Goal: Task Accomplishment & Management: Complete application form

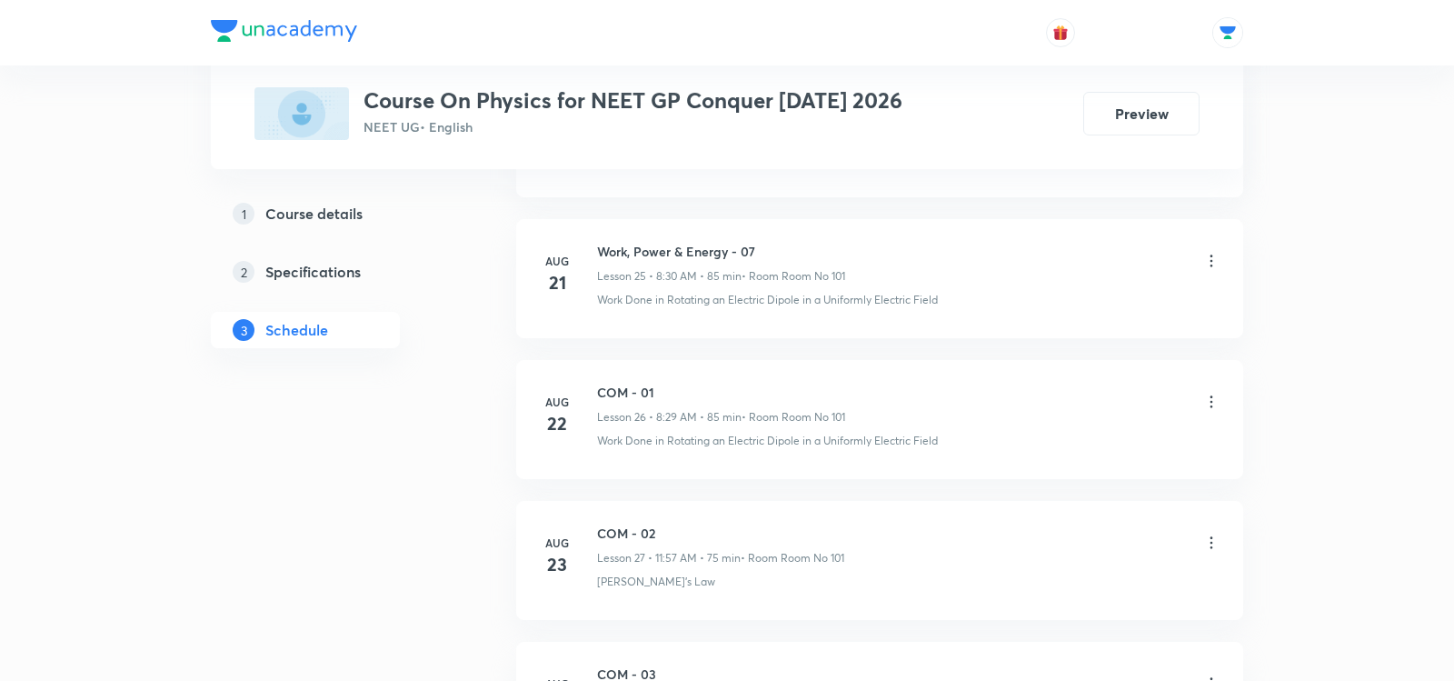
scroll to position [5535, 0]
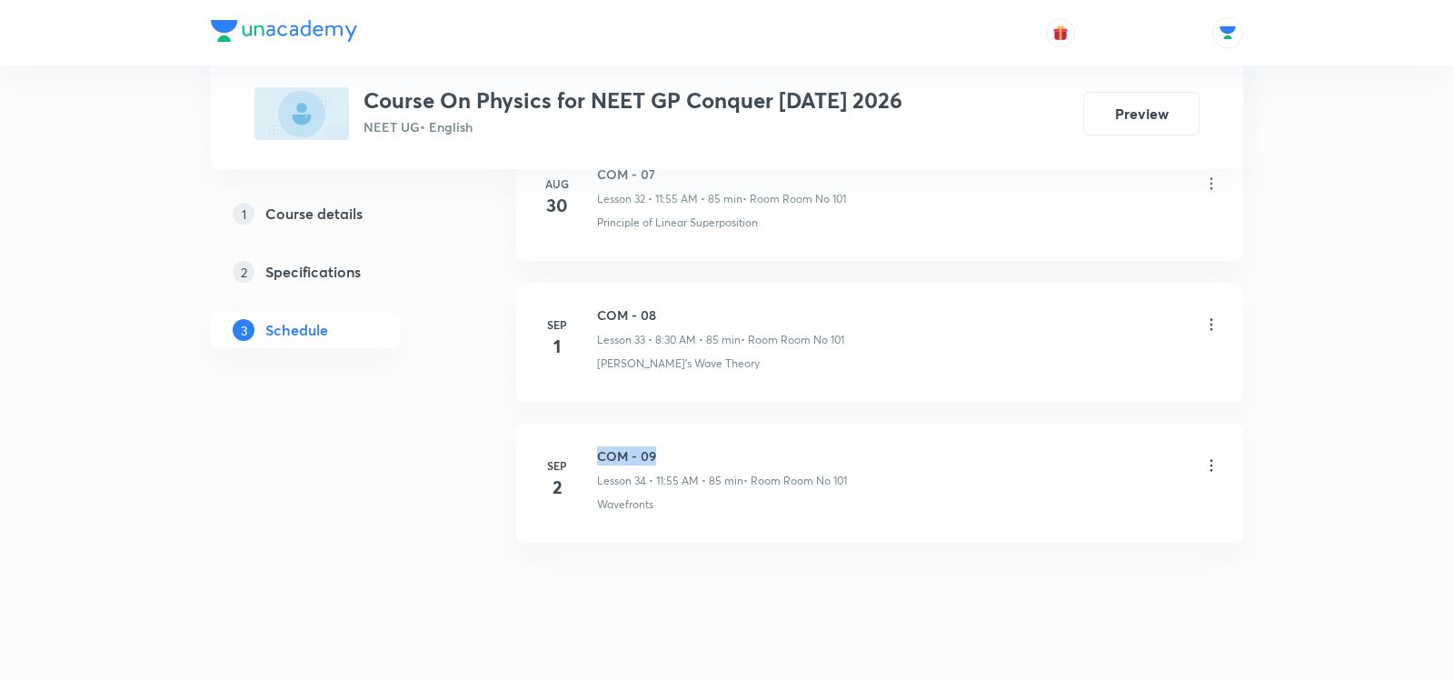
drag, startPoint x: 599, startPoint y: 420, endPoint x: 709, endPoint y: 424, distance: 110.1
click at [709, 446] on h6 "COM - 09" at bounding box center [722, 455] width 250 height 19
copy h6 "COM - 09"
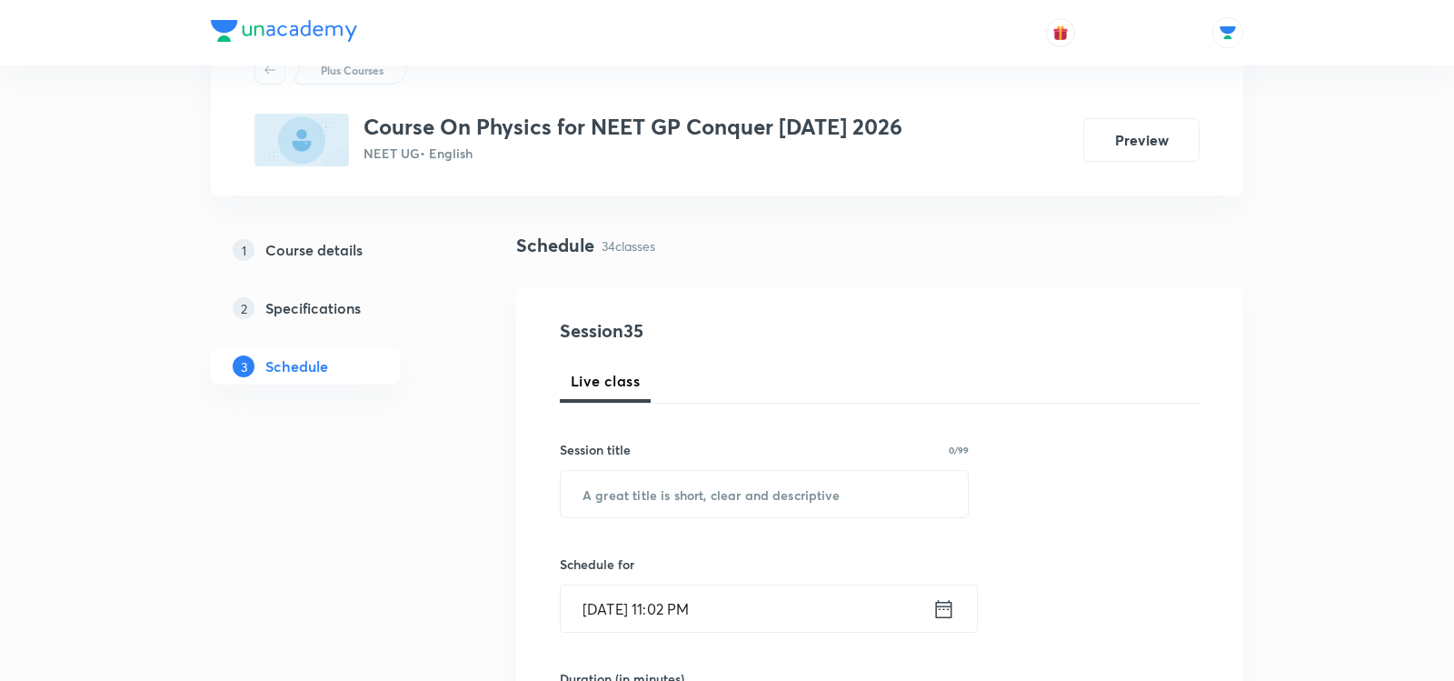
scroll to position [76, 0]
click at [665, 495] on input "text" at bounding box center [764, 493] width 407 height 46
paste input "COM - 09"
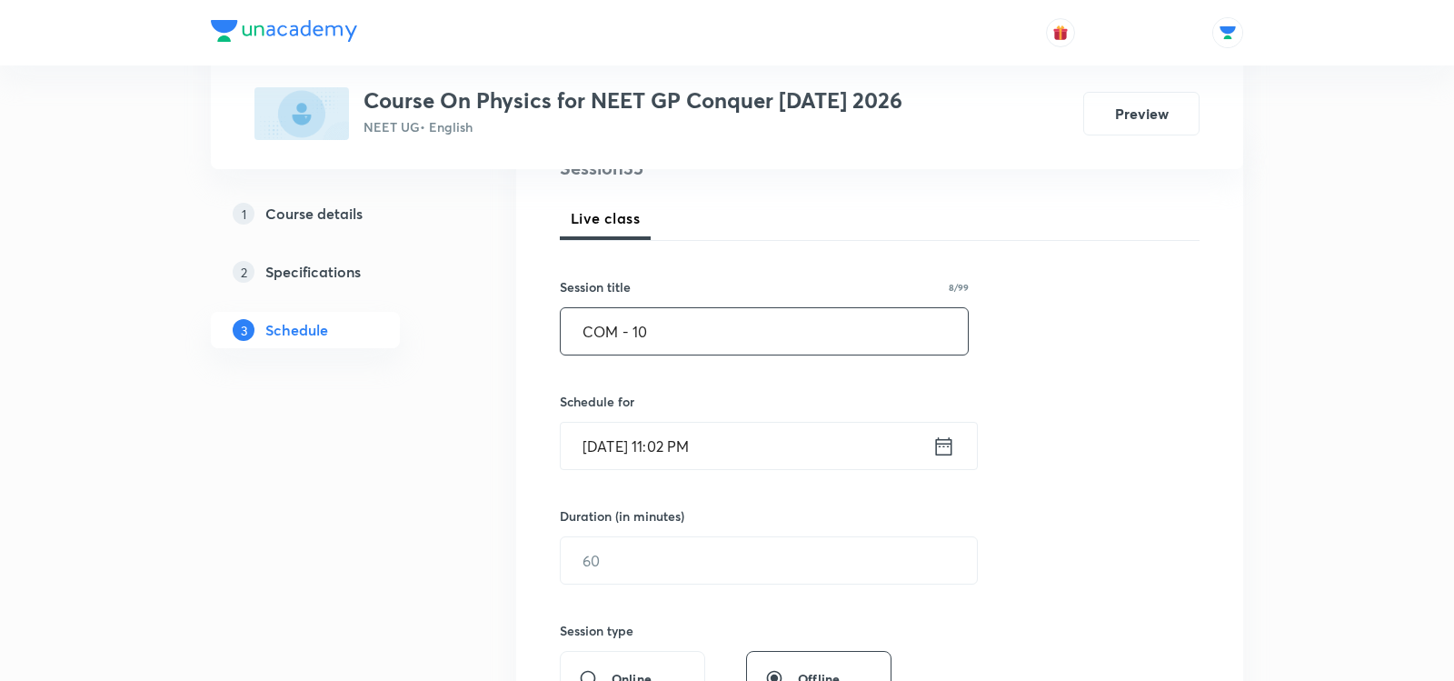
scroll to position [240, 0]
type input "COM - 10"
click at [942, 441] on icon at bounding box center [943, 444] width 23 height 25
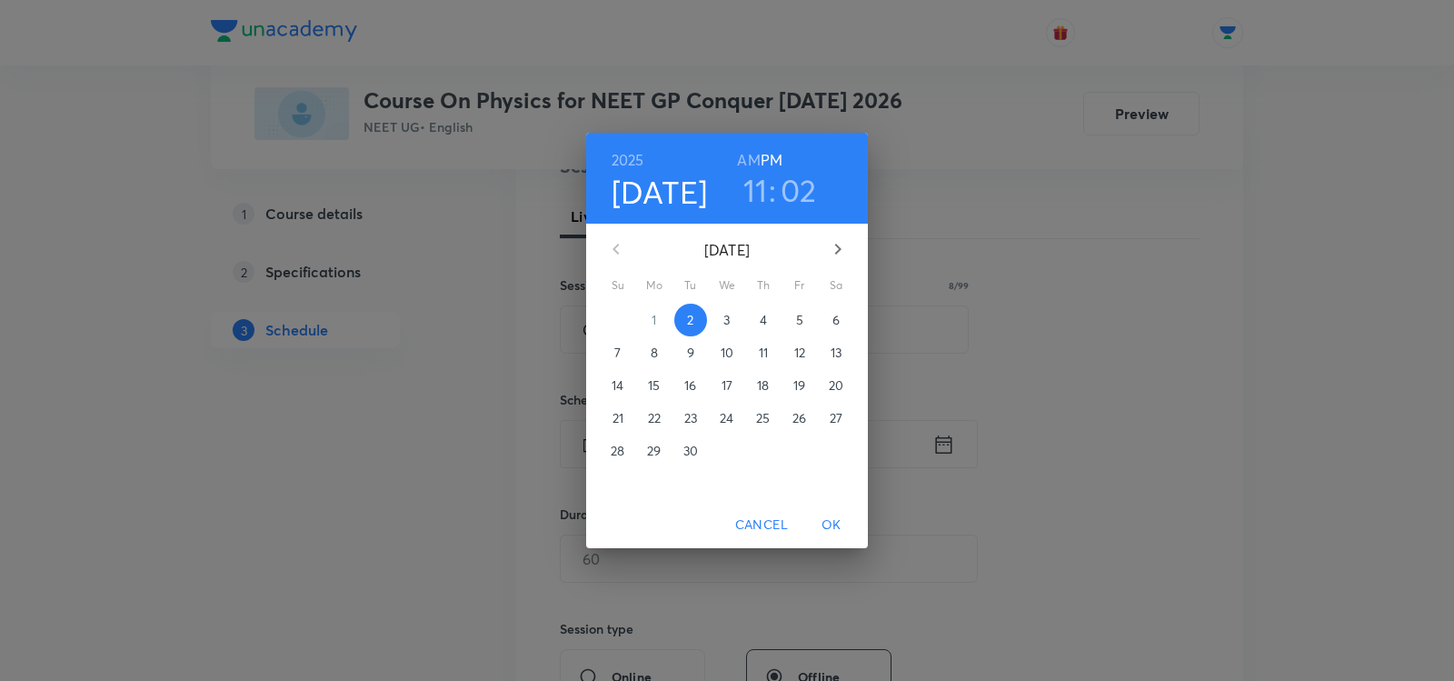
click at [733, 324] on span "3" at bounding box center [727, 320] width 33 height 18
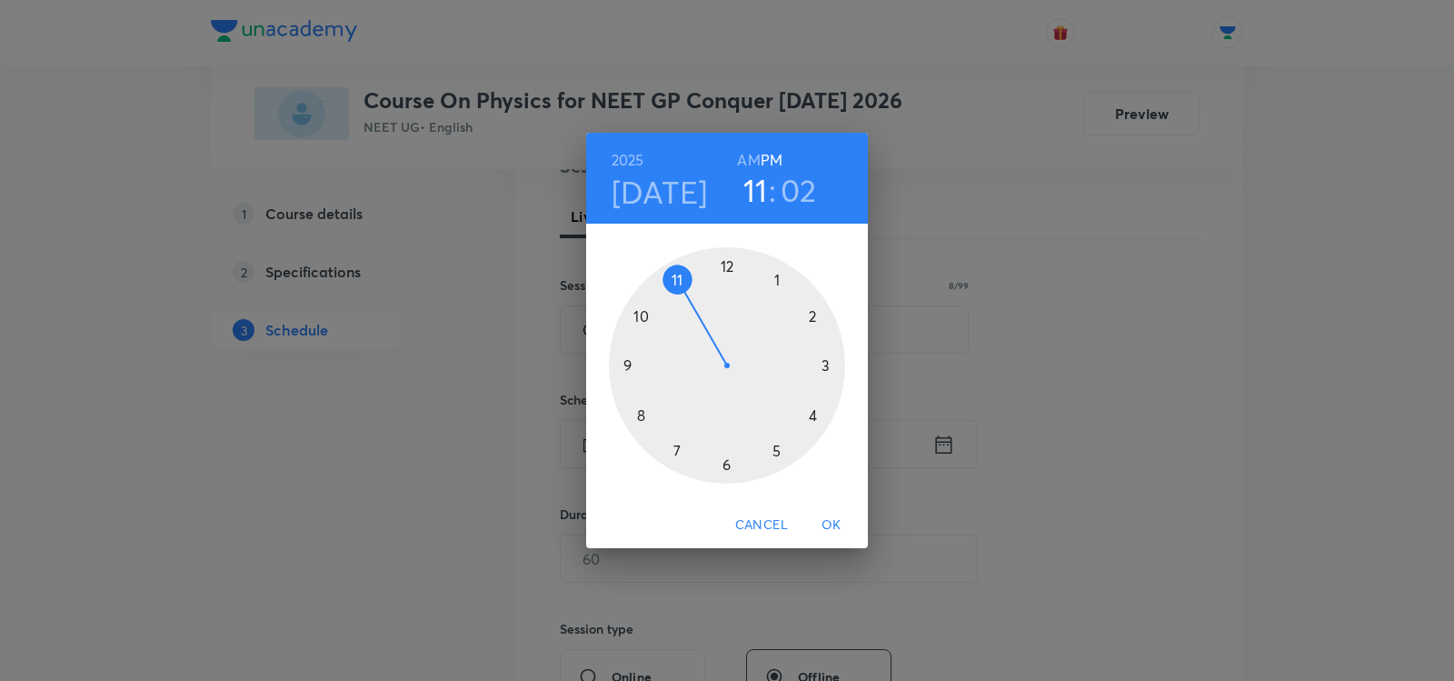
click at [753, 162] on h6 "AM" at bounding box center [748, 159] width 23 height 25
click at [642, 416] on div at bounding box center [727, 365] width 236 height 236
click at [726, 461] on div at bounding box center [727, 365] width 236 height 236
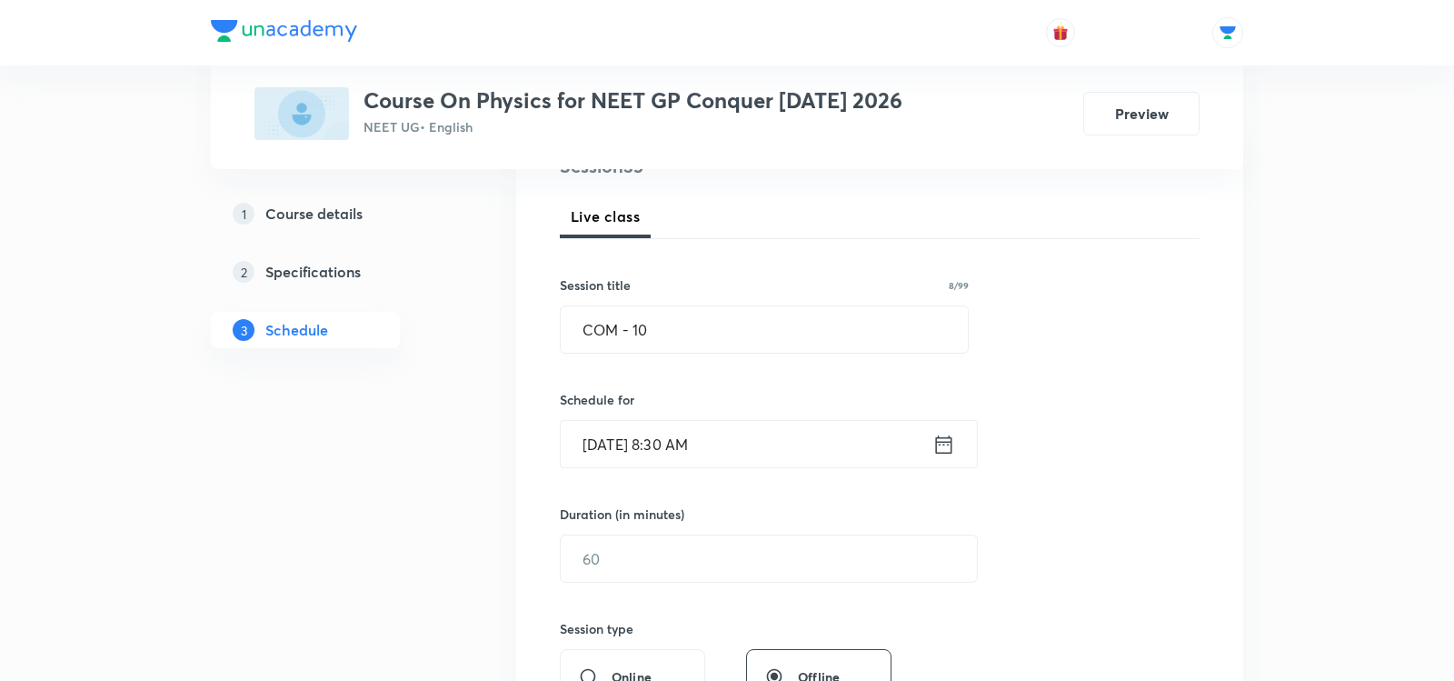
scroll to position [306, 0]
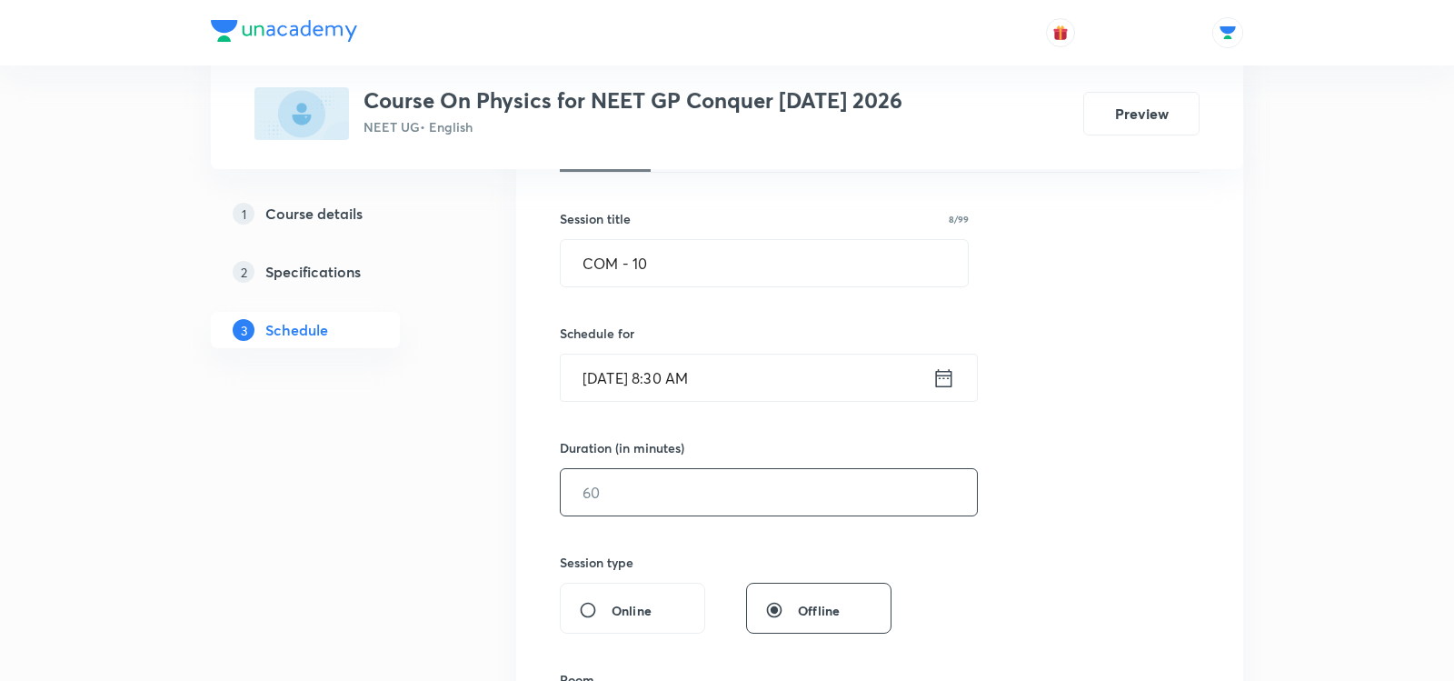
click at [670, 494] on input "text" at bounding box center [769, 492] width 416 height 46
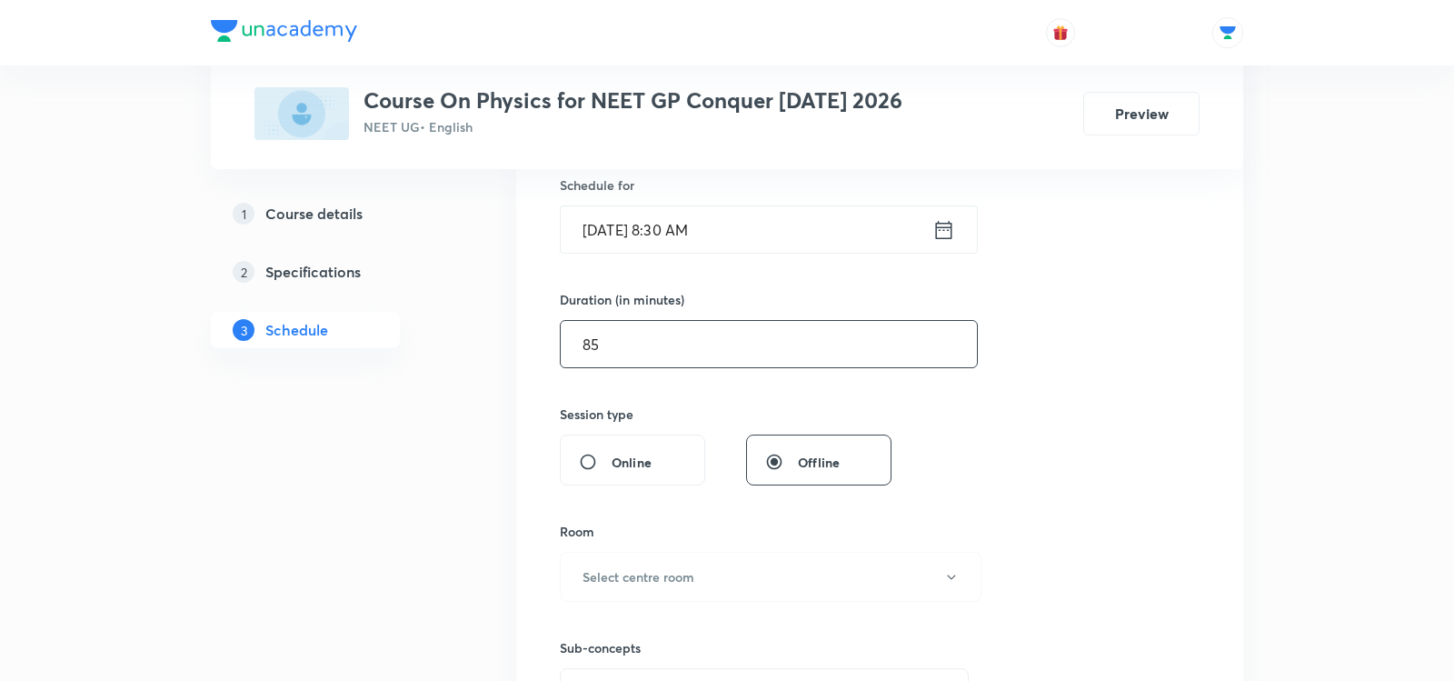
scroll to position [469, 0]
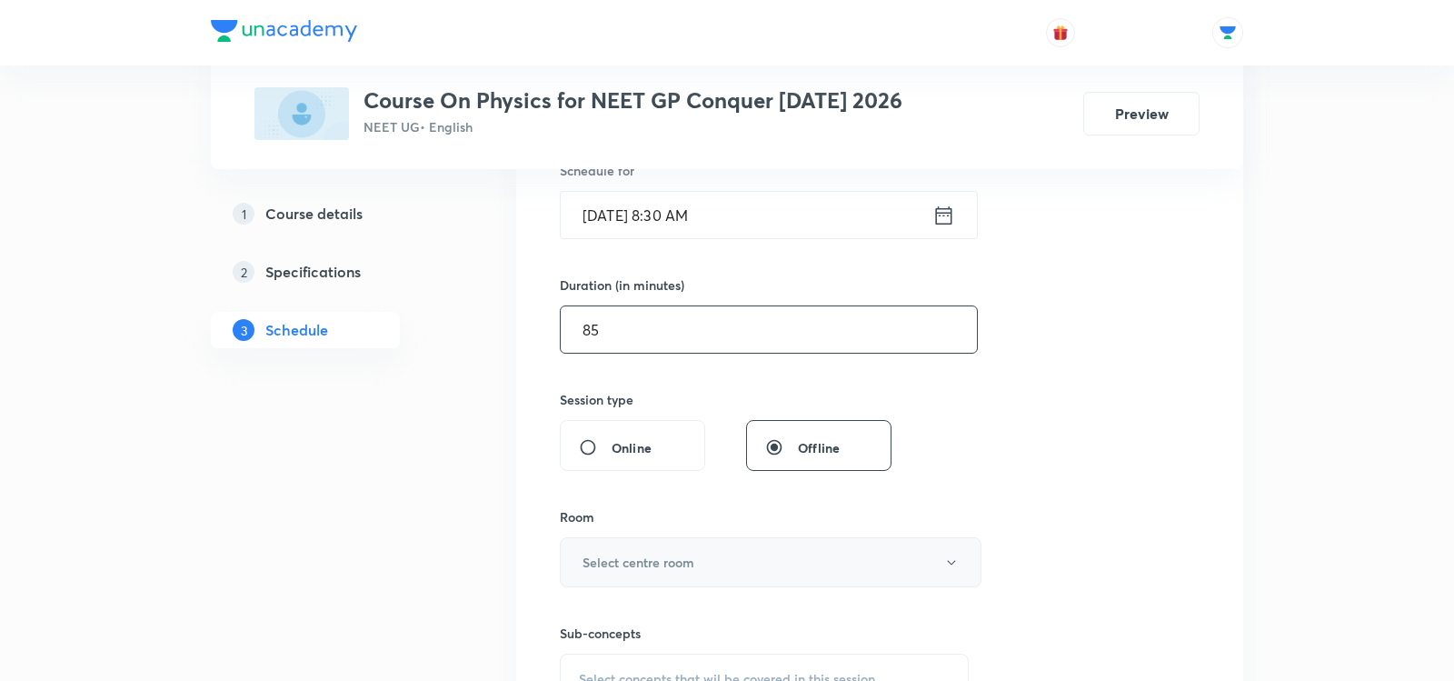
type input "85"
click at [645, 553] on h6 "Select centre room" at bounding box center [639, 562] width 112 height 19
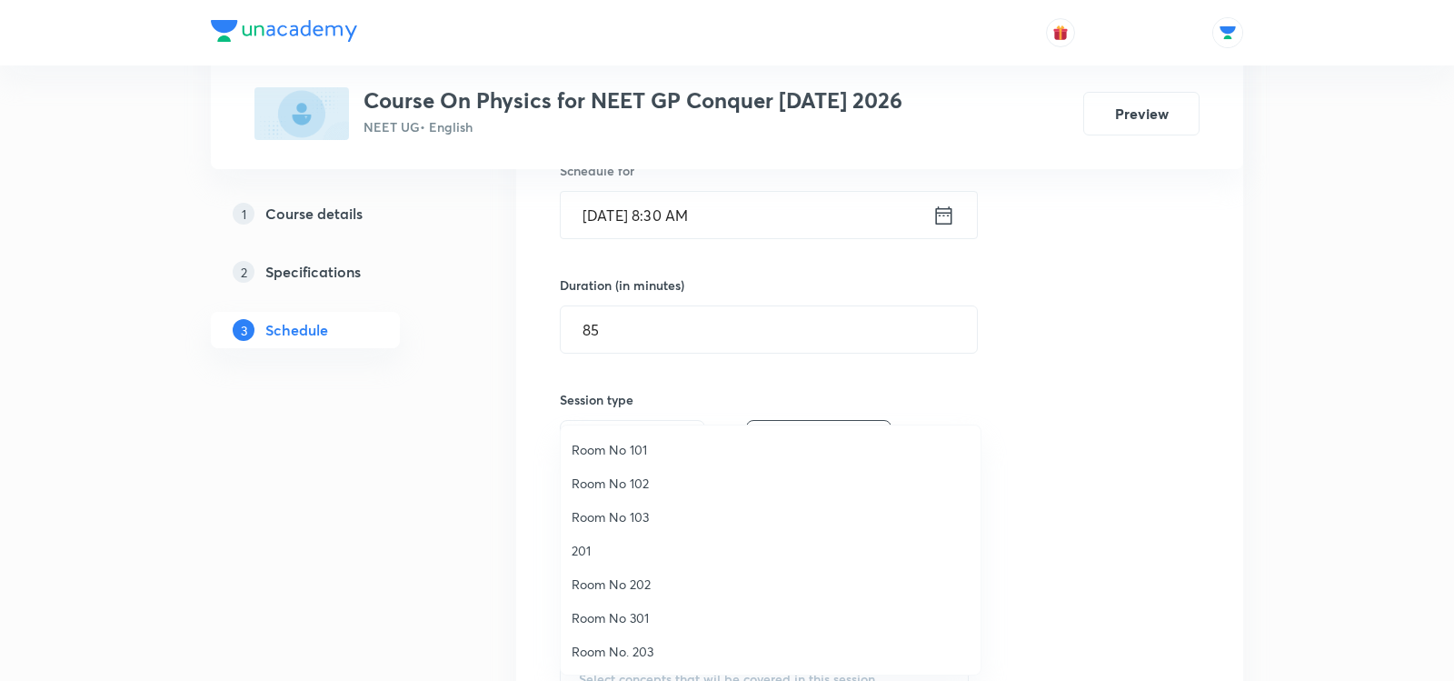
click at [593, 454] on span "Room No 101" at bounding box center [771, 449] width 398 height 19
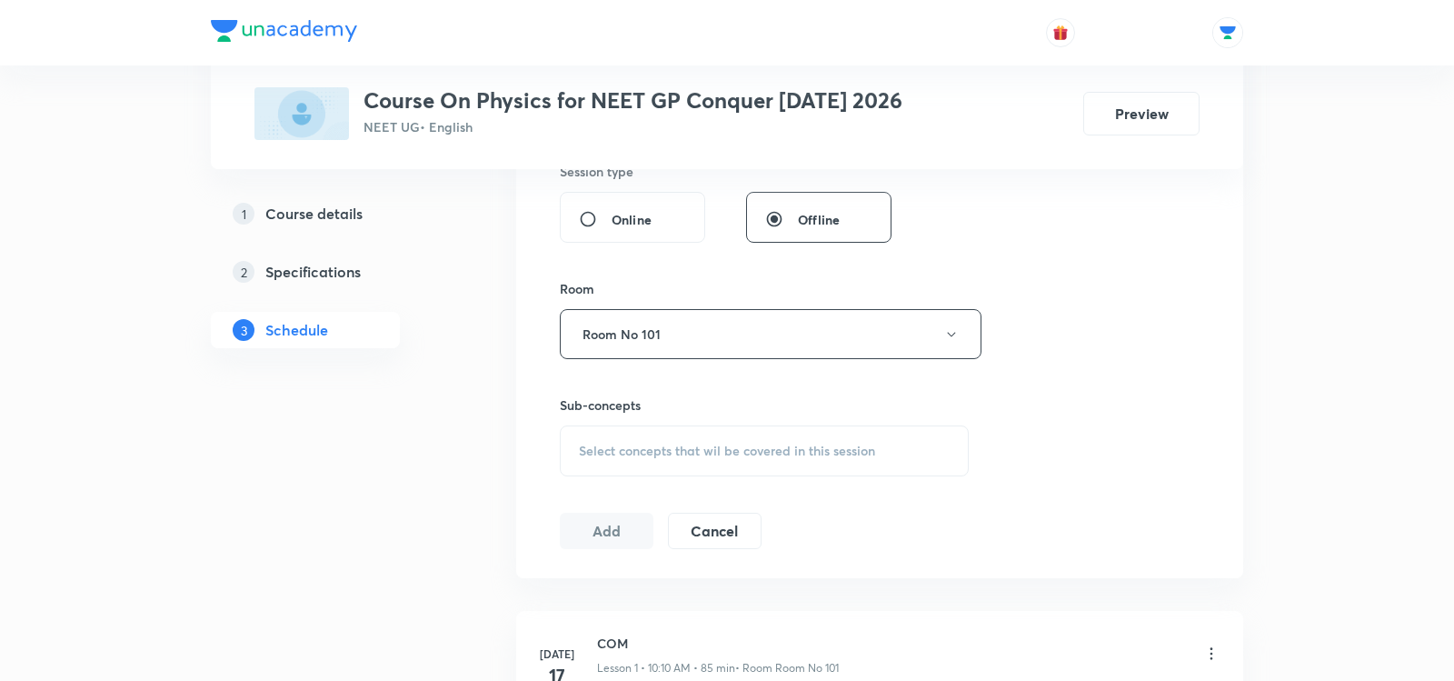
scroll to position [729, 0]
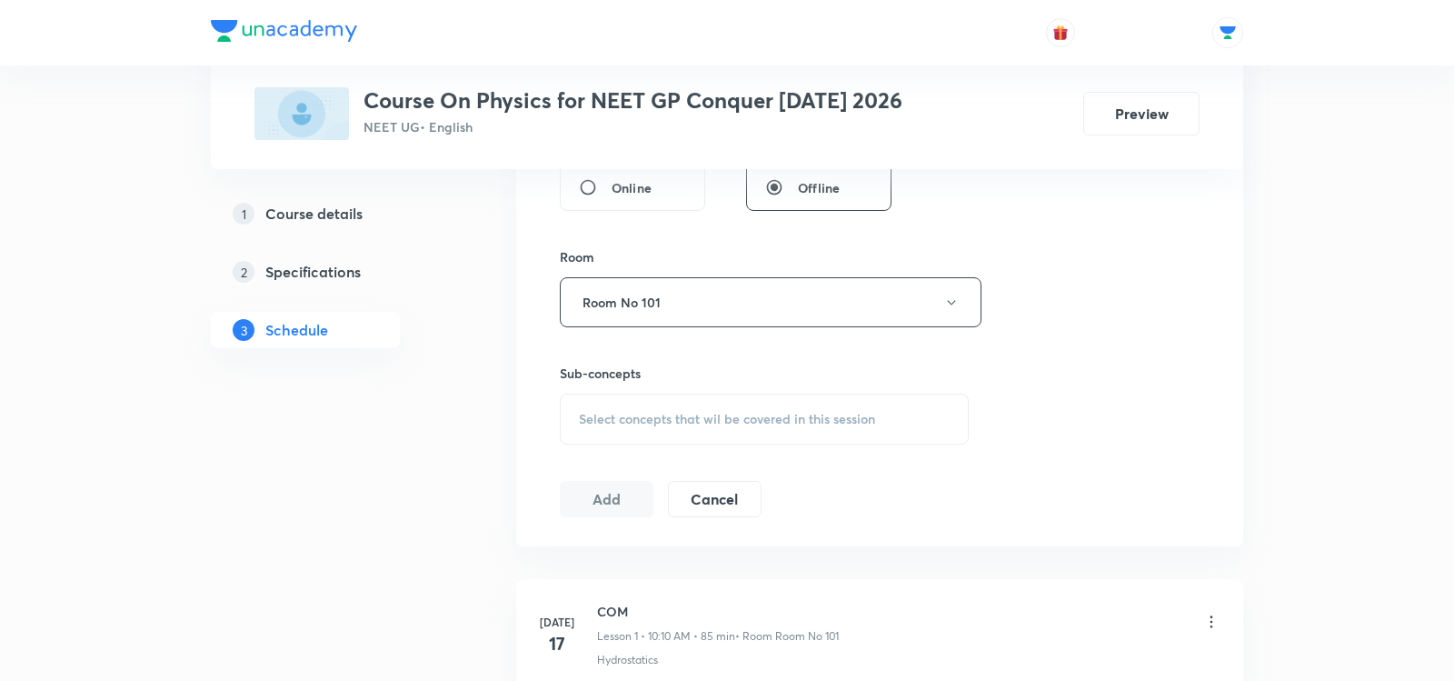
click at [593, 403] on div "Select concepts that wil be covered in this session" at bounding box center [764, 419] width 409 height 51
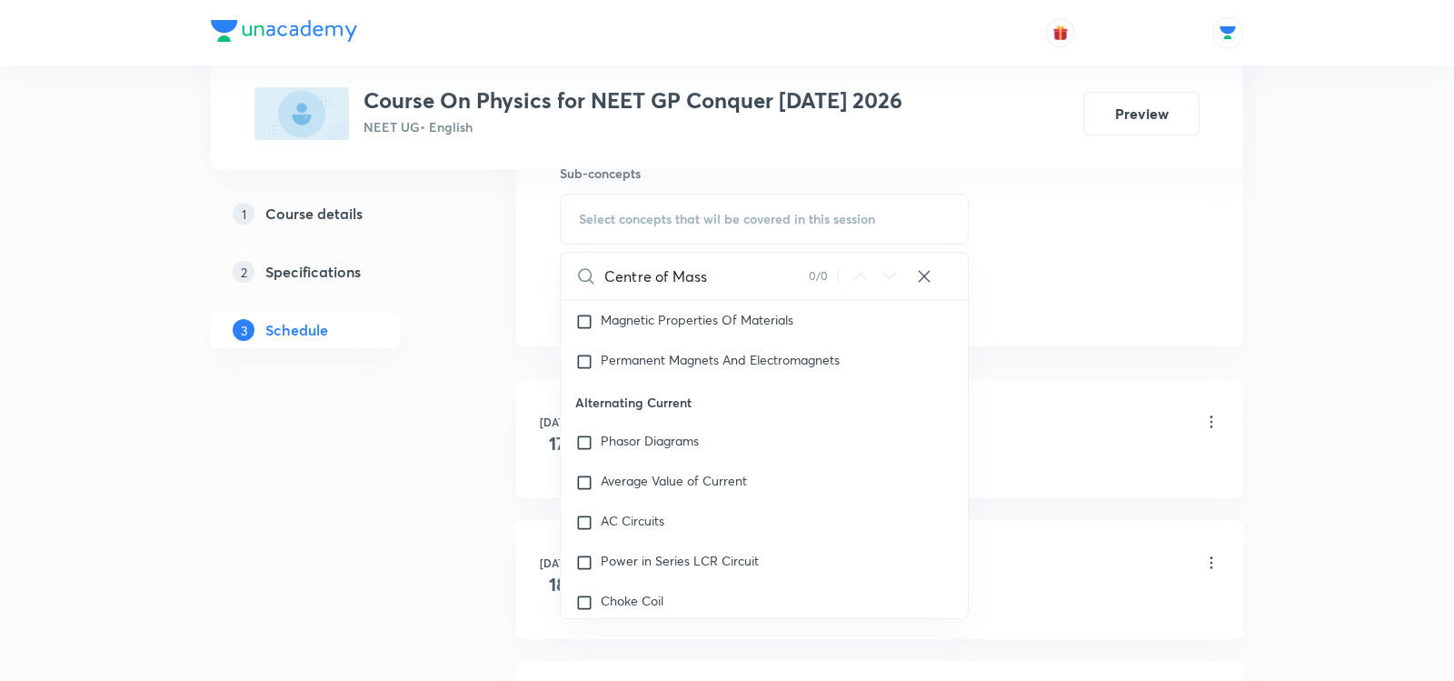
scroll to position [7195, 0]
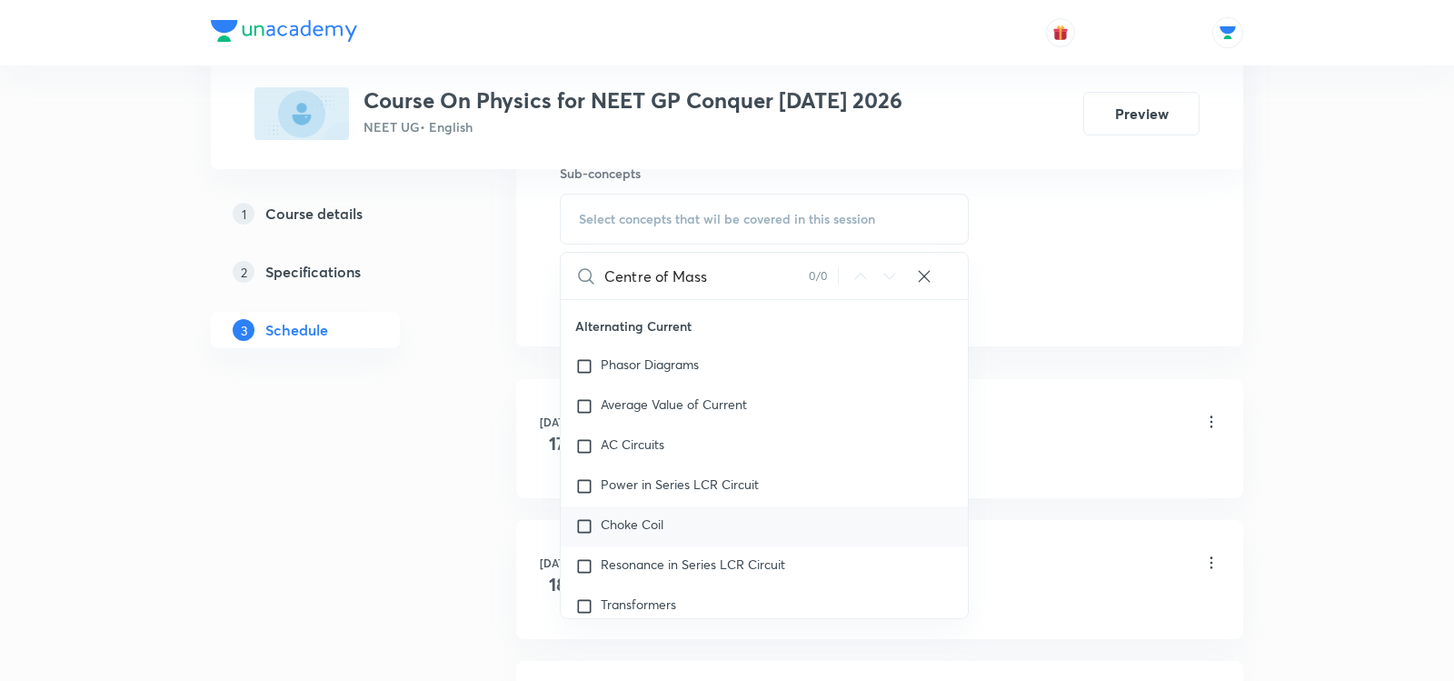
type input "Centre of Mass"
click at [639, 515] on span "Choke Coil" at bounding box center [632, 523] width 63 height 17
checkbox input "true"
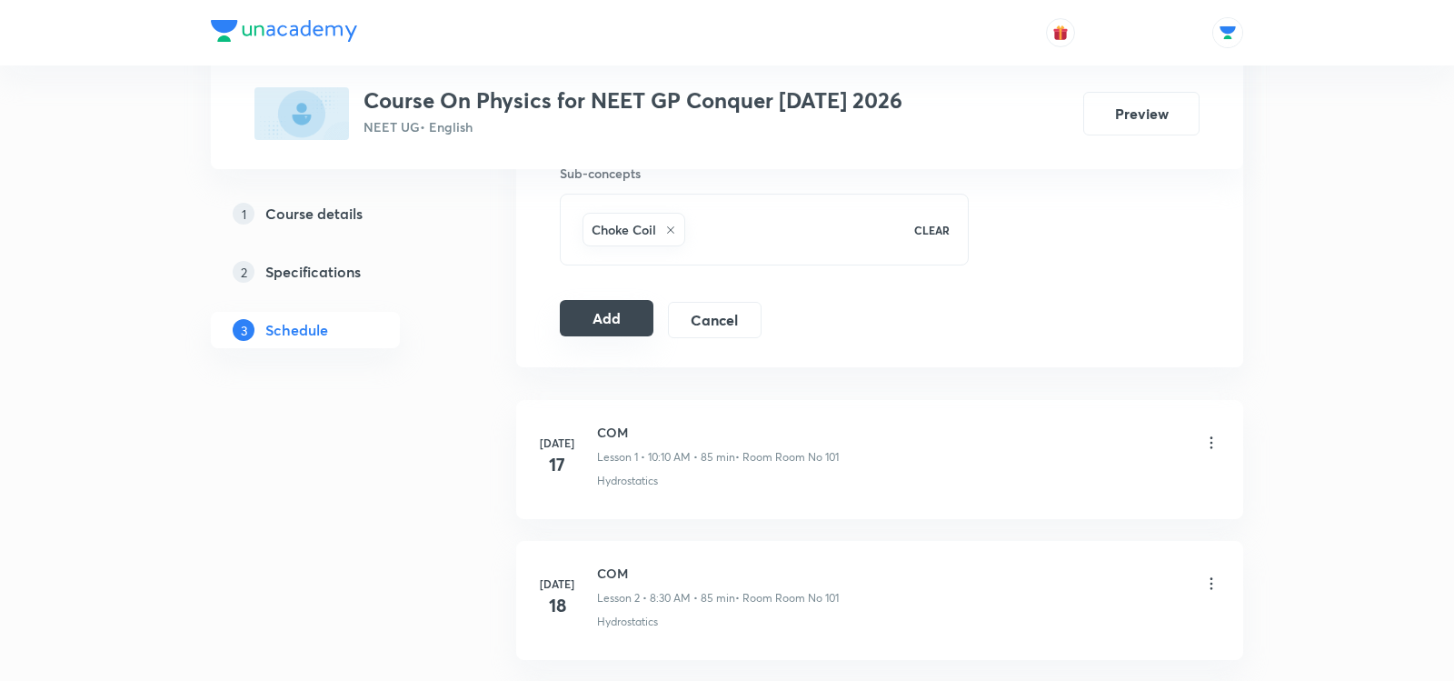
click at [573, 322] on button "Add" at bounding box center [607, 318] width 94 height 36
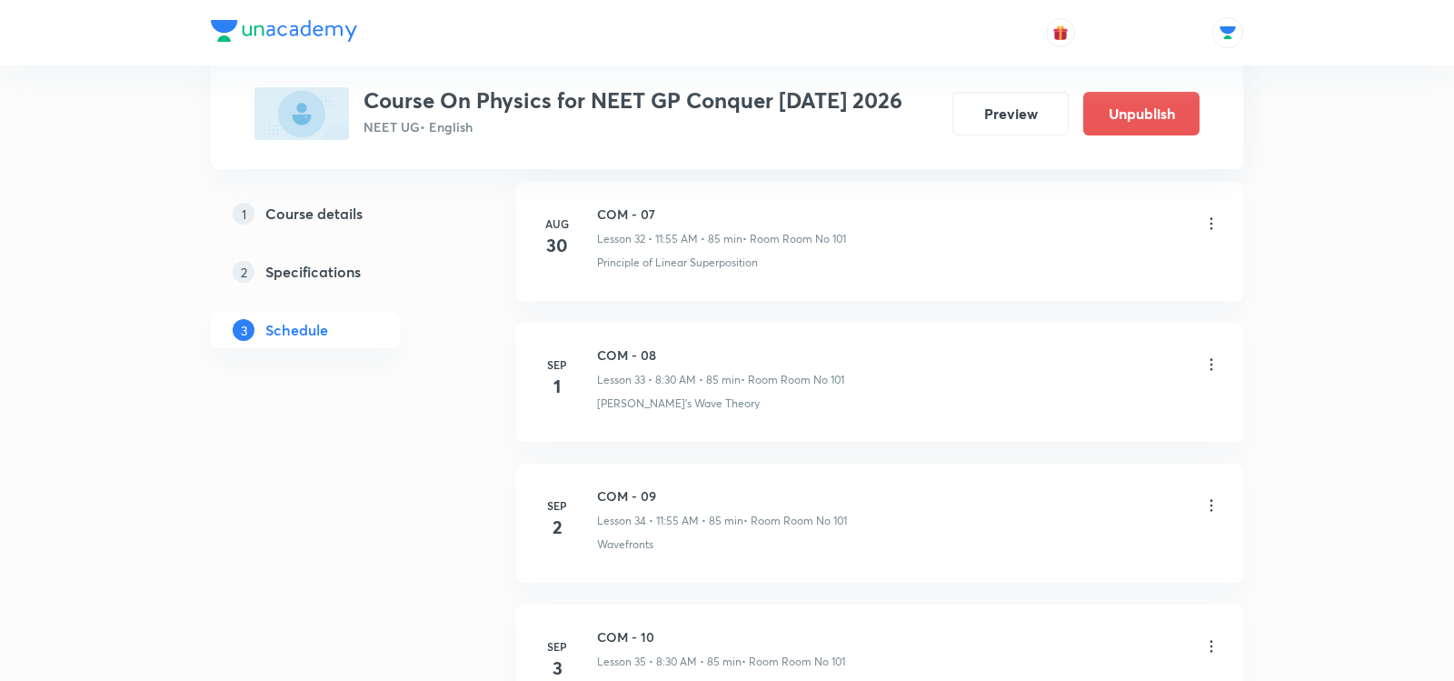
scroll to position [4843, 0]
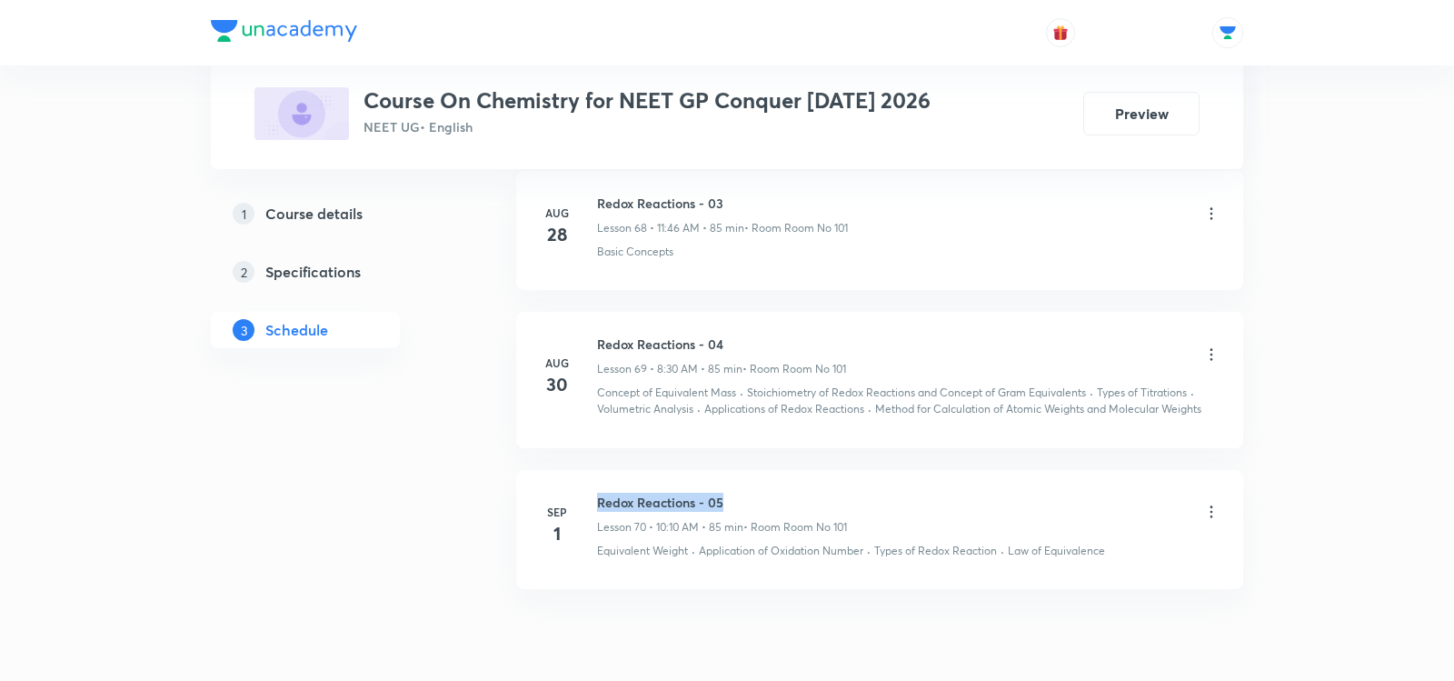
drag, startPoint x: 600, startPoint y: 424, endPoint x: 793, endPoint y: 430, distance: 192.8
click at [793, 493] on h6 "Redox Reactions - 05" at bounding box center [722, 502] width 250 height 19
copy h6 "Redox Reactions - 05"
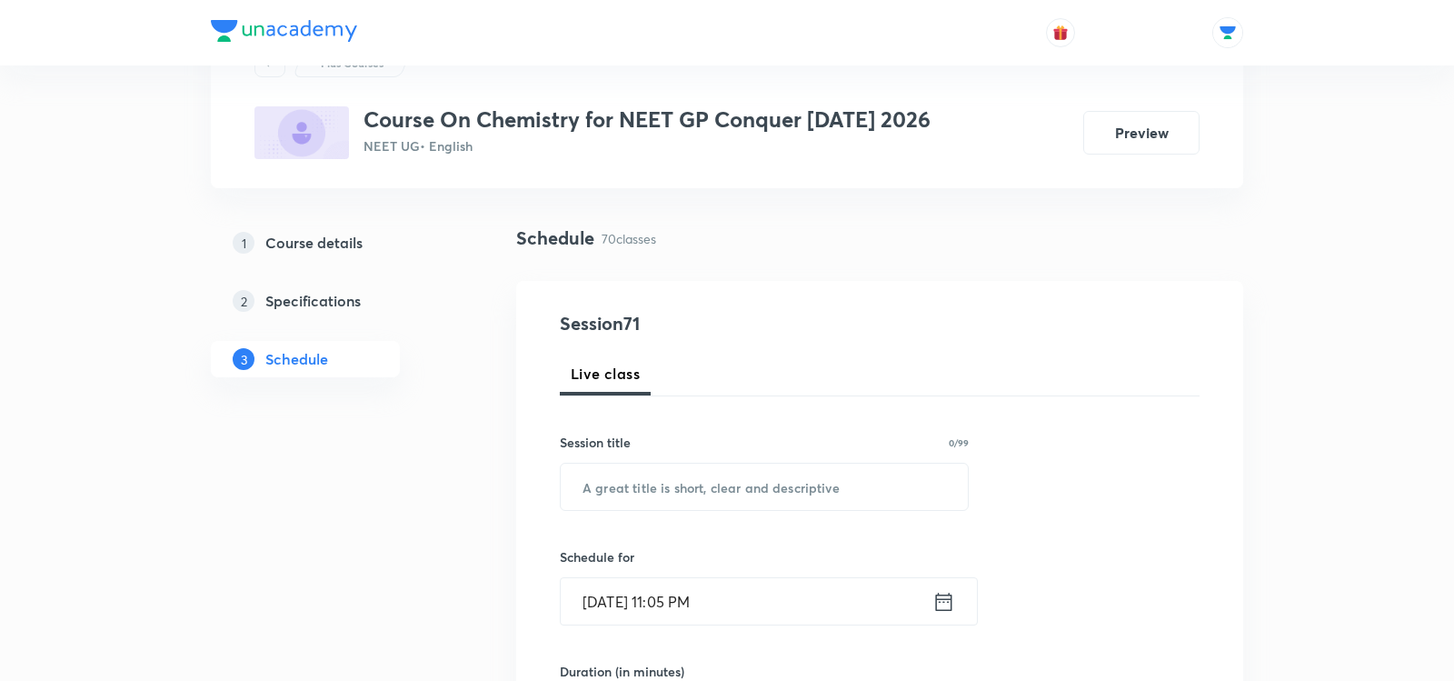
scroll to position [89, 0]
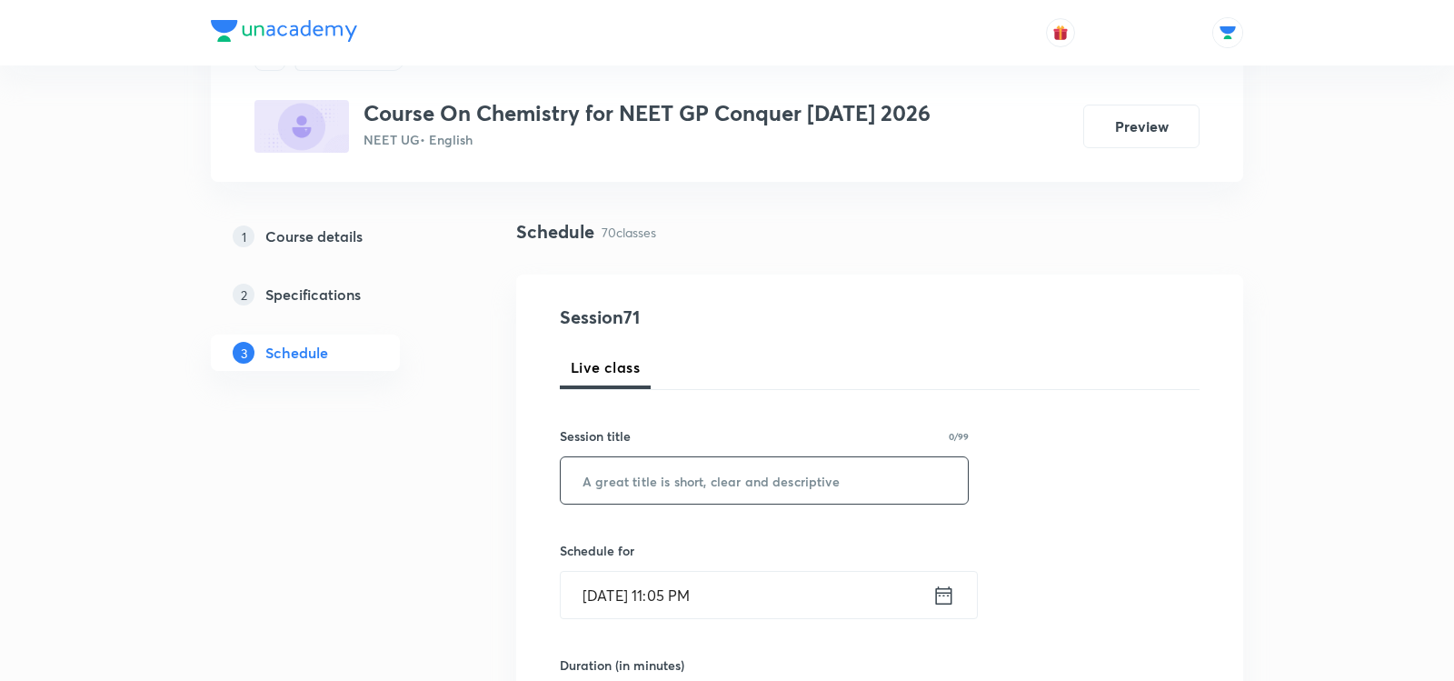
click at [741, 468] on input "text" at bounding box center [764, 480] width 407 height 46
paste input "Redox Reactions - 05"
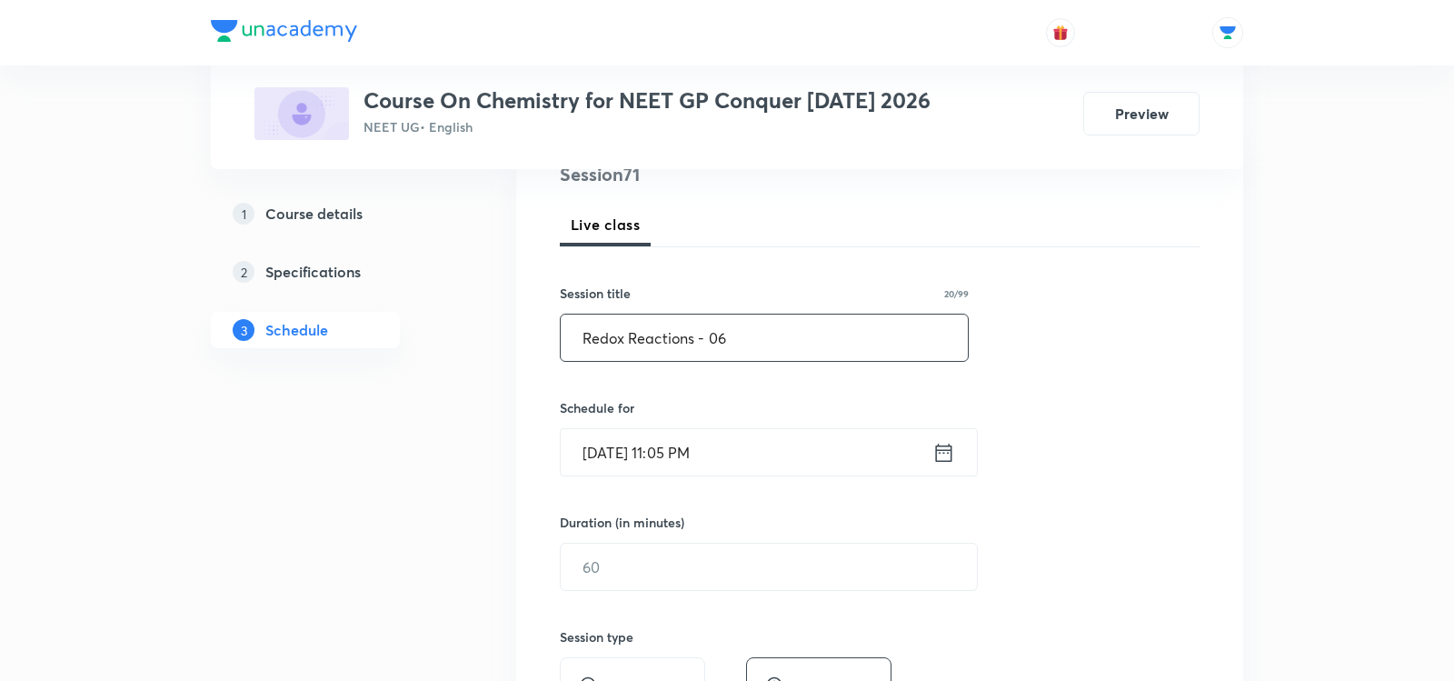
scroll to position [266, 0]
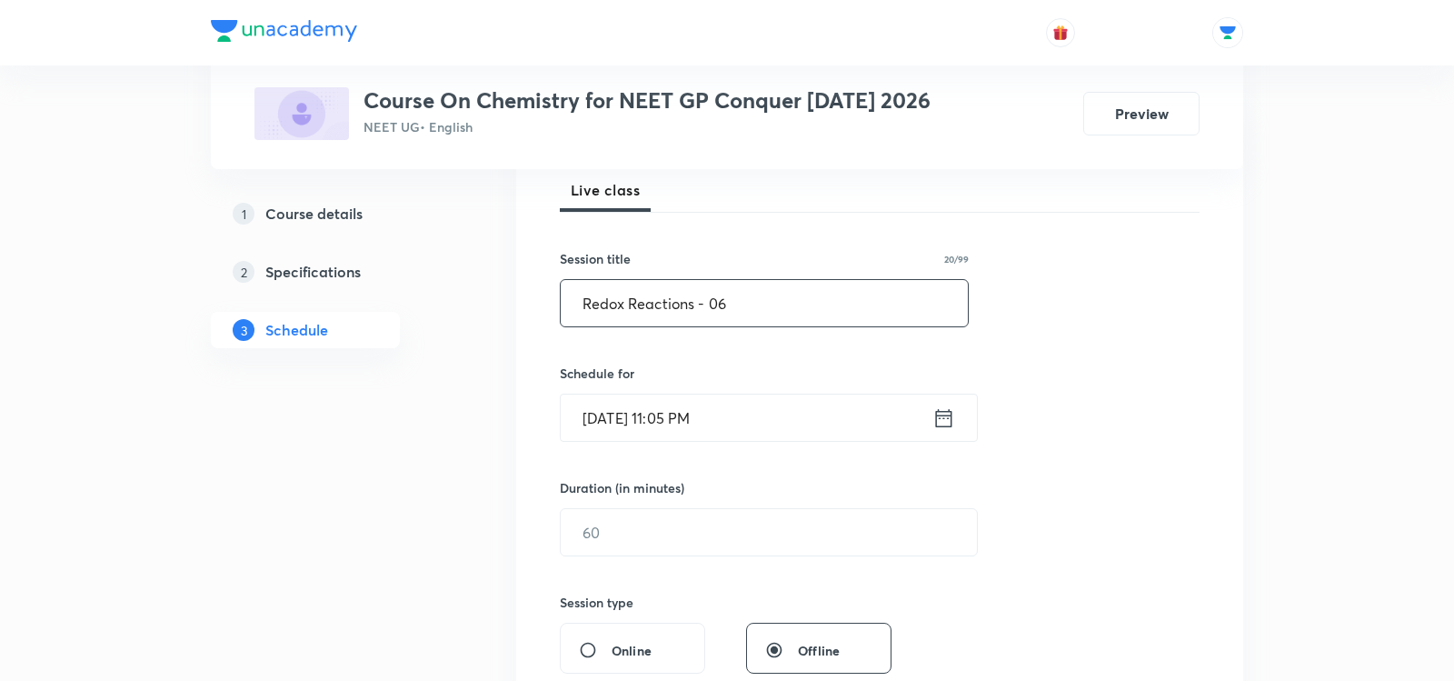
type input "Redox Reactions - 06"
click at [944, 423] on icon at bounding box center [943, 417] width 23 height 25
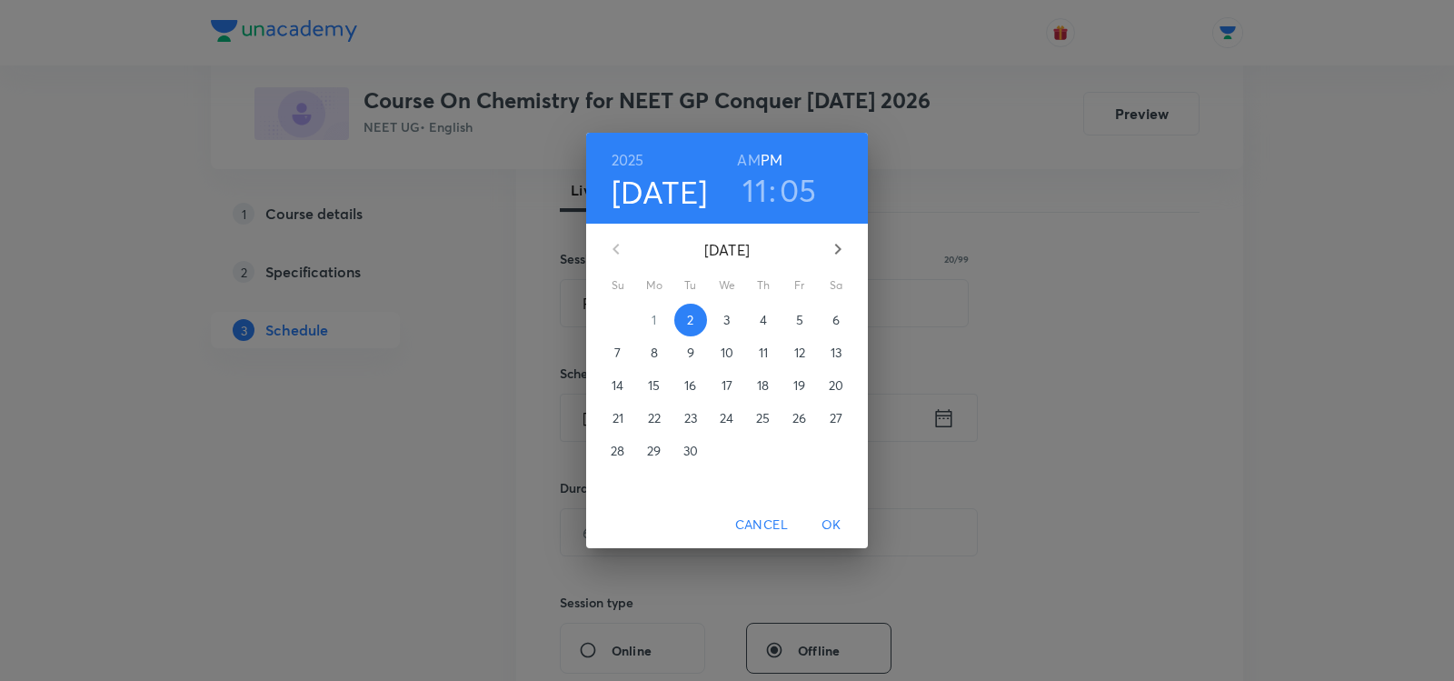
click at [716, 315] on span "3" at bounding box center [727, 320] width 33 height 18
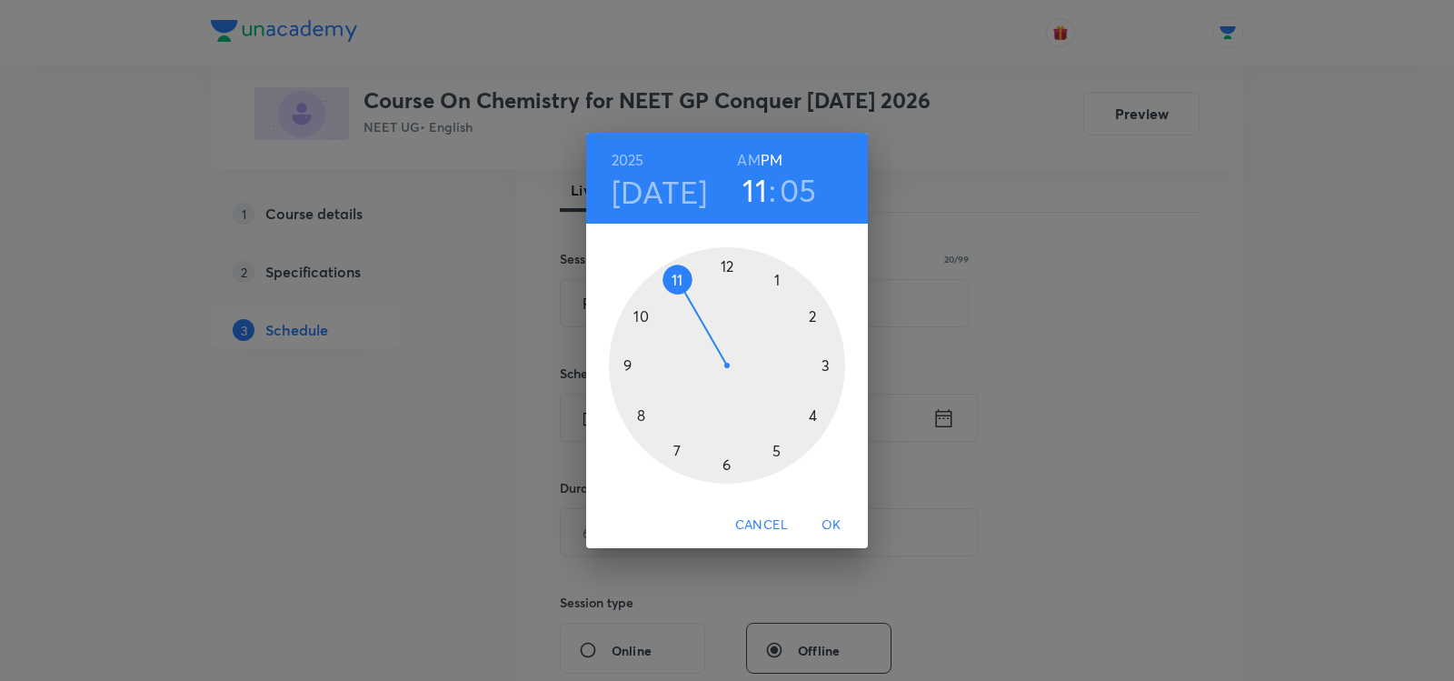
click at [747, 161] on h6 "AM" at bounding box center [748, 159] width 23 height 25
click at [641, 317] on div at bounding box center [727, 365] width 236 height 236
click at [816, 314] on div at bounding box center [727, 365] width 236 height 236
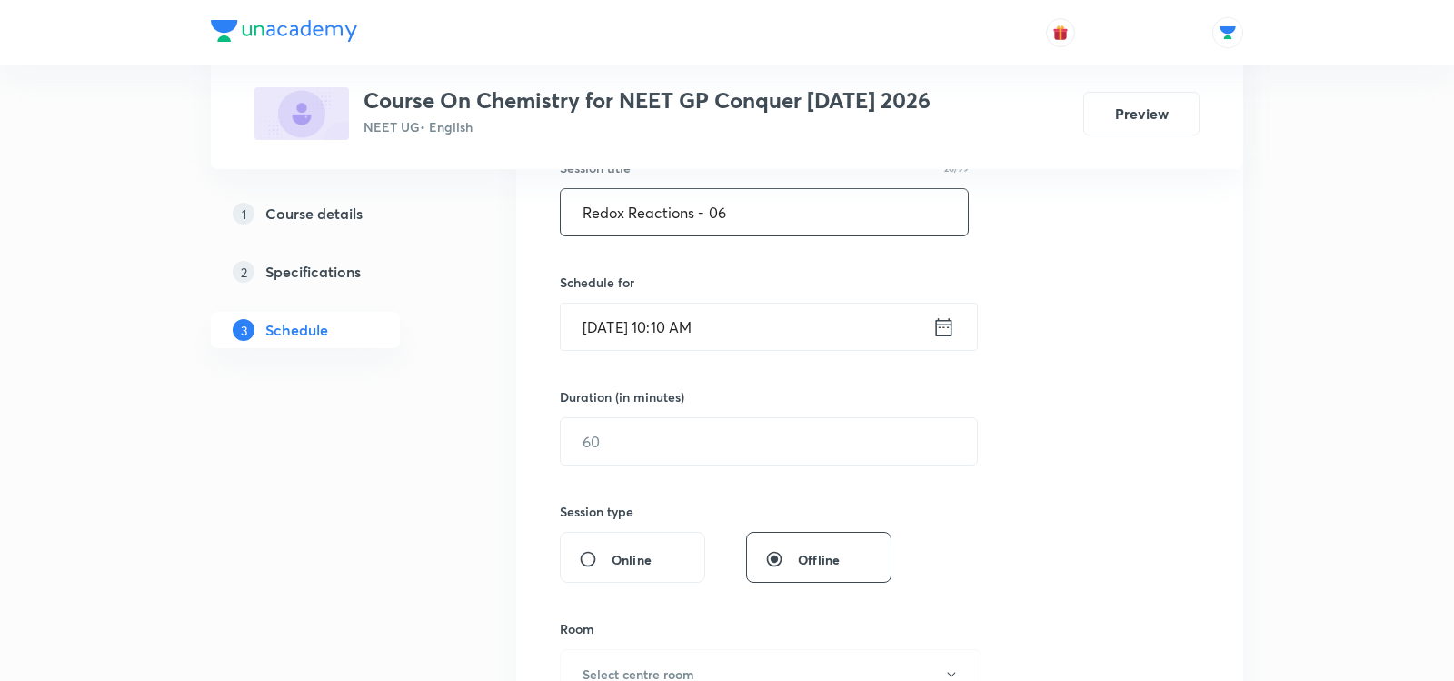
scroll to position [362, 0]
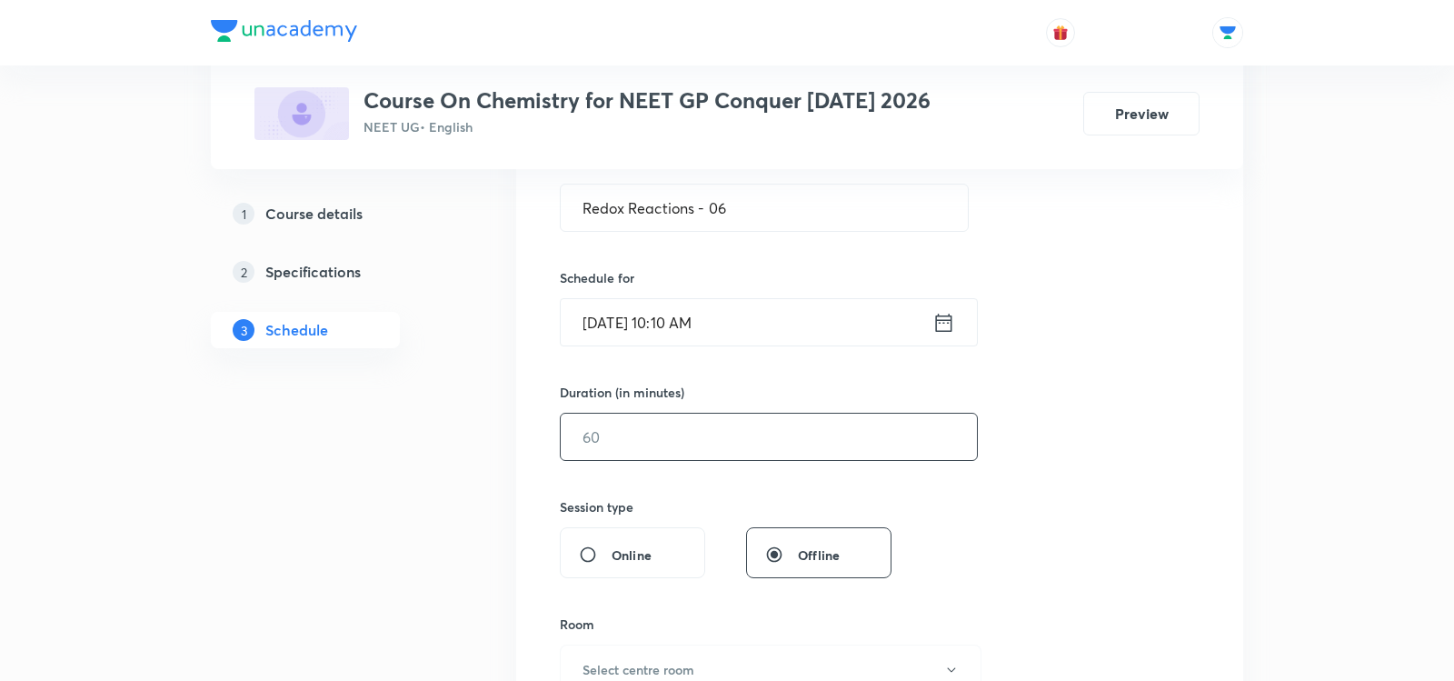
click at [651, 440] on input "text" at bounding box center [769, 437] width 416 height 46
type input "7"
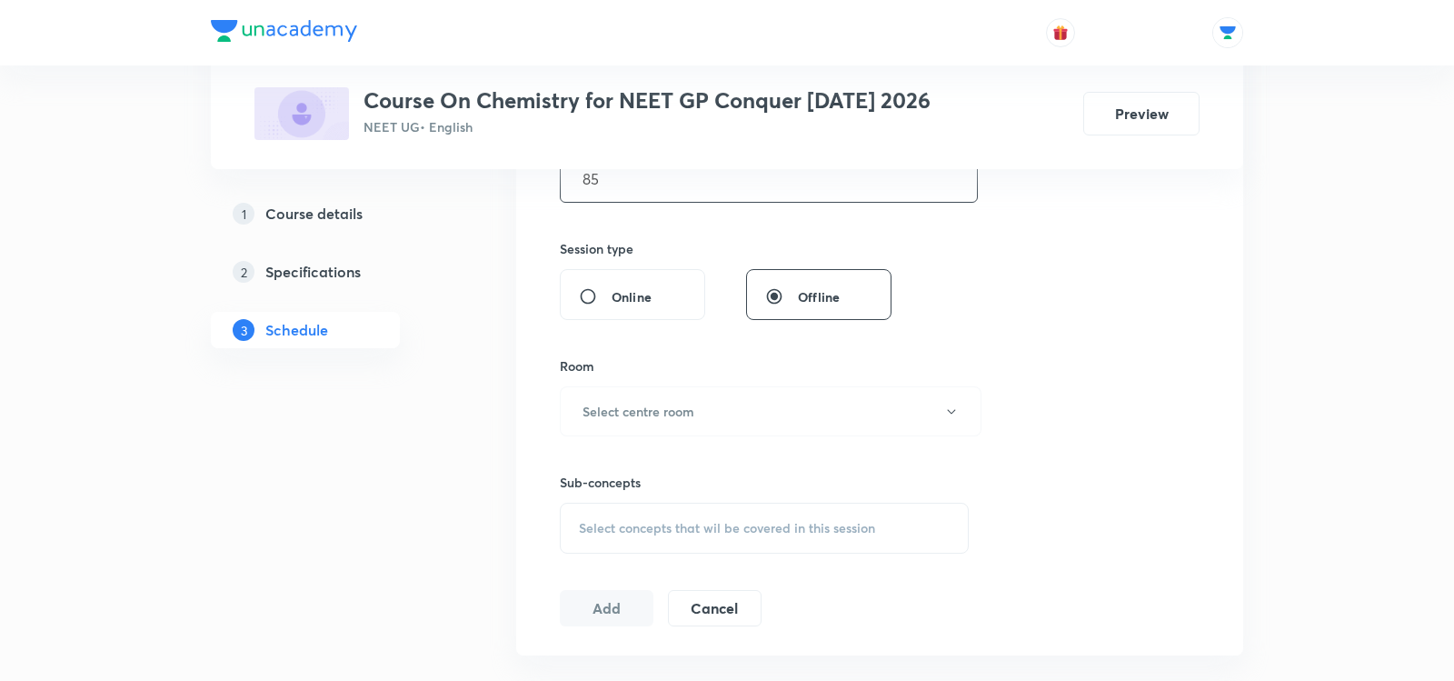
scroll to position [658, 0]
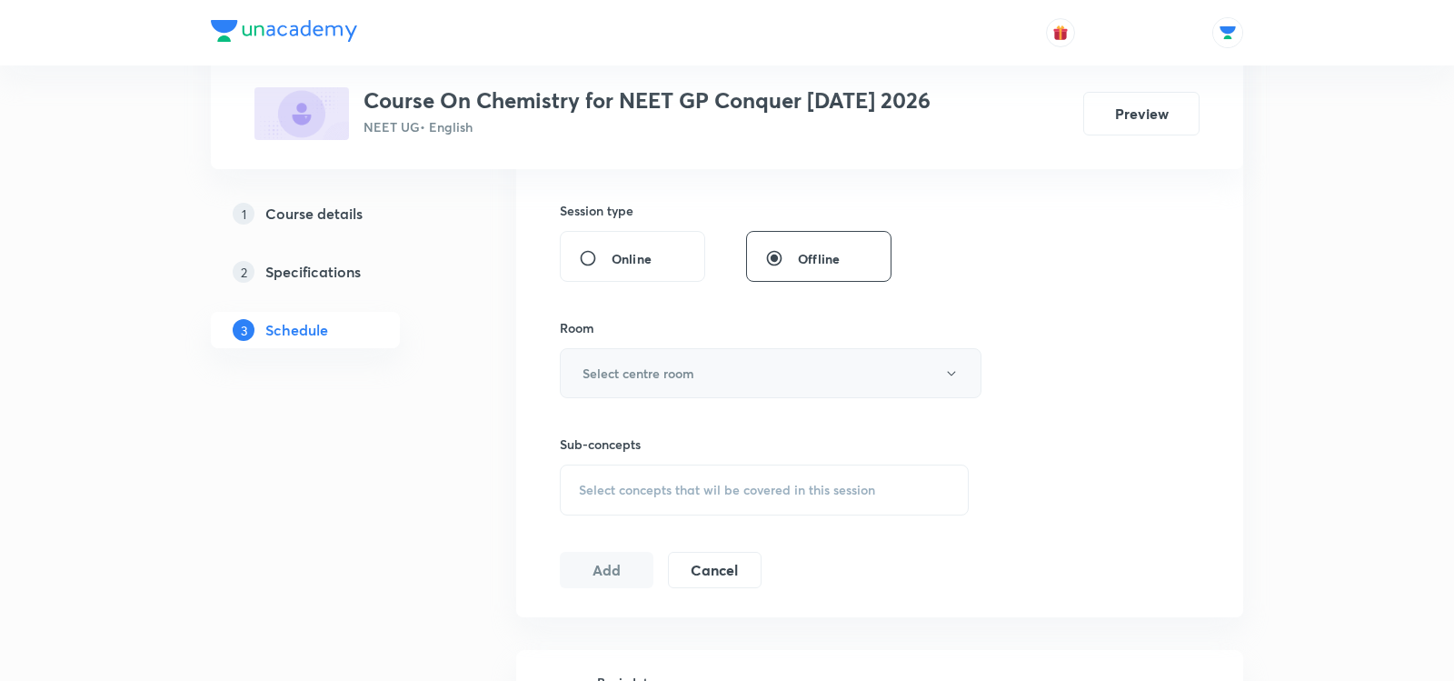
type input "85"
click at [629, 373] on h6 "Select centre room" at bounding box center [639, 373] width 112 height 19
click at [604, 431] on span "Room No 101" at bounding box center [771, 427] width 398 height 19
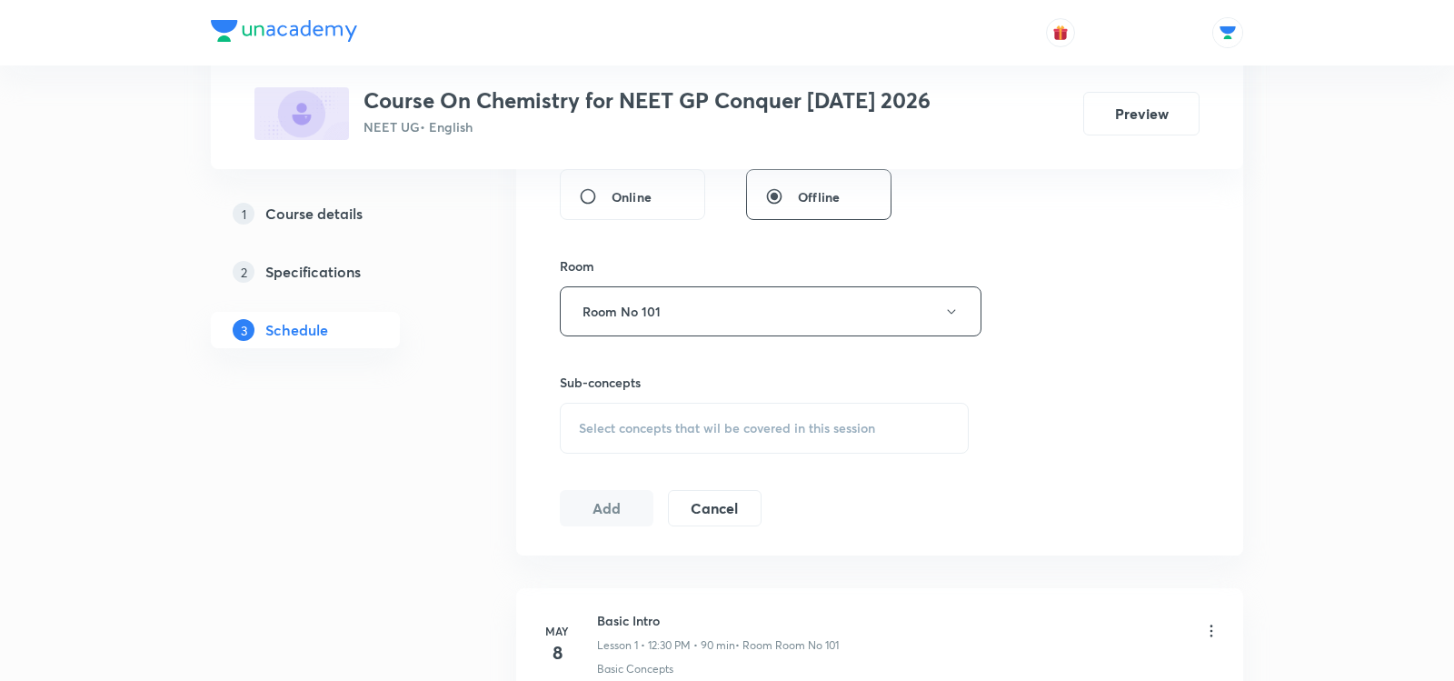
scroll to position [719, 0]
click at [601, 422] on span "Select concepts that wil be covered in this session" at bounding box center [727, 429] width 296 height 15
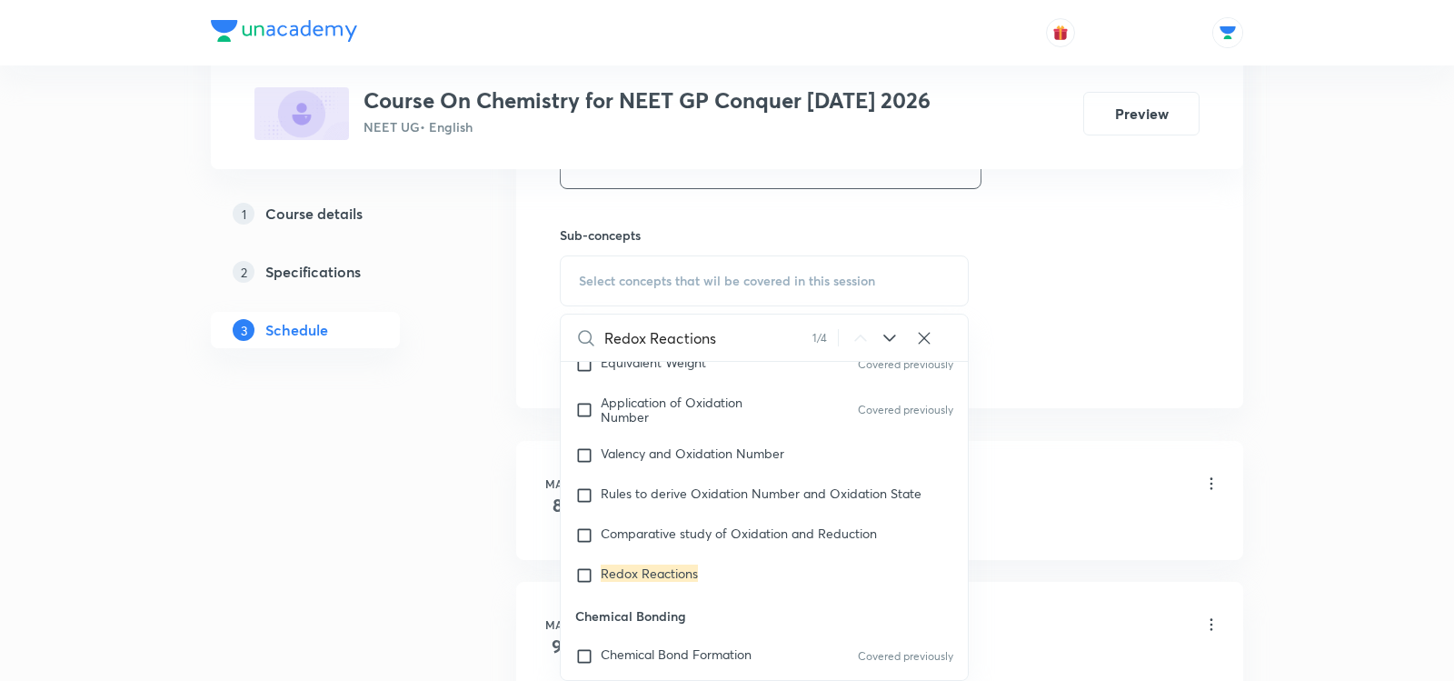
scroll to position [7046, 0]
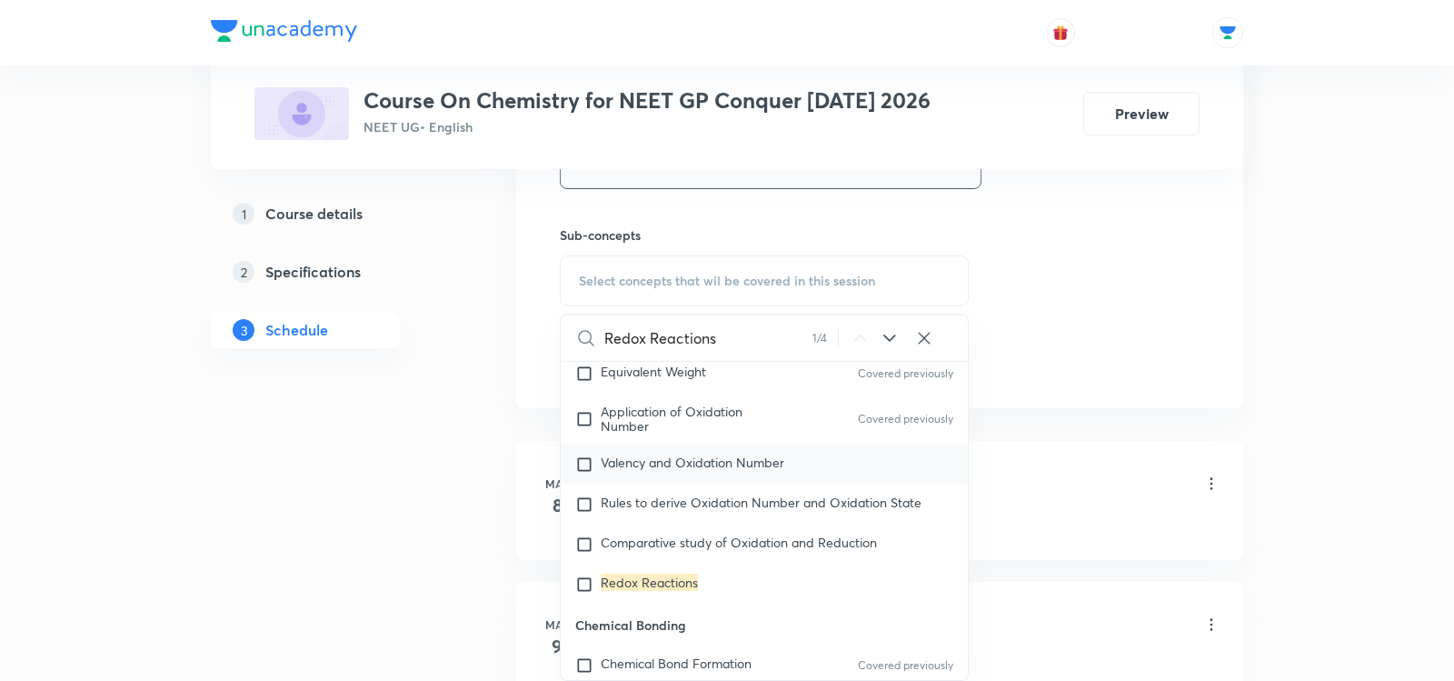
type input "Redox Reactions"
click at [643, 471] on span "Valency and Oxidation Number" at bounding box center [693, 462] width 184 height 17
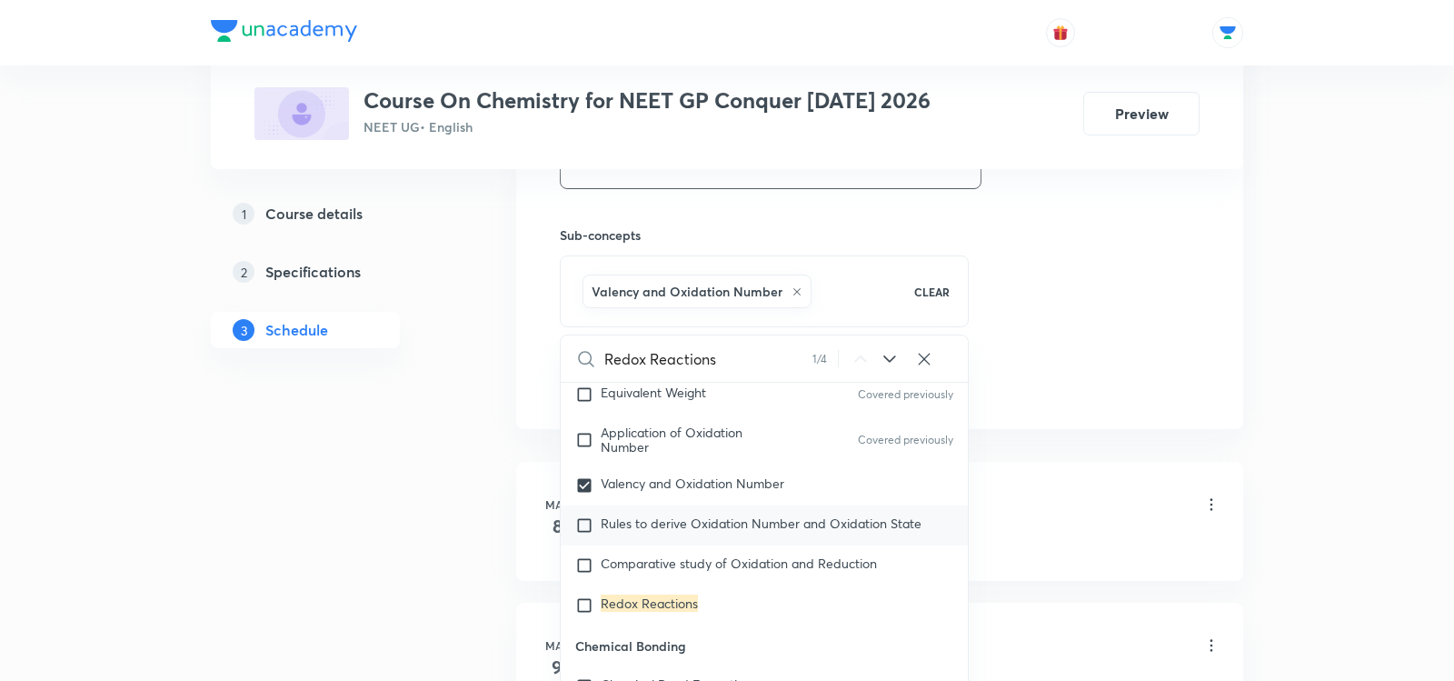
click at [635, 532] on span "Rules to derive Oxidation Number and Oxidation State" at bounding box center [761, 522] width 321 height 17
checkbox input "true"
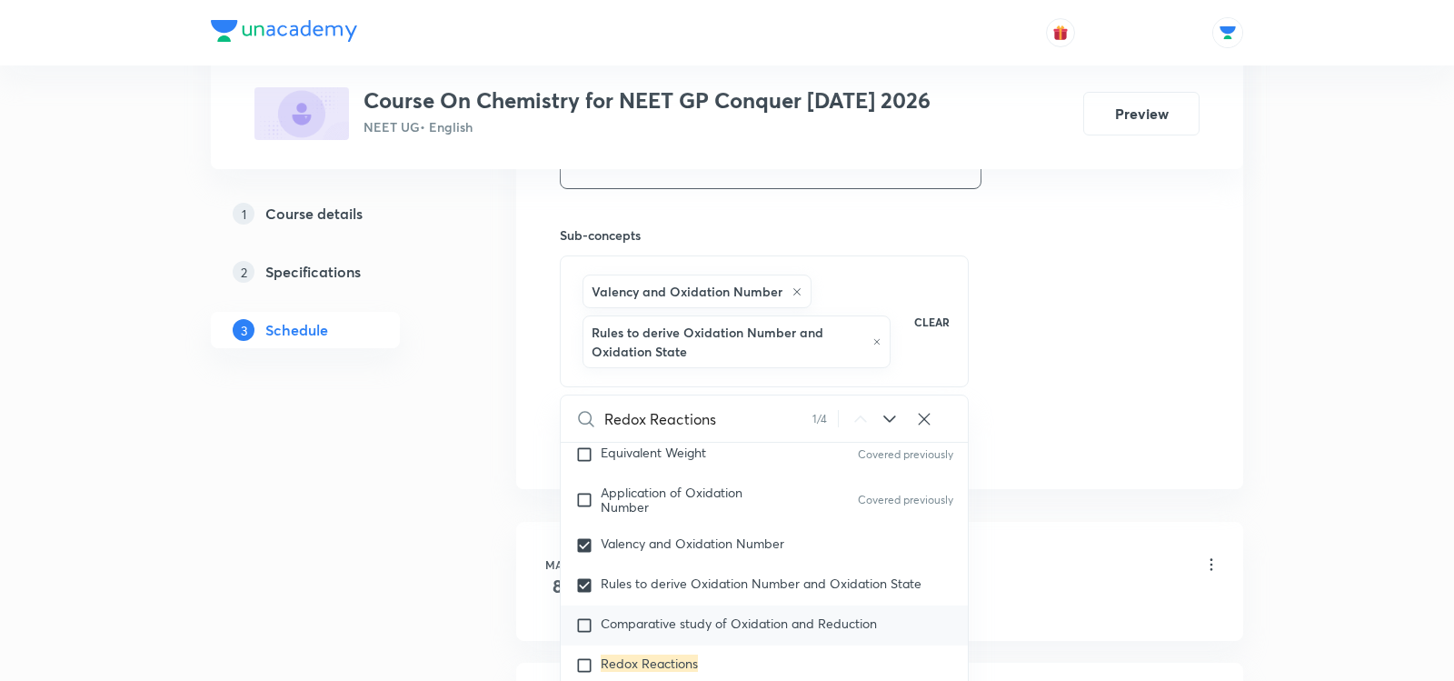
click at [631, 629] on span "Comparative study of Oxidation and Reduction" at bounding box center [739, 622] width 276 height 17
checkbox input "true"
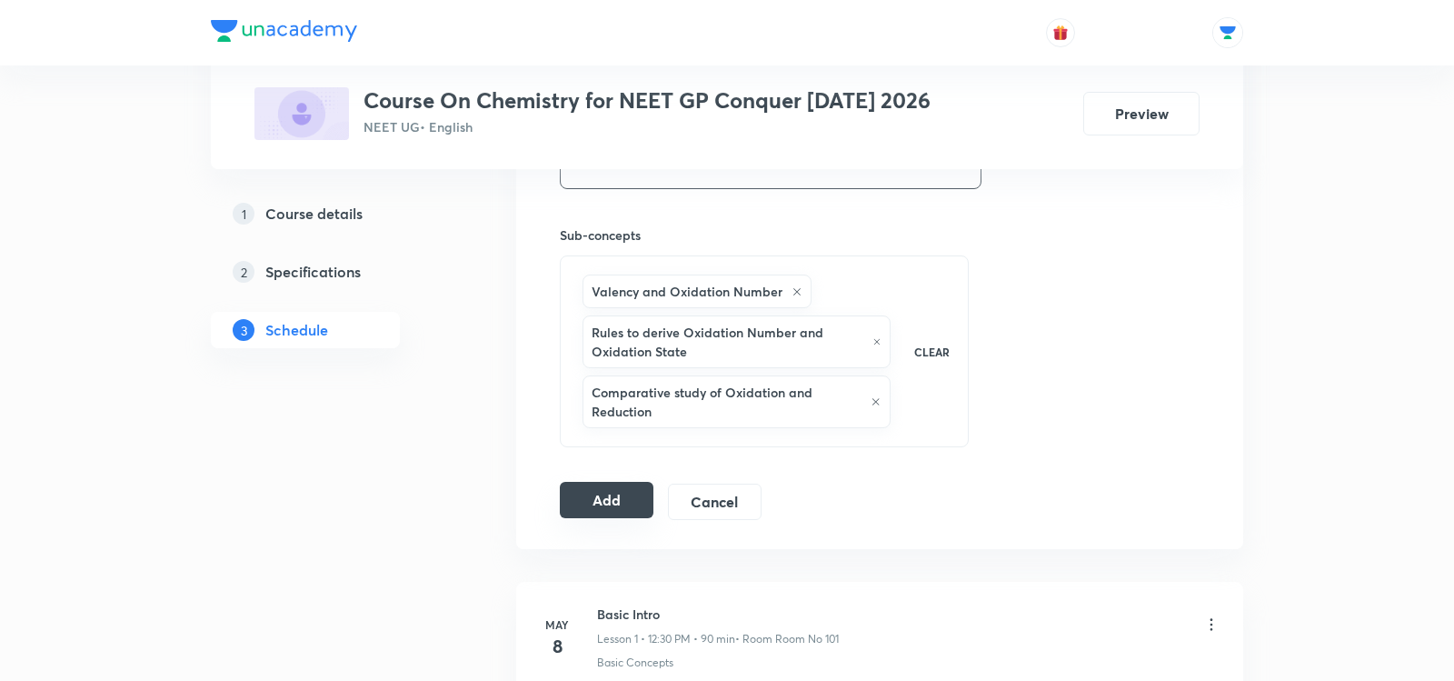
click at [585, 488] on button "Add" at bounding box center [607, 500] width 94 height 36
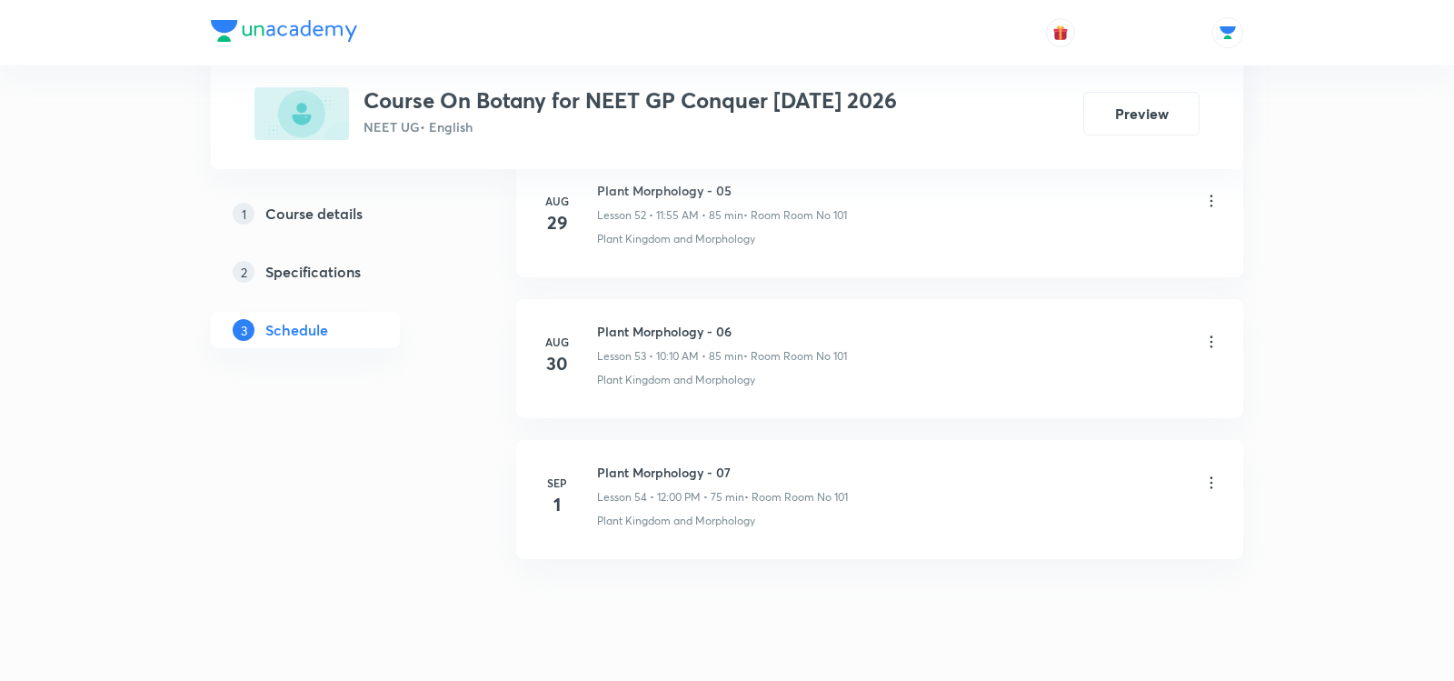
scroll to position [8334, 0]
drag, startPoint x: 598, startPoint y: 423, endPoint x: 740, endPoint y: 416, distance: 141.9
click at [743, 463] on h6 "Plant Morphology - 07" at bounding box center [722, 472] width 251 height 19
copy h6 "Plant Morphology - 07"
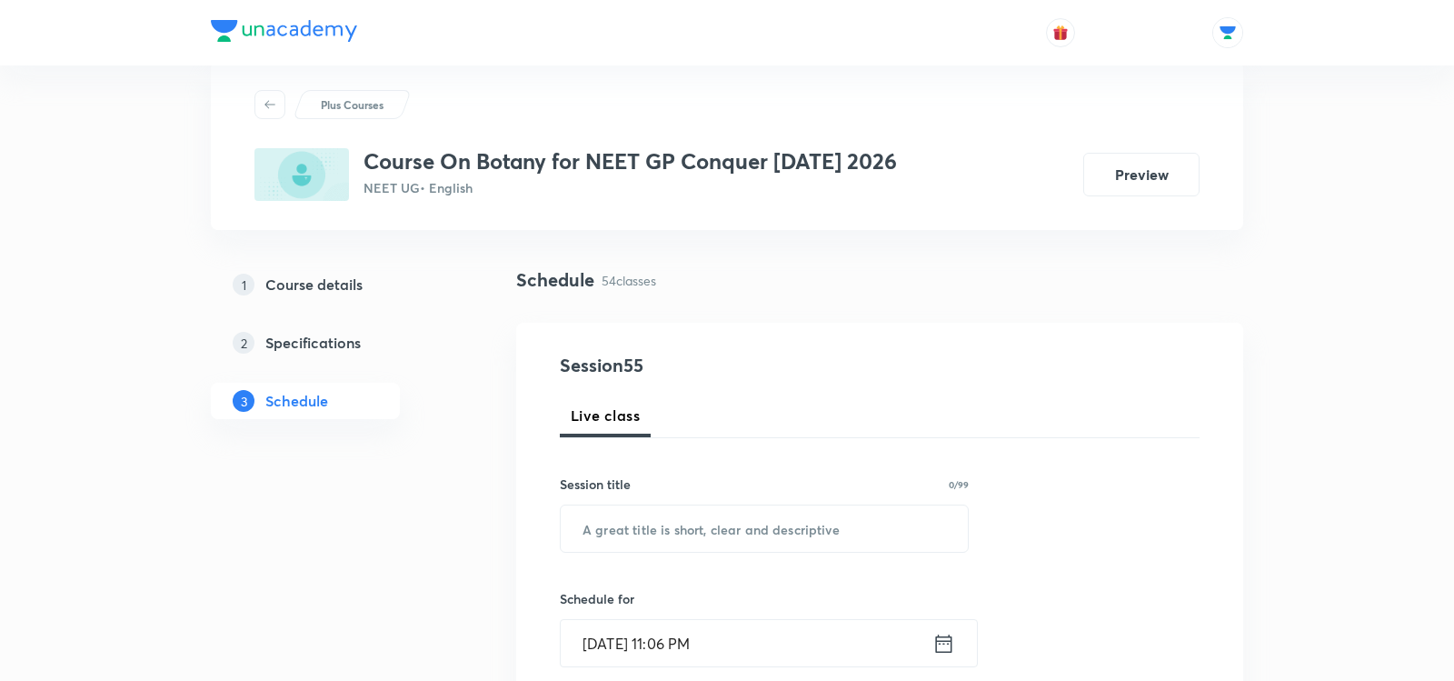
scroll to position [78, 0]
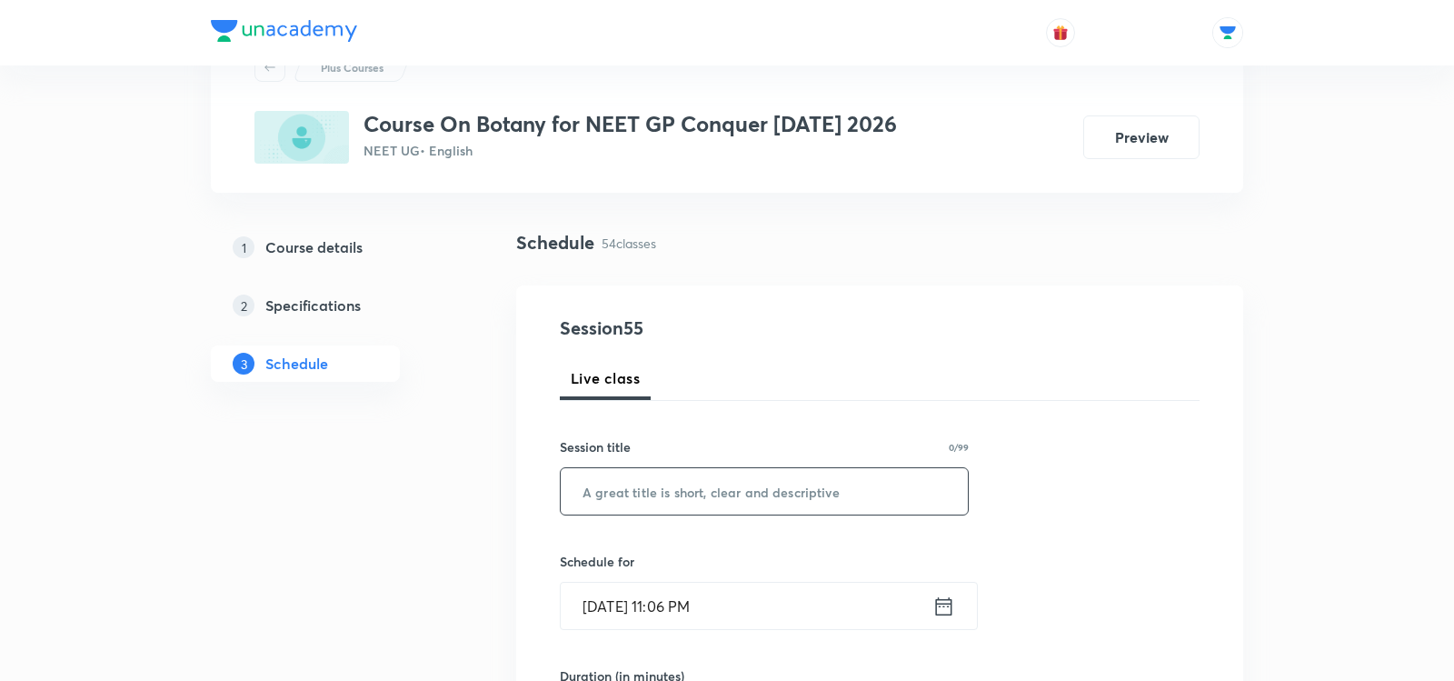
click at [693, 477] on input "text" at bounding box center [764, 491] width 407 height 46
paste input "Plant Morphology - 07"
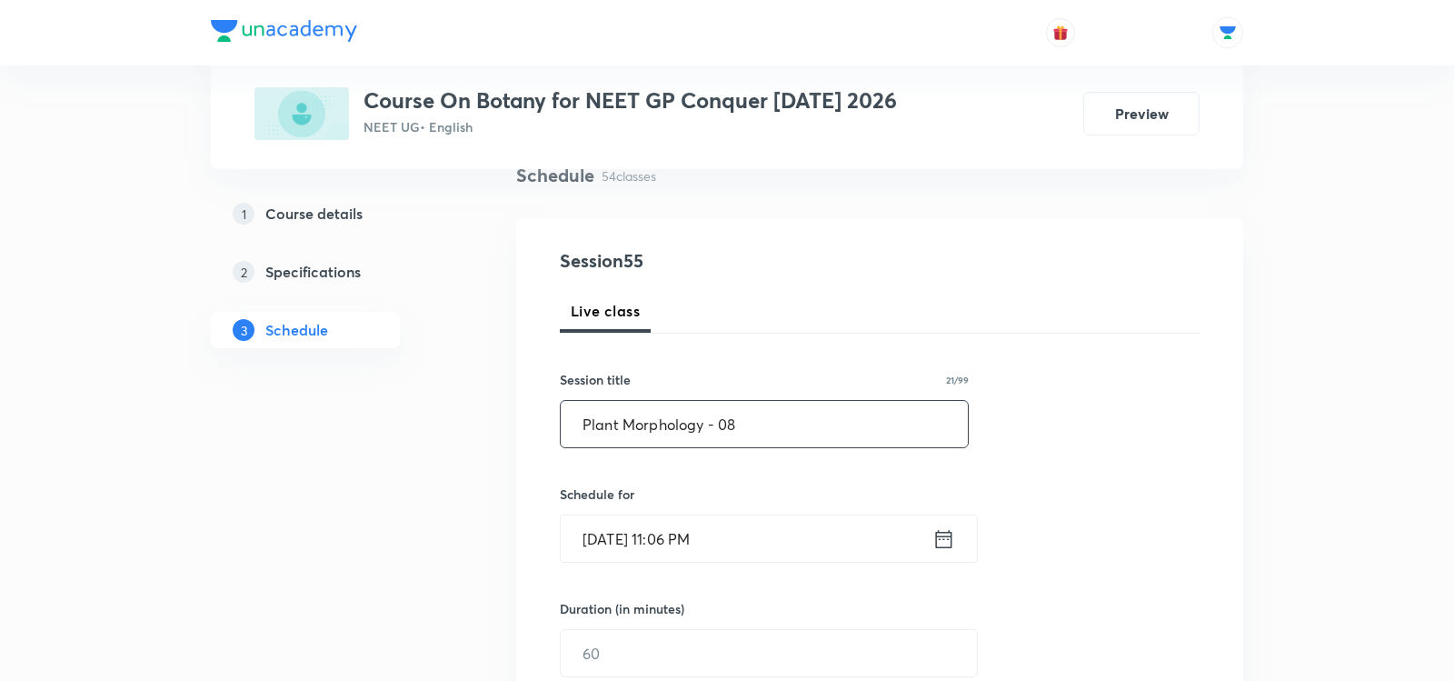
scroll to position [322, 0]
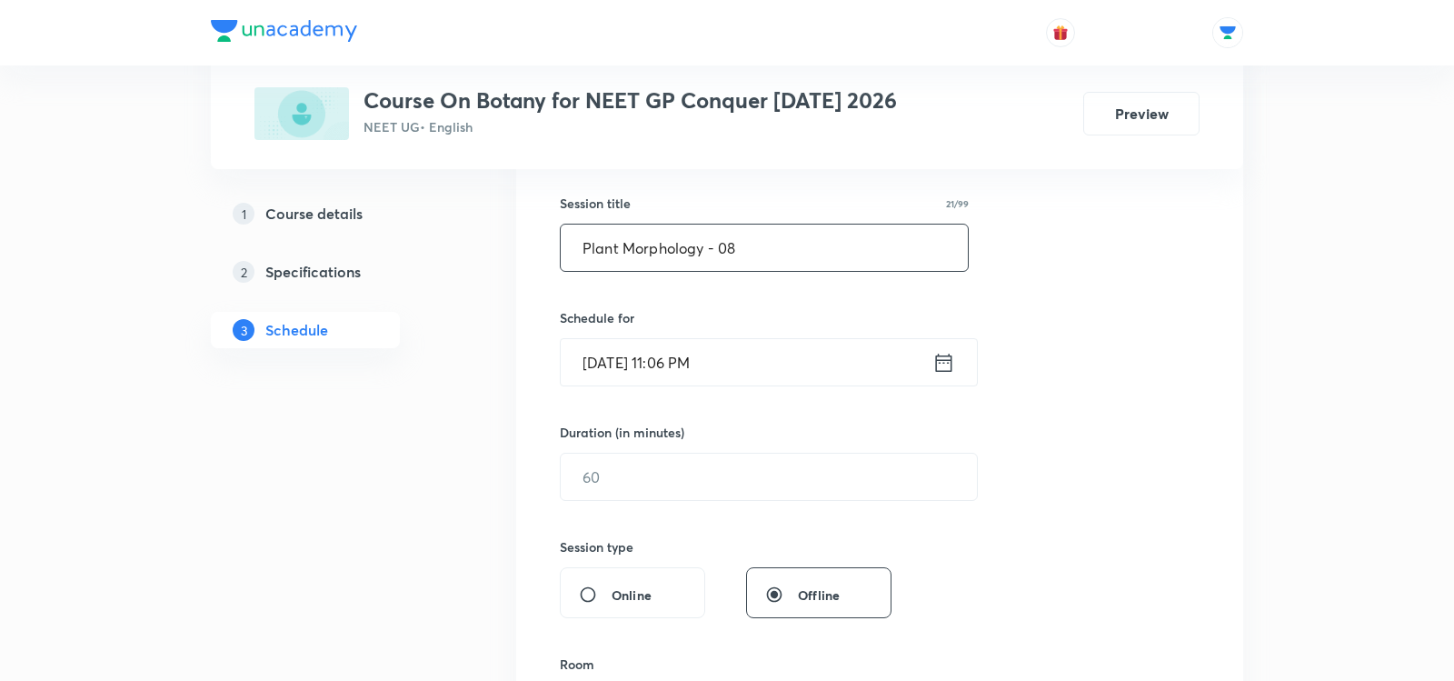
type input "Plant Morphology - 08"
click at [949, 361] on icon at bounding box center [943, 362] width 23 height 25
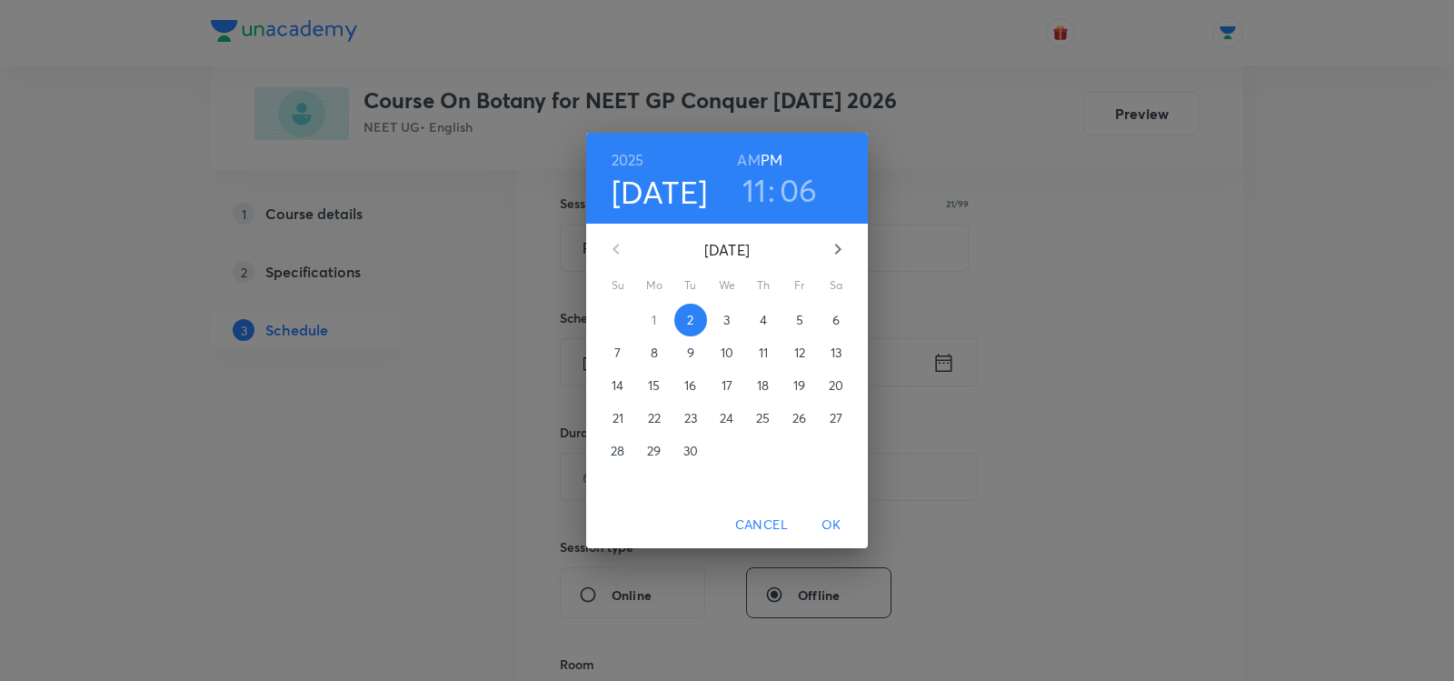
click at [723, 326] on p "3" at bounding box center [726, 320] width 6 height 18
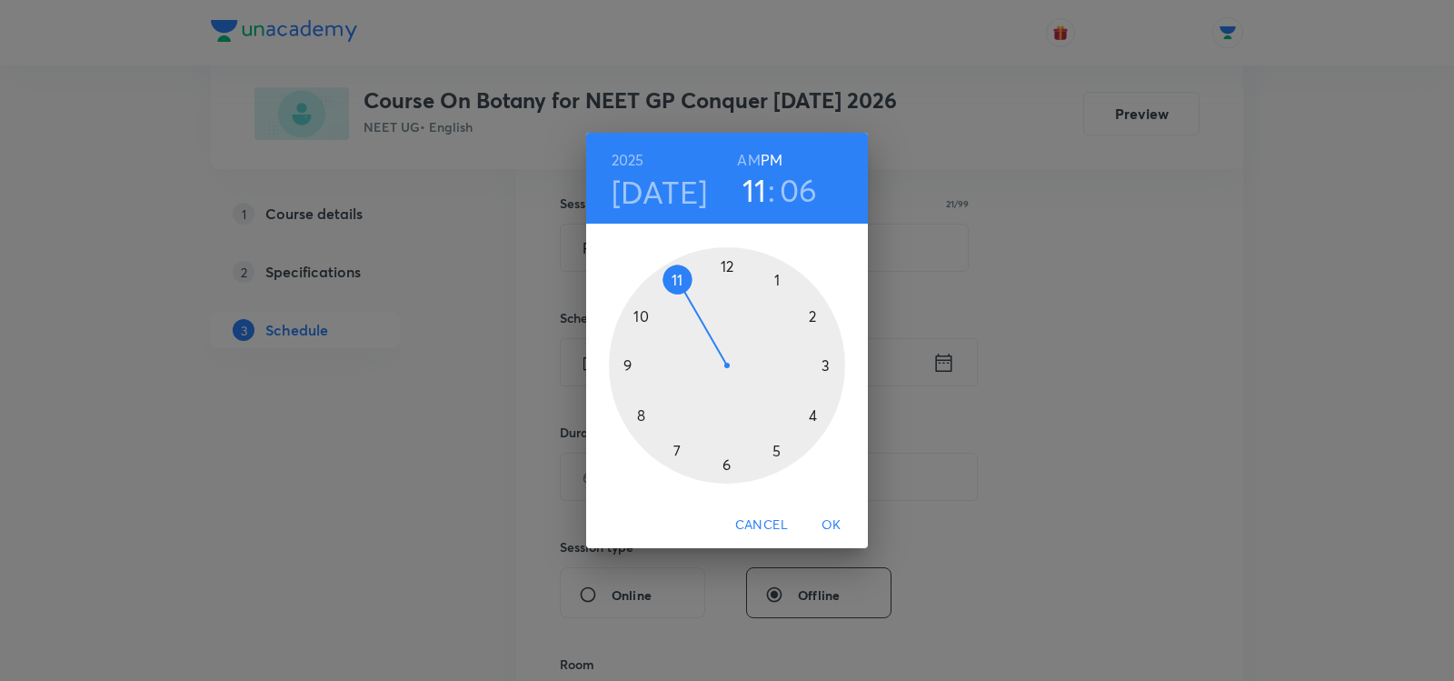
click at [744, 160] on h6 "AM" at bounding box center [748, 159] width 23 height 25
click at [678, 279] on div at bounding box center [727, 365] width 236 height 236
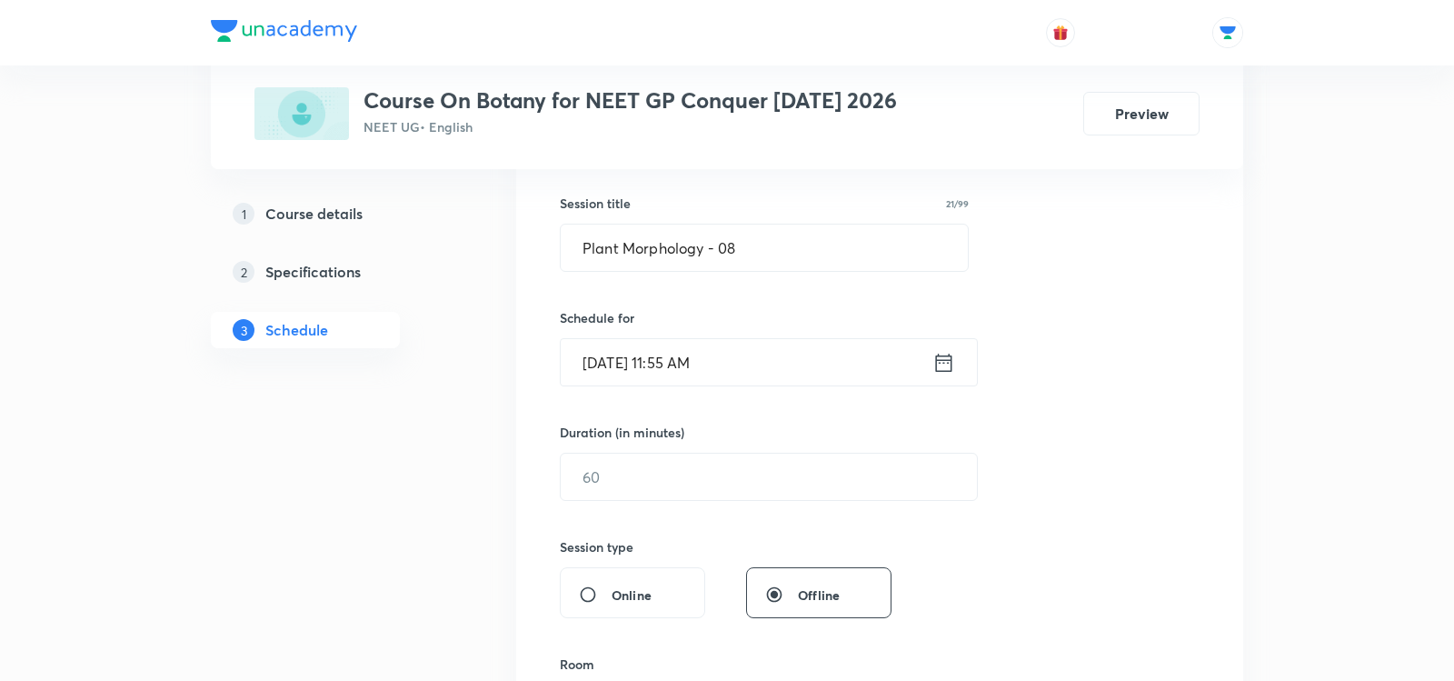
click at [678, 279] on div at bounding box center [727, 365] width 236 height 236
click at [626, 480] on input "text" at bounding box center [769, 477] width 416 height 46
type input "7"
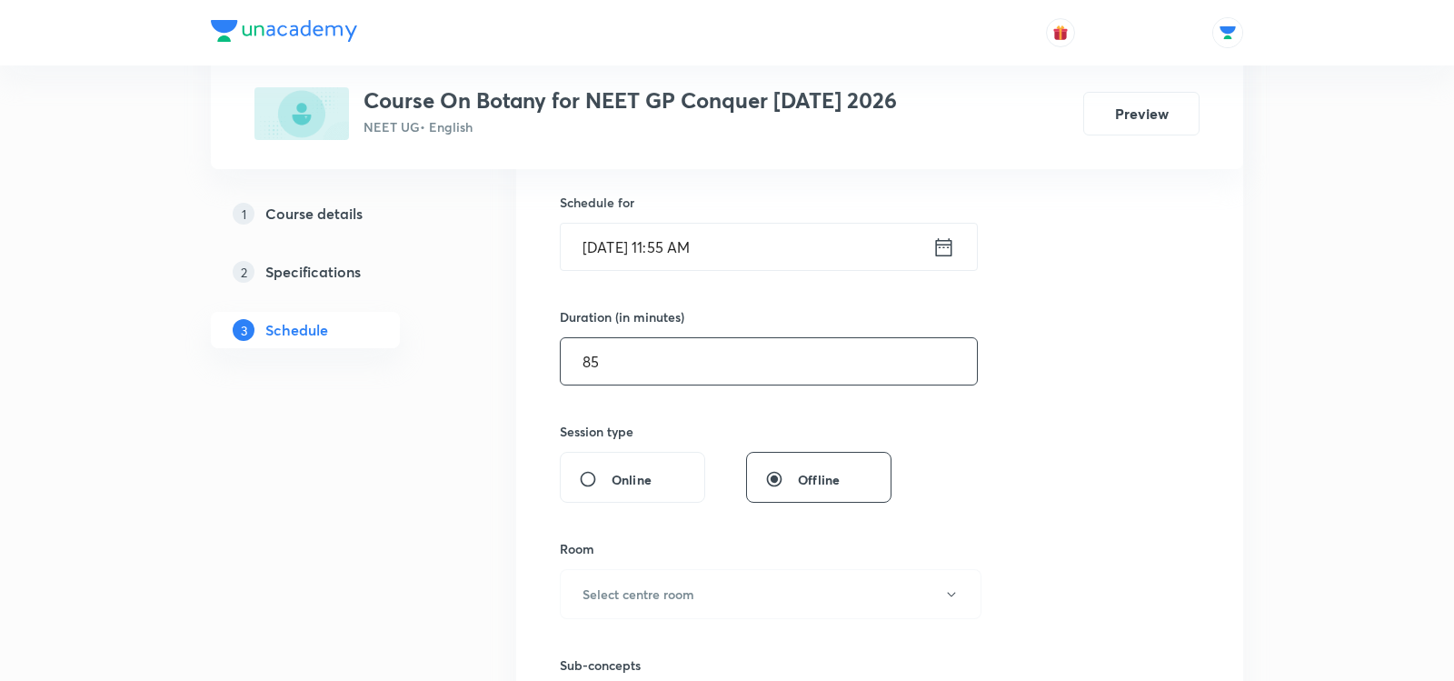
scroll to position [496, 0]
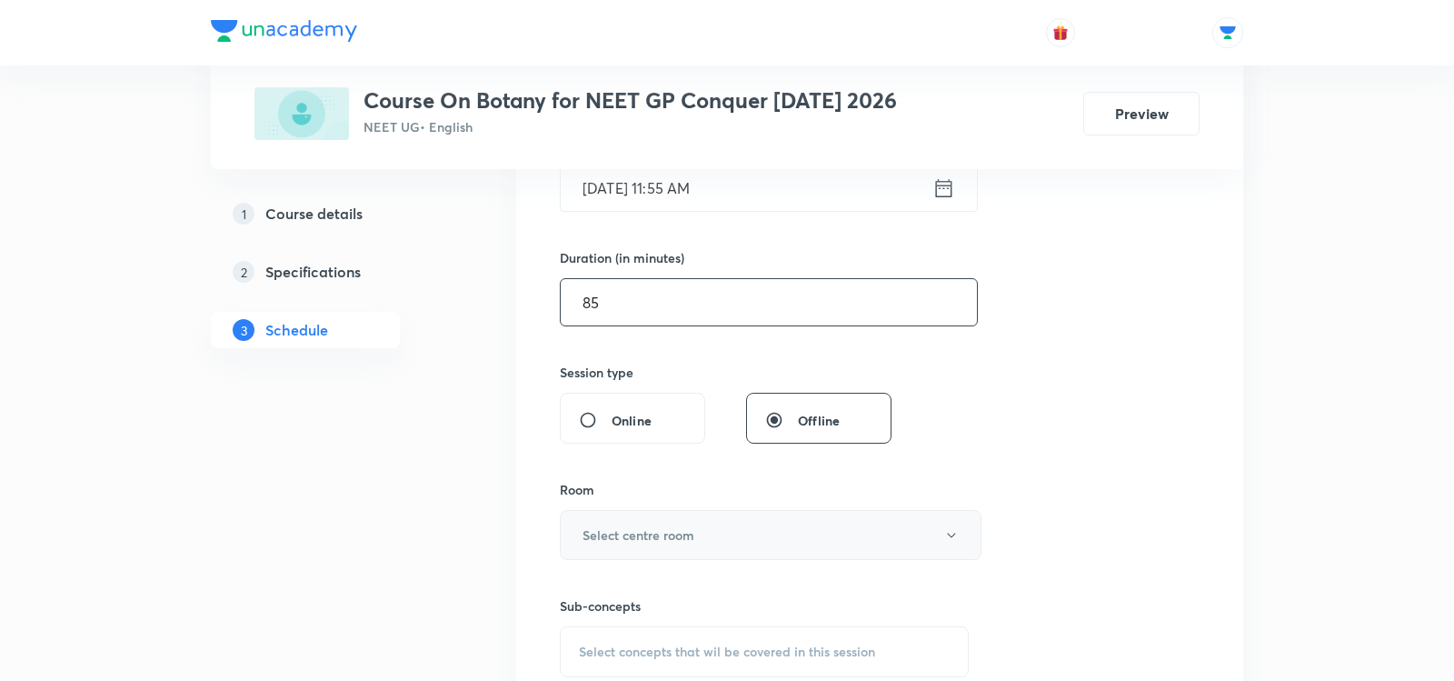
type input "85"
click at [612, 525] on h6 "Select centre room" at bounding box center [639, 534] width 112 height 19
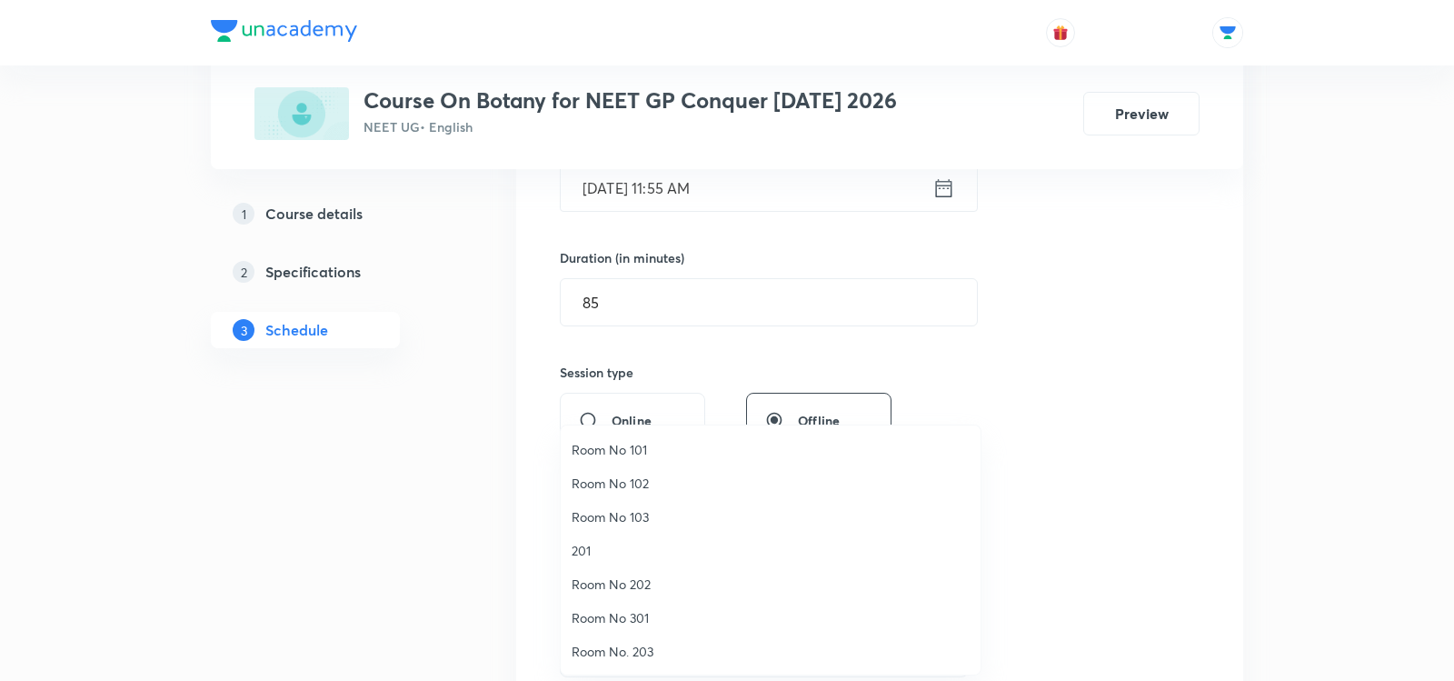
click at [578, 451] on span "Room No 101" at bounding box center [771, 449] width 398 height 19
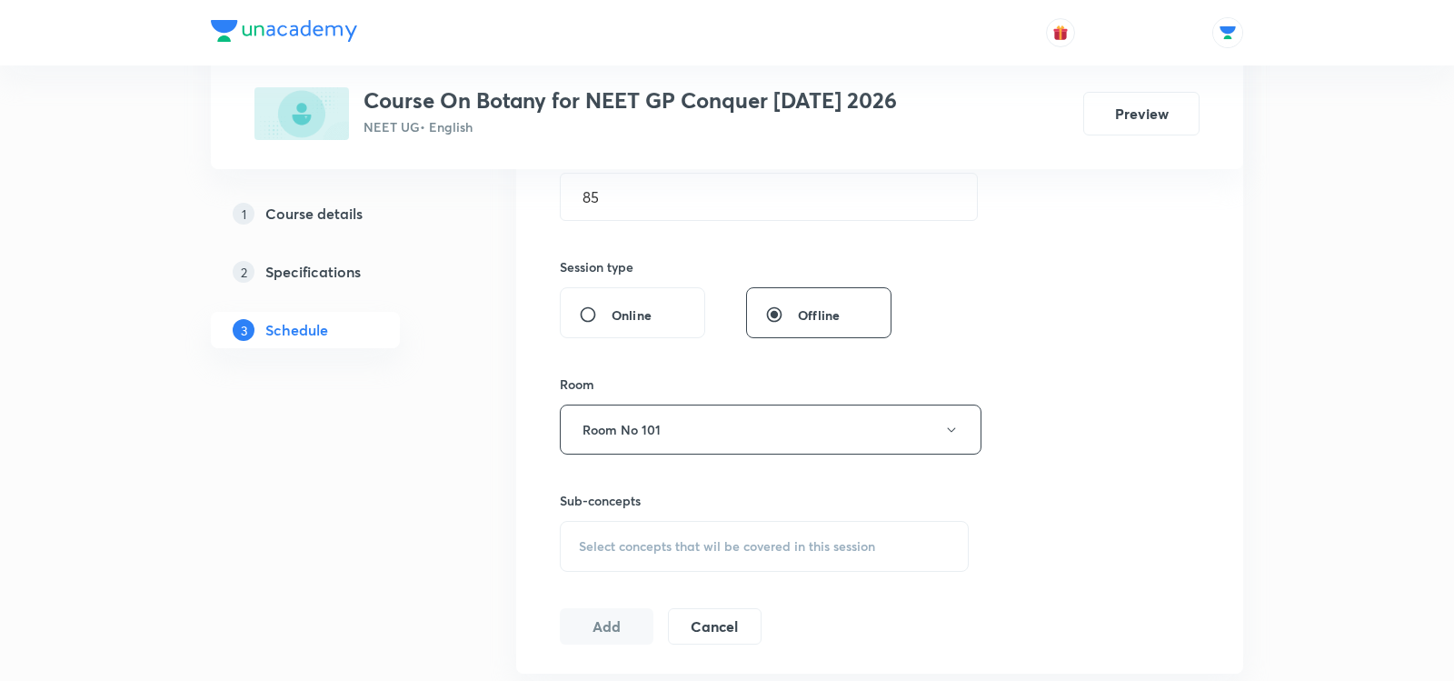
scroll to position [687, 0]
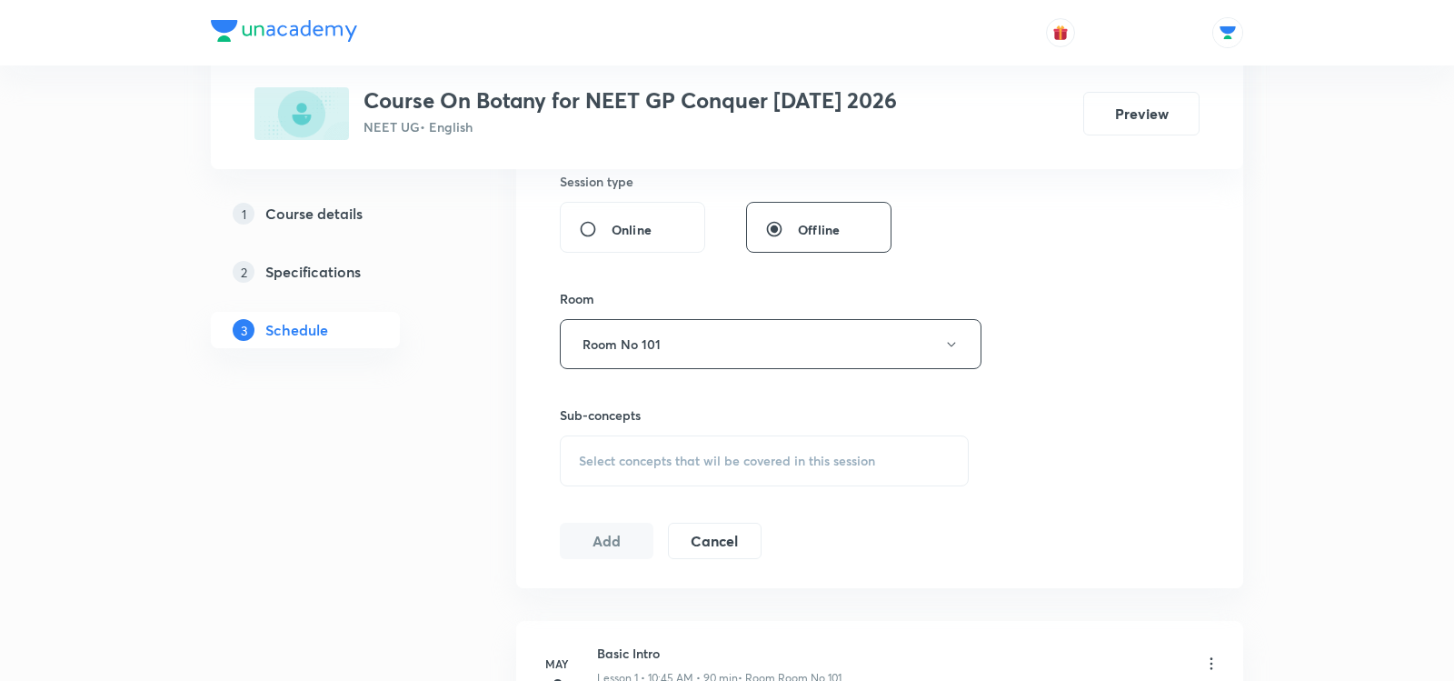
click at [613, 459] on span "Select concepts that wil be covered in this session" at bounding box center [727, 461] width 296 height 15
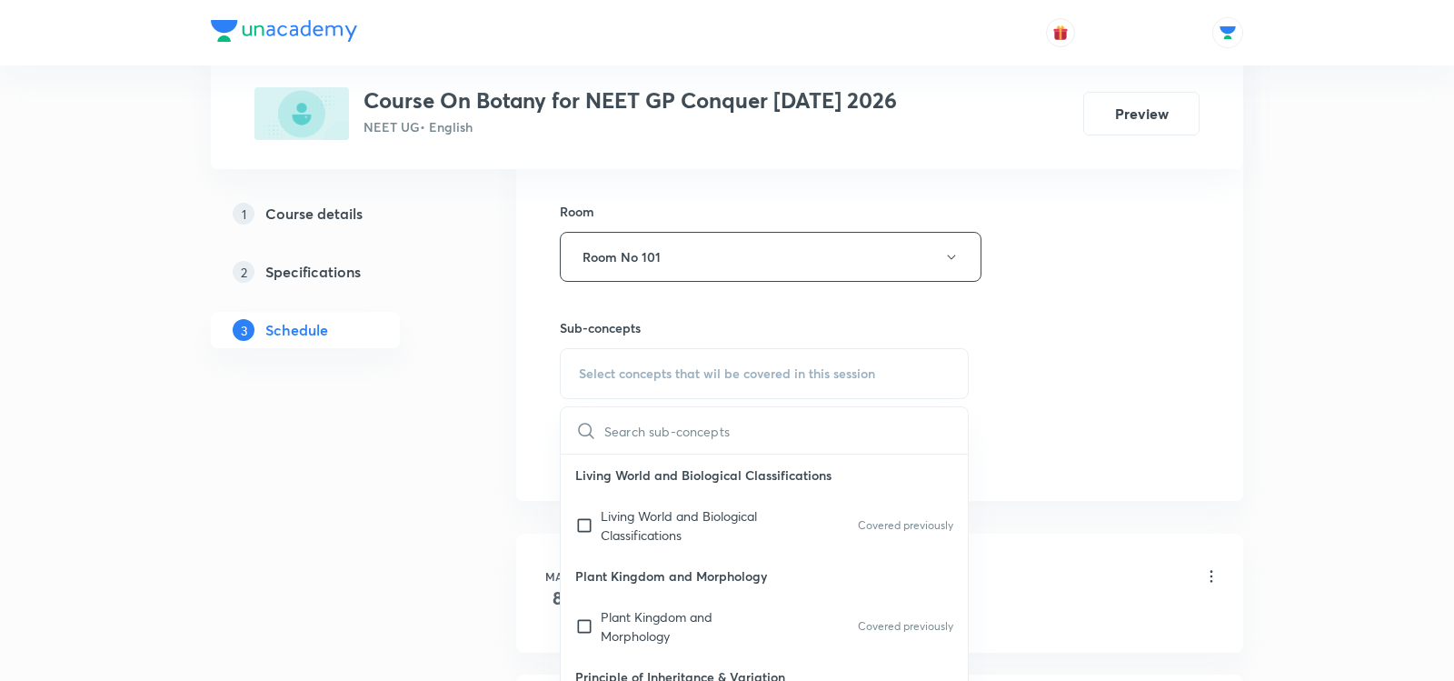
scroll to position [782, 0]
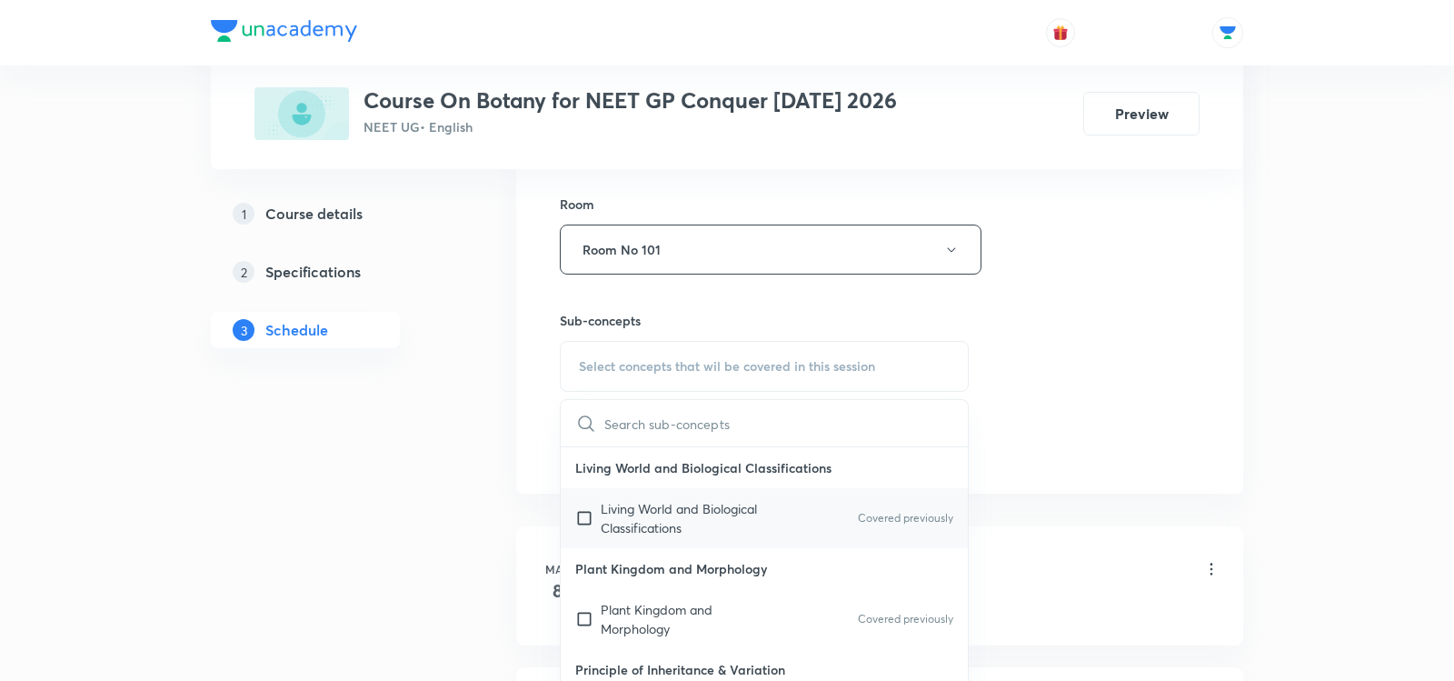
click at [649, 516] on p "Living World and Biological Classifications" at bounding box center [693, 518] width 184 height 38
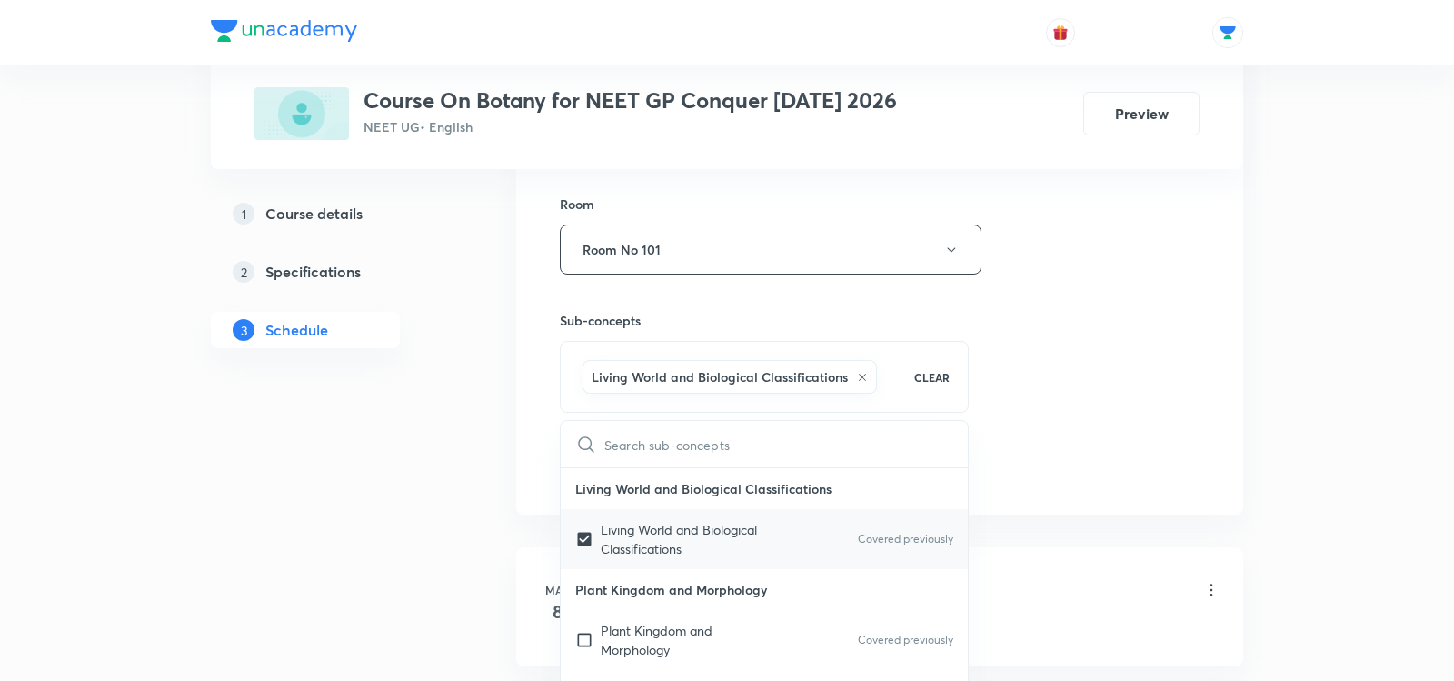
click at [642, 525] on p "Living World and Biological Classifications" at bounding box center [693, 539] width 184 height 38
checkbox input "false"
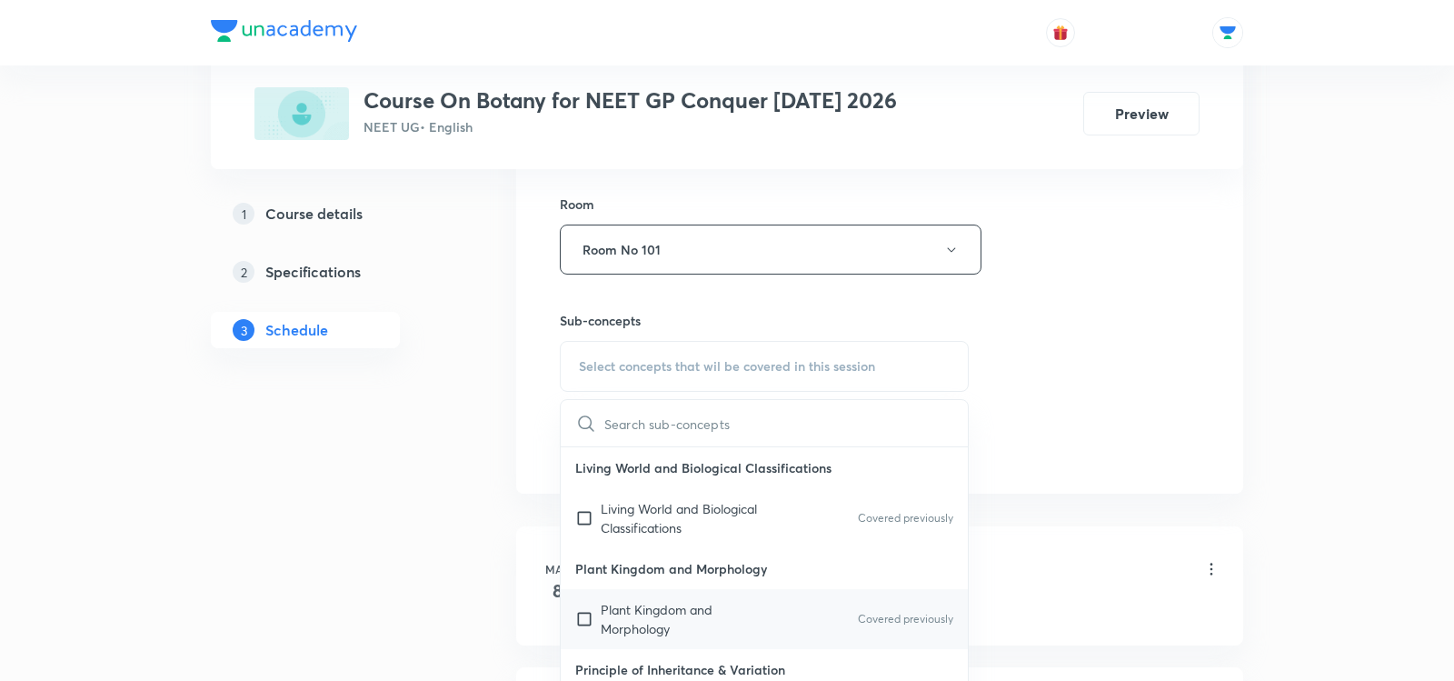
click at [636, 625] on p "Plant Kingdom and Morphology" at bounding box center [693, 619] width 184 height 38
checkbox input "true"
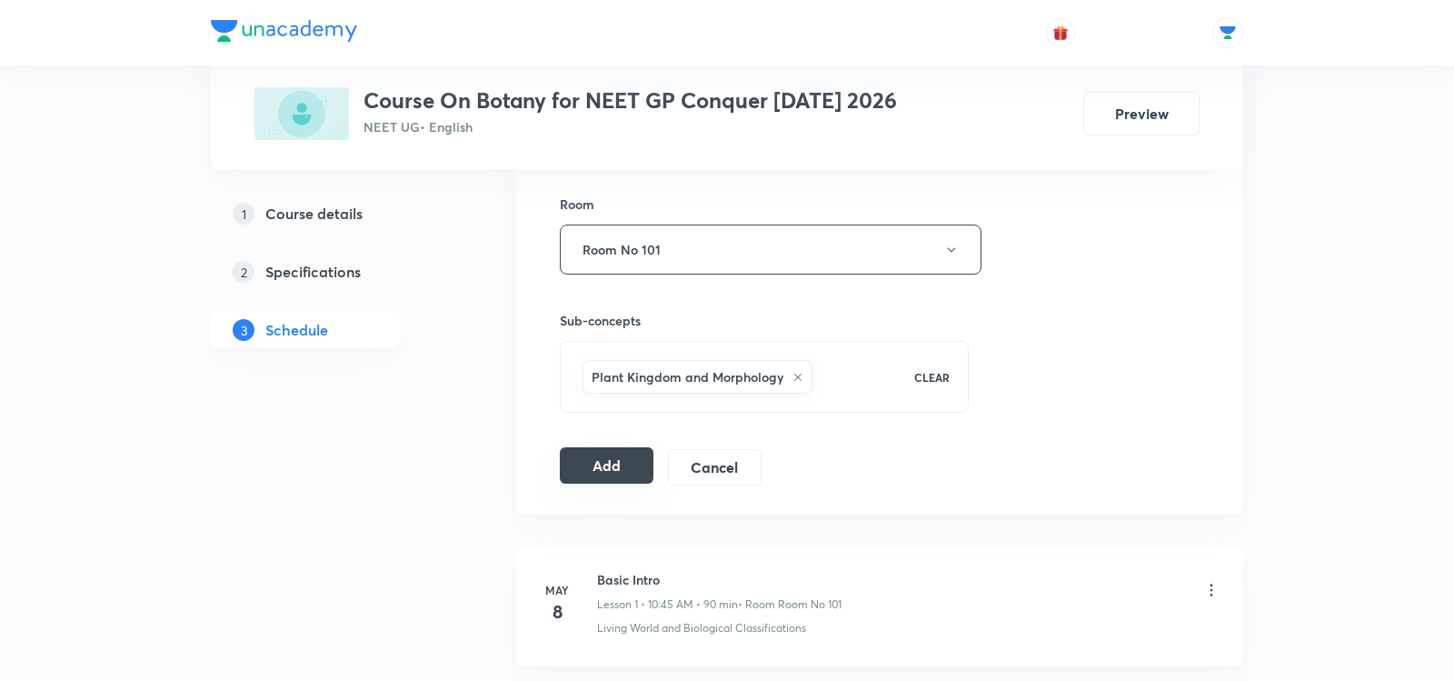
click at [603, 462] on button "Add" at bounding box center [607, 465] width 94 height 36
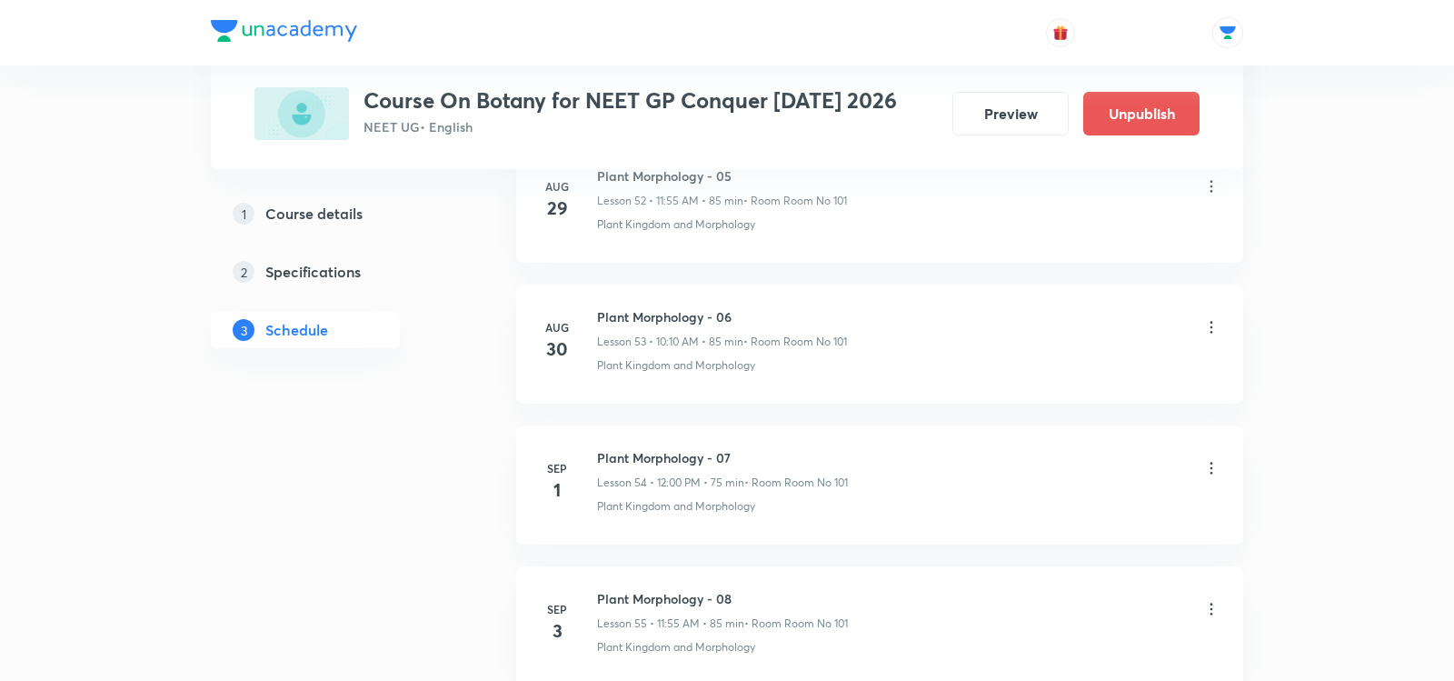
scroll to position [7643, 0]
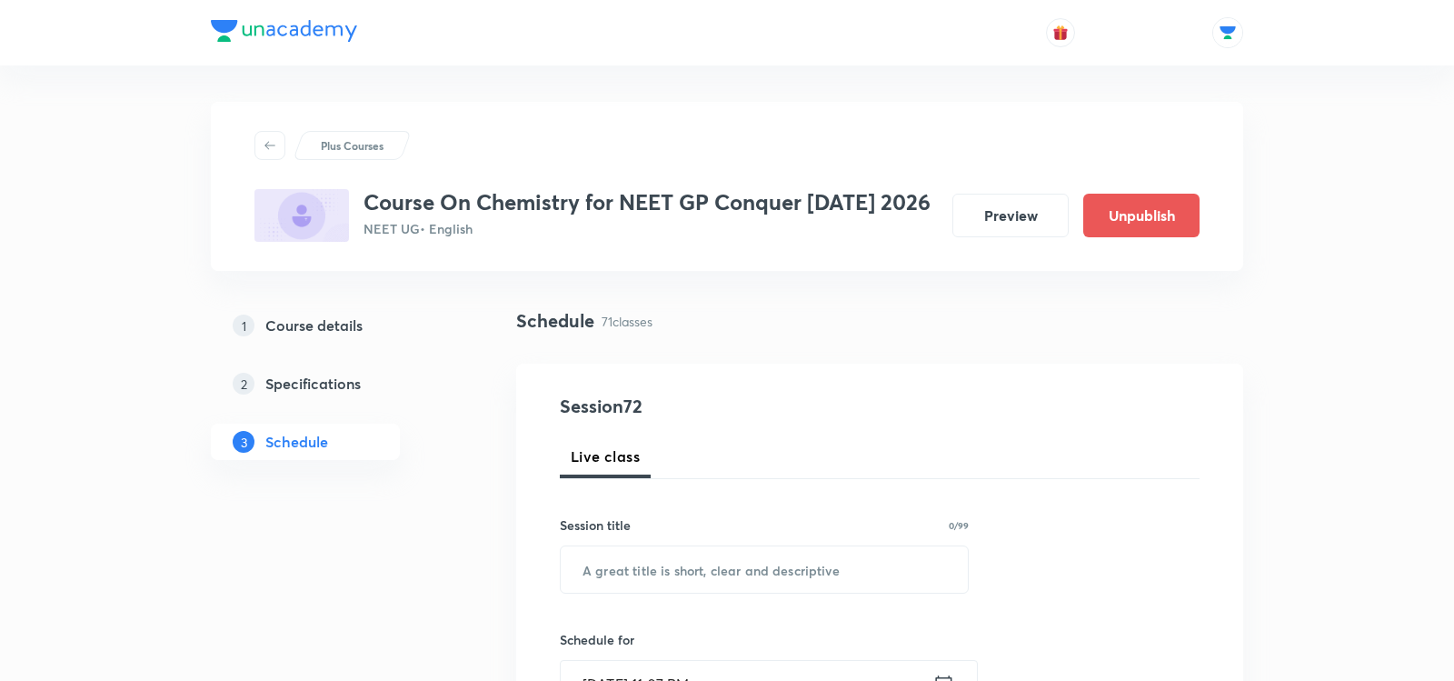
scroll to position [867, 0]
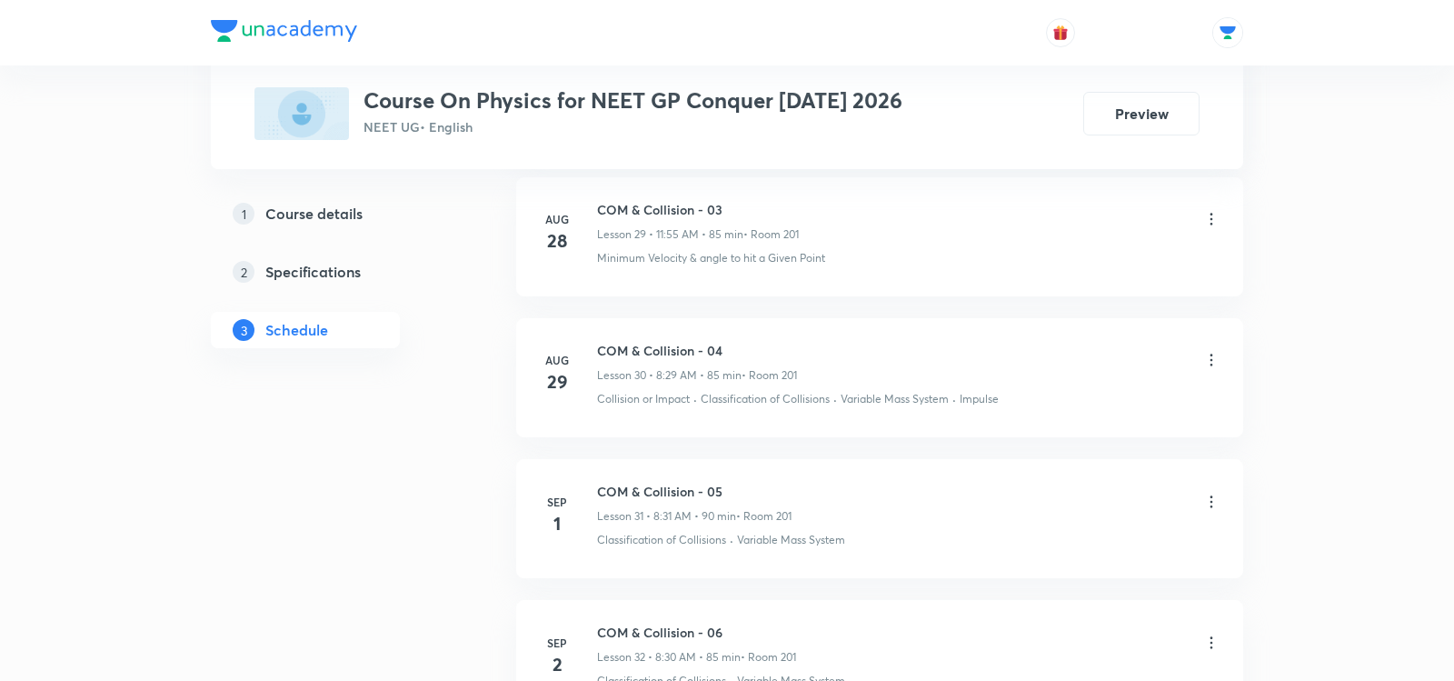
scroll to position [5308, 0]
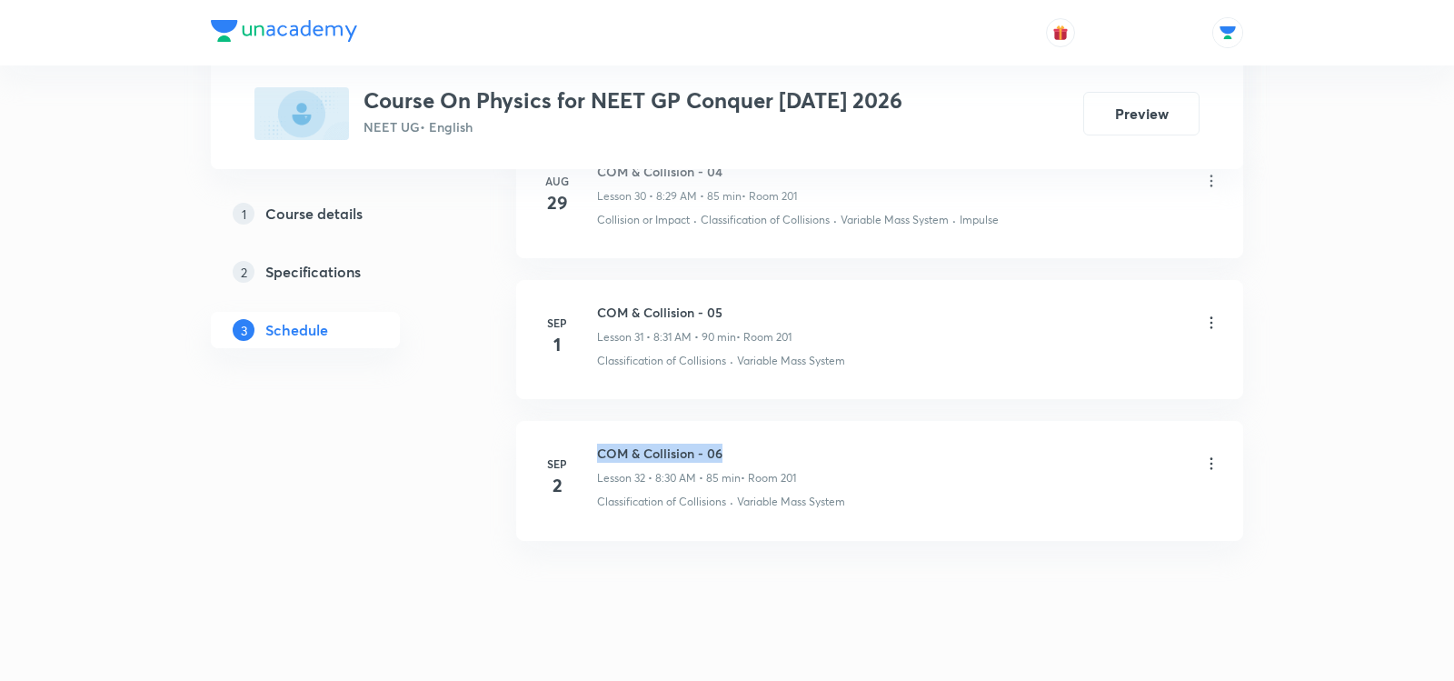
drag, startPoint x: 600, startPoint y: 424, endPoint x: 724, endPoint y: 421, distance: 124.5
click at [724, 444] on h6 "COM & Collision - 06" at bounding box center [696, 453] width 199 height 19
copy h6 "COM & Collision - 06"
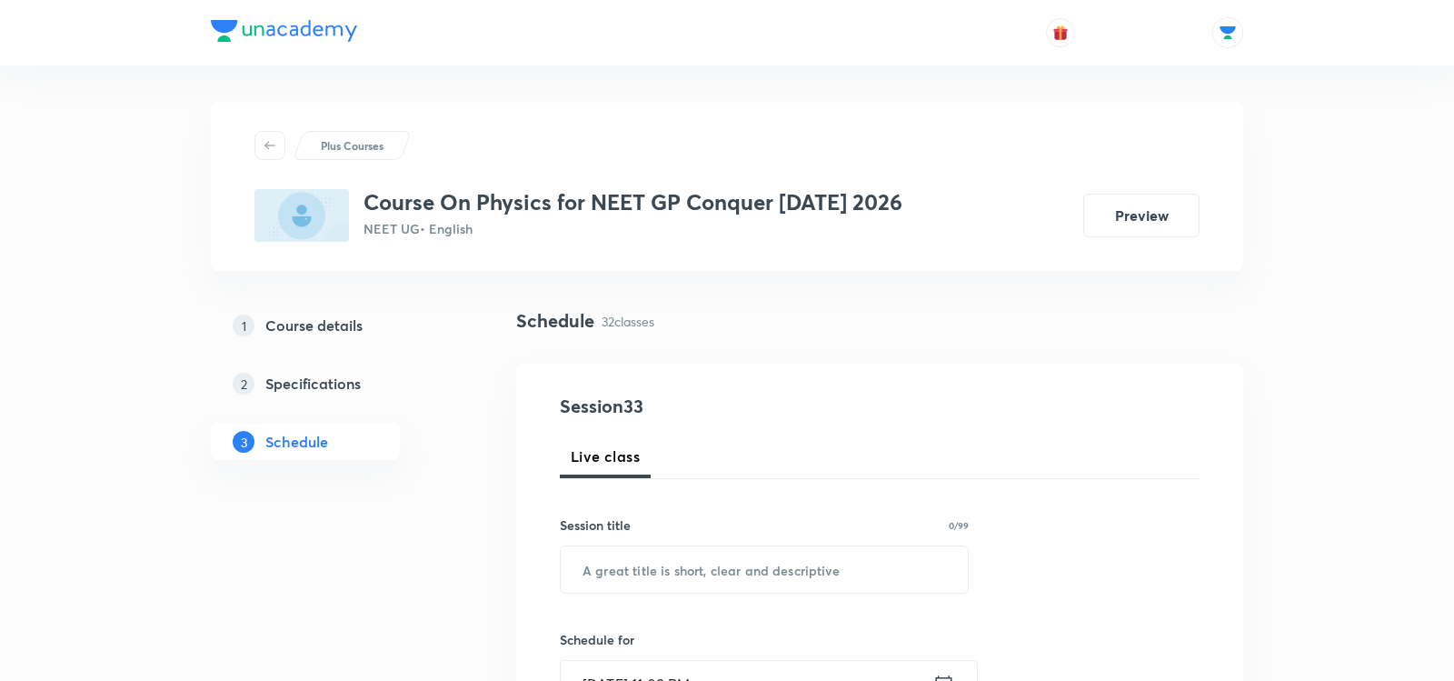
scroll to position [89, 0]
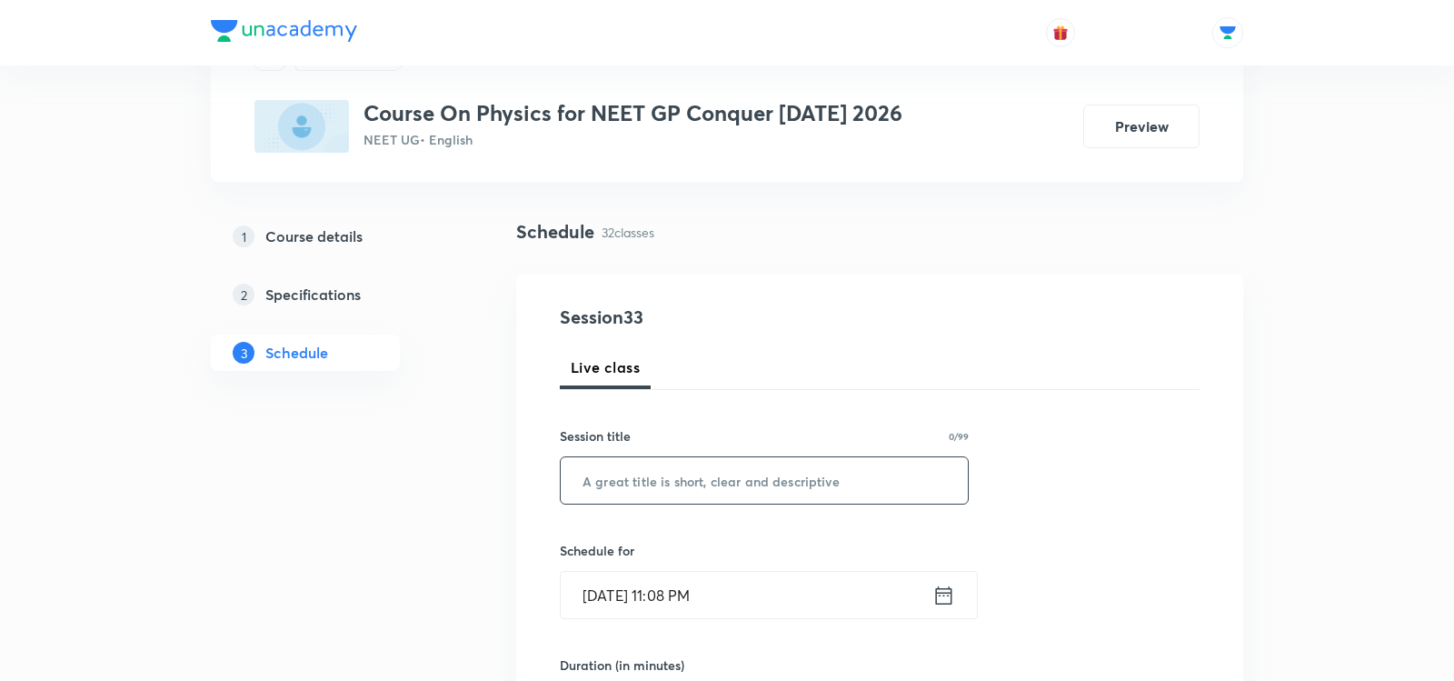
click at [683, 488] on input "text" at bounding box center [764, 480] width 407 height 46
paste input "COM & Collision - 06"
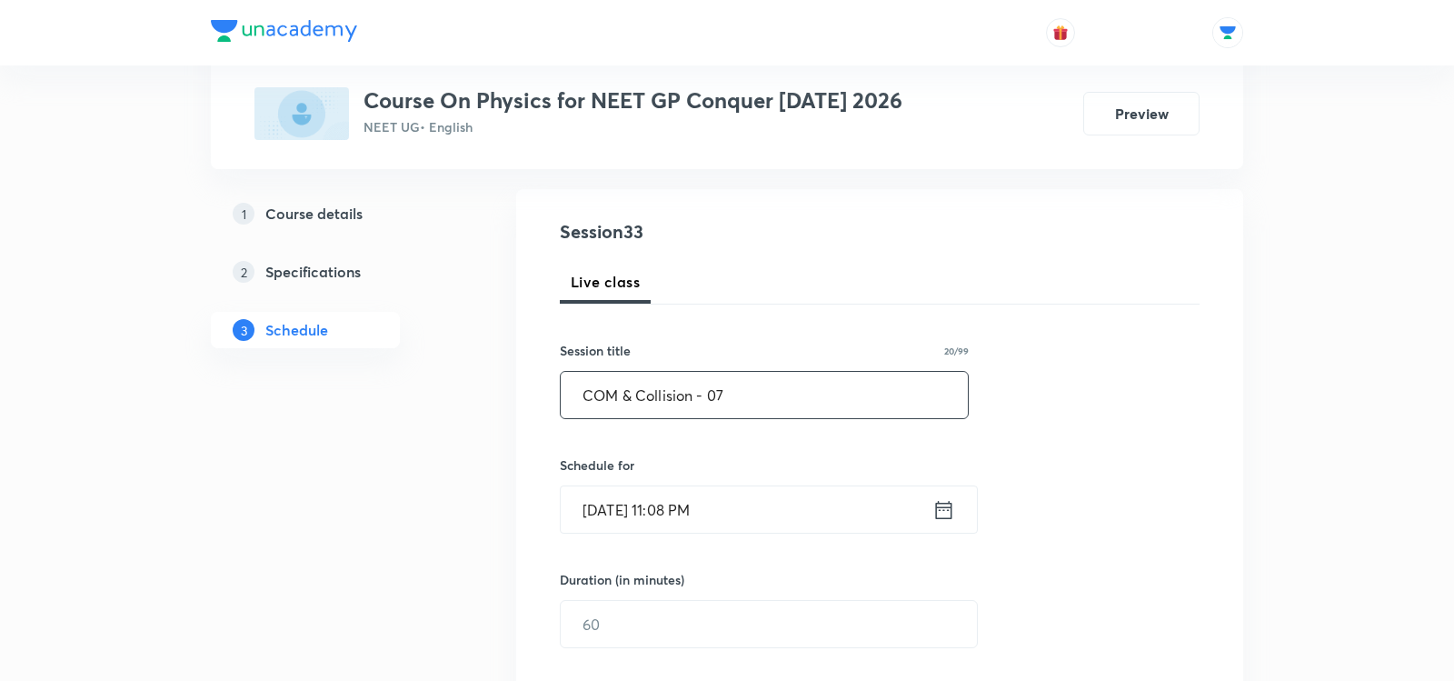
scroll to position [234, 0]
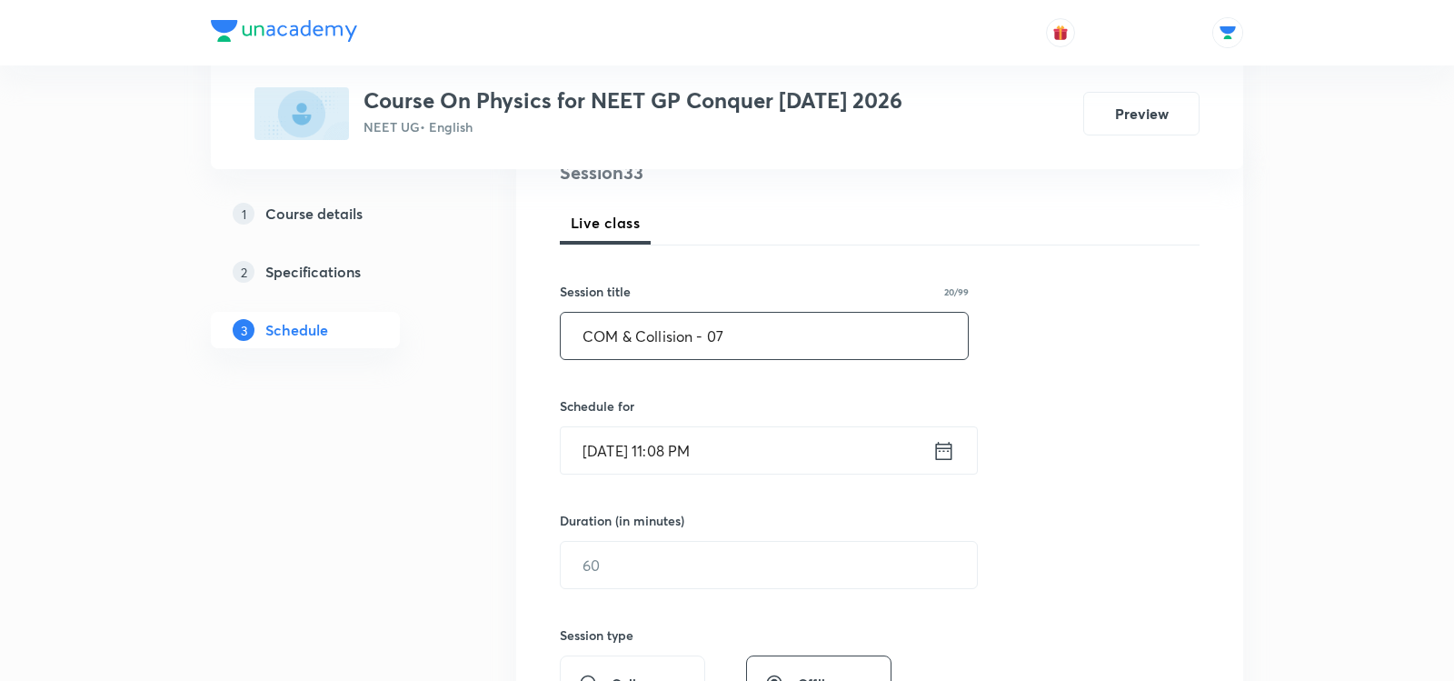
type input "COM & Collision - 07"
click at [940, 441] on icon at bounding box center [944, 450] width 16 height 18
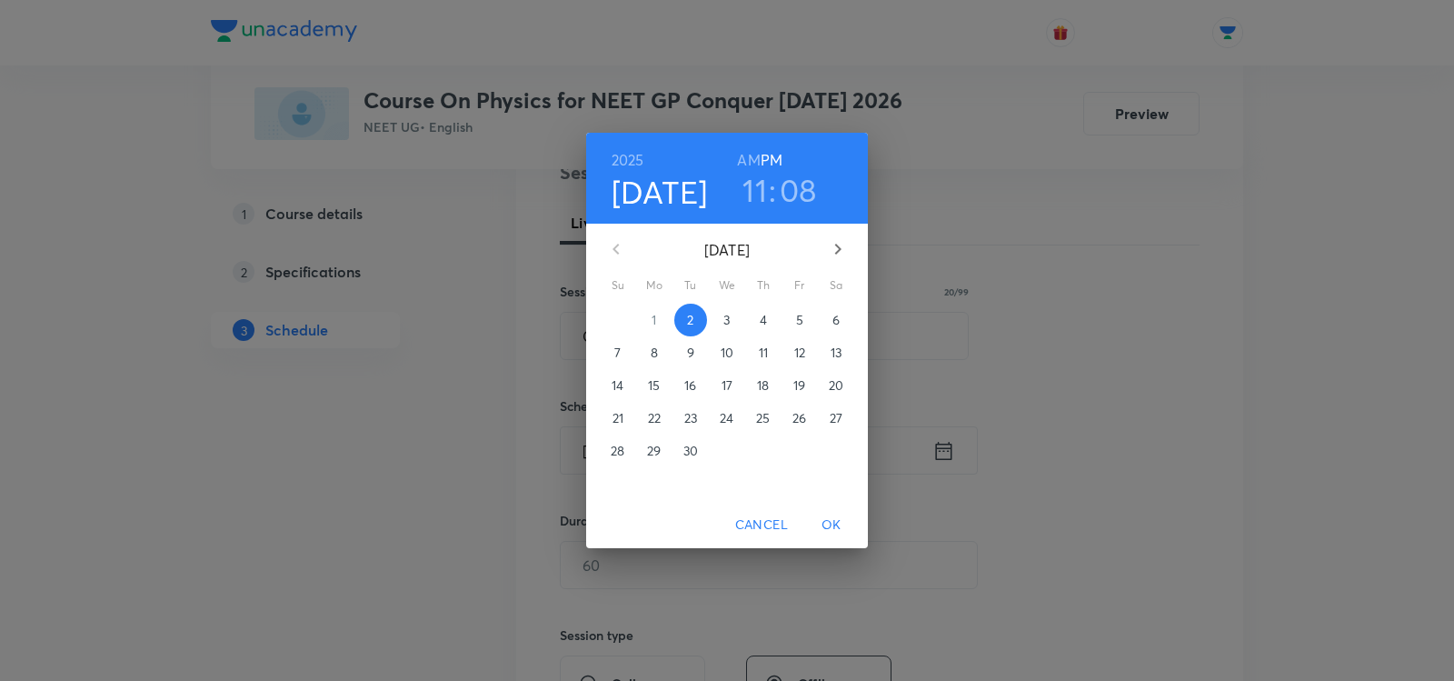
click at [722, 314] on span "3" at bounding box center [727, 320] width 33 height 18
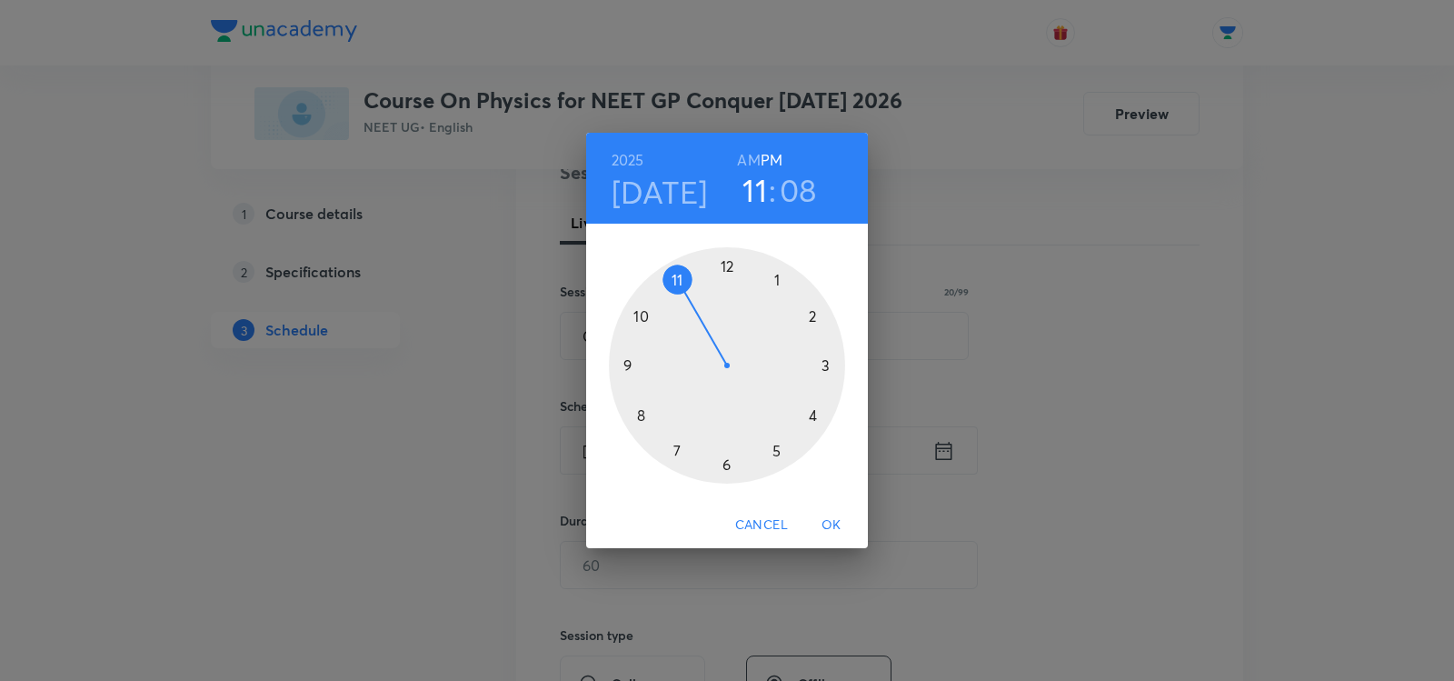
click at [749, 158] on h6 "AM" at bounding box center [748, 159] width 23 height 25
click at [644, 419] on div at bounding box center [727, 365] width 236 height 236
click at [727, 467] on div at bounding box center [727, 365] width 236 height 236
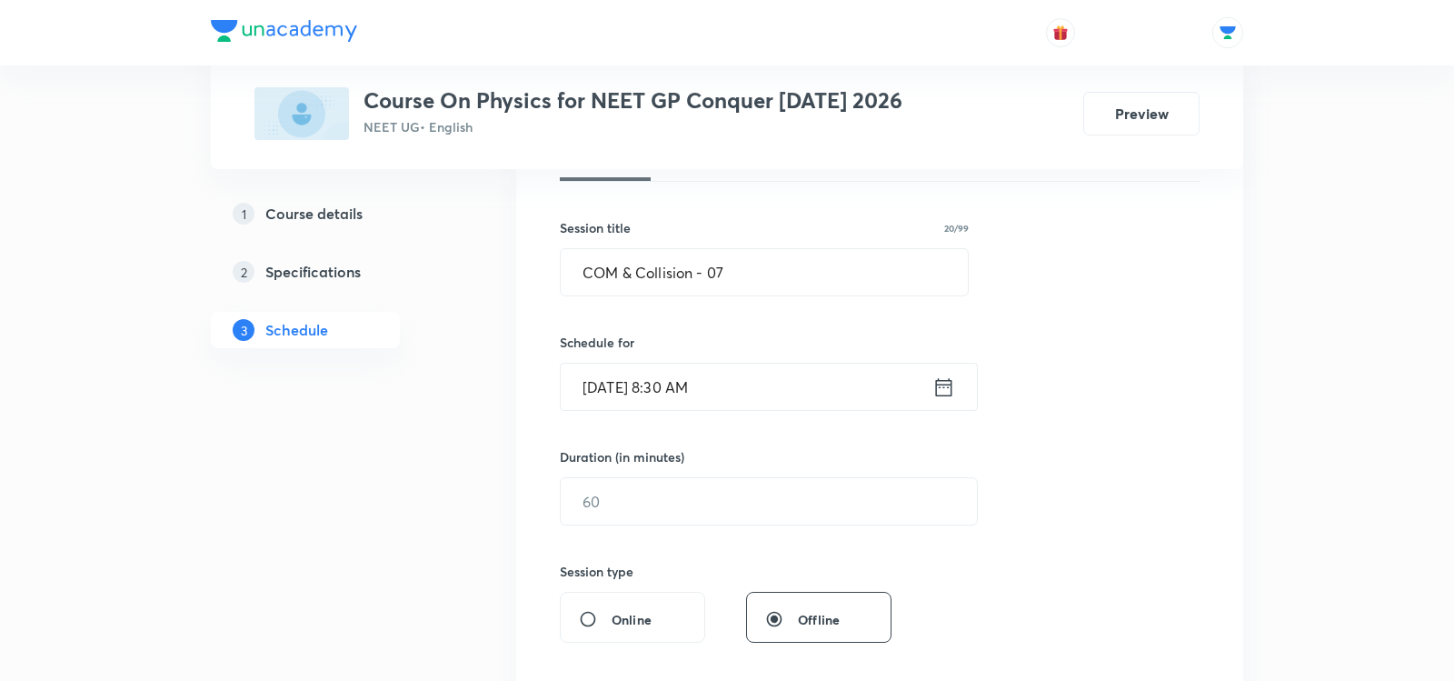
scroll to position [311, 0]
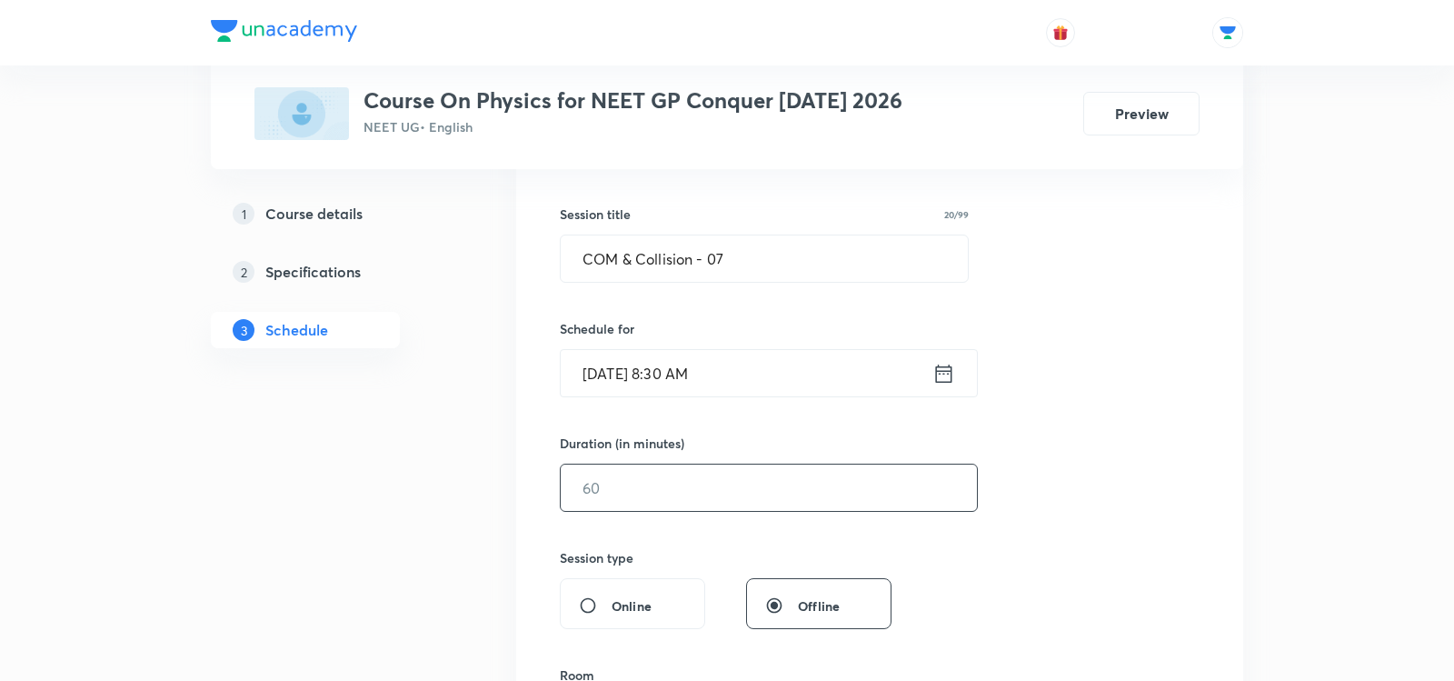
click at [652, 497] on input "text" at bounding box center [769, 487] width 416 height 46
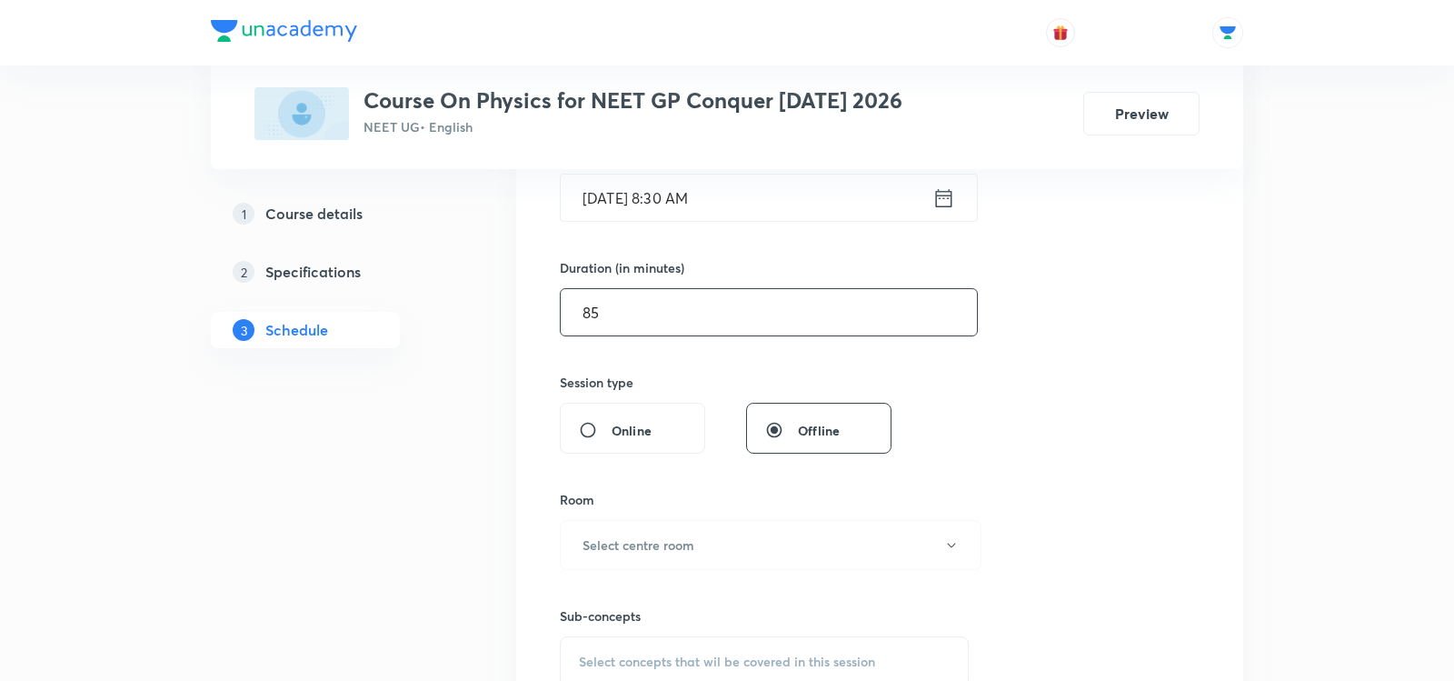
scroll to position [488, 0]
type input "85"
click at [658, 534] on h6 "Select centre room" at bounding box center [639, 543] width 112 height 19
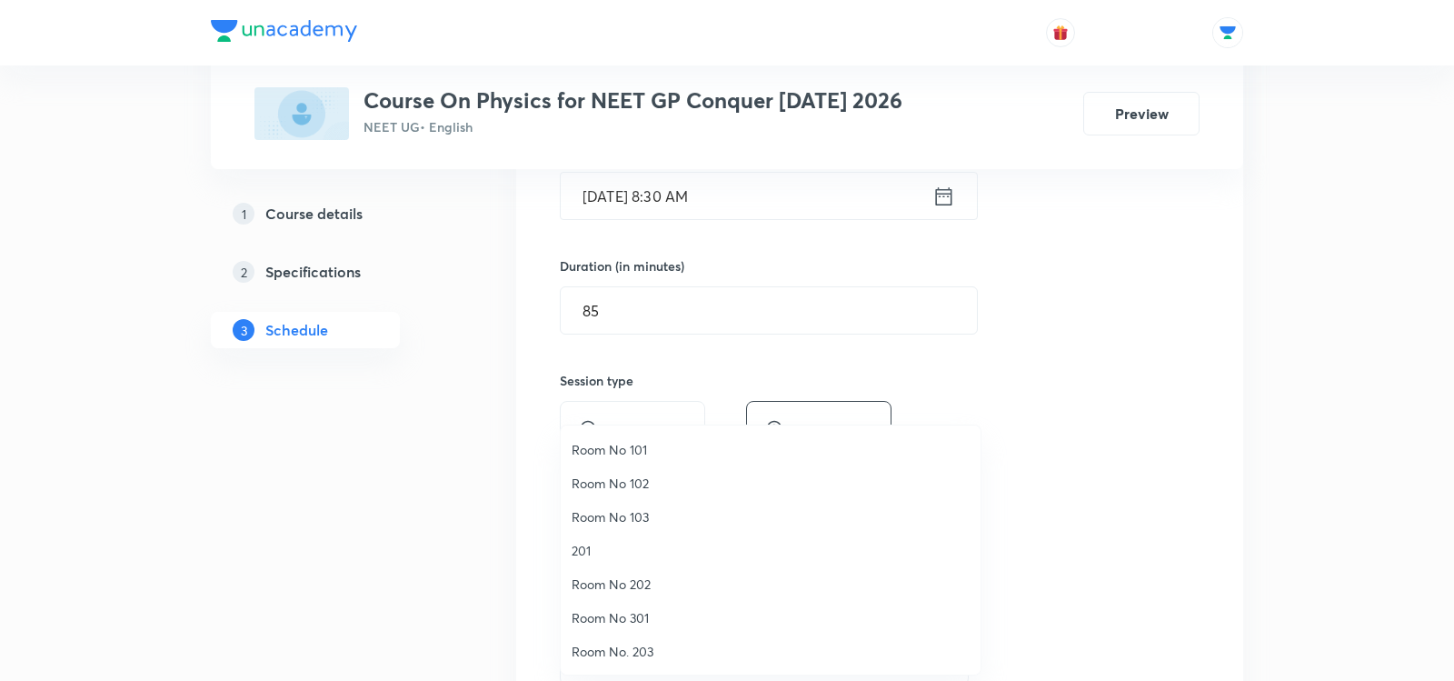
click at [603, 558] on span "201" at bounding box center [771, 550] width 398 height 19
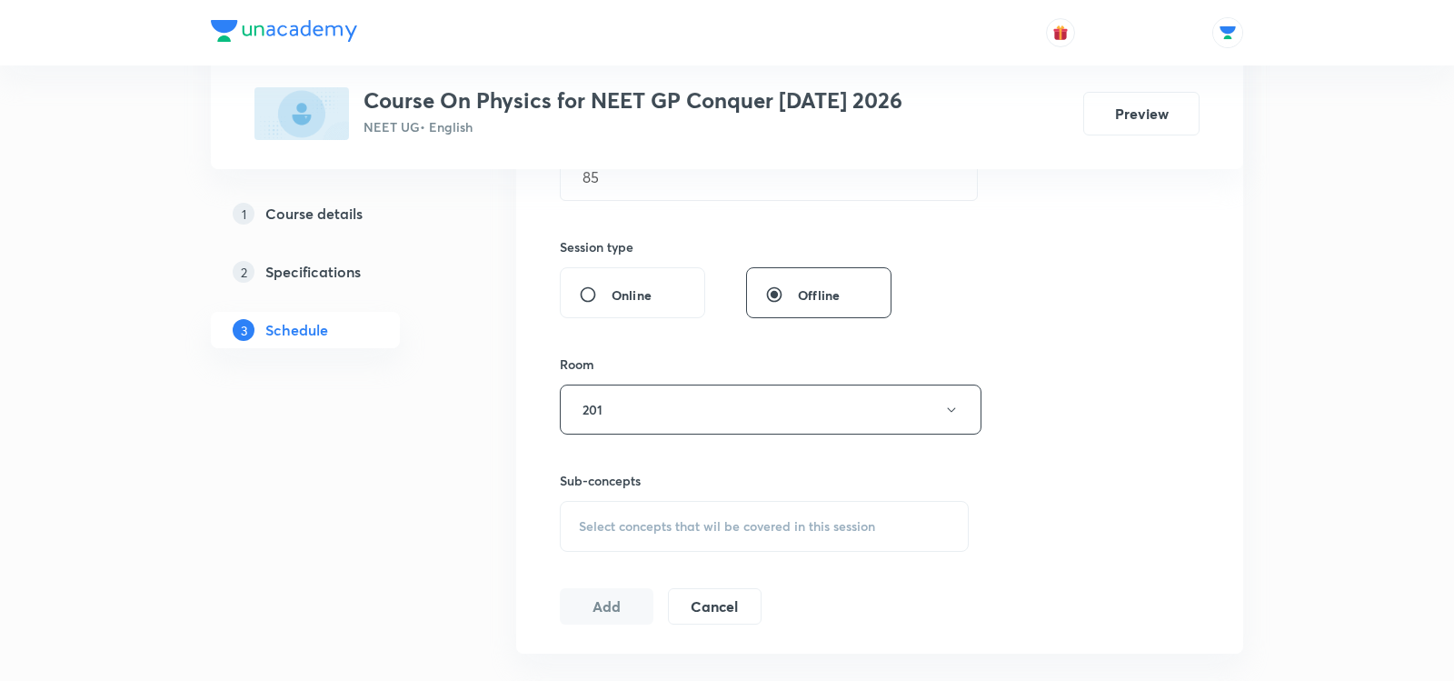
scroll to position [652, 0]
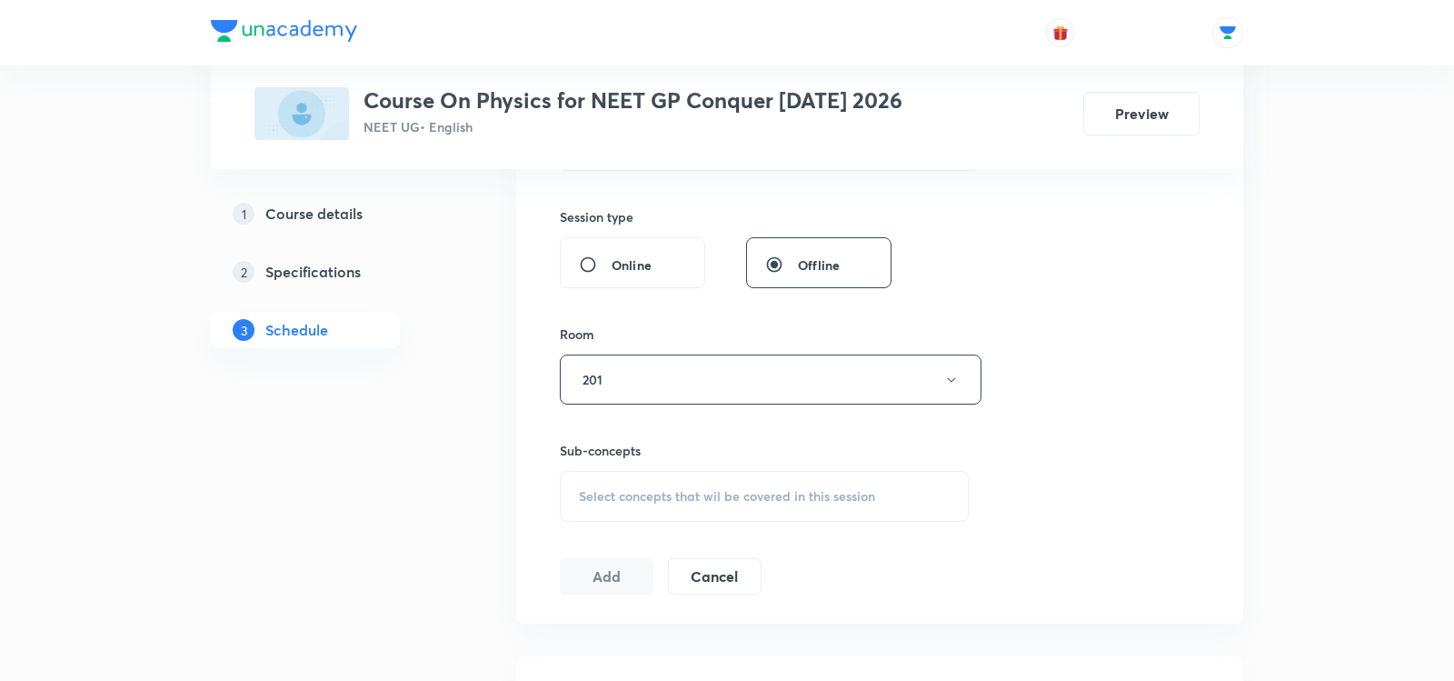
click at [569, 494] on div "Select concepts that wil be covered in this session" at bounding box center [764, 496] width 409 height 51
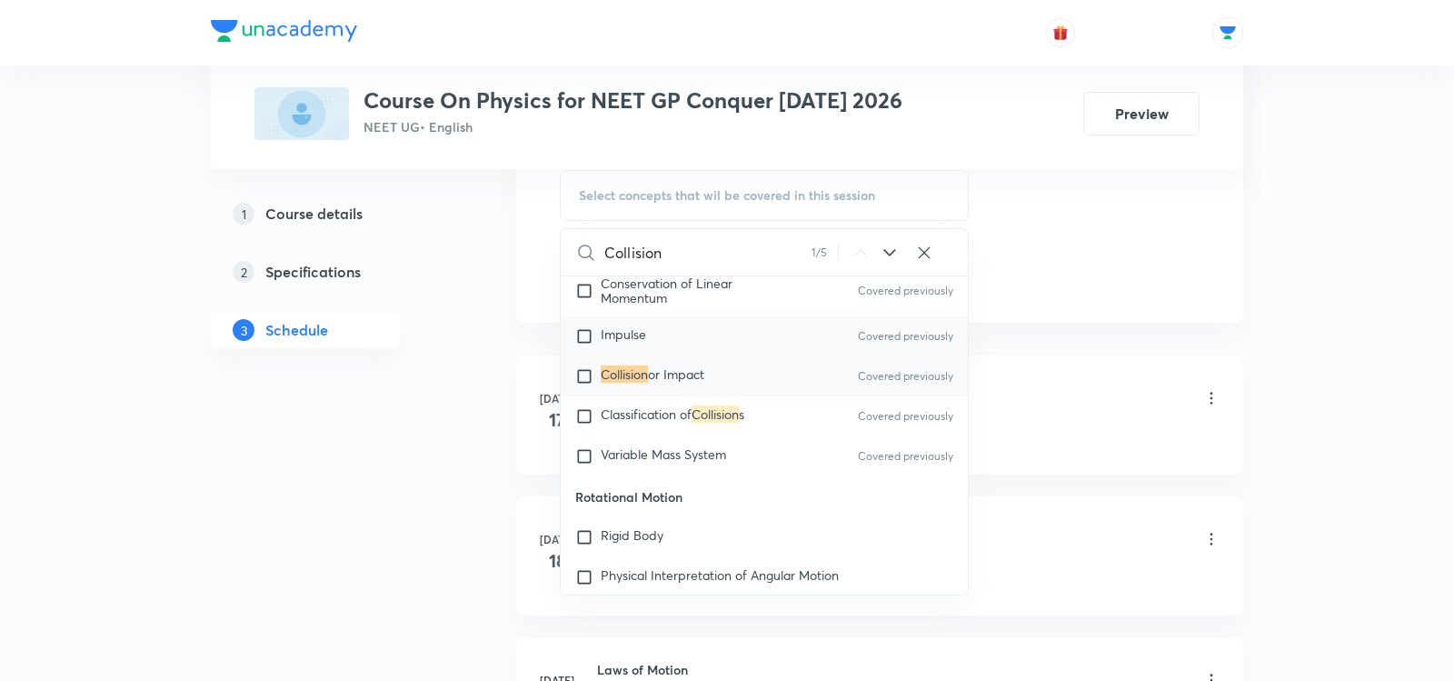
scroll to position [3363, 0]
type input "Collision"
click at [670, 443] on span "Variable Mass System" at bounding box center [663, 451] width 125 height 17
checkbox input "true"
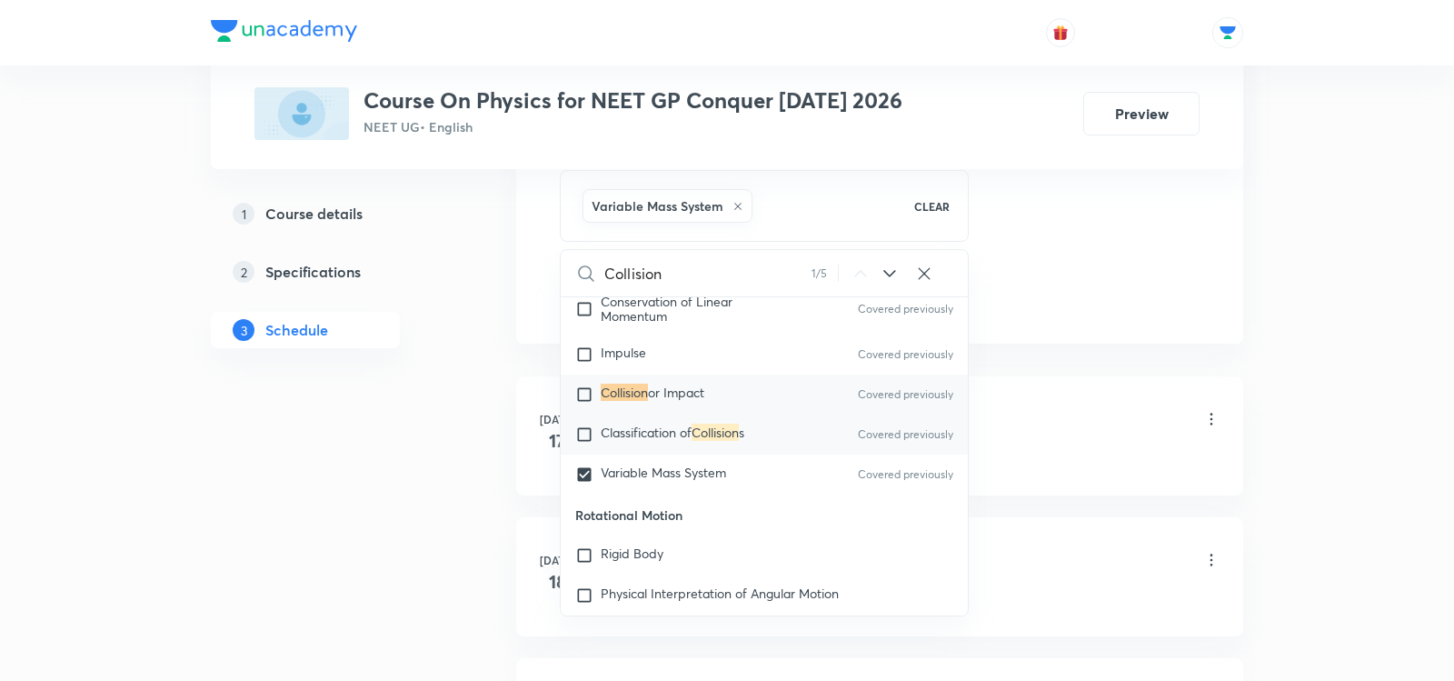
click at [675, 424] on span "Classification of" at bounding box center [646, 432] width 91 height 17
checkbox input "true"
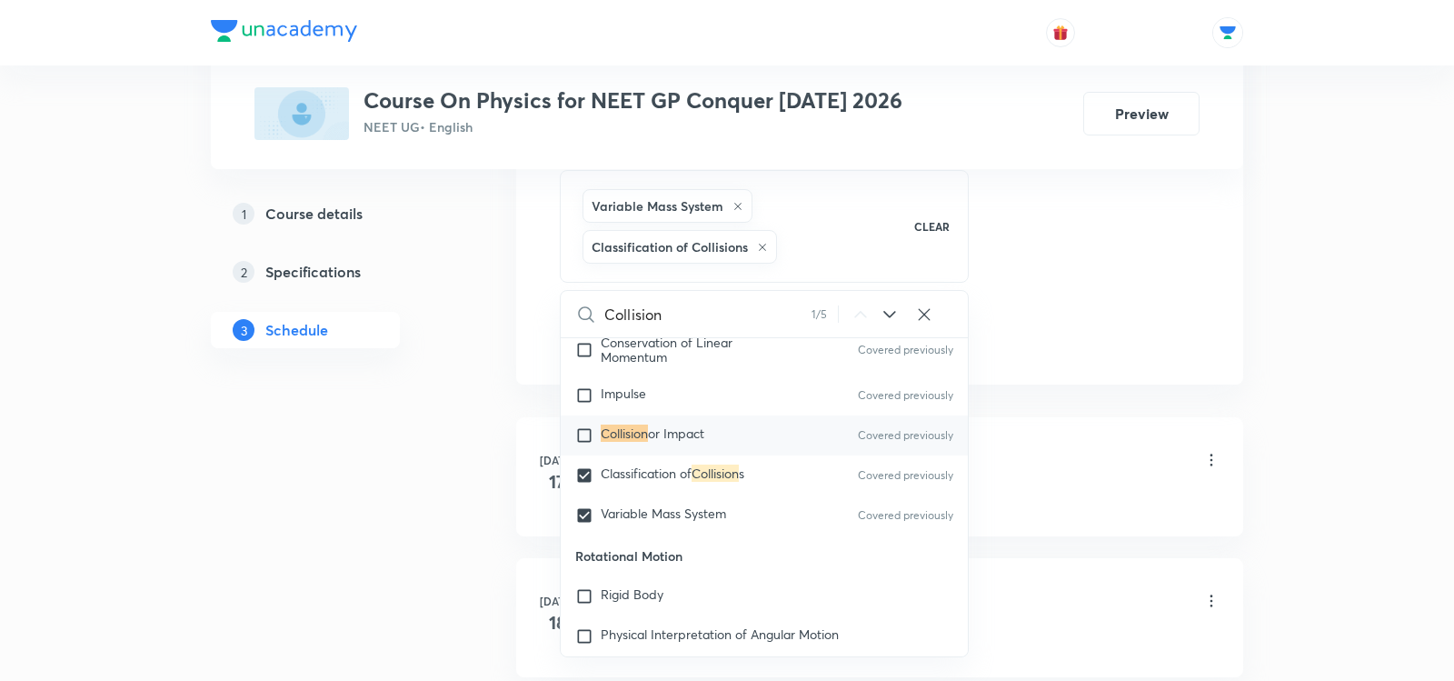
click at [670, 424] on span "or Impact" at bounding box center [676, 432] width 56 height 17
checkbox input "true"
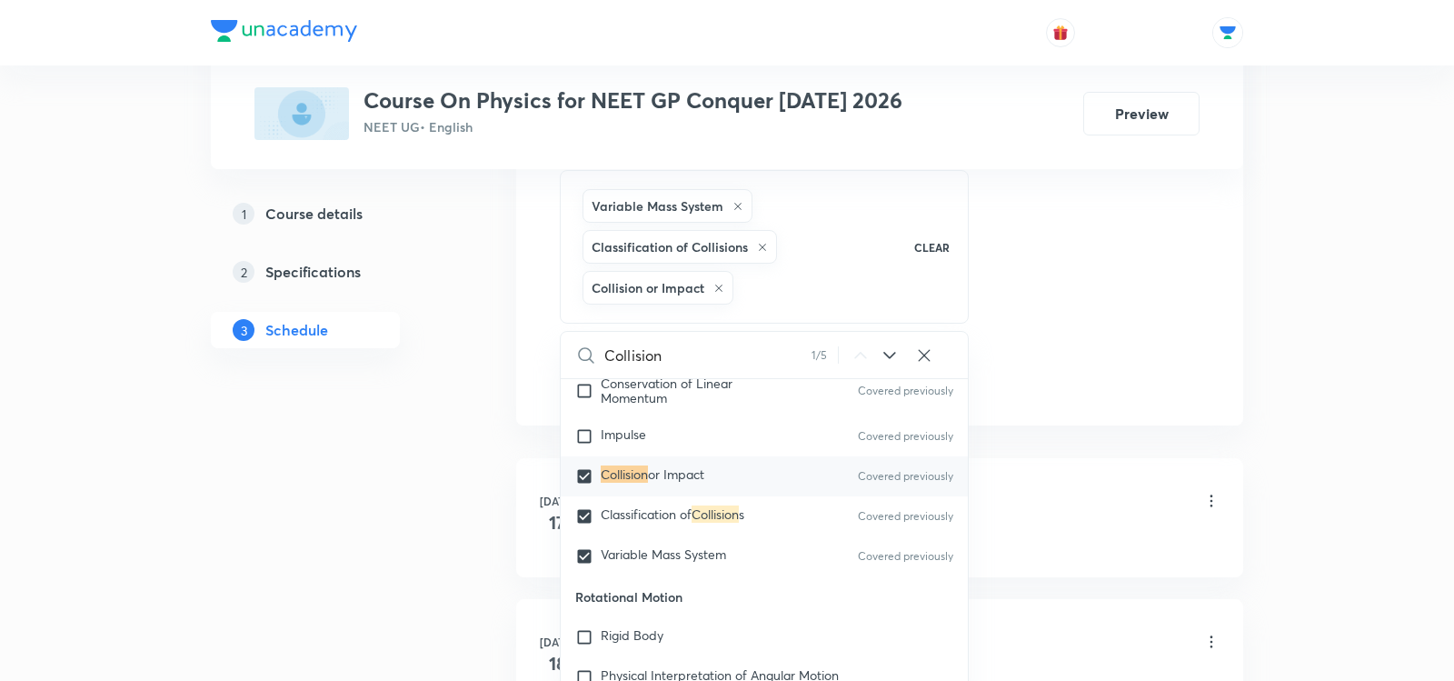
click at [670, 416] on div "Impulse Covered previously" at bounding box center [764, 436] width 407 height 40
checkbox input "true"
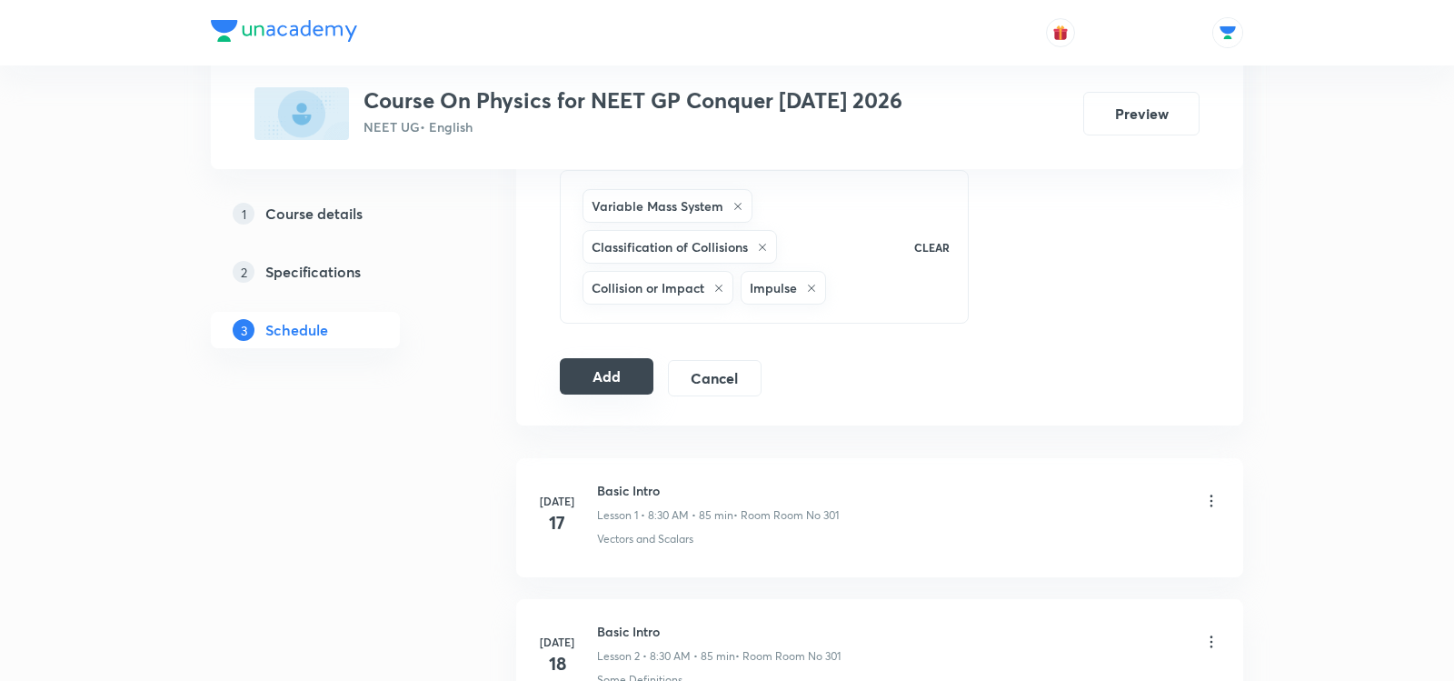
click at [572, 369] on button "Add" at bounding box center [607, 376] width 94 height 36
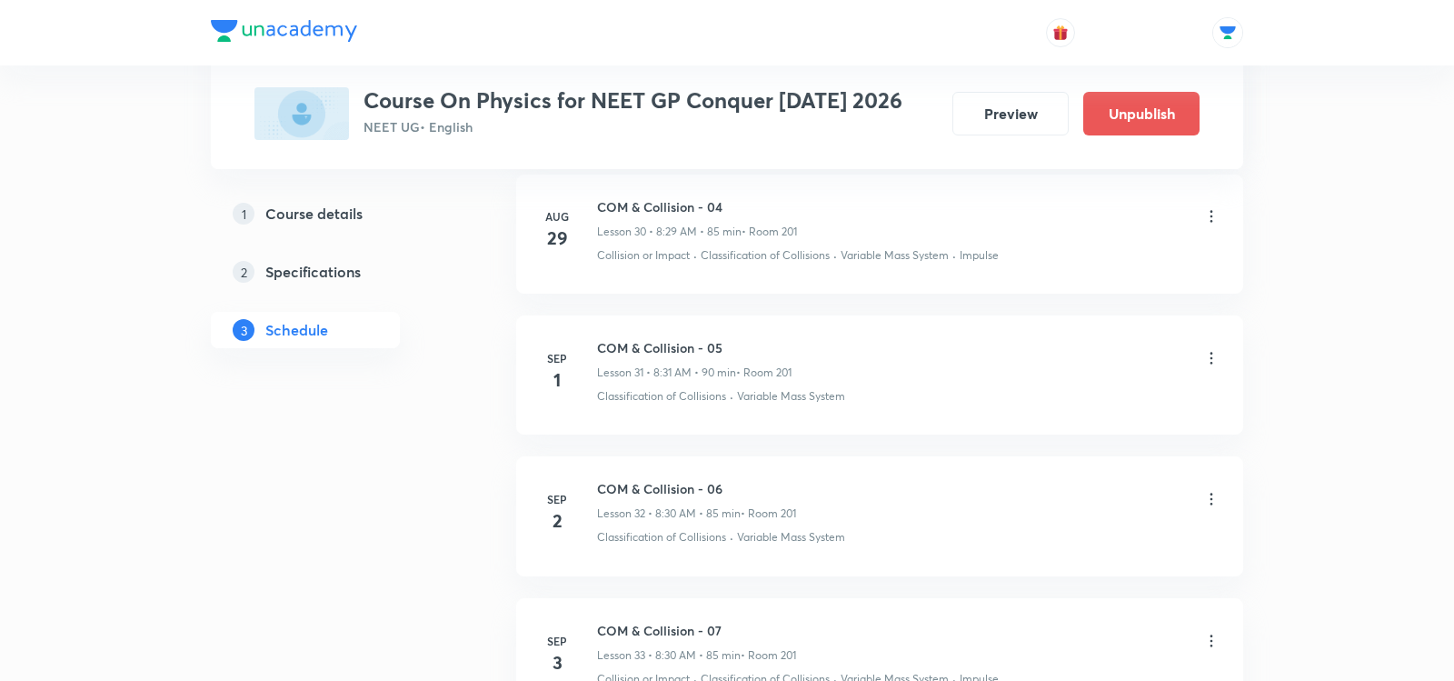
scroll to position [4617, 0]
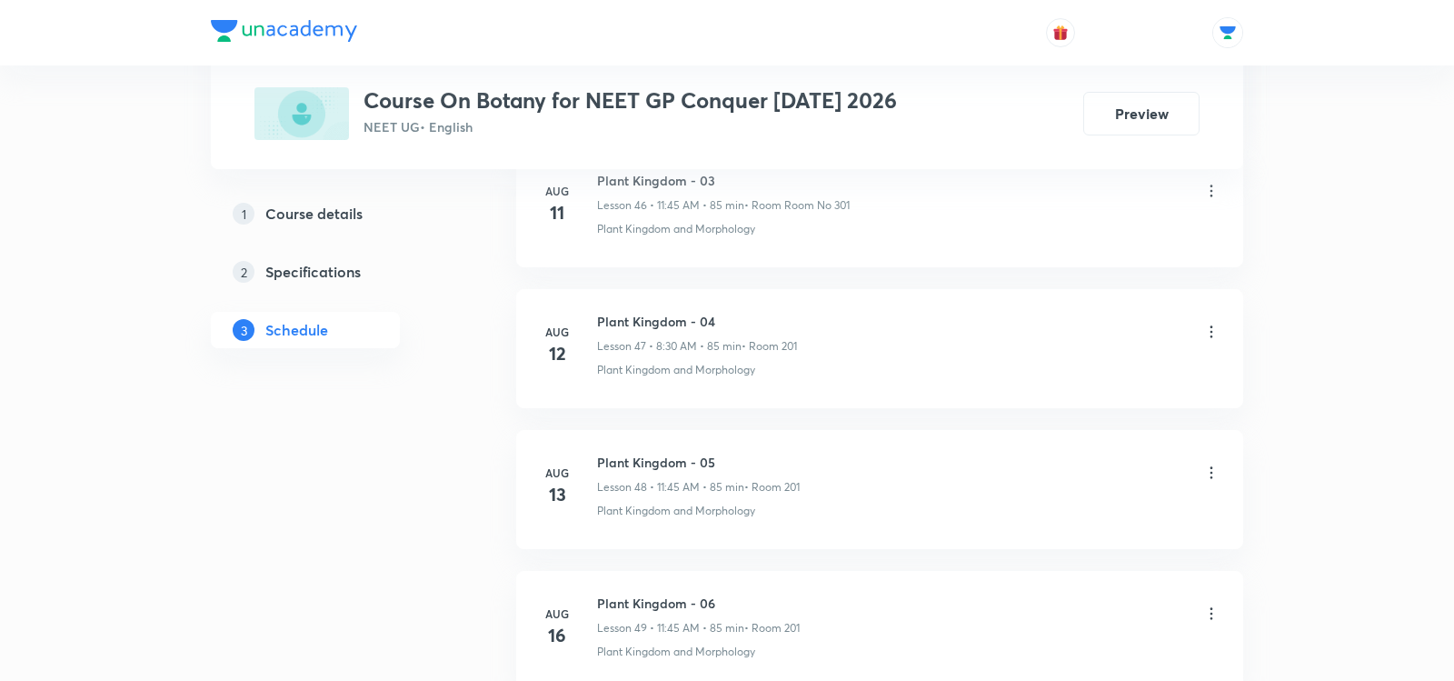
scroll to position [8194, 0]
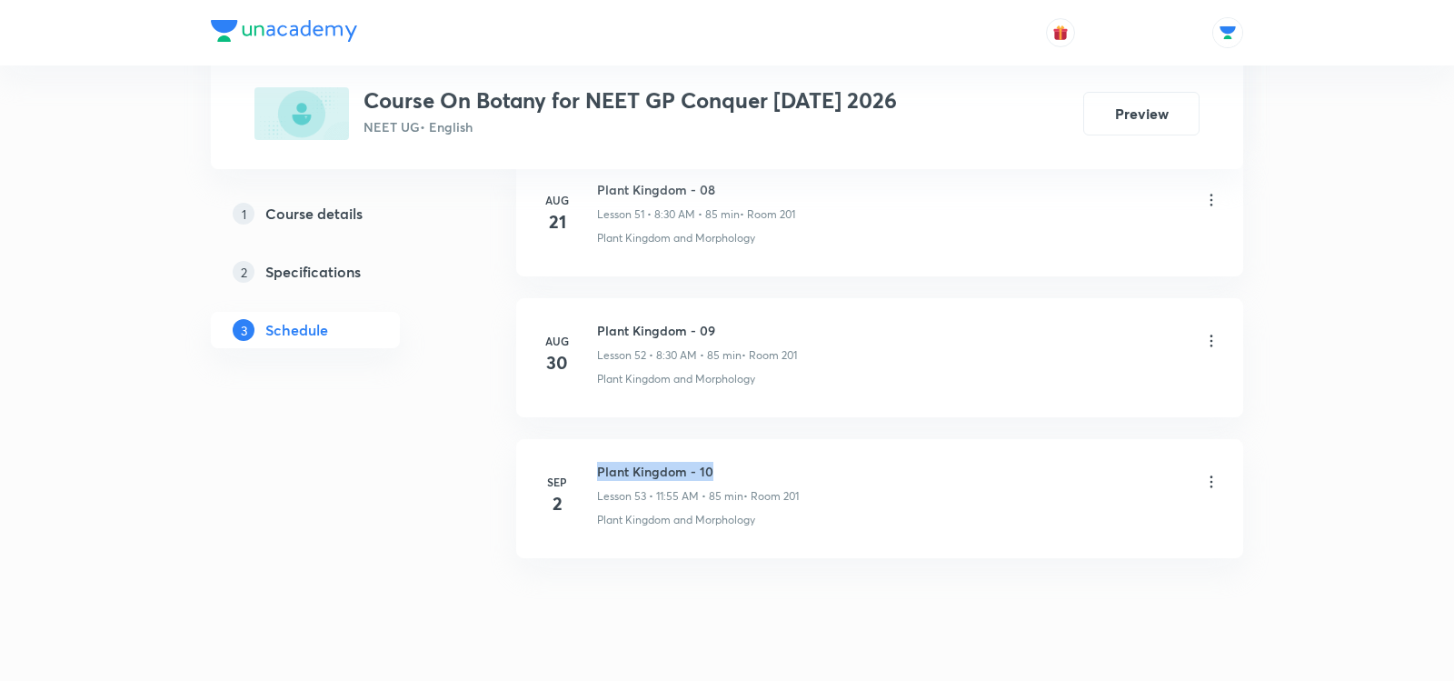
drag, startPoint x: 597, startPoint y: 423, endPoint x: 711, endPoint y: 423, distance: 113.6
click at [711, 462] on h6 "Plant Kingdom - 10" at bounding box center [698, 471] width 202 height 19
copy h6 "Plant Kingdom - 10"
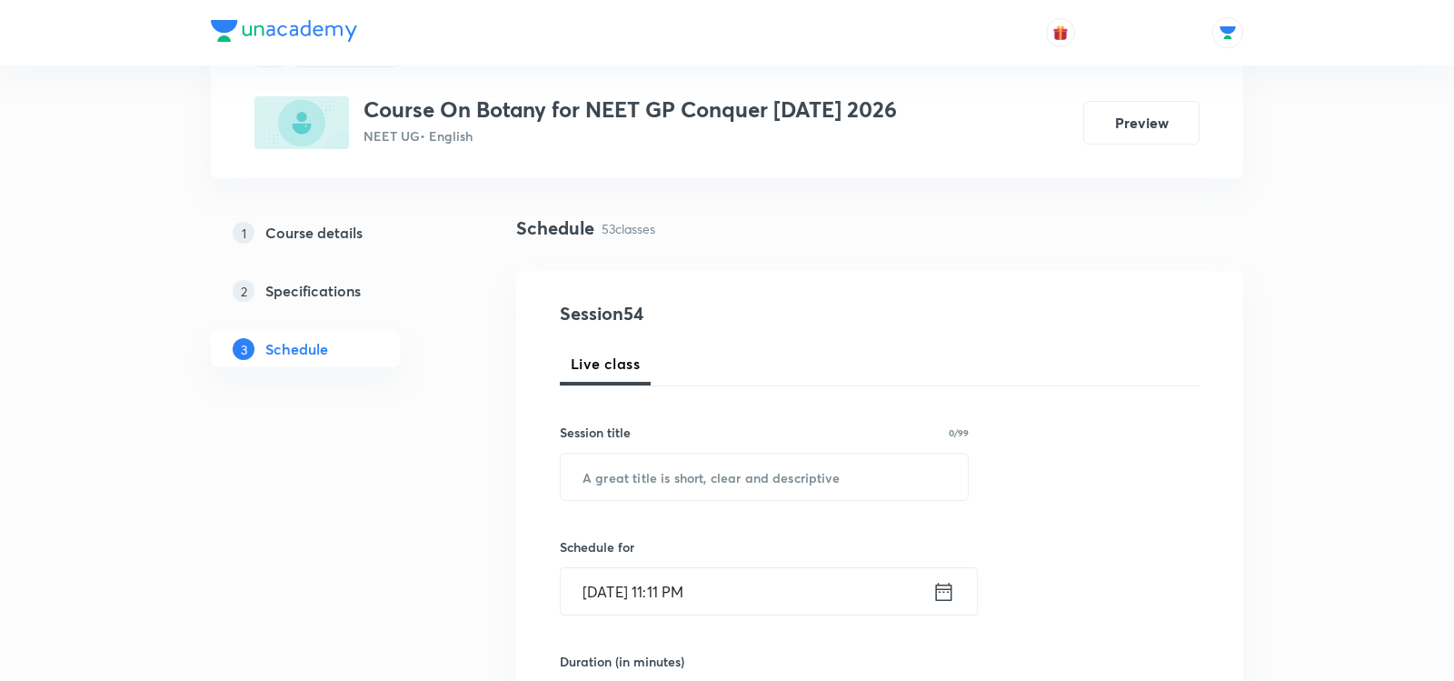
scroll to position [114, 0]
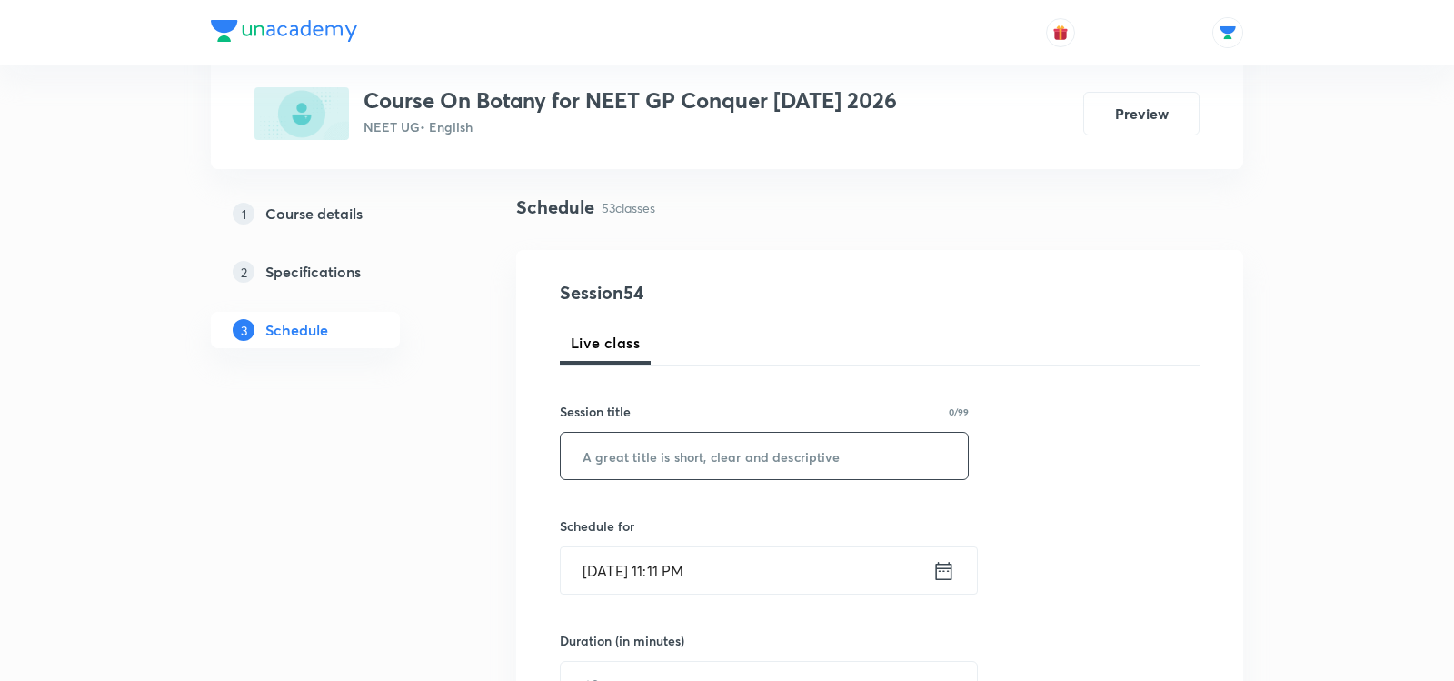
click at [670, 474] on input "text" at bounding box center [764, 456] width 407 height 46
paste input "Plant Kingdom - 10"
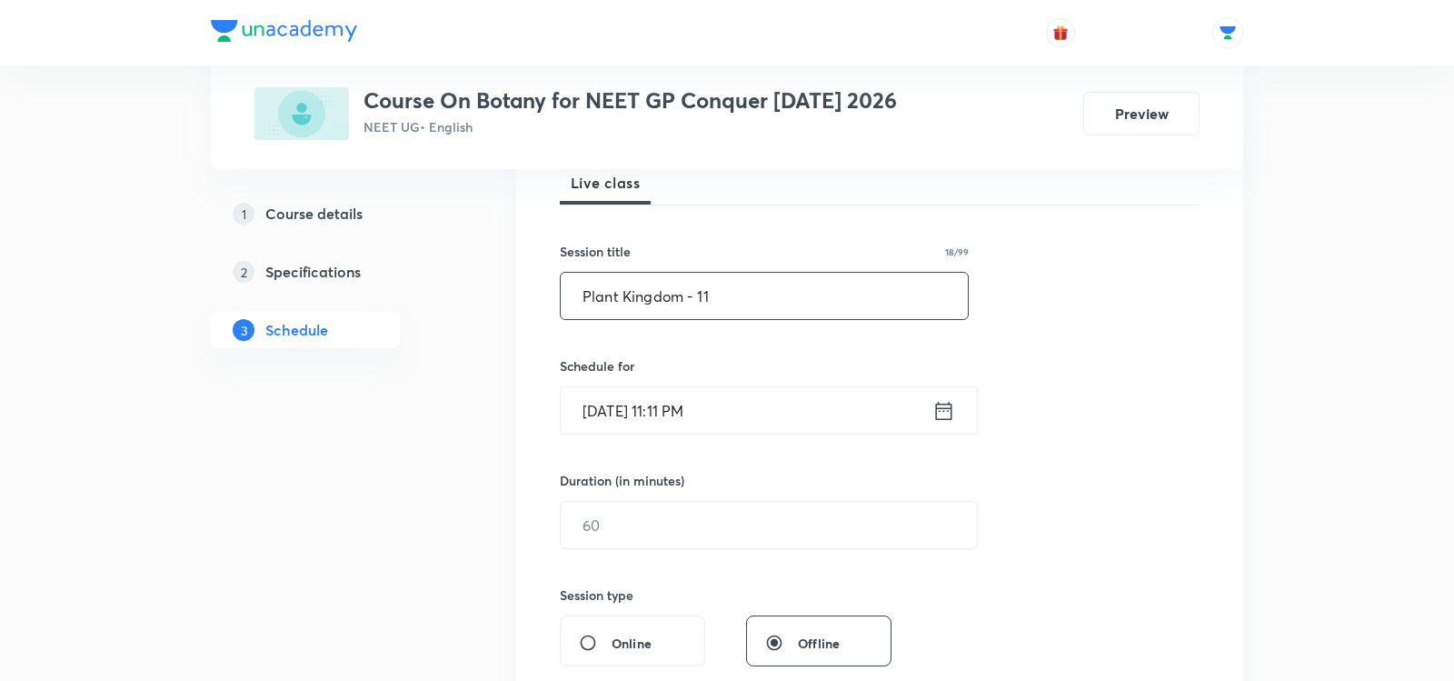
scroll to position [274, 0]
type input "Plant Kingdom - 11"
click at [938, 401] on icon at bounding box center [944, 409] width 16 height 18
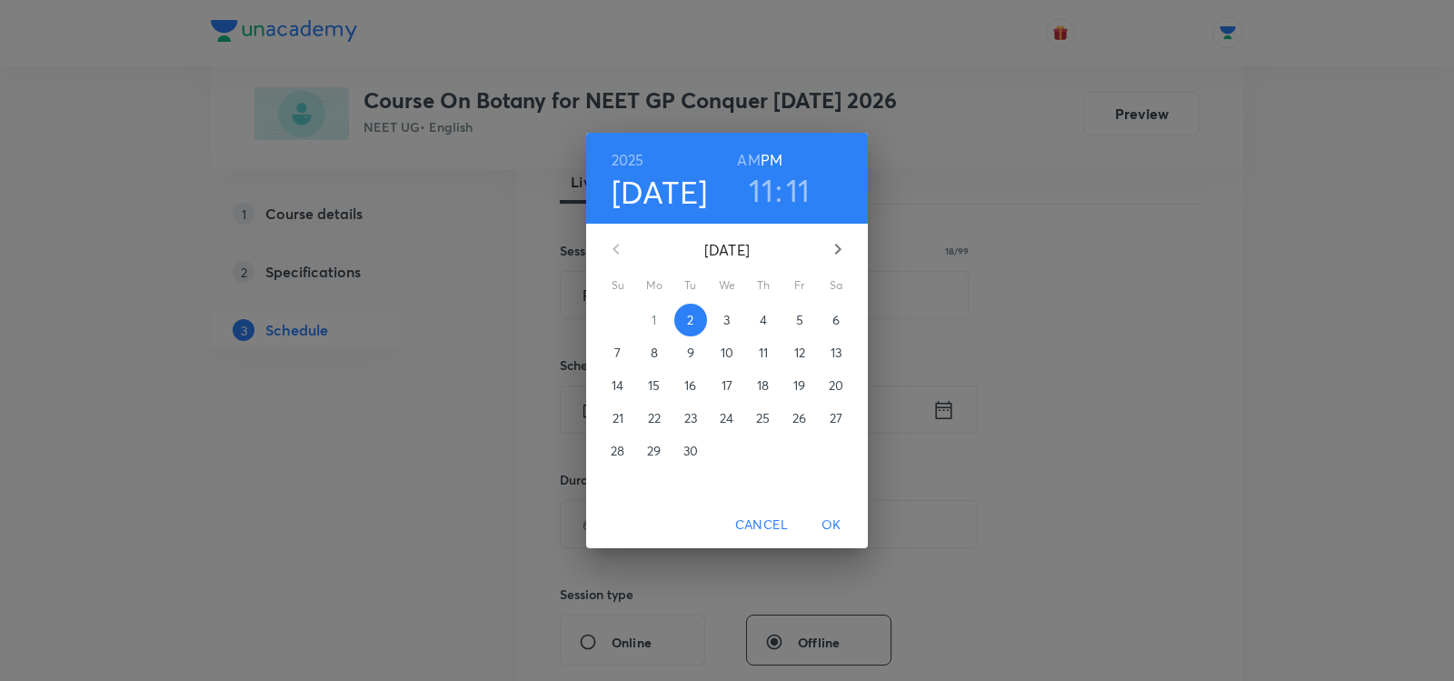
click at [719, 319] on span "3" at bounding box center [727, 320] width 33 height 18
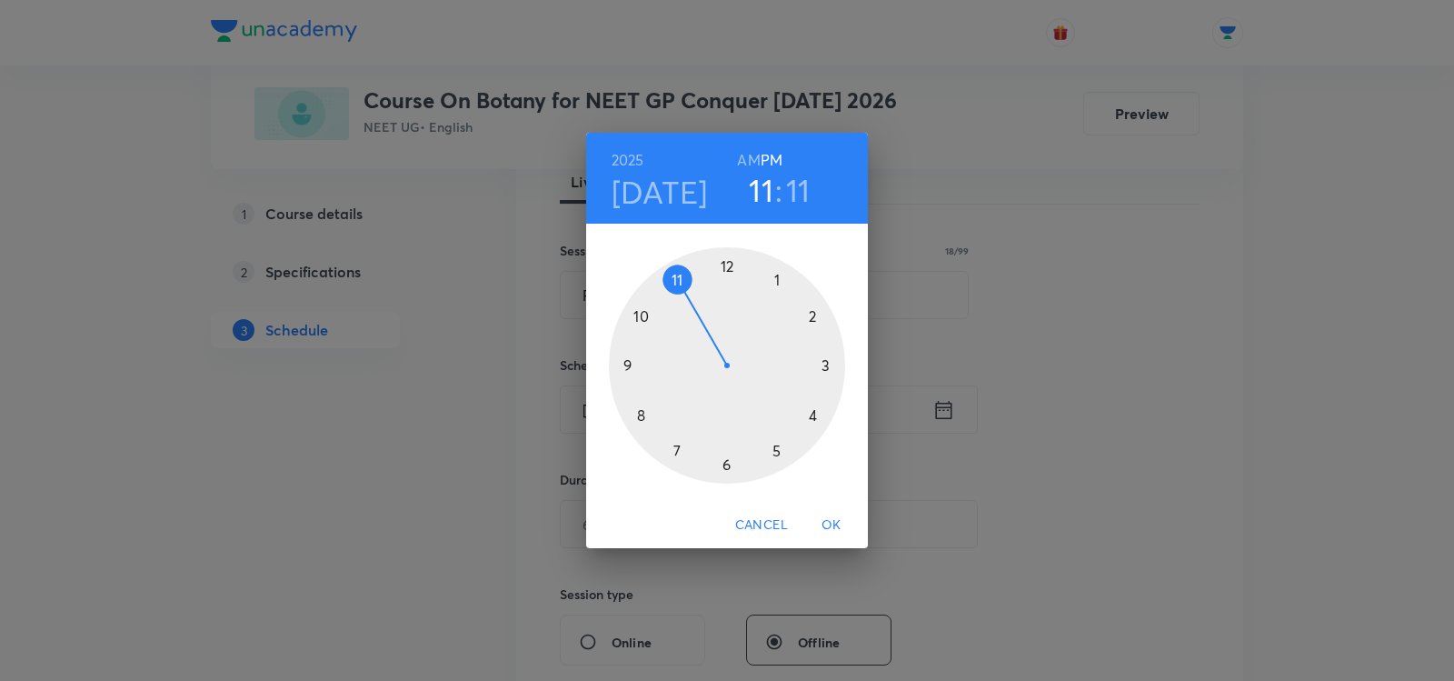
click at [754, 151] on h6 "AM" at bounding box center [748, 159] width 23 height 25
click at [643, 312] on div at bounding box center [727, 365] width 236 height 236
click at [812, 314] on div at bounding box center [727, 365] width 236 height 236
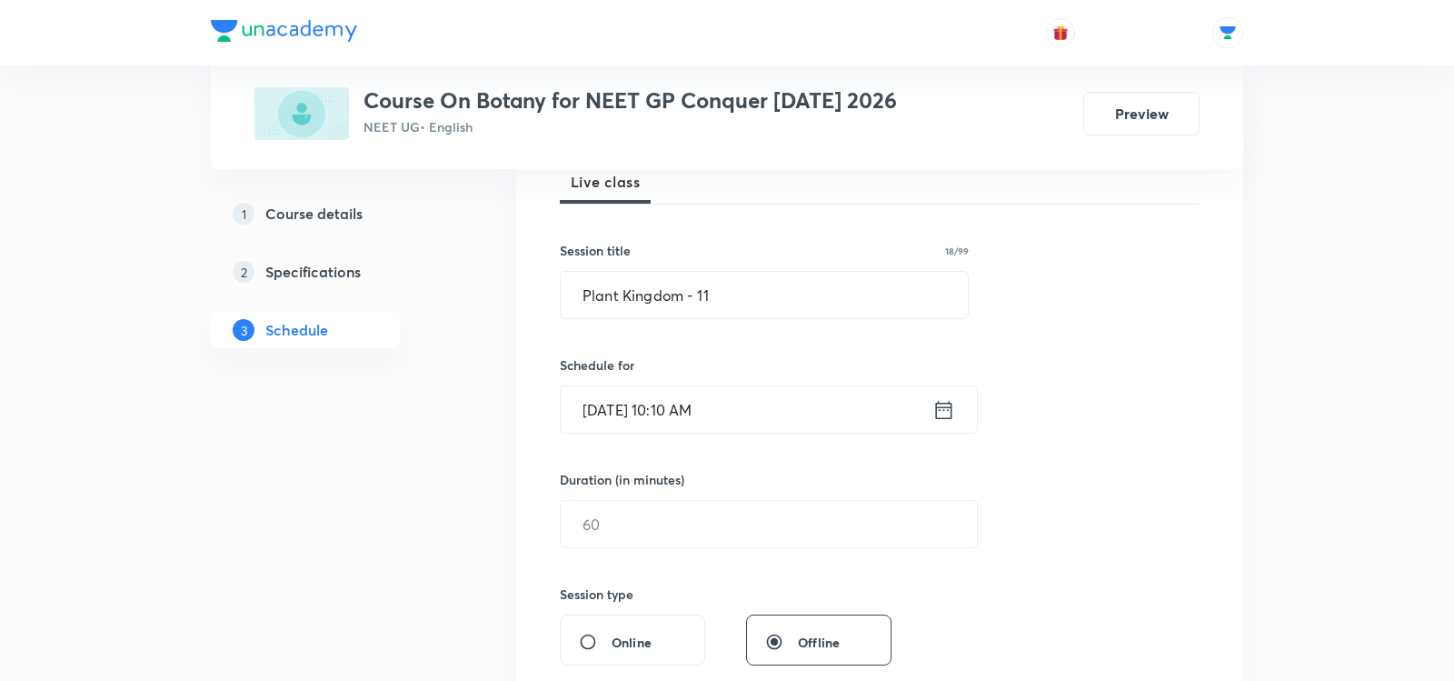
scroll to position [429, 0]
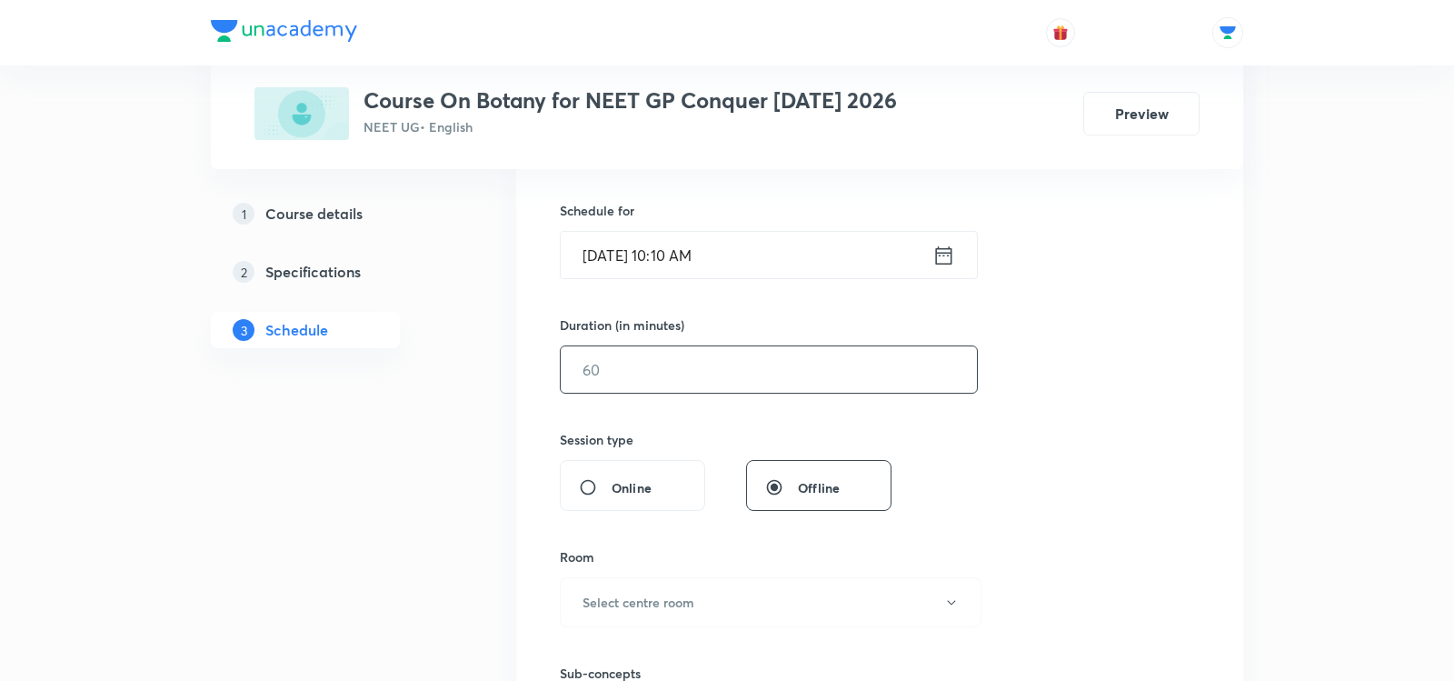
click at [645, 384] on input "text" at bounding box center [769, 369] width 416 height 46
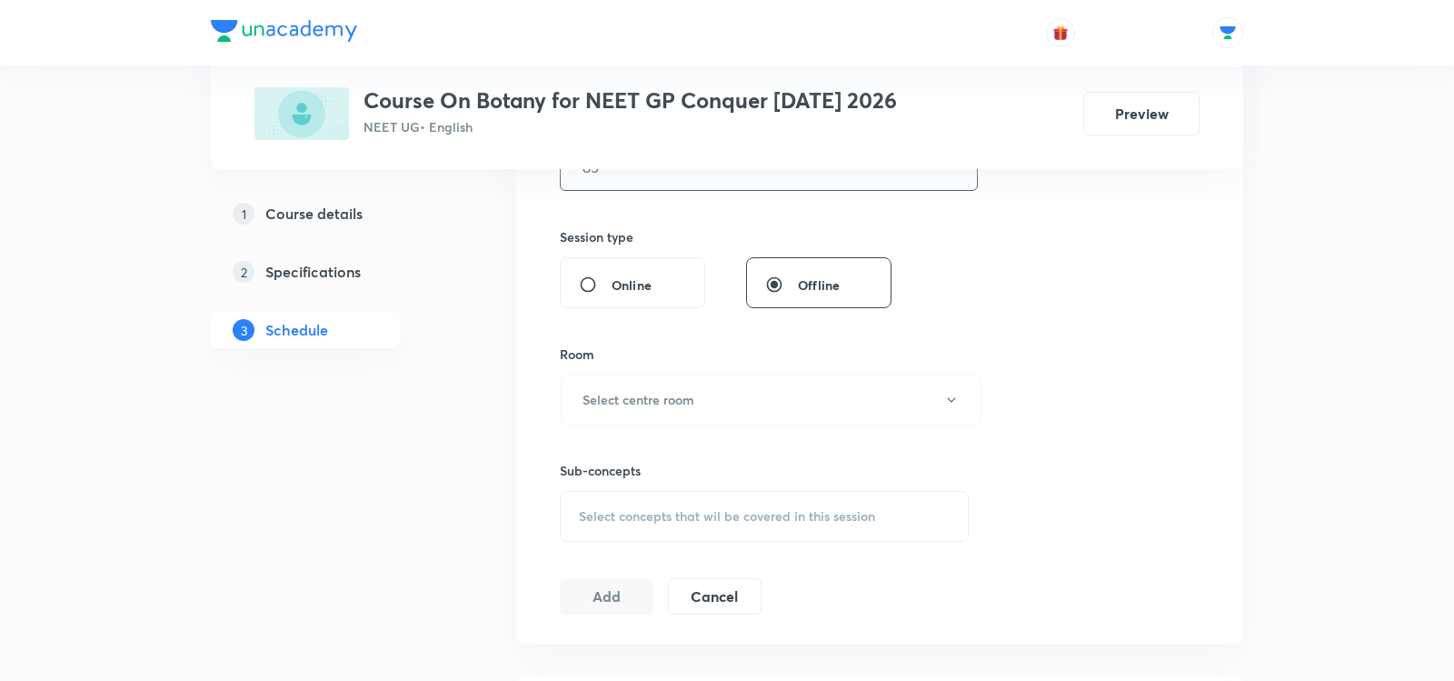
scroll to position [660, 0]
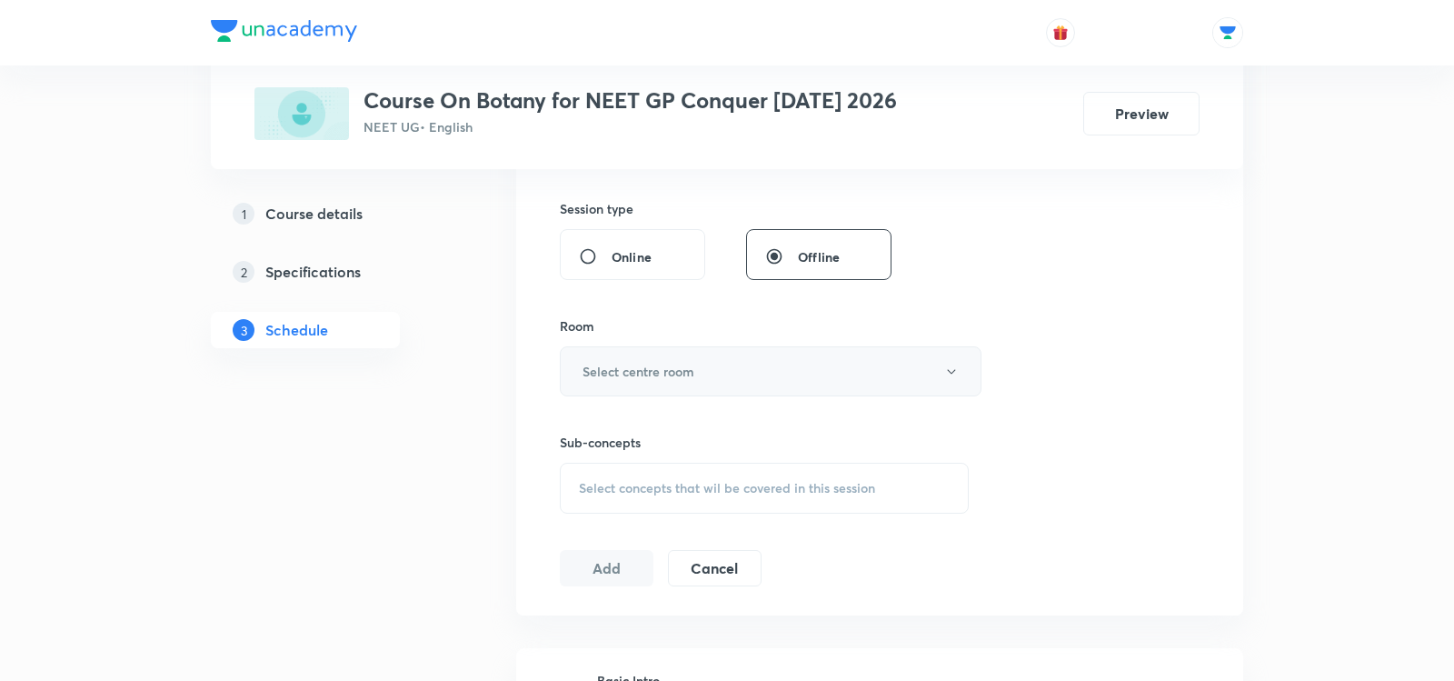
type input "85"
click at [611, 372] on h6 "Select centre room" at bounding box center [639, 371] width 112 height 19
click at [594, 529] on span "201" at bounding box center [771, 526] width 398 height 19
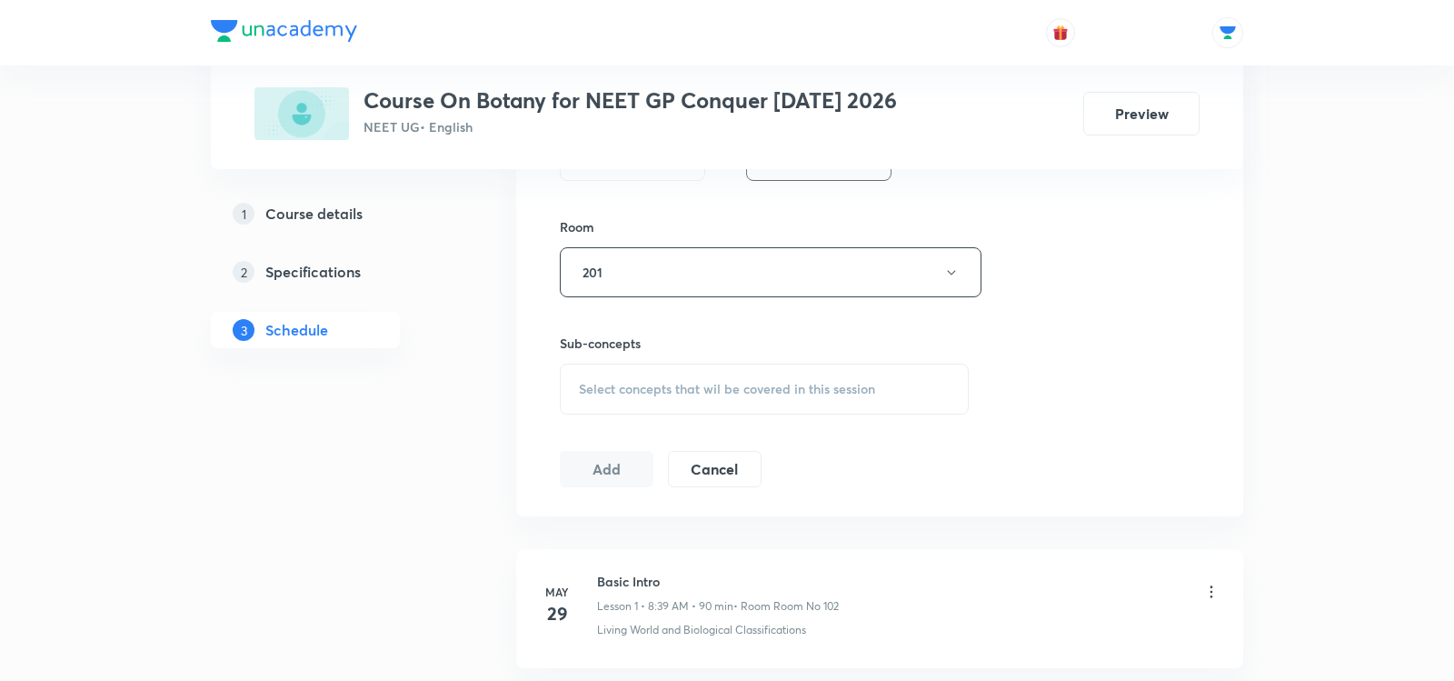
scroll to position [770, 0]
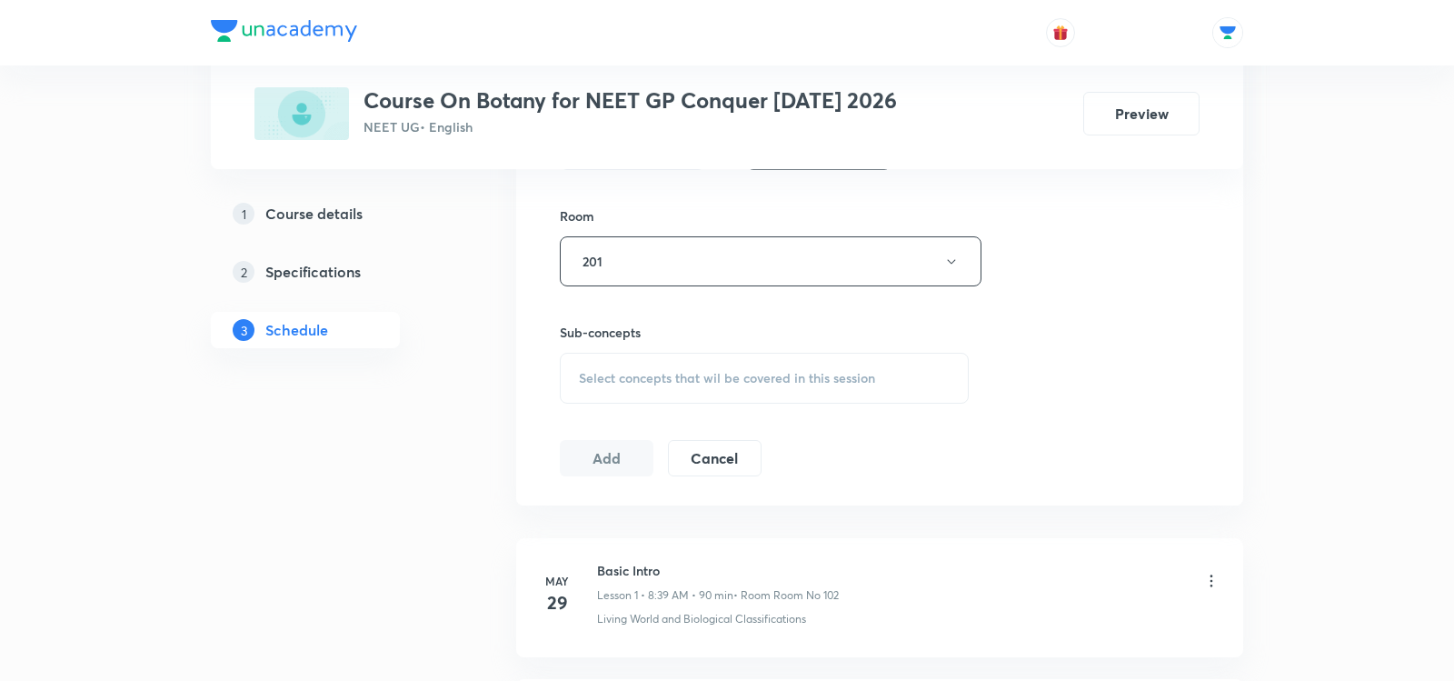
click at [632, 356] on div "Select concepts that wil be covered in this session" at bounding box center [764, 378] width 409 height 51
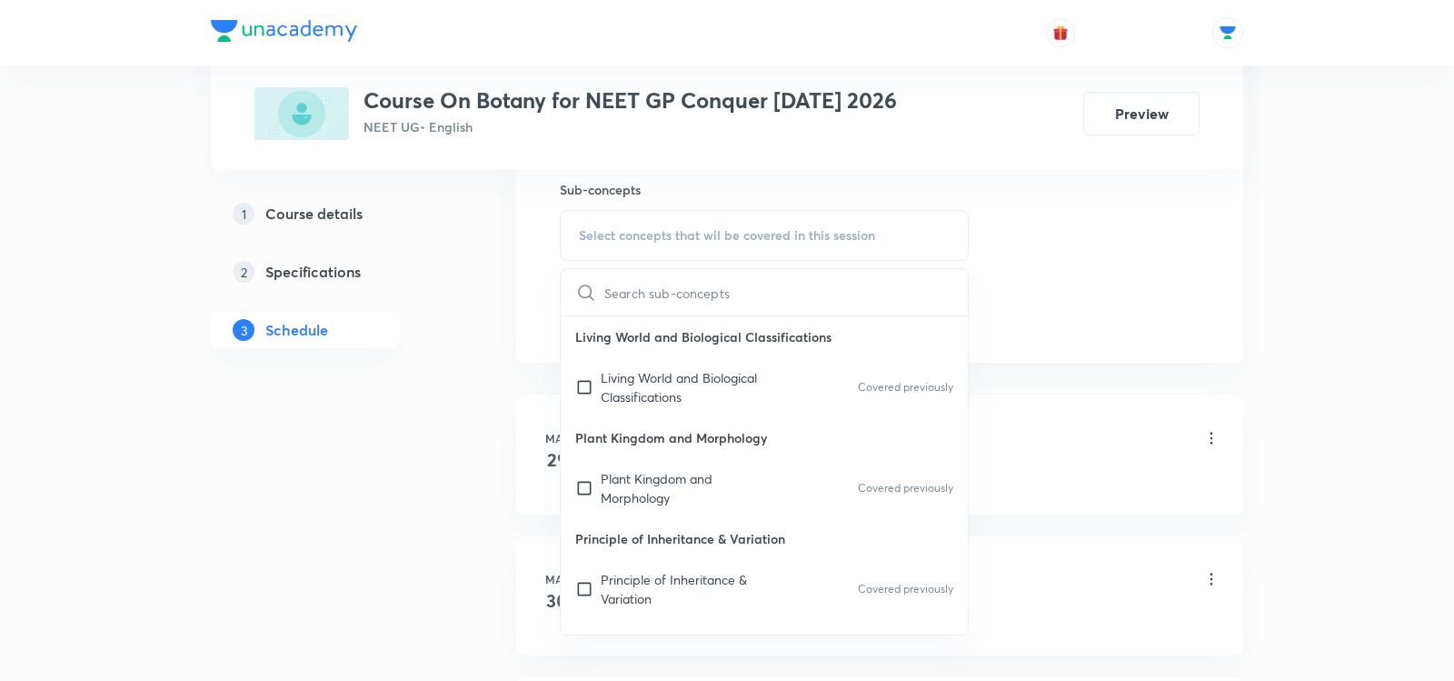
scroll to position [932, 0]
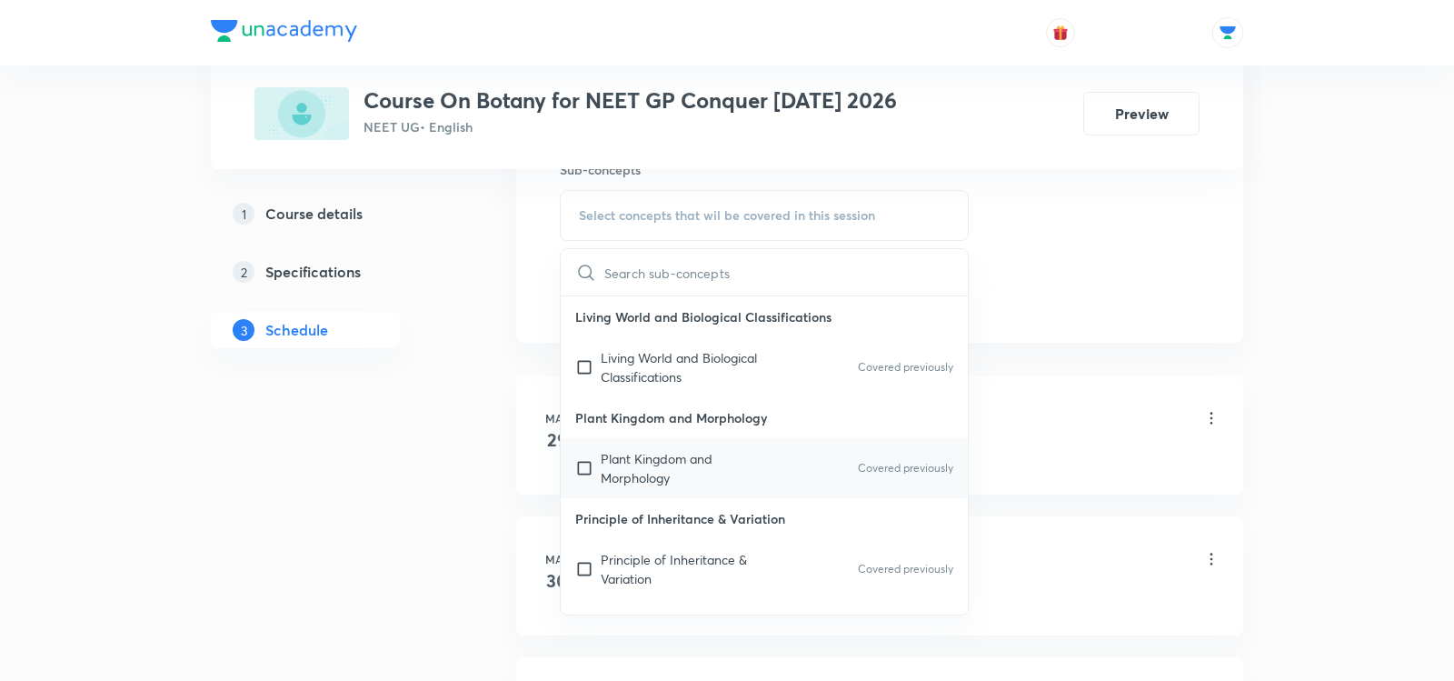
click at [583, 470] on input "checkbox" at bounding box center [587, 468] width 25 height 38
checkbox input "true"
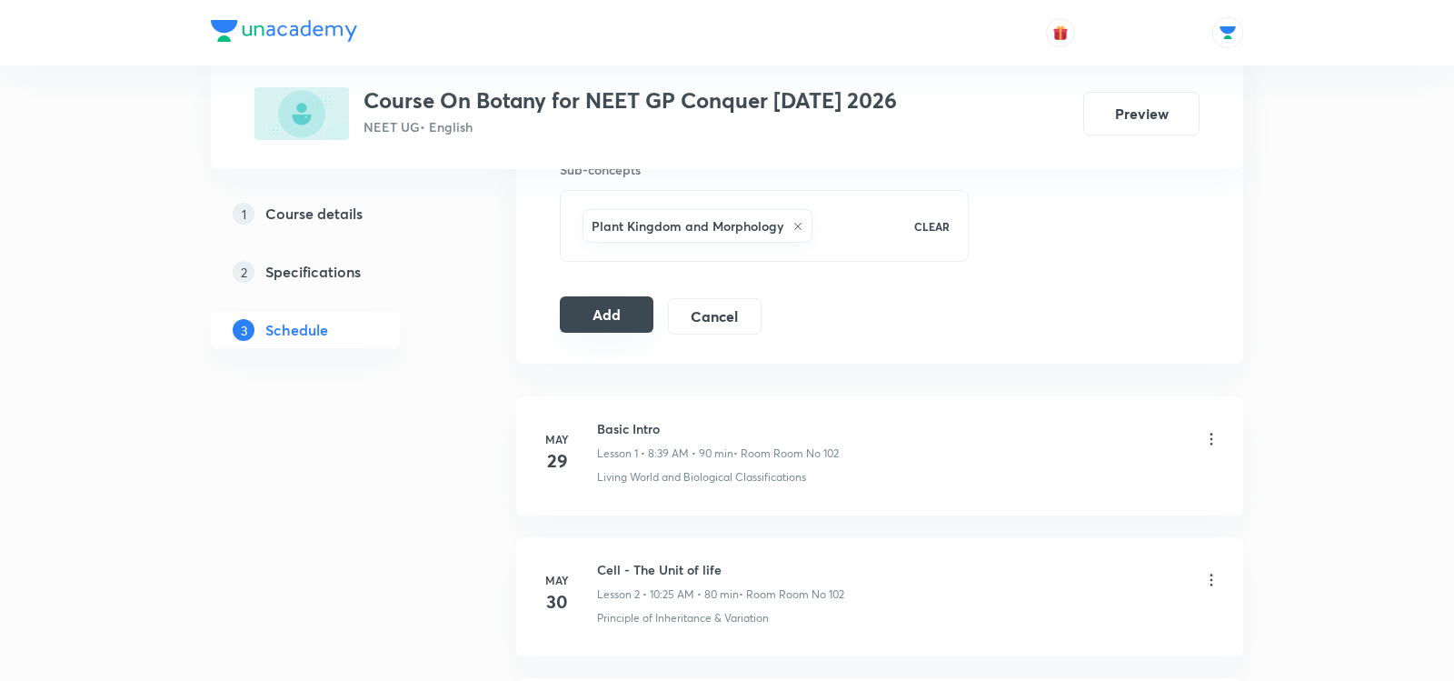
click at [583, 303] on button "Add" at bounding box center [607, 314] width 94 height 36
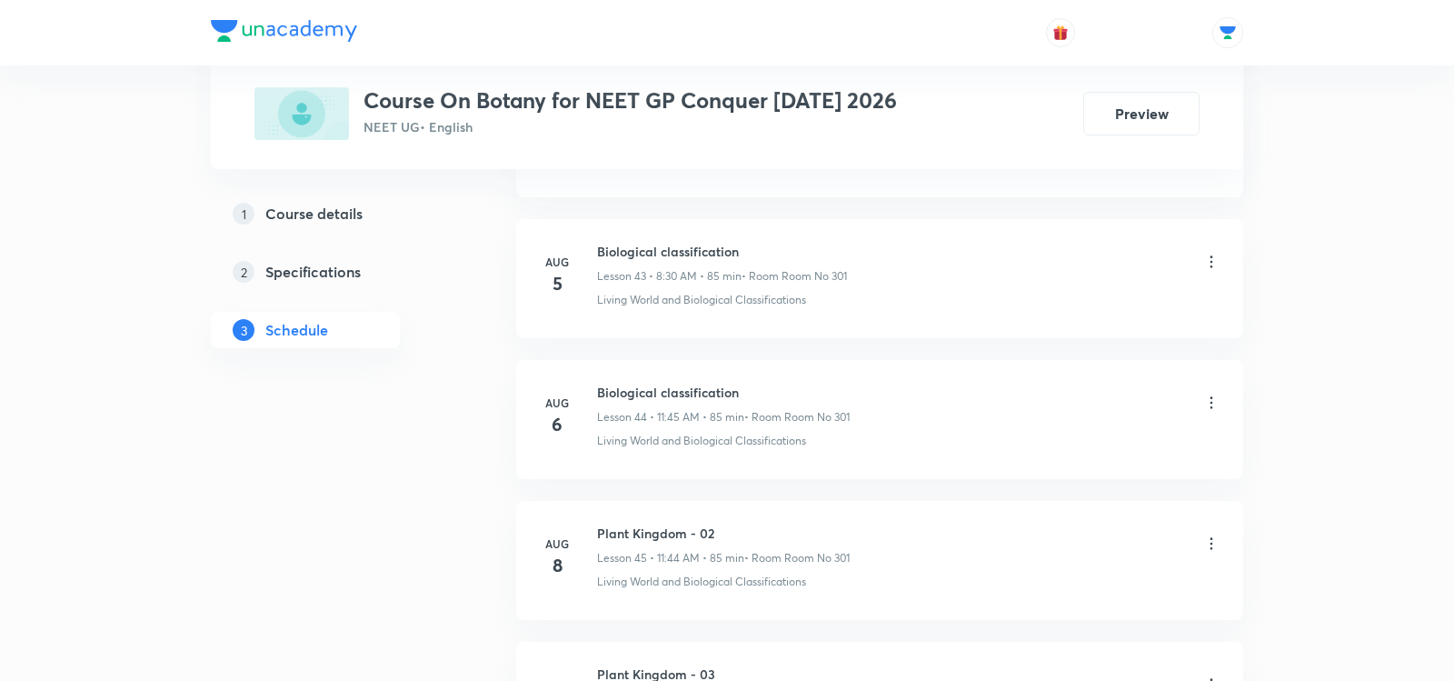
scroll to position [8213, 0]
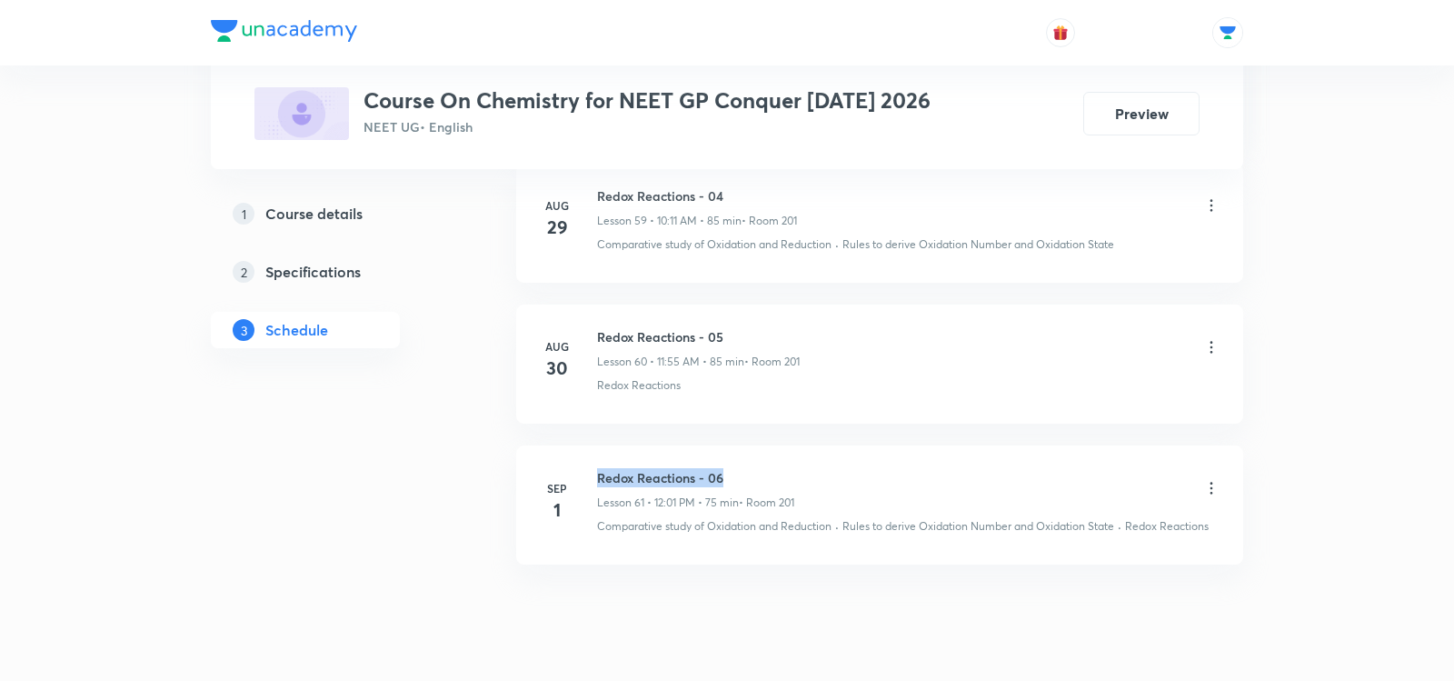
drag, startPoint x: 597, startPoint y: 425, endPoint x: 749, endPoint y: 424, distance: 151.8
click at [749, 468] on h6 "Redox Reactions - 06" at bounding box center [695, 477] width 197 height 19
copy h6 "Redox Reactions - 06"
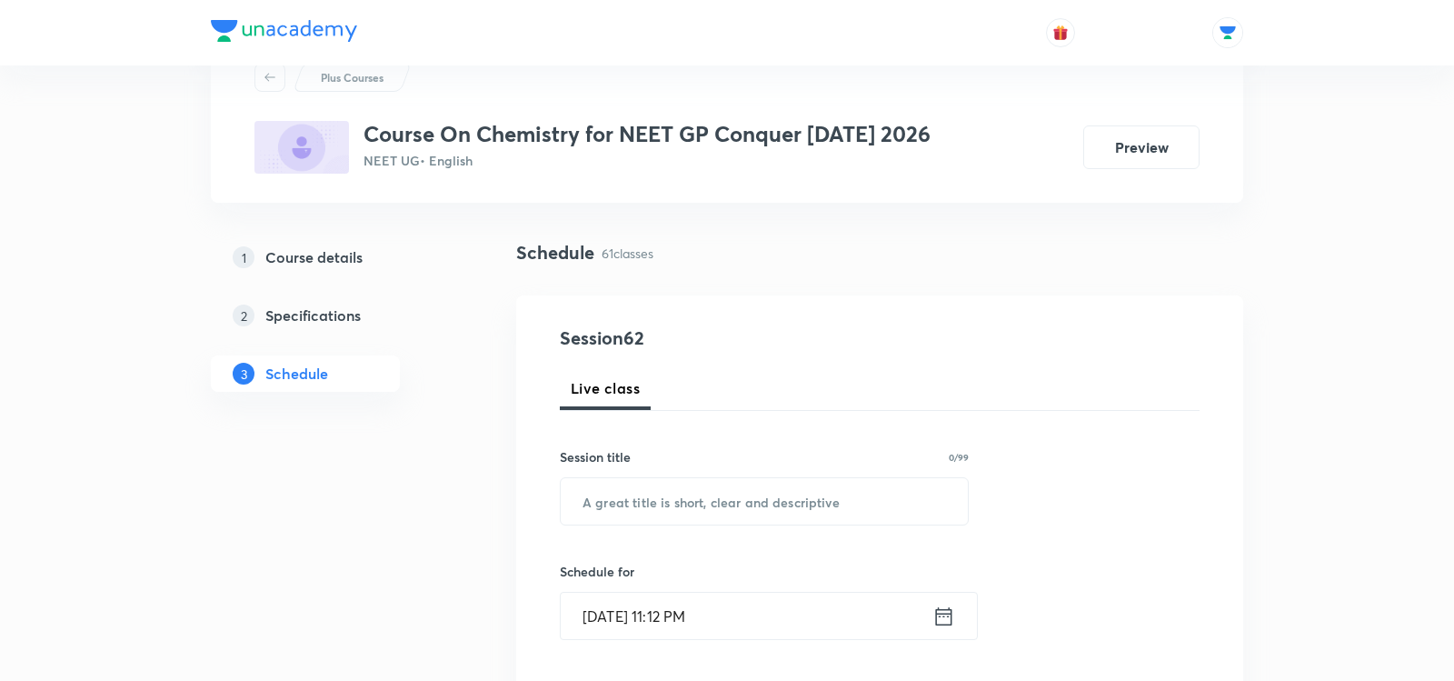
scroll to position [88, 0]
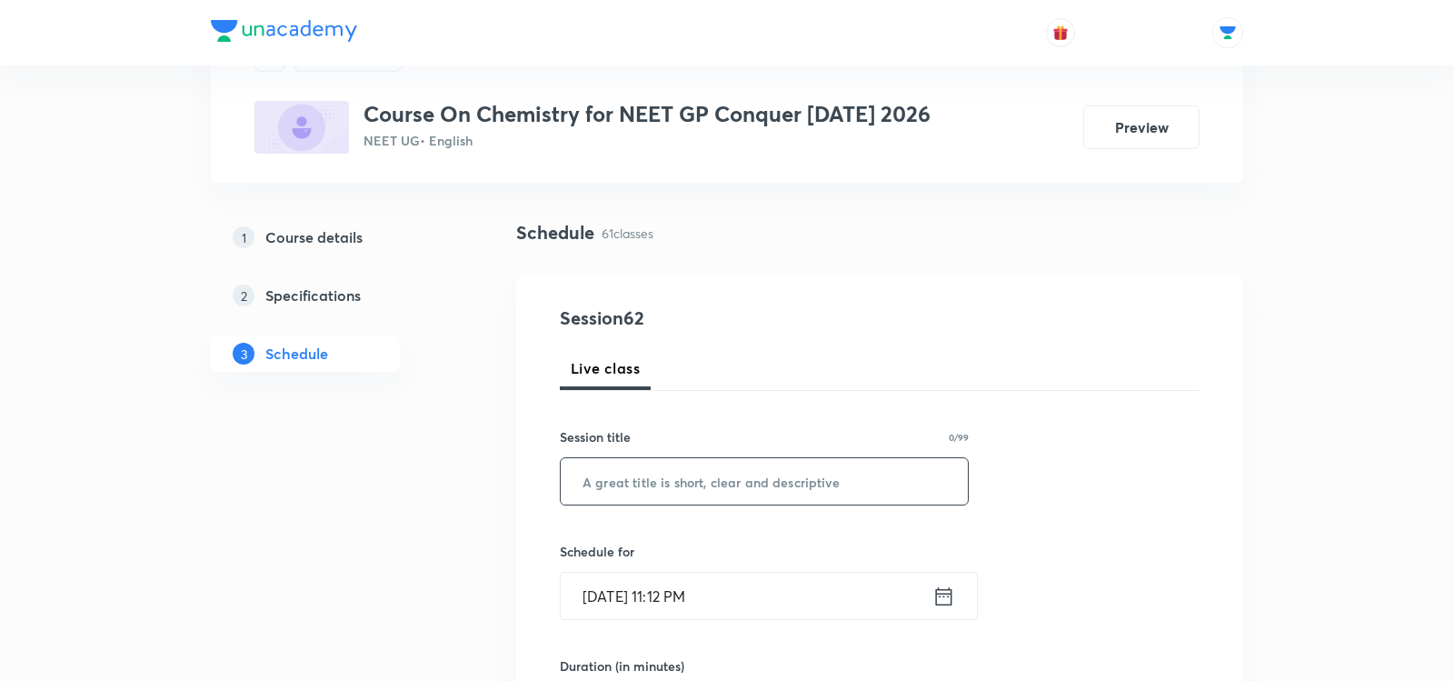
click at [708, 481] on input "text" at bounding box center [764, 481] width 407 height 46
paste input "Redox Reactions - 06"
type input "Redox Reactions - 07"
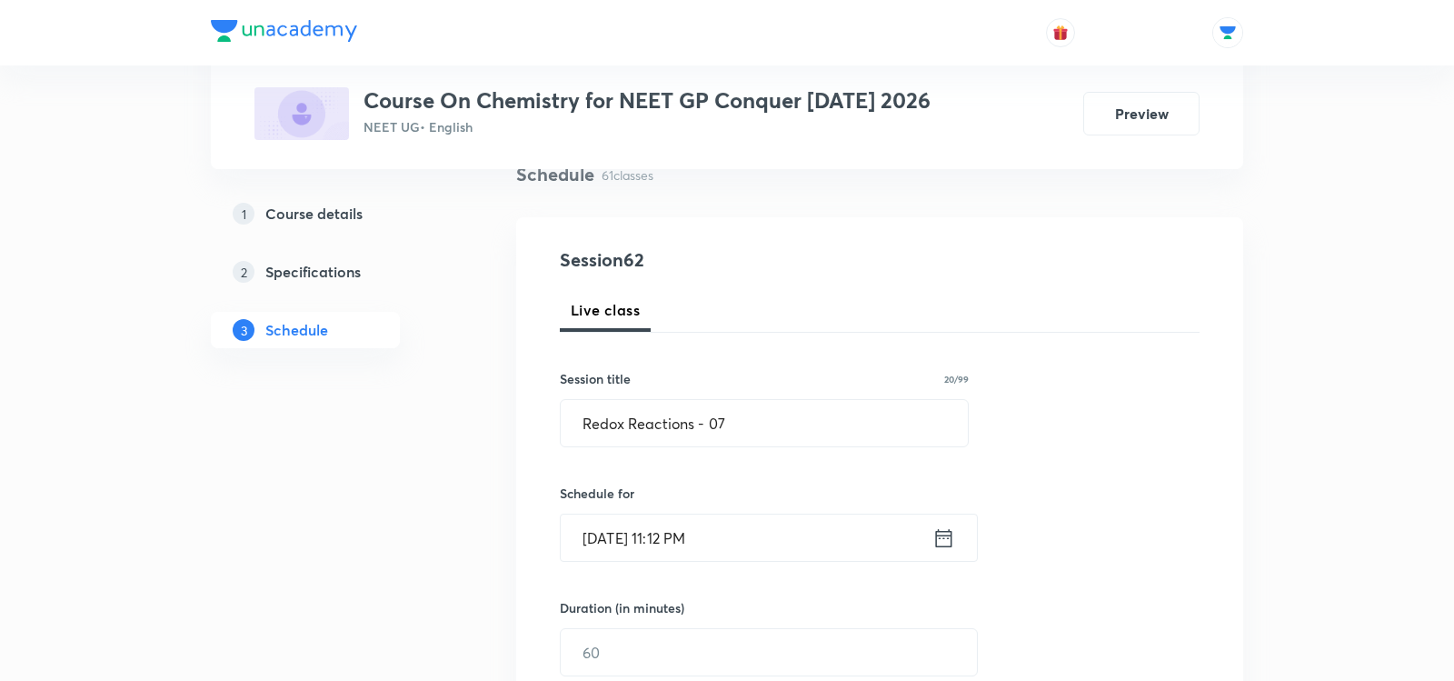
scroll to position [165, 0]
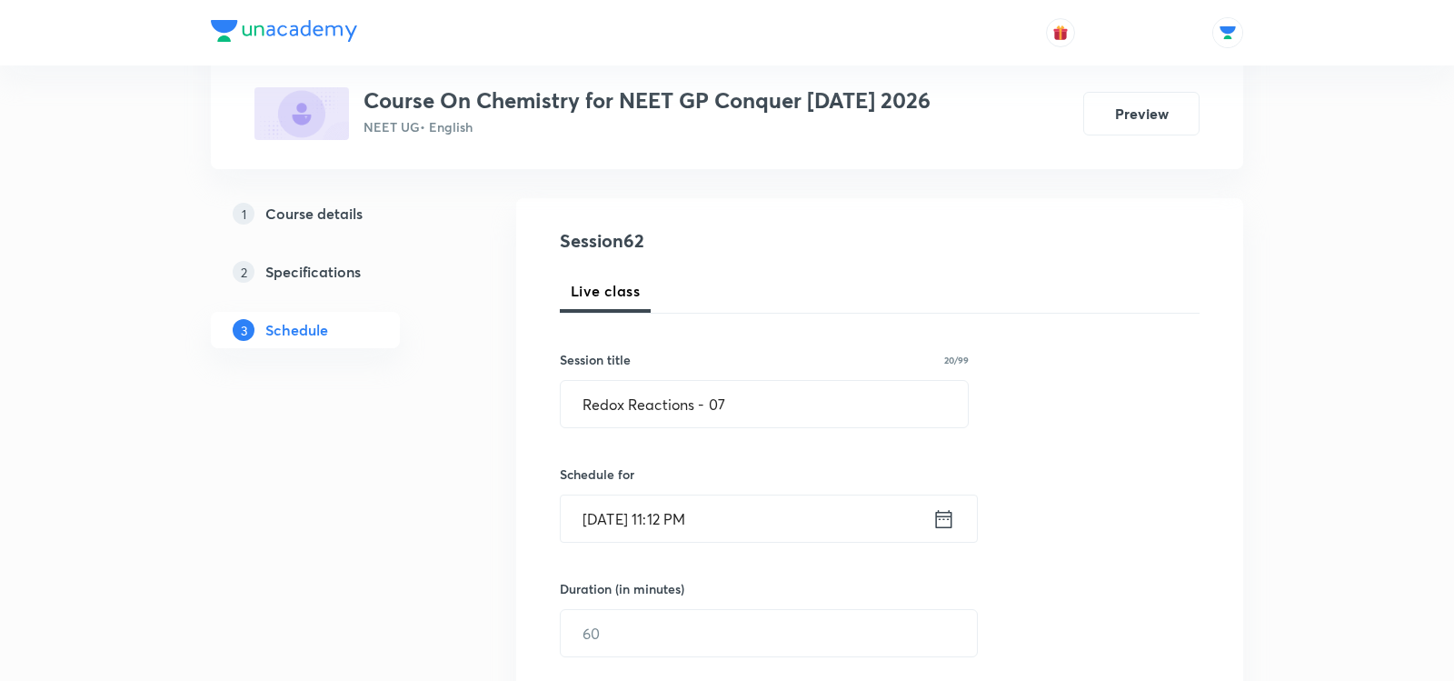
click at [944, 517] on icon at bounding box center [943, 518] width 23 height 25
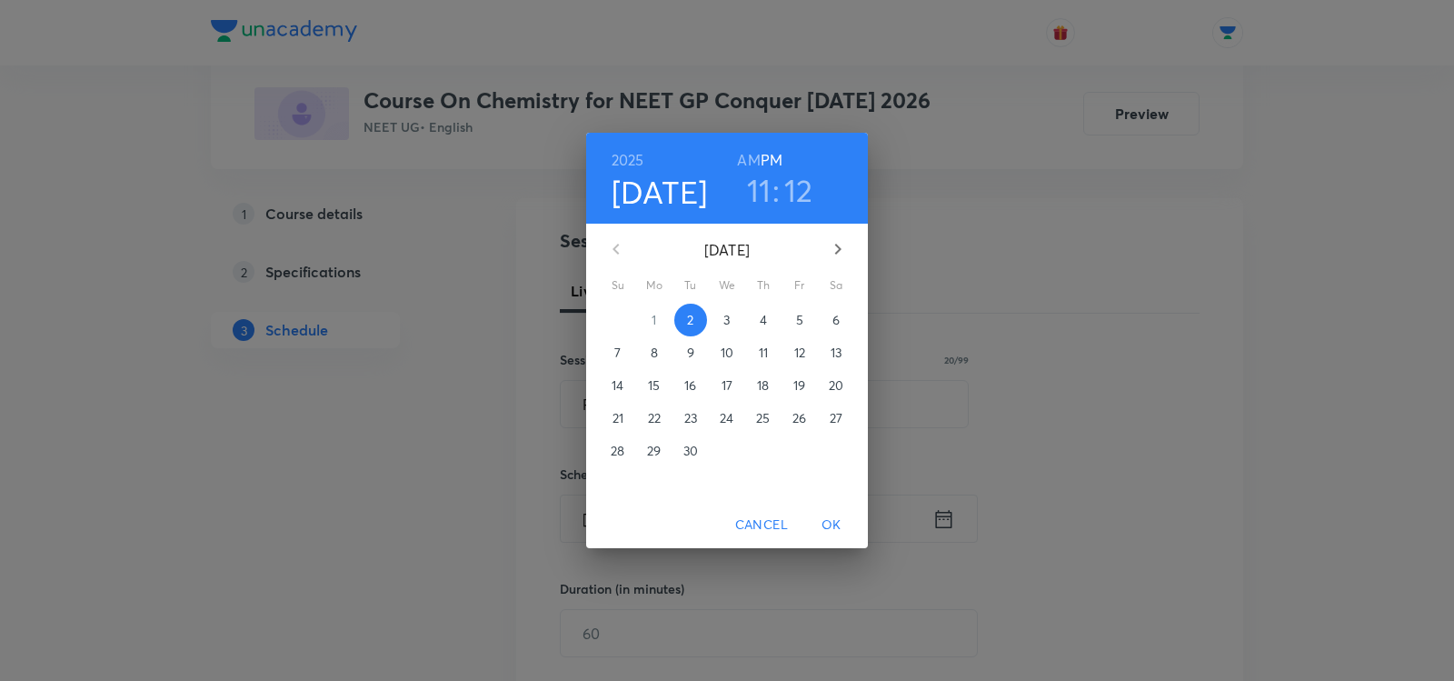
click at [731, 318] on span "3" at bounding box center [727, 320] width 33 height 18
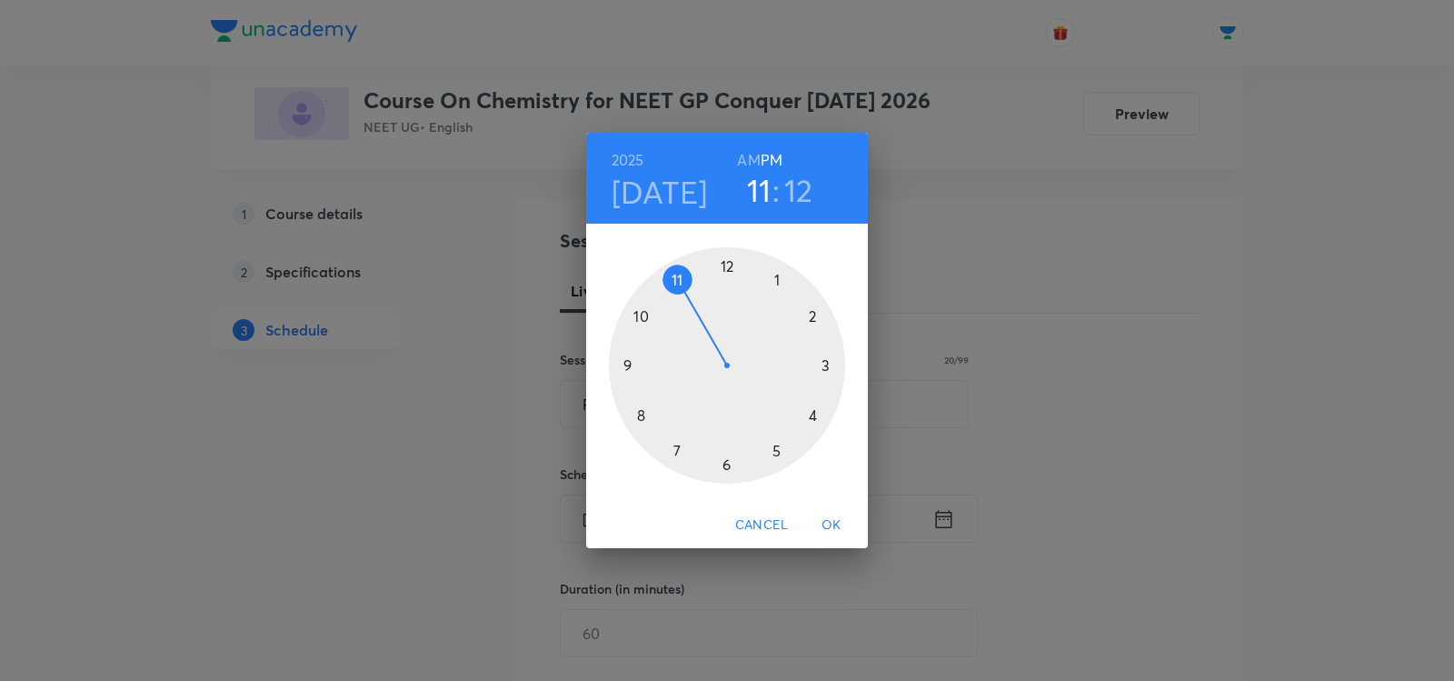
click at [743, 157] on h6 "AM" at bounding box center [748, 159] width 23 height 25
click at [679, 280] on div at bounding box center [727, 365] width 236 height 236
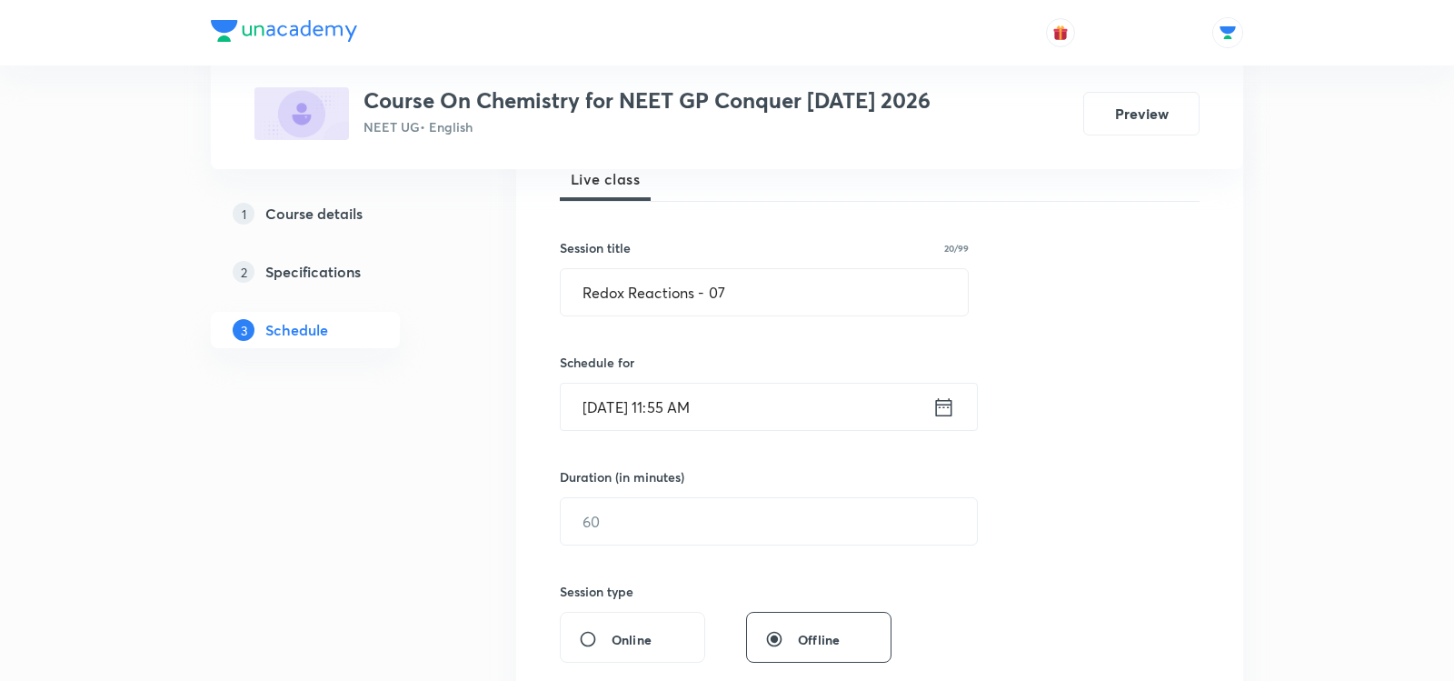
scroll to position [319, 0]
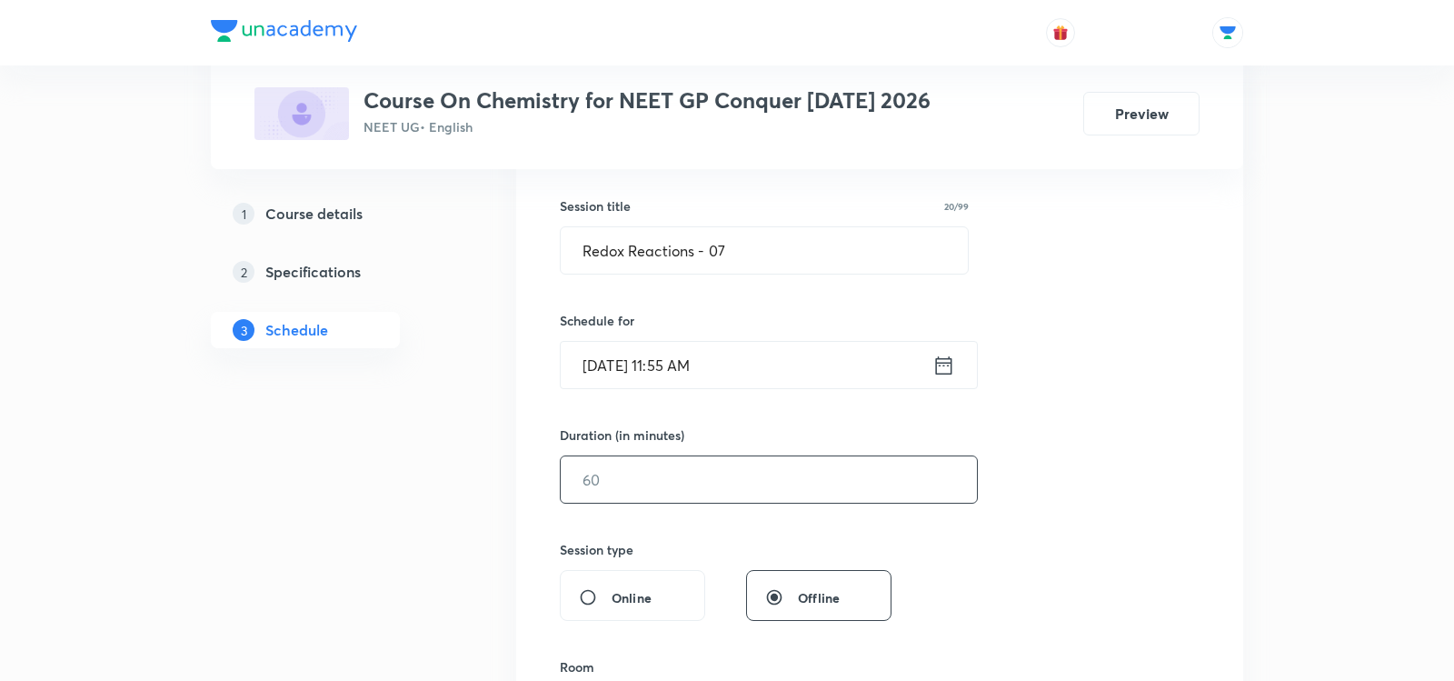
click at [585, 482] on input "text" at bounding box center [769, 479] width 416 height 46
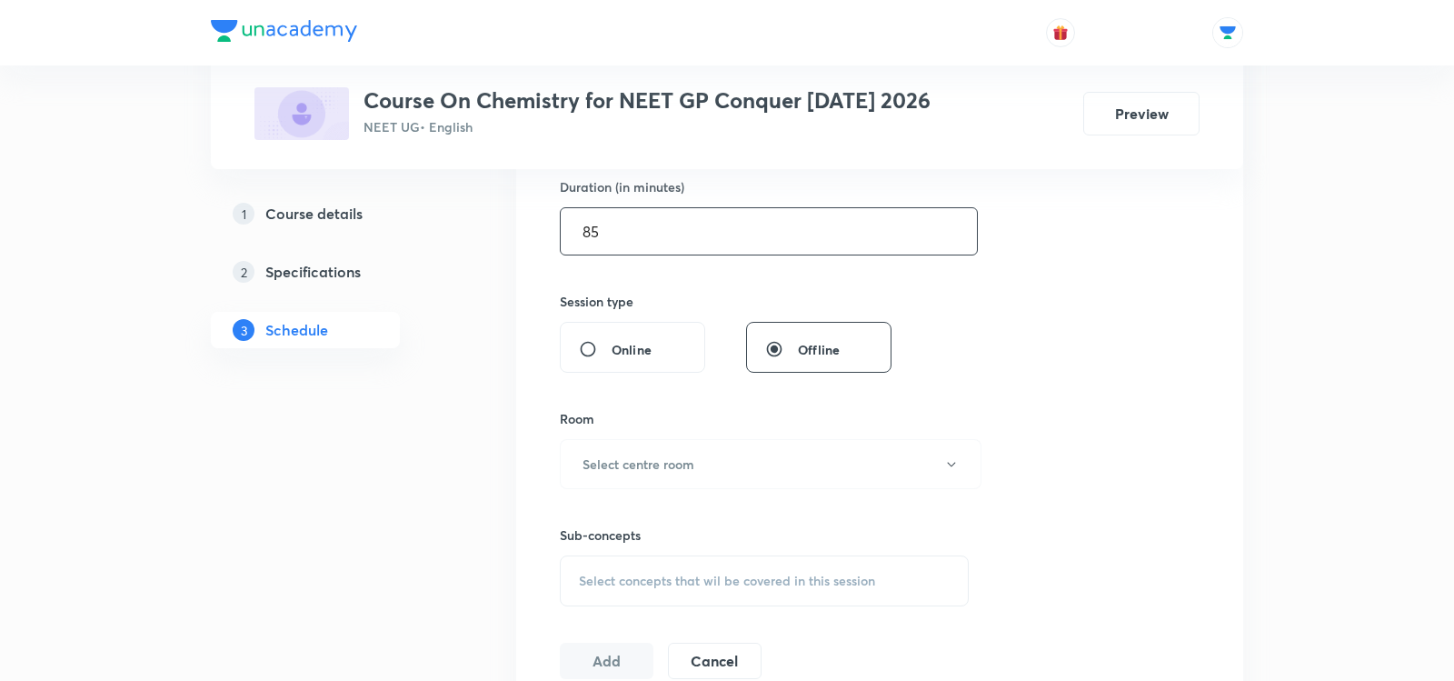
scroll to position [580, 0]
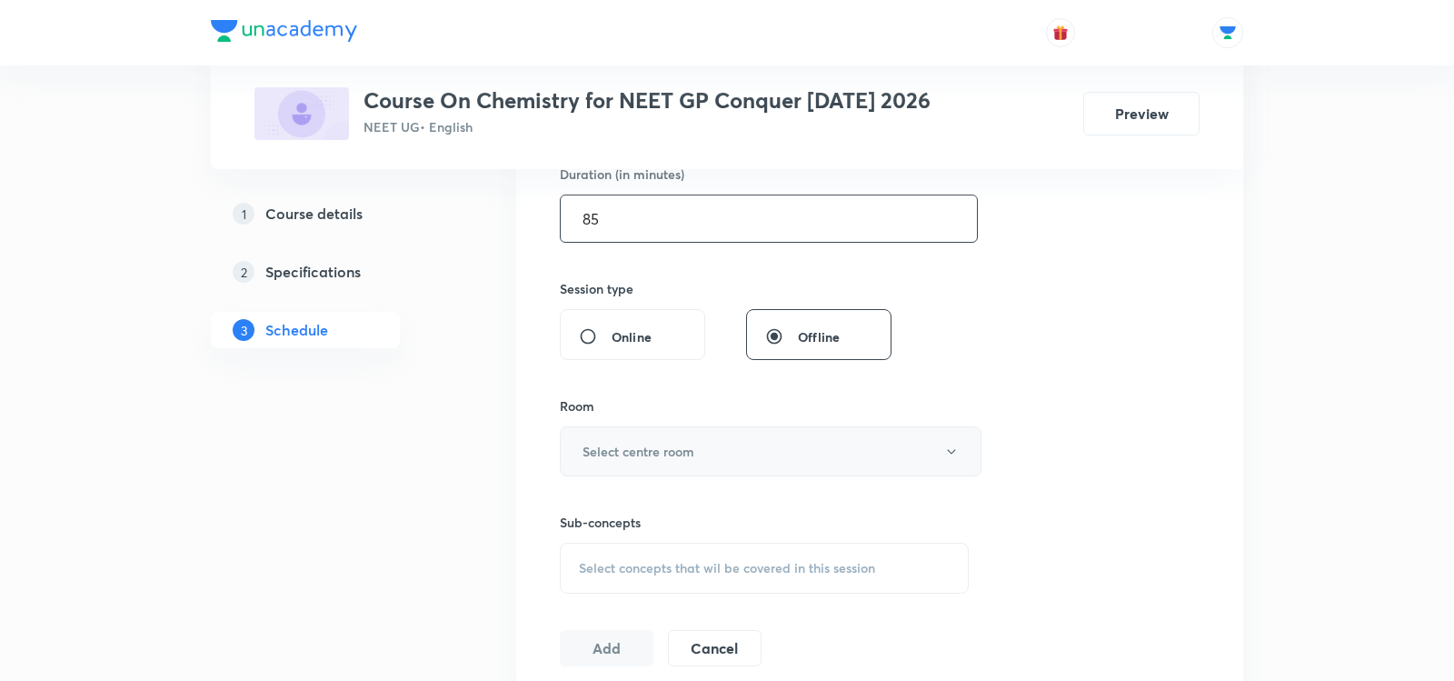
type input "85"
click at [658, 442] on h6 "Select centre room" at bounding box center [639, 451] width 112 height 19
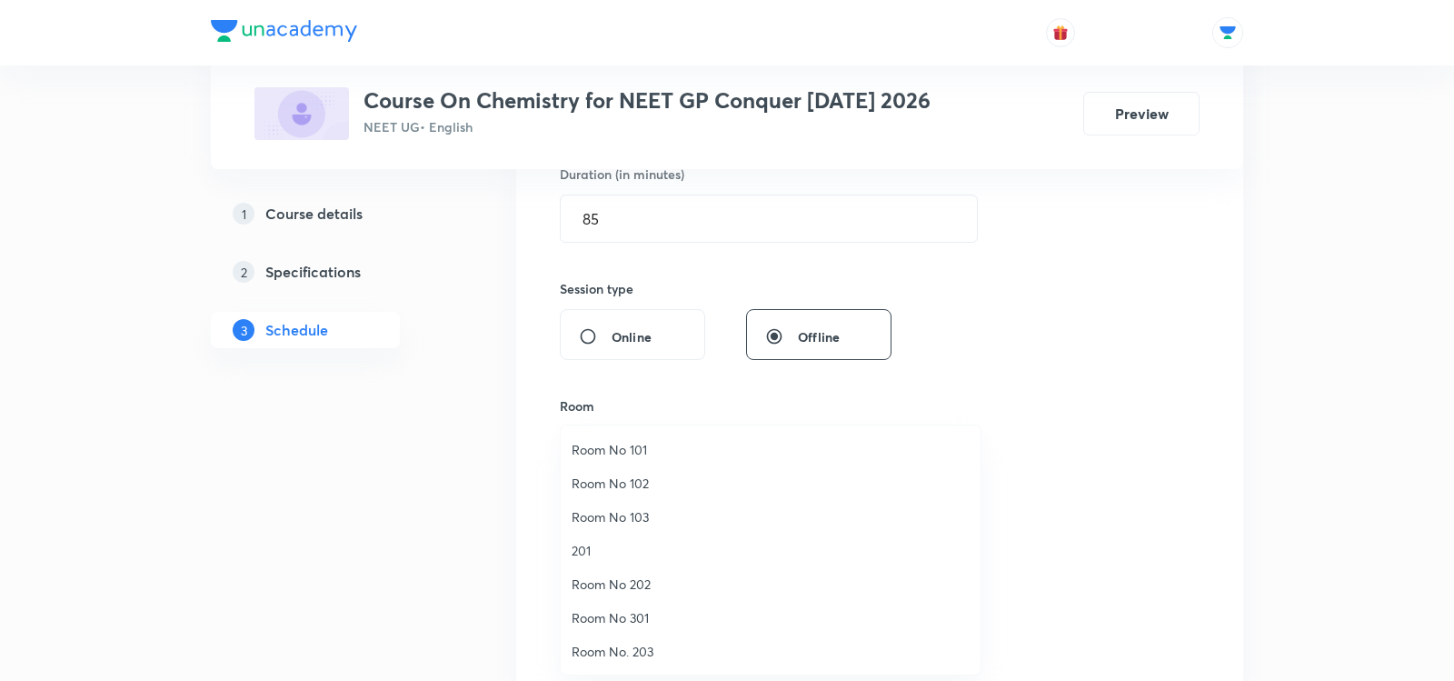
click at [598, 553] on span "201" at bounding box center [771, 550] width 398 height 19
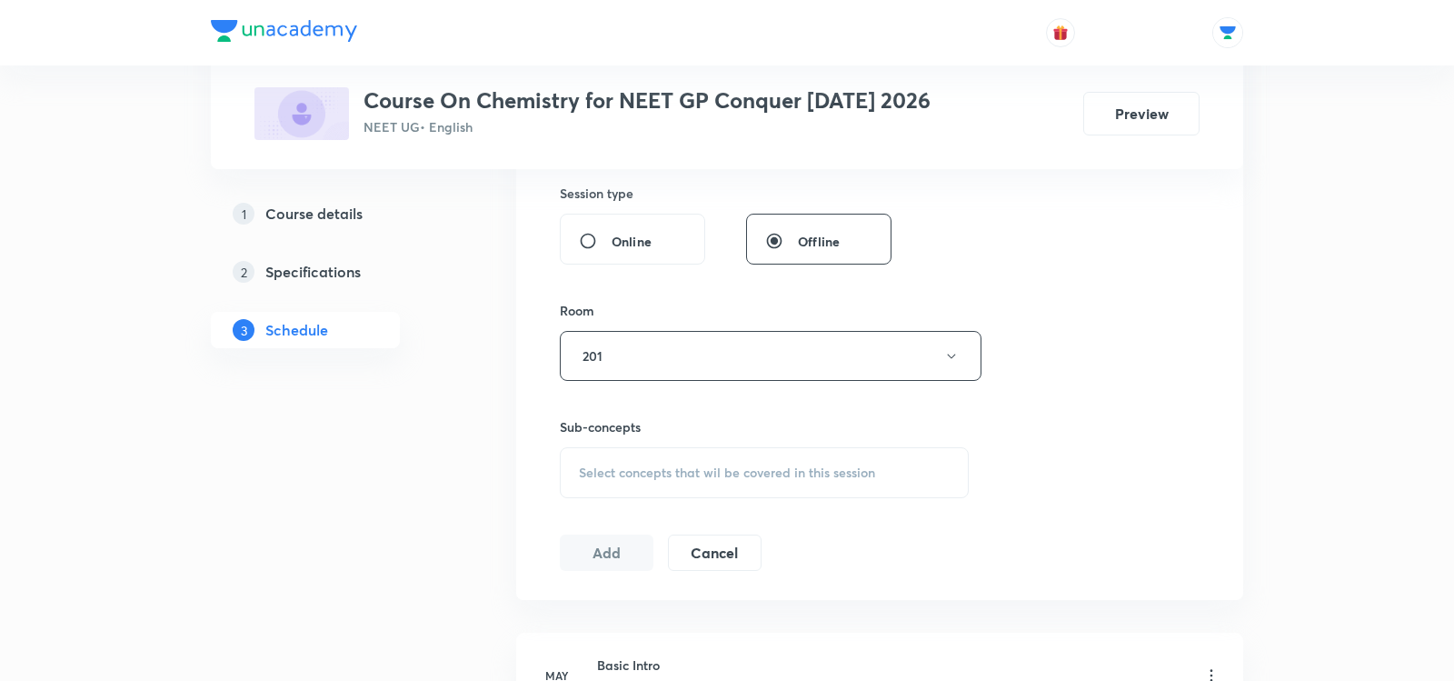
scroll to position [693, 0]
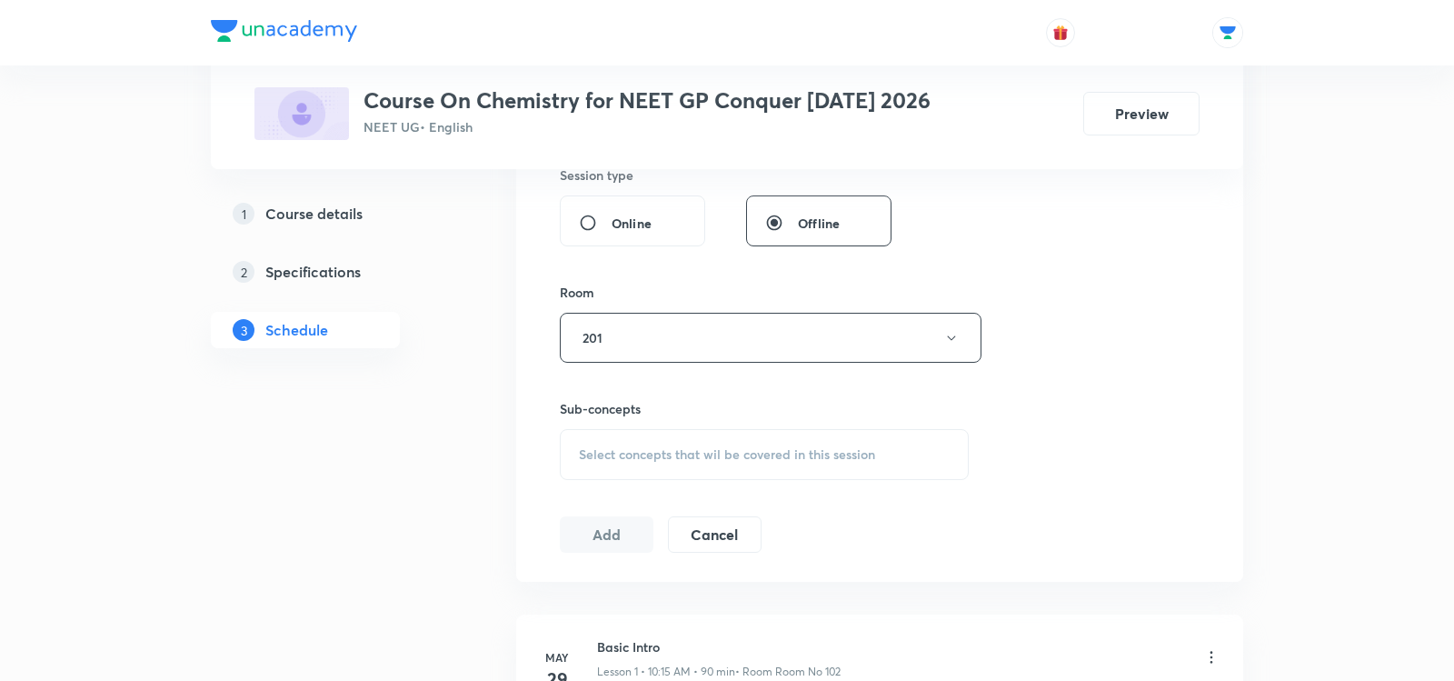
click at [616, 447] on span "Select concepts that wil be covered in this session" at bounding box center [727, 454] width 296 height 15
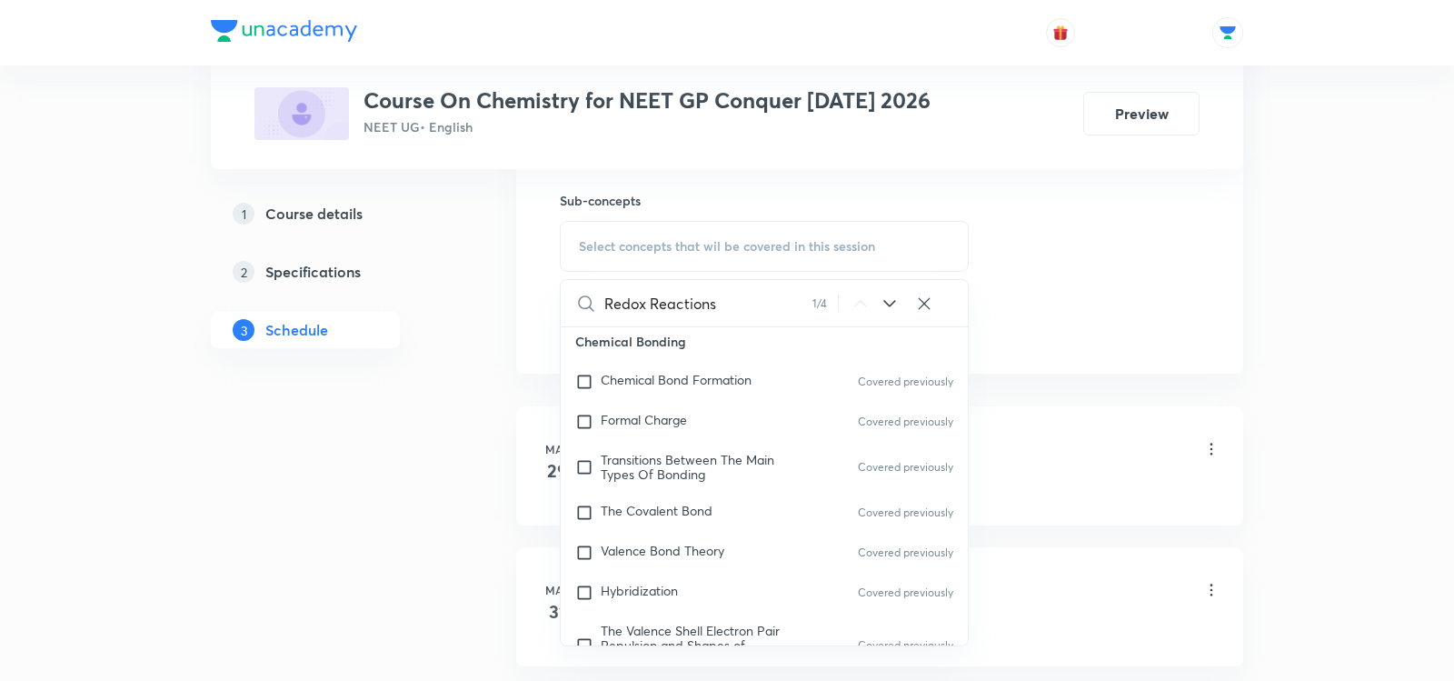
scroll to position [7266, 0]
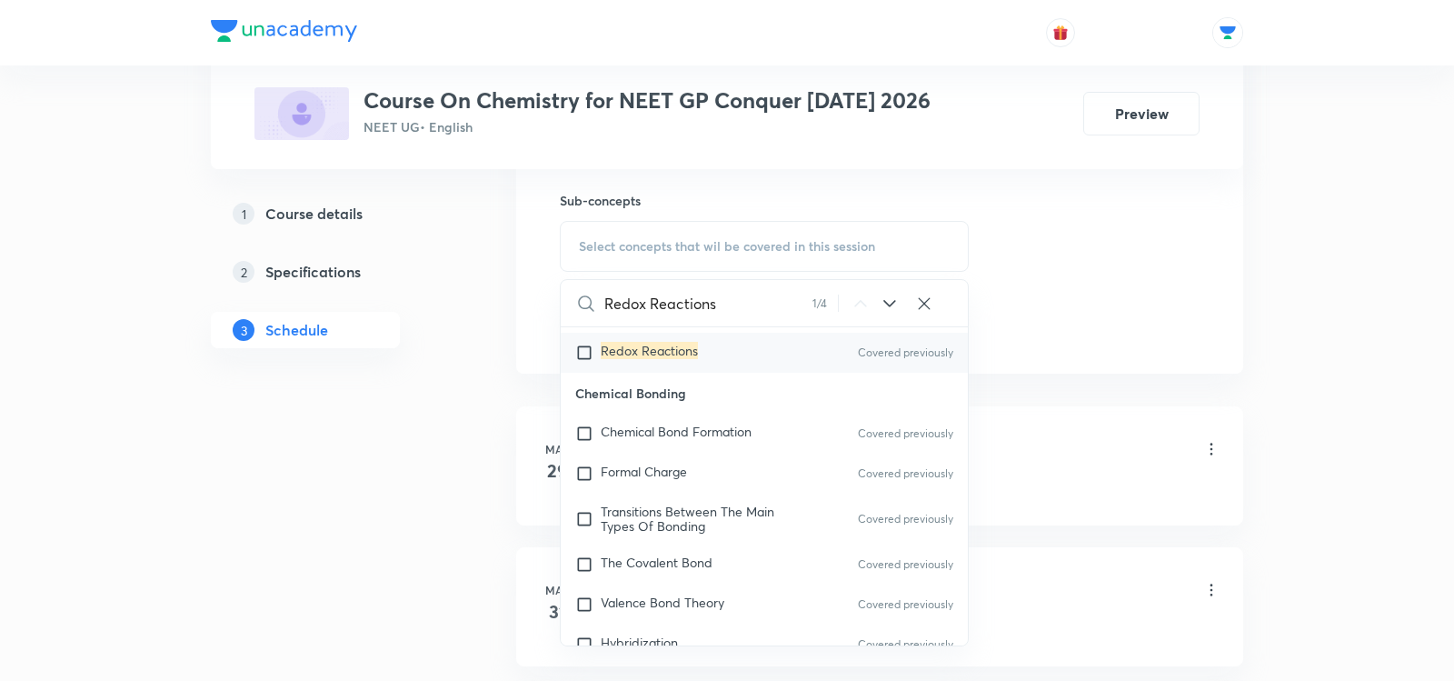
type input "Redox Reactions"
click at [646, 373] on div "Redox Reactions Covered previously" at bounding box center [764, 353] width 407 height 40
checkbox input "true"
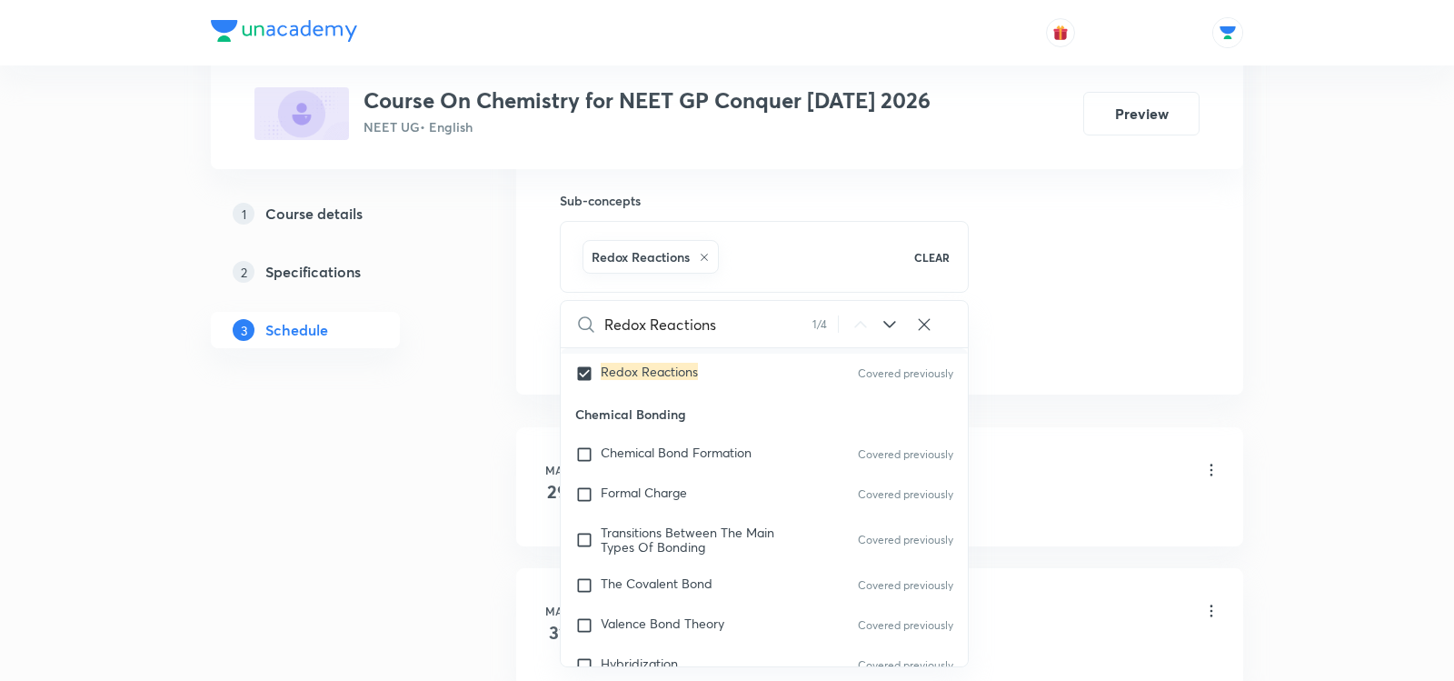
click at [643, 343] on span "Comparative study of Oxidation and Reduction" at bounding box center [674, 327] width 146 height 32
checkbox input "true"
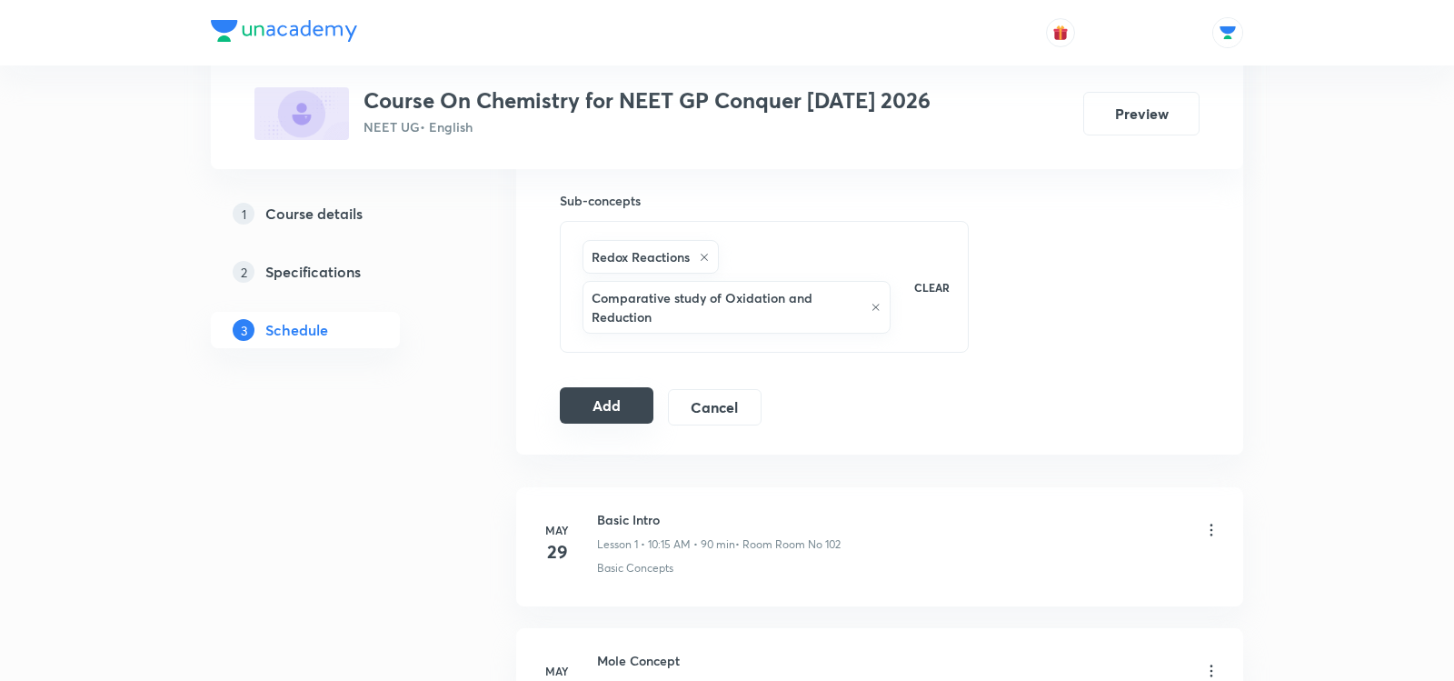
click at [601, 396] on button "Add" at bounding box center [607, 405] width 94 height 36
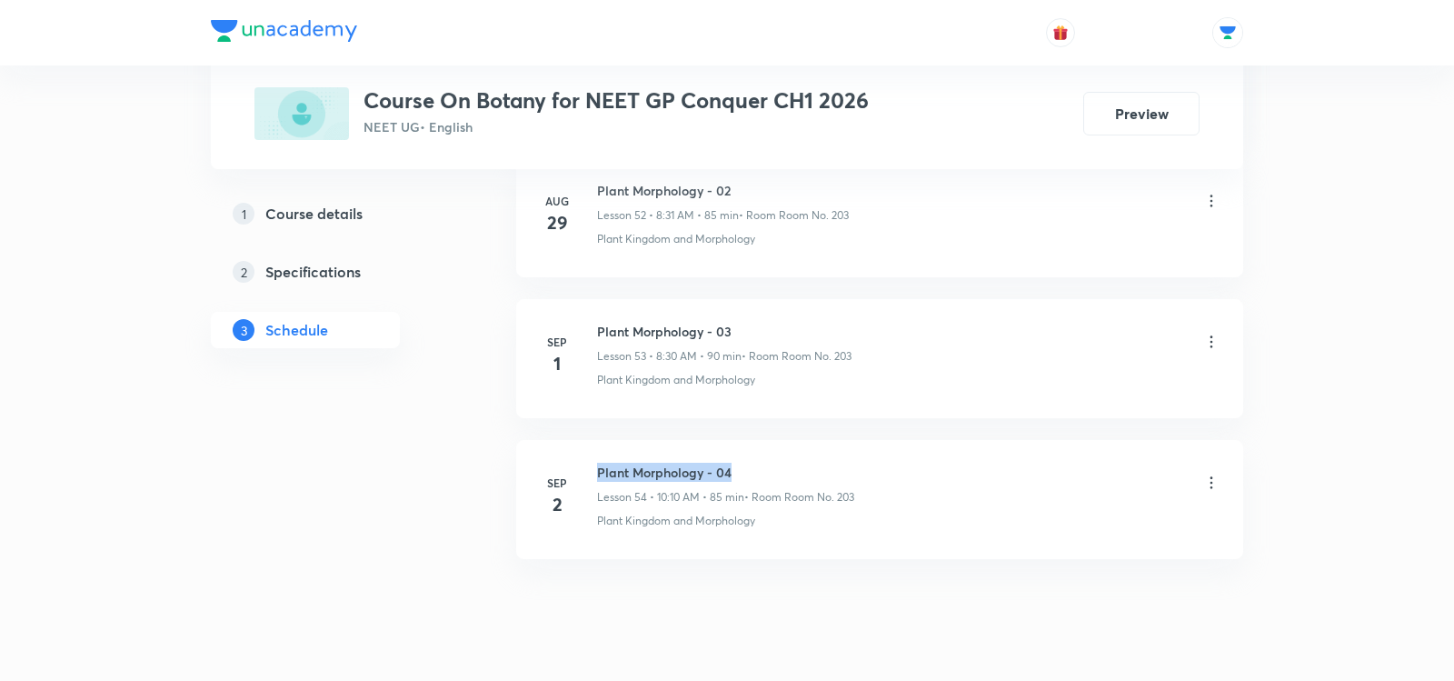
drag, startPoint x: 599, startPoint y: 421, endPoint x: 738, endPoint y: 416, distance: 139.1
click at [738, 463] on h6 "Plant Morphology - 04" at bounding box center [725, 472] width 257 height 19
copy h6 "Plant Morphology - 04"
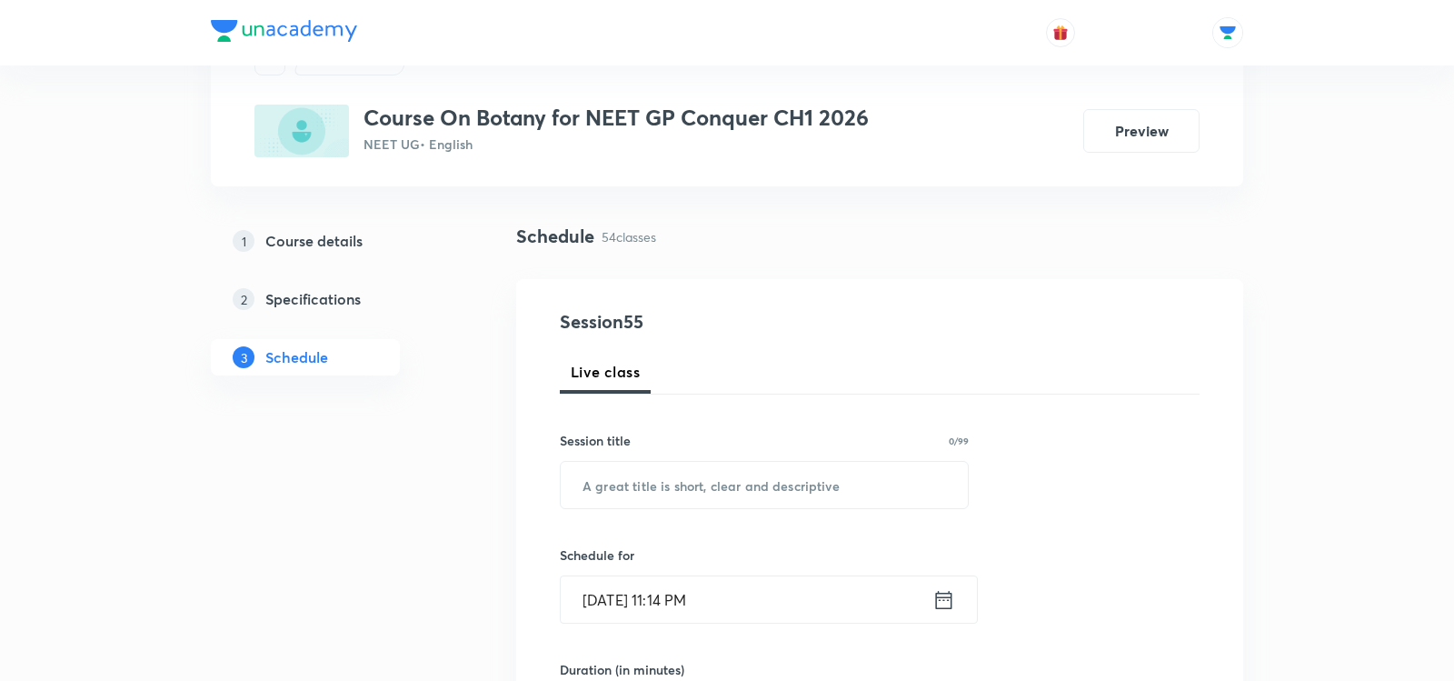
scroll to position [119, 0]
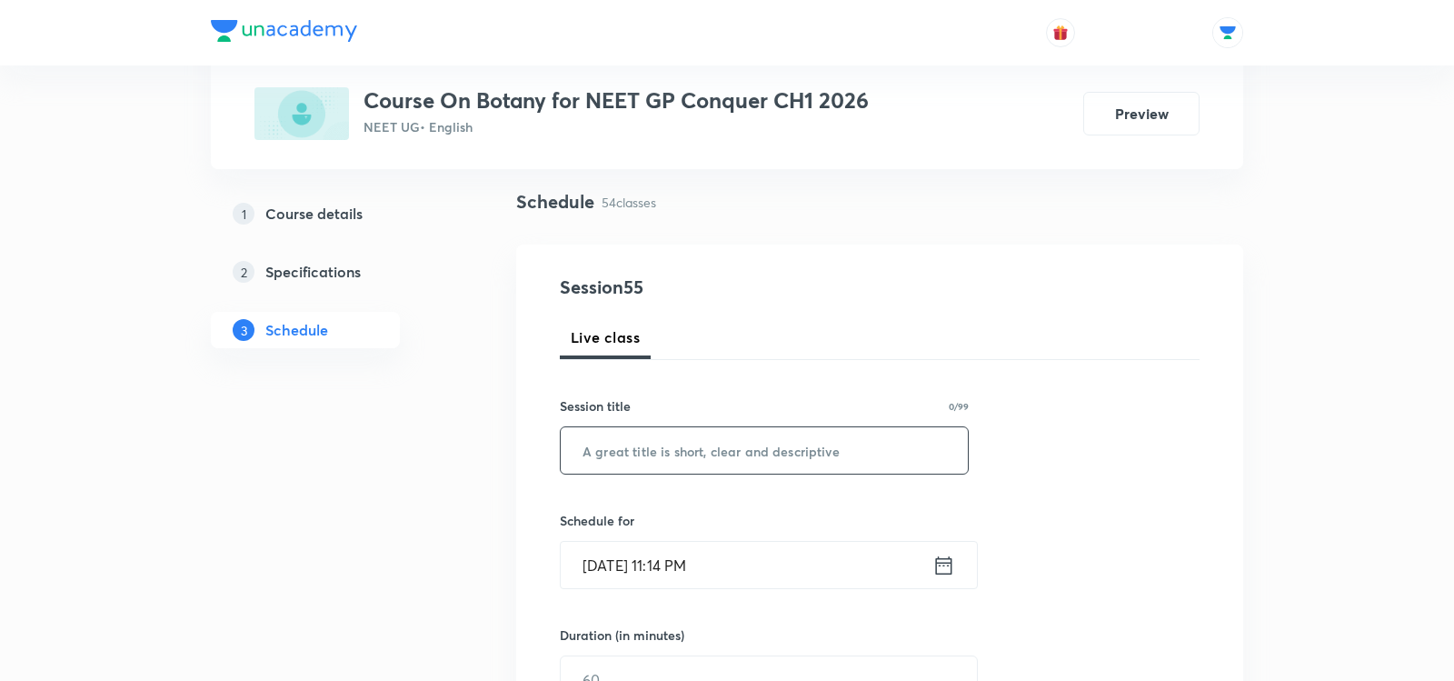
click at [689, 454] on input "text" at bounding box center [764, 450] width 407 height 46
paste input "Plant Morphology - 04"
type input "Plant Morphology - 05"
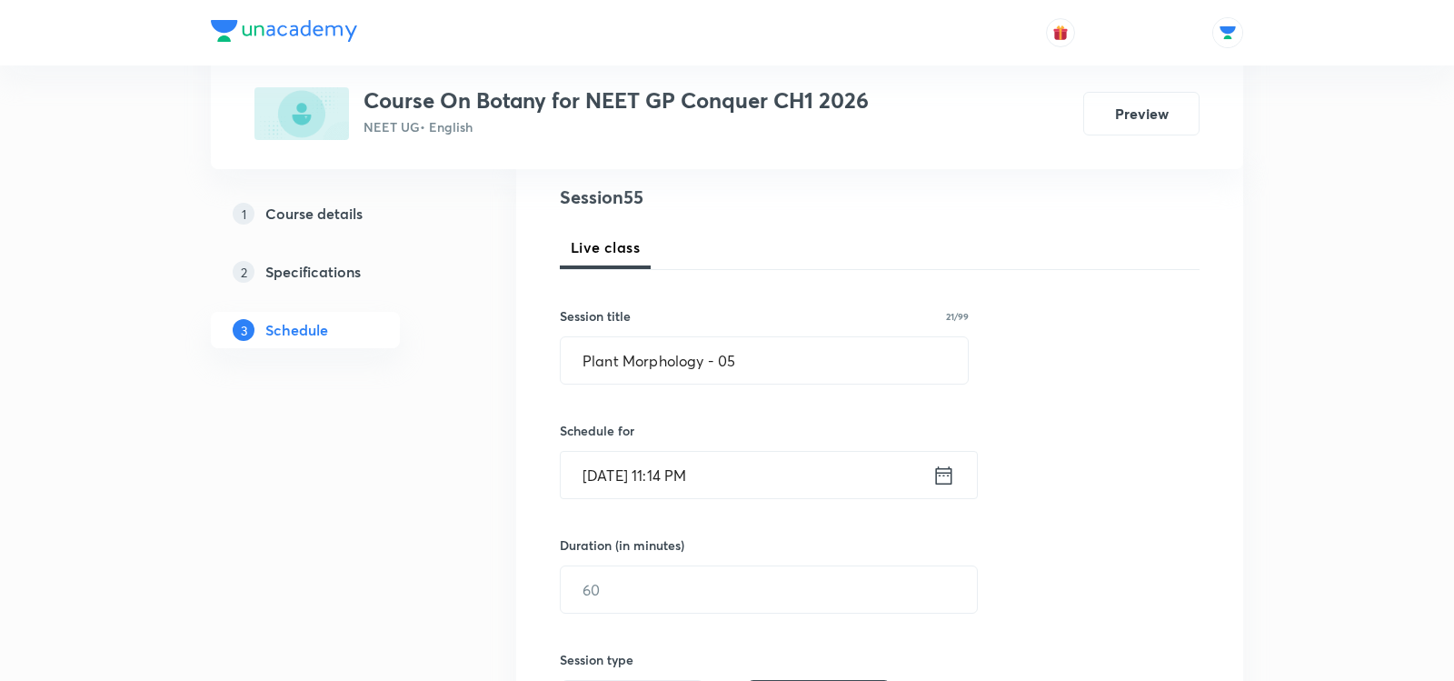
click at [944, 466] on icon at bounding box center [944, 474] width 16 height 18
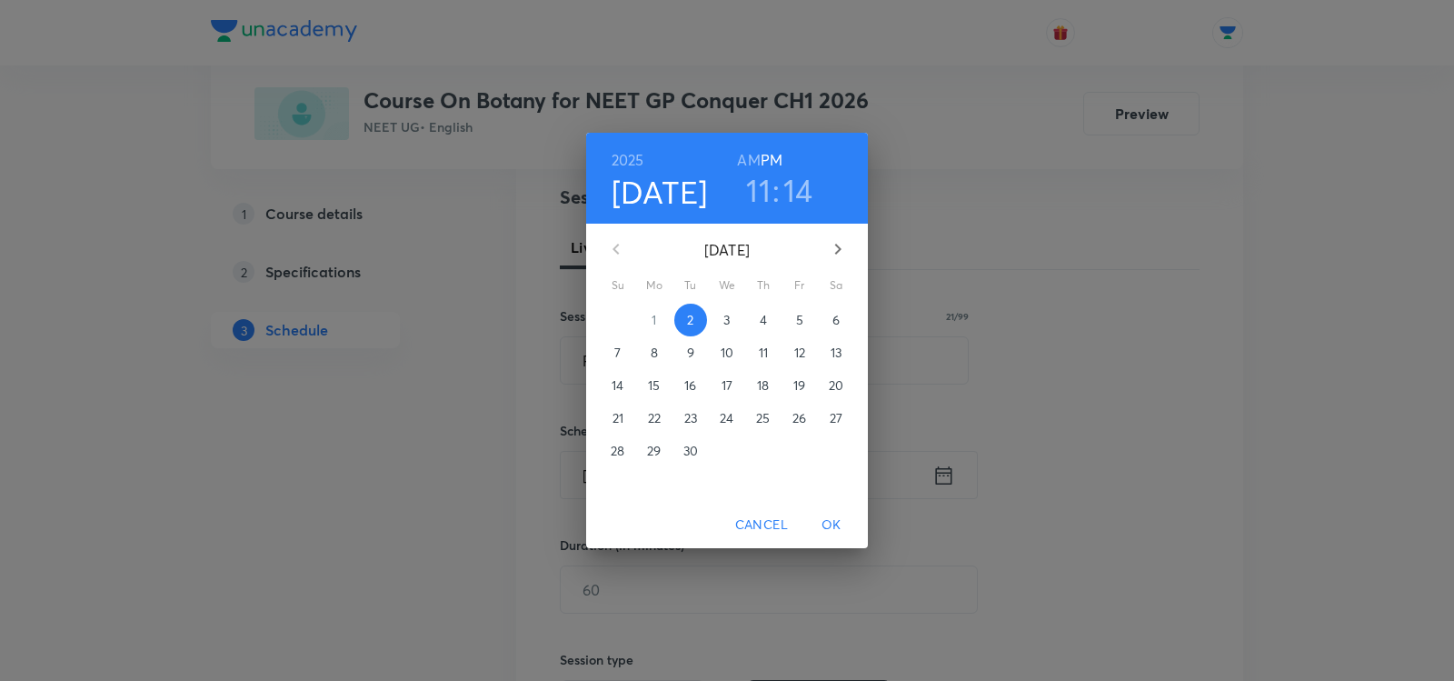
click at [721, 318] on span "3" at bounding box center [727, 320] width 33 height 18
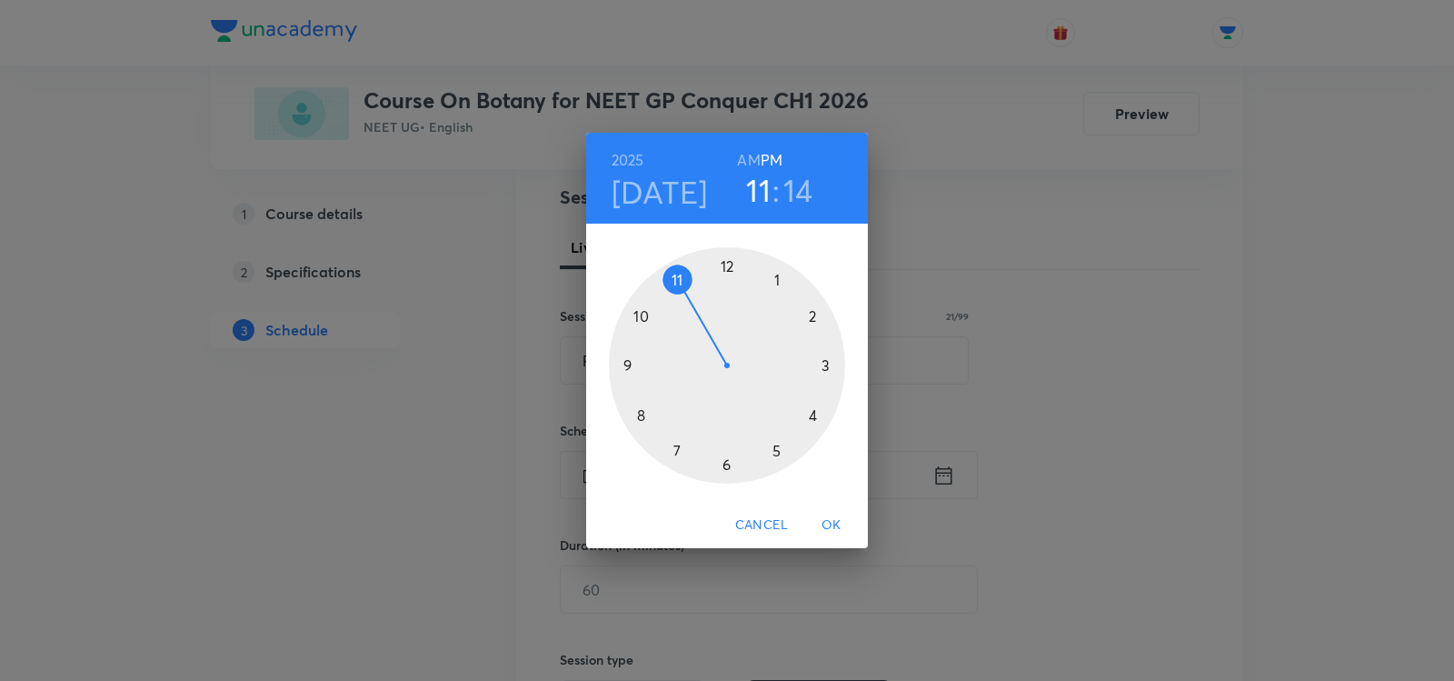
click at [644, 413] on div at bounding box center [727, 365] width 236 height 236
click at [742, 155] on h6 "AM" at bounding box center [748, 159] width 23 height 25
click at [725, 477] on div at bounding box center [727, 365] width 236 height 236
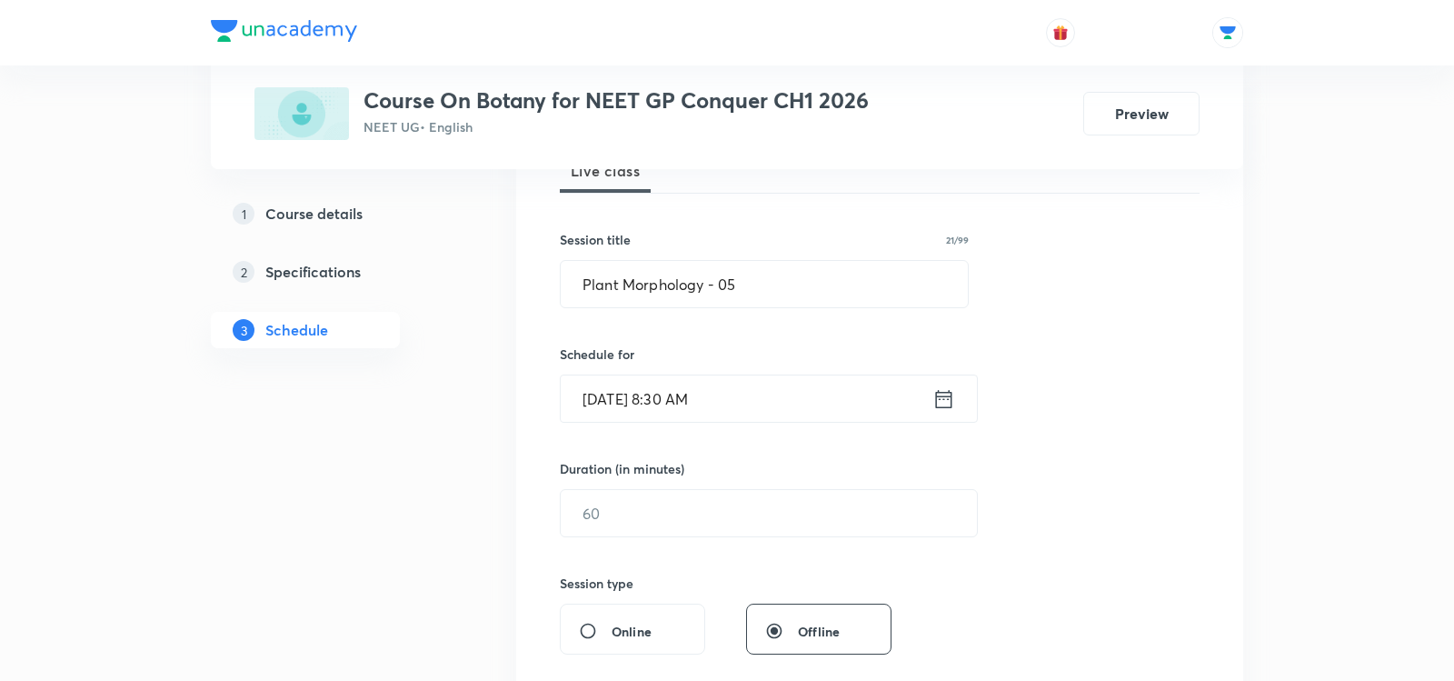
scroll to position [311, 0]
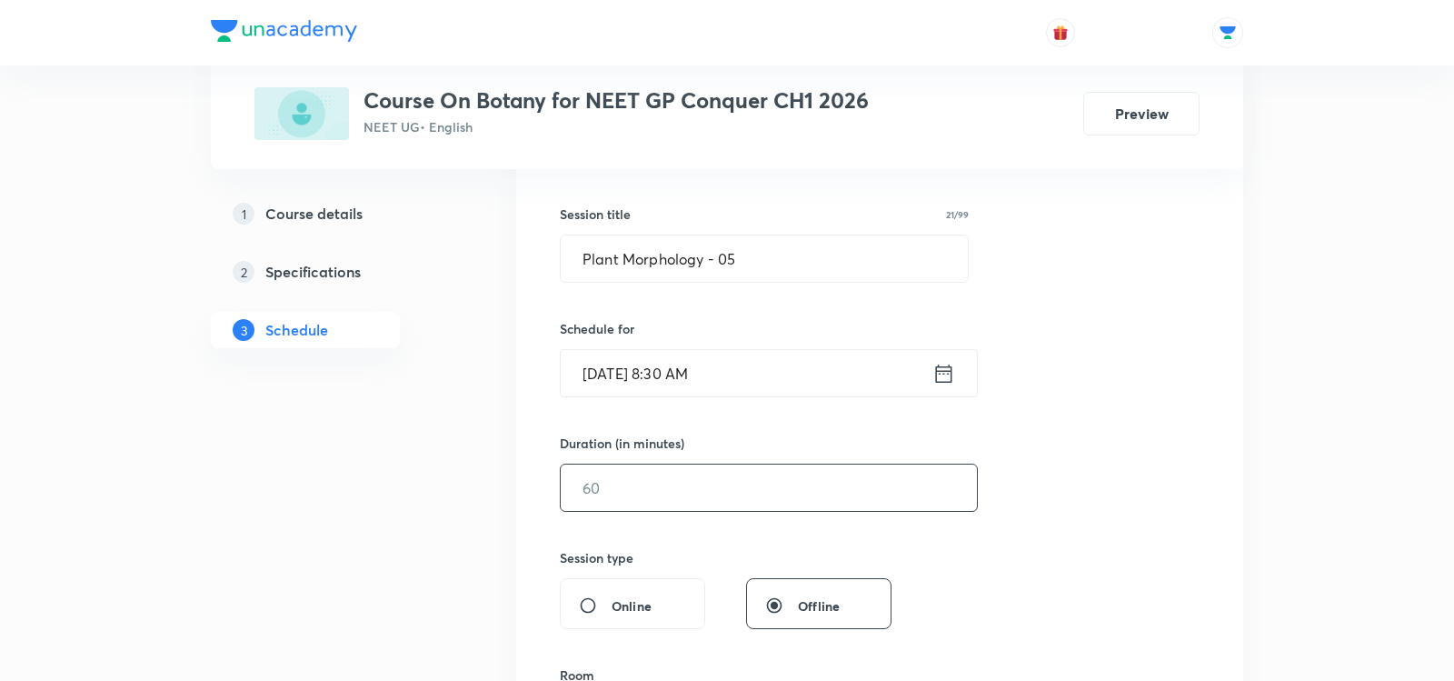
click at [648, 486] on input "text" at bounding box center [769, 487] width 416 height 46
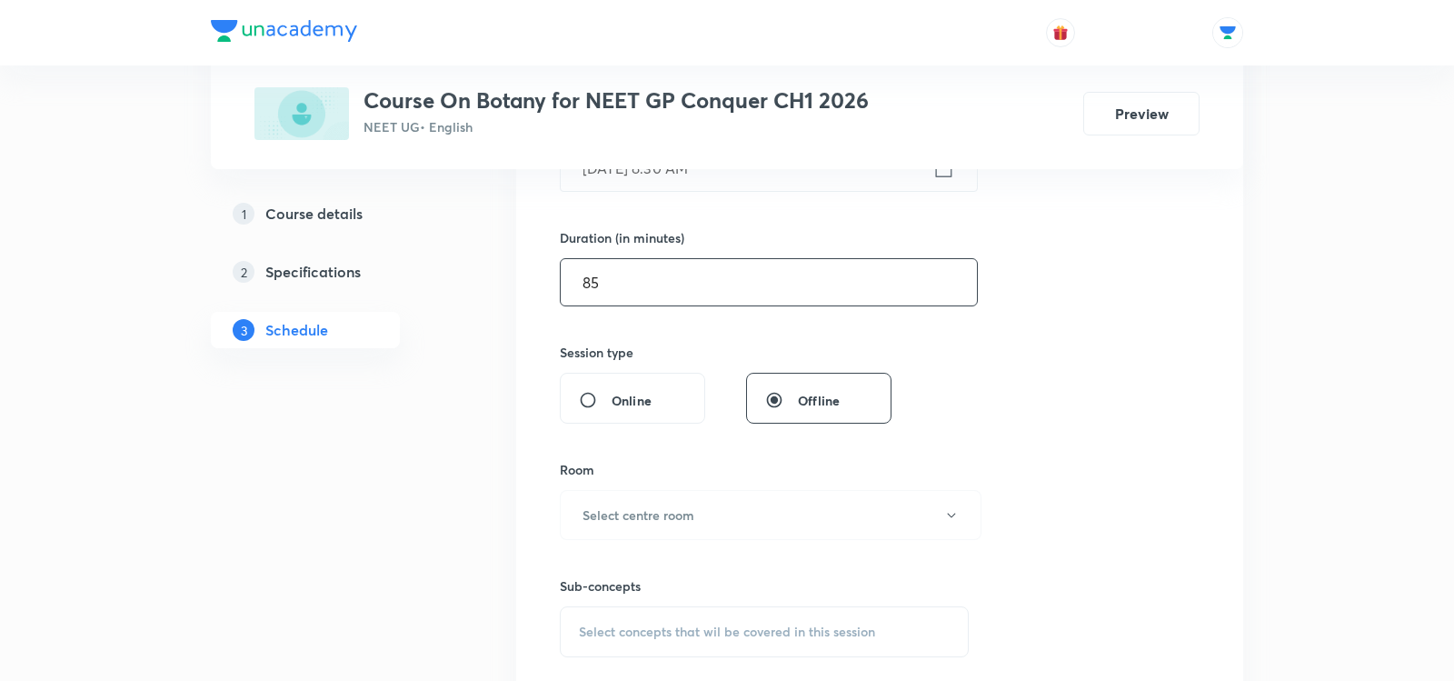
scroll to position [534, 0]
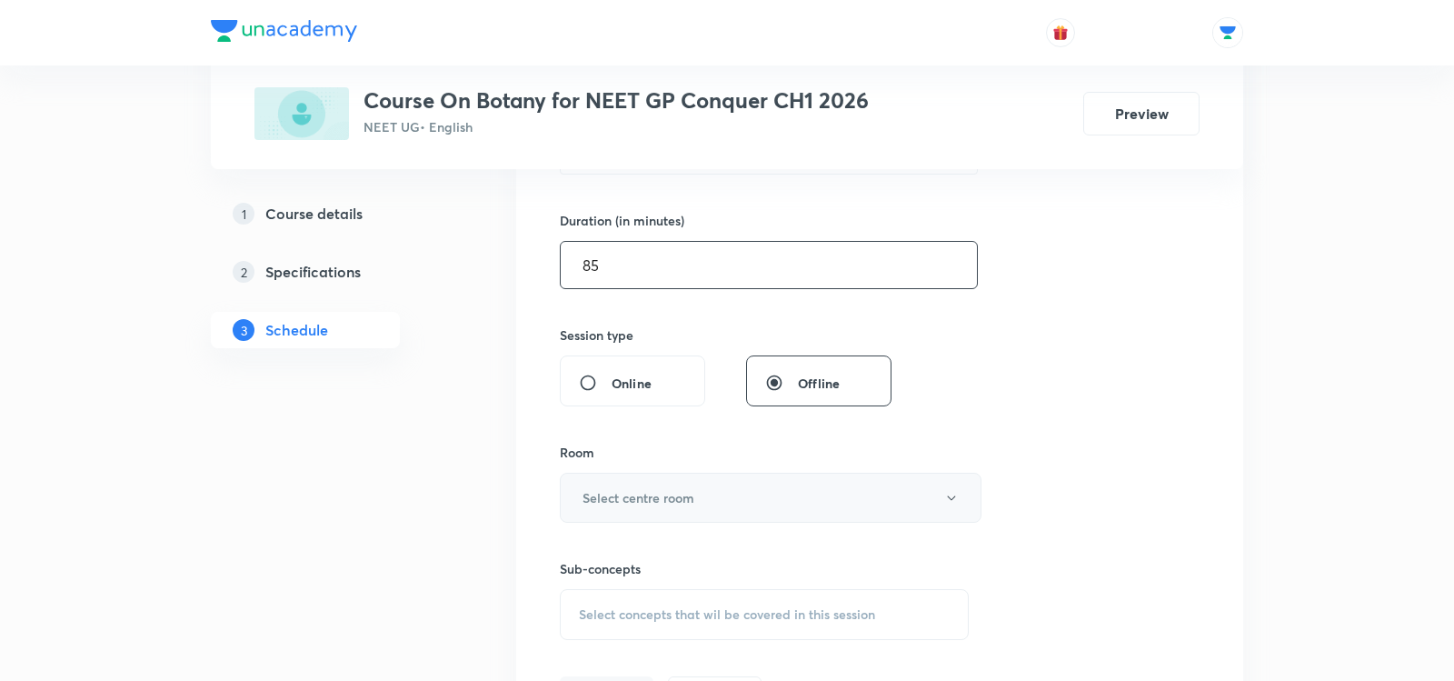
type input "85"
click at [638, 500] on h6 "Select centre room" at bounding box center [639, 497] width 112 height 19
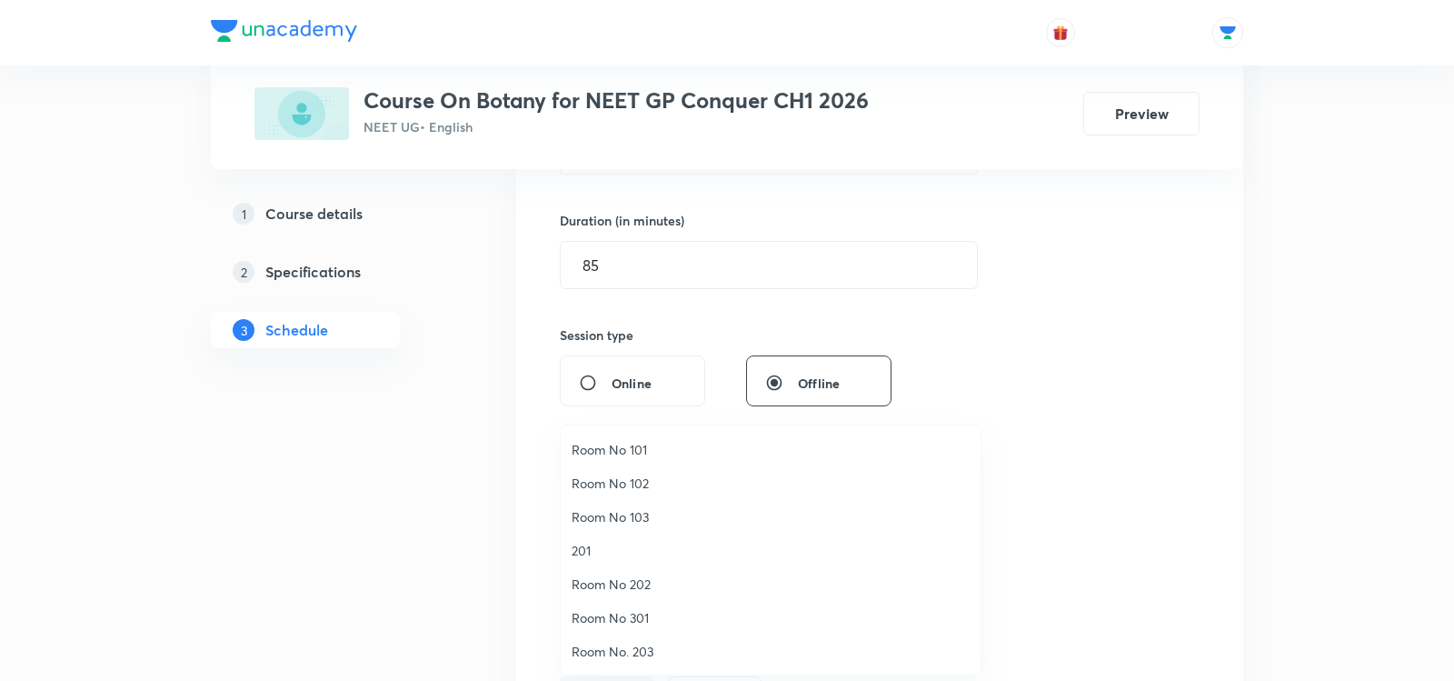
click at [620, 644] on span "Room No. 203" at bounding box center [771, 651] width 398 height 19
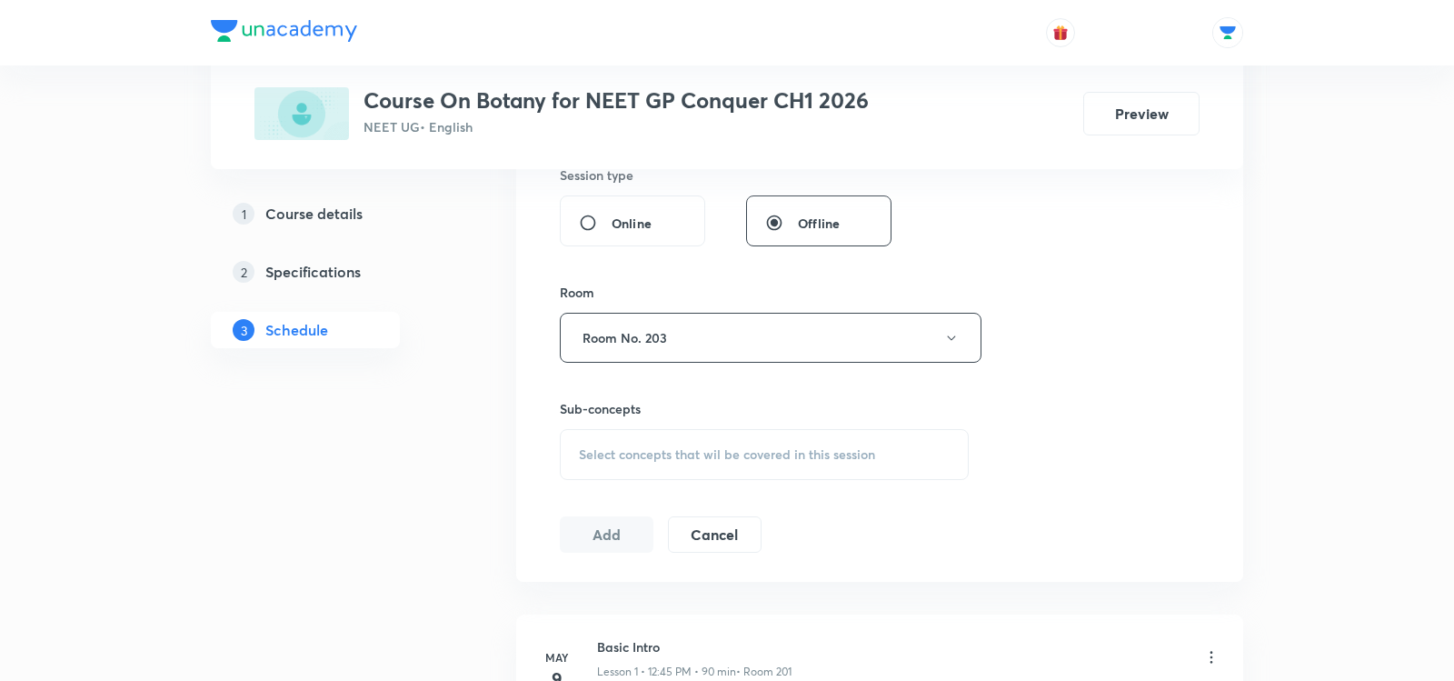
scroll to position [695, 0]
click at [640, 454] on span "Select concepts that wil be covered in this session" at bounding box center [727, 452] width 296 height 15
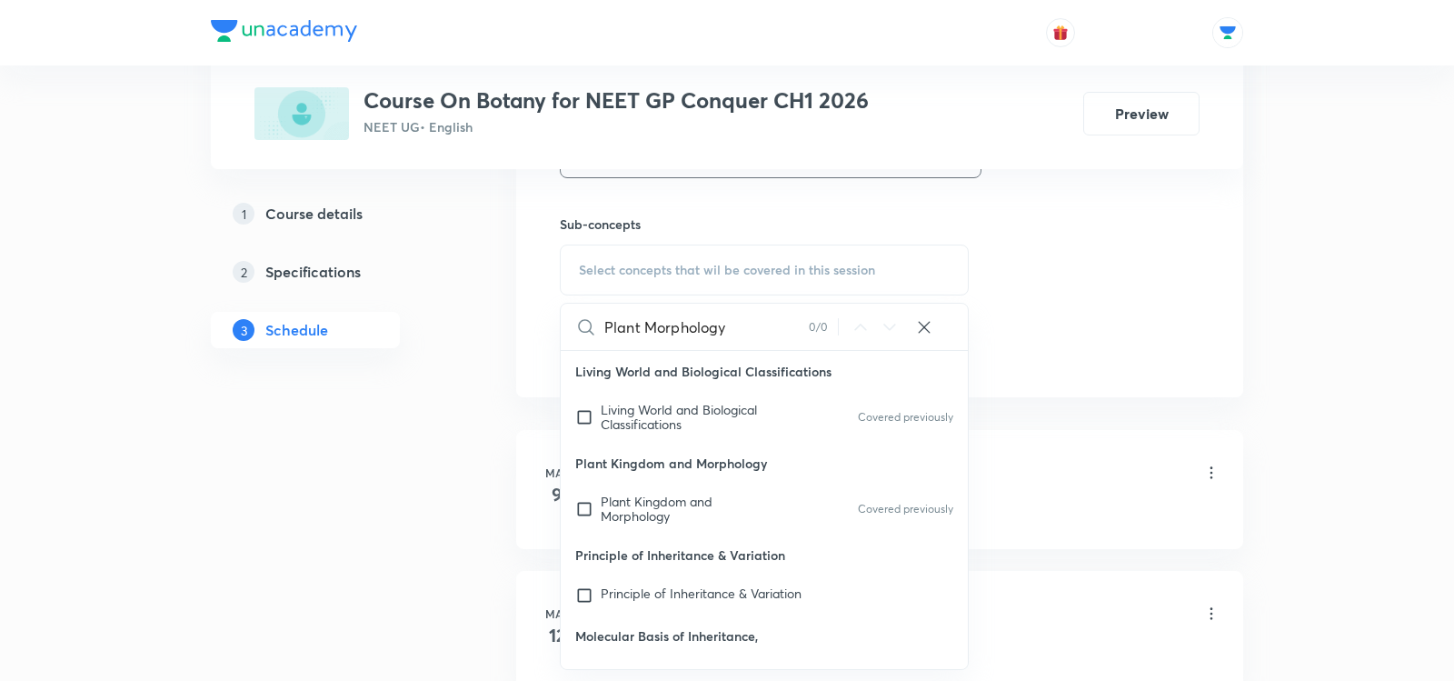
scroll to position [891, 0]
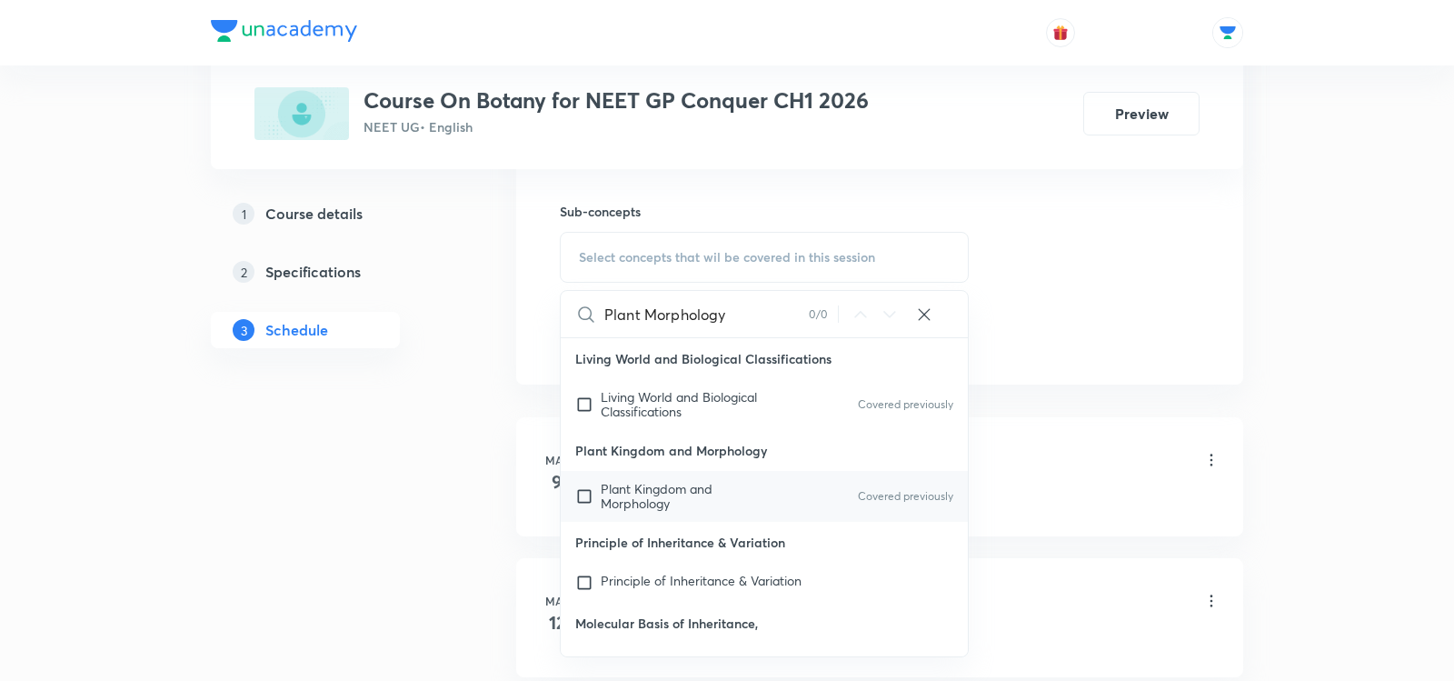
type input "Plant Morphology"
click at [623, 497] on span "Plant Kingdom and Morphology" at bounding box center [657, 496] width 112 height 32
checkbox input "true"
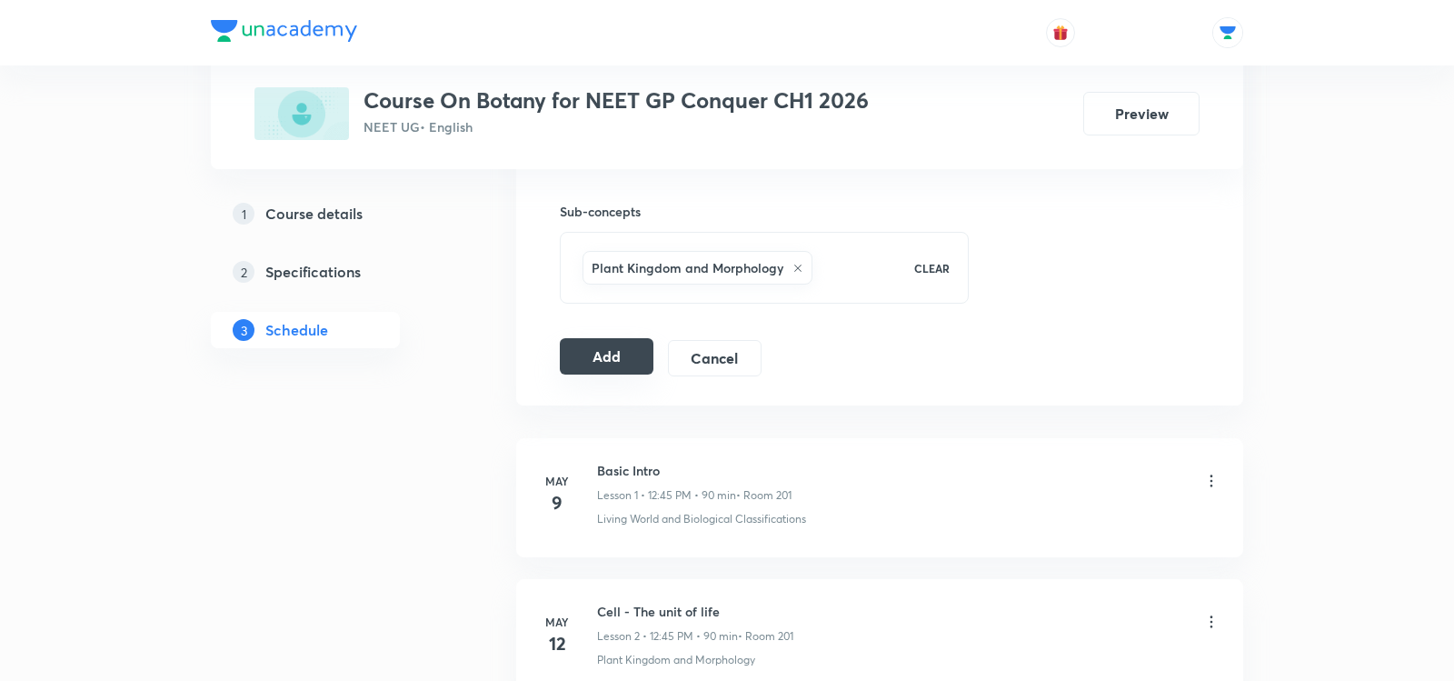
click at [576, 359] on button "Add" at bounding box center [607, 356] width 94 height 36
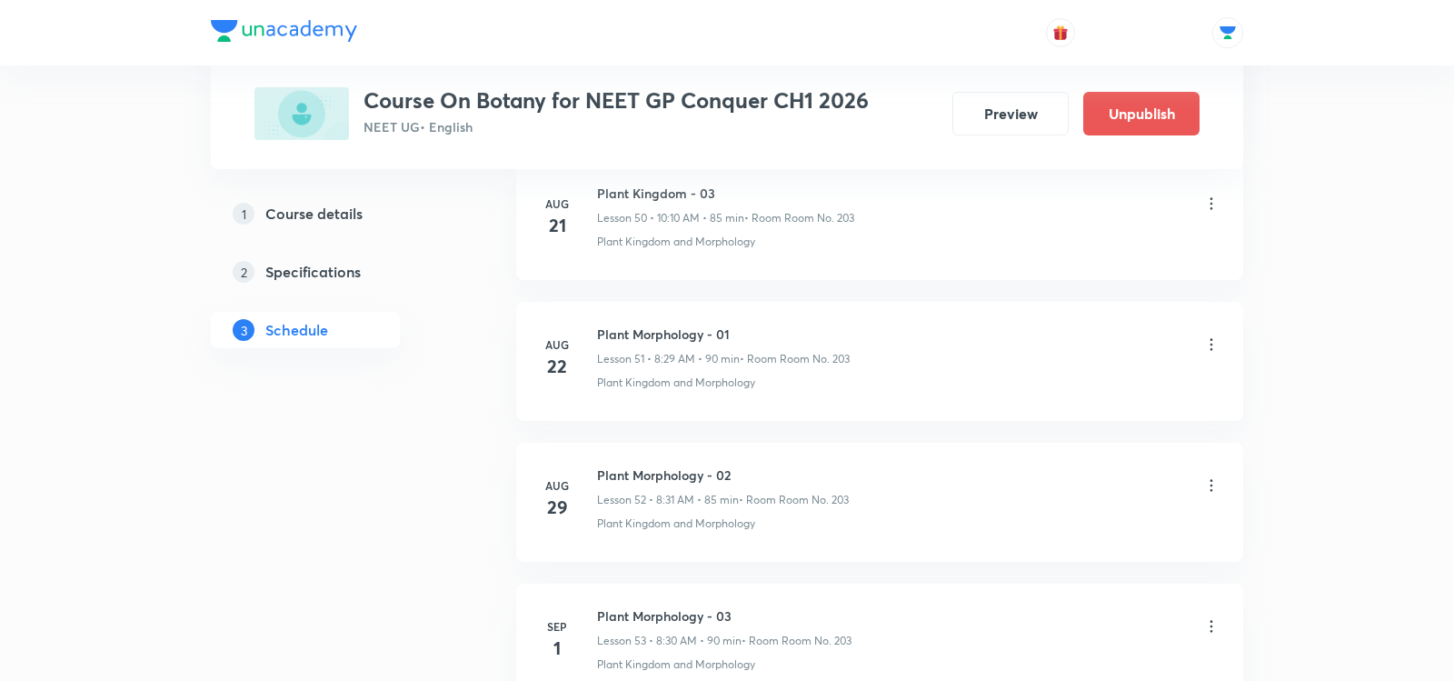
scroll to position [7643, 0]
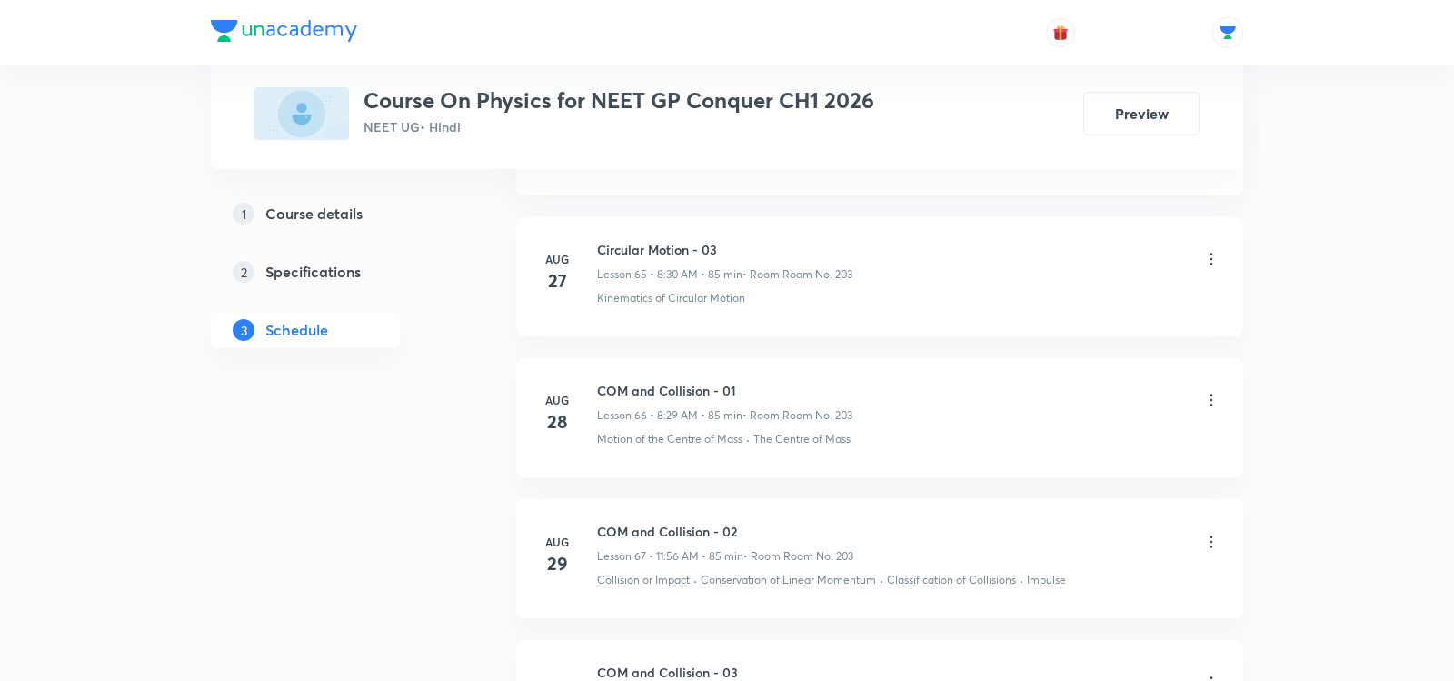
scroll to position [10456, 0]
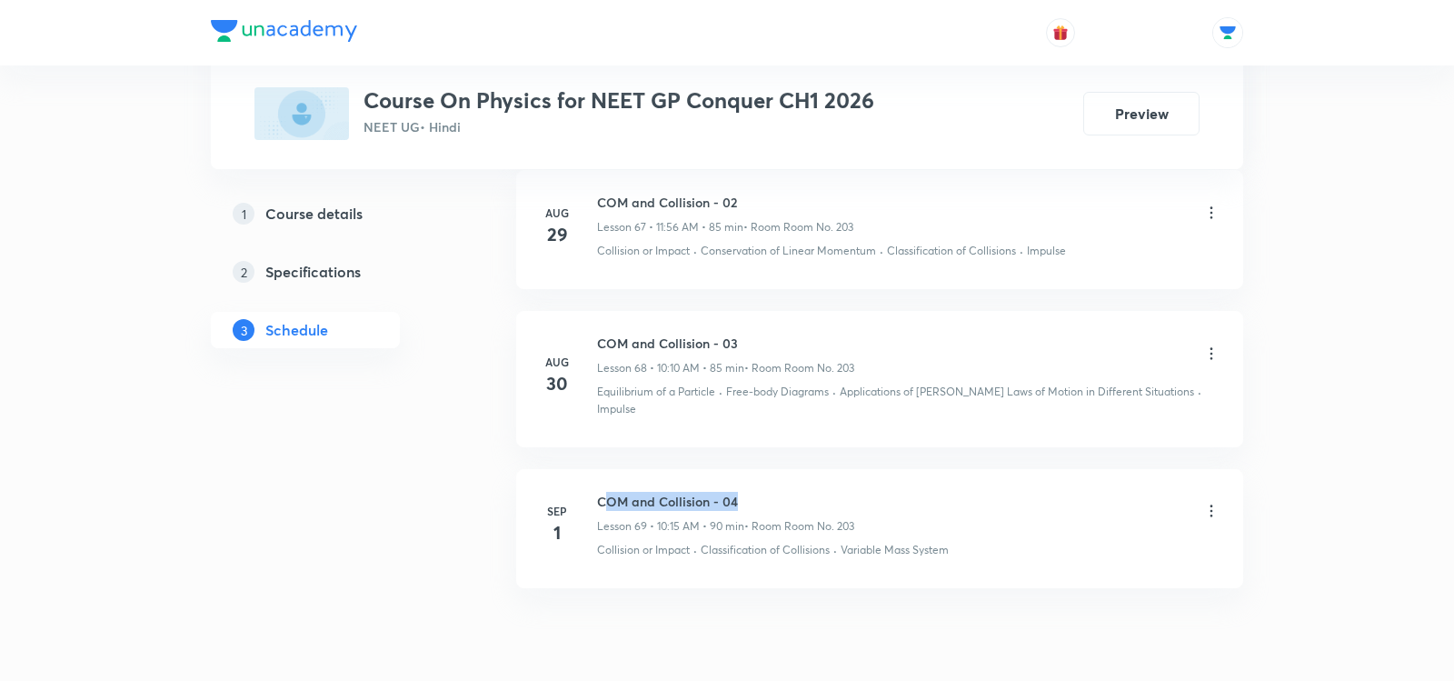
drag, startPoint x: 602, startPoint y: 428, endPoint x: 796, endPoint y: 418, distance: 194.8
click at [801, 492] on h6 "COM and Collision - 04" at bounding box center [725, 501] width 257 height 19
copy h6 "OM and Collision - 04"
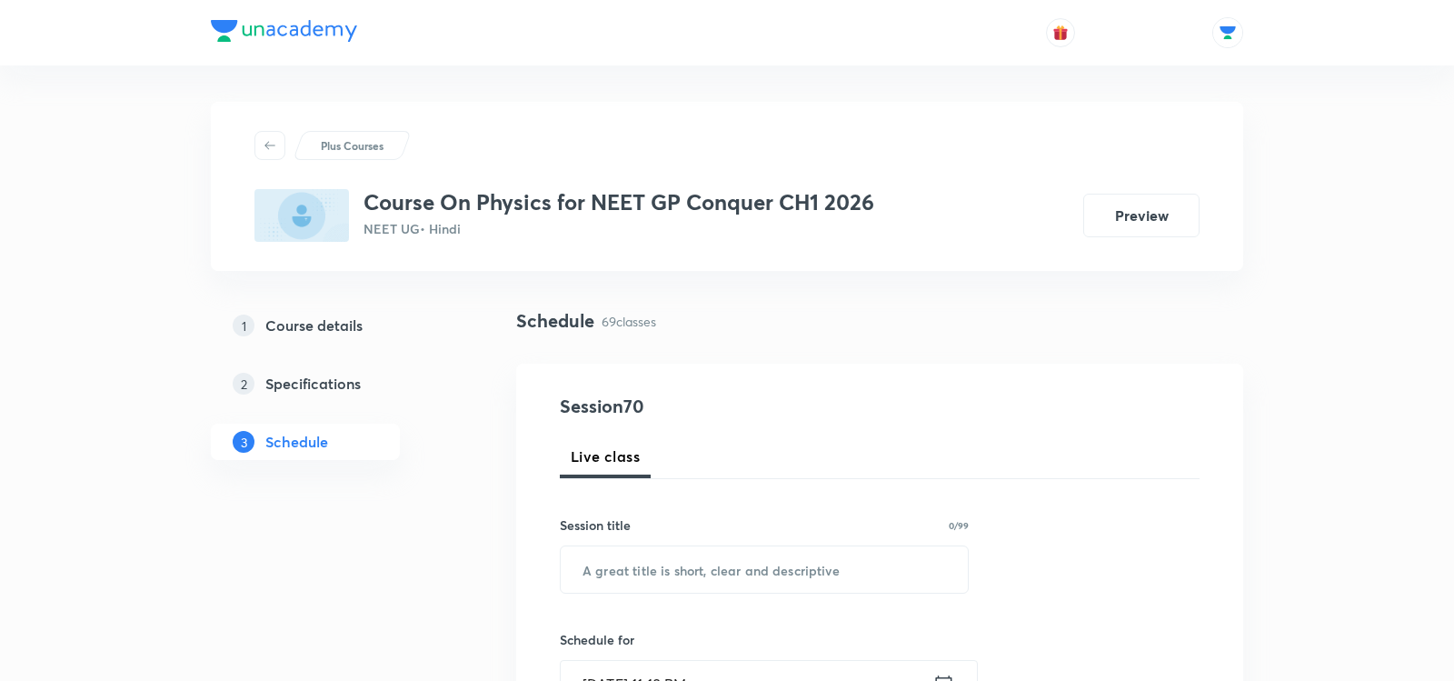
scroll to position [95, 0]
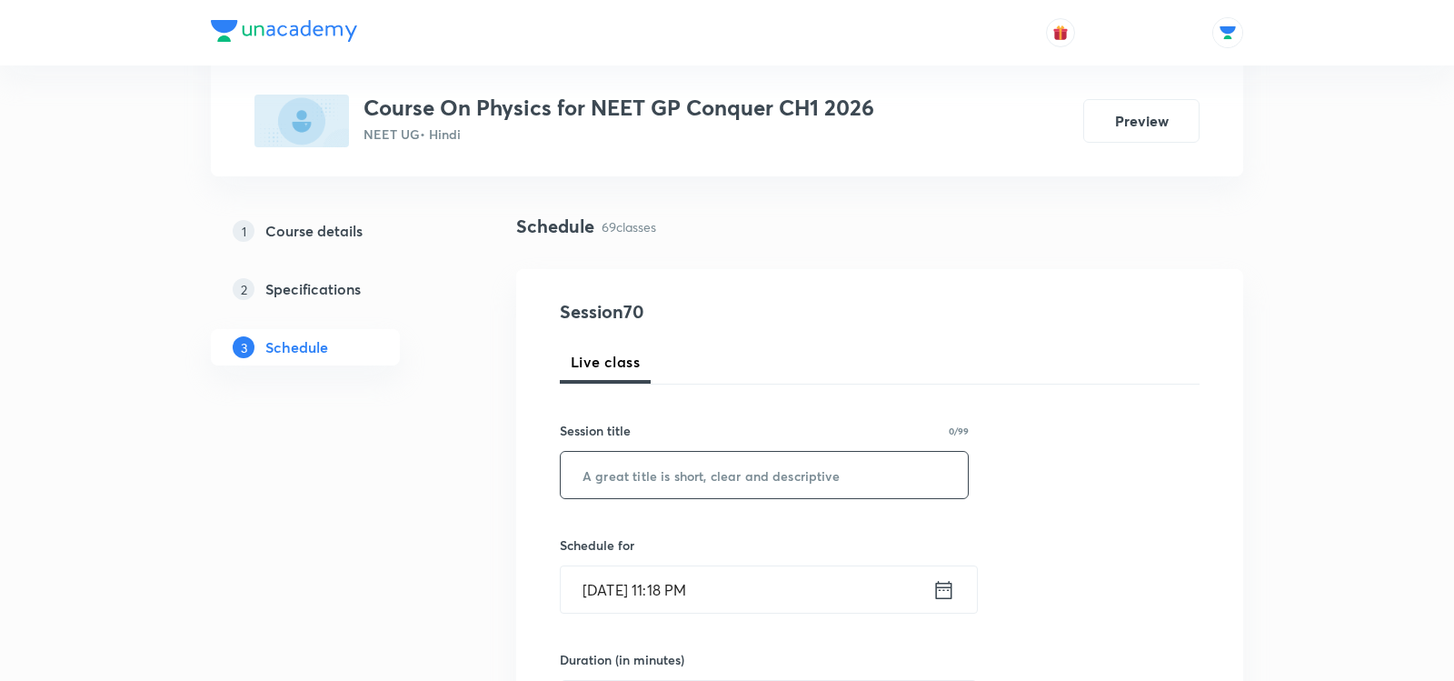
click at [685, 473] on input "text" at bounding box center [764, 475] width 407 height 46
paste input "OM and Collision - 04"
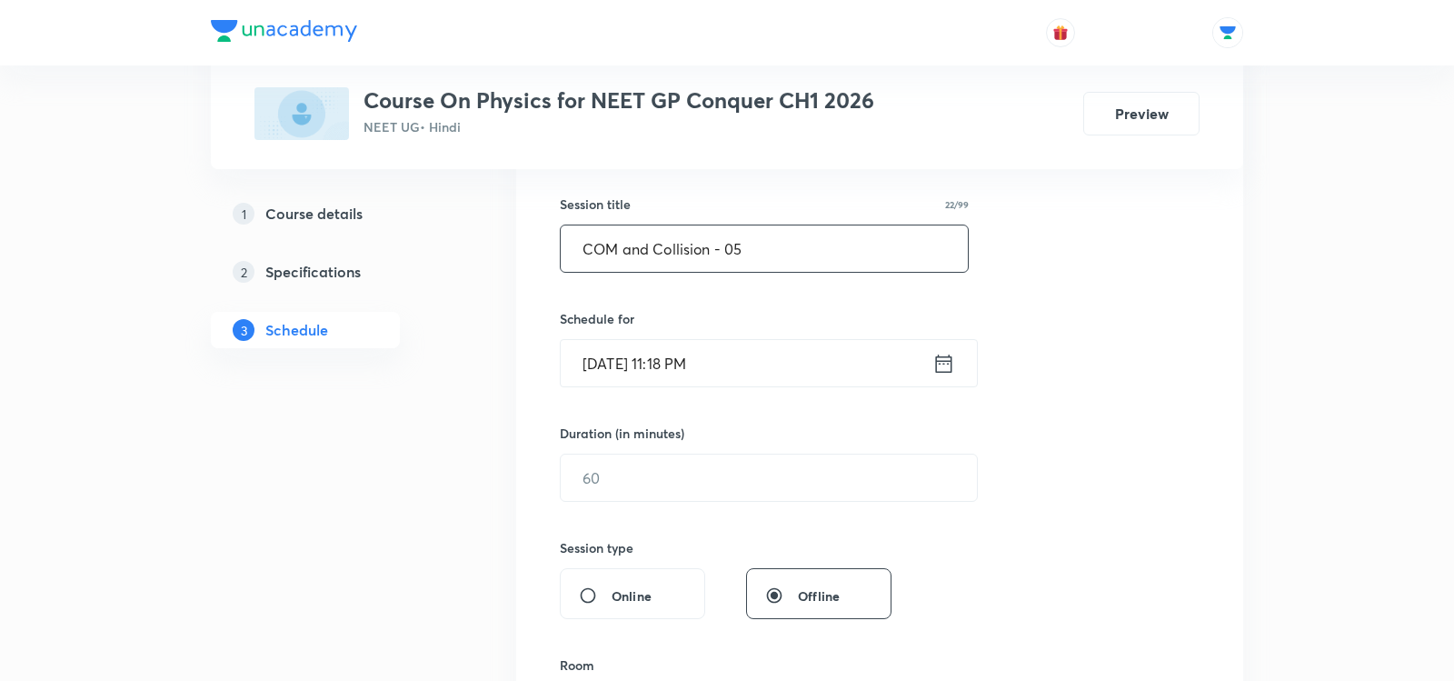
scroll to position [339, 0]
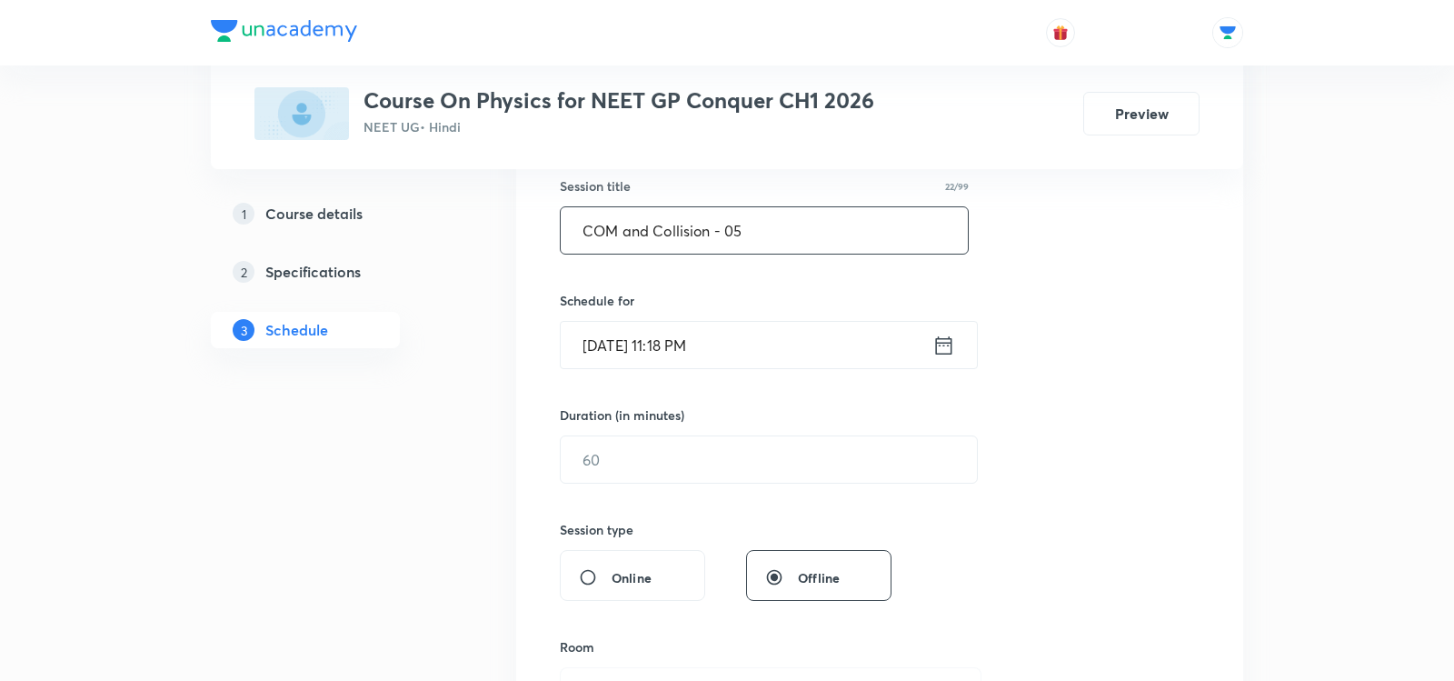
type input "COM and Collision - 05"
click at [947, 345] on icon at bounding box center [943, 345] width 23 height 25
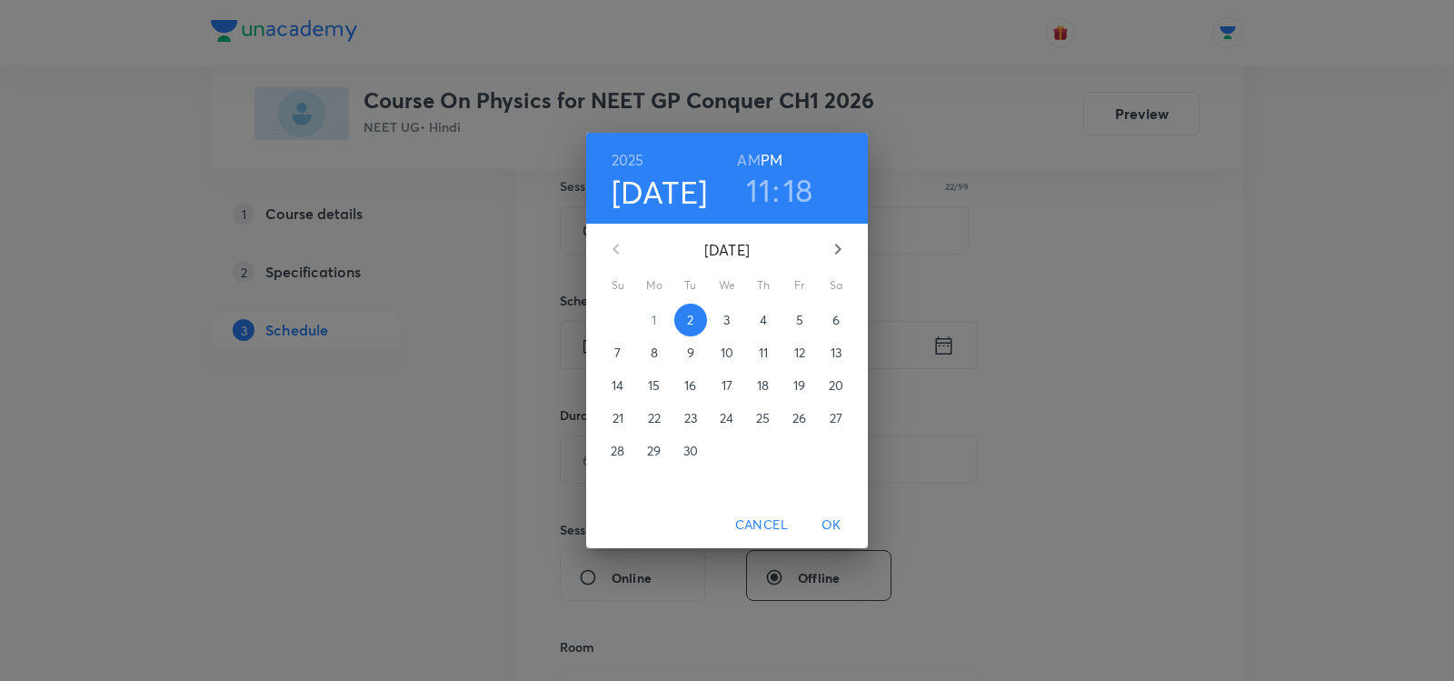
click at [723, 316] on p "3" at bounding box center [726, 320] width 6 height 18
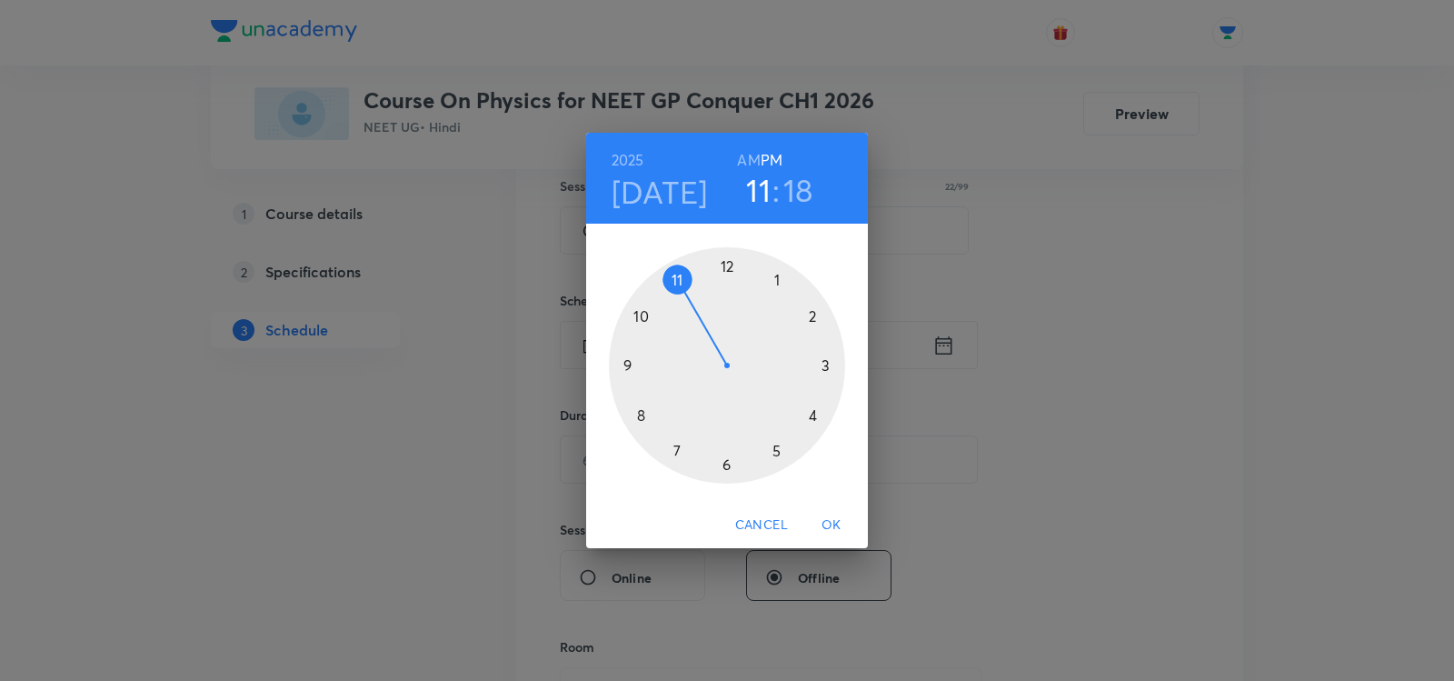
click at [748, 164] on h6 "AM" at bounding box center [748, 159] width 23 height 25
click at [676, 277] on div at bounding box center [727, 365] width 236 height 236
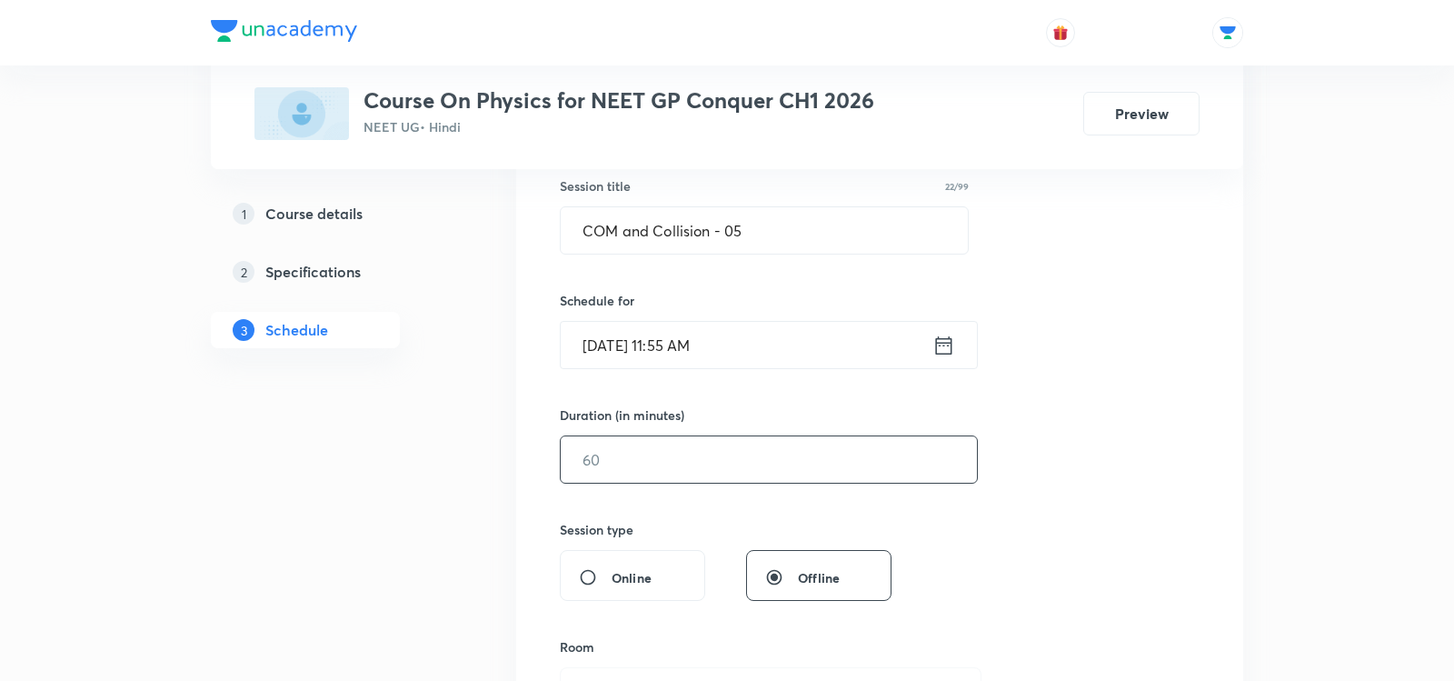
click at [609, 464] on input "text" at bounding box center [769, 459] width 416 height 46
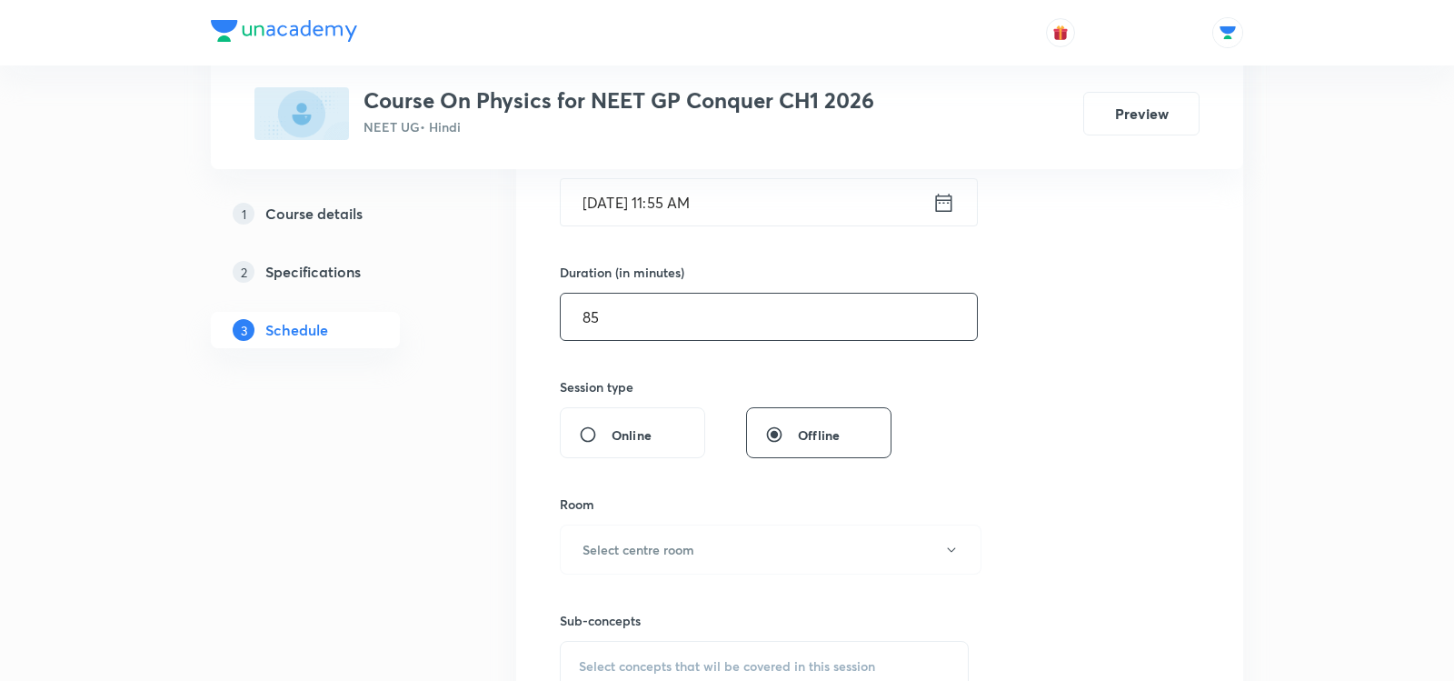
scroll to position [483, 0]
type input "85"
click at [612, 541] on h6 "Select centre room" at bounding box center [639, 548] width 112 height 19
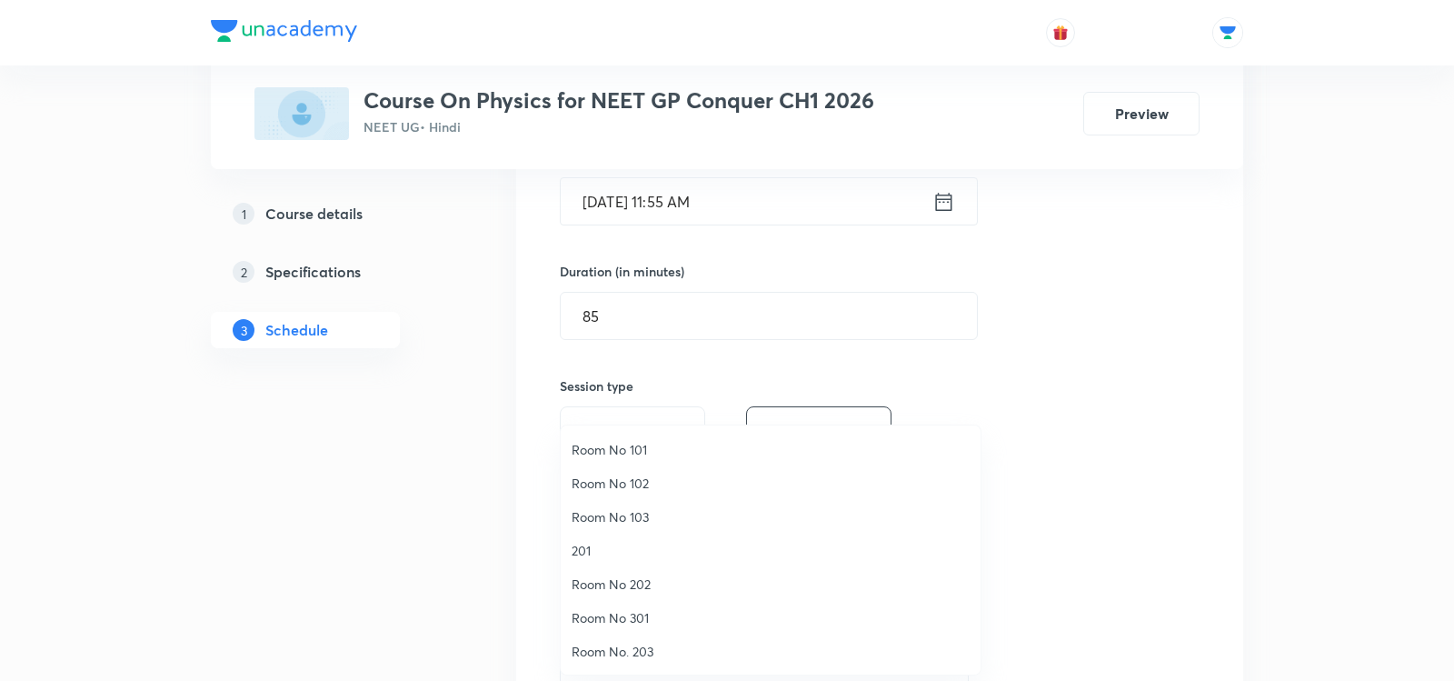
click at [594, 648] on span "Room No. 203" at bounding box center [771, 651] width 398 height 19
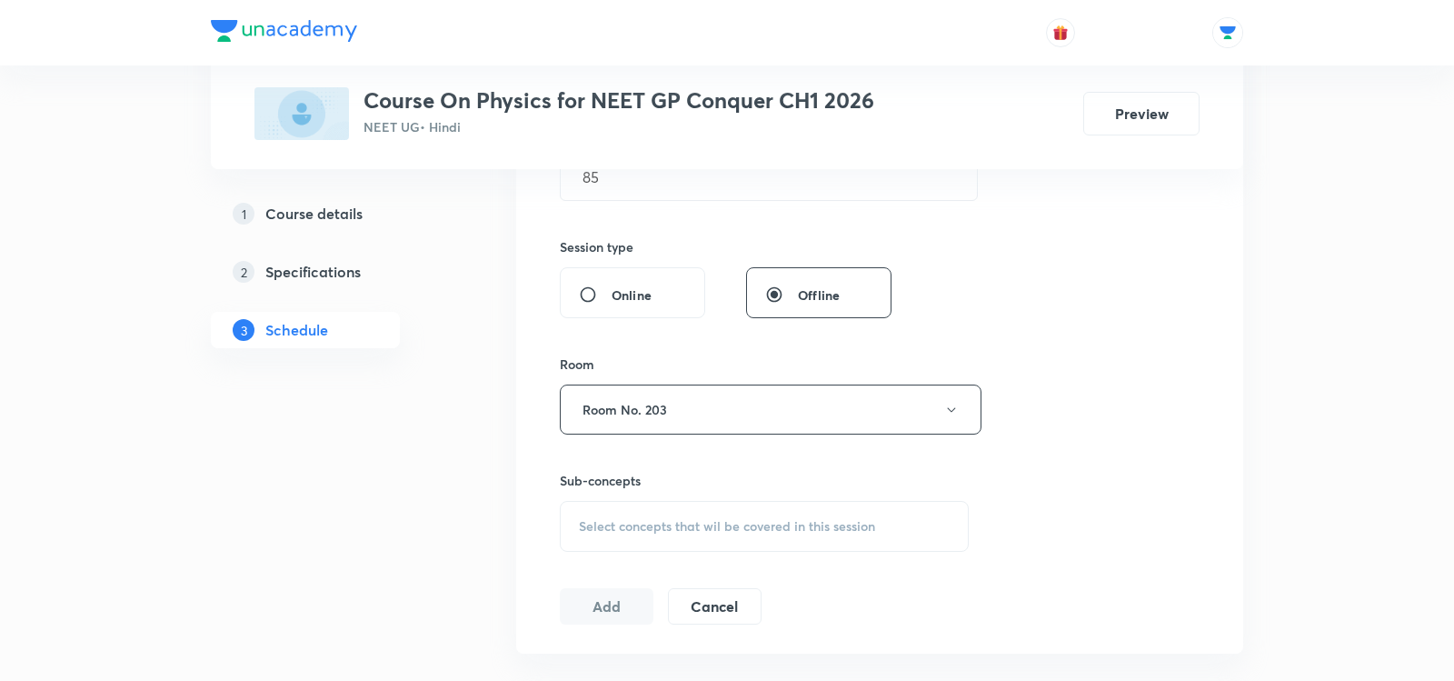
scroll to position [624, 0]
click at [615, 508] on div "Select concepts that wil be covered in this session" at bounding box center [764, 523] width 409 height 51
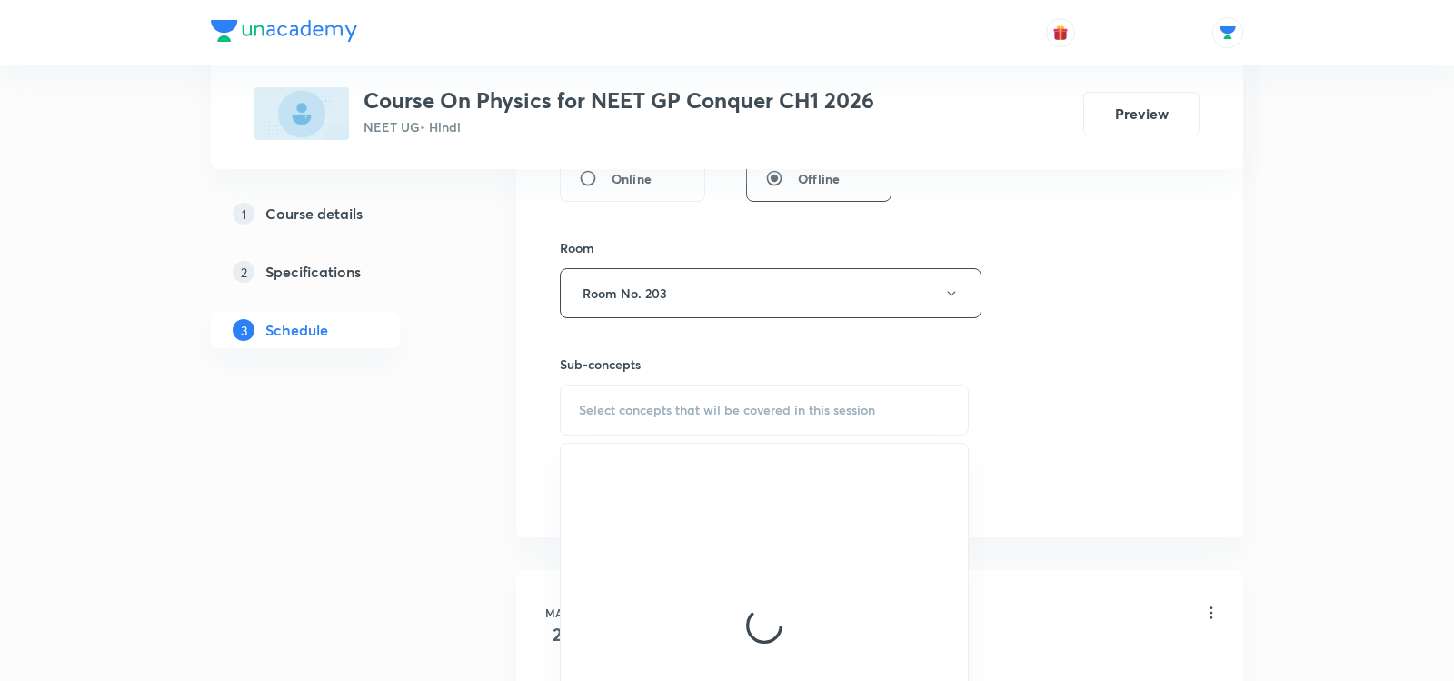
scroll to position [739, 0]
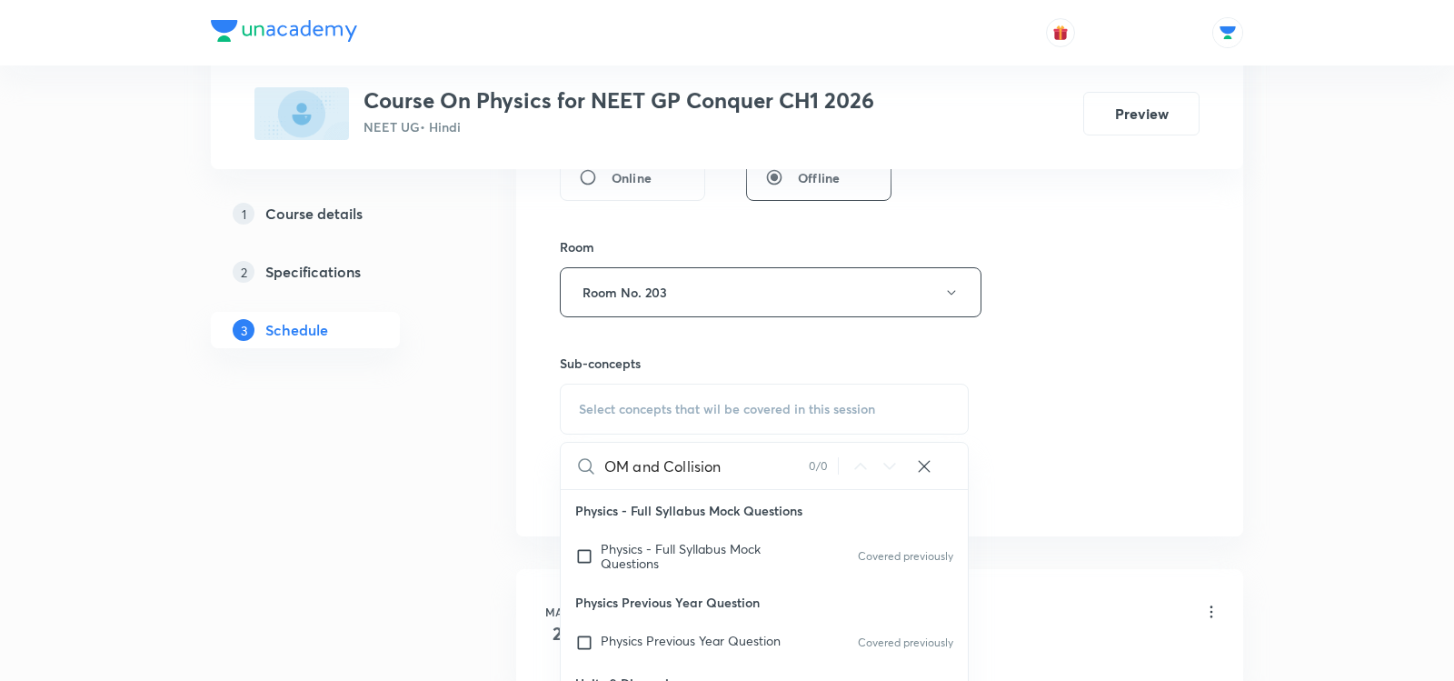
type input "OM and Collision"
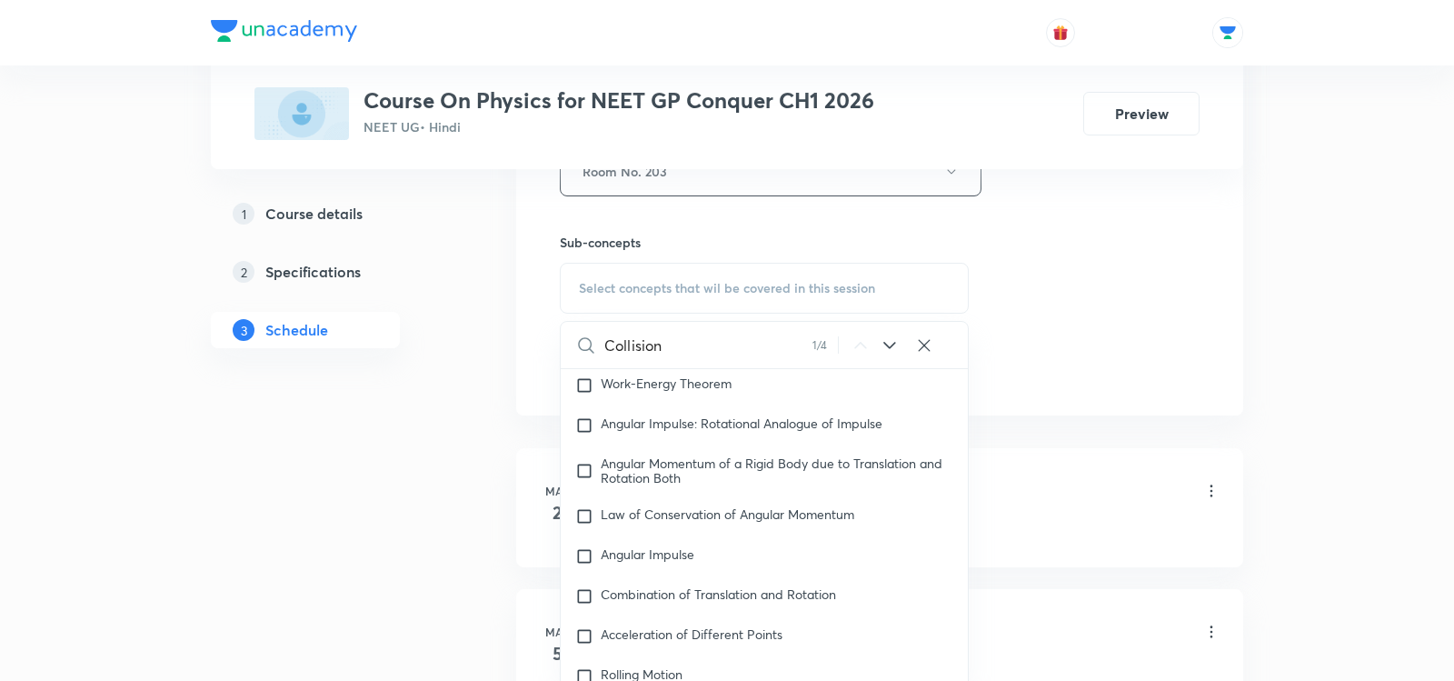
scroll to position [6191, 0]
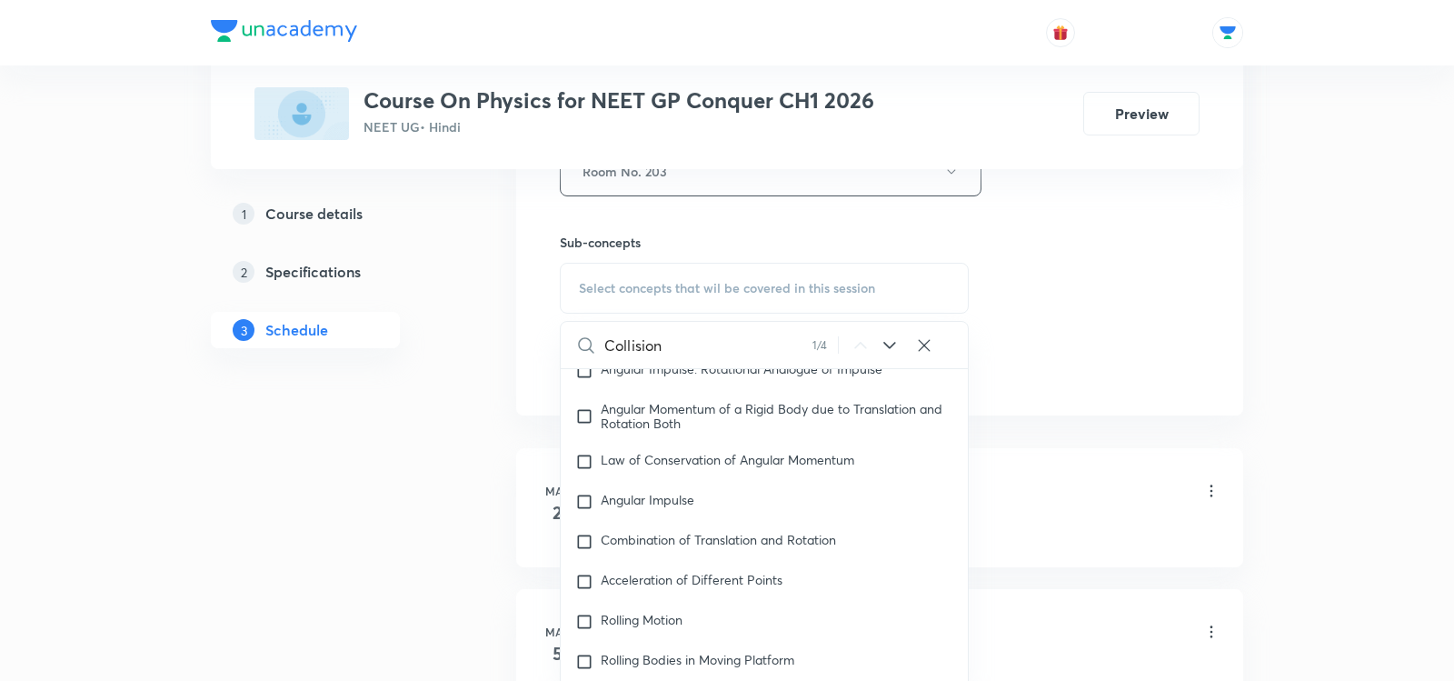
type input "Collision"
click at [892, 342] on icon at bounding box center [890, 345] width 22 height 22
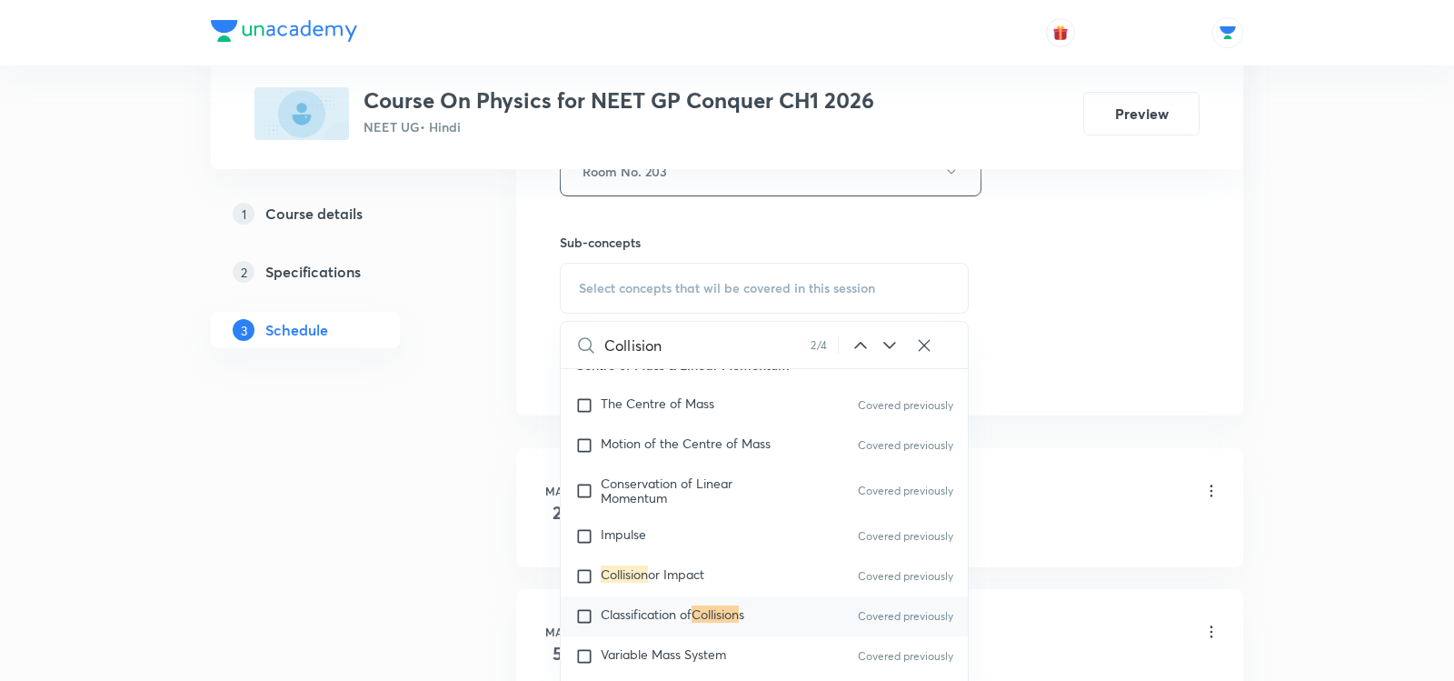
click at [892, 342] on icon at bounding box center [890, 345] width 22 height 22
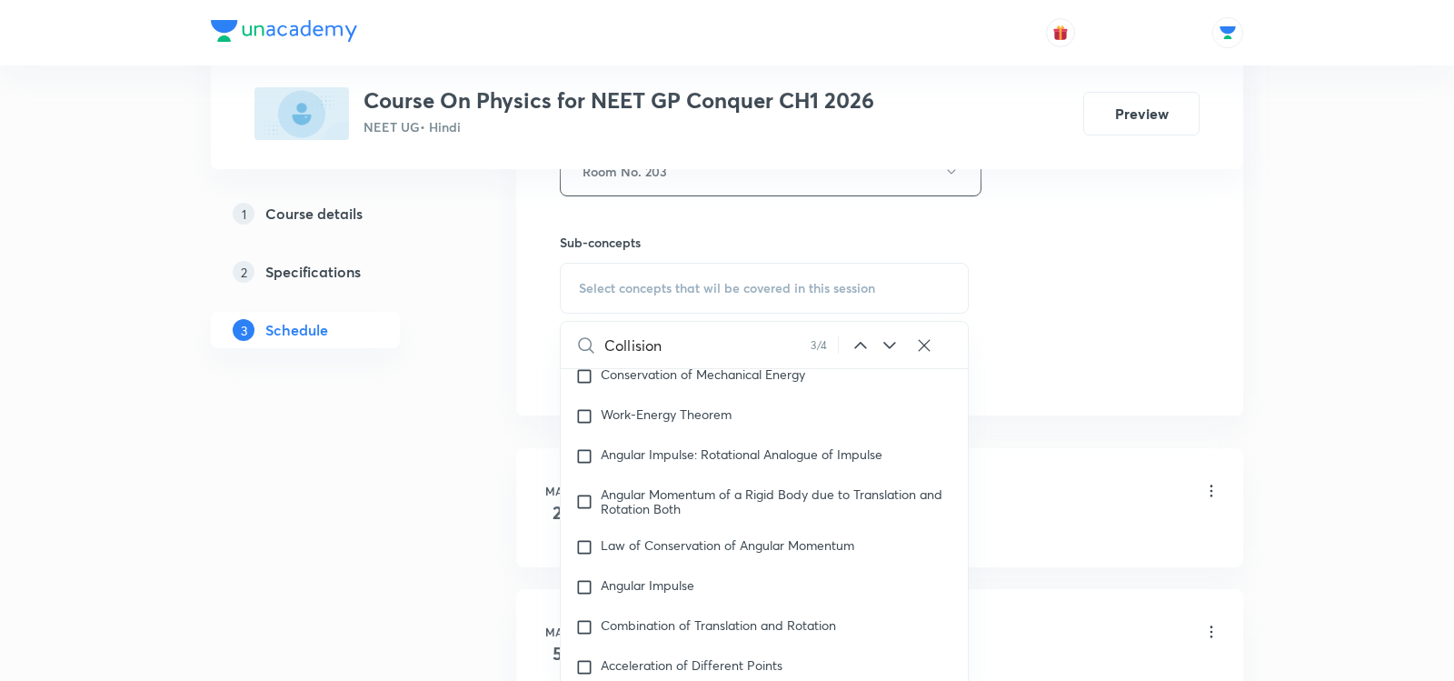
scroll to position [6368, 0]
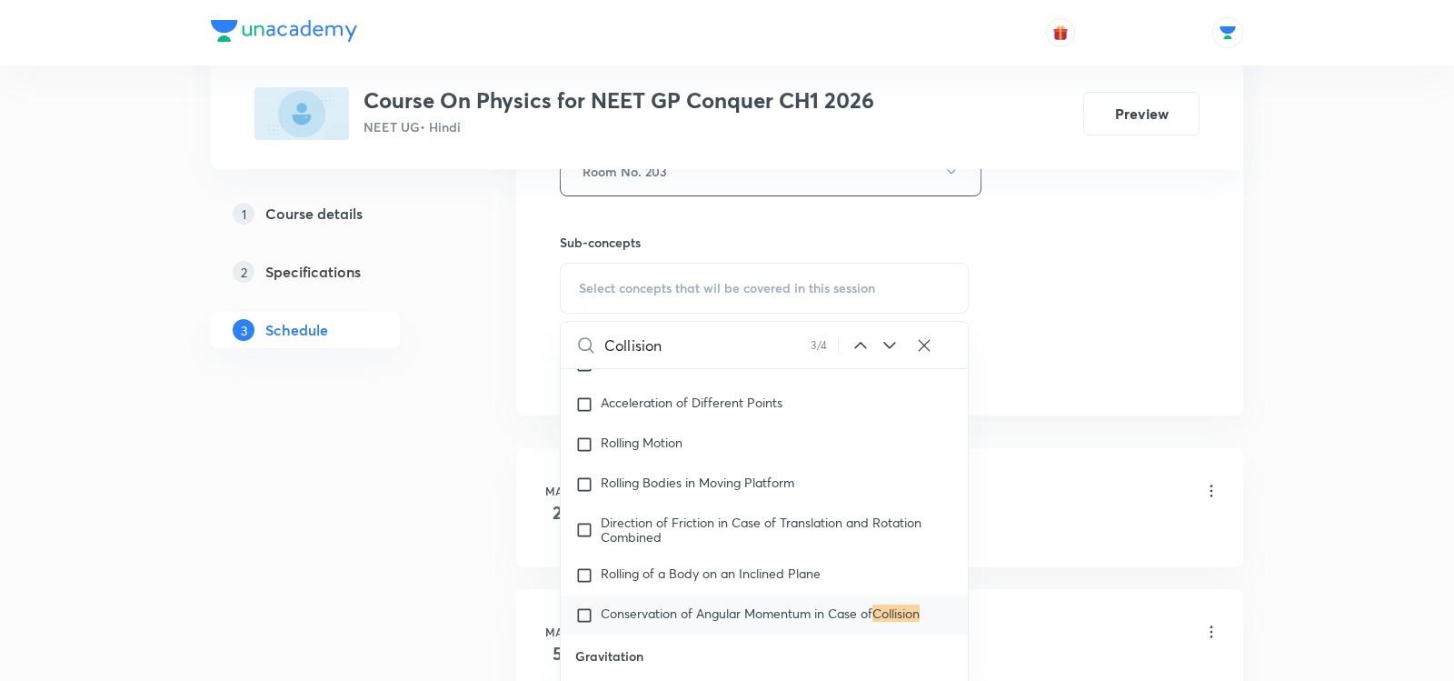
click at [752, 604] on span "Conservation of Angular Momentum in Case of" at bounding box center [737, 612] width 272 height 17
checkbox input "true"
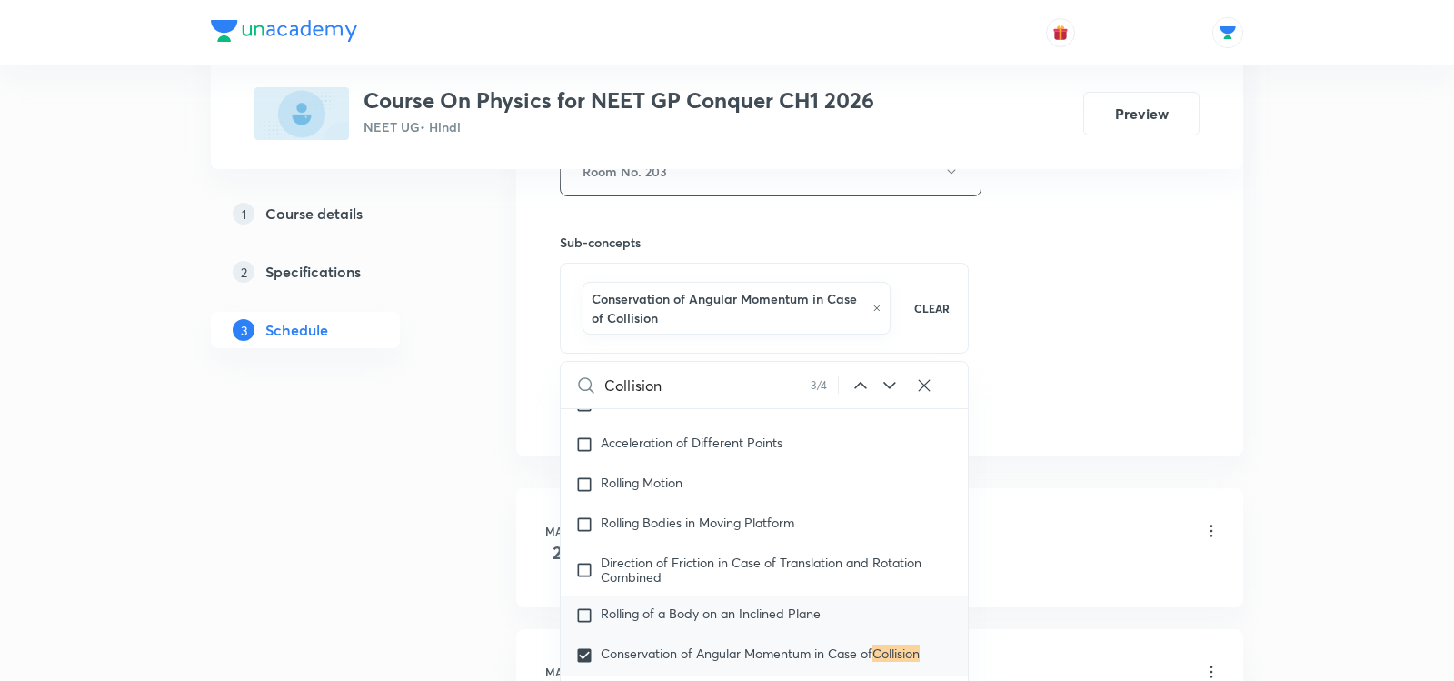
click at [733, 606] on p "Rolling of a Body on an Inclined Plane" at bounding box center [711, 615] width 220 height 18
checkbox input "true"
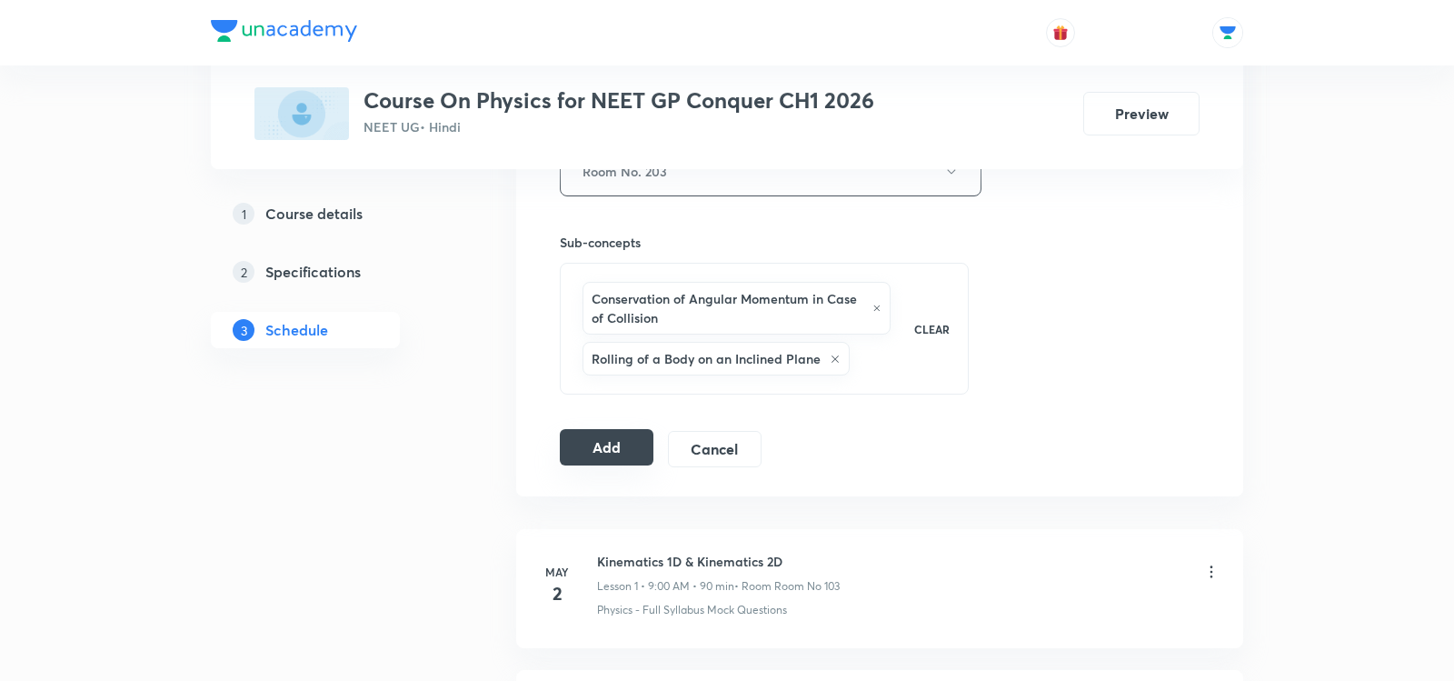
click at [586, 439] on button "Add" at bounding box center [607, 447] width 94 height 36
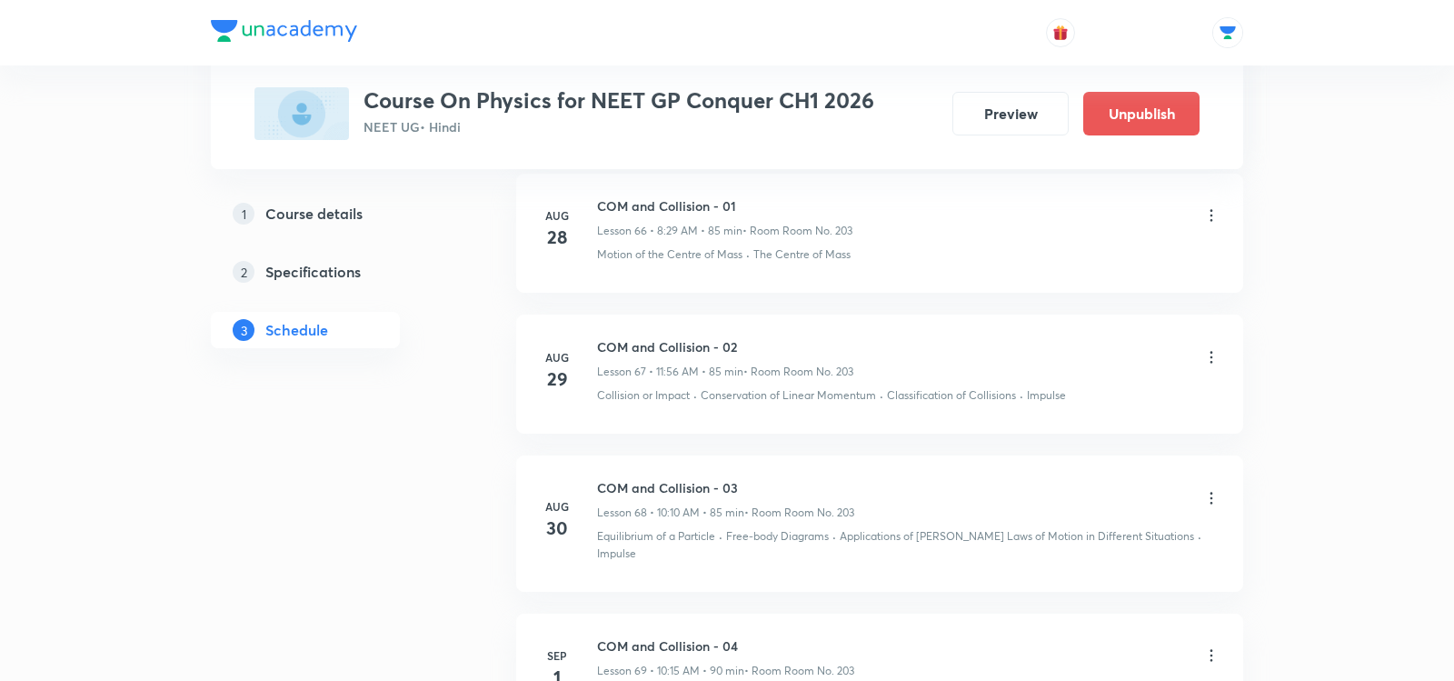
scroll to position [9764, 0]
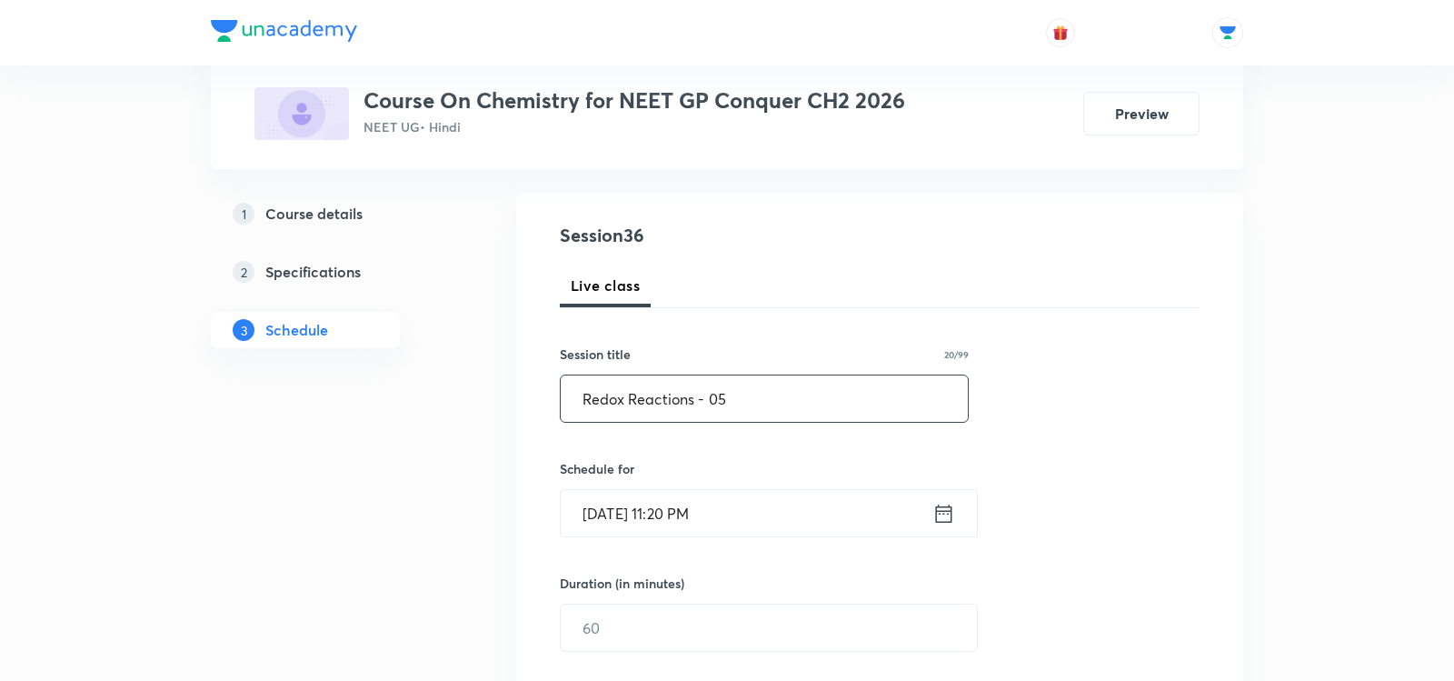
scroll to position [192, 0]
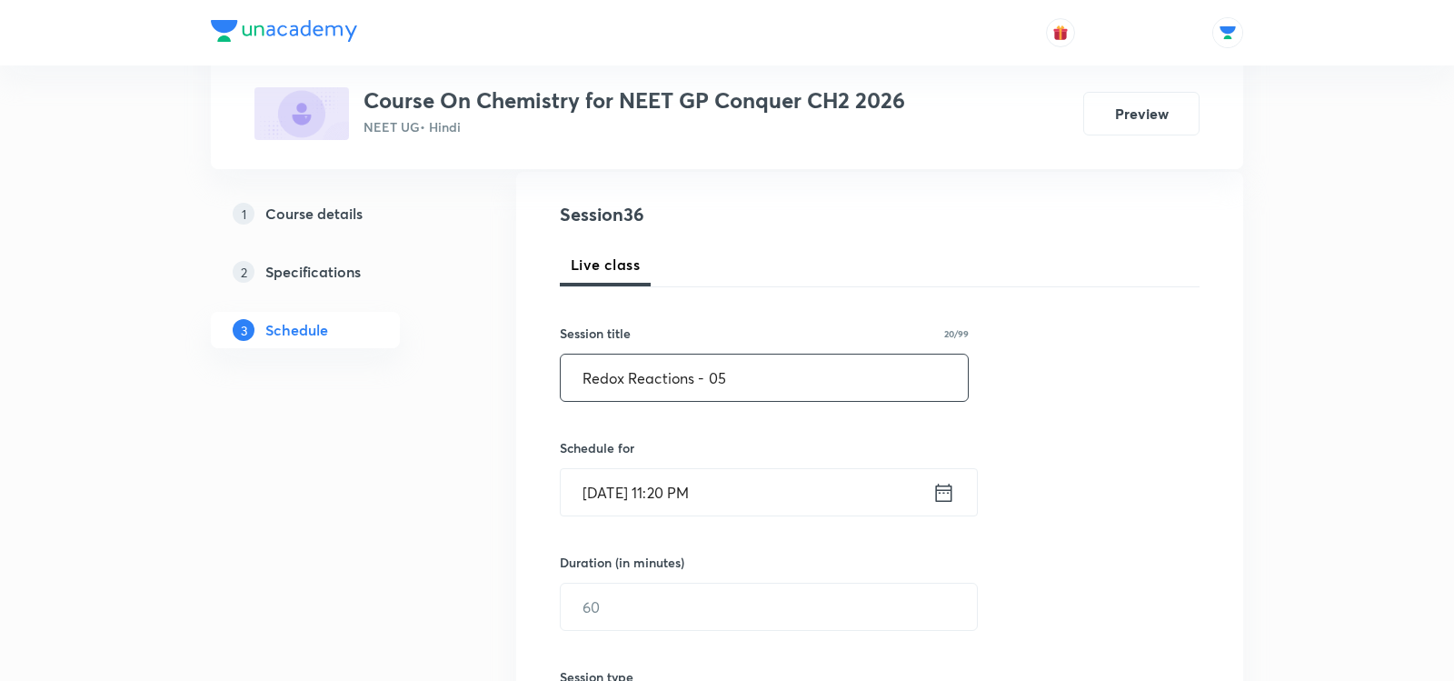
type input "Redox Reactions - 05"
click at [946, 494] on icon at bounding box center [943, 492] width 23 height 25
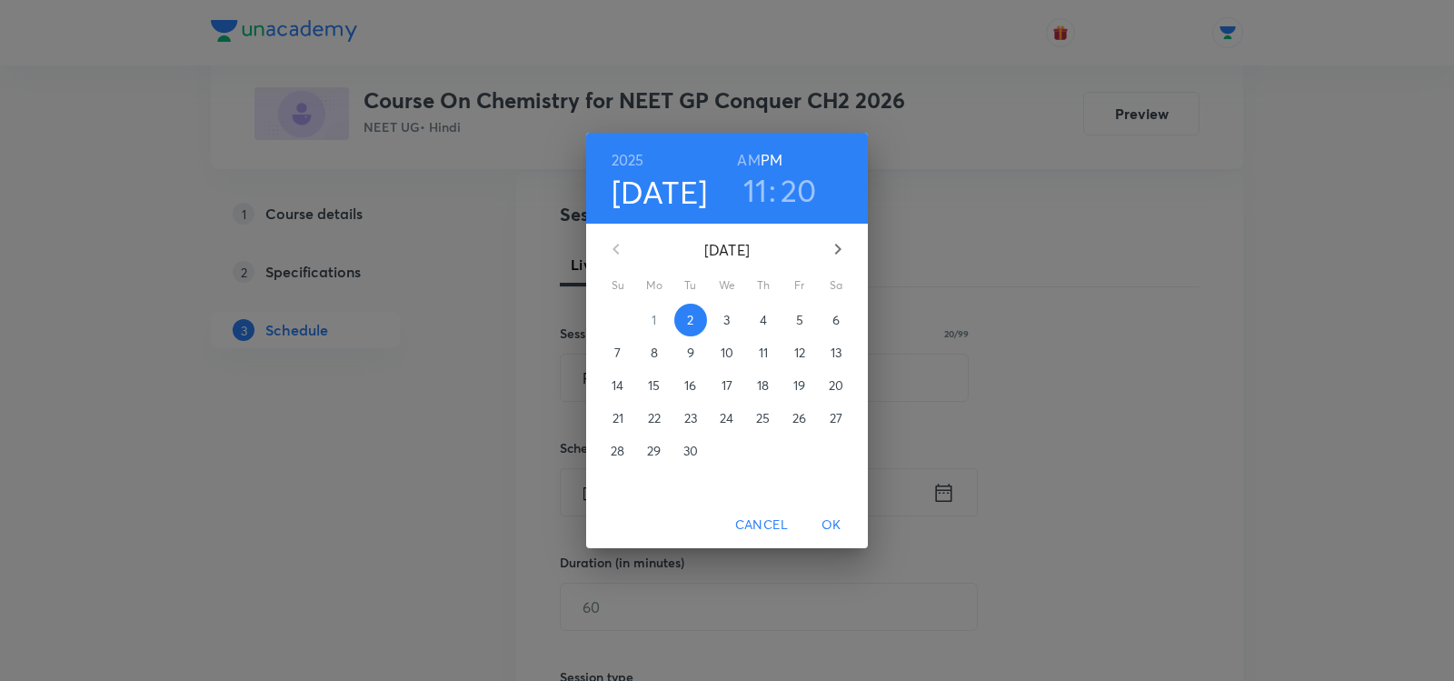
click at [716, 318] on span "3" at bounding box center [727, 320] width 33 height 18
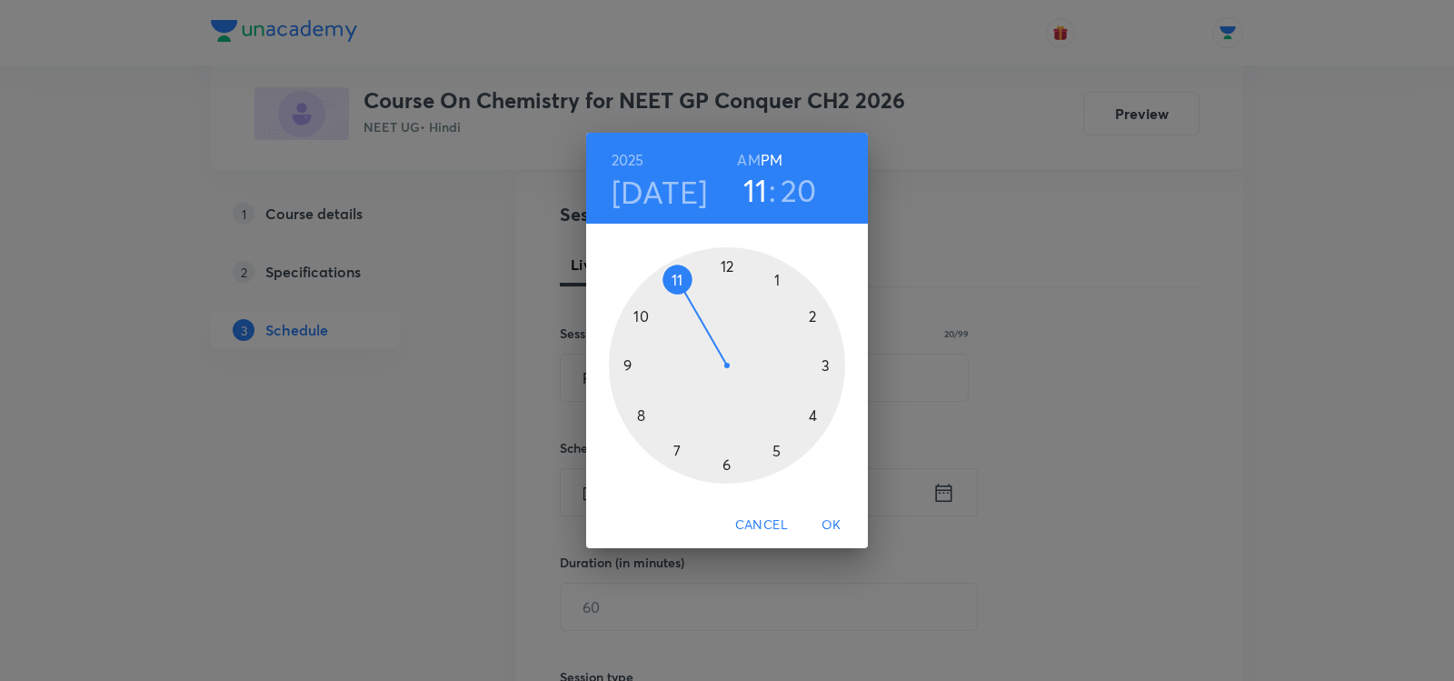
click at [747, 152] on h6 "AM" at bounding box center [748, 159] width 23 height 25
click at [647, 414] on div at bounding box center [727, 365] width 236 height 236
click at [726, 463] on div at bounding box center [727, 365] width 236 height 236
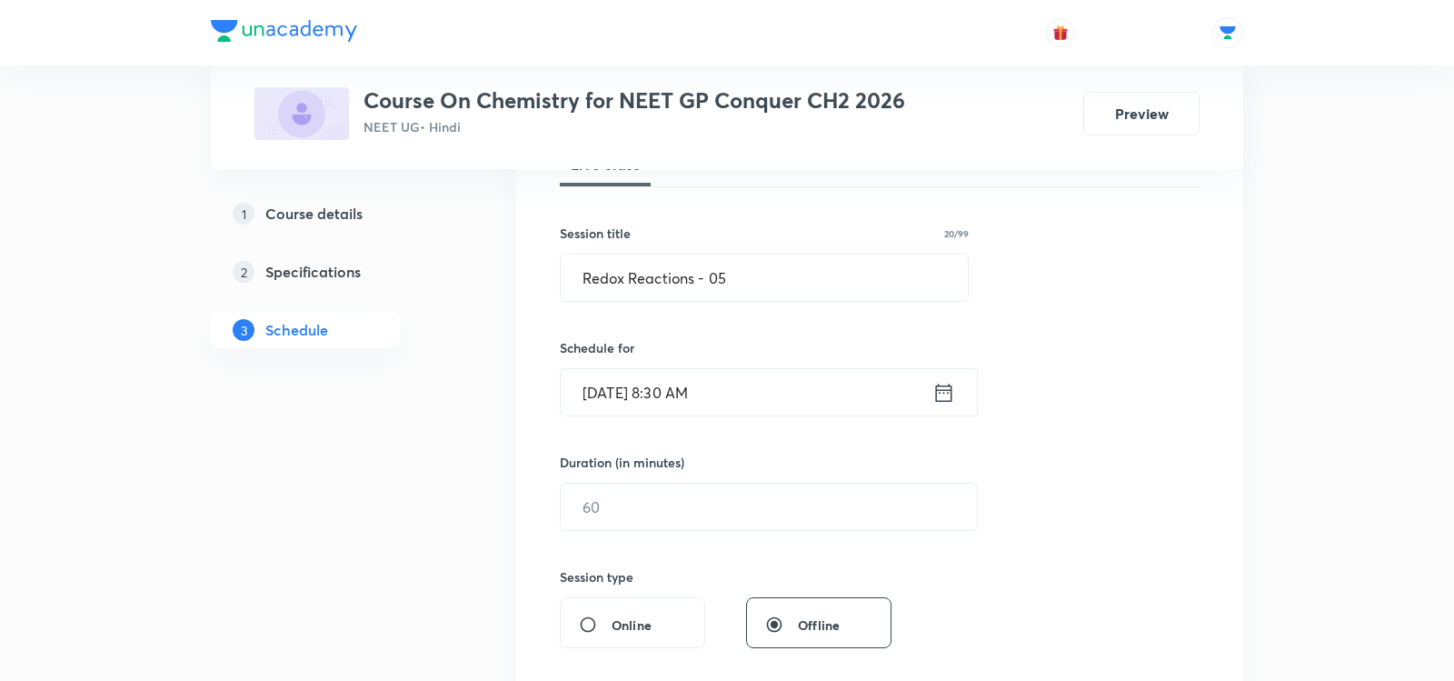
scroll to position [324, 0]
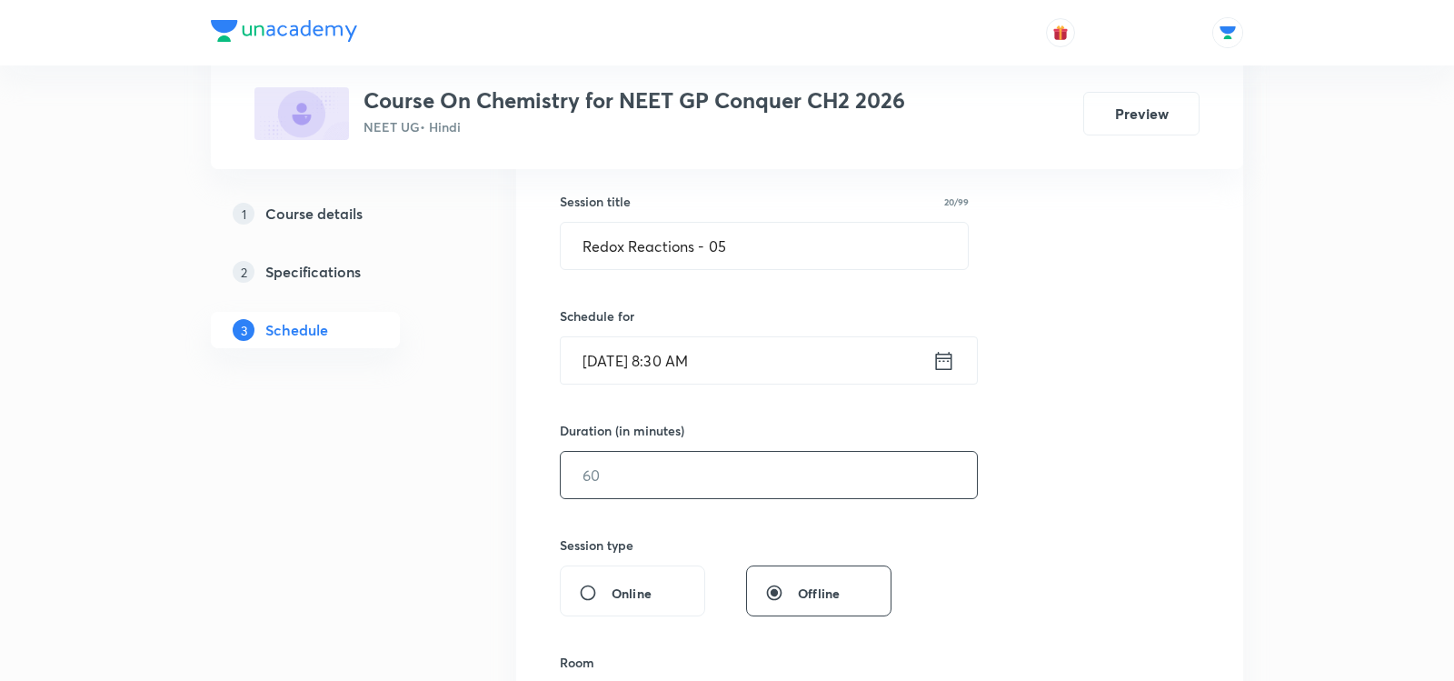
click at [680, 459] on input "text" at bounding box center [769, 475] width 416 height 46
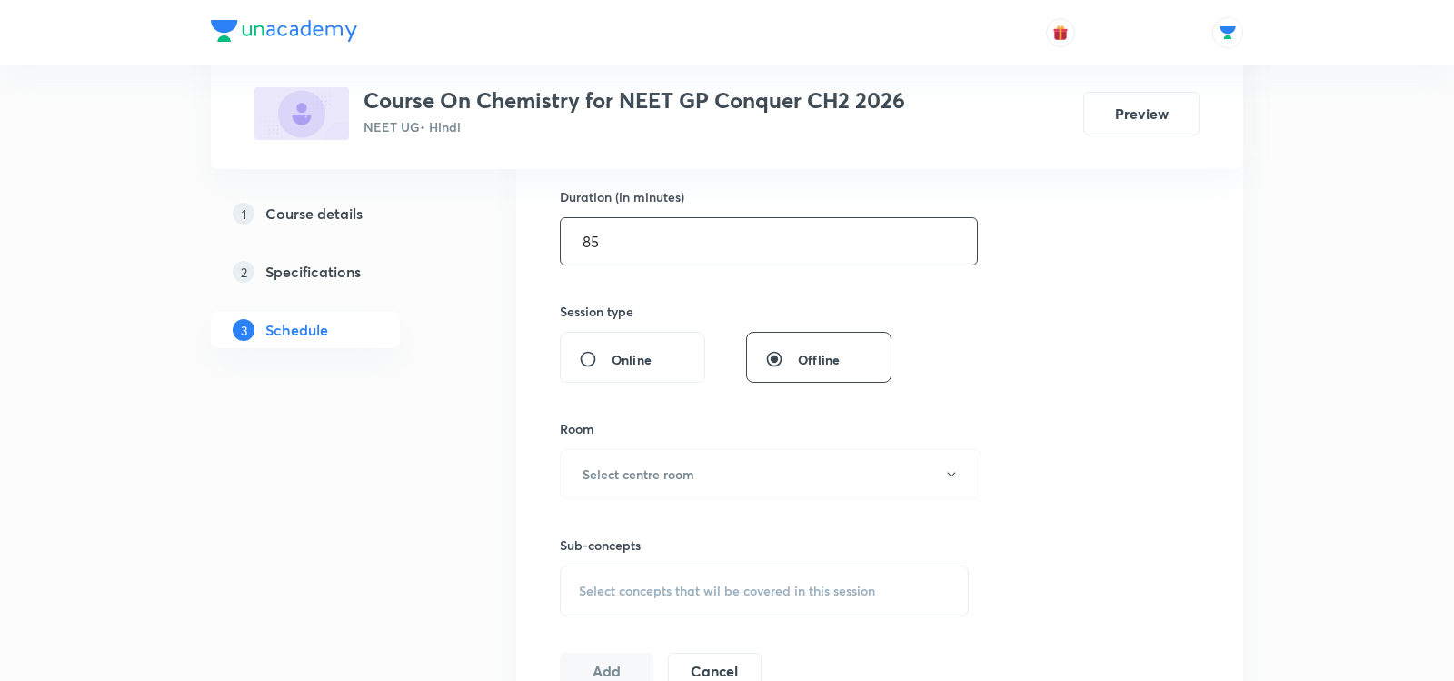
scroll to position [561, 0]
type input "85"
click at [680, 461] on h6 "Select centre room" at bounding box center [639, 470] width 112 height 19
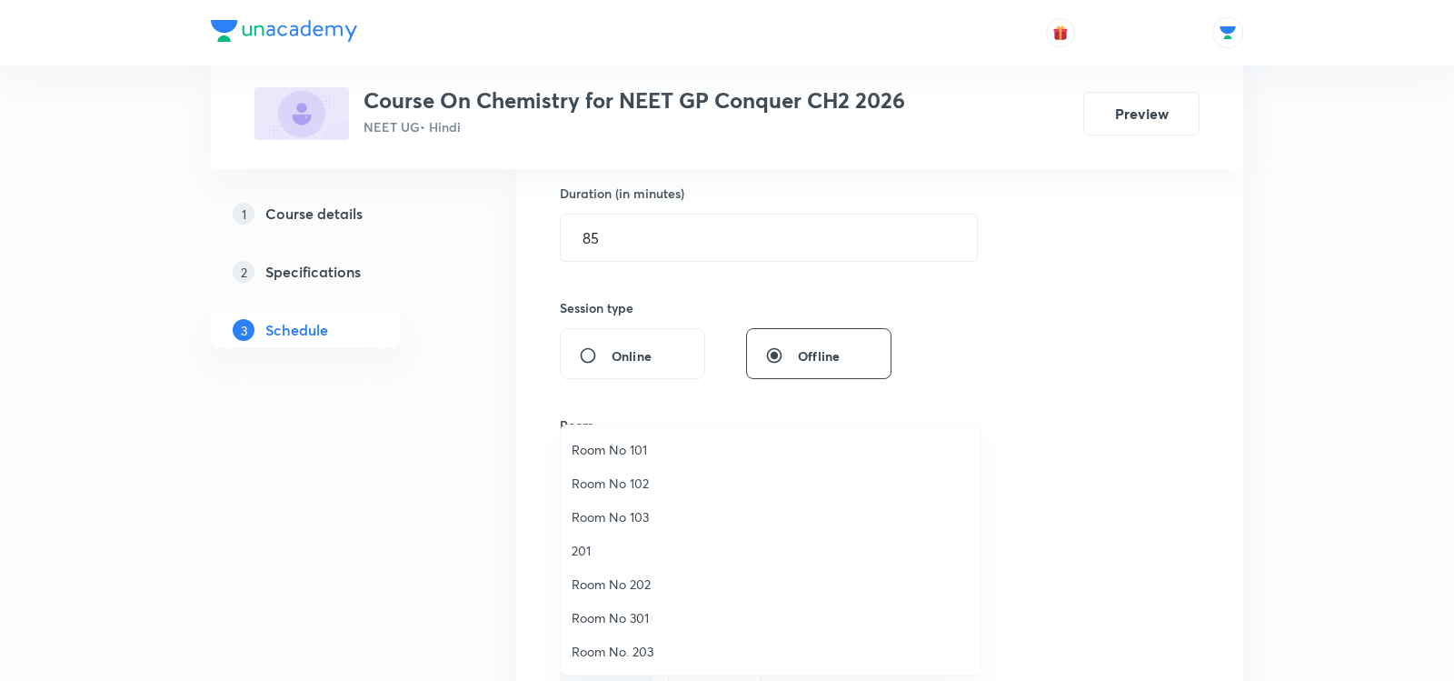
click at [643, 518] on span "Room No 103" at bounding box center [771, 516] width 398 height 19
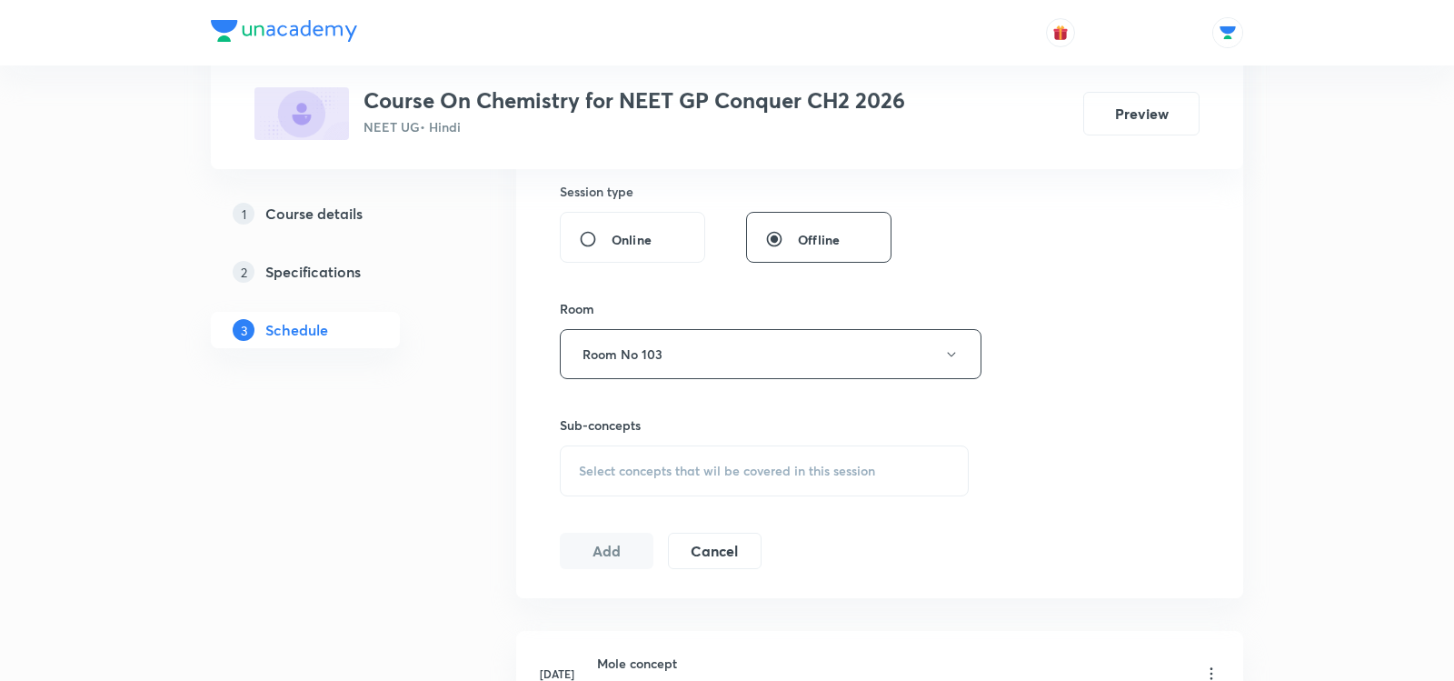
scroll to position [723, 0]
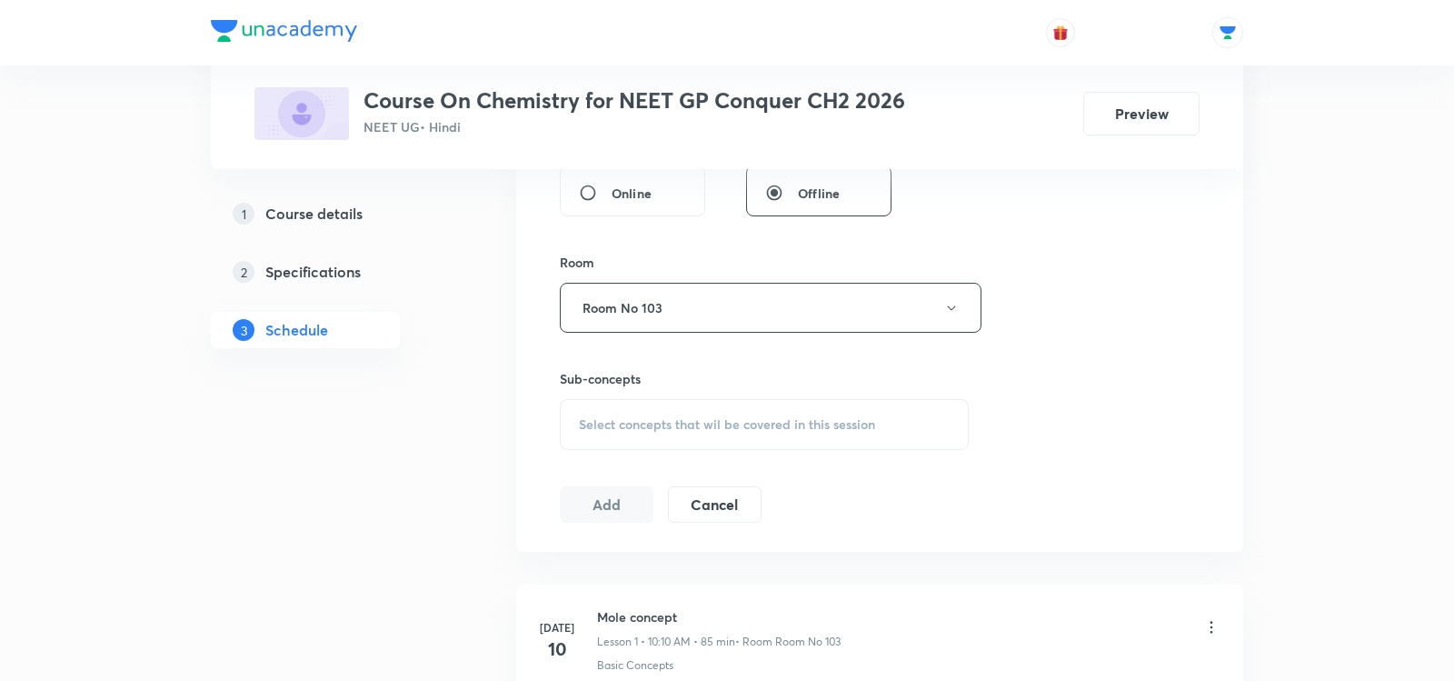
click at [598, 409] on div "Select concepts that wil be covered in this session" at bounding box center [764, 424] width 409 height 51
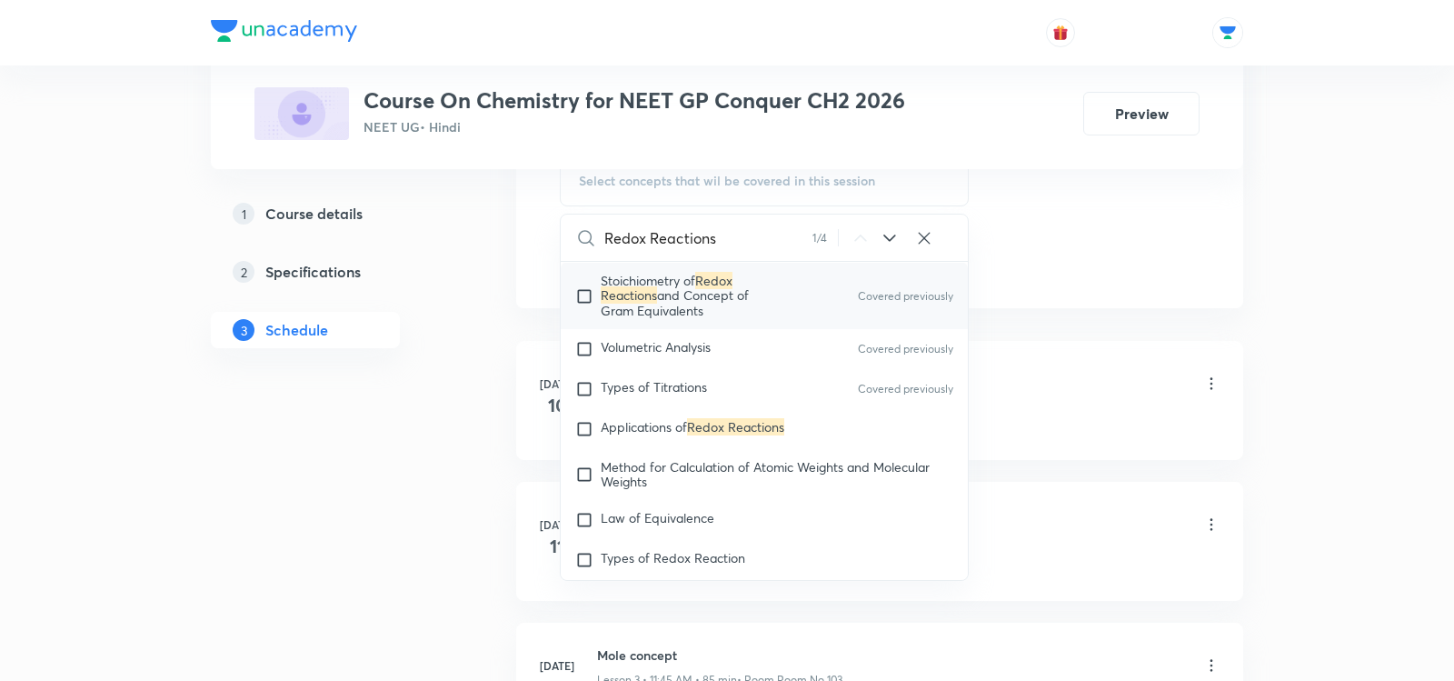
scroll to position [6707, 0]
type input "Redox Reactions"
click at [650, 424] on span "Applications of" at bounding box center [644, 425] width 86 height 17
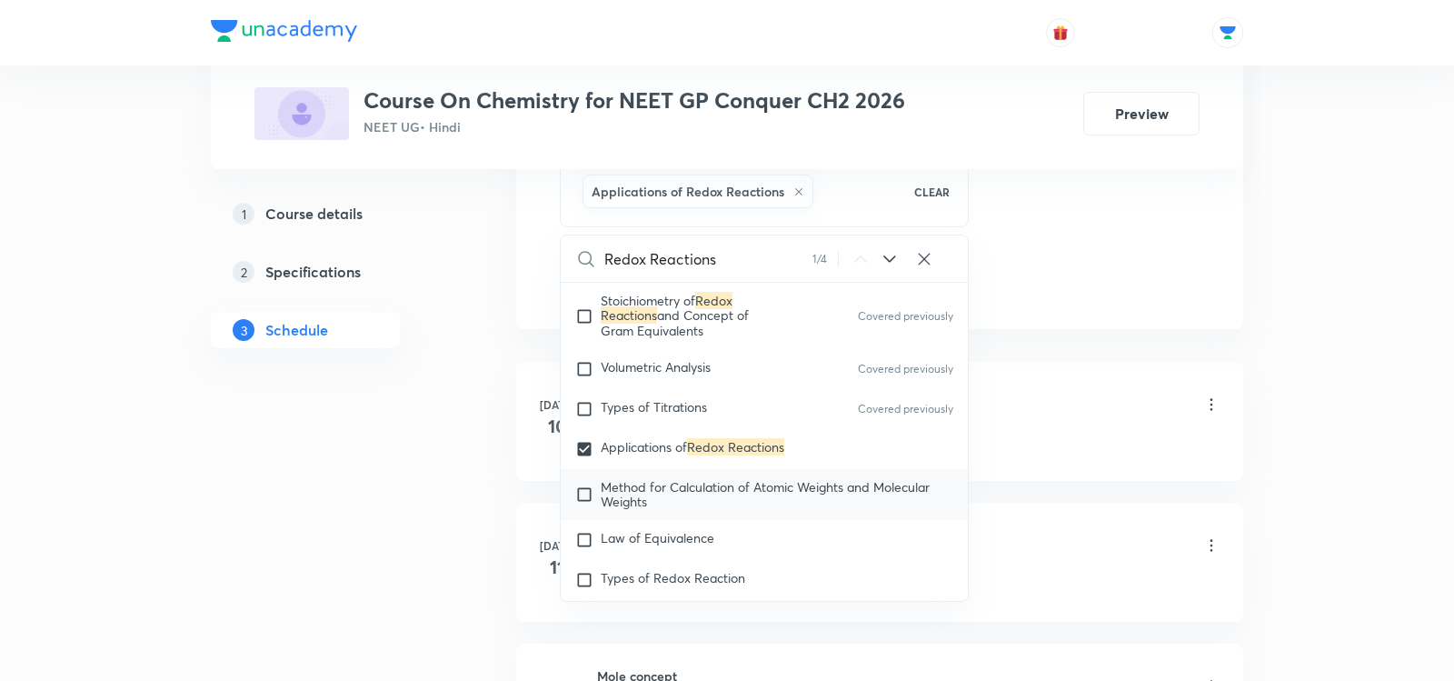
click at [646, 487] on span "Method for Calculation of Atomic Weights and Molecular Weights" at bounding box center [765, 494] width 329 height 32
checkbox input "true"
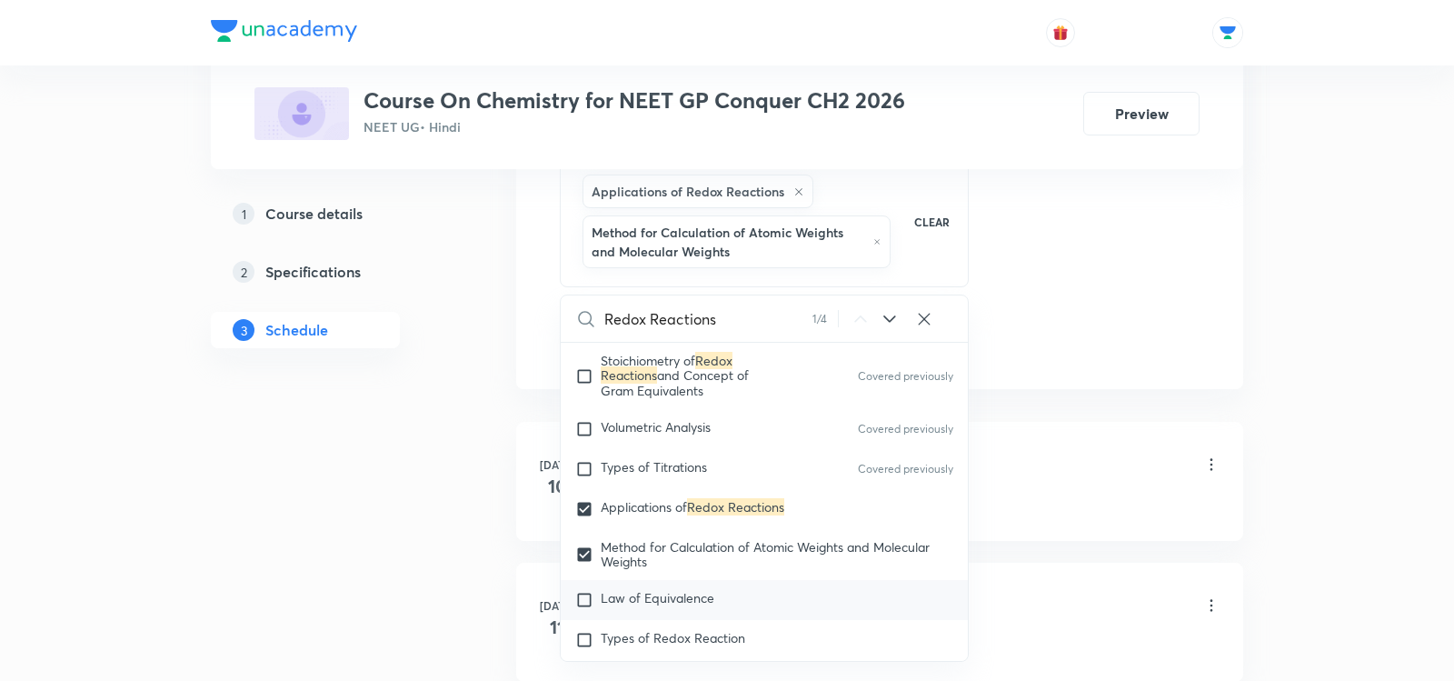
click at [626, 596] on span "Law of Equivalence" at bounding box center [658, 597] width 114 height 17
checkbox input "true"
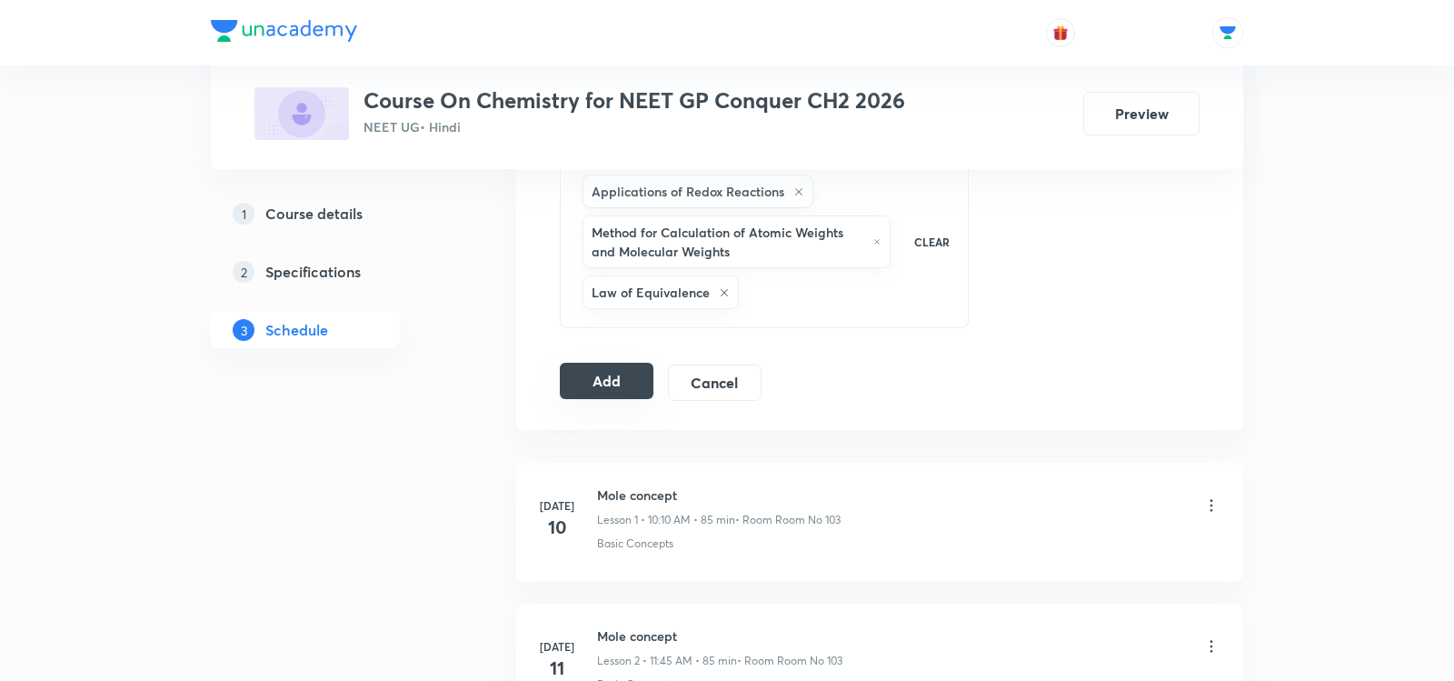
click at [592, 373] on button "Add" at bounding box center [607, 381] width 94 height 36
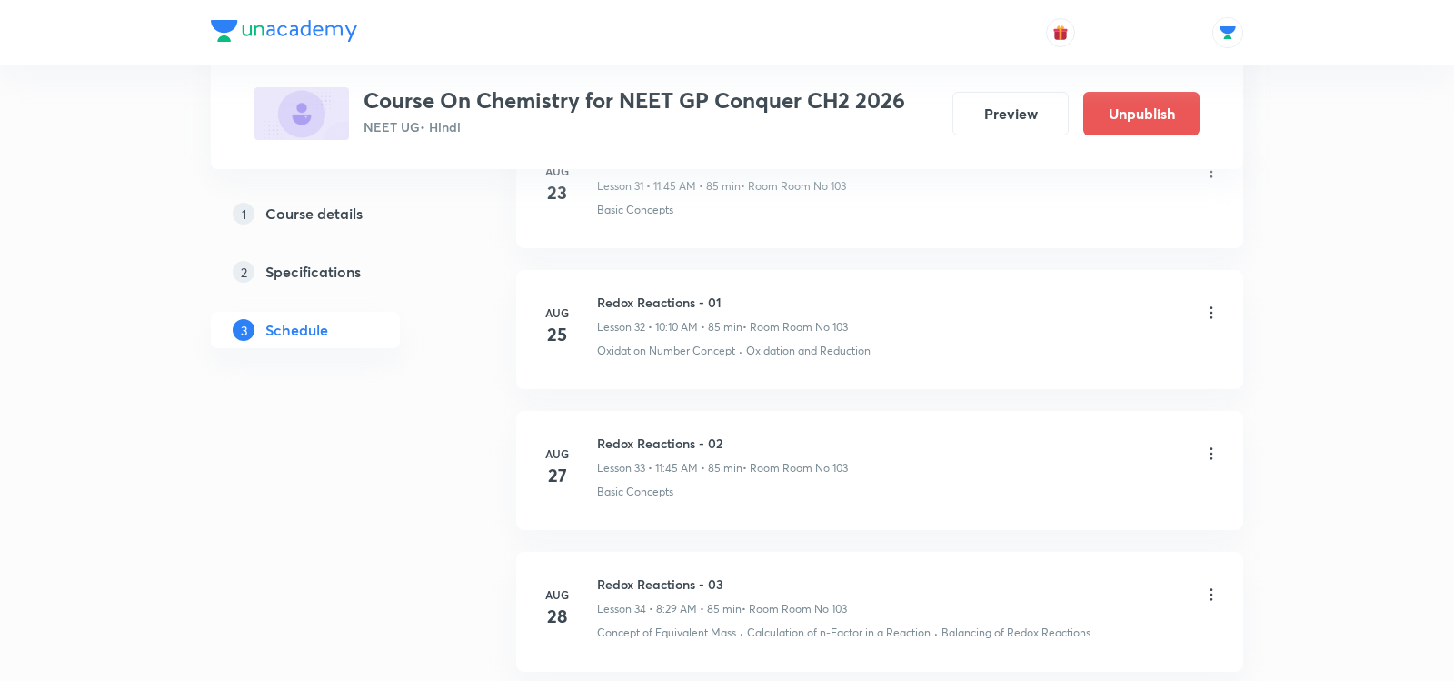
scroll to position [5034, 0]
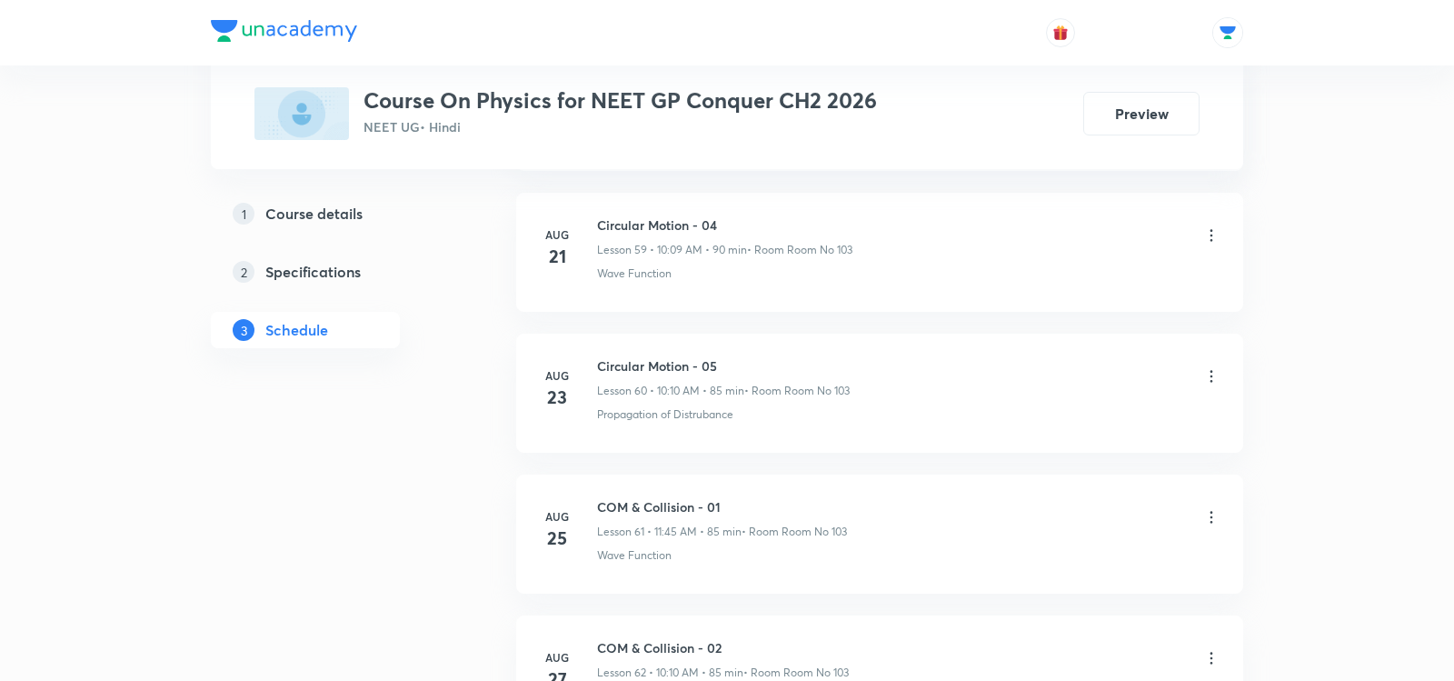
scroll to position [9876, 0]
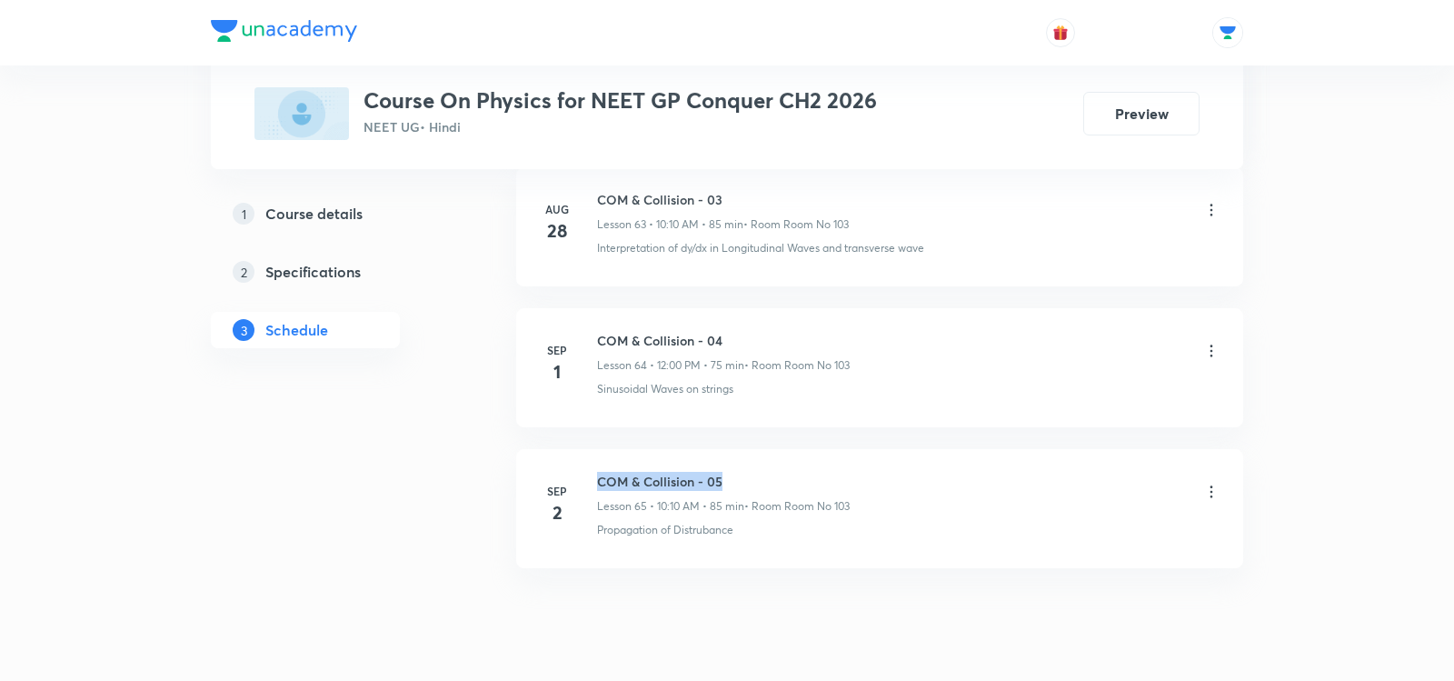
drag, startPoint x: 596, startPoint y: 423, endPoint x: 738, endPoint y: 421, distance: 141.8
click at [738, 472] on h6 "COM & Collision - 05" at bounding box center [723, 481] width 253 height 19
copy h6 "COM & Collision - 05"
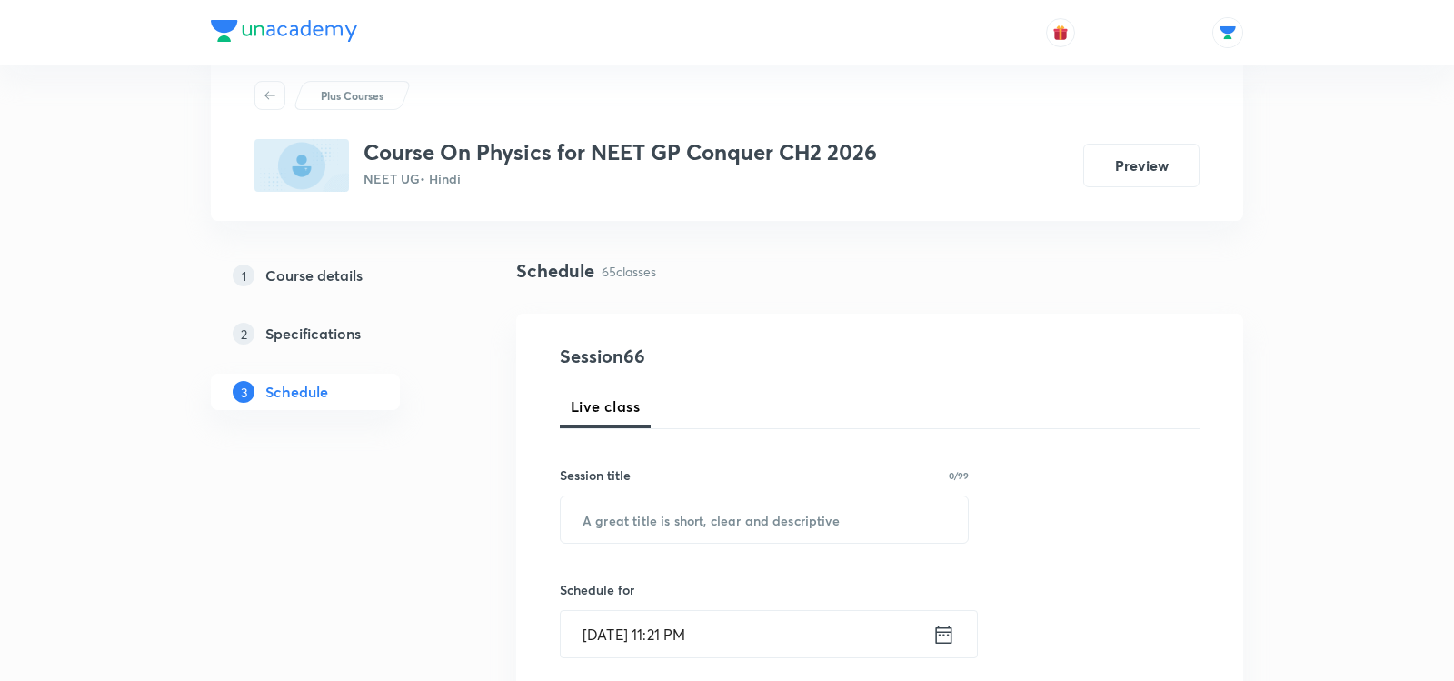
scroll to position [70, 0]
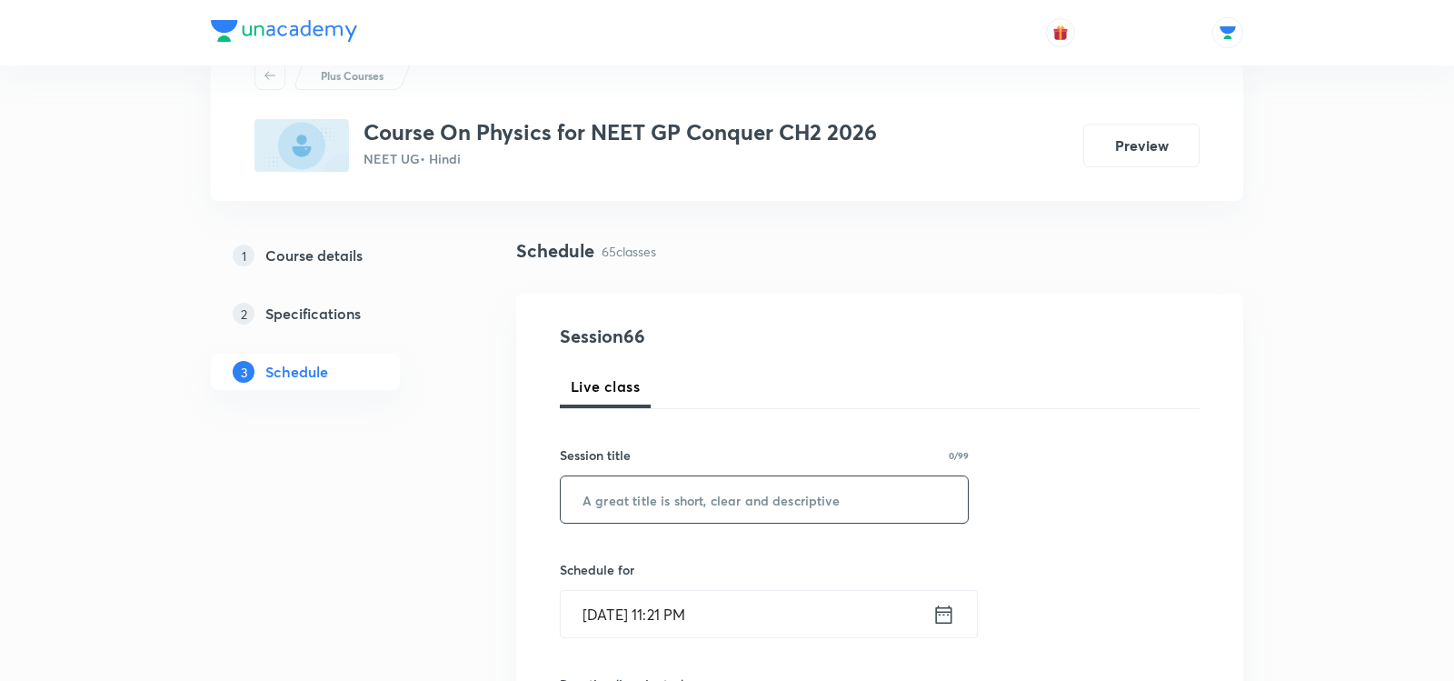
click at [693, 509] on input "text" at bounding box center [764, 499] width 407 height 46
paste input "COM & Collision - 05"
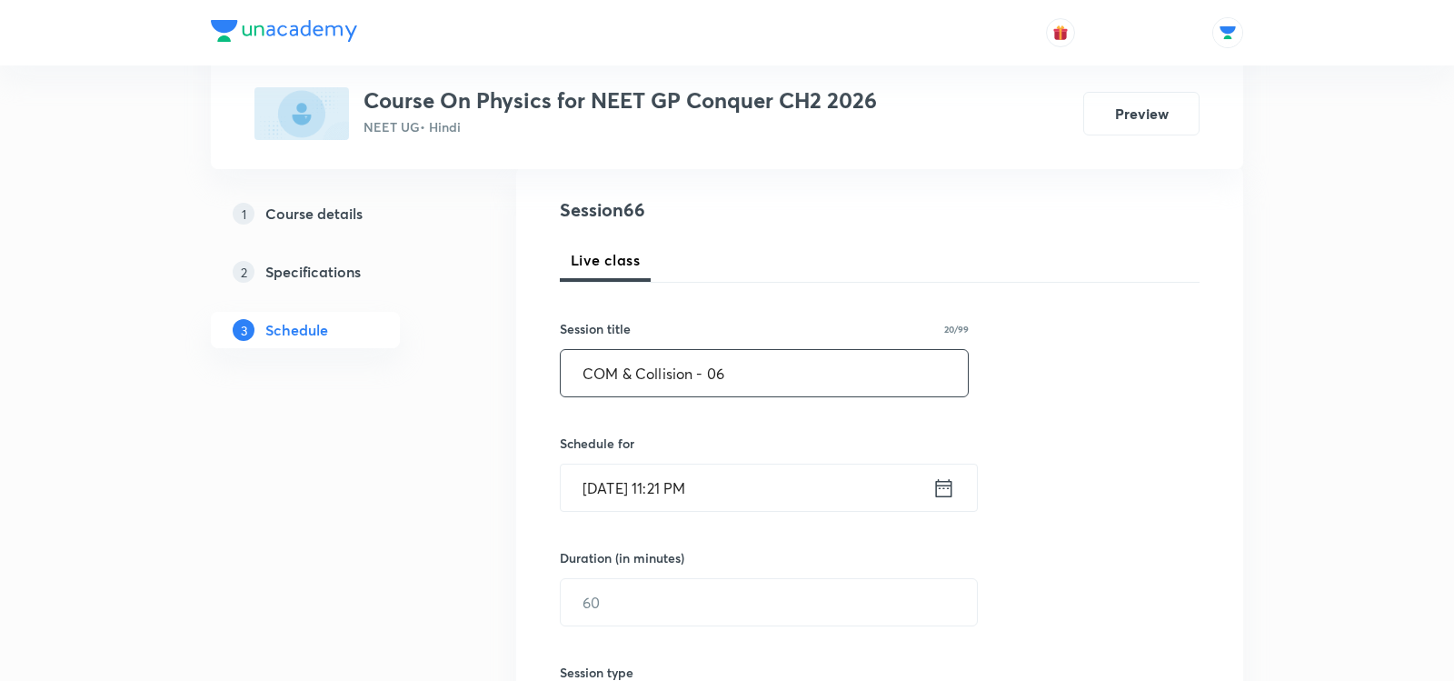
scroll to position [240, 0]
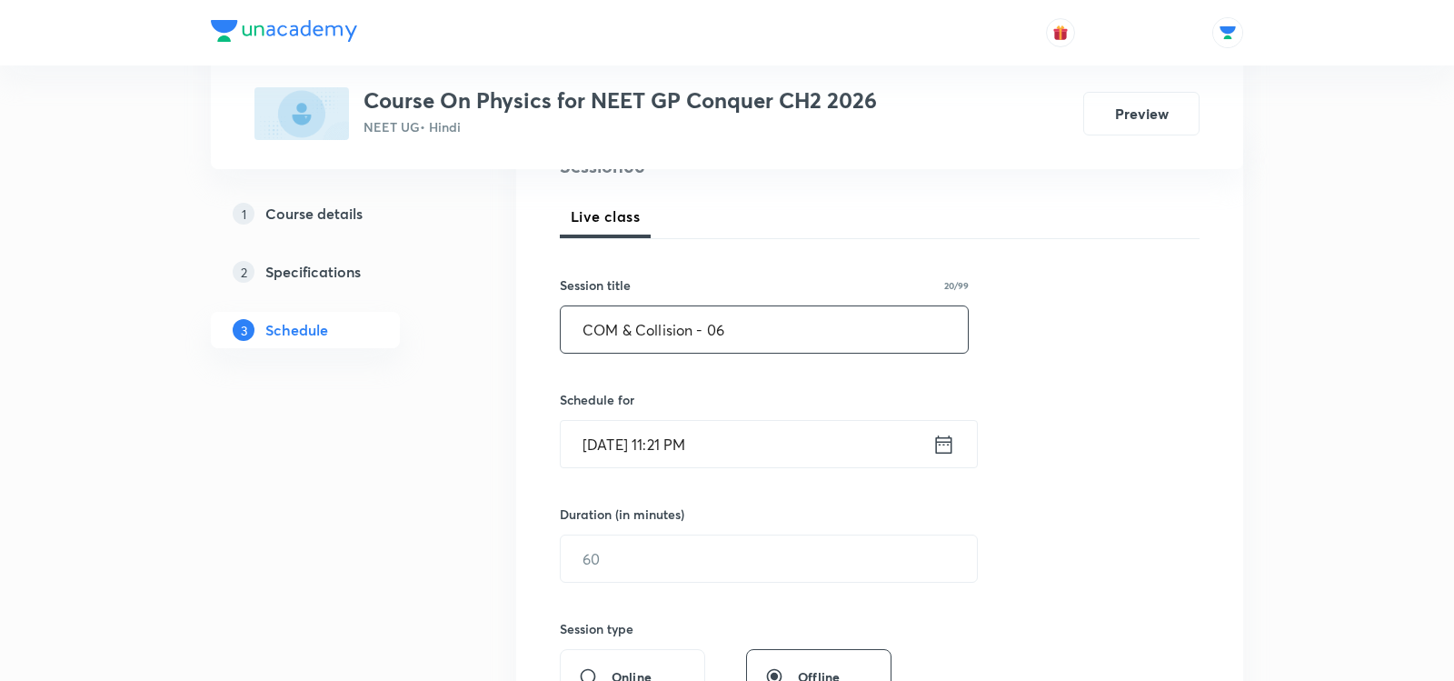
type input "COM & Collision - 06"
click at [946, 438] on icon at bounding box center [944, 443] width 16 height 18
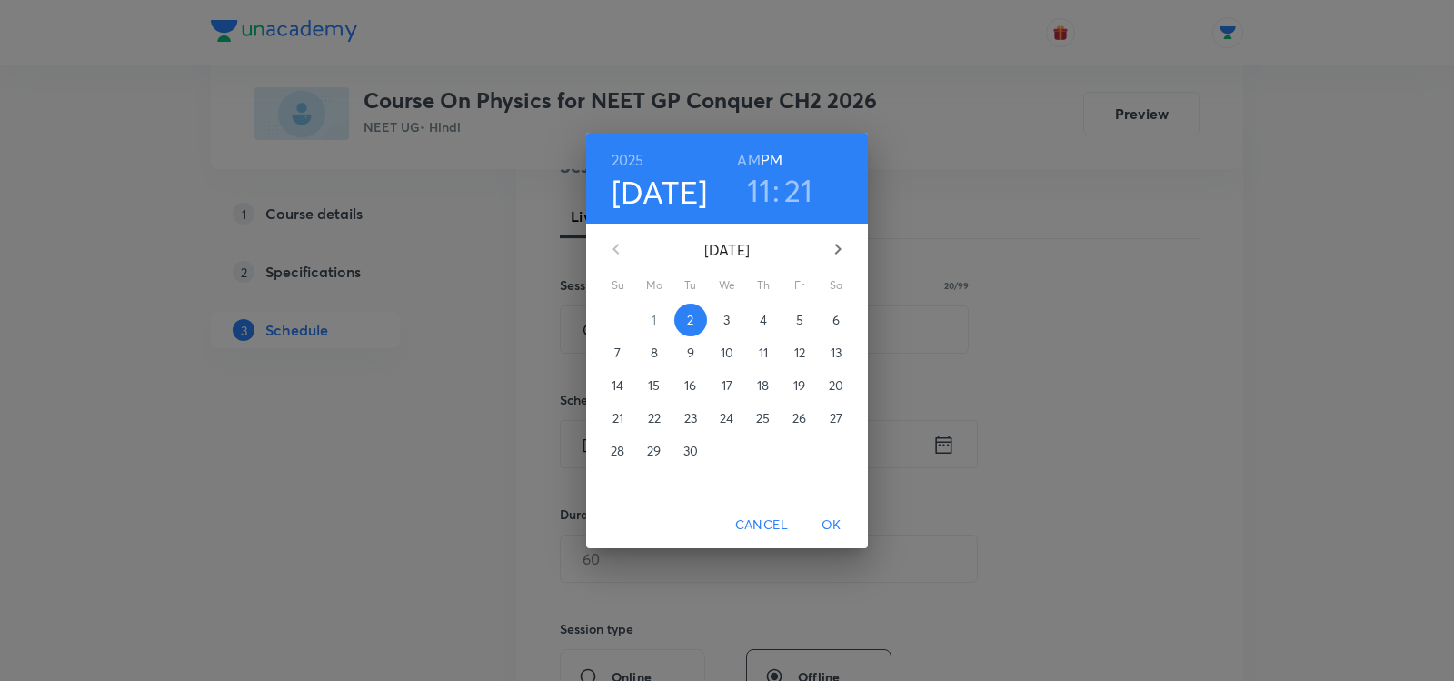
click at [721, 320] on span "3" at bounding box center [727, 320] width 33 height 18
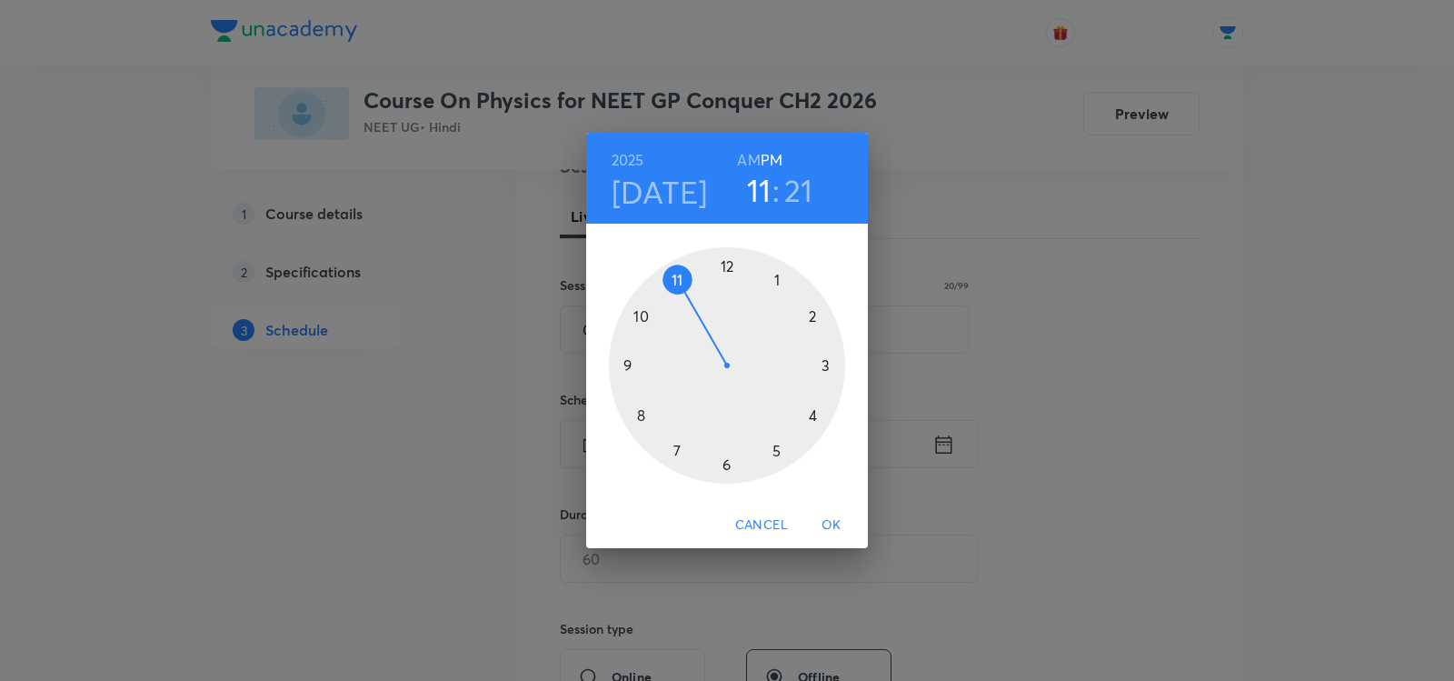
click at [752, 158] on h6 "AM" at bounding box center [748, 159] width 23 height 25
click at [645, 314] on div at bounding box center [727, 365] width 236 height 236
click at [823, 313] on div at bounding box center [727, 365] width 236 height 236
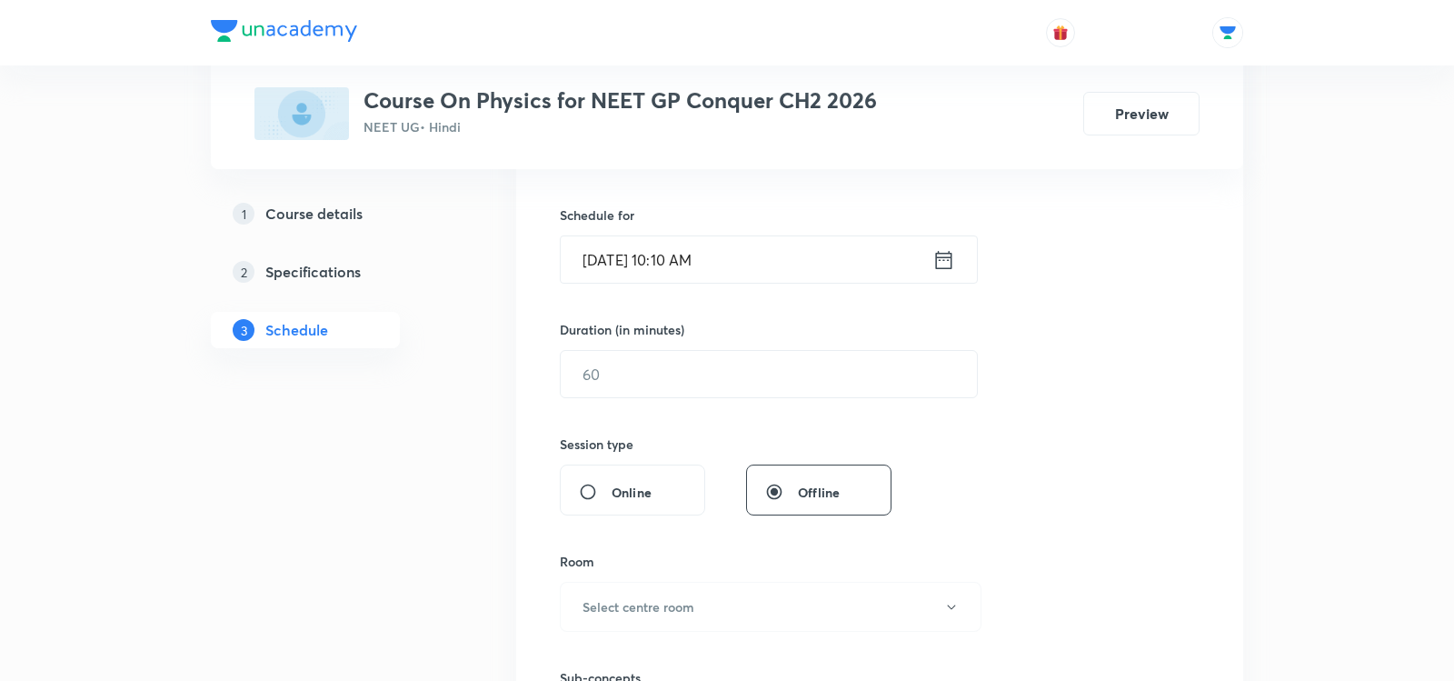
scroll to position [460, 0]
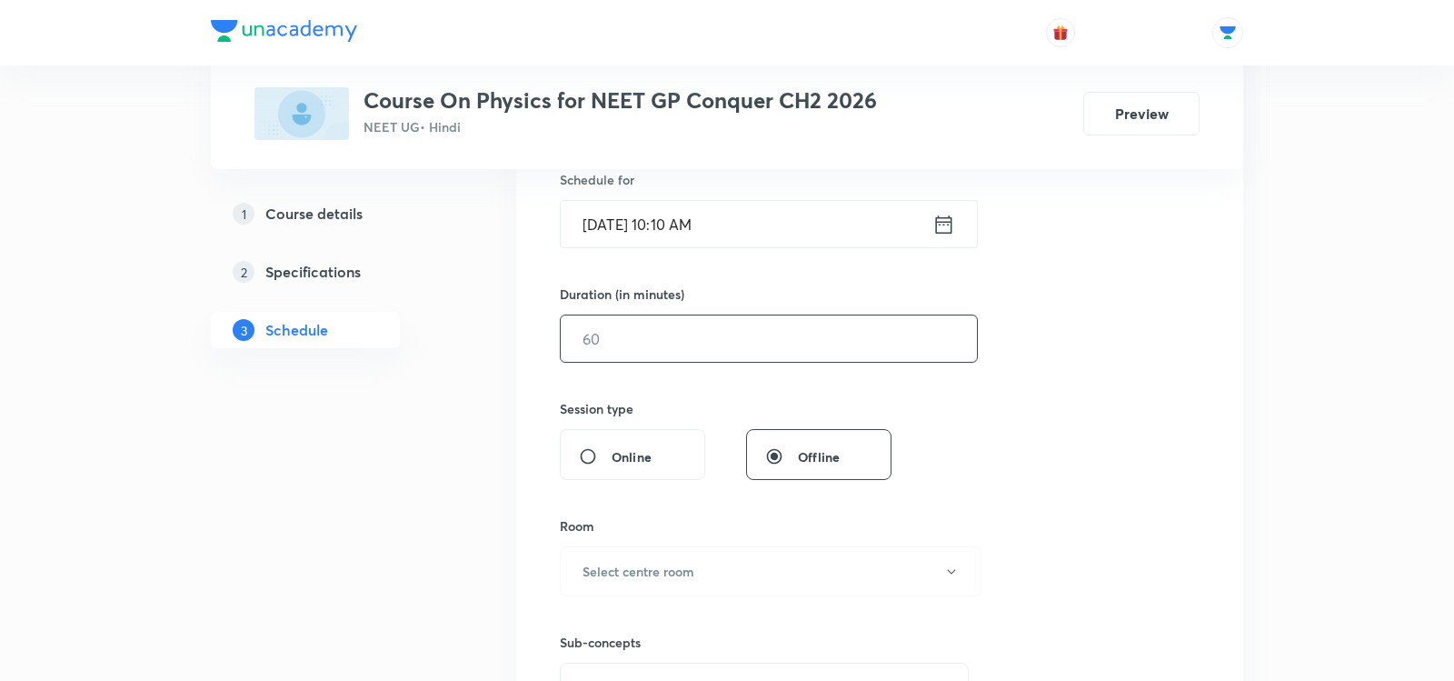
click at [660, 336] on input "text" at bounding box center [769, 338] width 416 height 46
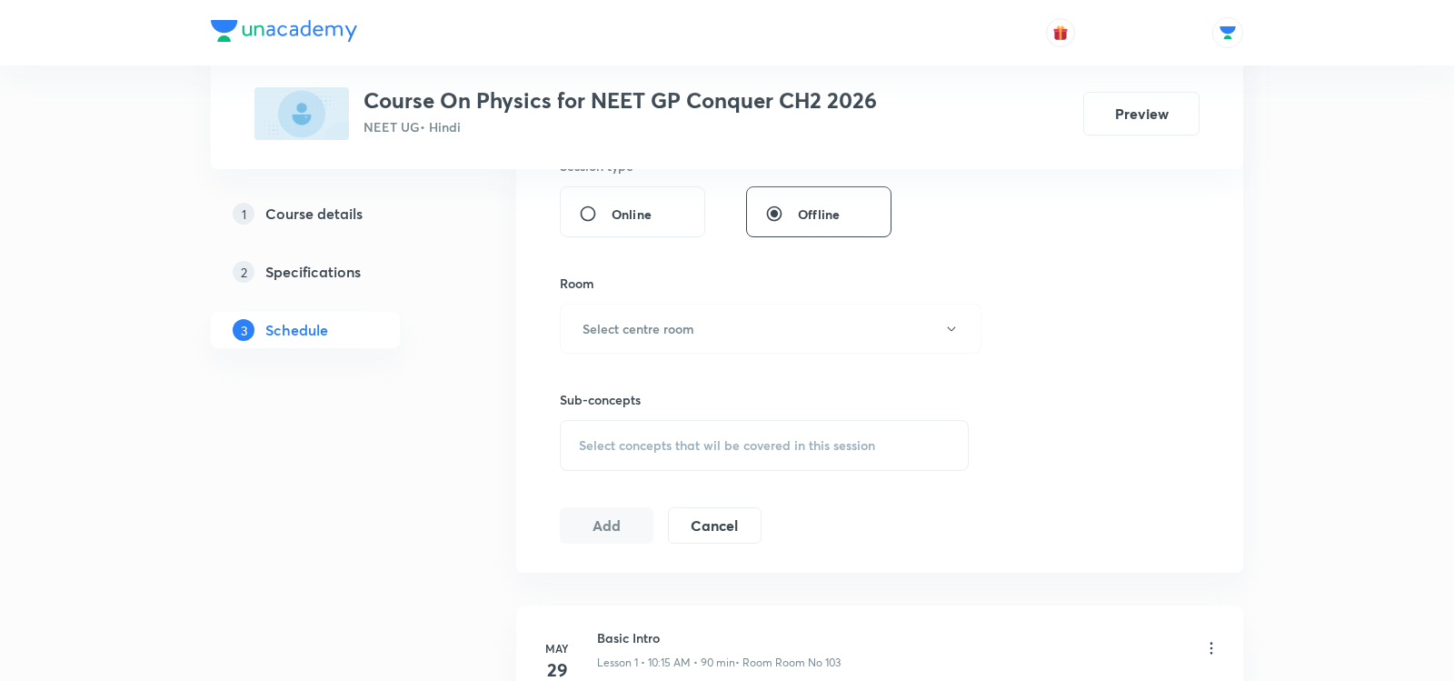
scroll to position [734, 0]
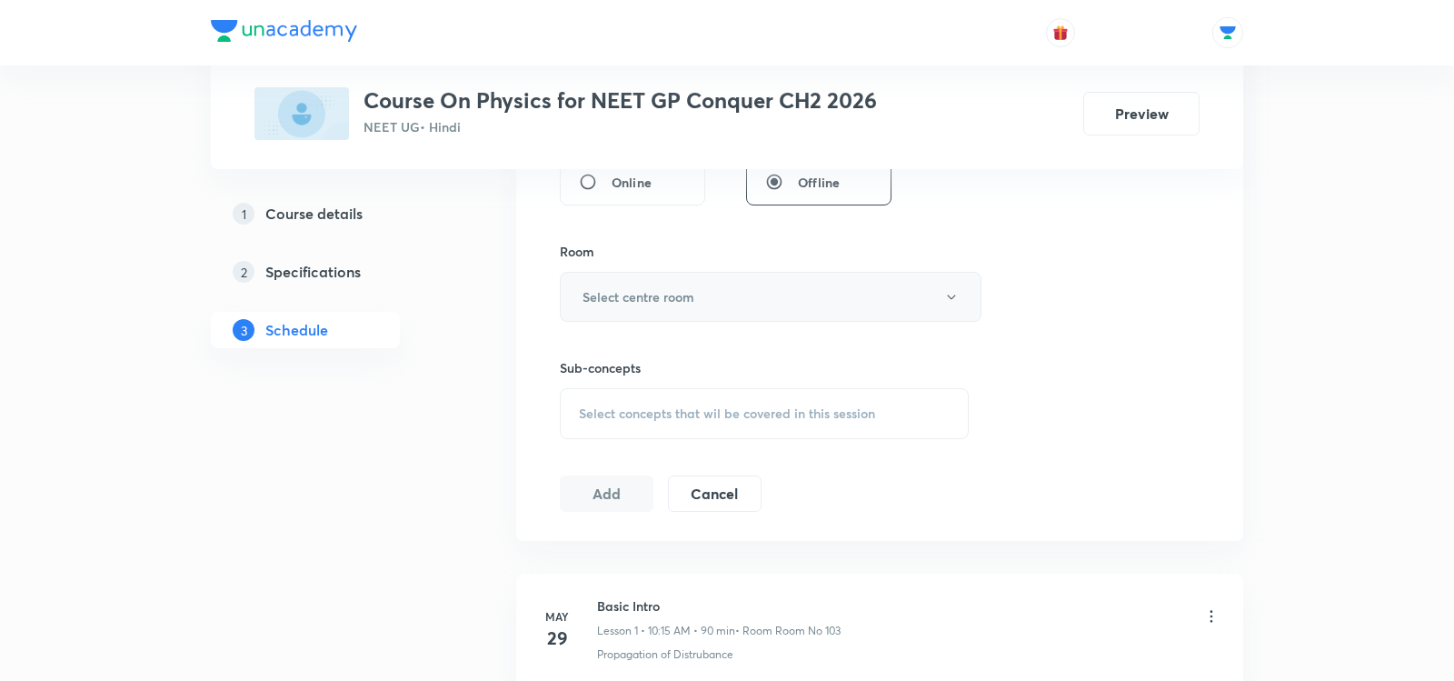
type input "85"
click at [633, 297] on h6 "Select centre room" at bounding box center [639, 296] width 112 height 19
click at [582, 424] on span "Room No 103" at bounding box center [771, 418] width 398 height 19
click at [597, 406] on span "Select concepts that wil be covered in this session" at bounding box center [727, 413] width 296 height 15
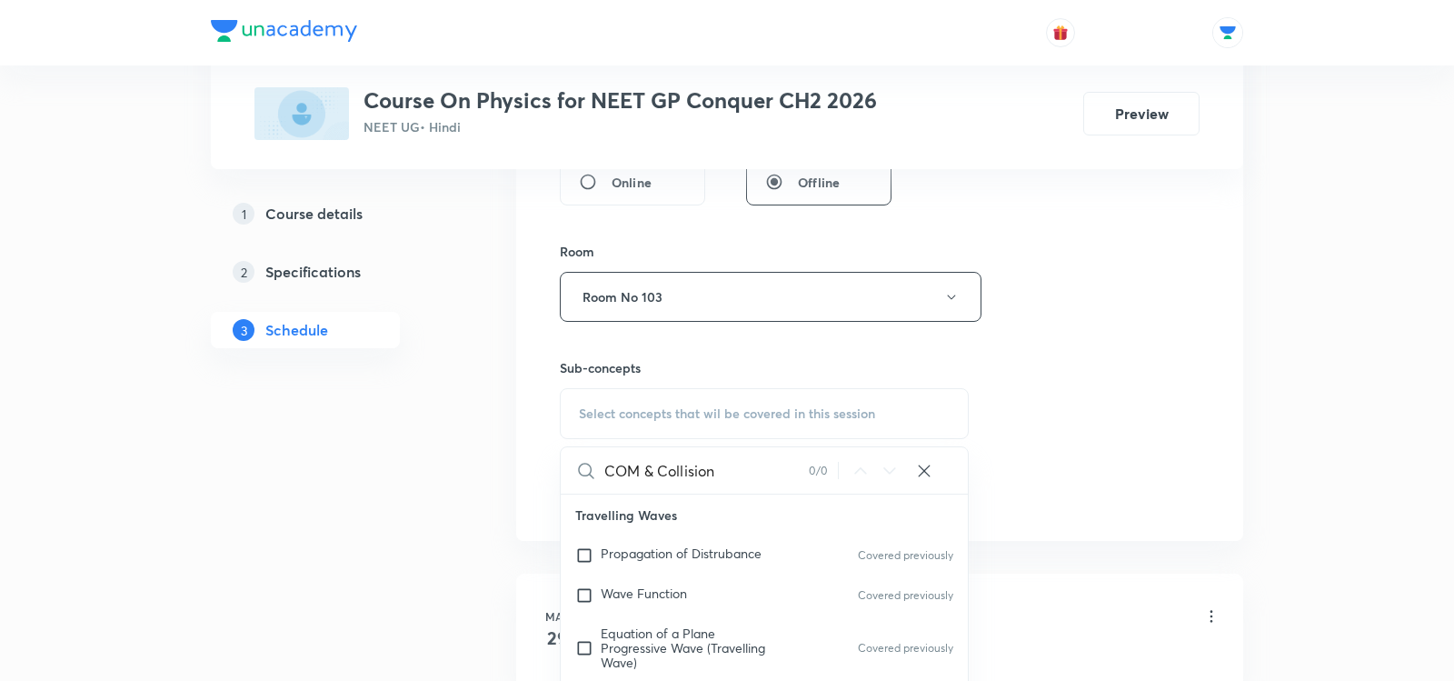
type input "COM & Collision"
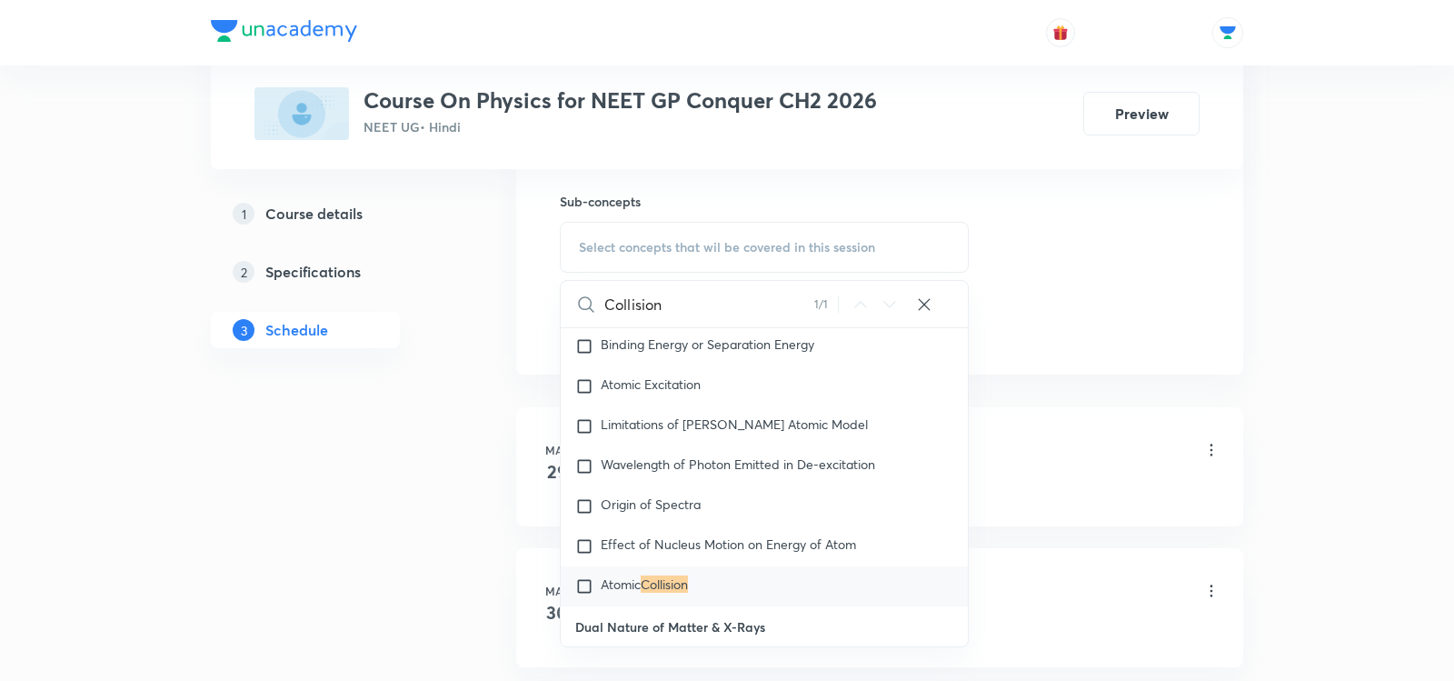
scroll to position [933, 0]
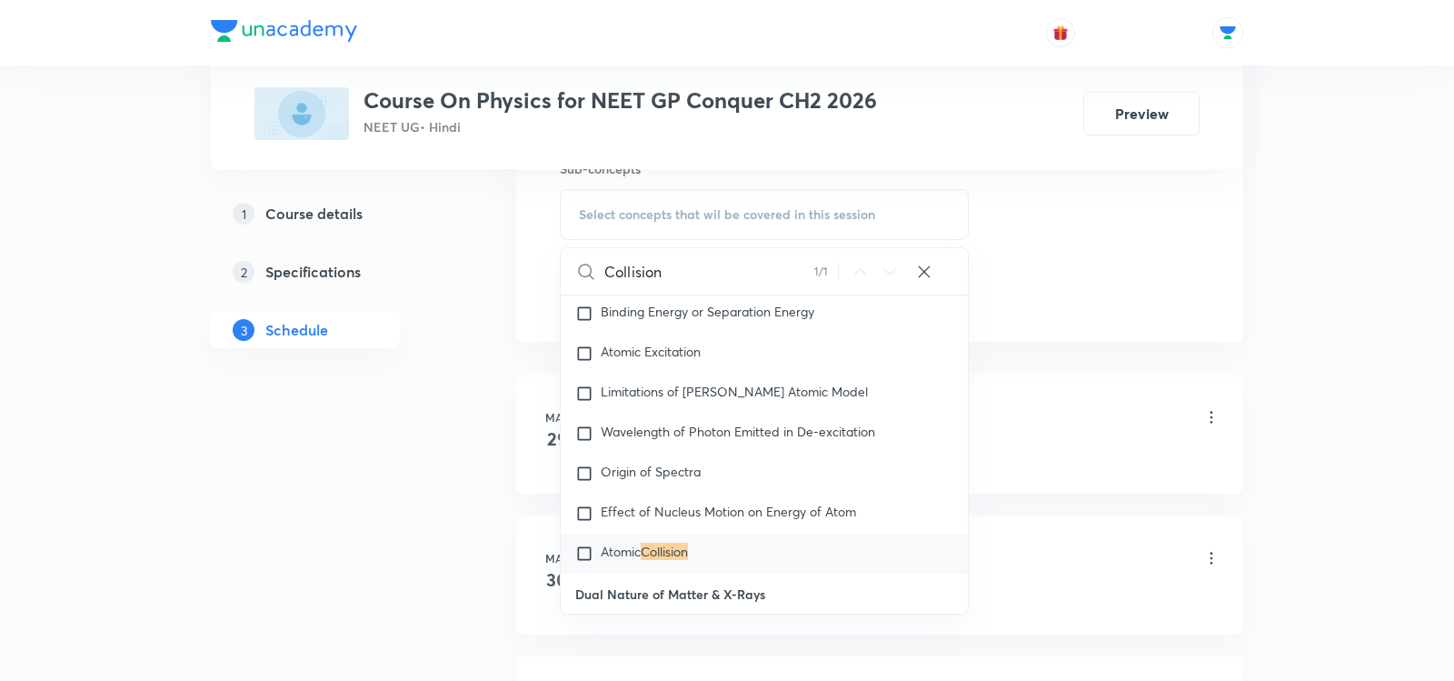
type input "Collision"
click at [677, 543] on mark "Collision" at bounding box center [664, 551] width 47 height 17
checkbox input "true"
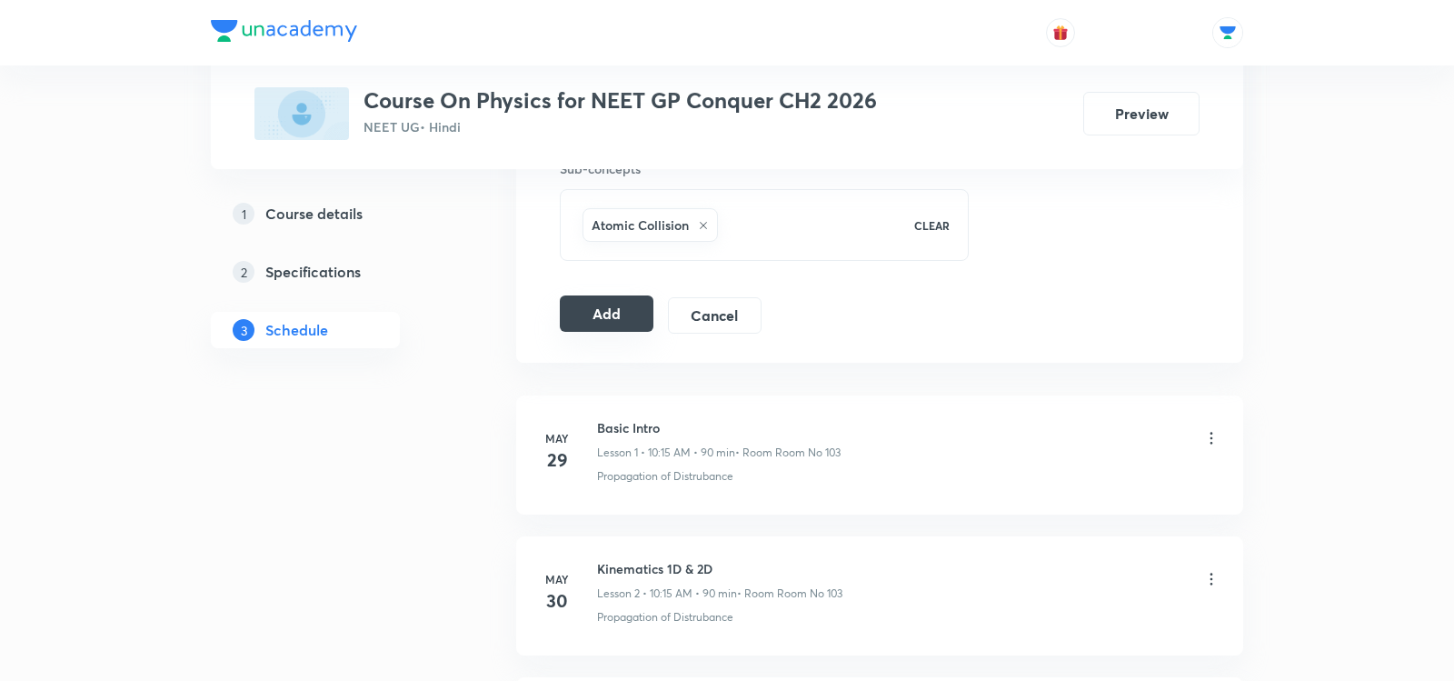
click at [591, 304] on button "Add" at bounding box center [607, 313] width 94 height 36
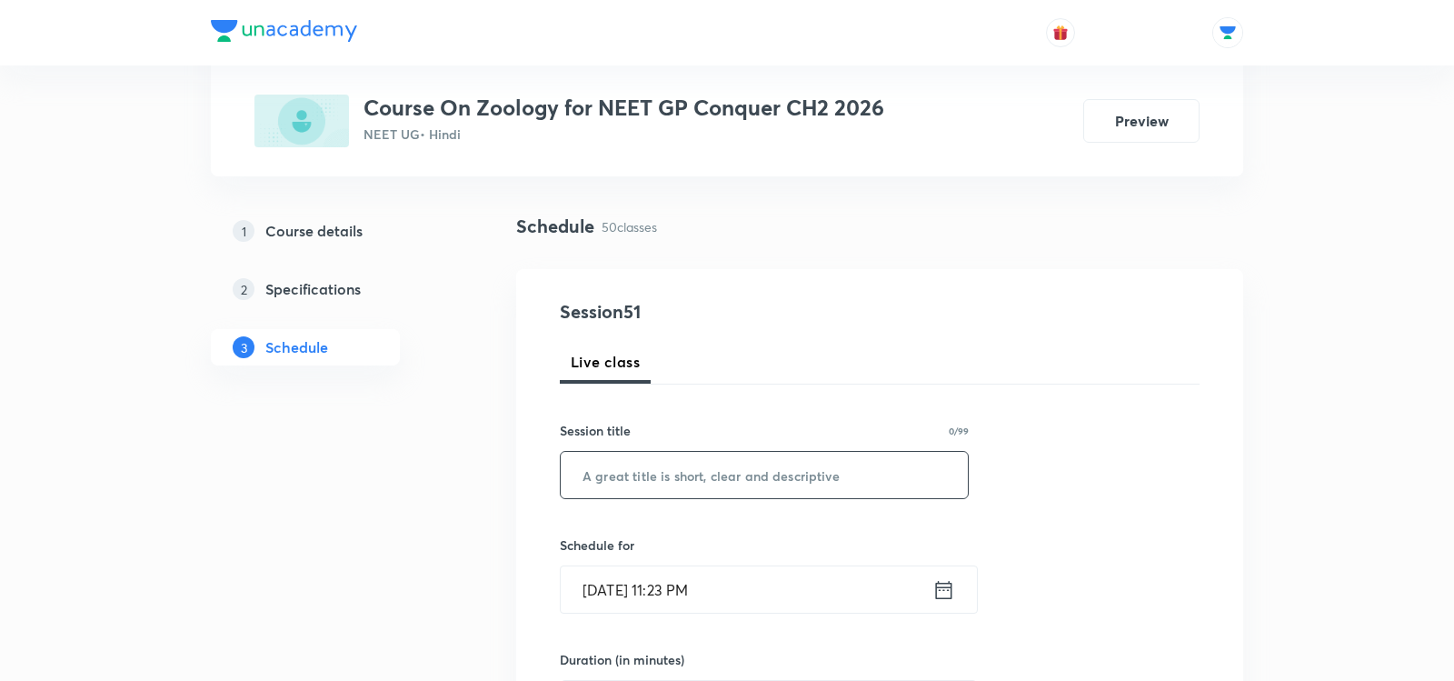
click at [733, 487] on input "text" at bounding box center [764, 475] width 407 height 46
paste input "Breathing & Gas Exchange -07"
type input "Breathing & Gas Exchange -08"
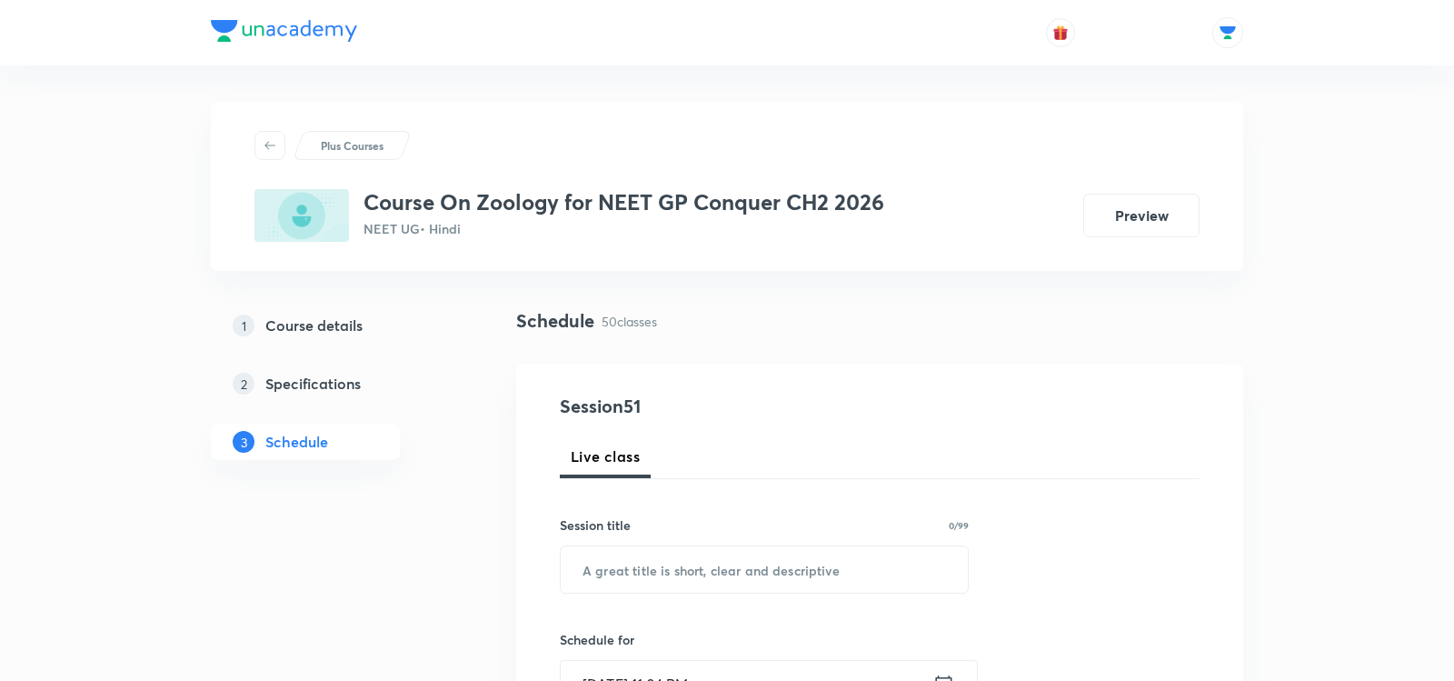
scroll to position [123, 0]
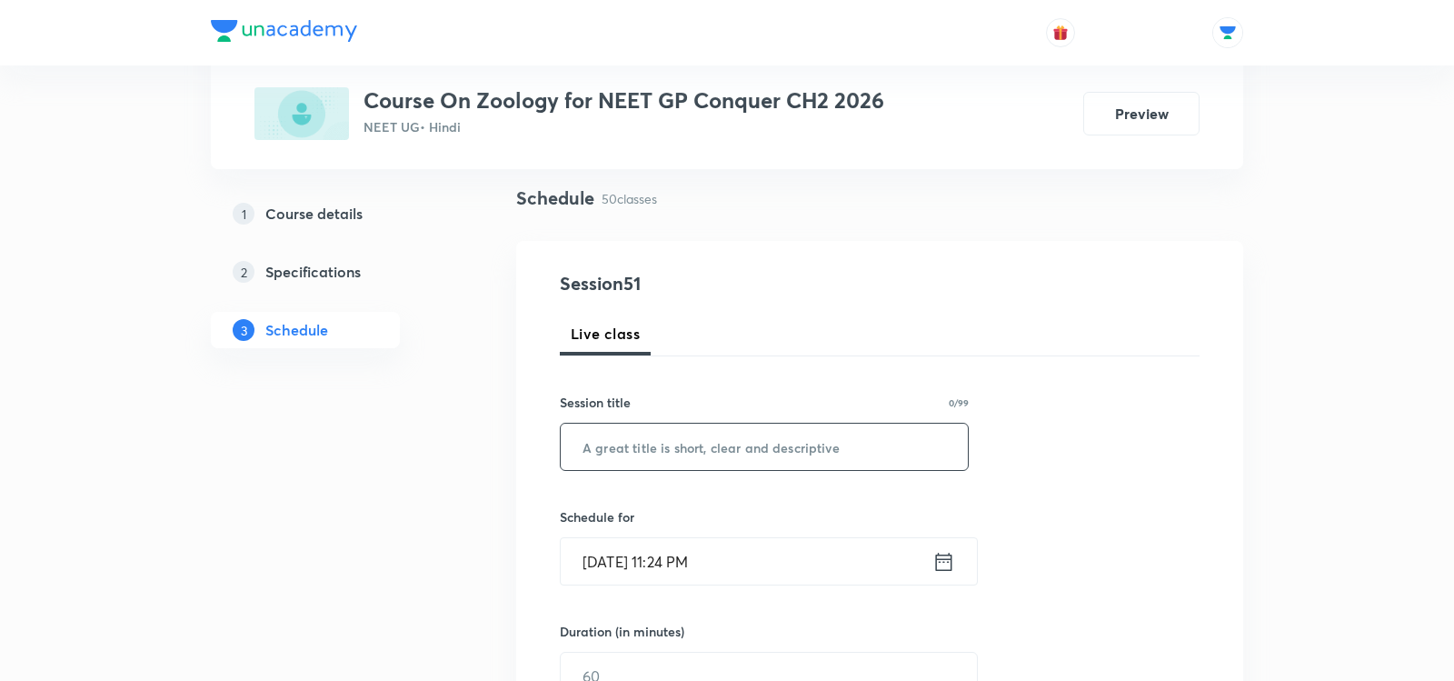
click at [726, 457] on input "text" at bounding box center [764, 447] width 407 height 46
paste input "Breathing & Gas Exchange -07"
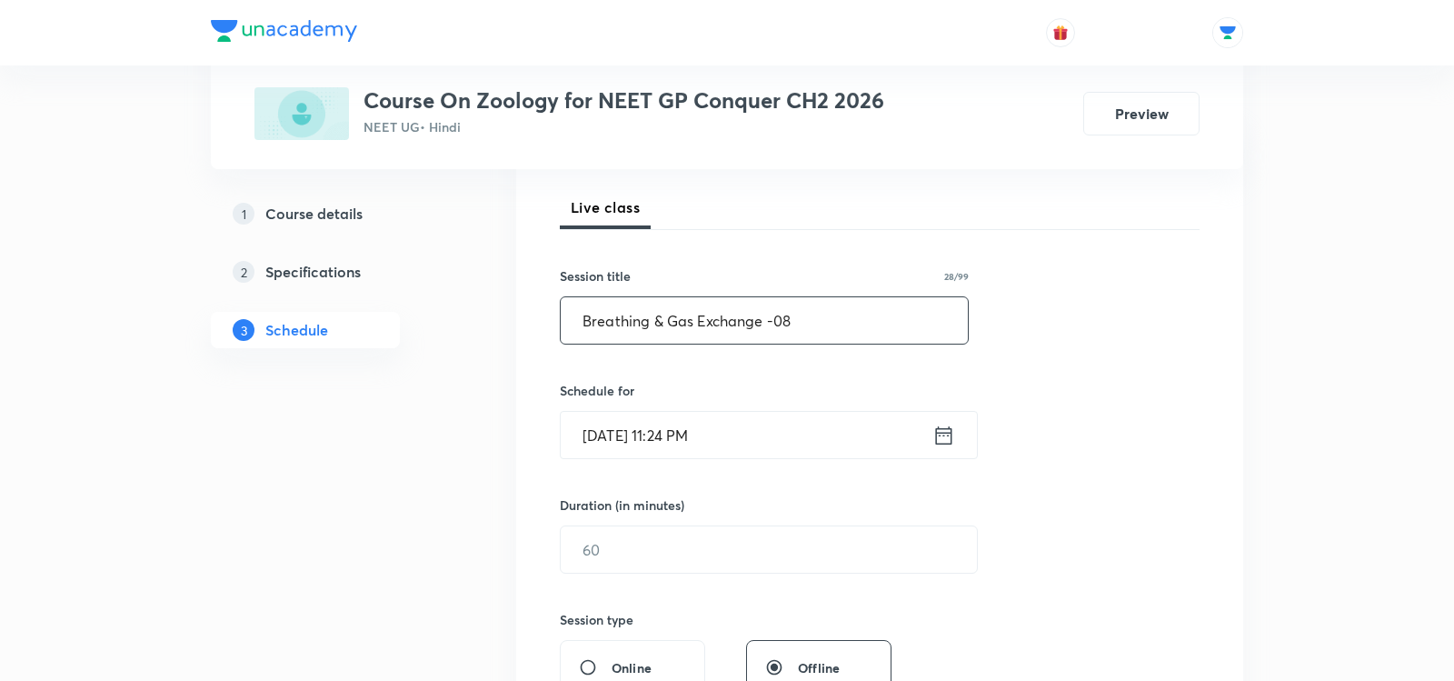
scroll to position [296, 0]
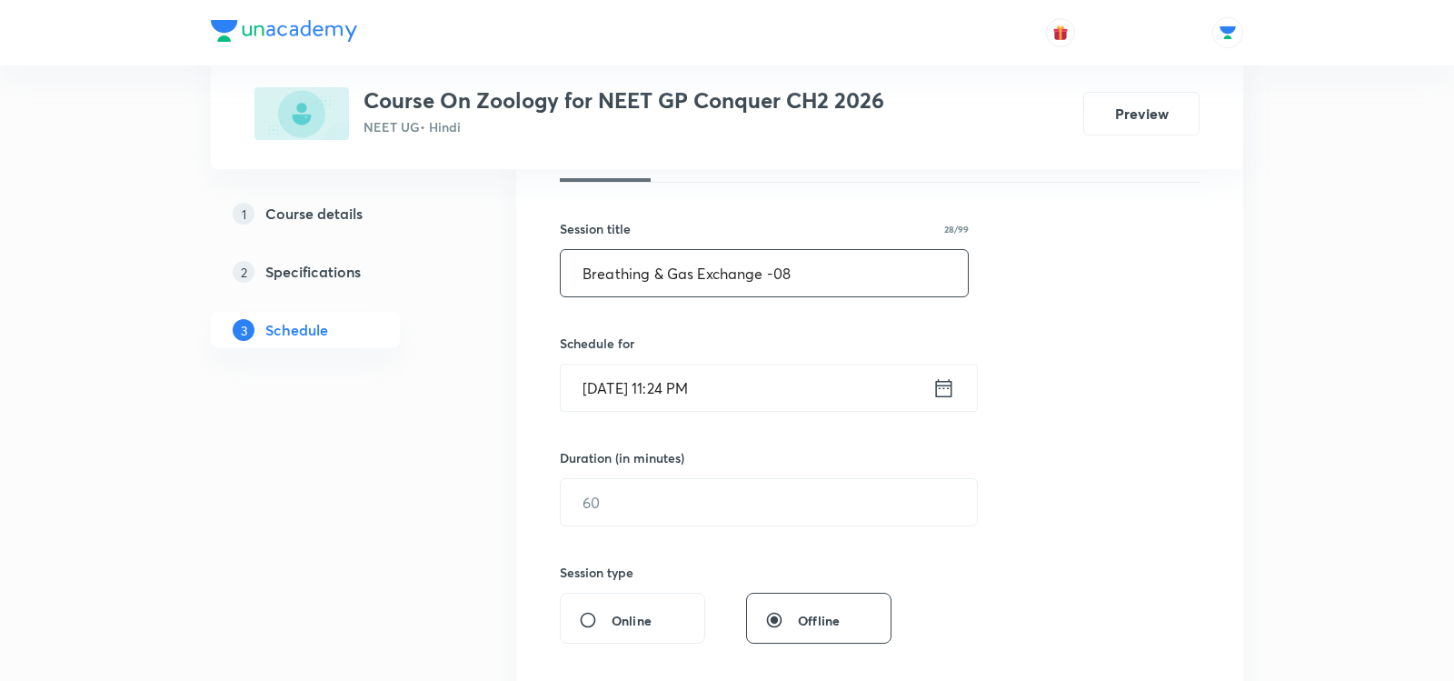
type input "Breathing & Gas Exchange -08"
click at [936, 390] on icon at bounding box center [944, 387] width 16 height 18
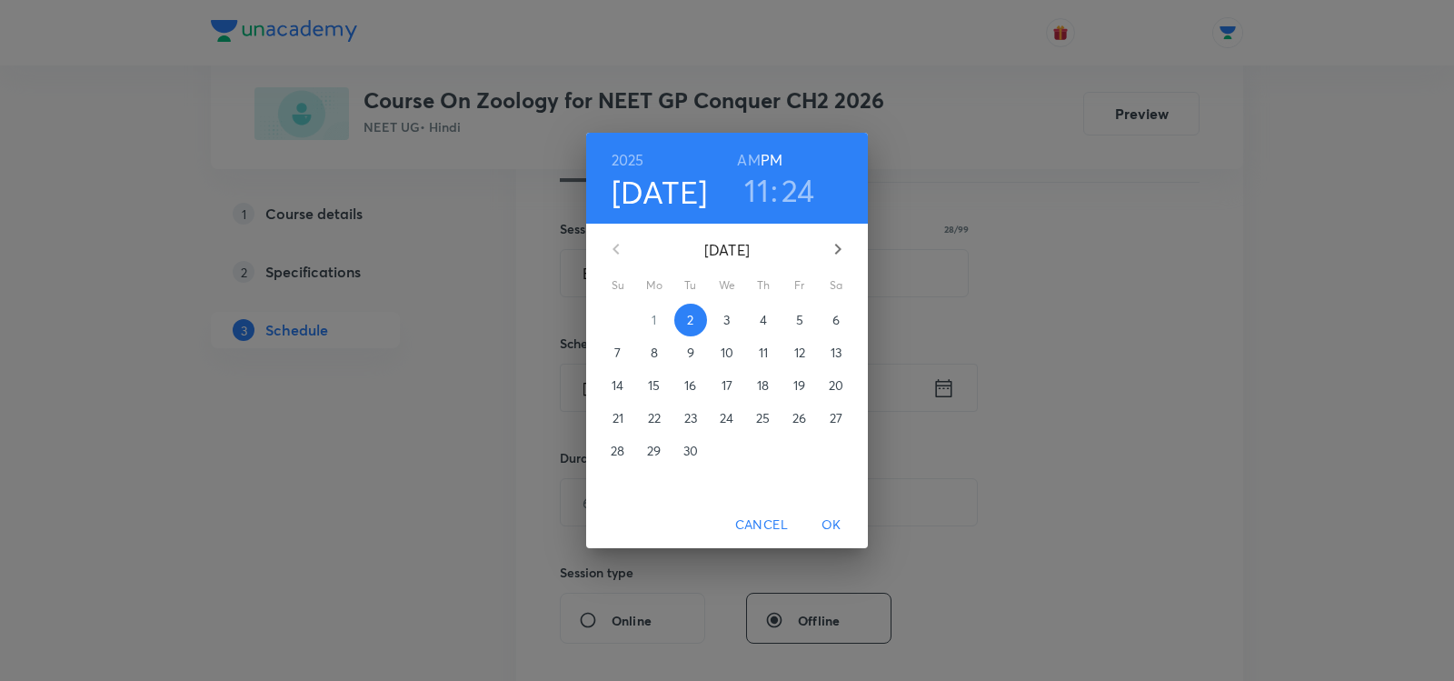
click at [732, 318] on span "3" at bounding box center [727, 320] width 33 height 18
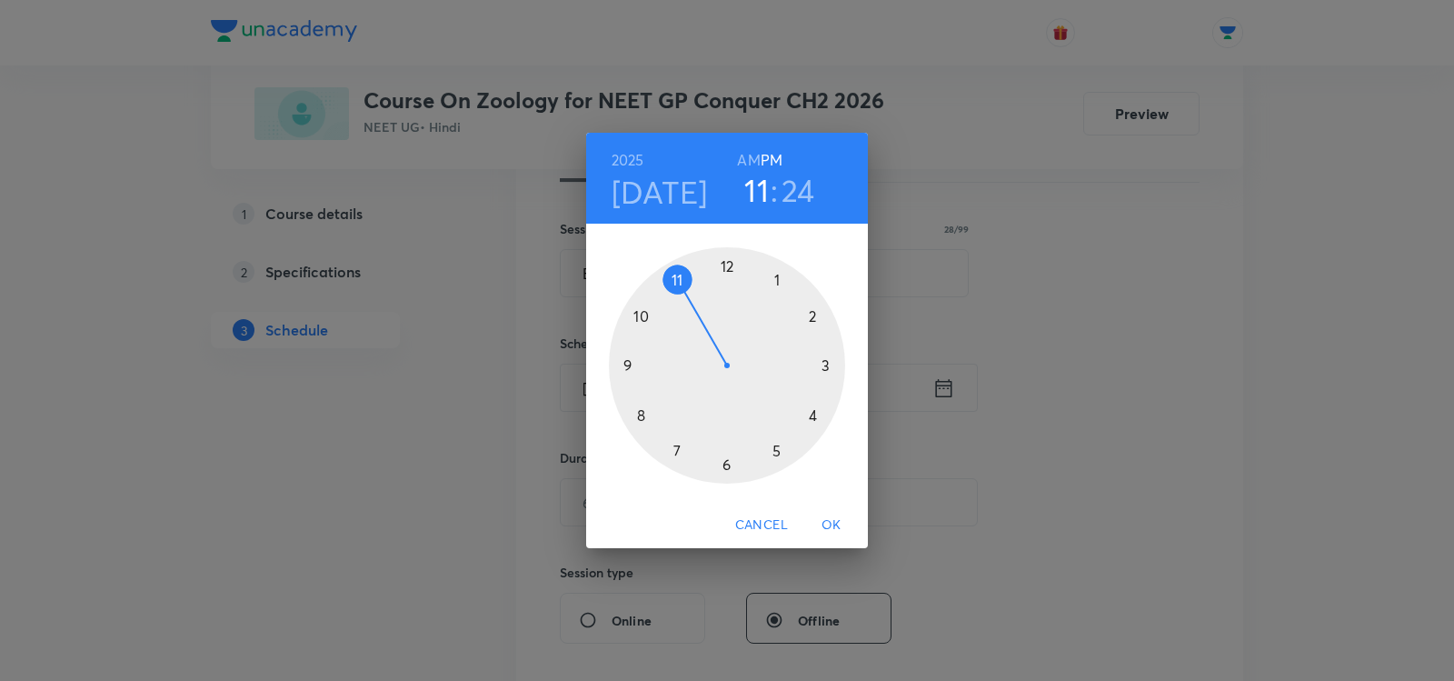
click at [753, 166] on h6 "AM" at bounding box center [748, 159] width 23 height 25
click at [674, 274] on div at bounding box center [727, 365] width 236 height 236
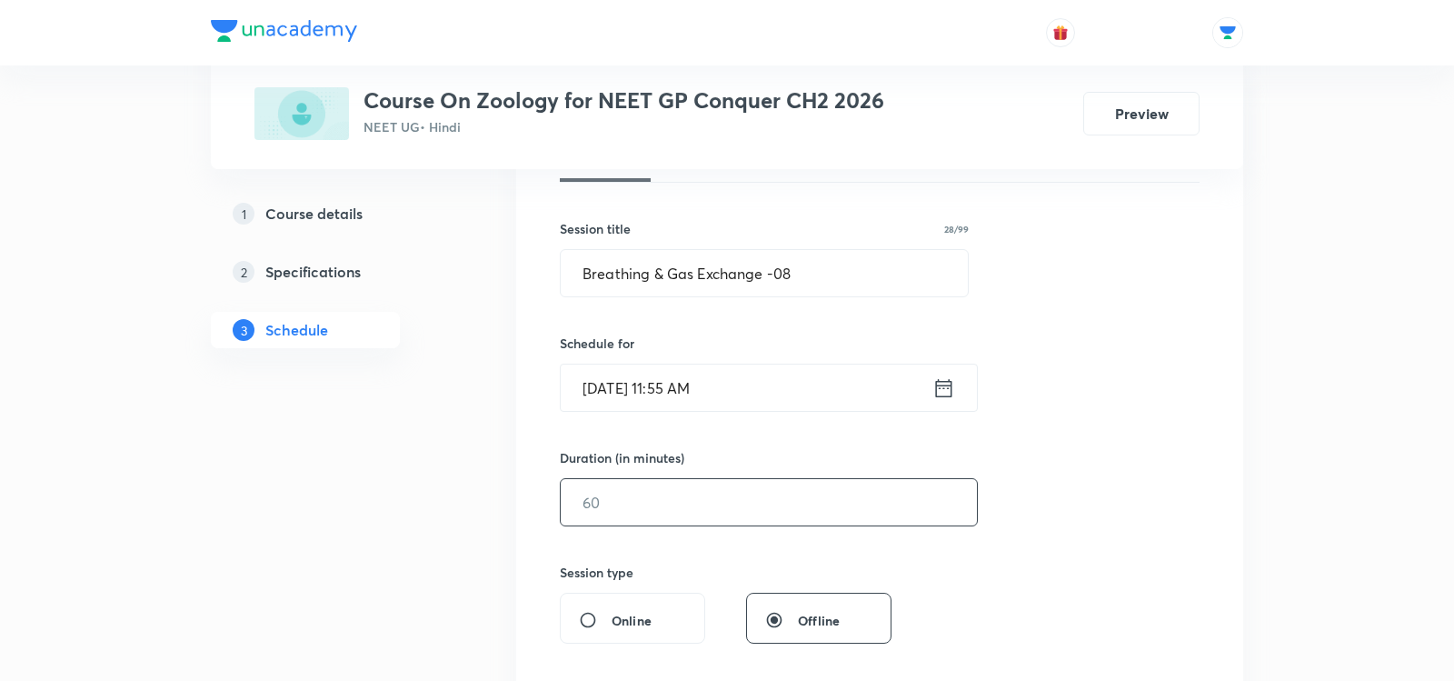
click at [605, 497] on input "text" at bounding box center [769, 502] width 416 height 46
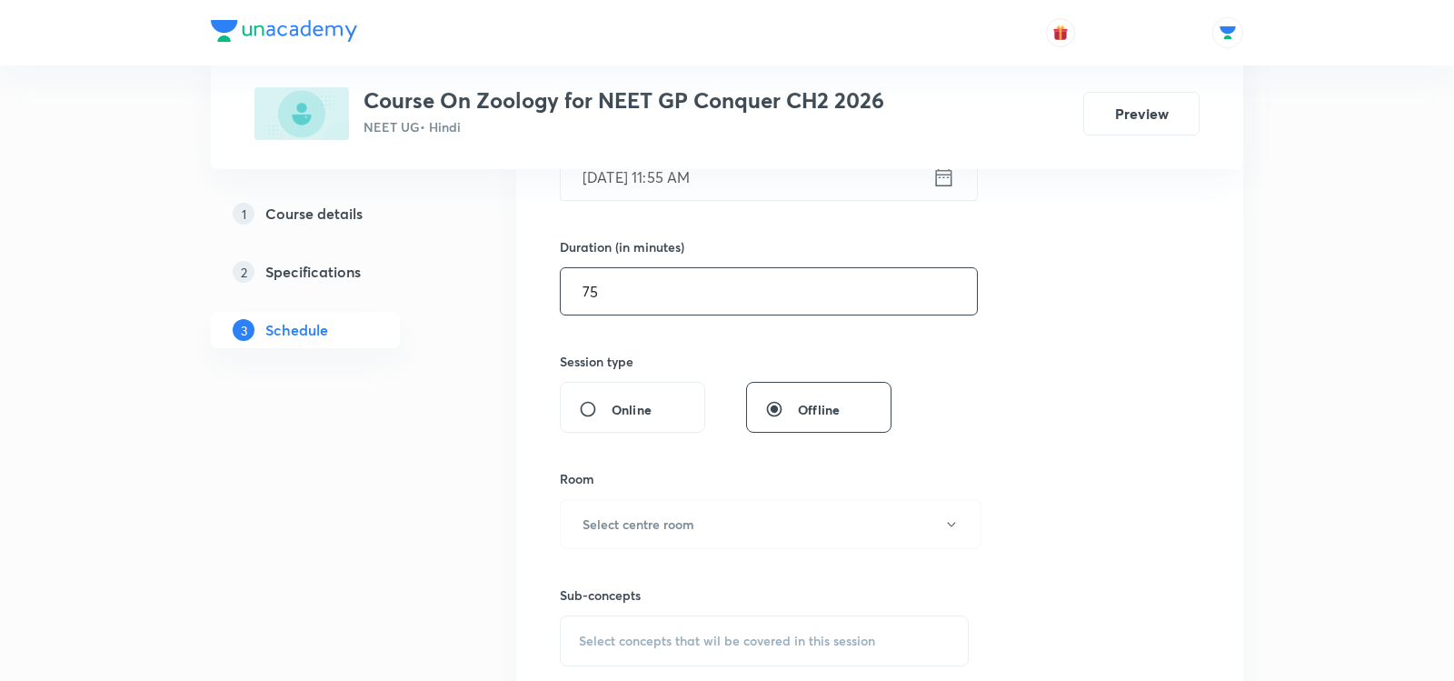
scroll to position [518, 0]
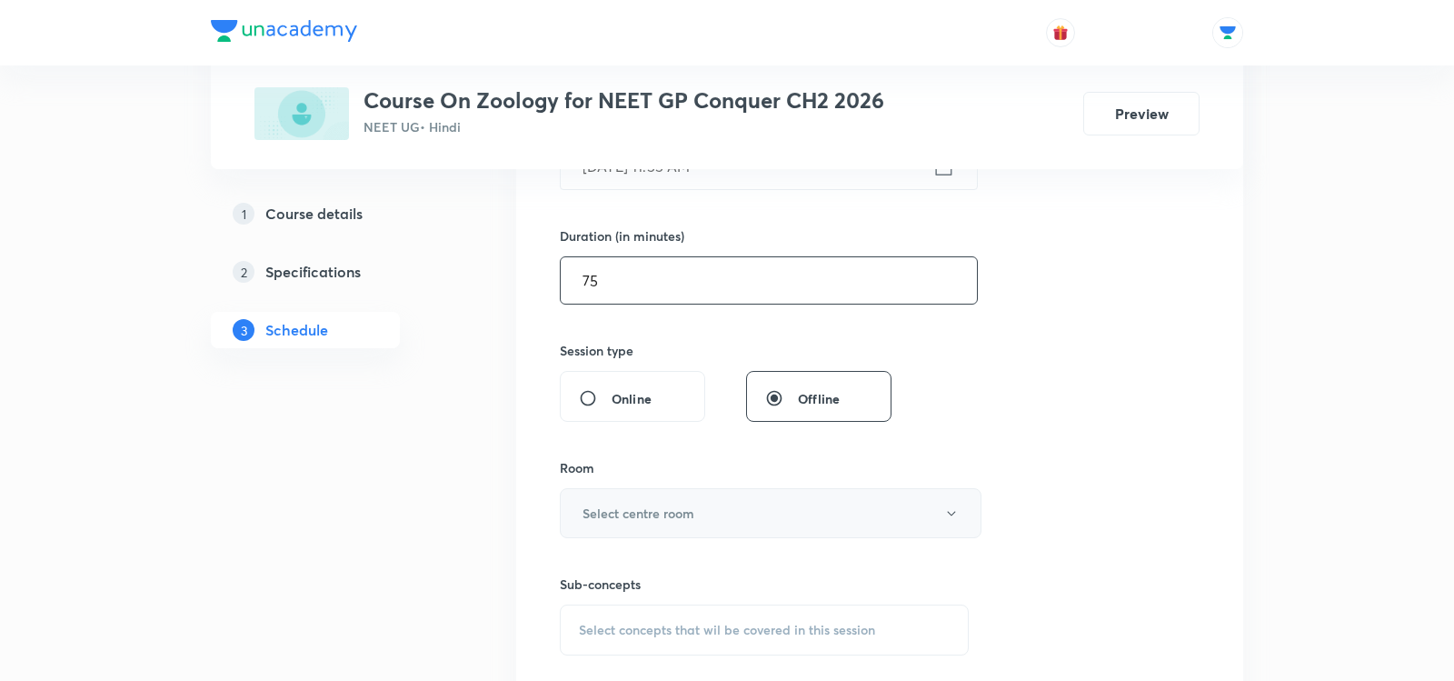
type input "75"
click at [608, 516] on h6 "Select centre room" at bounding box center [639, 513] width 112 height 19
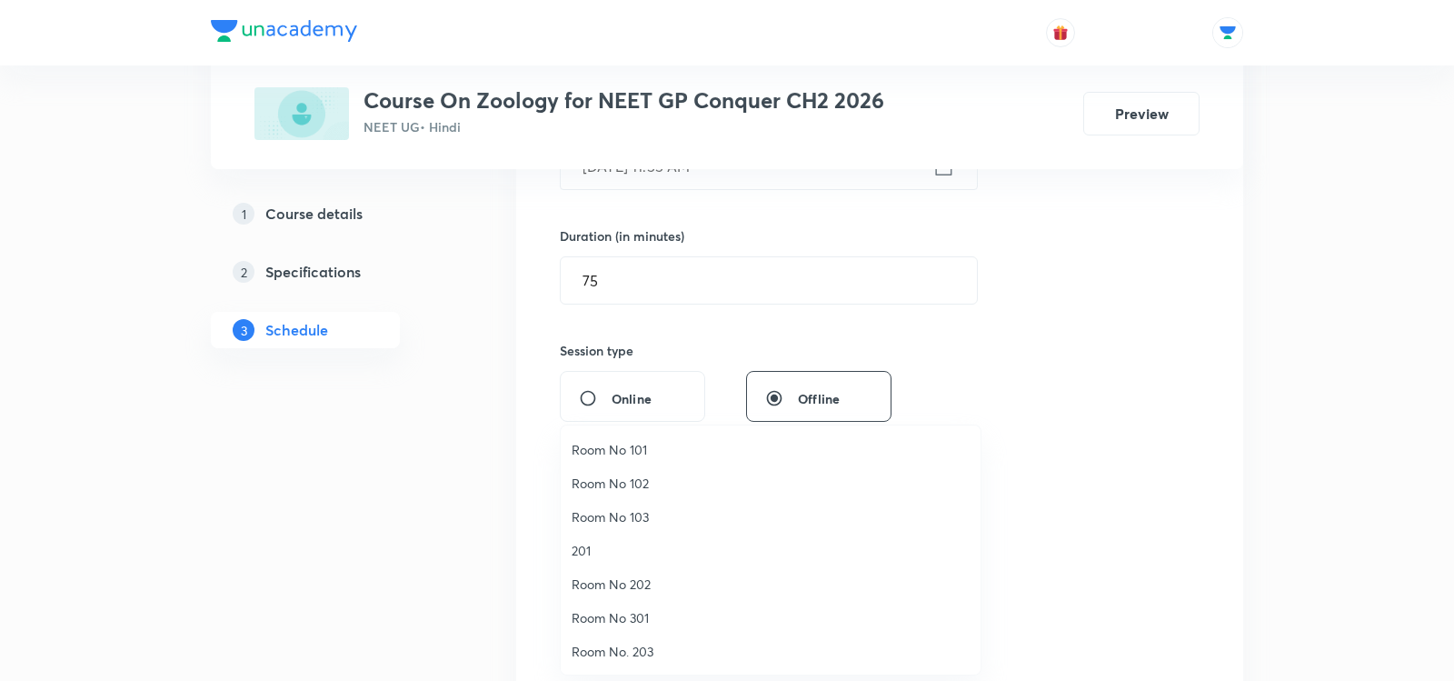
click at [591, 514] on span "Room No 103" at bounding box center [771, 516] width 398 height 19
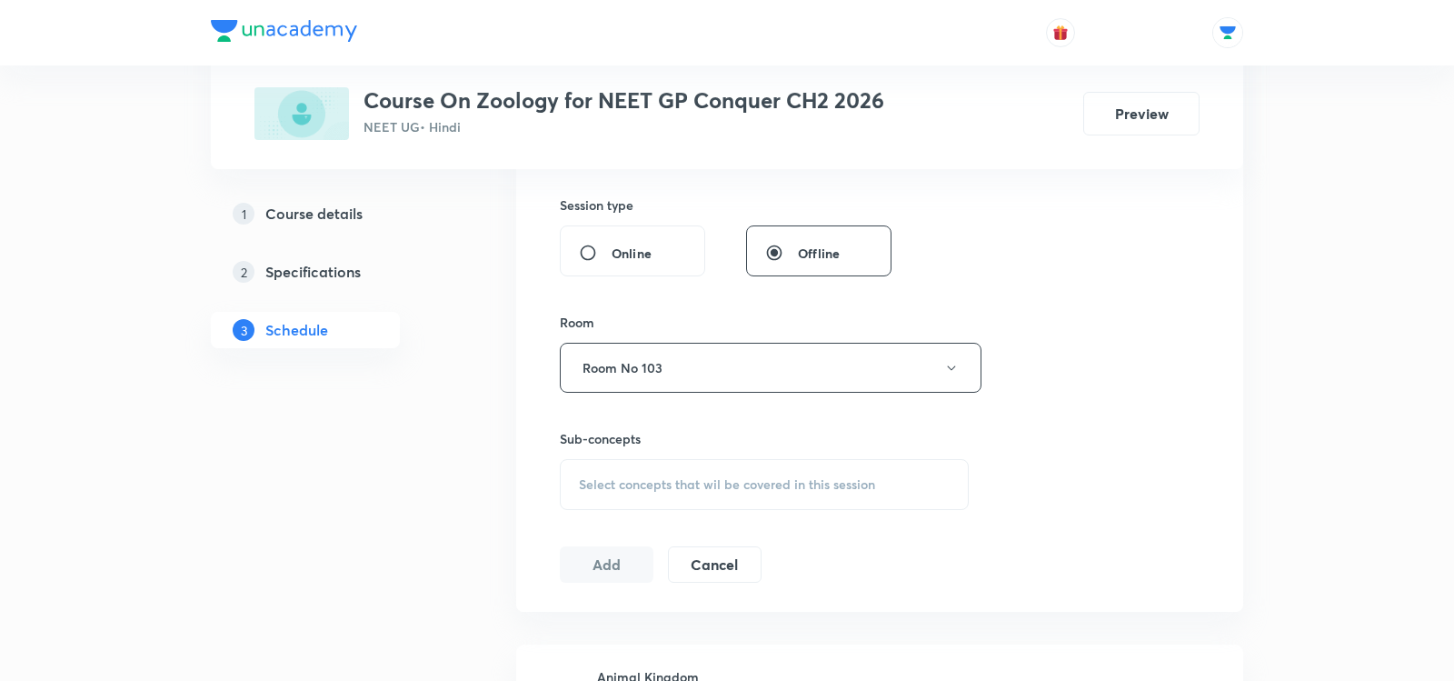
scroll to position [667, 0]
click at [607, 484] on div "Select concepts that wil be covered in this session" at bounding box center [764, 480] width 409 height 51
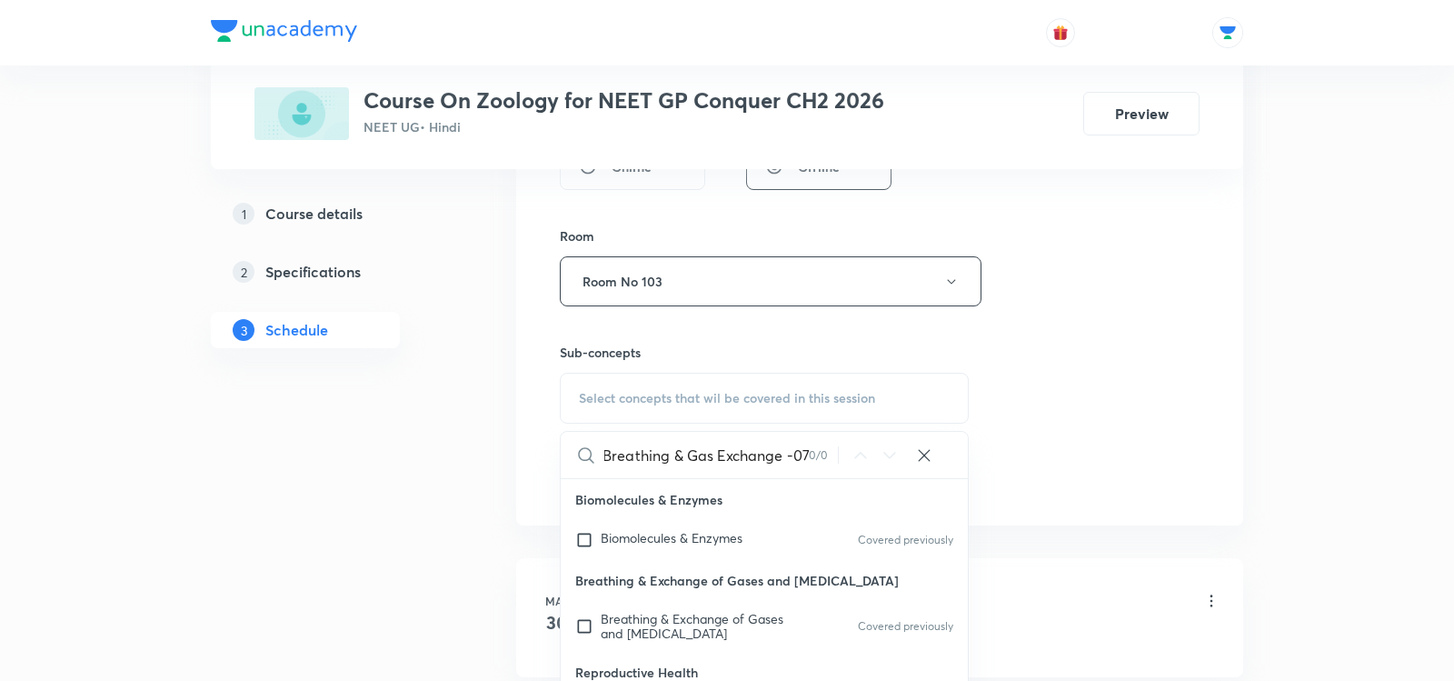
scroll to position [759, 0]
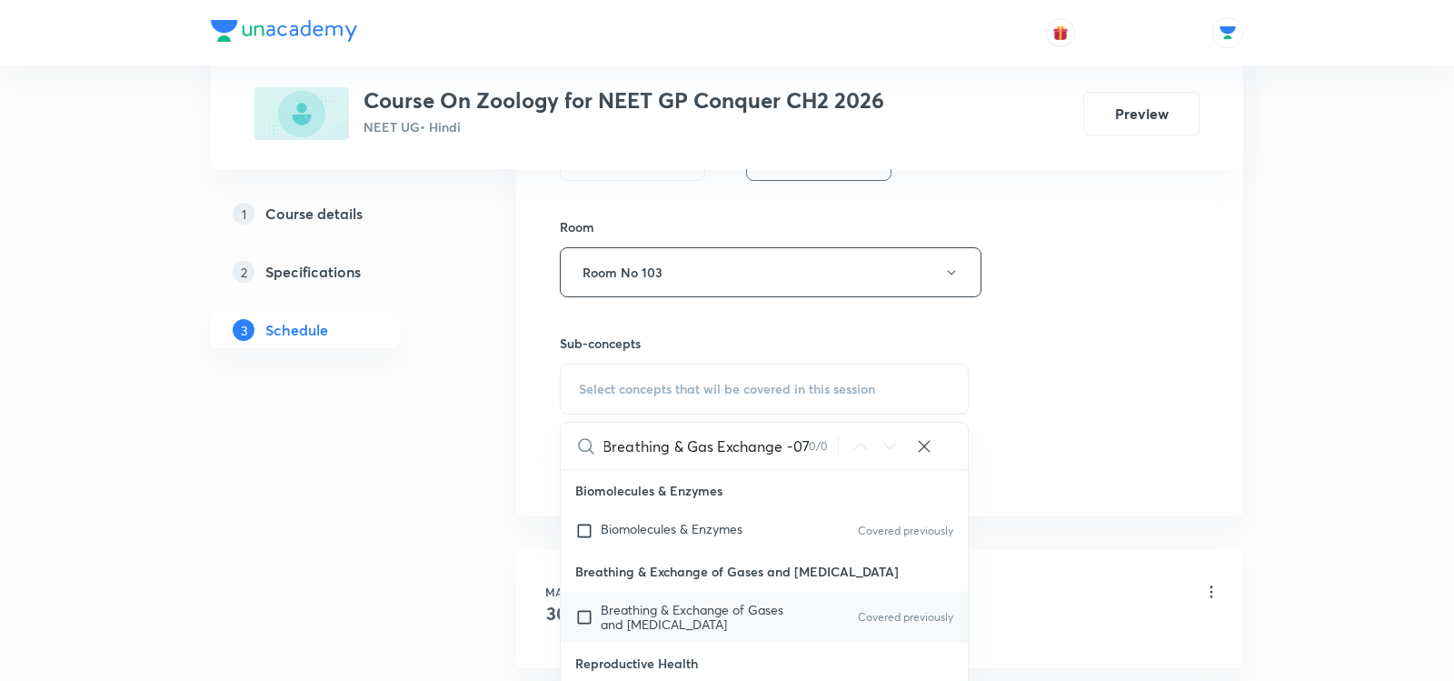
type input "Breathing & Gas Exchange -07"
click at [587, 603] on input "checkbox" at bounding box center [587, 617] width 25 height 29
checkbox input "true"
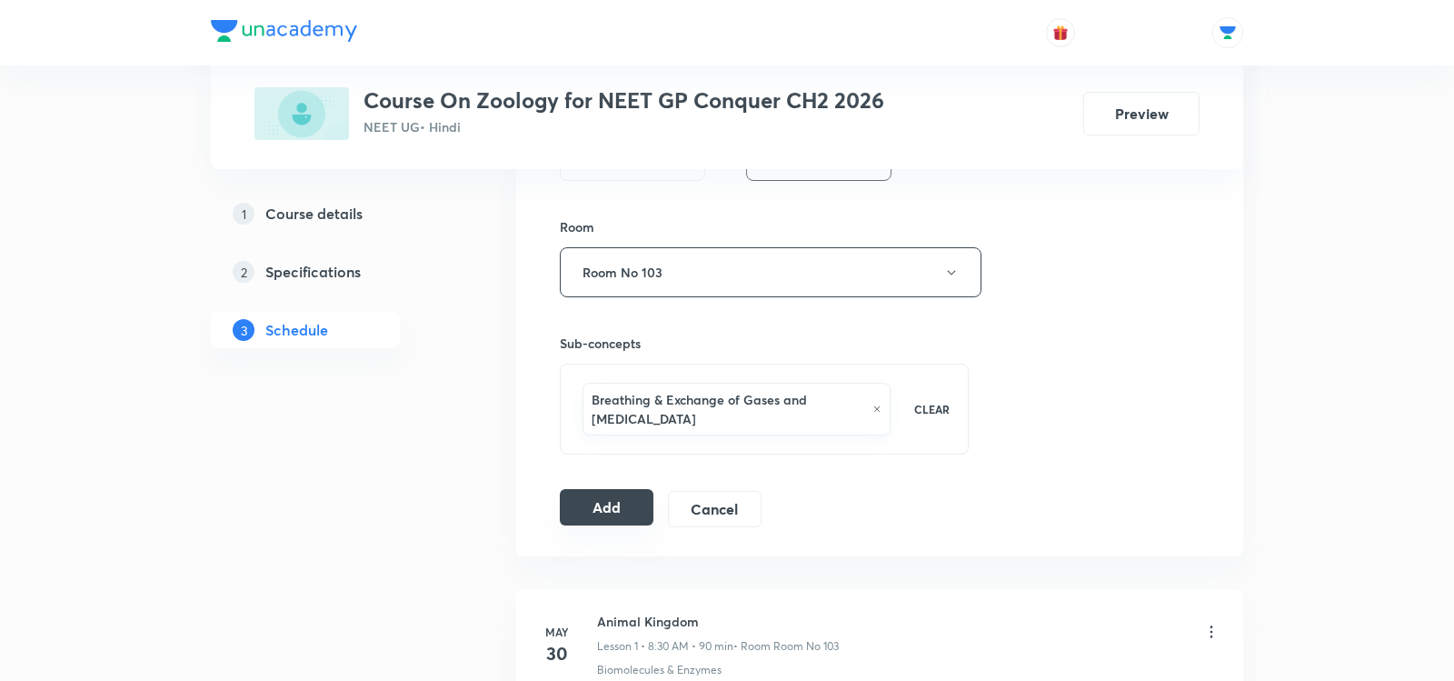
click at [633, 510] on button "Add" at bounding box center [607, 507] width 94 height 36
click at [586, 500] on button "Add" at bounding box center [607, 507] width 94 height 36
click at [587, 491] on button "Add" at bounding box center [607, 507] width 94 height 36
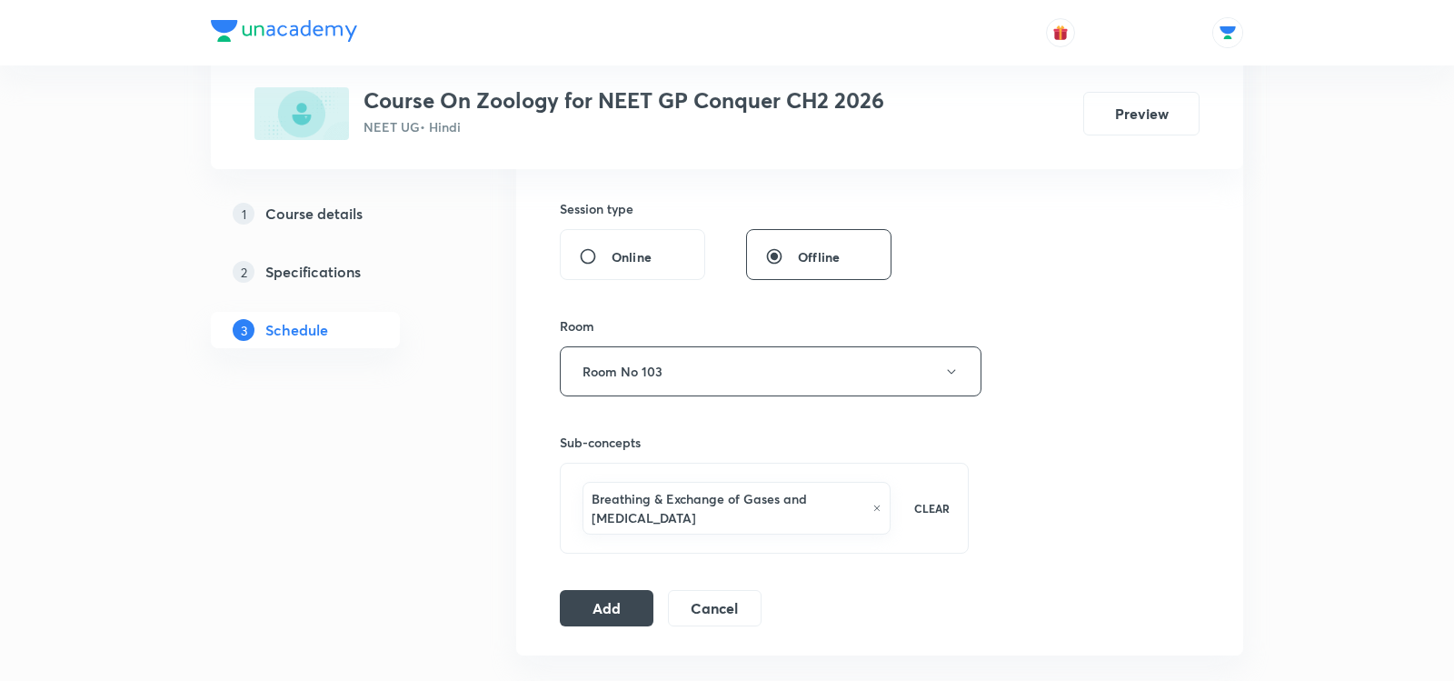
scroll to position [7813, 0]
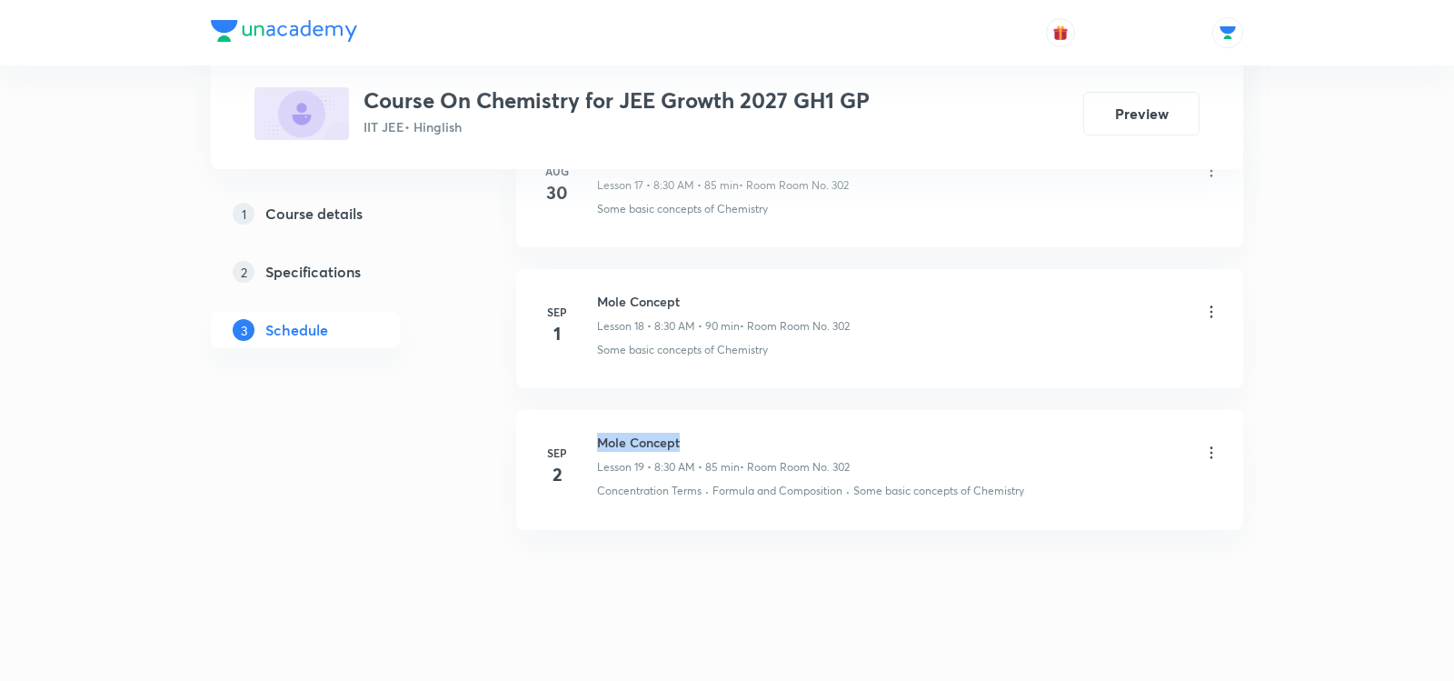
drag, startPoint x: 598, startPoint y: 423, endPoint x: 693, endPoint y: 420, distance: 94.6
click at [693, 433] on h6 "Mole Concept" at bounding box center [723, 442] width 253 height 19
copy h6 "Mole Concept"
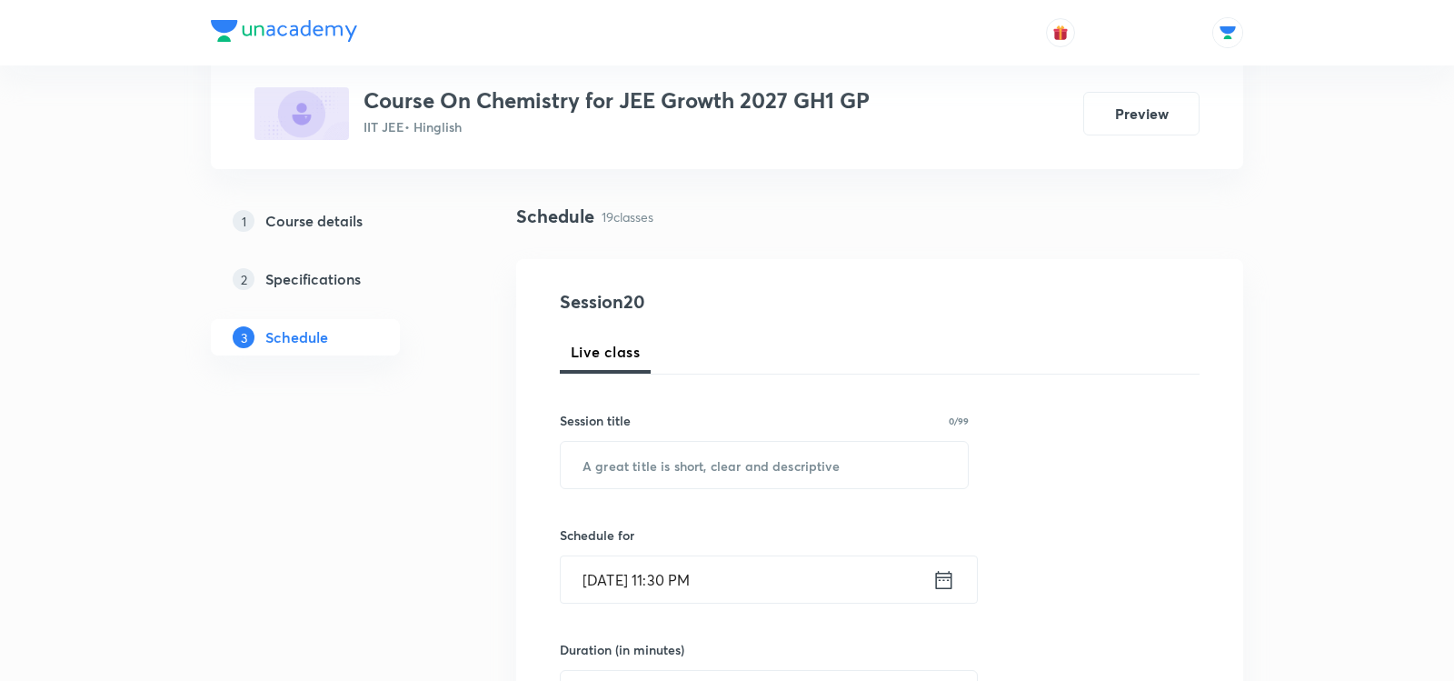
scroll to position [124, 0]
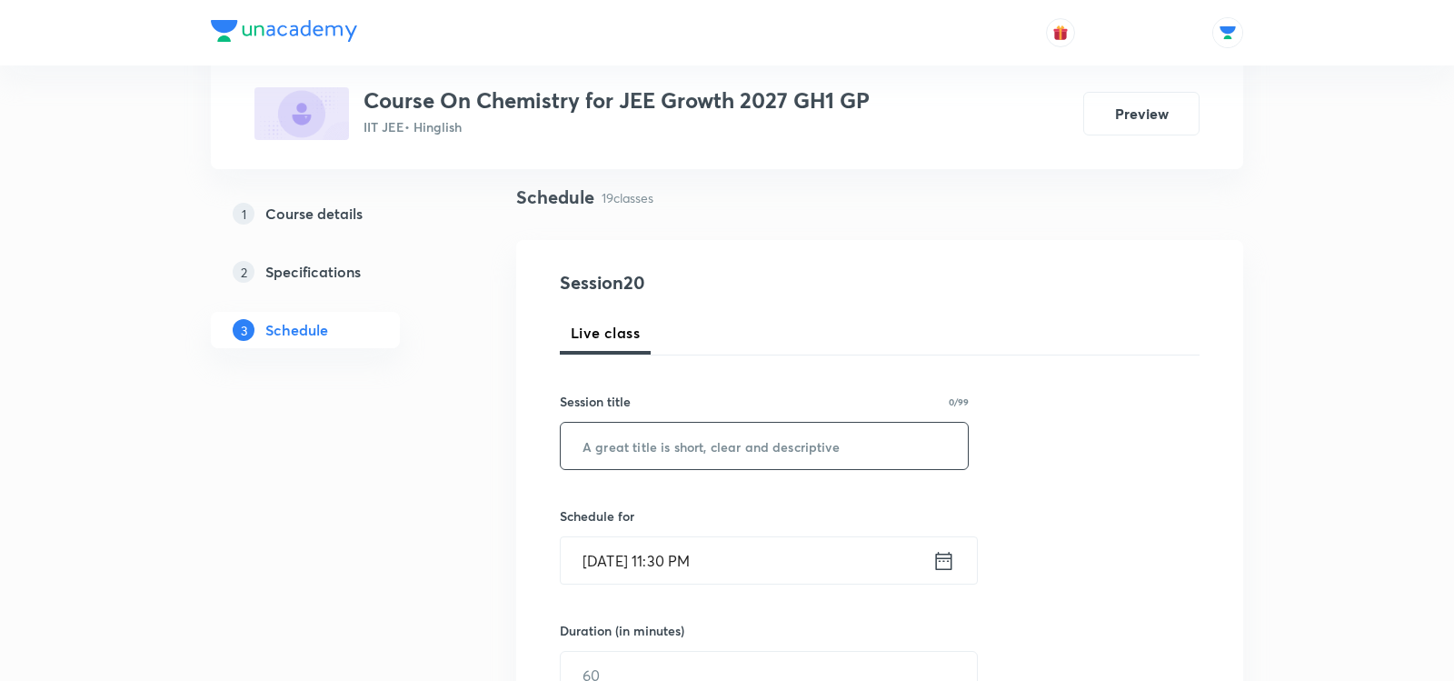
click at [684, 435] on input "text" at bounding box center [764, 446] width 407 height 46
paste input "Mole Concept"
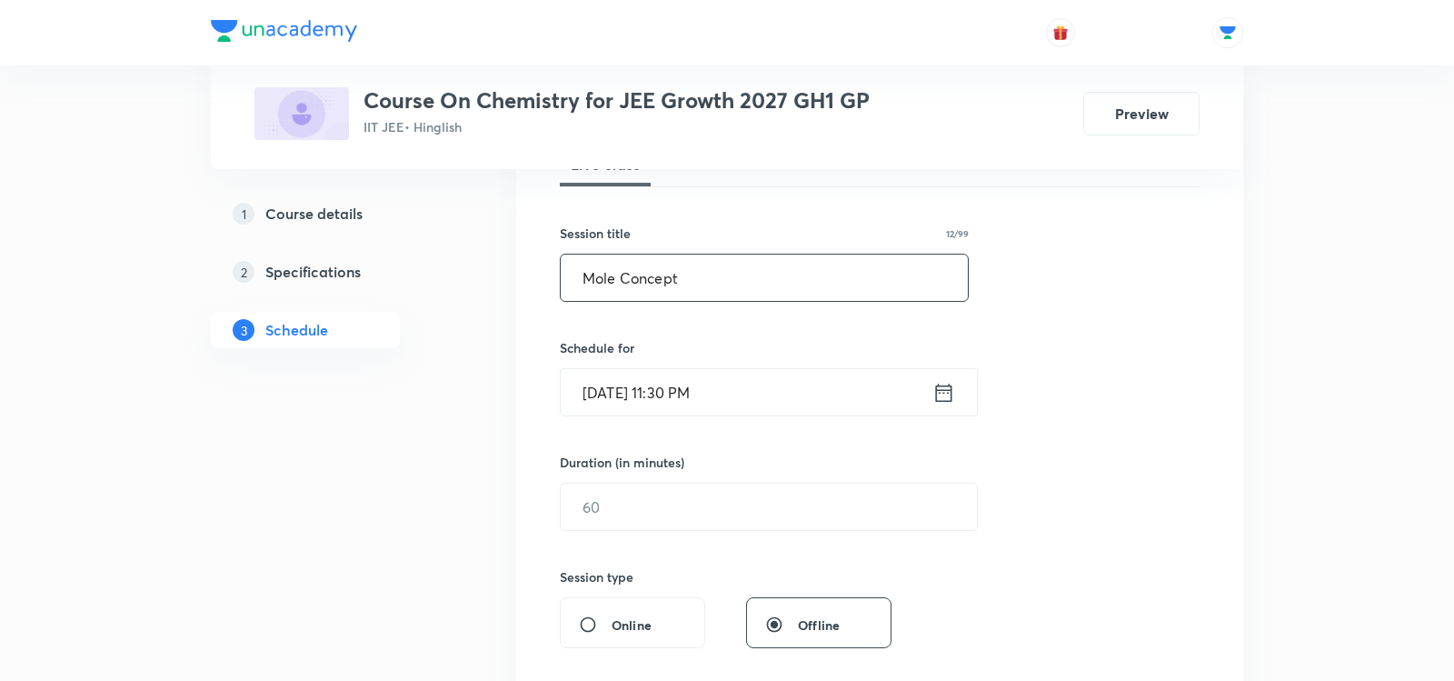
scroll to position [324, 0]
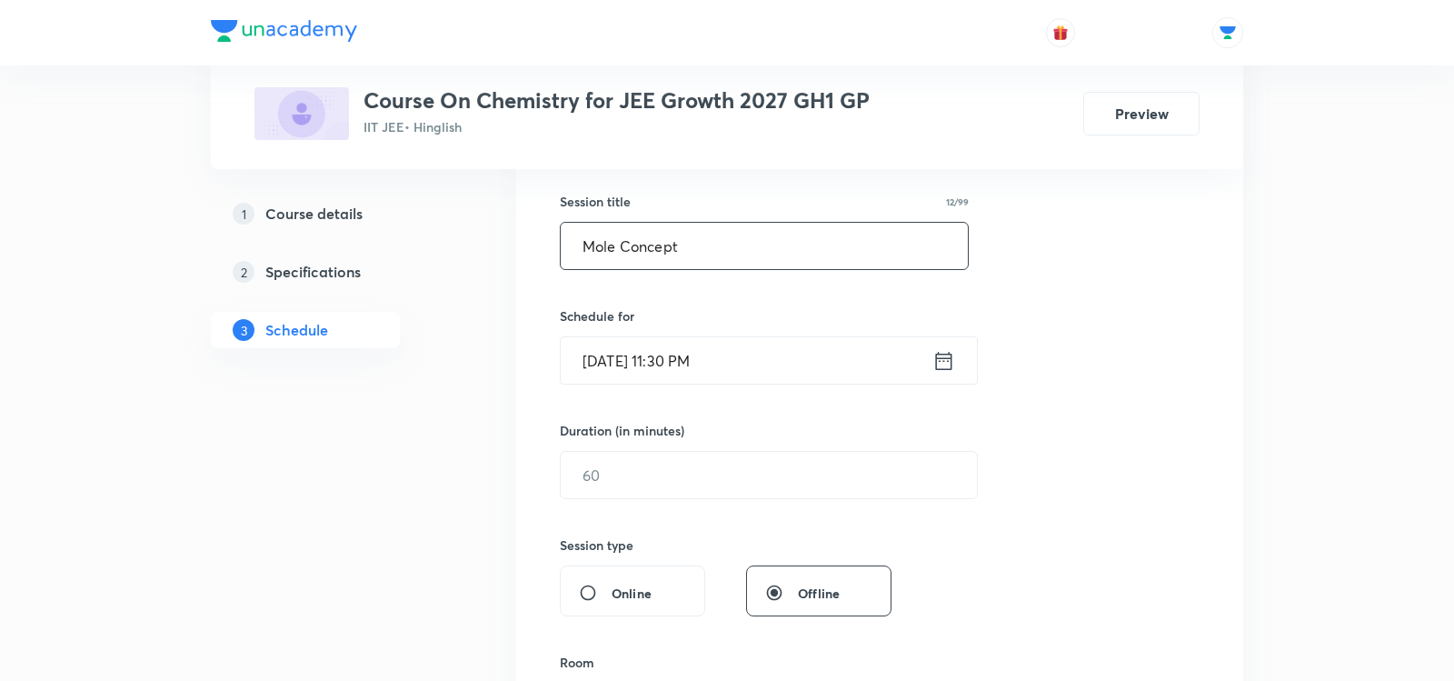
type input "Mole Concept"
click at [936, 359] on icon at bounding box center [944, 360] width 16 height 18
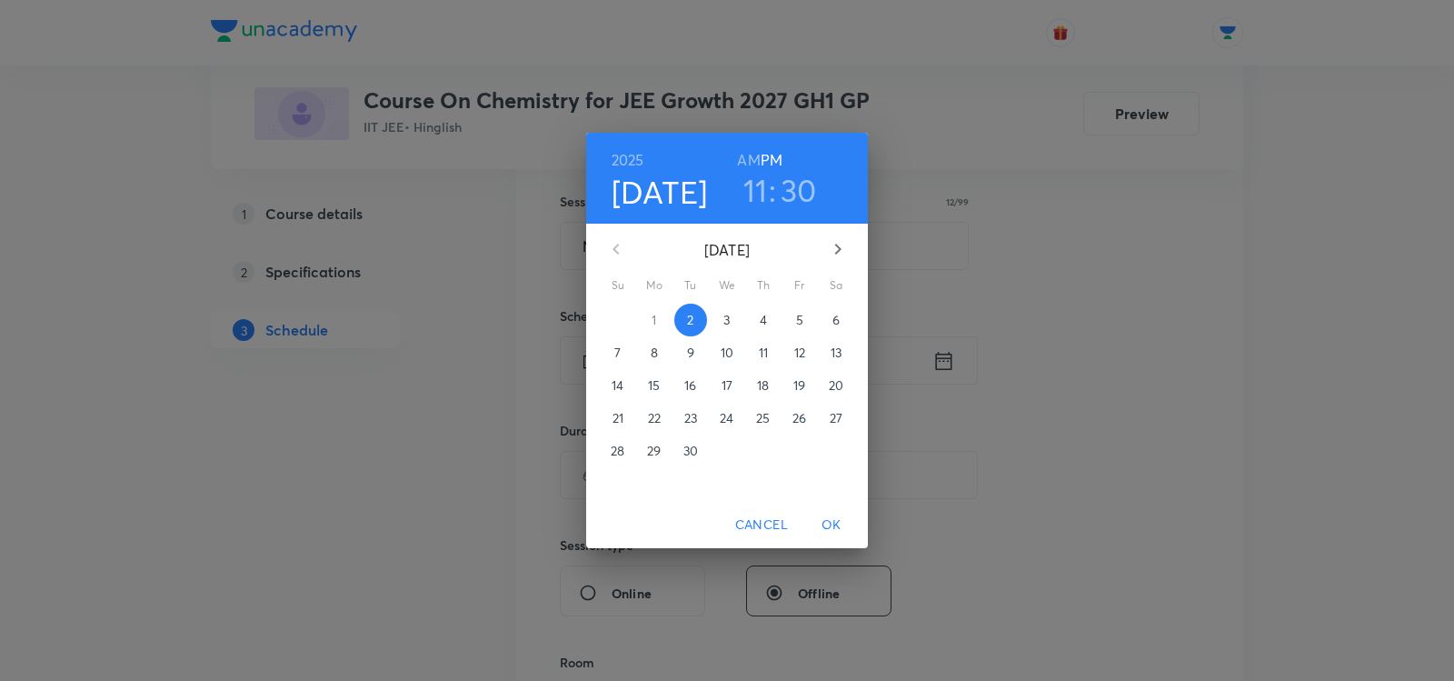
click at [716, 330] on button "3" at bounding box center [727, 320] width 33 height 33
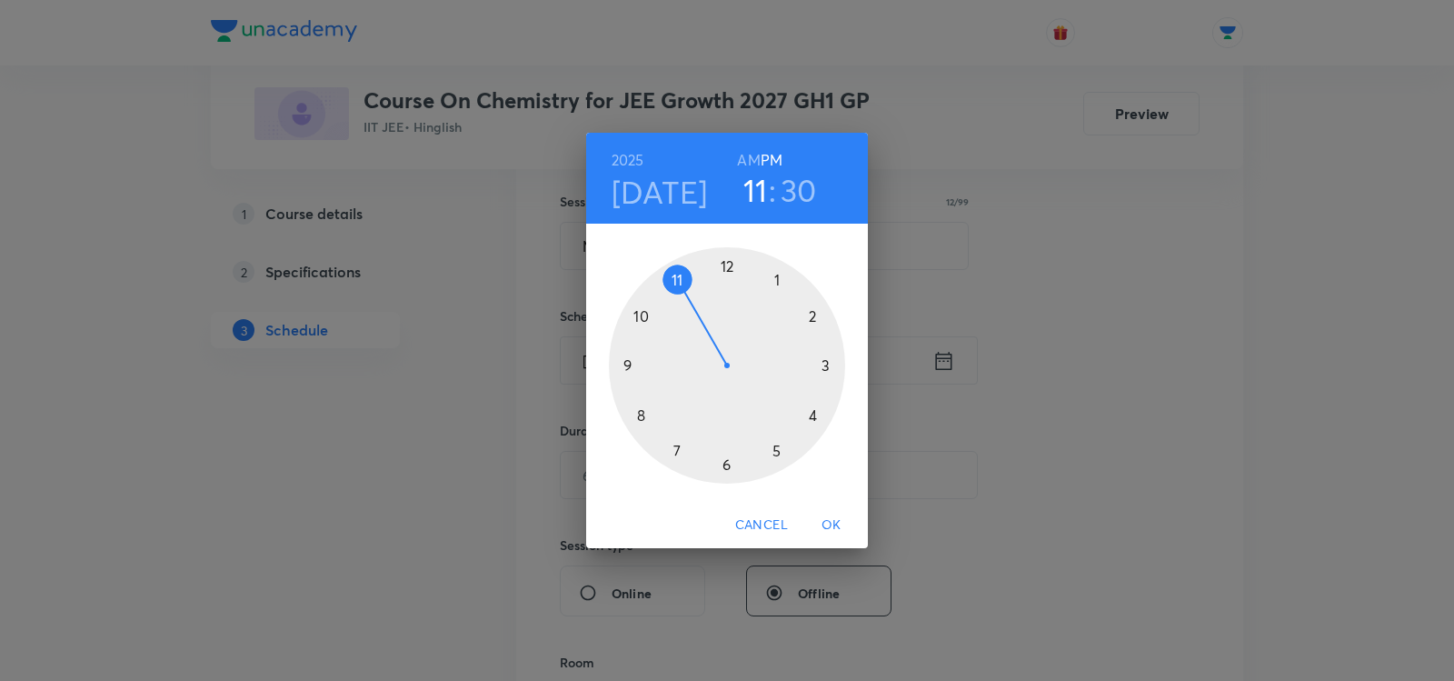
click at [743, 157] on h6 "AM" at bounding box center [748, 159] width 23 height 25
click at [637, 414] on div at bounding box center [727, 365] width 236 height 236
click at [722, 464] on div at bounding box center [727, 365] width 236 height 236
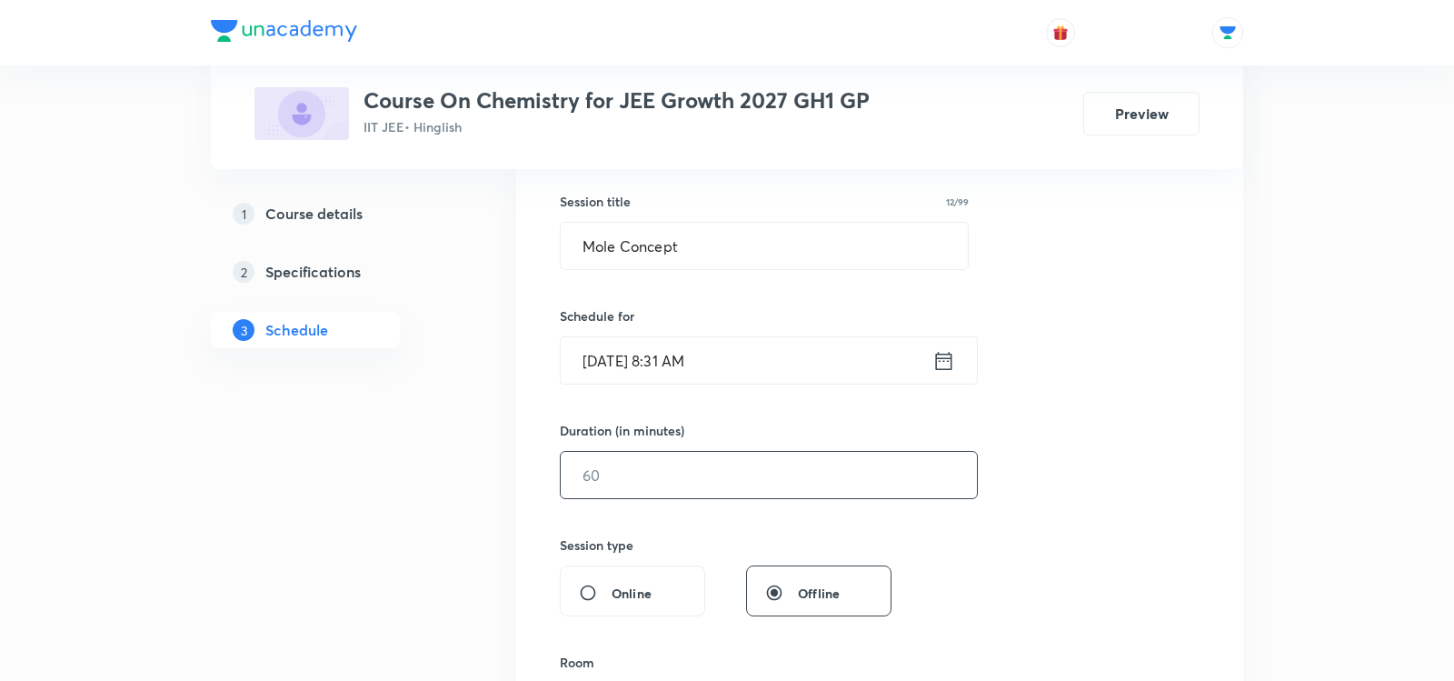
click at [651, 471] on input "text" at bounding box center [769, 475] width 416 height 46
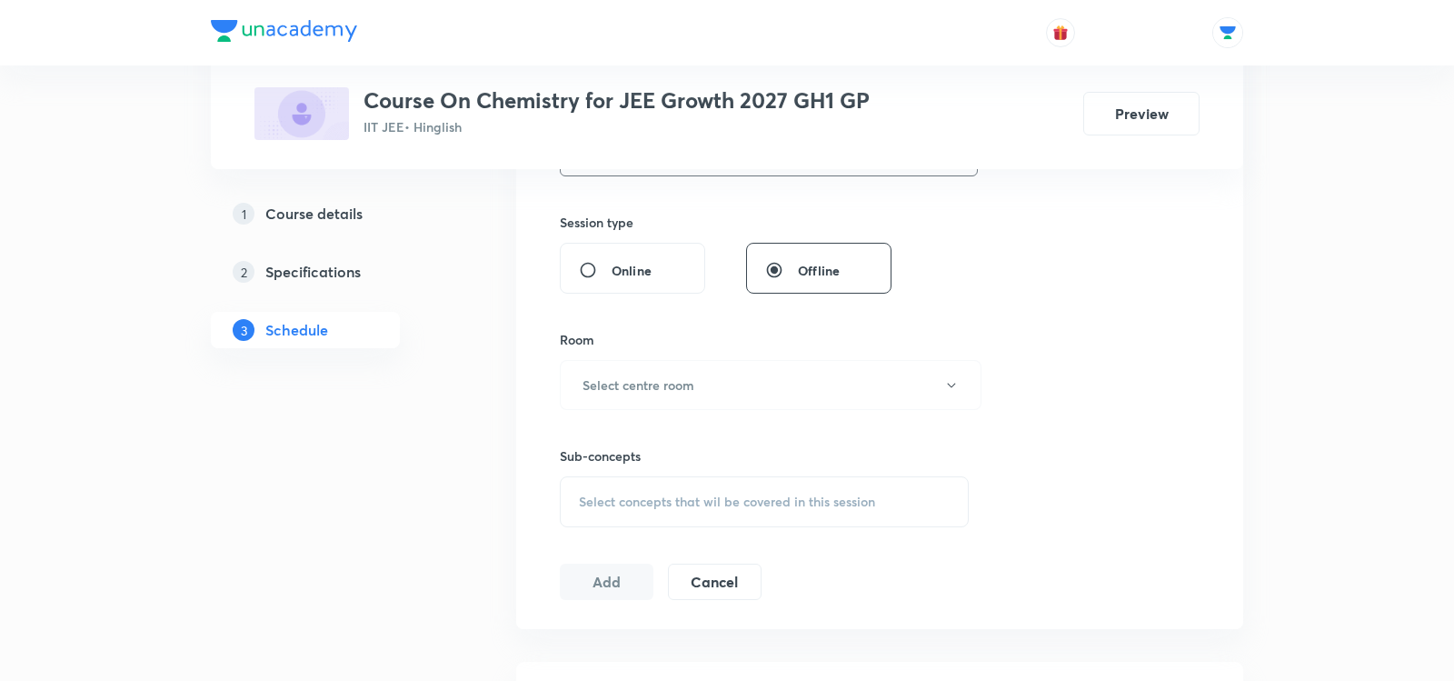
scroll to position [656, 0]
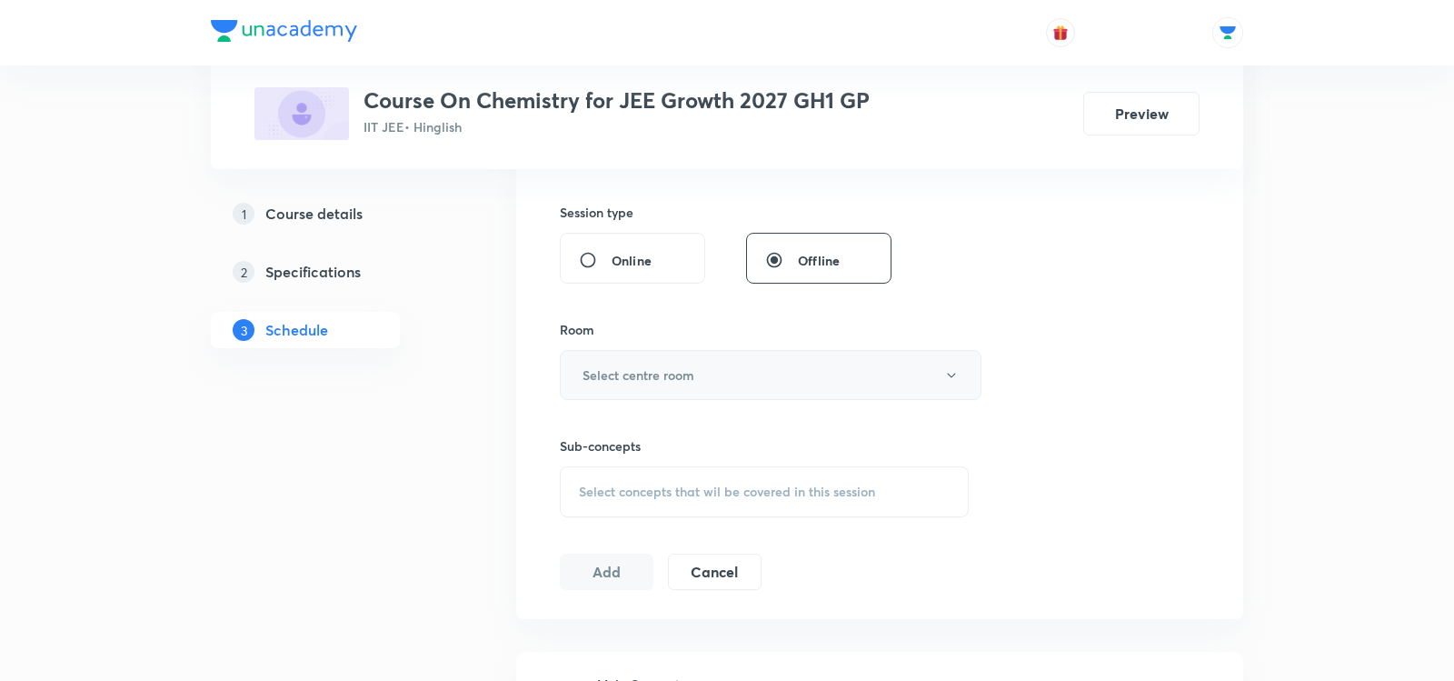
type input "85"
click at [678, 372] on h6 "Select centre room" at bounding box center [639, 374] width 112 height 19
click at [614, 556] on li "Room No. 302" at bounding box center [771, 570] width 420 height 34
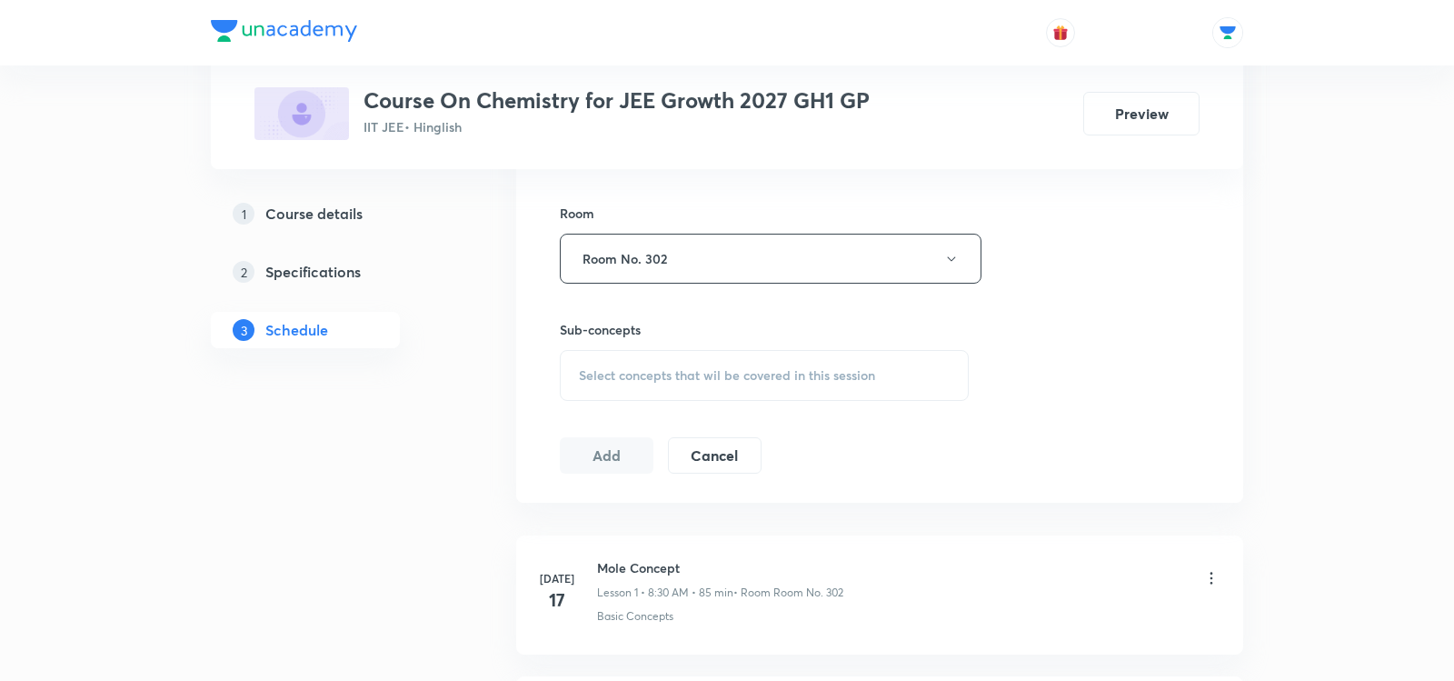
scroll to position [774, 0]
click at [591, 351] on div "Select concepts that wil be covered in this session" at bounding box center [764, 373] width 409 height 51
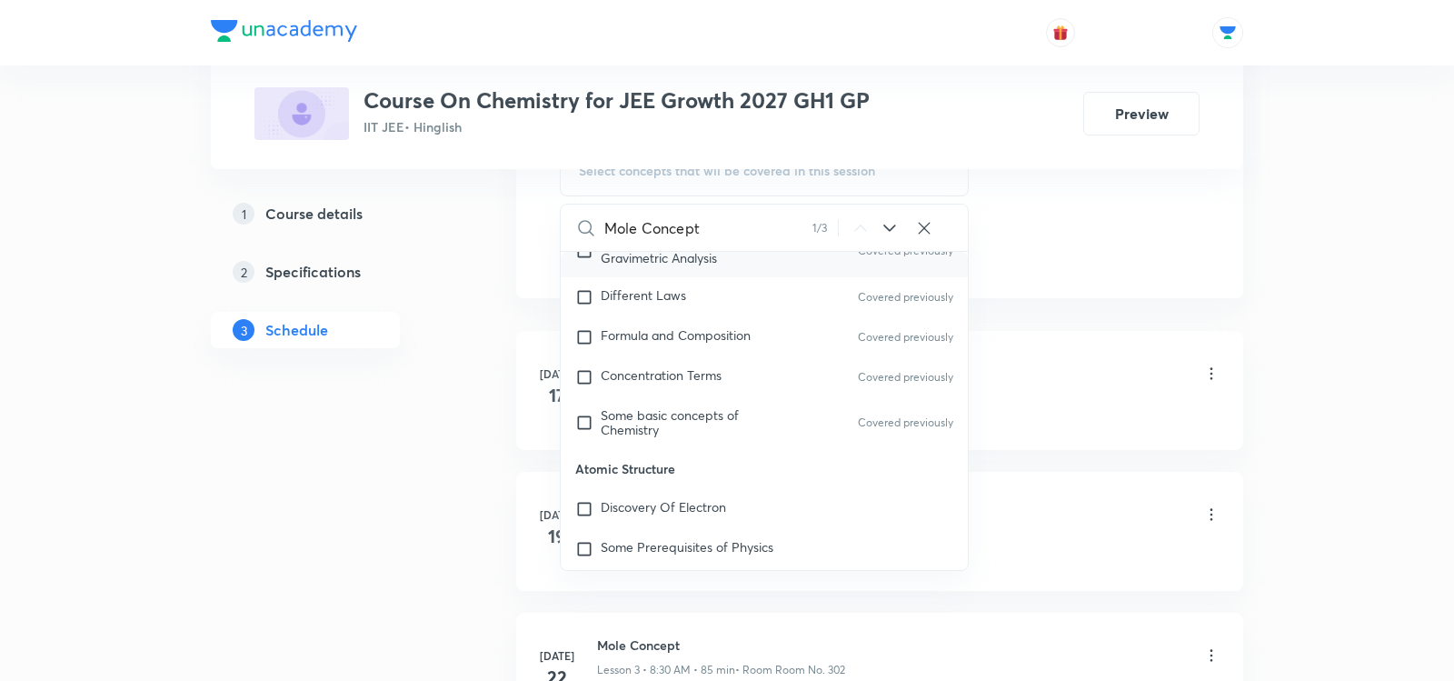
scroll to position [352, 0]
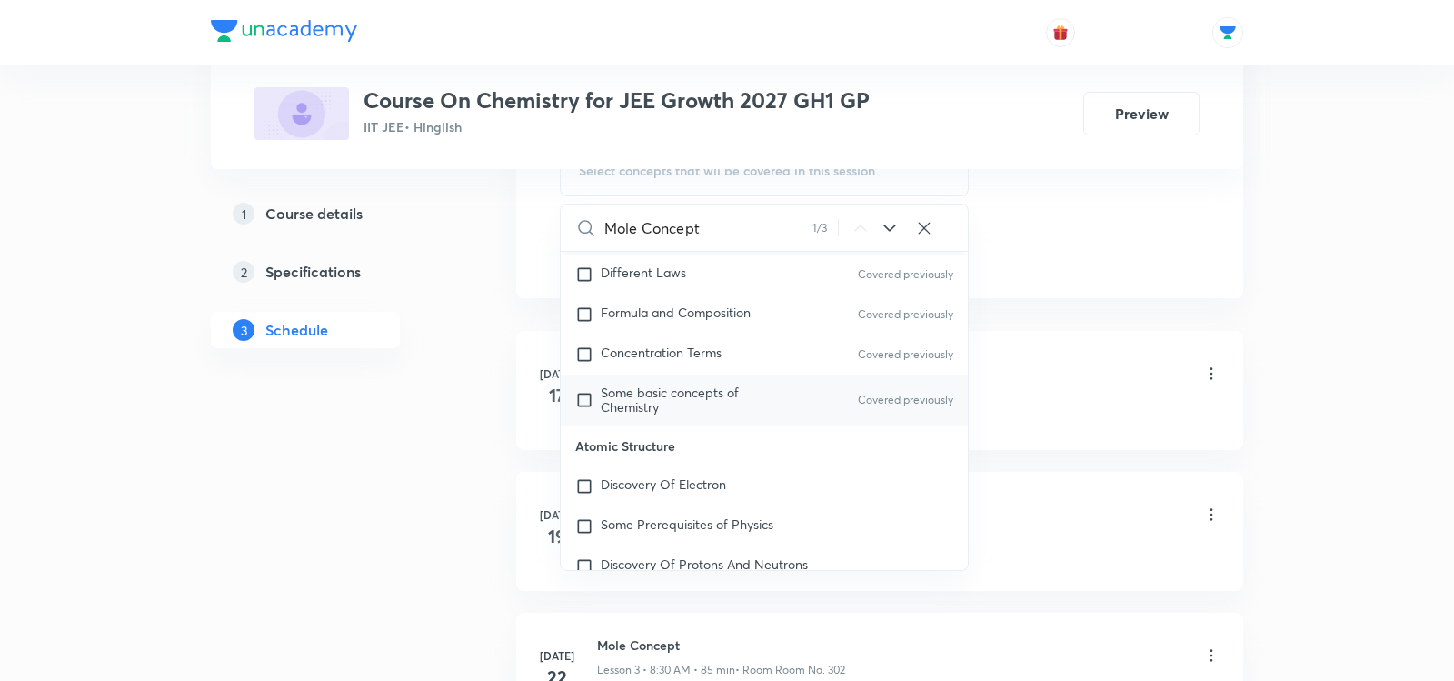
type input "Mole Concept"
click at [646, 390] on span "Some basic concepts of Chemistry" at bounding box center [670, 400] width 138 height 32
checkbox input "true"
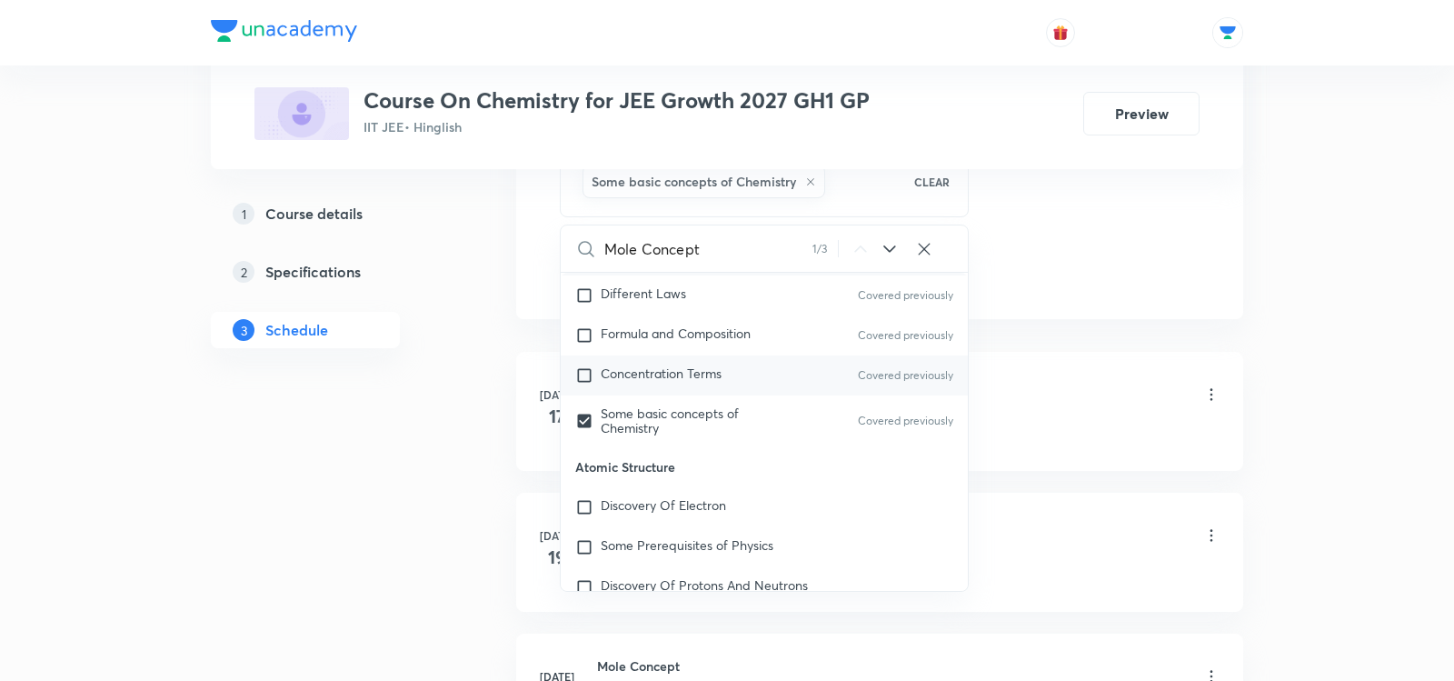
click at [645, 378] on div "Concentration Terms Covered previously" at bounding box center [764, 375] width 407 height 40
checkbox input "true"
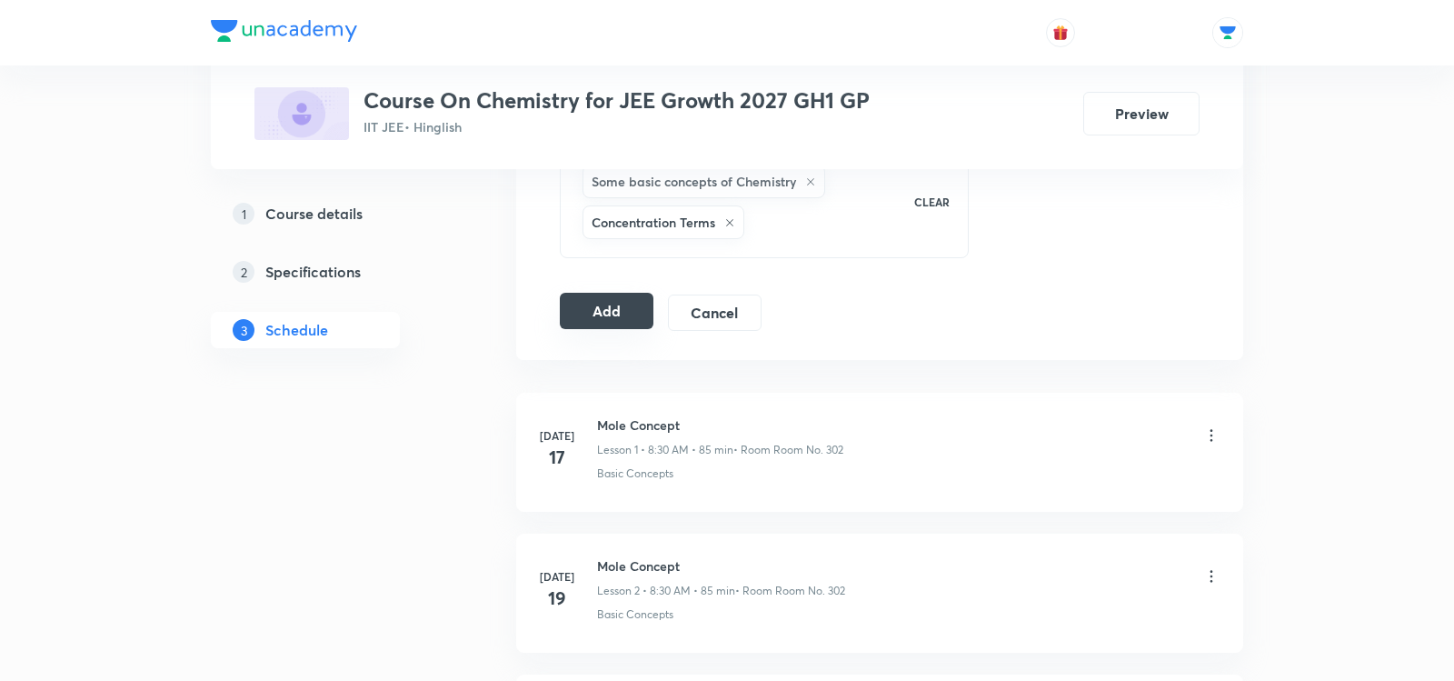
click at [583, 307] on button "Add" at bounding box center [607, 311] width 94 height 36
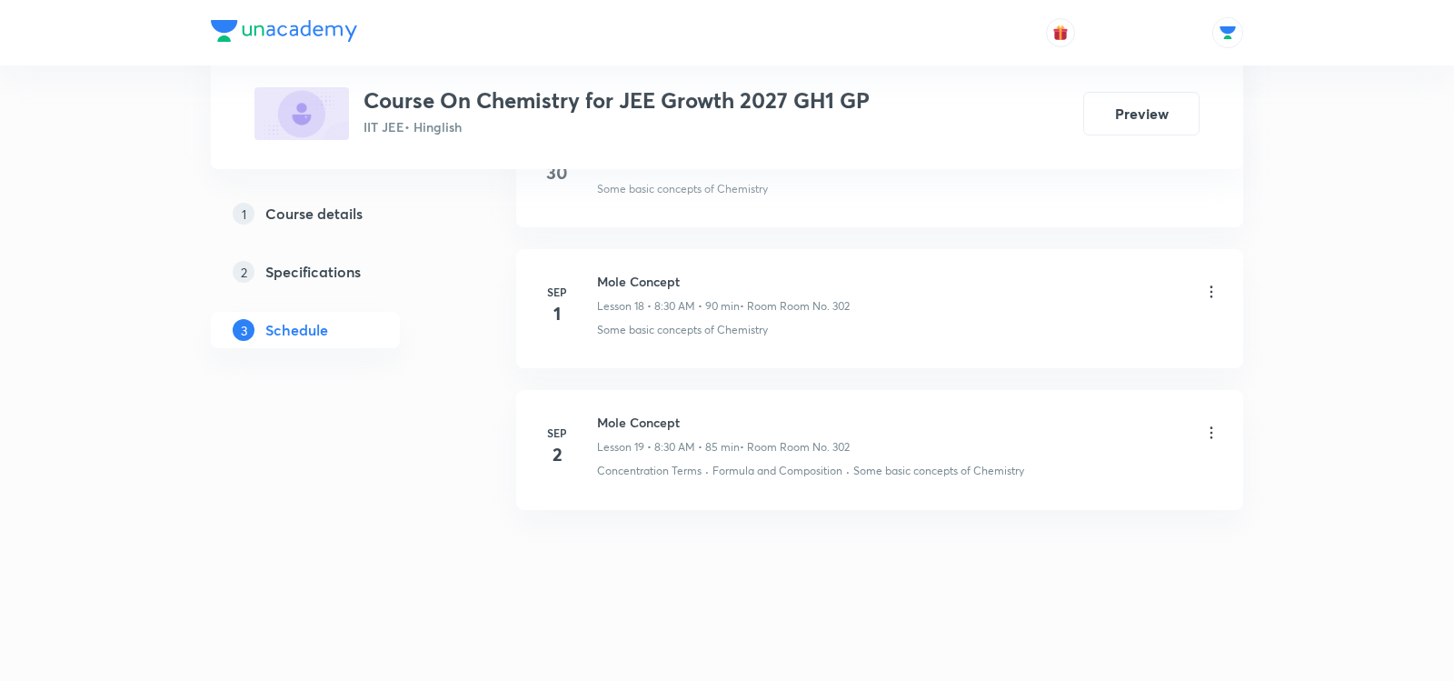
scroll to position [3452, 0]
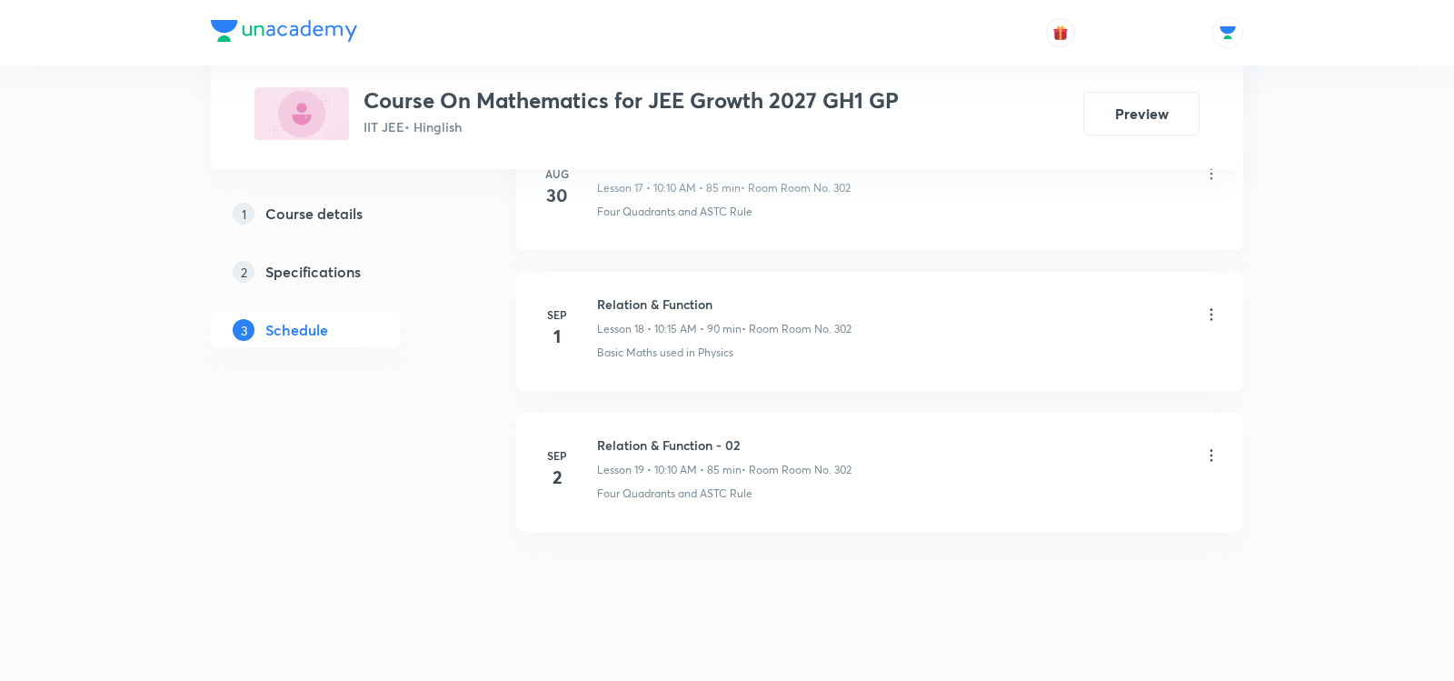
scroll to position [3433, 0]
drag, startPoint x: 600, startPoint y: 424, endPoint x: 747, endPoint y: 426, distance: 147.2
click at [747, 434] on h6 "Relation & Function - 02" at bounding box center [724, 443] width 254 height 19
copy h6 "Relation & Function - 02"
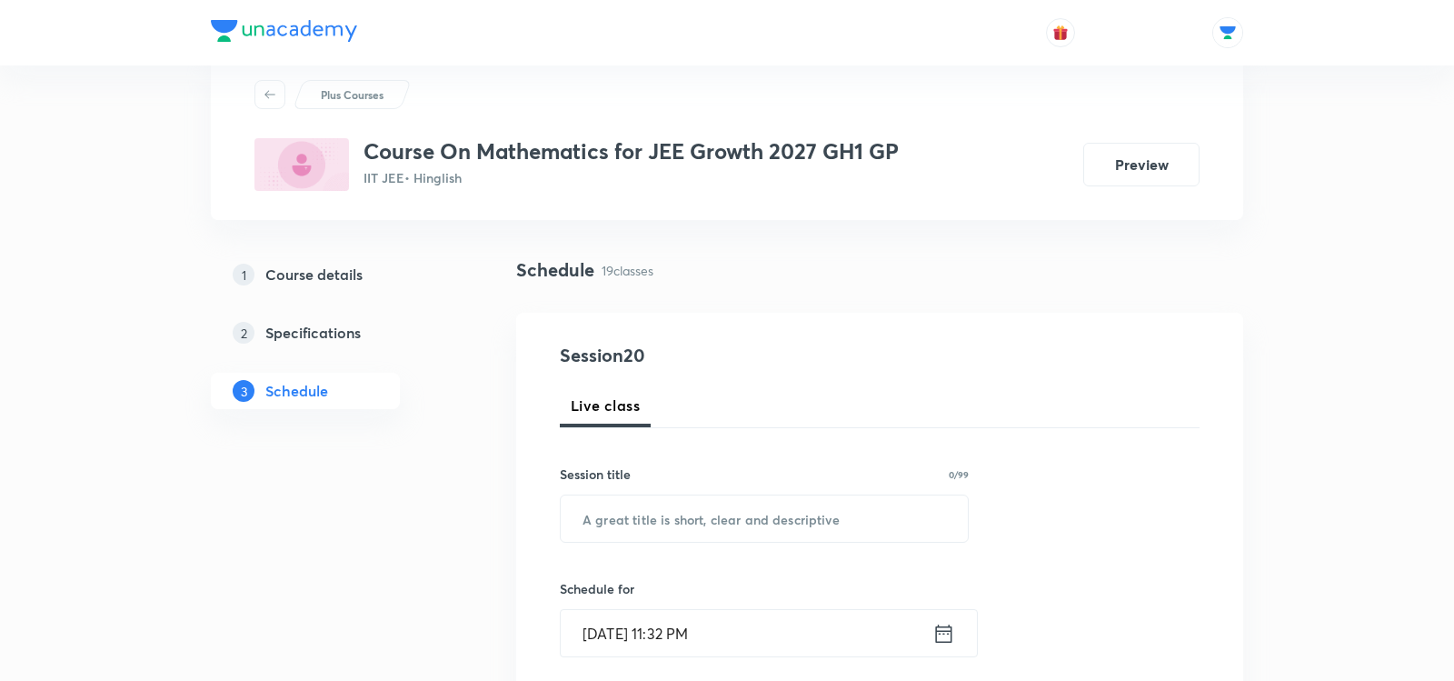
scroll to position [61, 0]
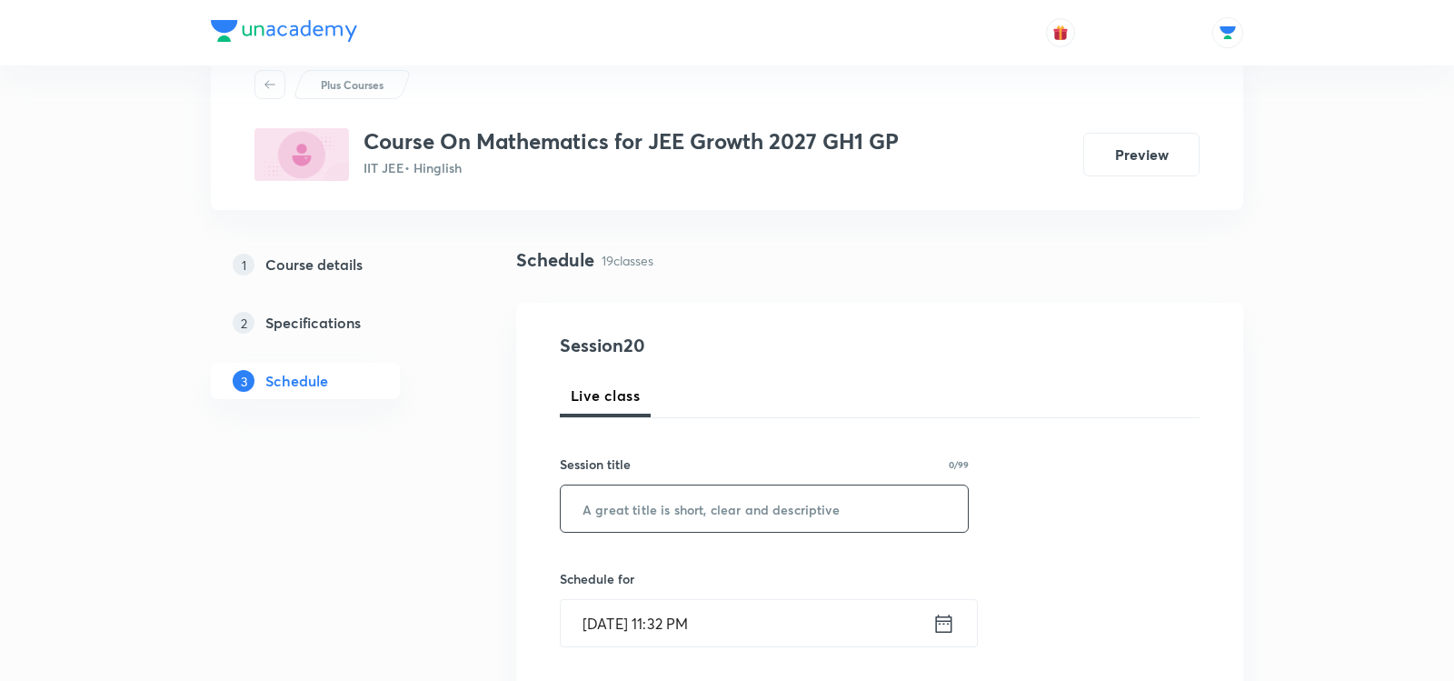
click at [664, 516] on input "text" at bounding box center [764, 508] width 407 height 46
paste input "Relation & Function - 02"
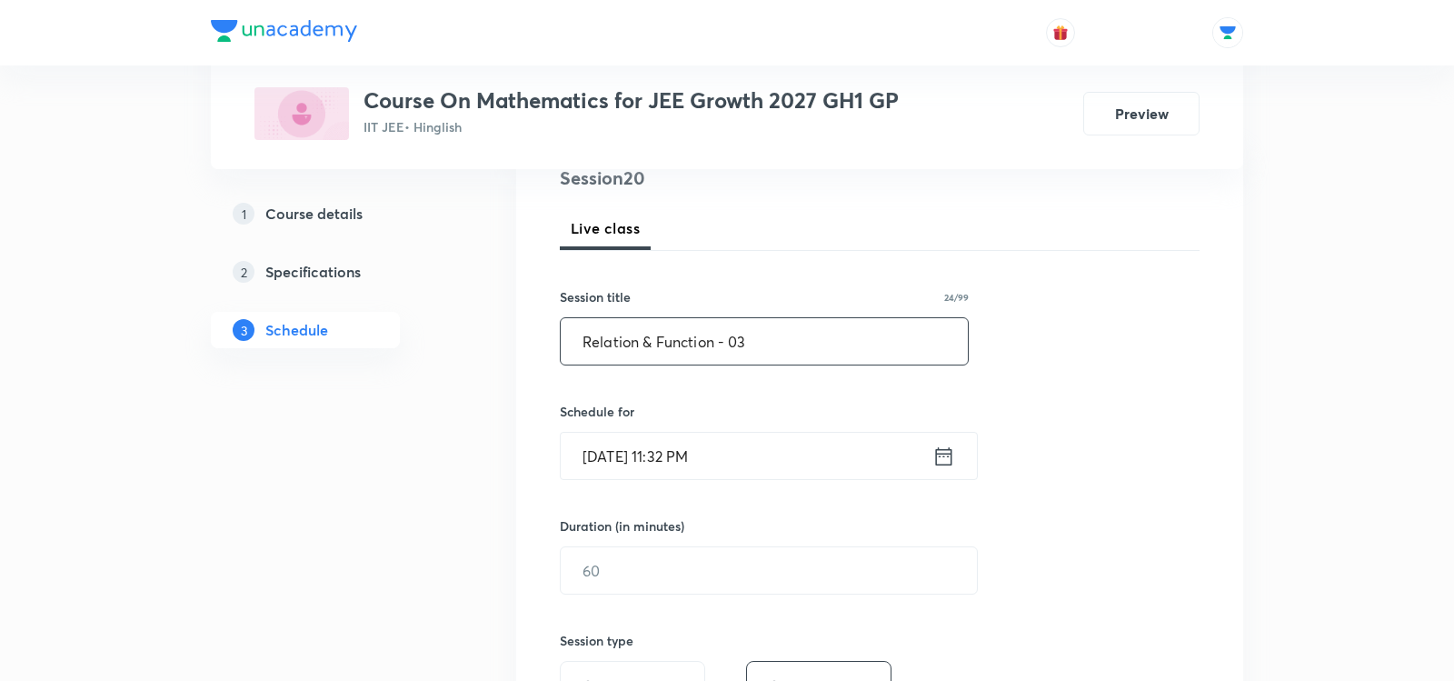
scroll to position [229, 0]
type input "Relation & Function - 03"
click at [947, 448] on icon at bounding box center [943, 455] width 23 height 25
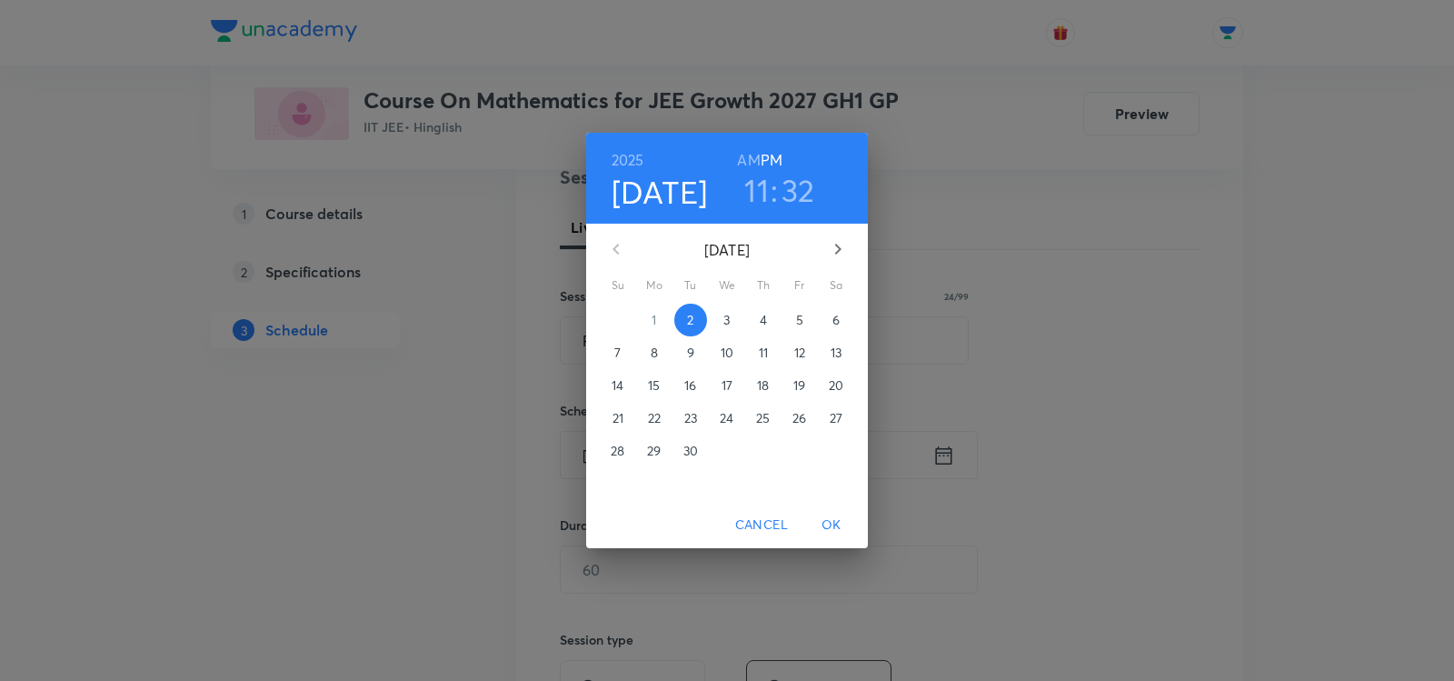
click at [725, 333] on button "3" at bounding box center [727, 320] width 33 height 33
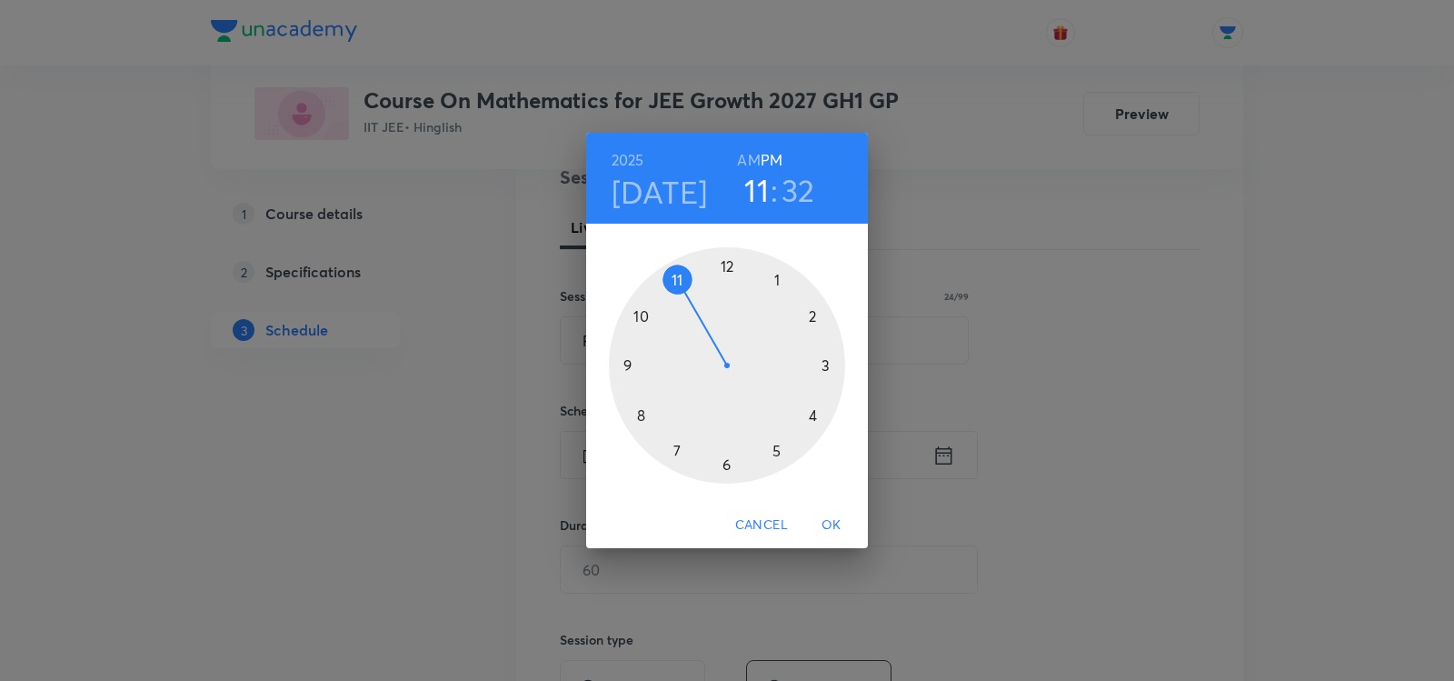
click at [750, 158] on h6 "AM" at bounding box center [748, 159] width 23 height 25
click at [644, 321] on div at bounding box center [727, 365] width 236 height 236
click at [816, 313] on div at bounding box center [727, 365] width 236 height 236
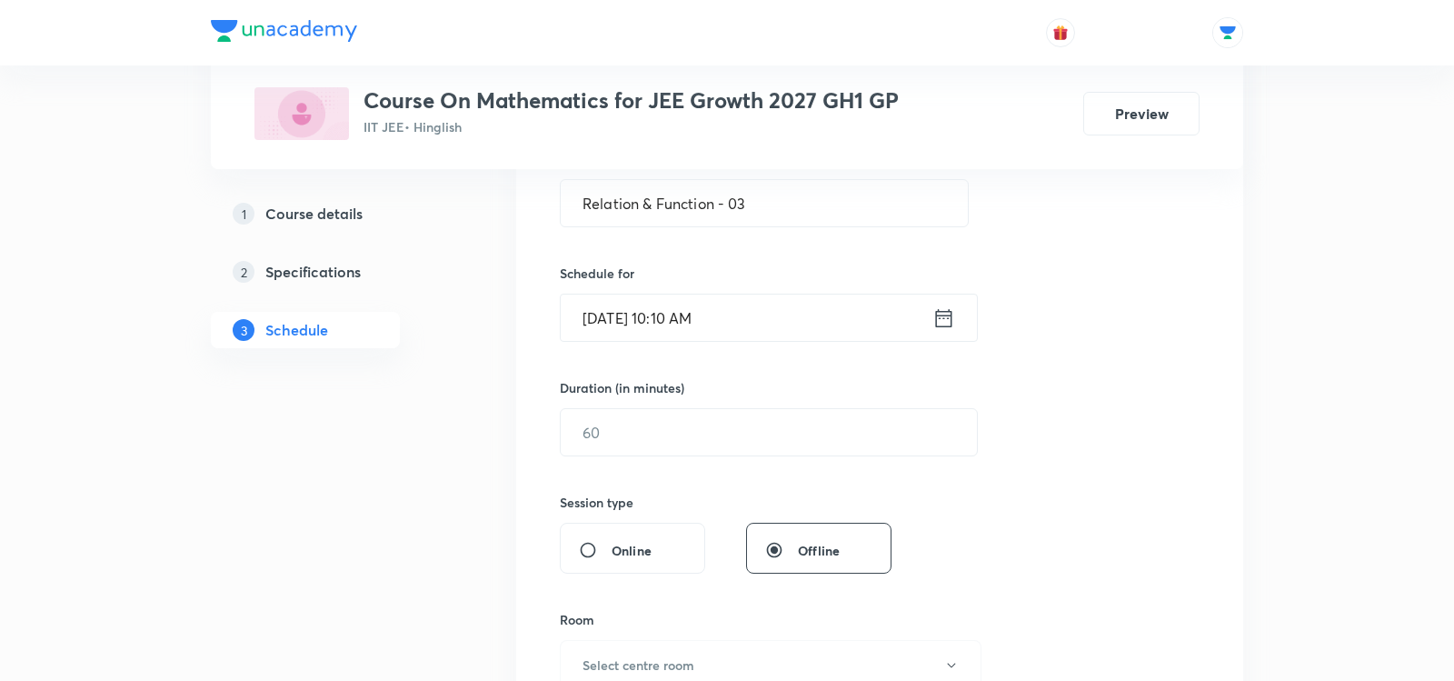
scroll to position [400, 0]
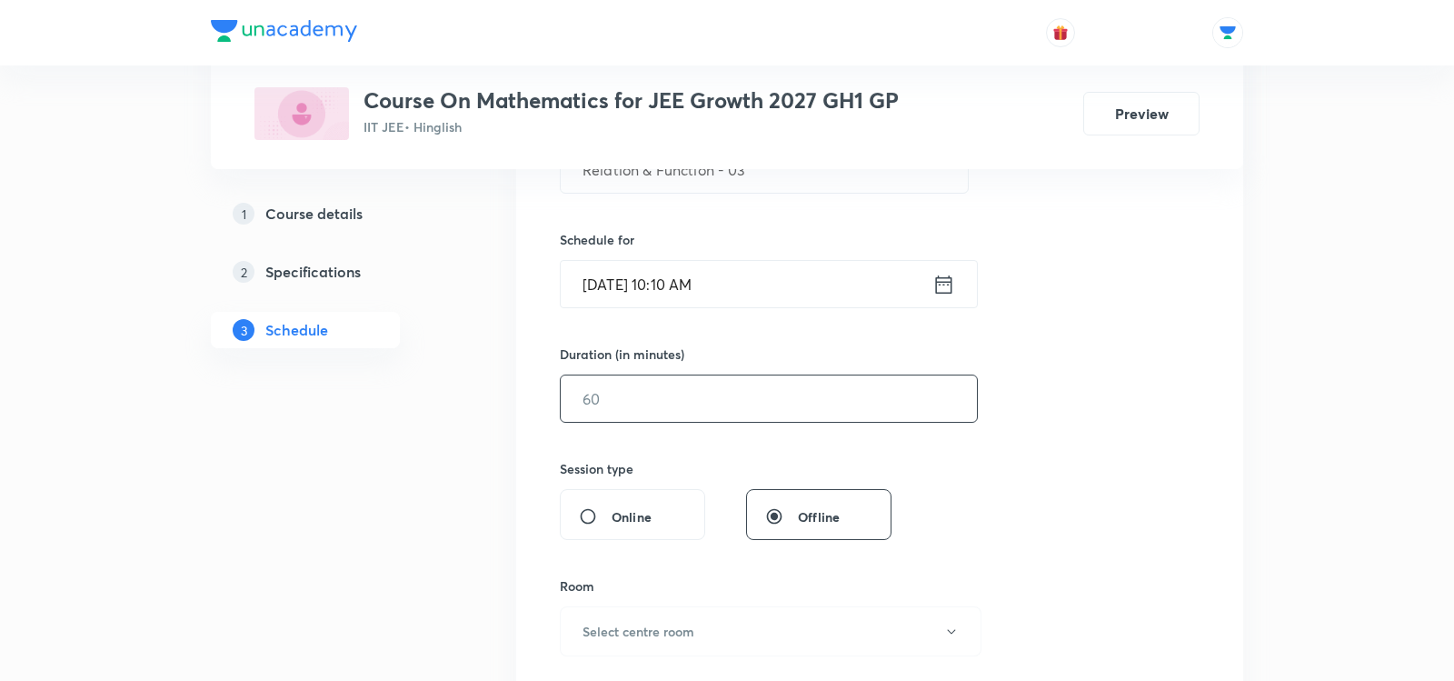
click at [685, 392] on input "text" at bounding box center [769, 398] width 416 height 46
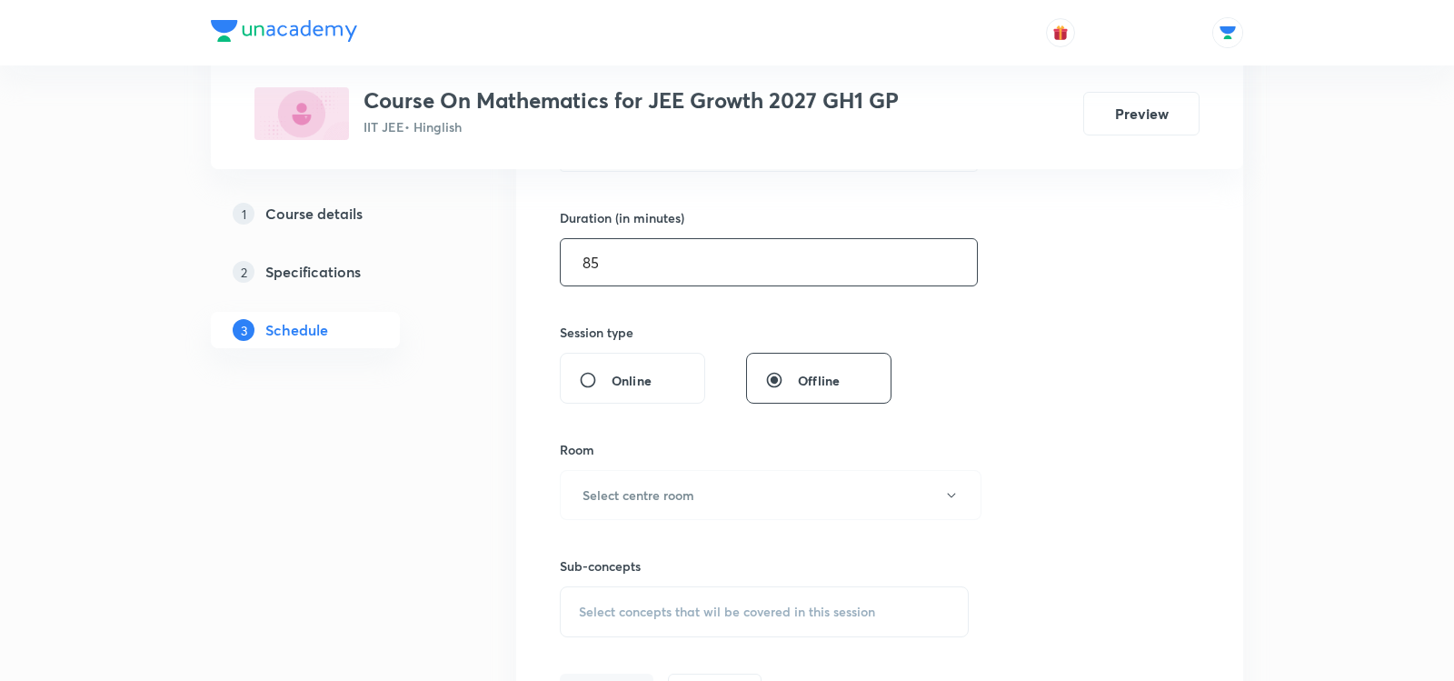
scroll to position [538, 0]
type input "85"
click at [668, 476] on button "Select centre room" at bounding box center [771, 493] width 422 height 50
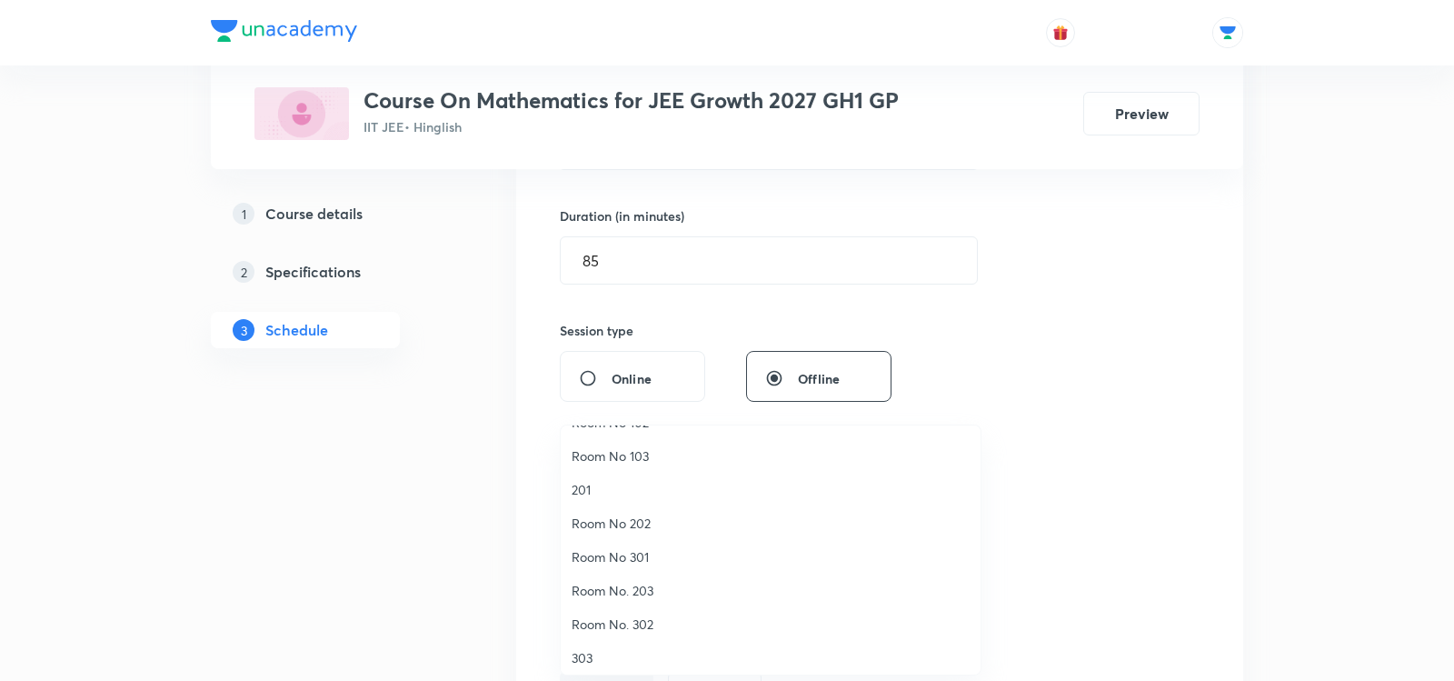
scroll to position [75, 0]
click at [603, 612] on span "Room No. 302" at bounding box center [771, 610] width 398 height 19
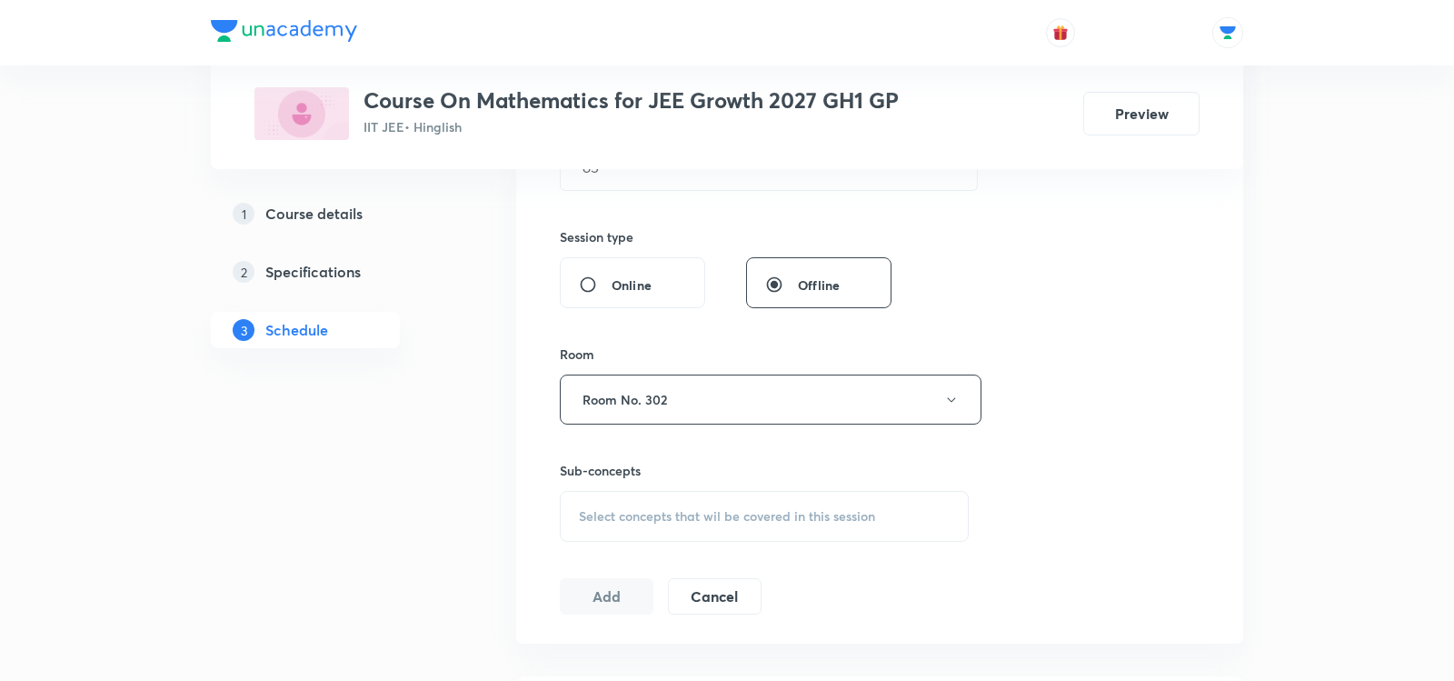
scroll to position [678, 0]
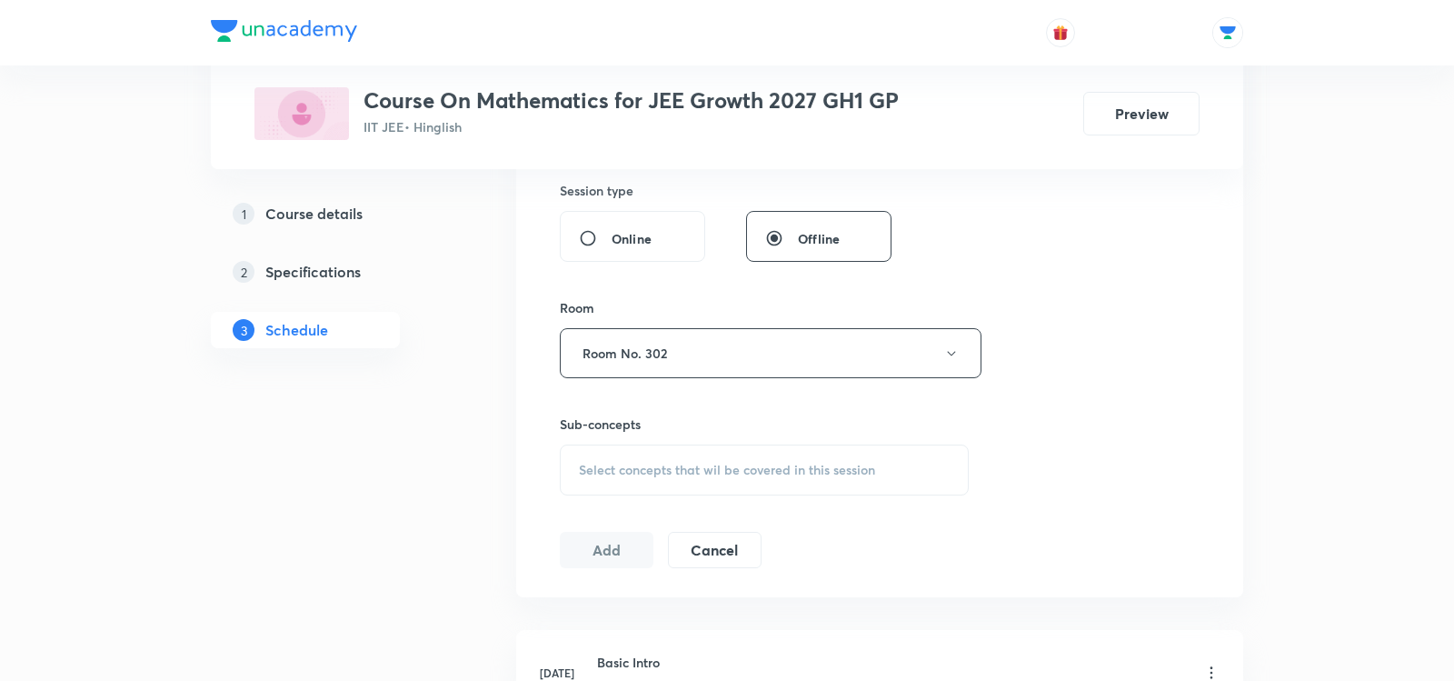
click at [595, 463] on span "Select concepts that wil be covered in this session" at bounding box center [727, 470] width 296 height 15
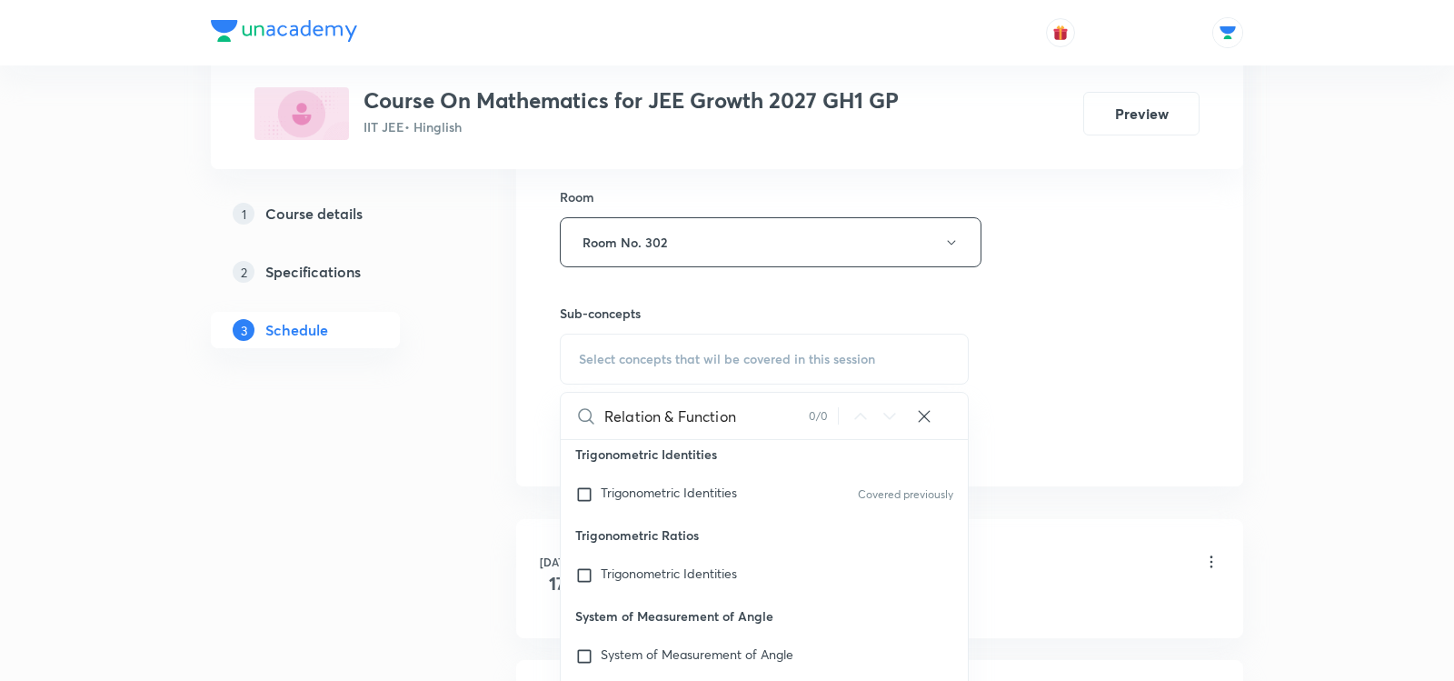
scroll to position [94, 0]
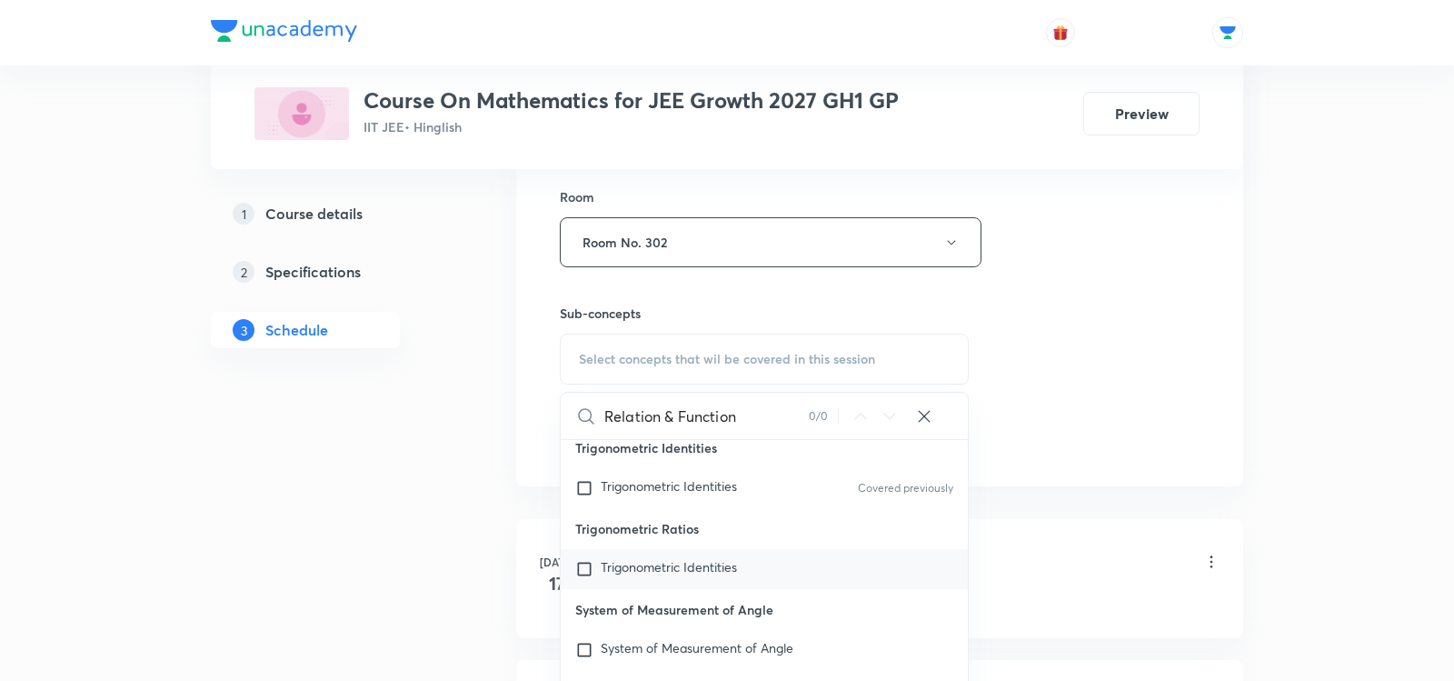
type input "Relation & Function"
click at [658, 549] on div "Trigonometric Identities" at bounding box center [764, 569] width 407 height 40
checkbox input "true"
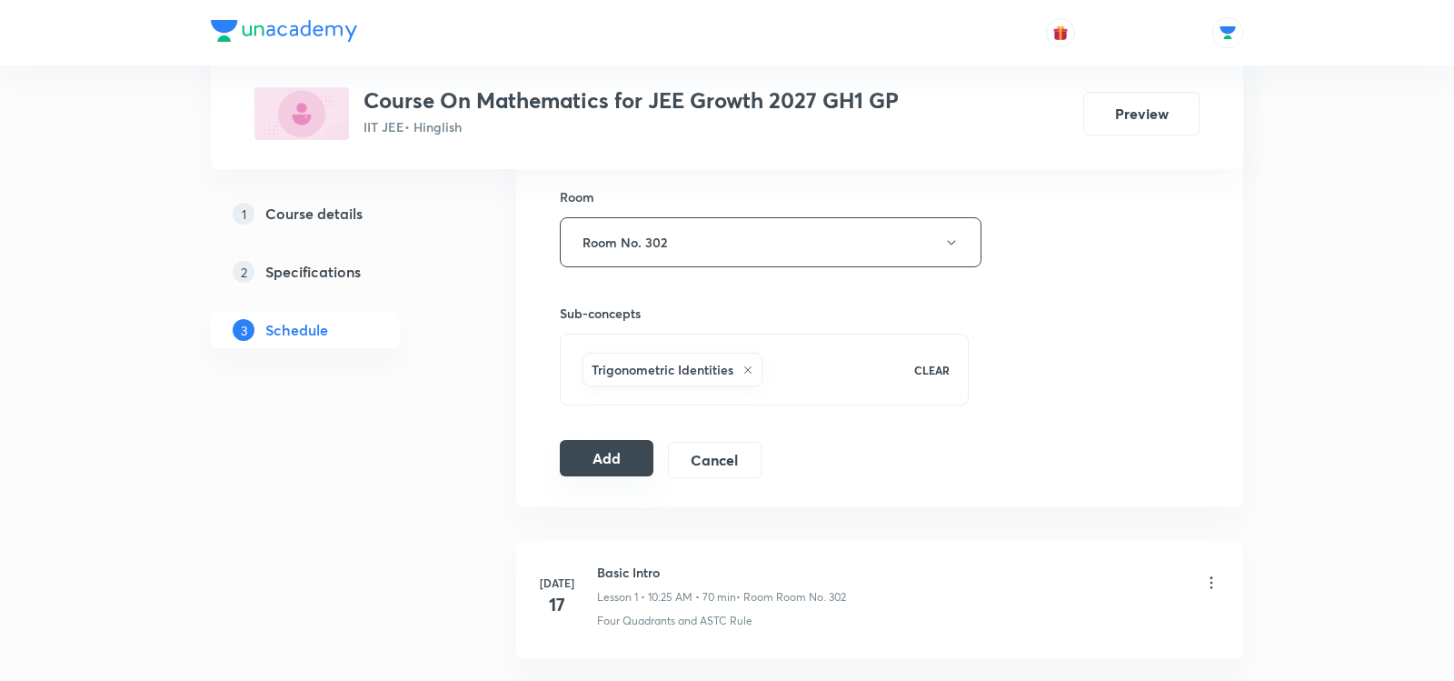
click at [578, 440] on button "Add" at bounding box center [607, 458] width 94 height 36
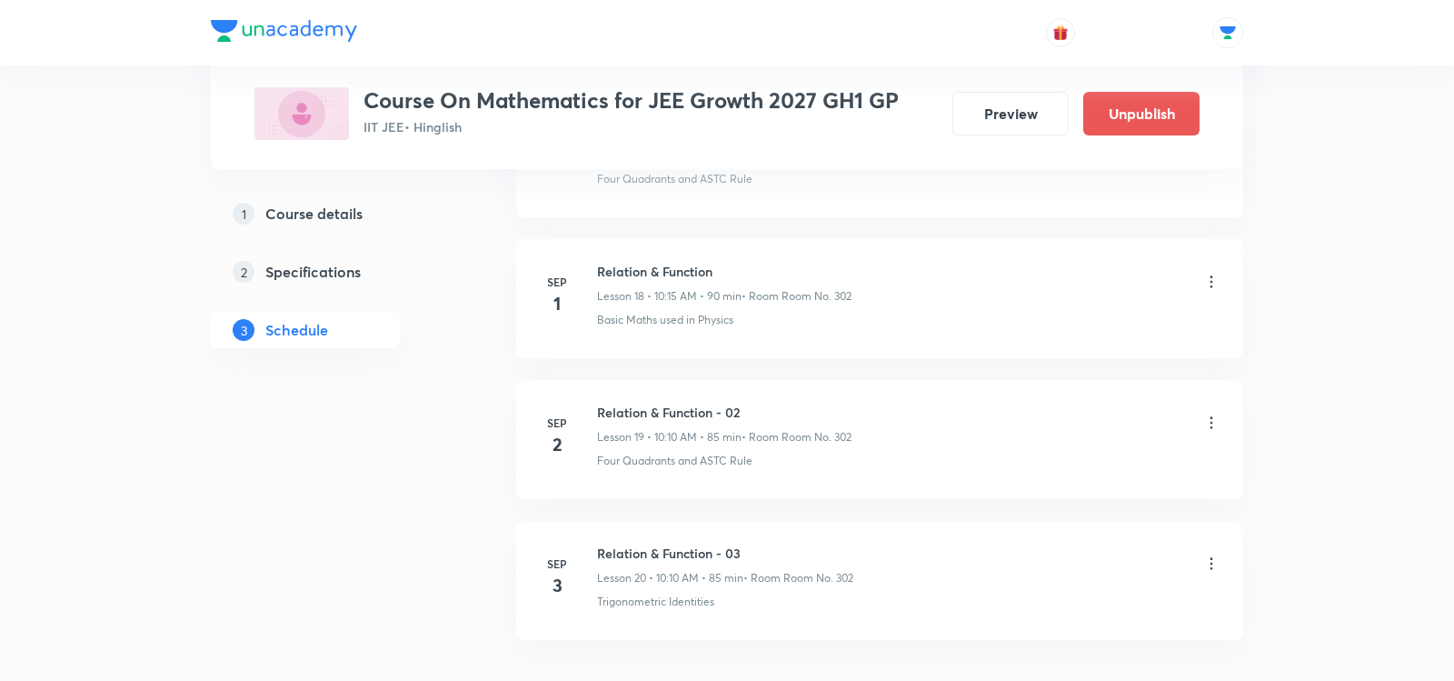
scroll to position [2741, 0]
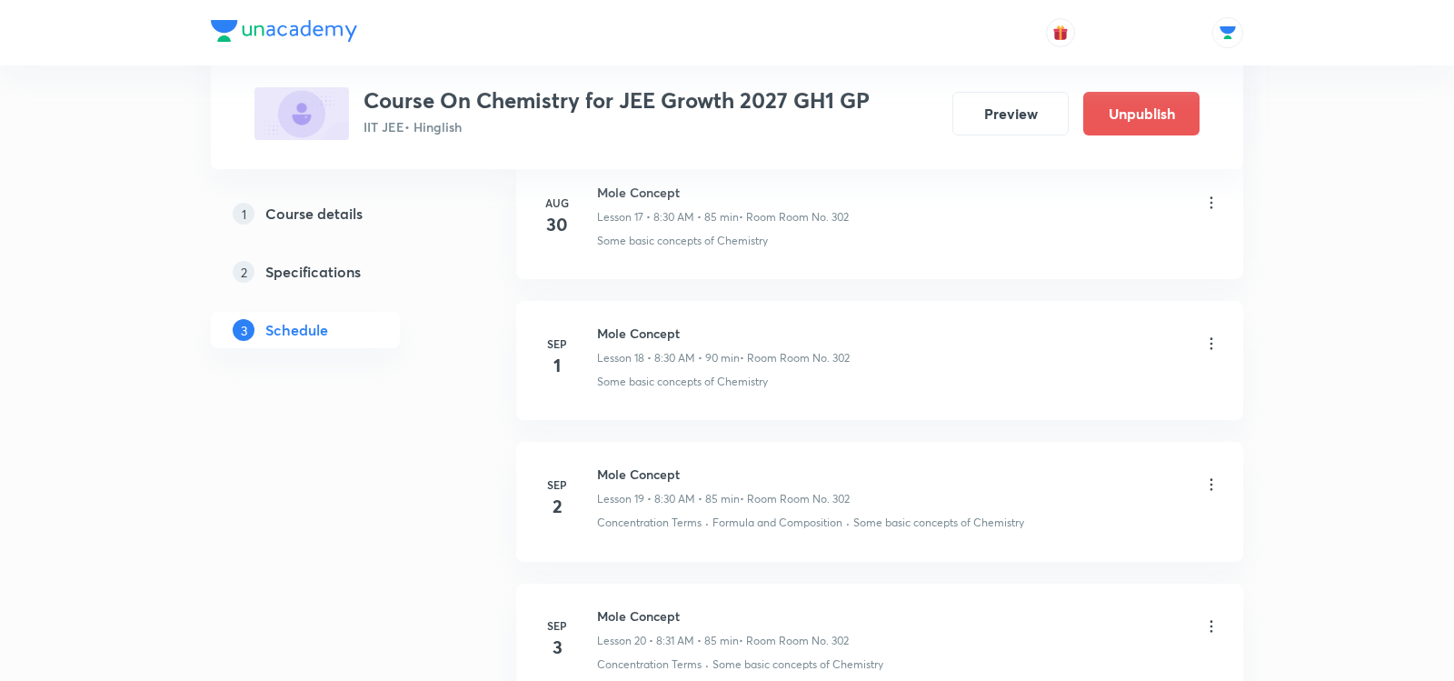
scroll to position [3592, 0]
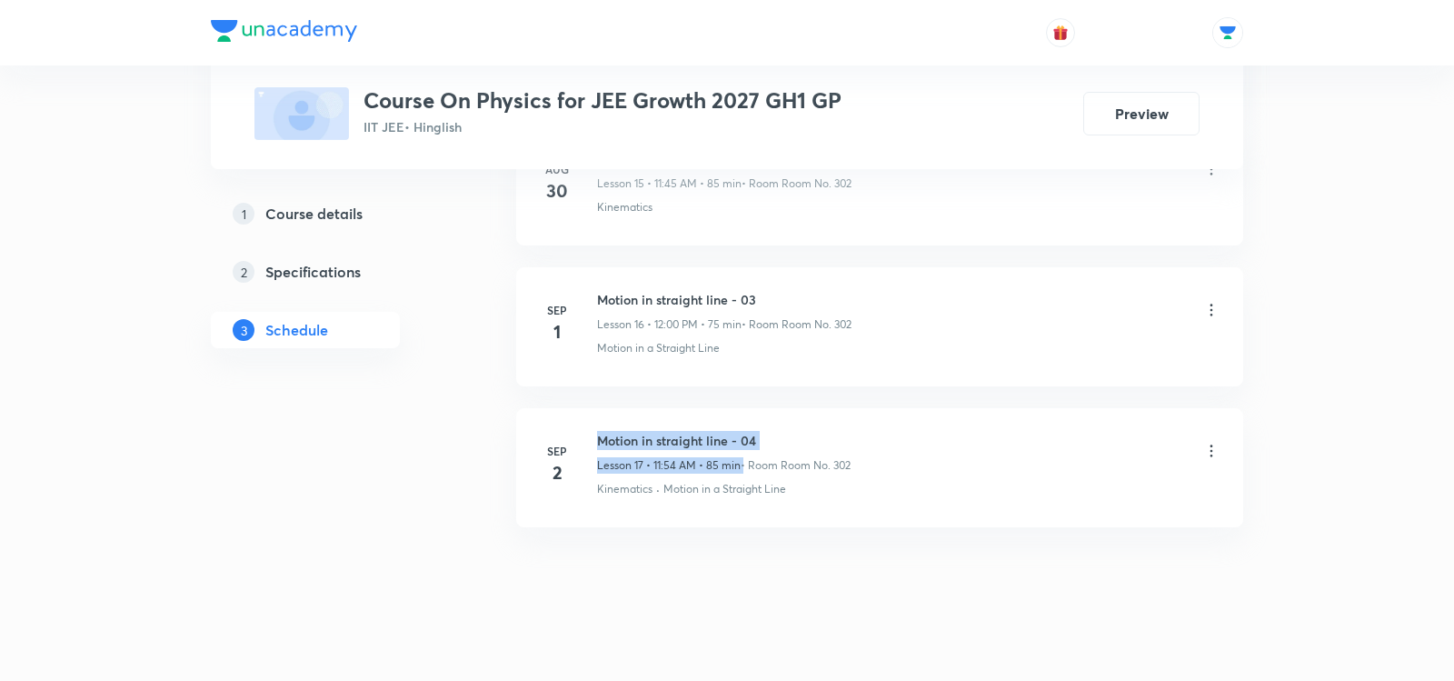
drag, startPoint x: 601, startPoint y: 424, endPoint x: 805, endPoint y: 433, distance: 204.7
click at [805, 433] on div "Motion in straight line - 04 Lesson 17 • 11:54 AM • 85 min • Room Room No. 302" at bounding box center [724, 452] width 254 height 43
drag, startPoint x: 601, startPoint y: 424, endPoint x: 777, endPoint y: 424, distance: 176.3
click at [777, 431] on h6 "Motion in straight line - 04" at bounding box center [724, 440] width 254 height 19
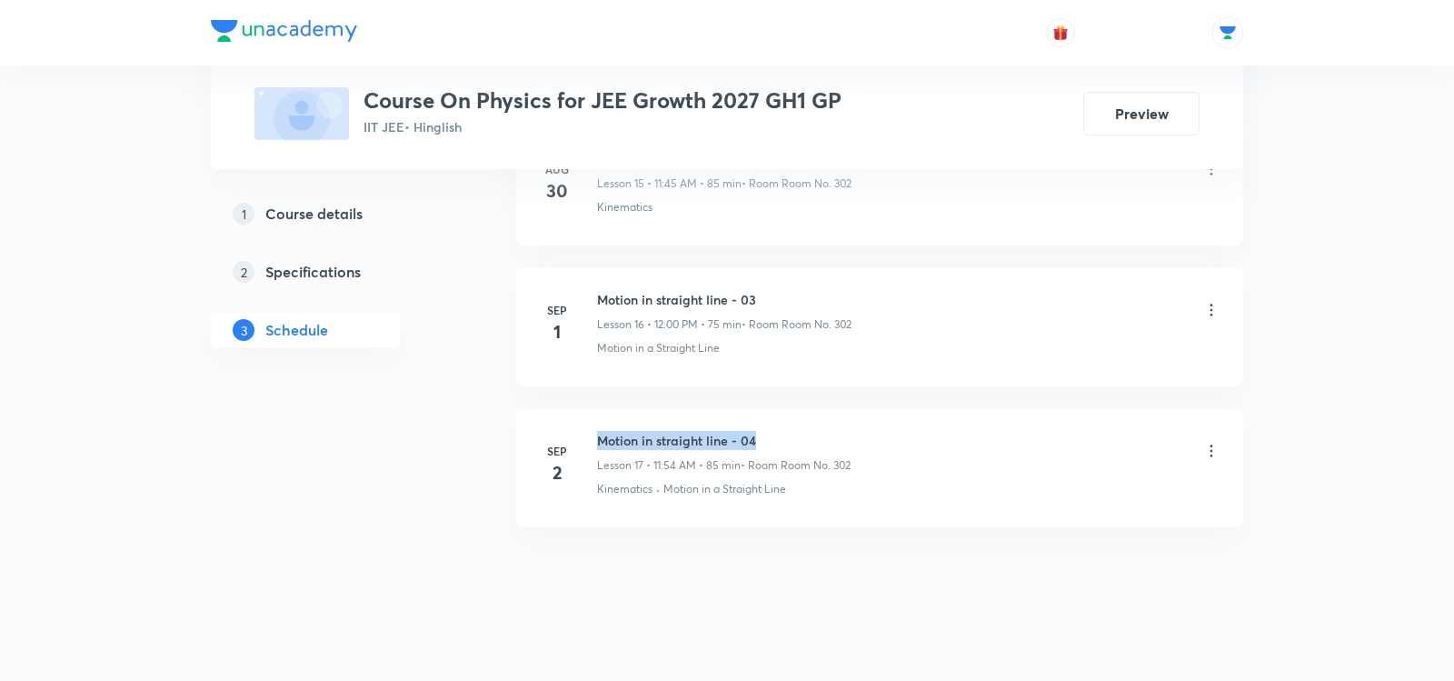
copy h6 "Motion in straight line - 04"
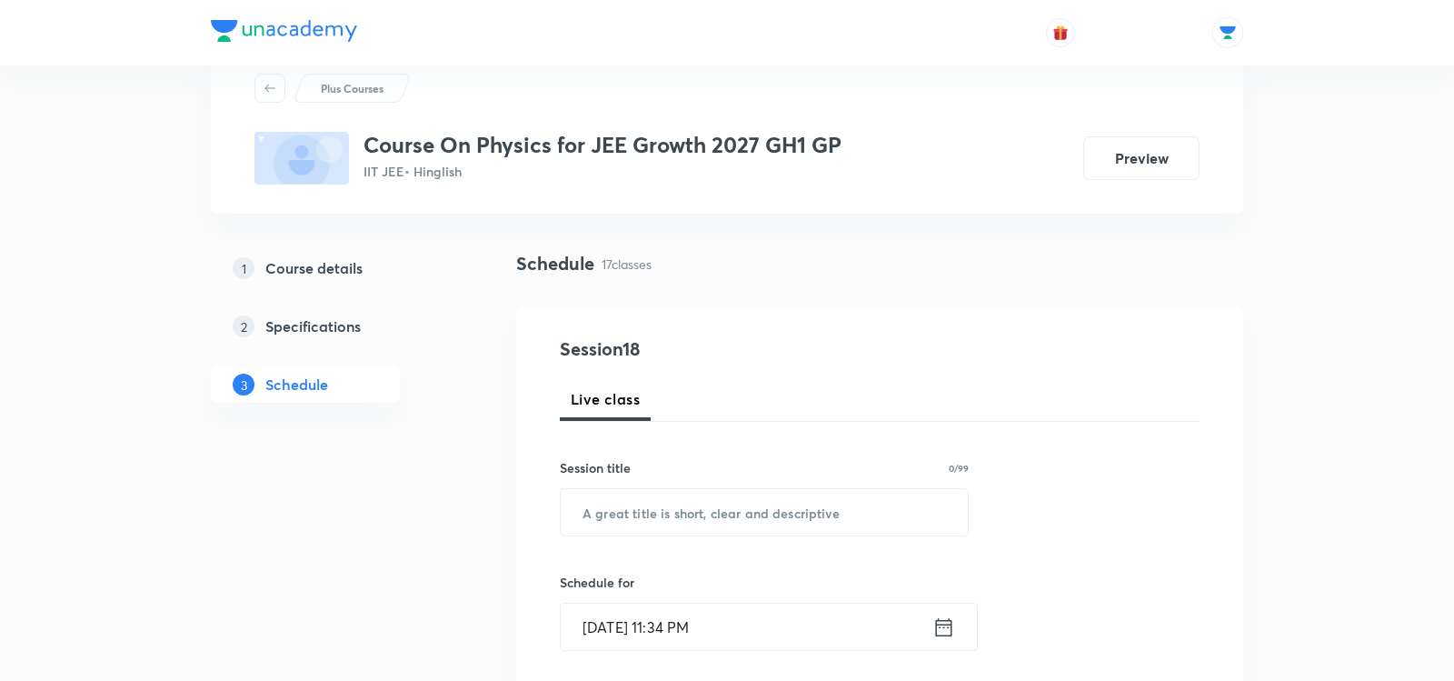
scroll to position [70, 0]
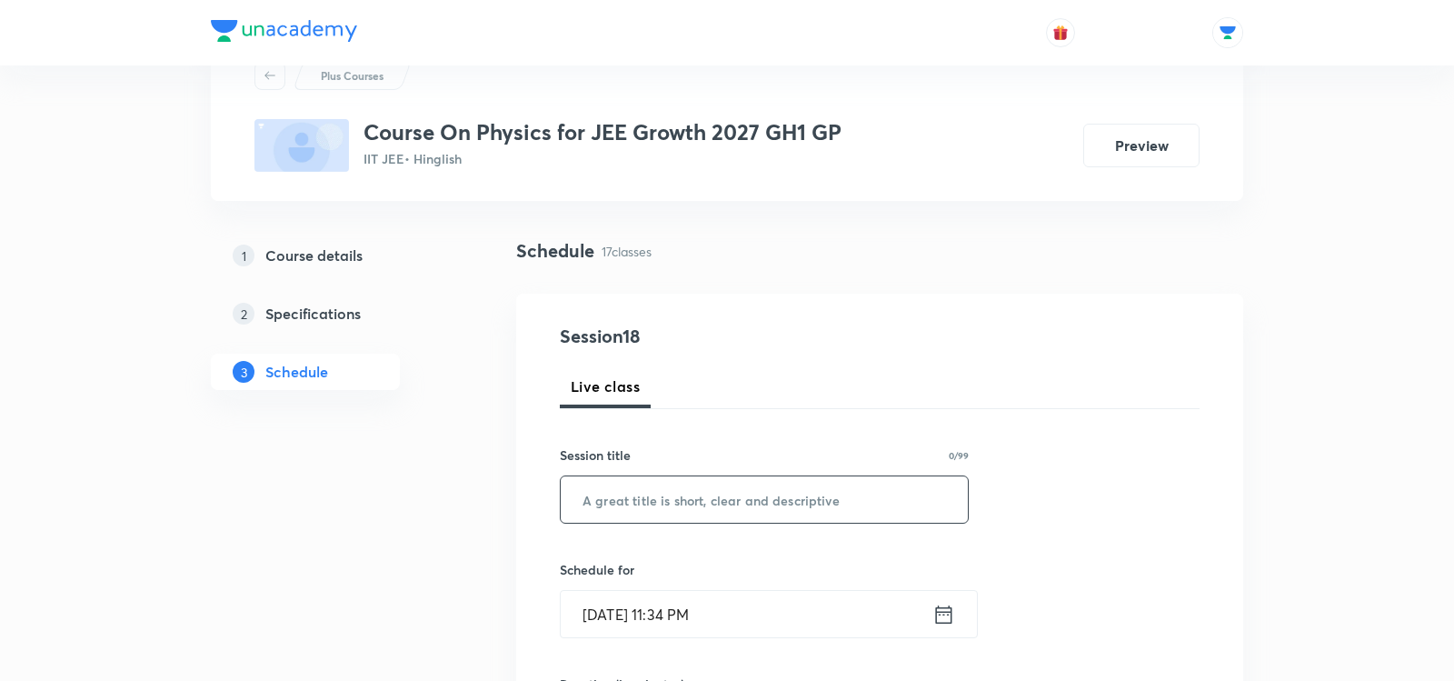
click at [712, 492] on input "text" at bounding box center [764, 499] width 407 height 46
paste input "Motion in straight line - 04"
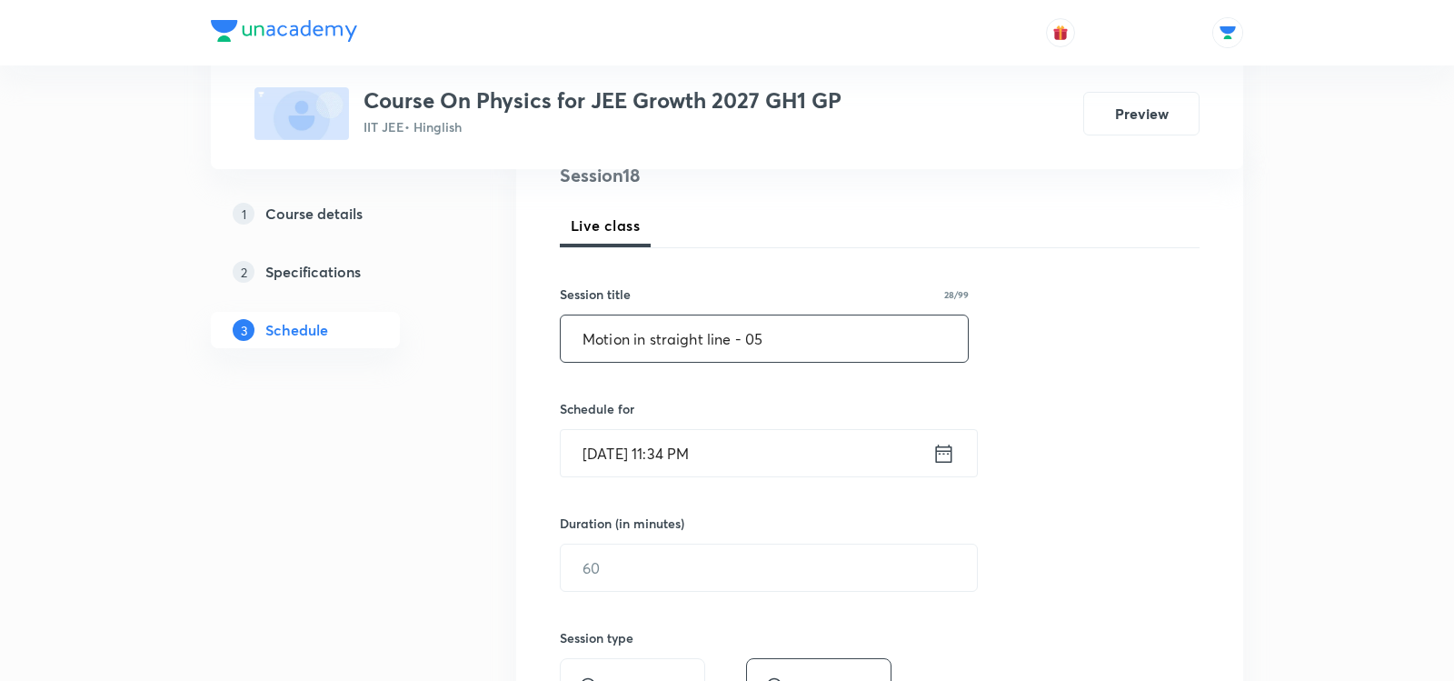
scroll to position [232, 0]
type input "Motion in straight line - 05"
click at [942, 451] on icon at bounding box center [943, 452] width 23 height 25
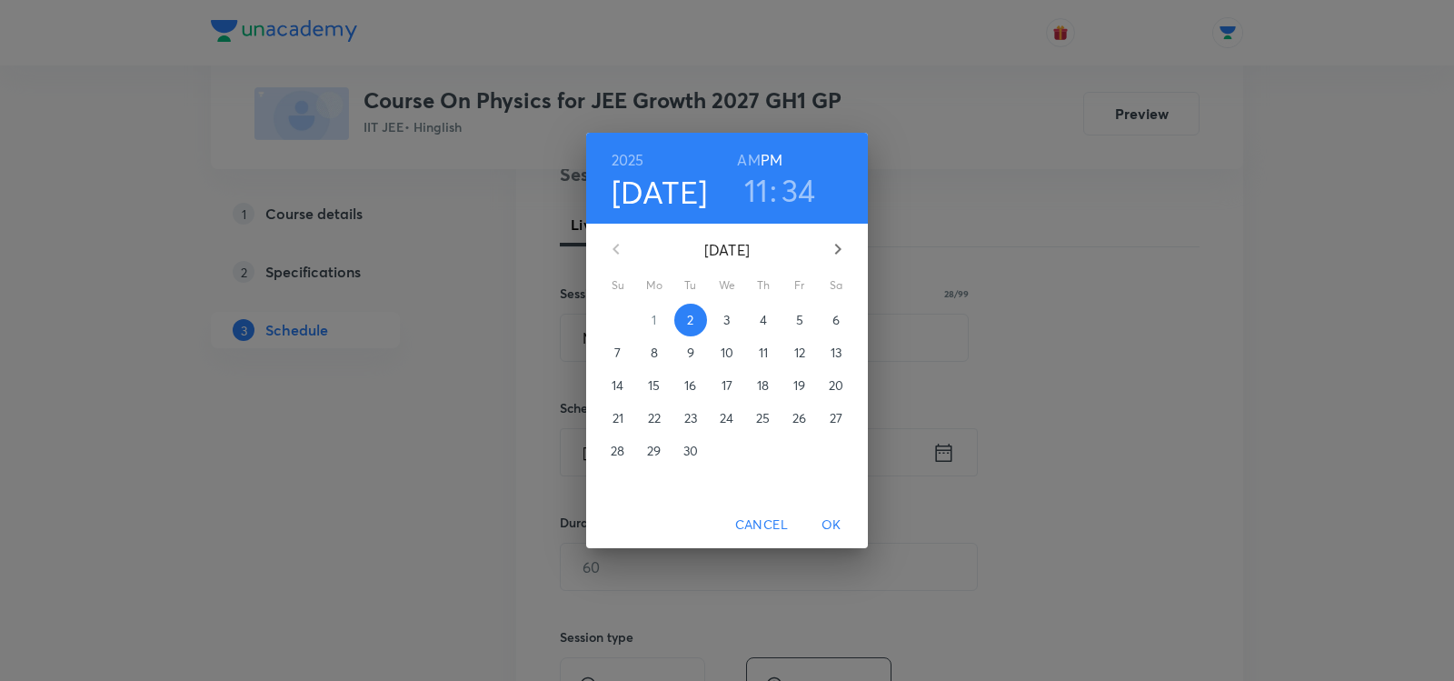
click at [721, 316] on span "3" at bounding box center [727, 320] width 33 height 18
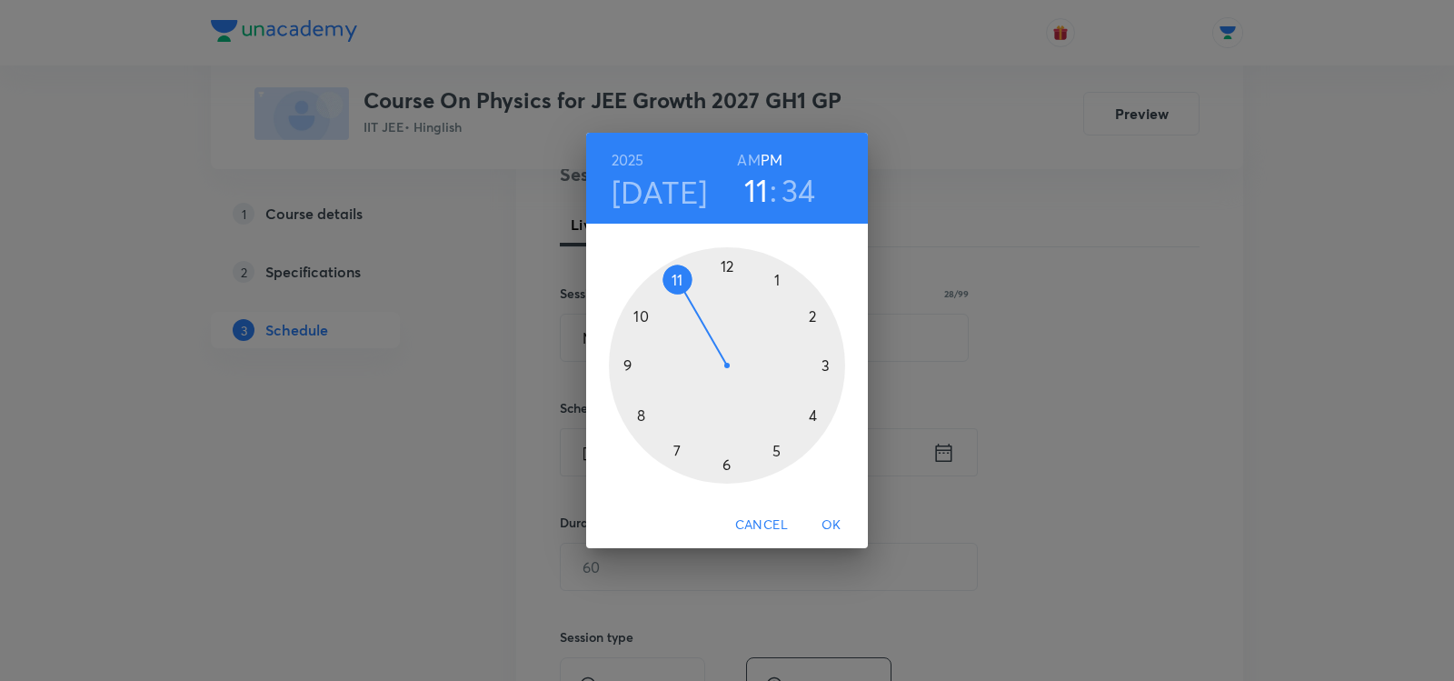
click at [745, 159] on h6 "AM" at bounding box center [748, 159] width 23 height 25
click at [673, 278] on div at bounding box center [727, 365] width 236 height 236
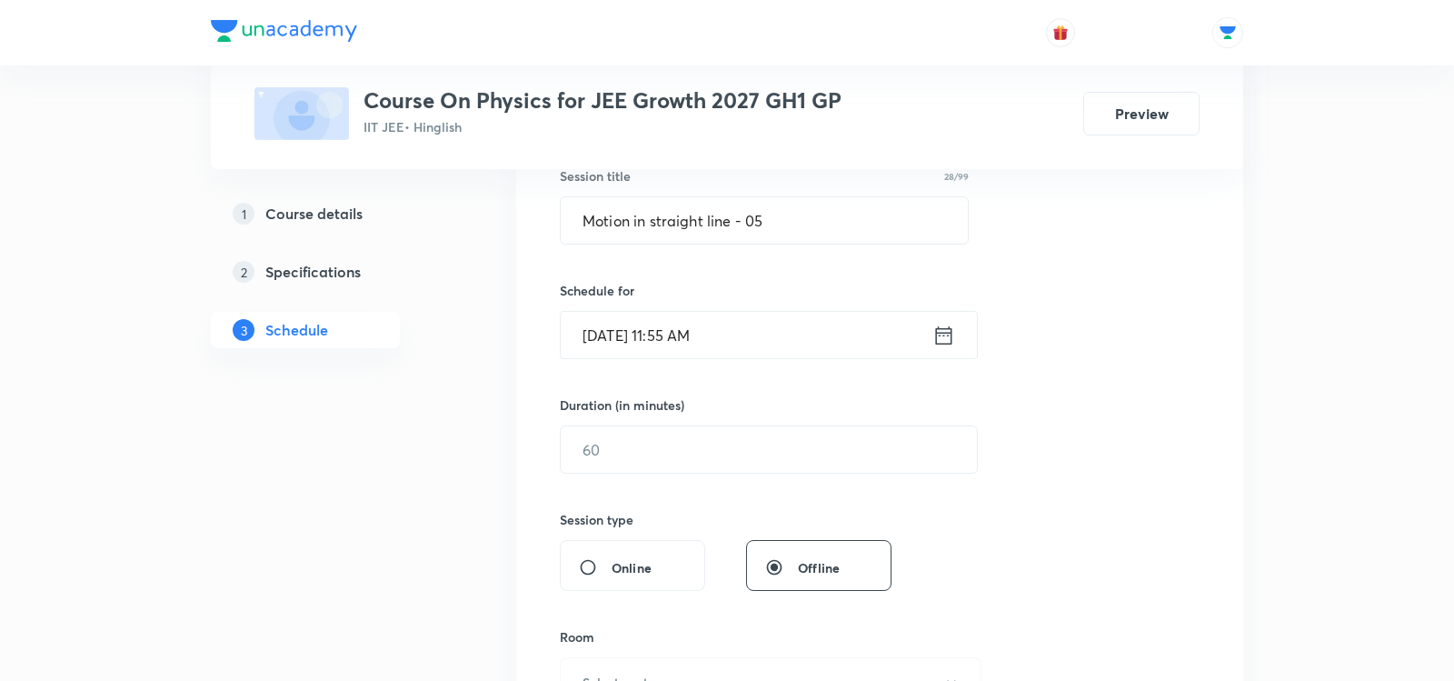
scroll to position [401, 0]
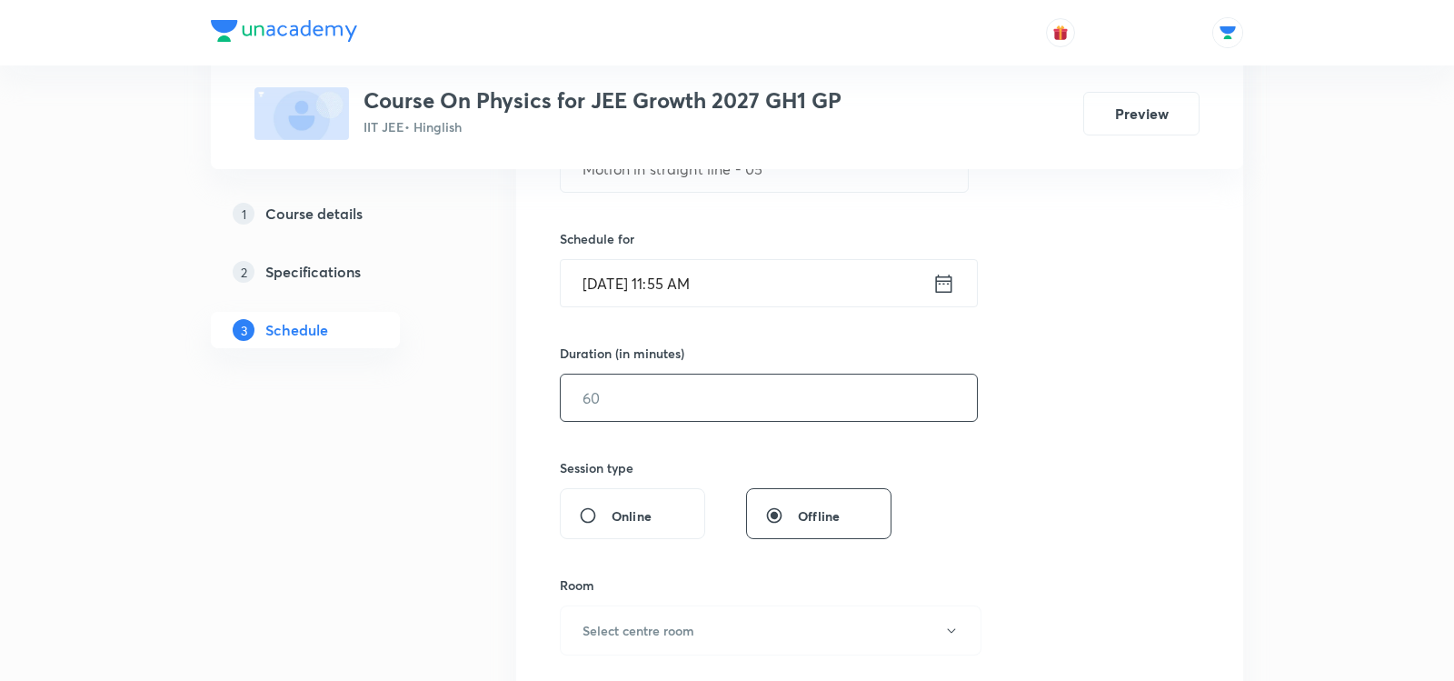
click at [590, 390] on input "text" at bounding box center [769, 397] width 416 height 46
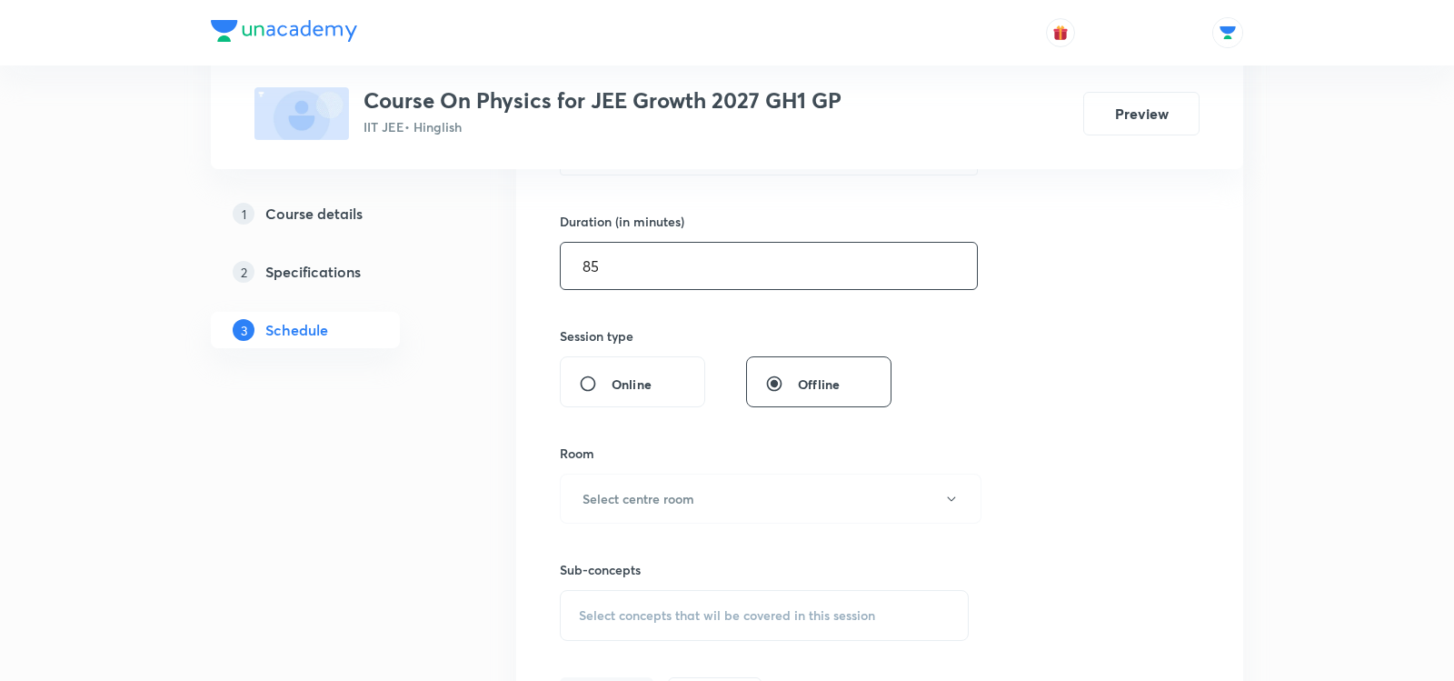
scroll to position [534, 0]
type input "85"
click at [627, 503] on button "Select centre room" at bounding box center [771, 497] width 422 height 50
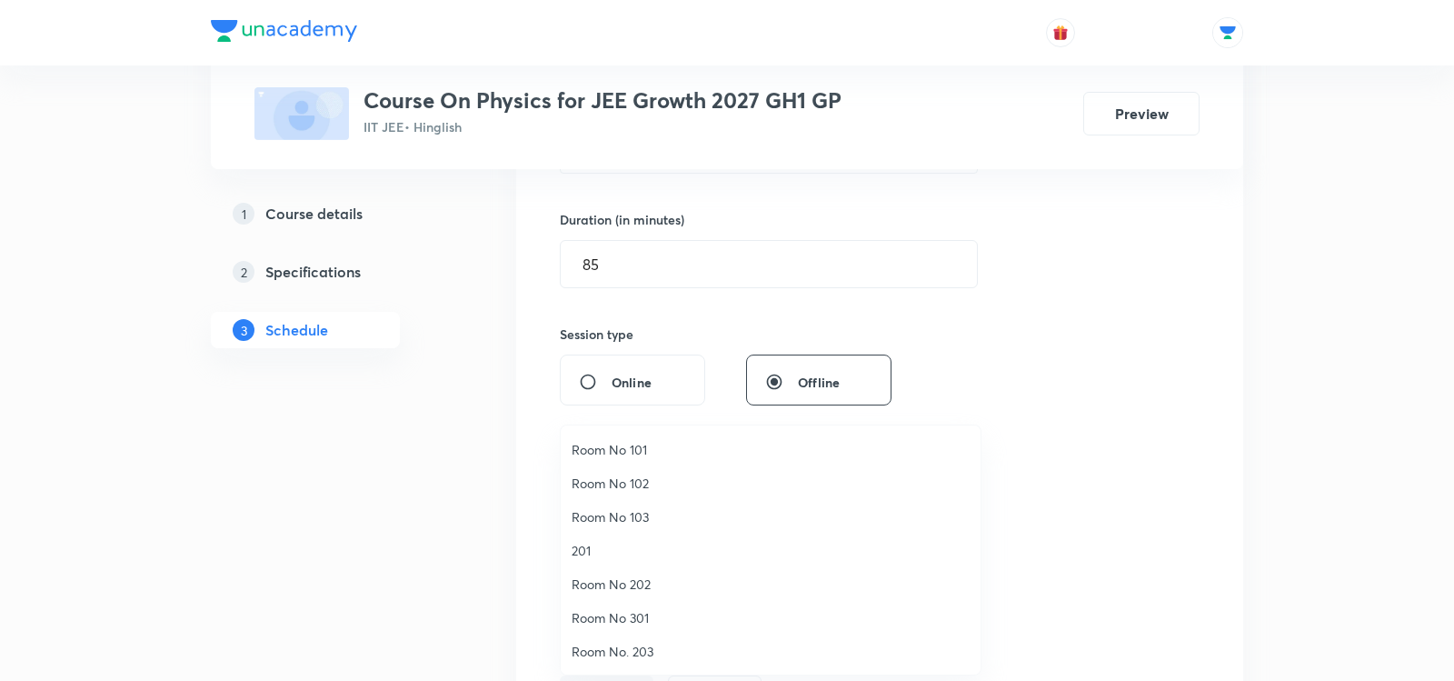
scroll to position [60, 0]
click at [600, 613] on li "Room No. 302" at bounding box center [771, 625] width 420 height 34
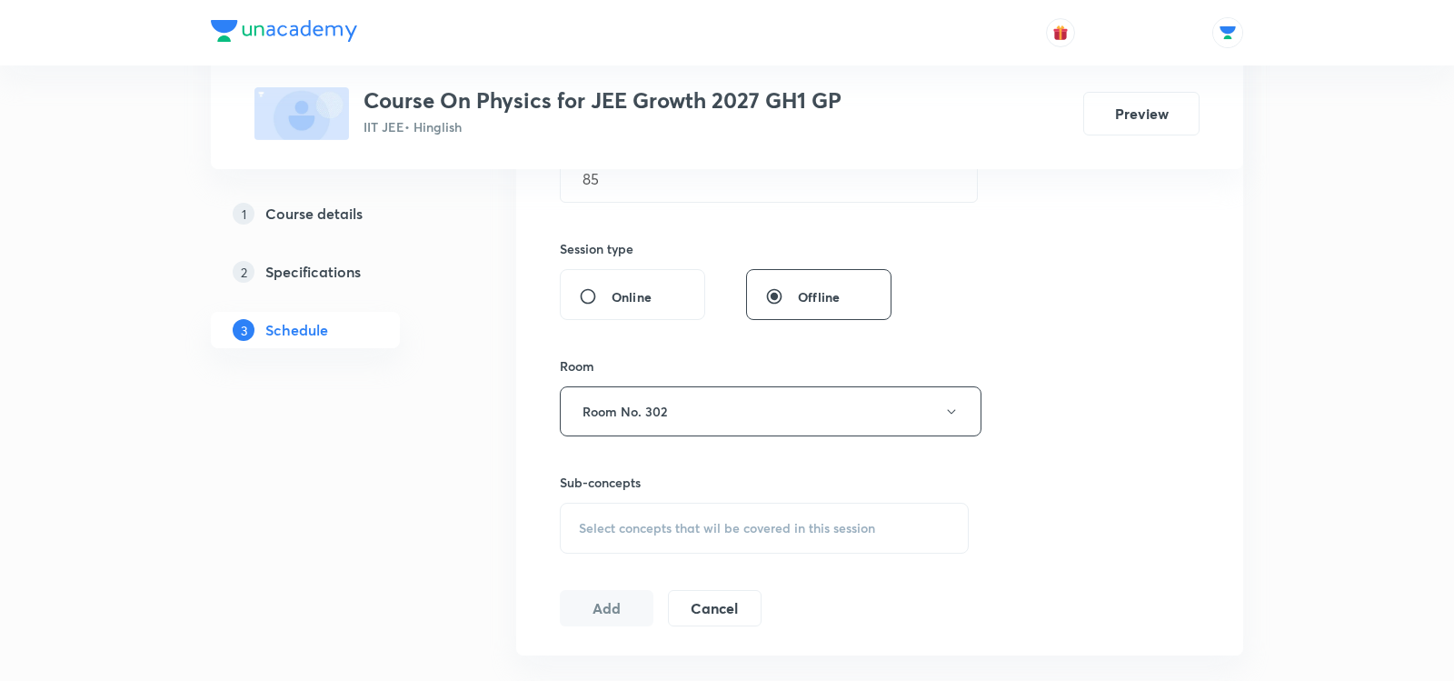
scroll to position [632, 0]
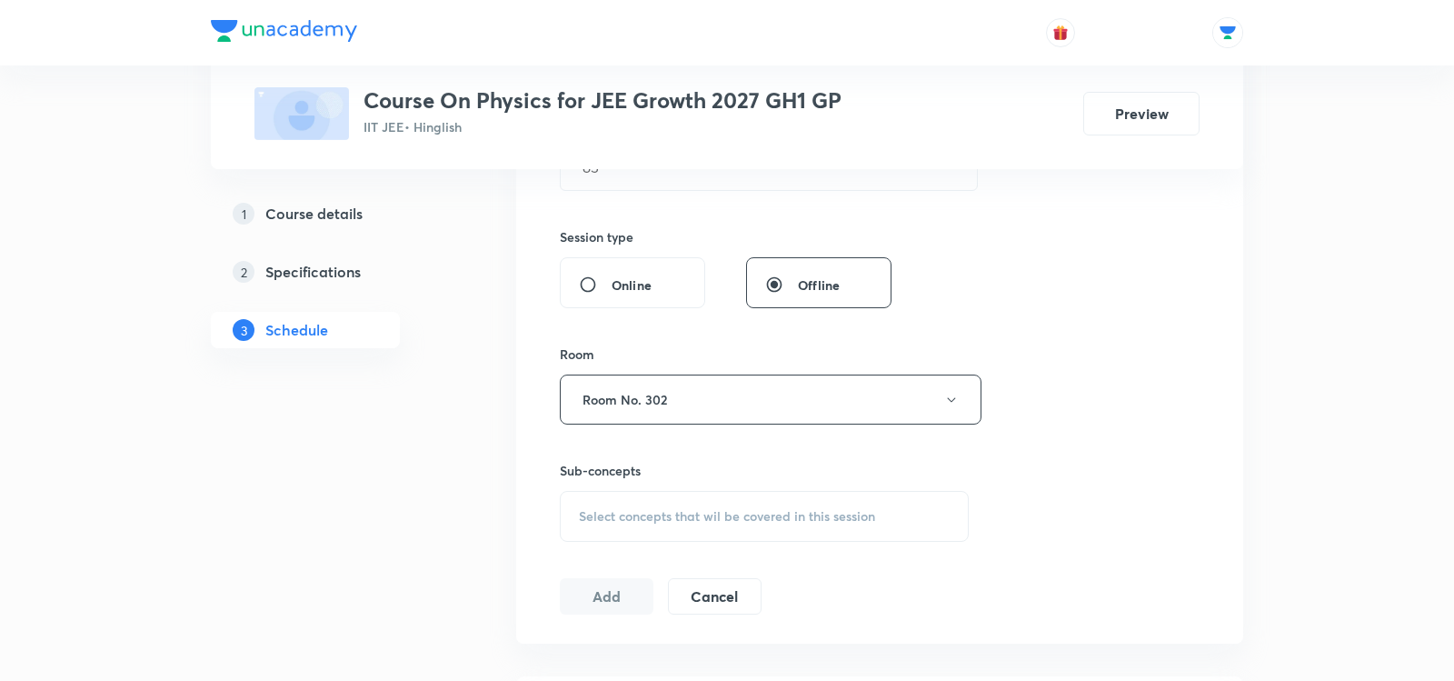
click at [623, 495] on div "Select concepts that wil be covered in this session" at bounding box center [764, 516] width 409 height 51
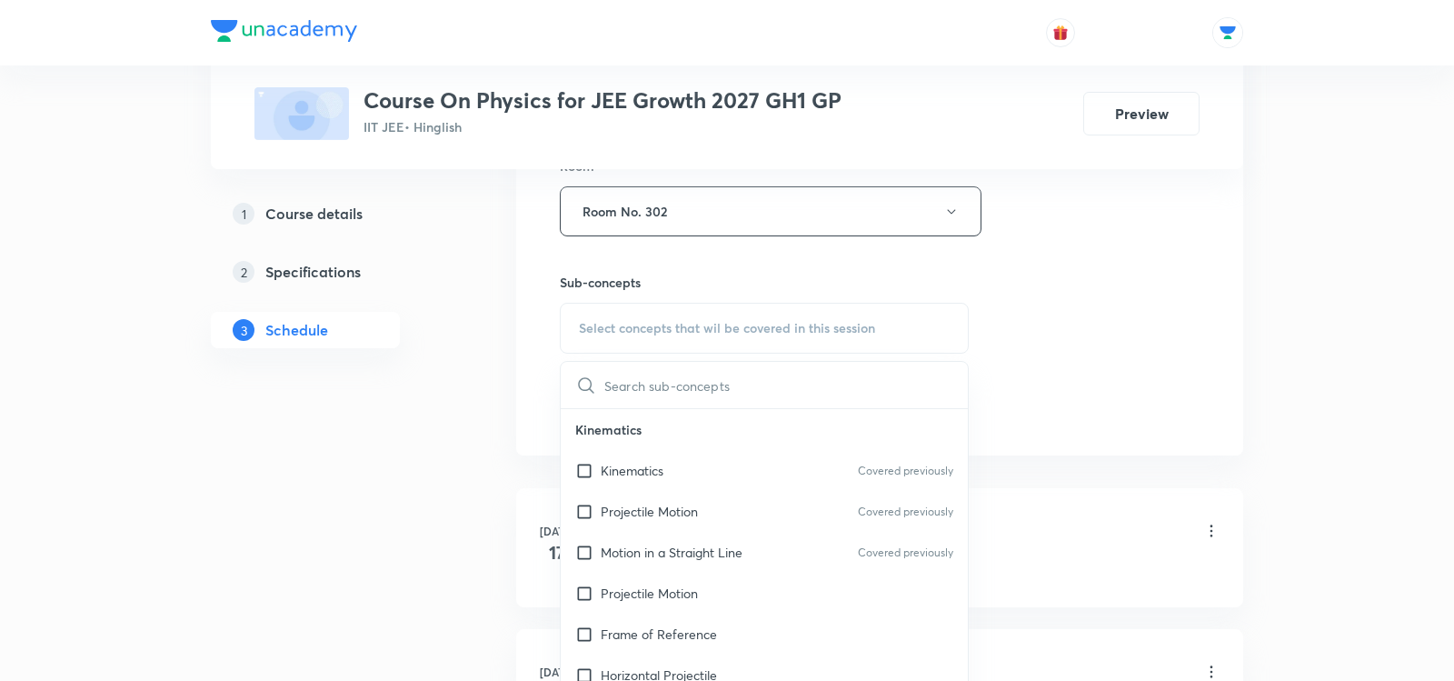
scroll to position [831, 0]
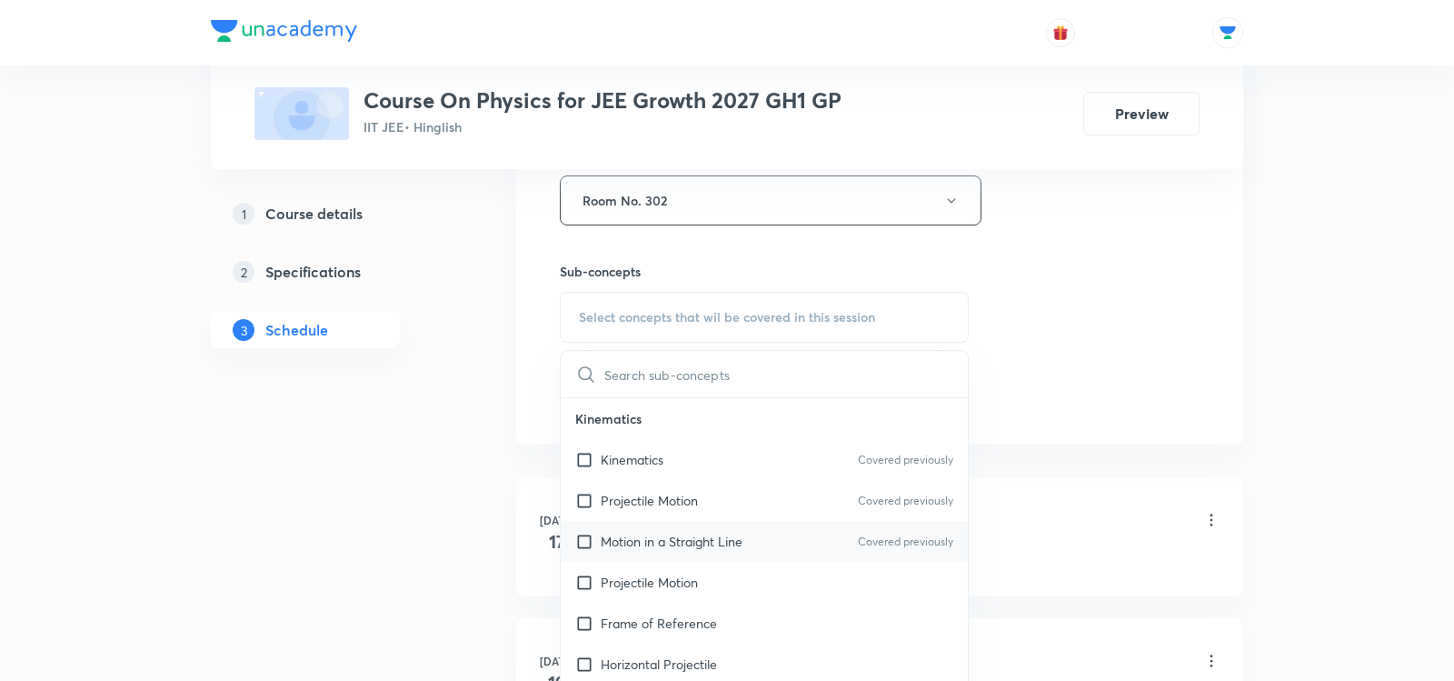
click at [603, 532] on p "Motion in a Straight Line" at bounding box center [672, 541] width 142 height 19
checkbox input "true"
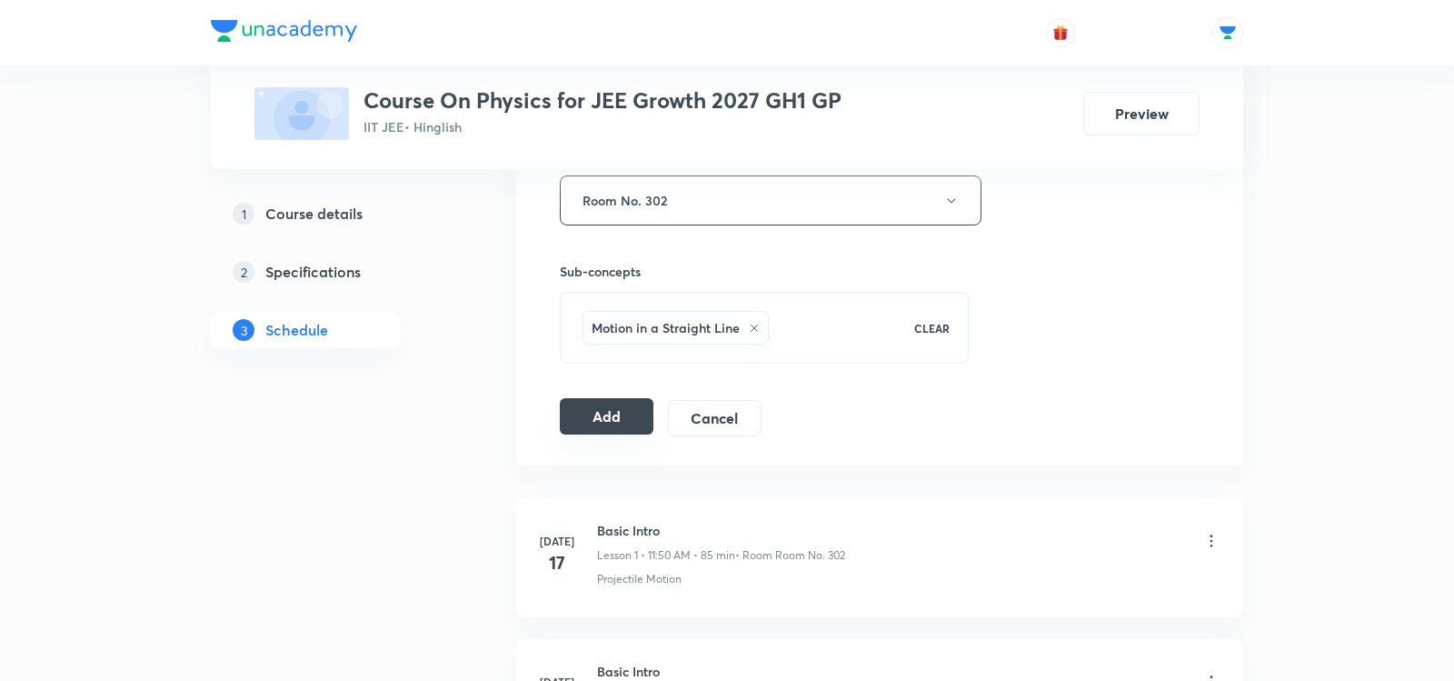
click at [600, 406] on button "Add" at bounding box center [607, 416] width 94 height 36
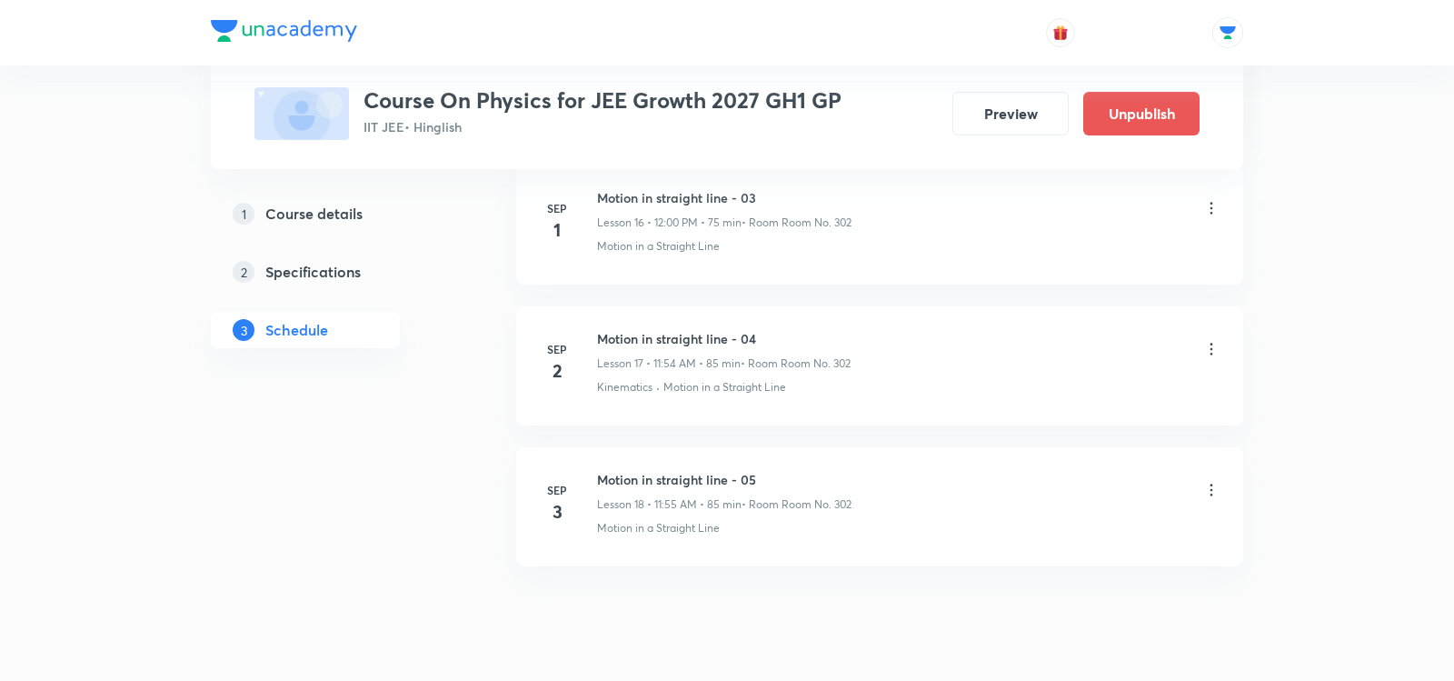
scroll to position [2461, 0]
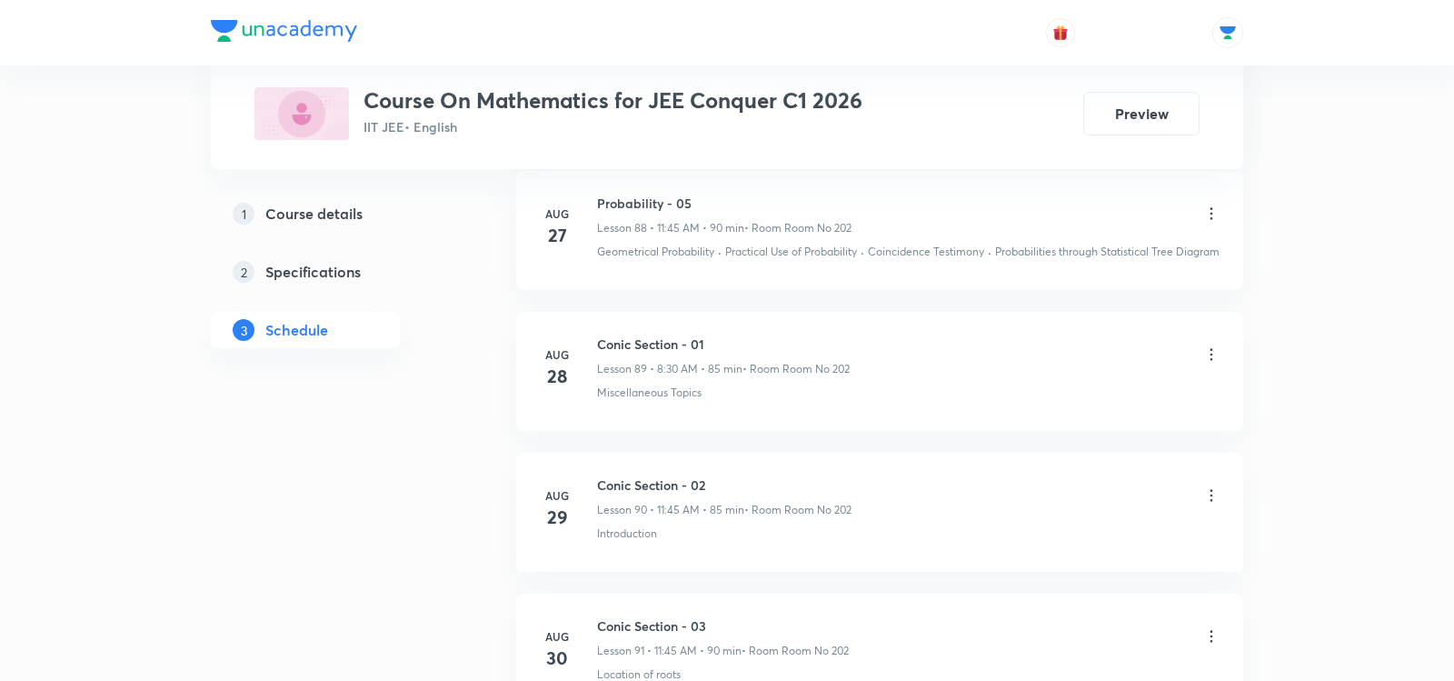
scroll to position [13883, 0]
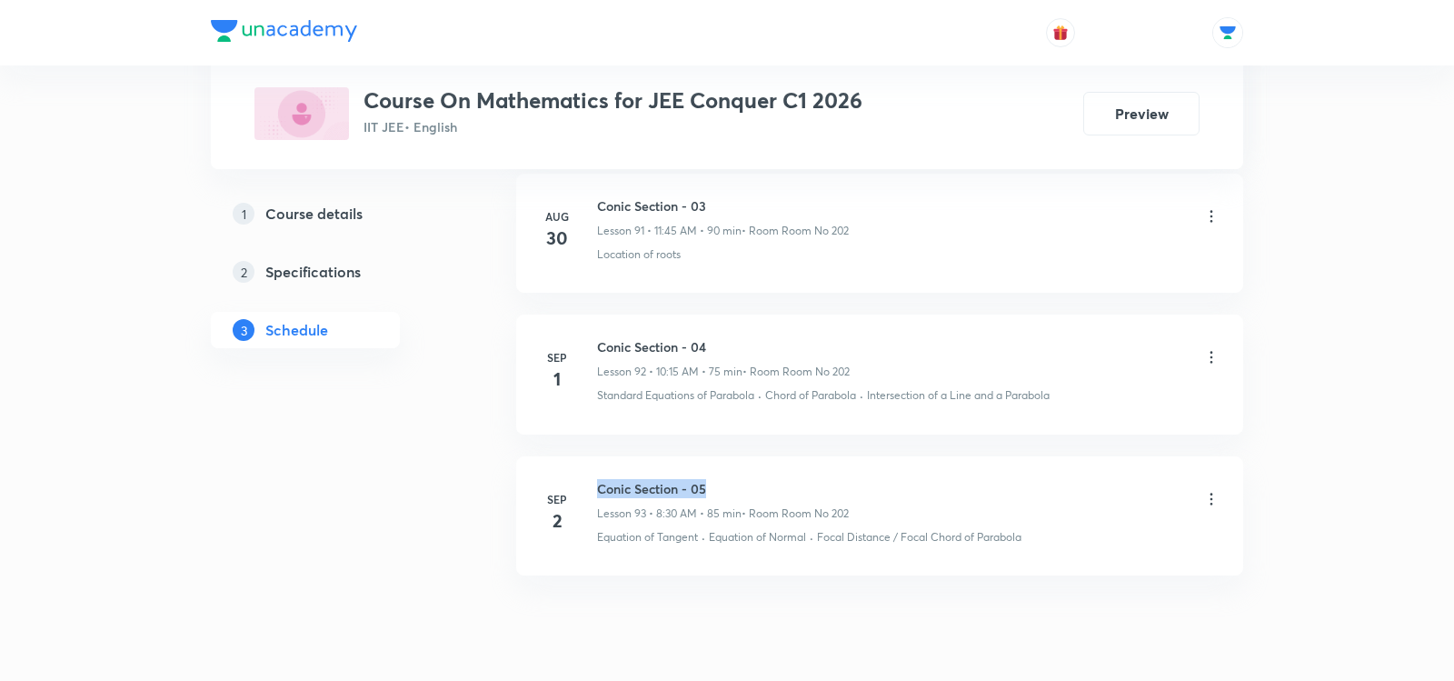
drag, startPoint x: 598, startPoint y: 423, endPoint x: 746, endPoint y: 424, distance: 148.1
click at [746, 479] on h6 "Conic Section - 05" at bounding box center [723, 488] width 252 height 19
copy h6 "Conic Section - 05"
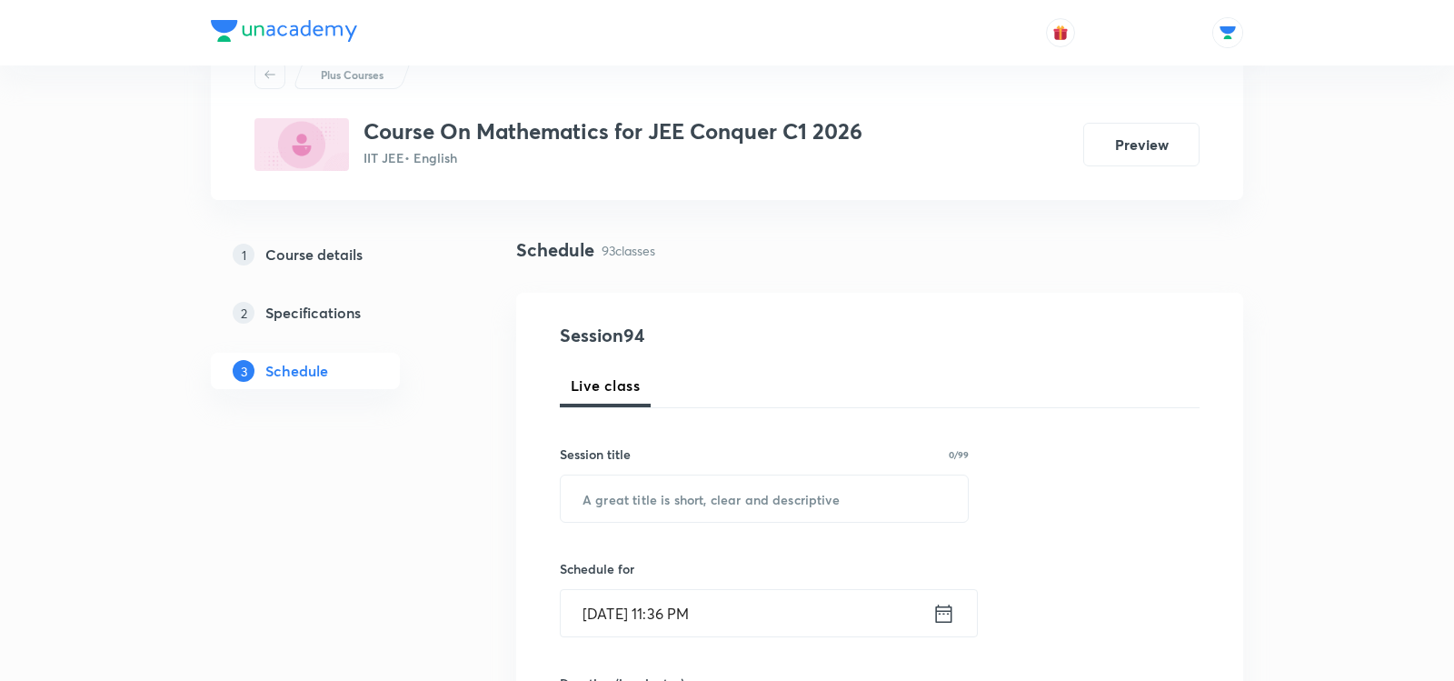
scroll to position [77, 0]
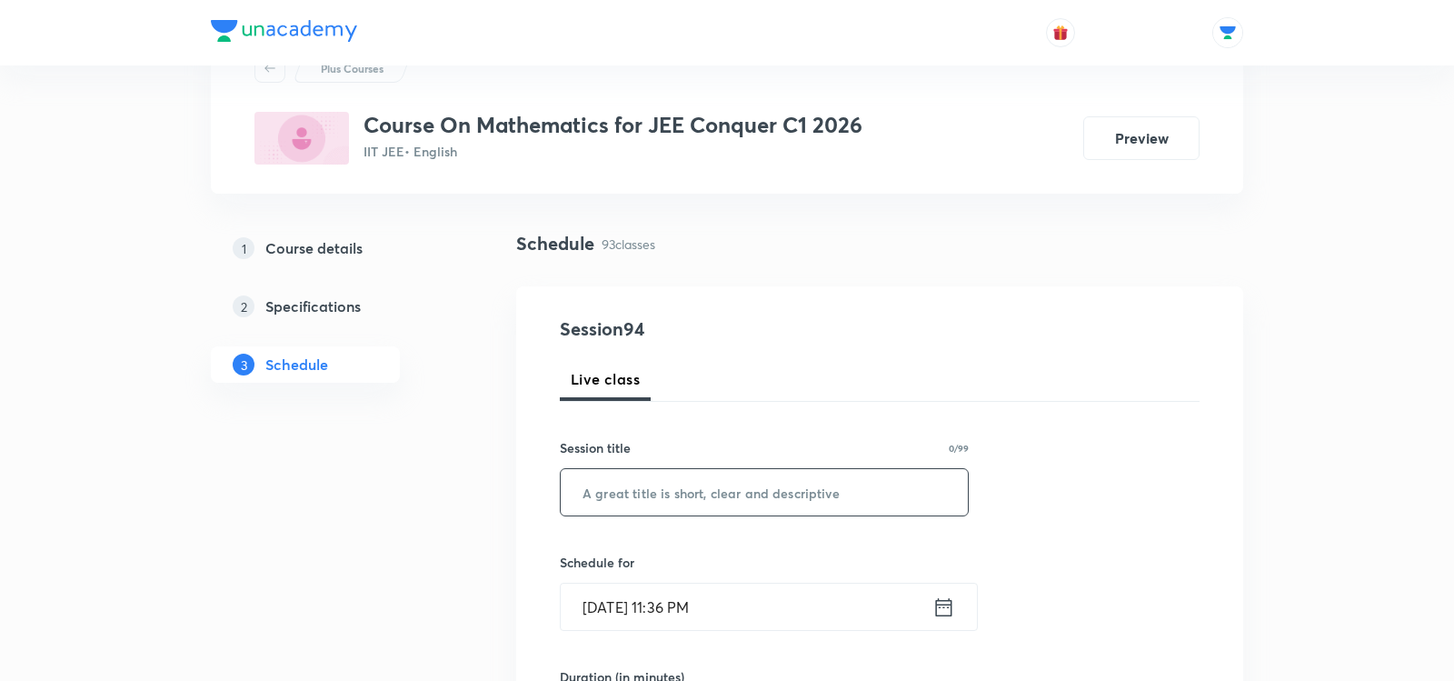
click at [686, 483] on input "text" at bounding box center [764, 492] width 407 height 46
paste input "Conic Section - 05"
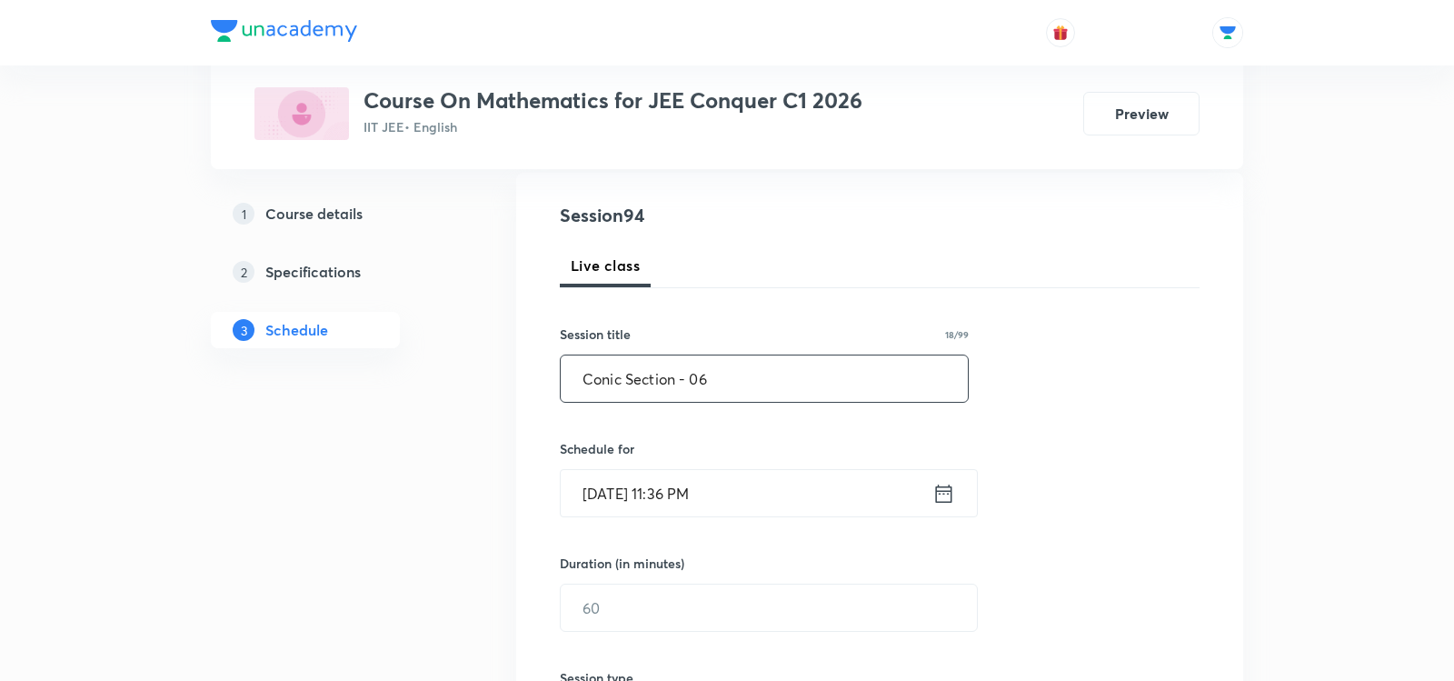
scroll to position [194, 0]
type input "Conic Section - 06"
click at [951, 497] on icon at bounding box center [943, 489] width 23 height 25
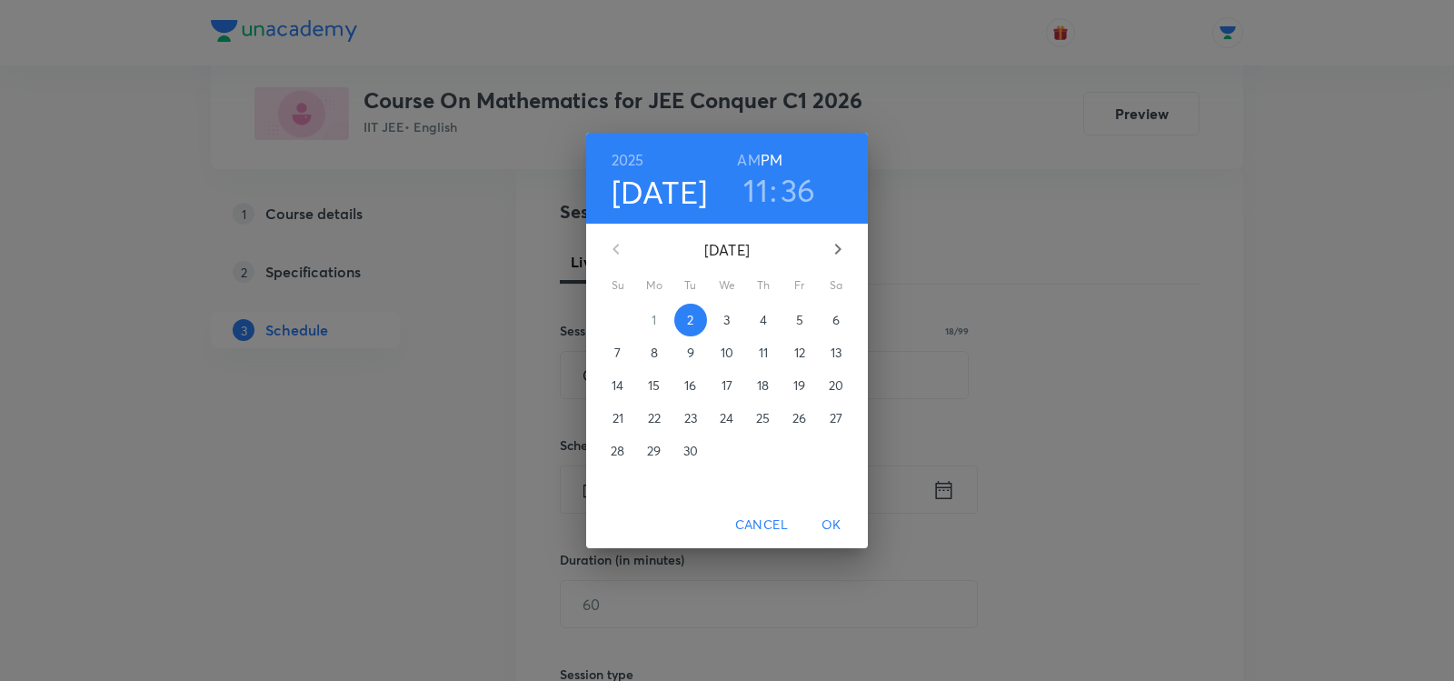
click at [721, 321] on span "3" at bounding box center [727, 320] width 33 height 18
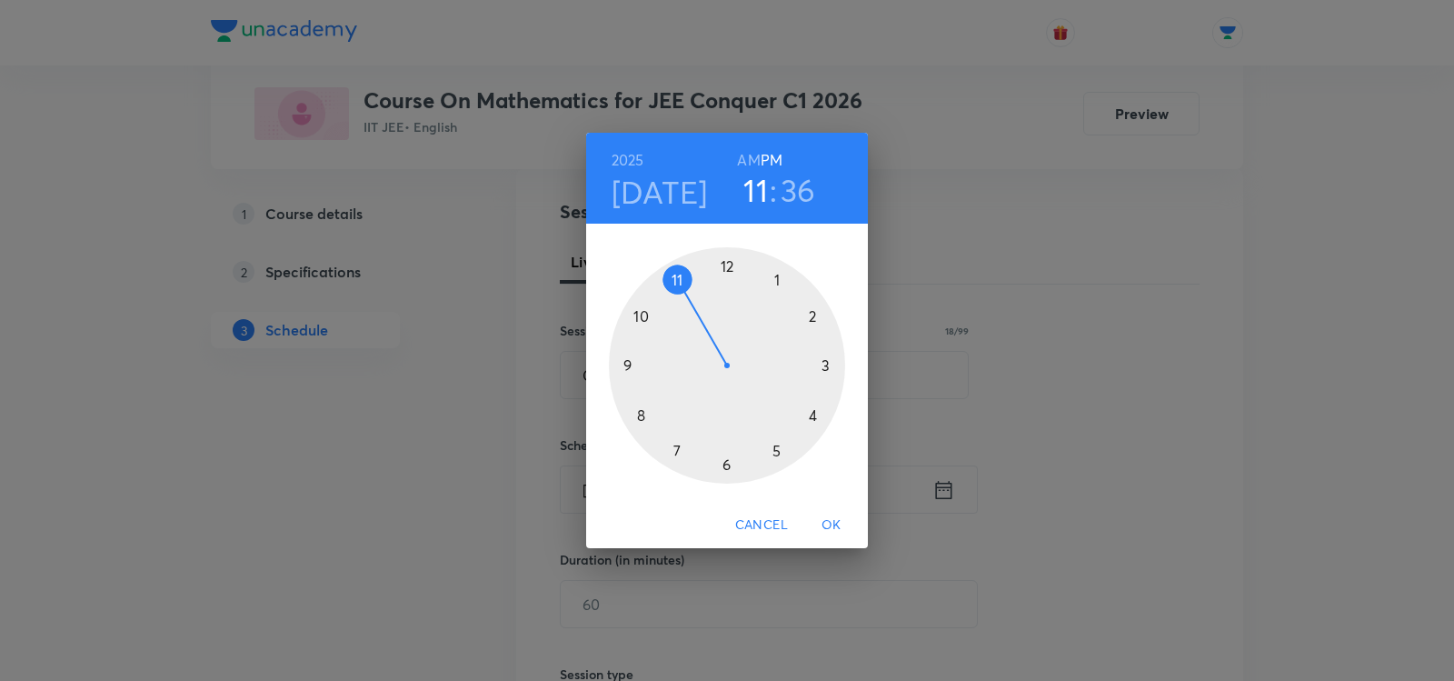
click at [751, 165] on h6 "AM" at bounding box center [748, 159] width 23 height 25
click at [637, 413] on div at bounding box center [727, 365] width 236 height 236
click at [725, 460] on div at bounding box center [727, 365] width 236 height 236
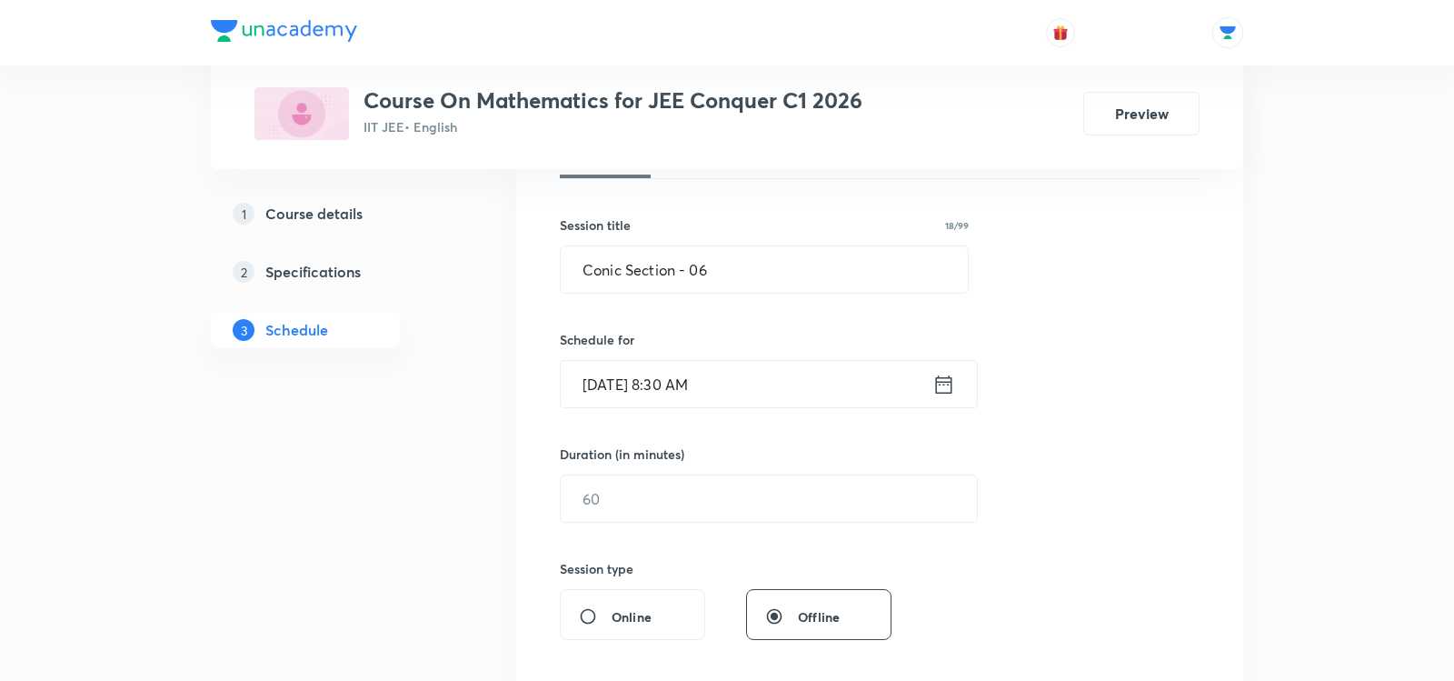
scroll to position [304, 0]
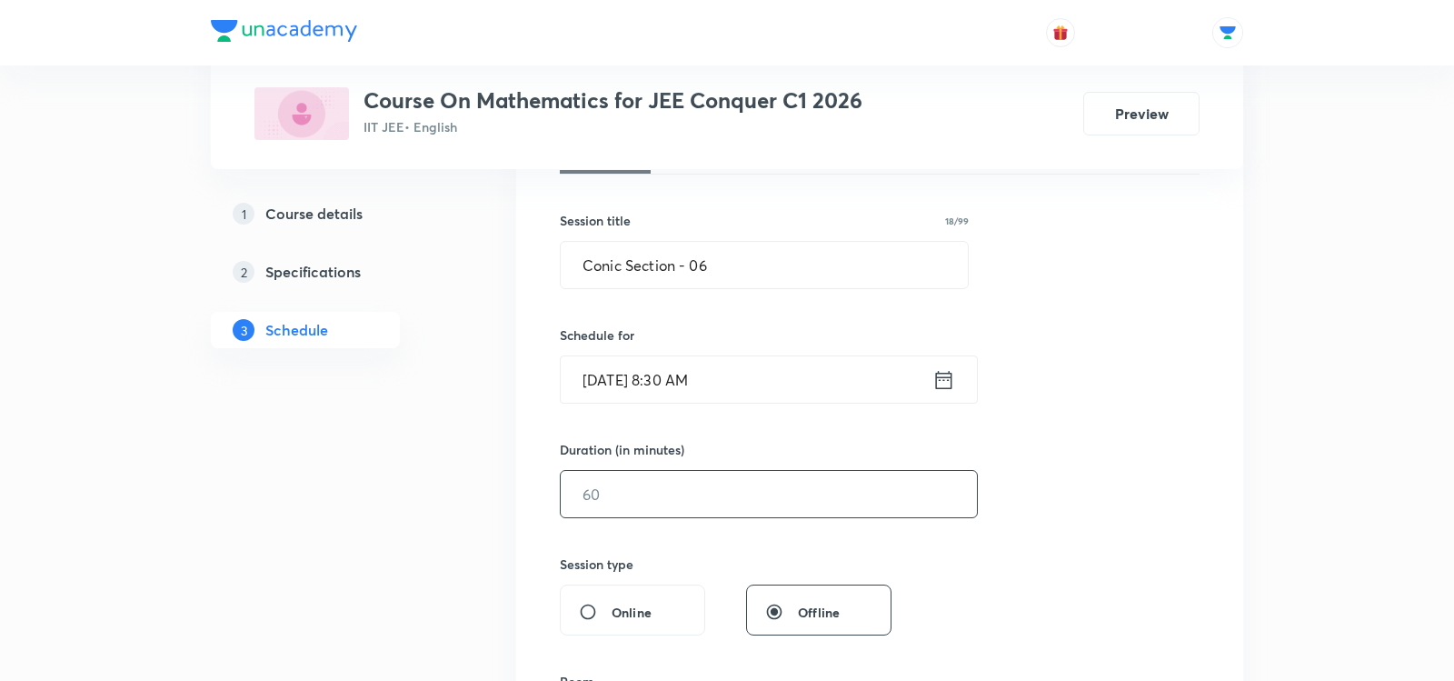
click at [596, 488] on input "text" at bounding box center [769, 494] width 416 height 46
type input "7"
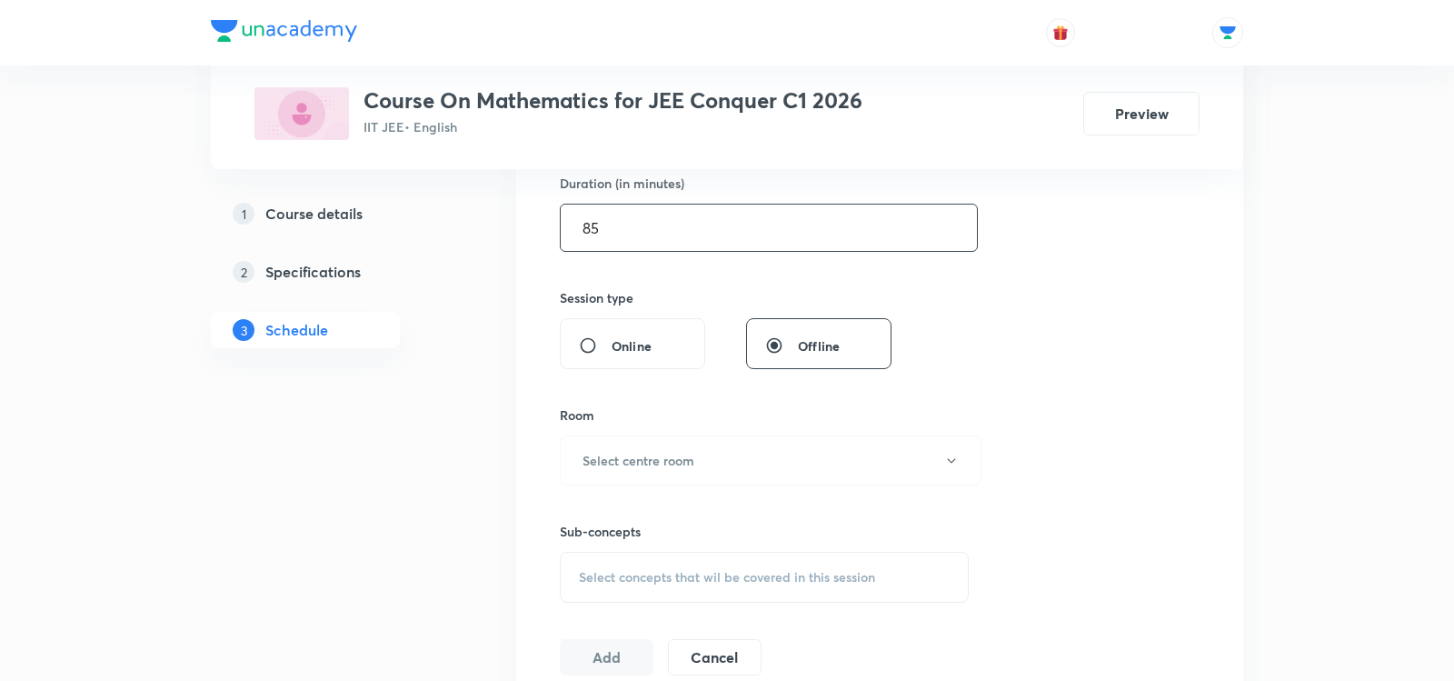
scroll to position [583, 0]
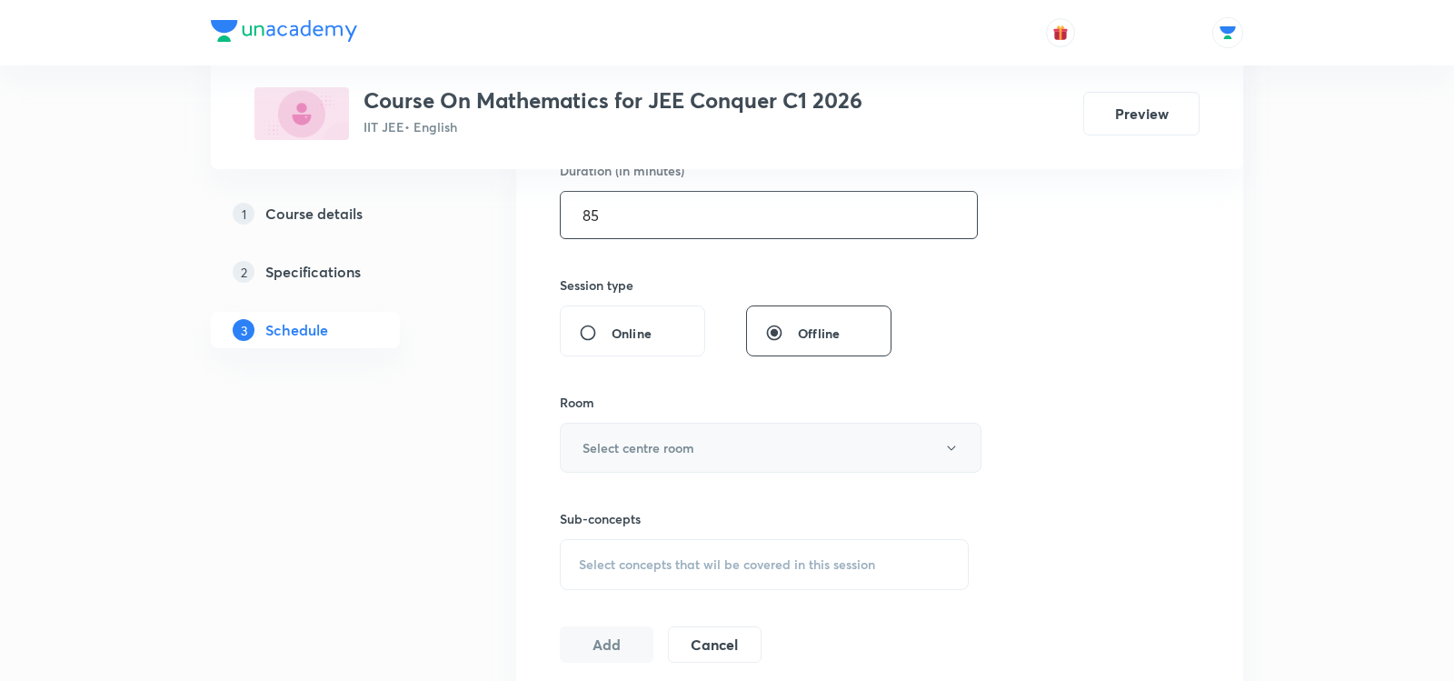
type input "85"
click at [619, 431] on button "Select centre room" at bounding box center [771, 448] width 422 height 50
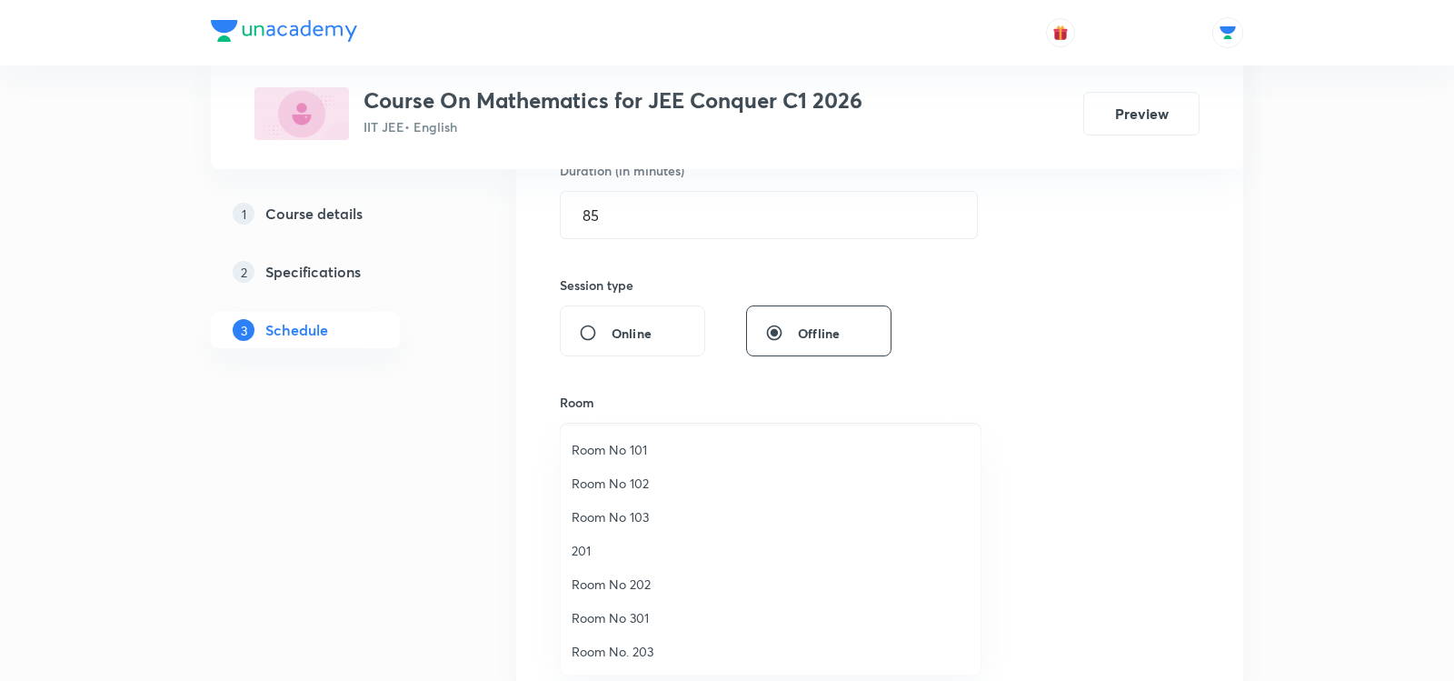
click at [604, 576] on span "Room No 202" at bounding box center [771, 583] width 398 height 19
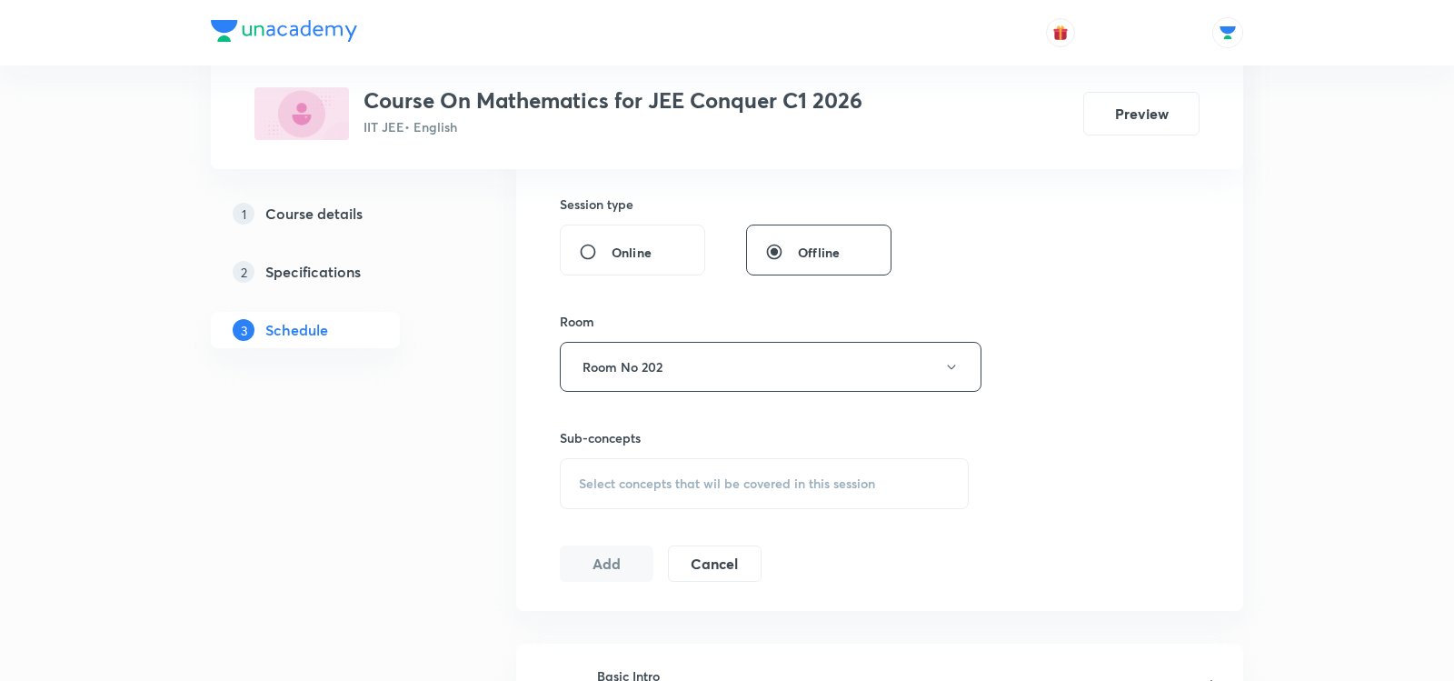
scroll to position [665, 0]
click at [613, 477] on span "Select concepts that wil be covered in this session" at bounding box center [727, 482] width 296 height 15
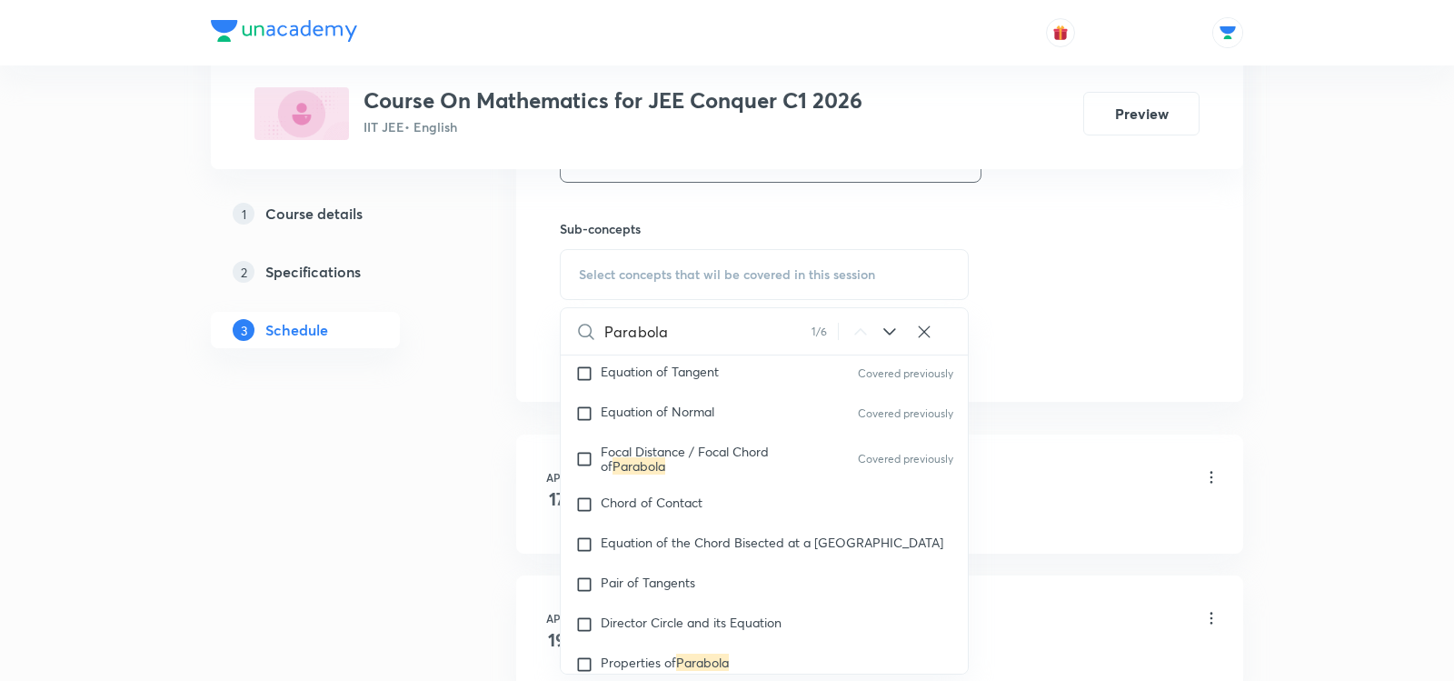
scroll to position [12056, 0]
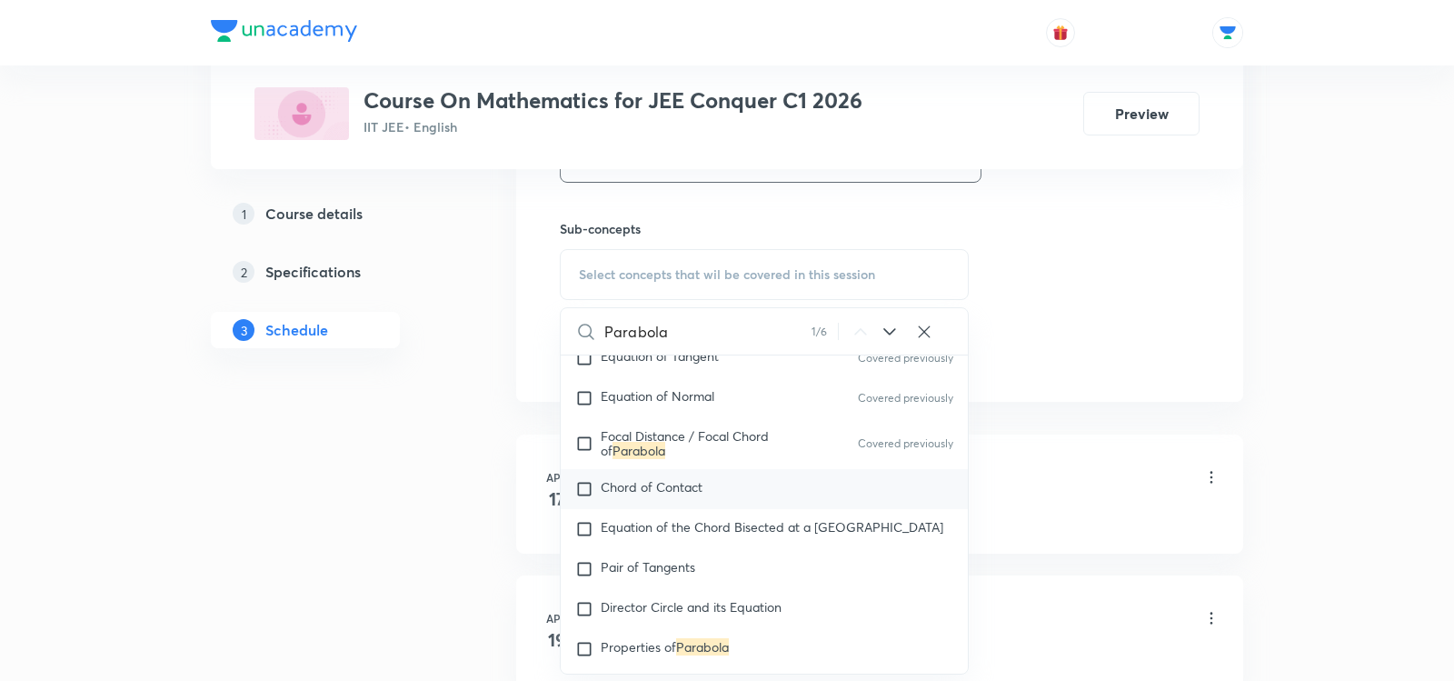
type input "Parabola"
click at [669, 487] on span "Chord of Contact" at bounding box center [652, 486] width 102 height 17
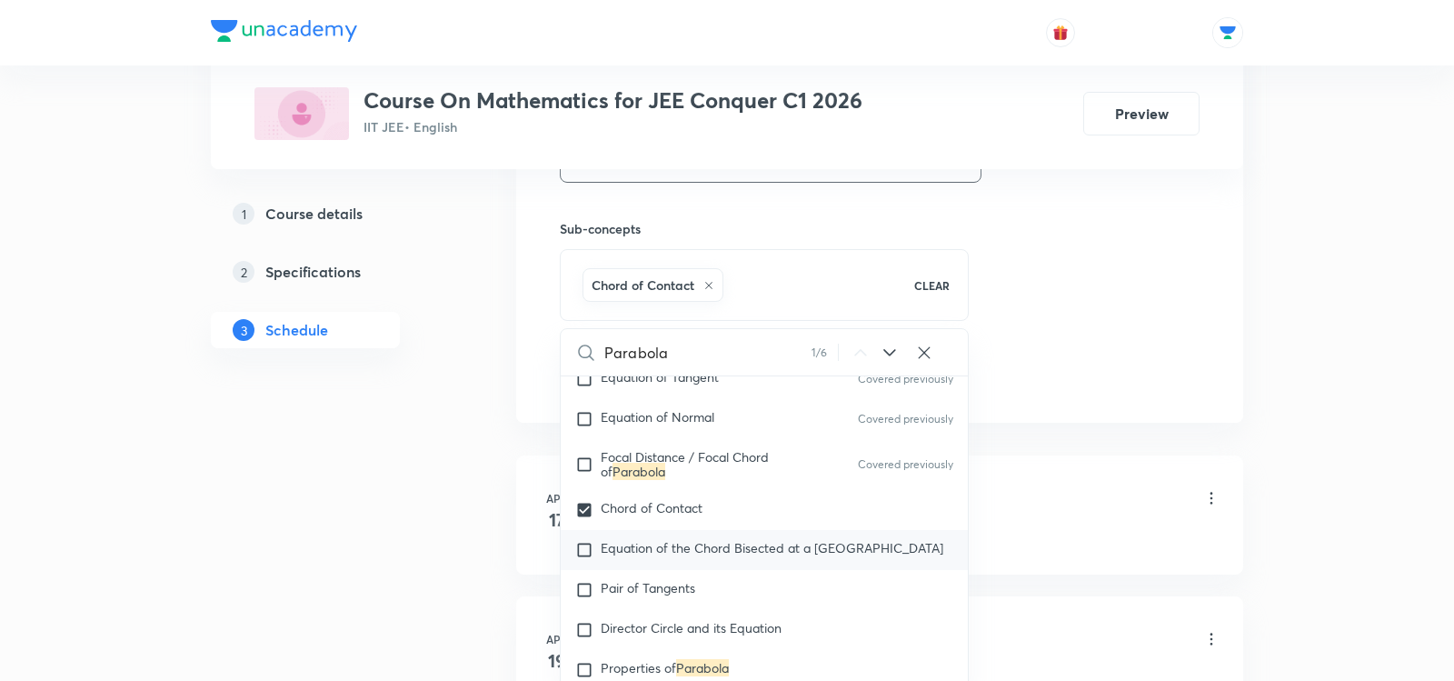
click at [669, 554] on span "Equation of the Chord Bisected at a Given Point" at bounding box center [772, 547] width 343 height 17
checkbox input "true"
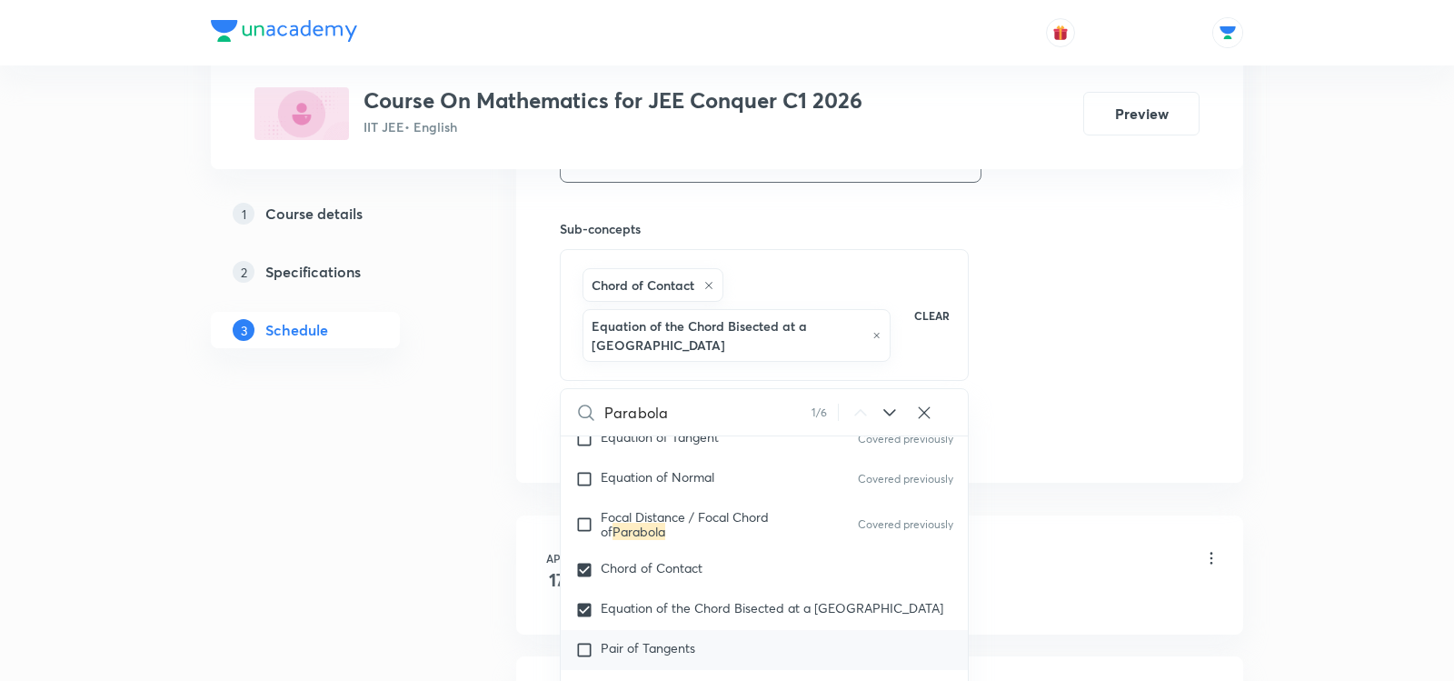
click at [643, 639] on div "Pair of Tangents" at bounding box center [764, 650] width 407 height 40
checkbox input "true"
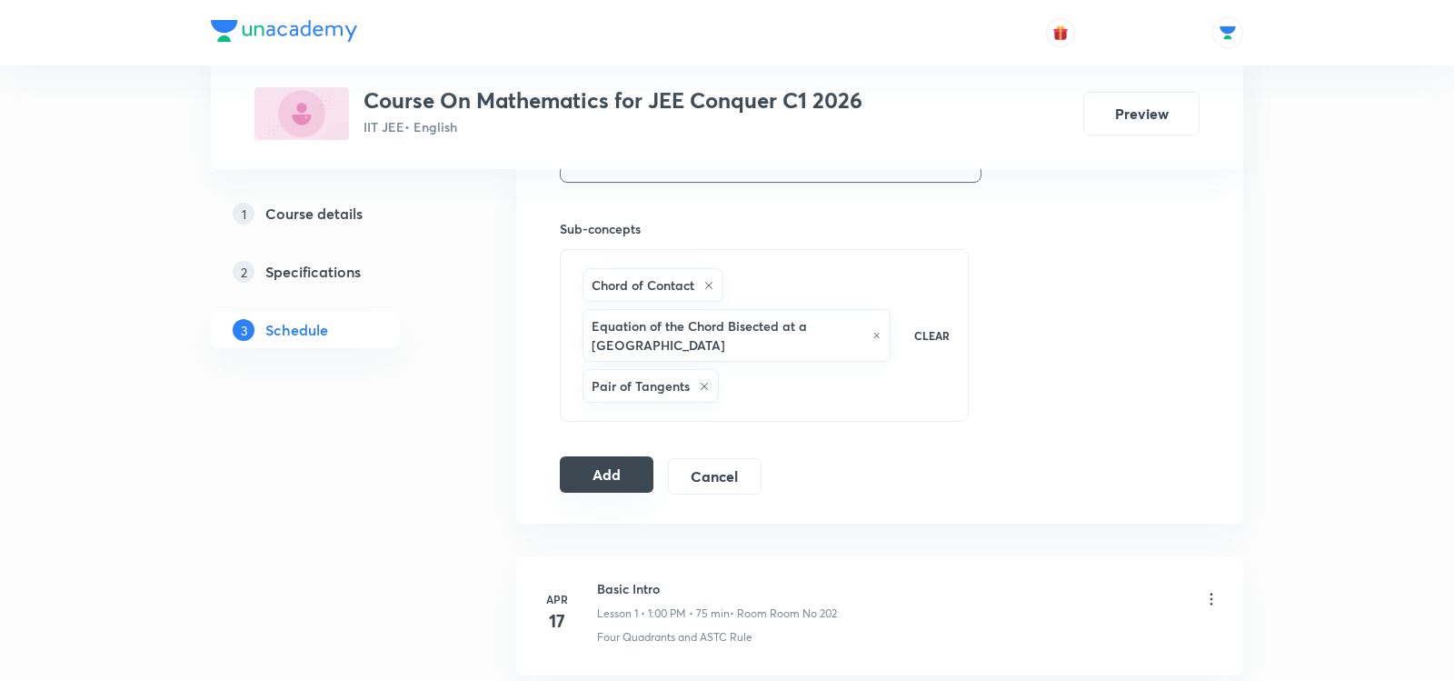
click at [582, 464] on button "Add" at bounding box center [607, 474] width 94 height 36
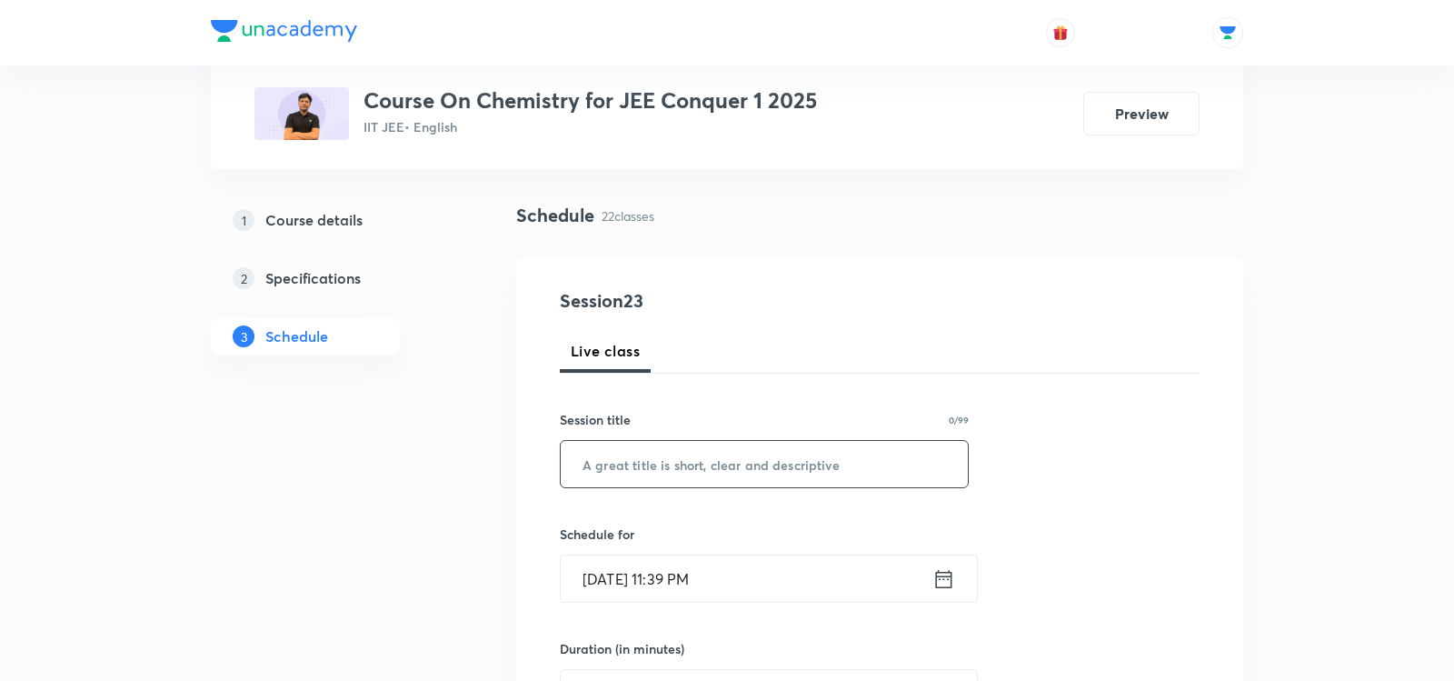
click at [602, 468] on input "text" at bounding box center [764, 464] width 407 height 46
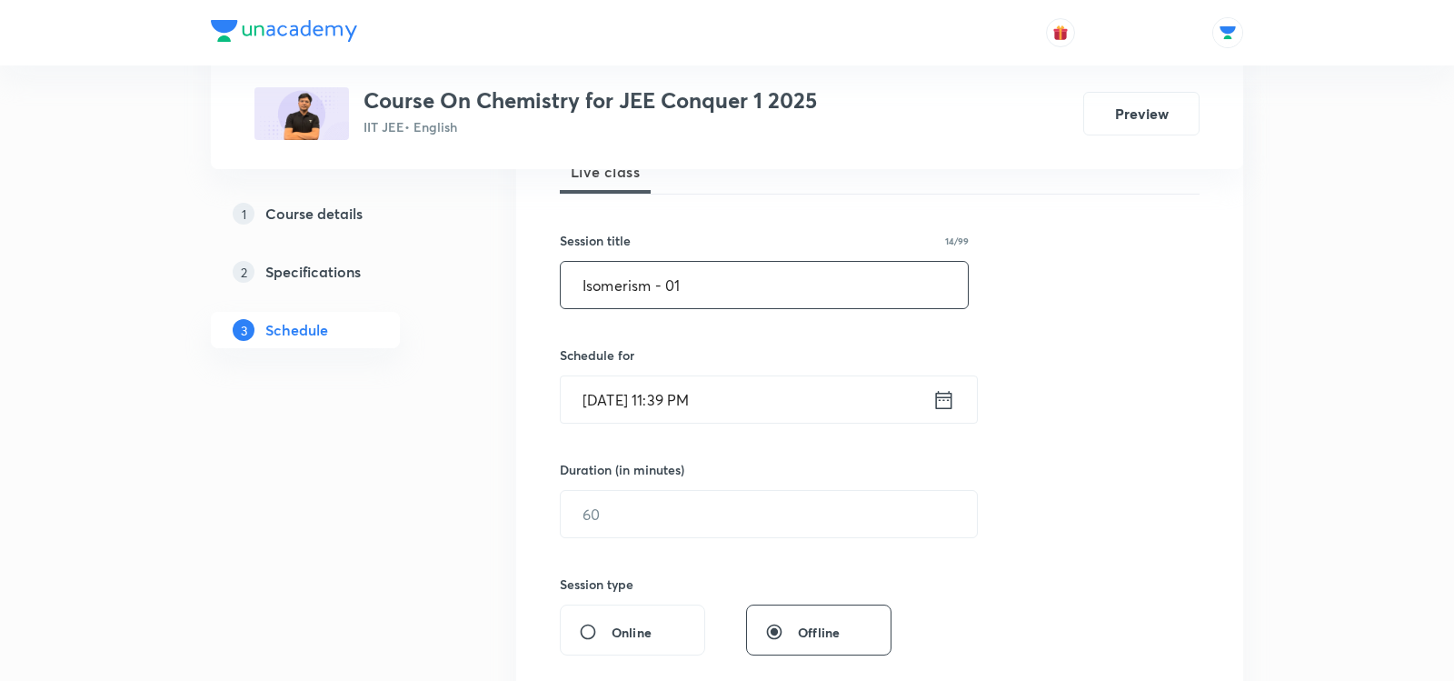
scroll to position [352, 0]
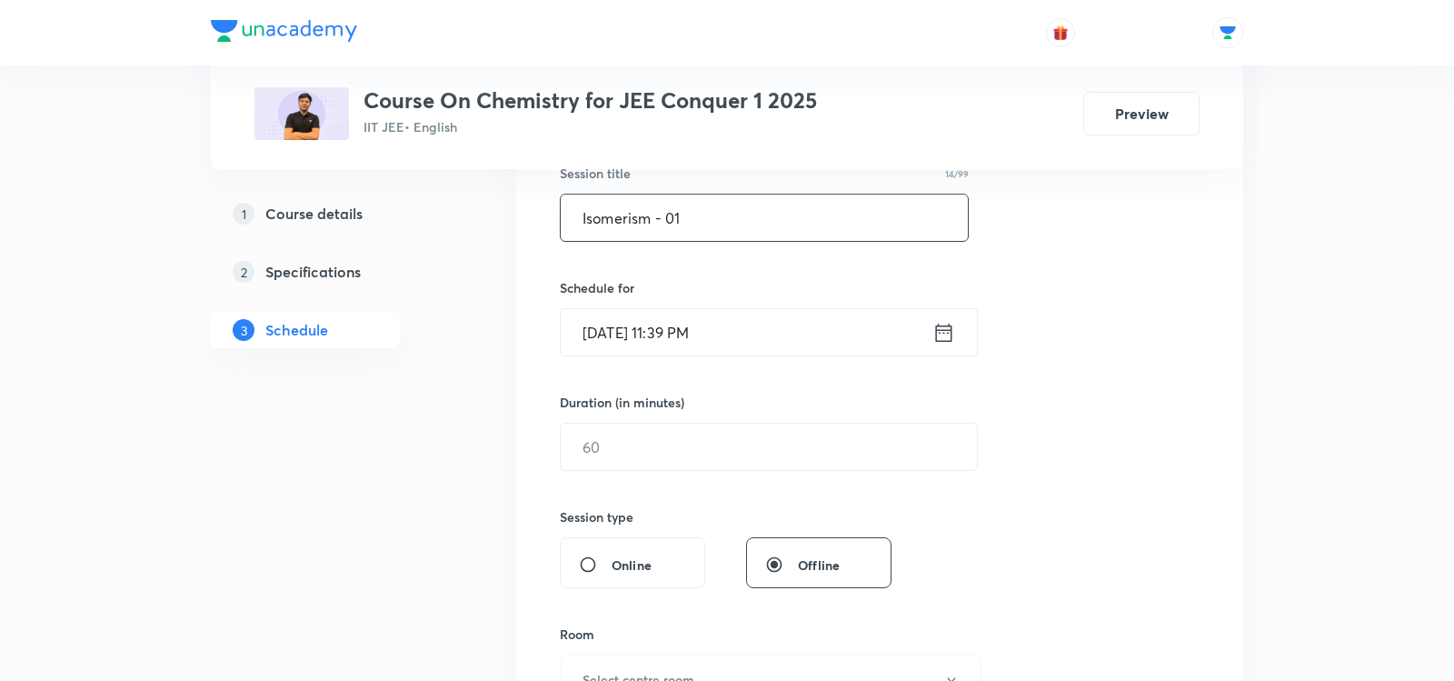
type input "Isomerism - 01"
click at [937, 324] on icon at bounding box center [943, 332] width 23 height 25
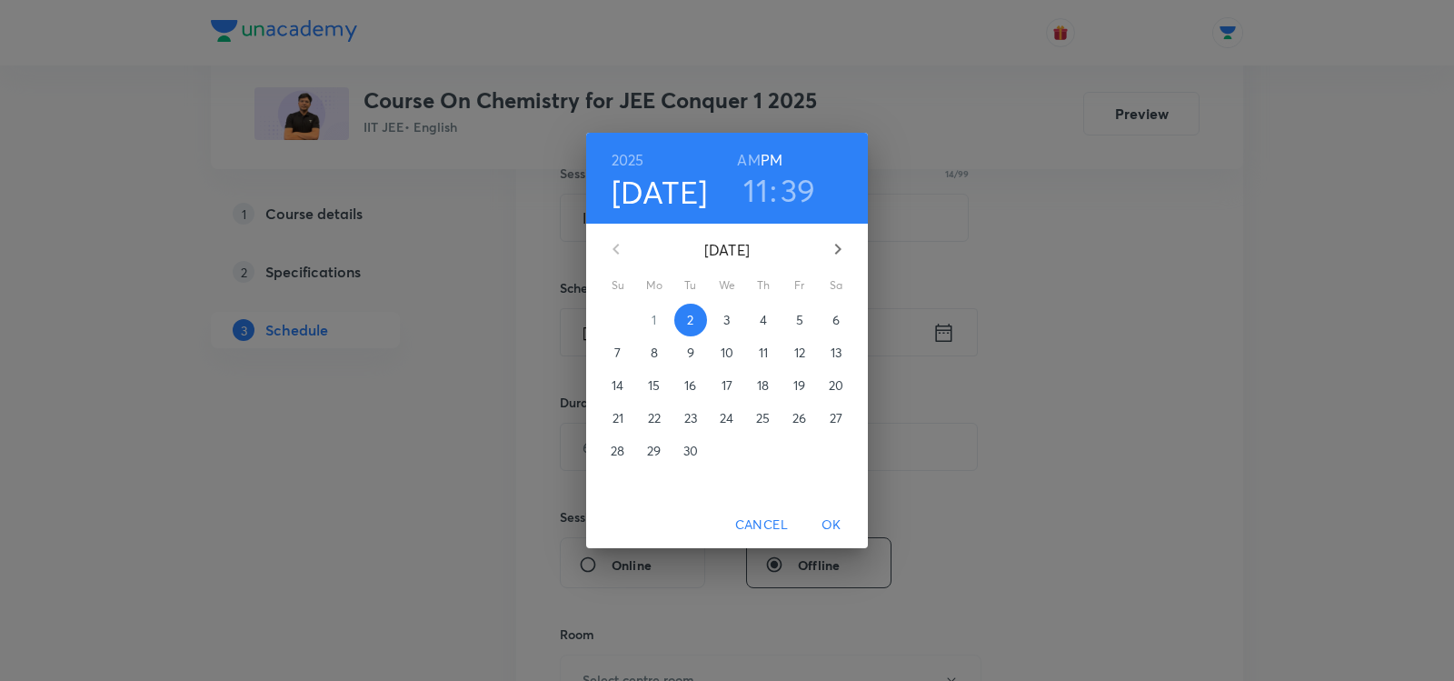
click at [719, 320] on span "3" at bounding box center [727, 320] width 33 height 18
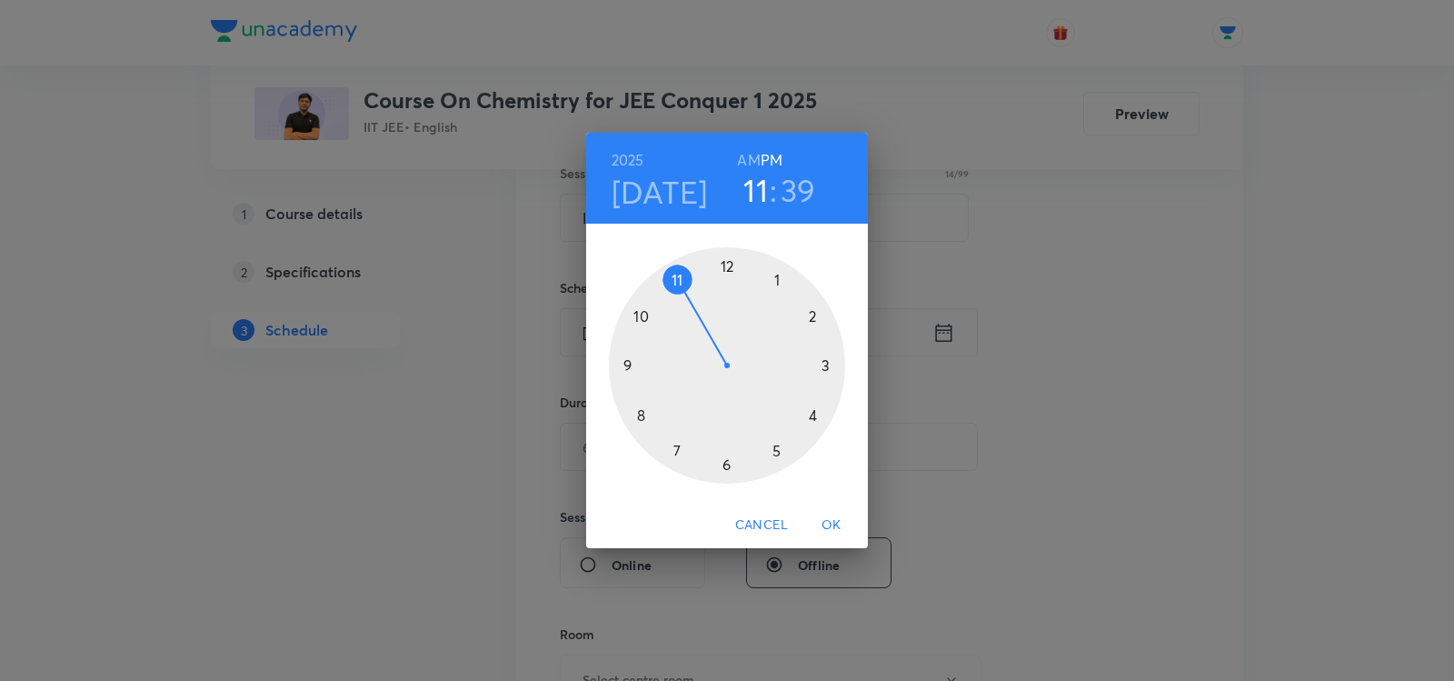
click at [754, 155] on h6 "AM" at bounding box center [748, 159] width 23 height 25
click at [643, 315] on div at bounding box center [727, 365] width 236 height 236
click at [813, 314] on div at bounding box center [727, 365] width 236 height 236
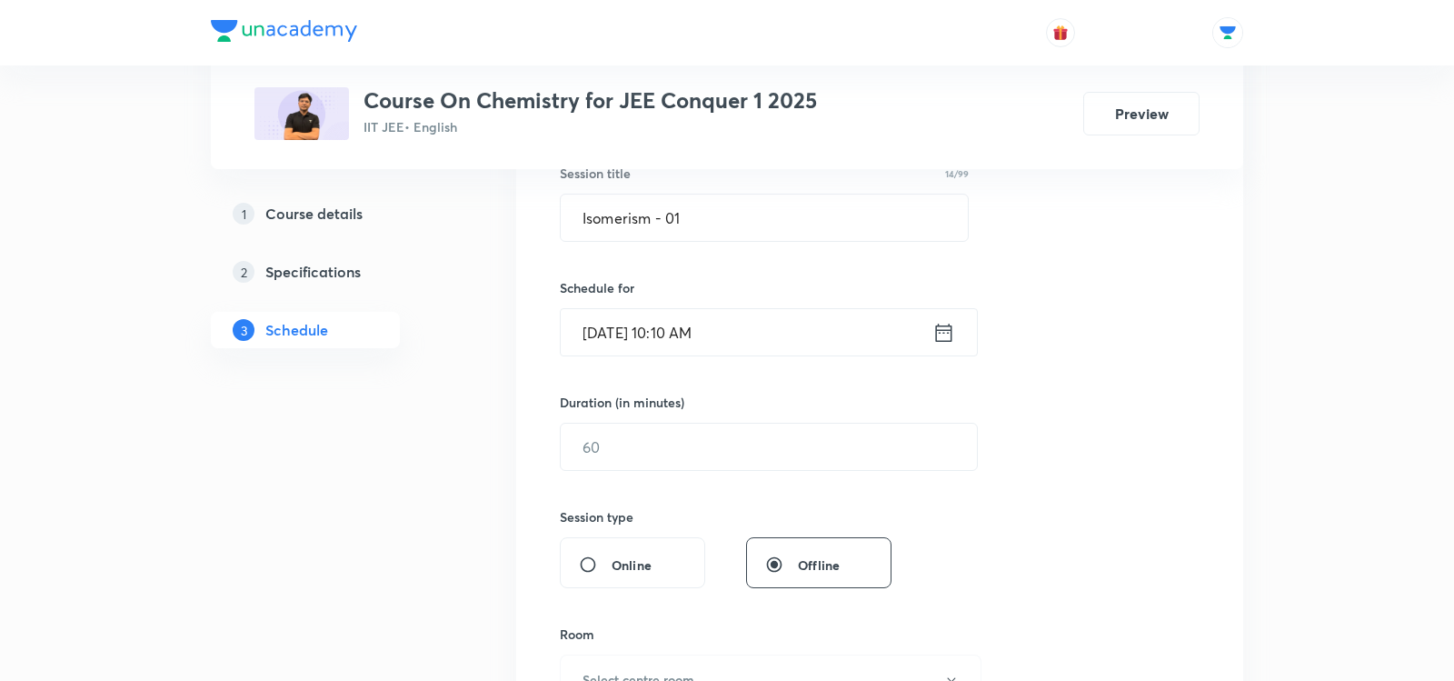
scroll to position [440, 0]
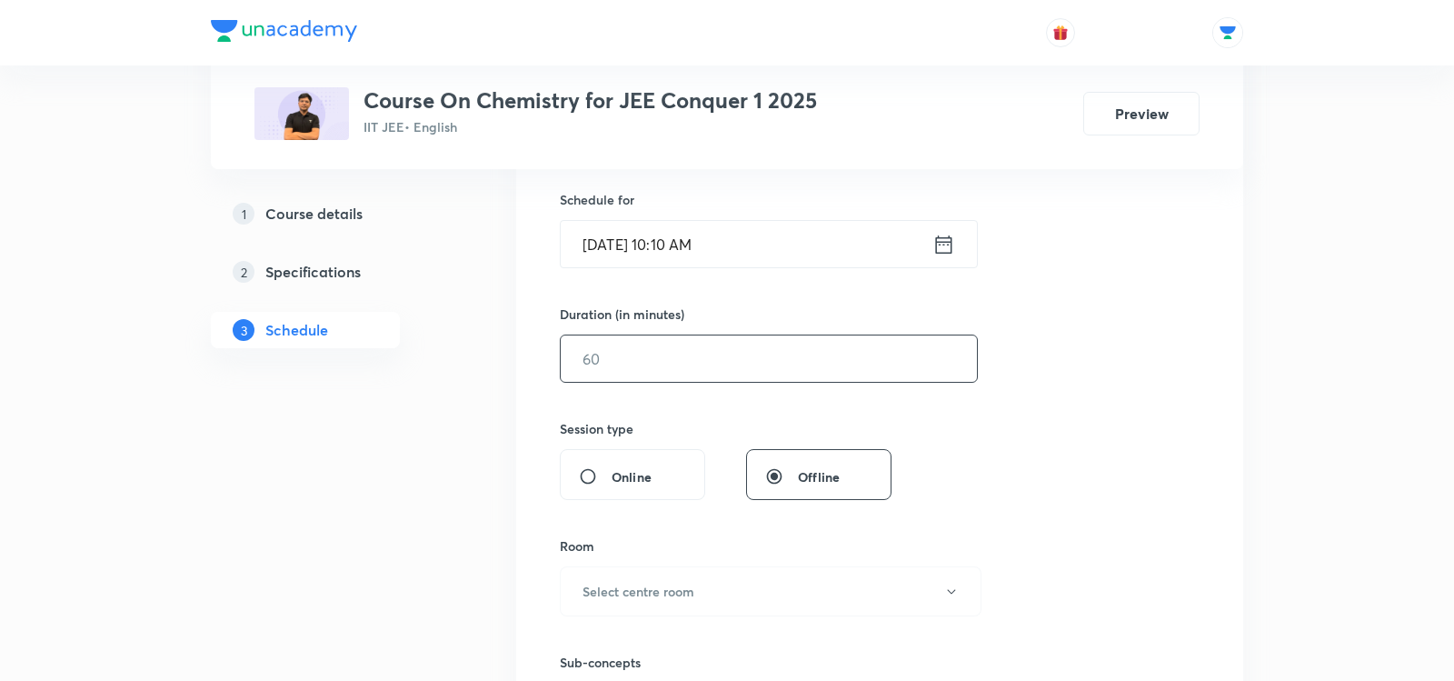
click at [583, 355] on input "text" at bounding box center [769, 358] width 416 height 46
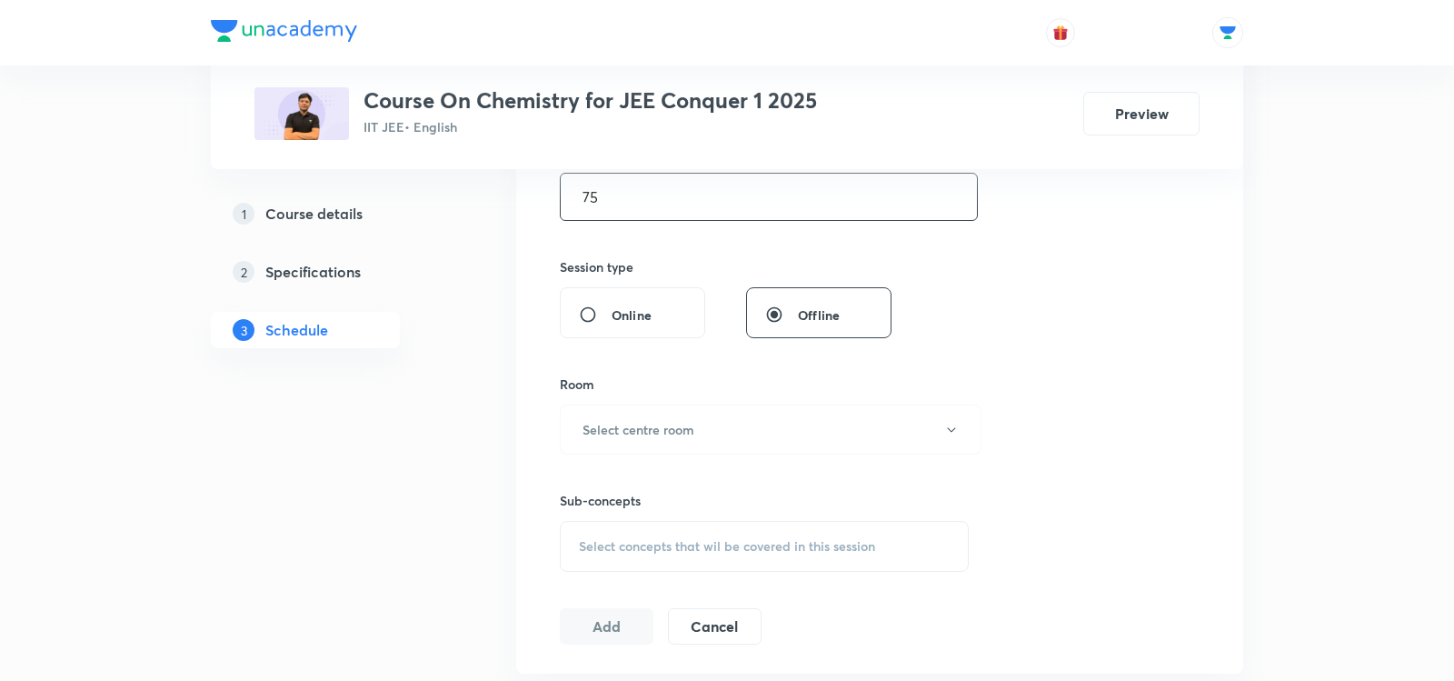
scroll to position [629, 0]
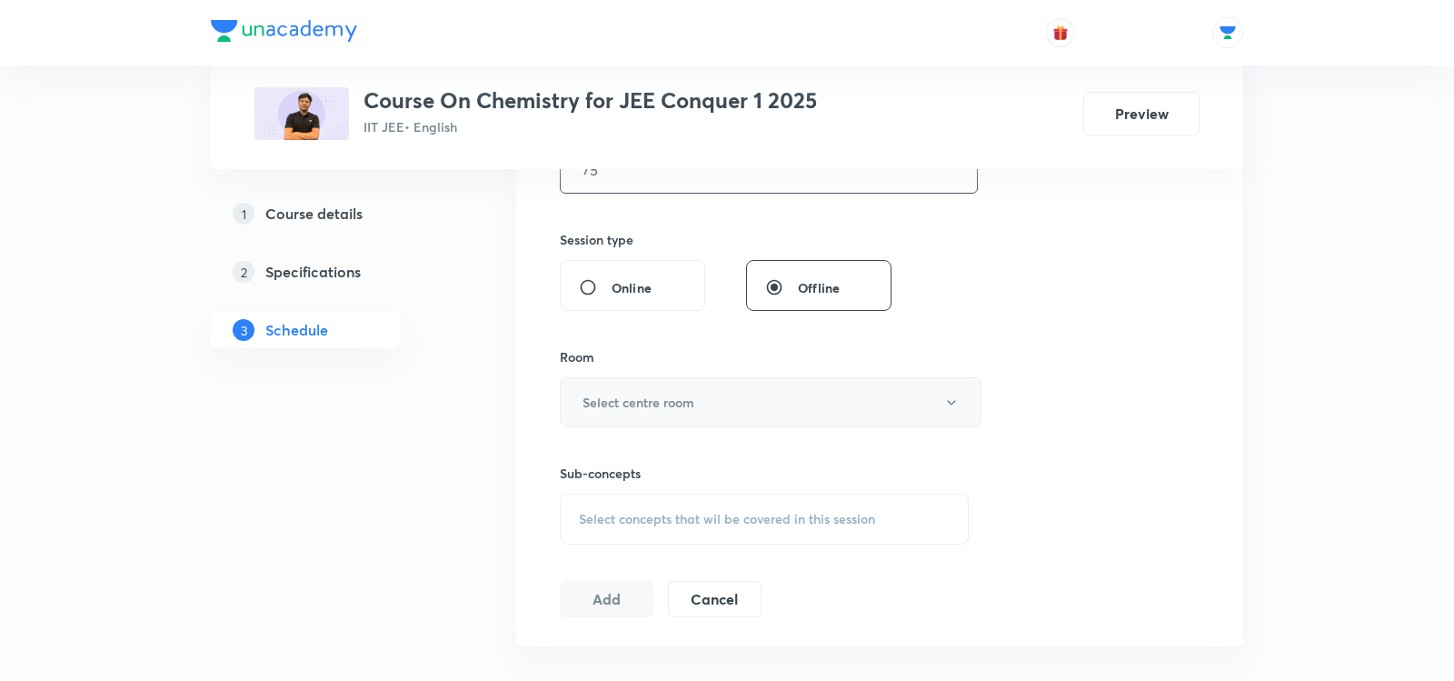
type input "75"
click at [624, 406] on h6 "Select centre room" at bounding box center [639, 402] width 112 height 19
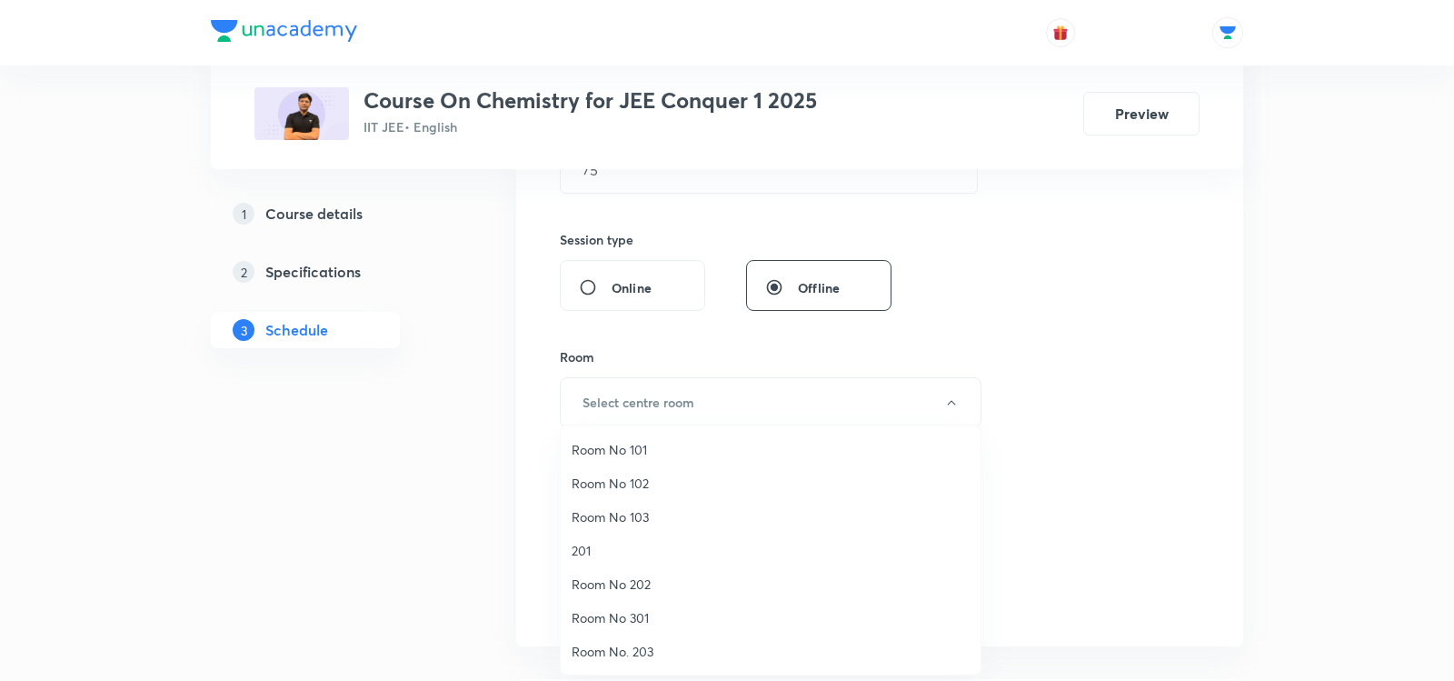
click at [602, 585] on span "Room No 202" at bounding box center [771, 583] width 398 height 19
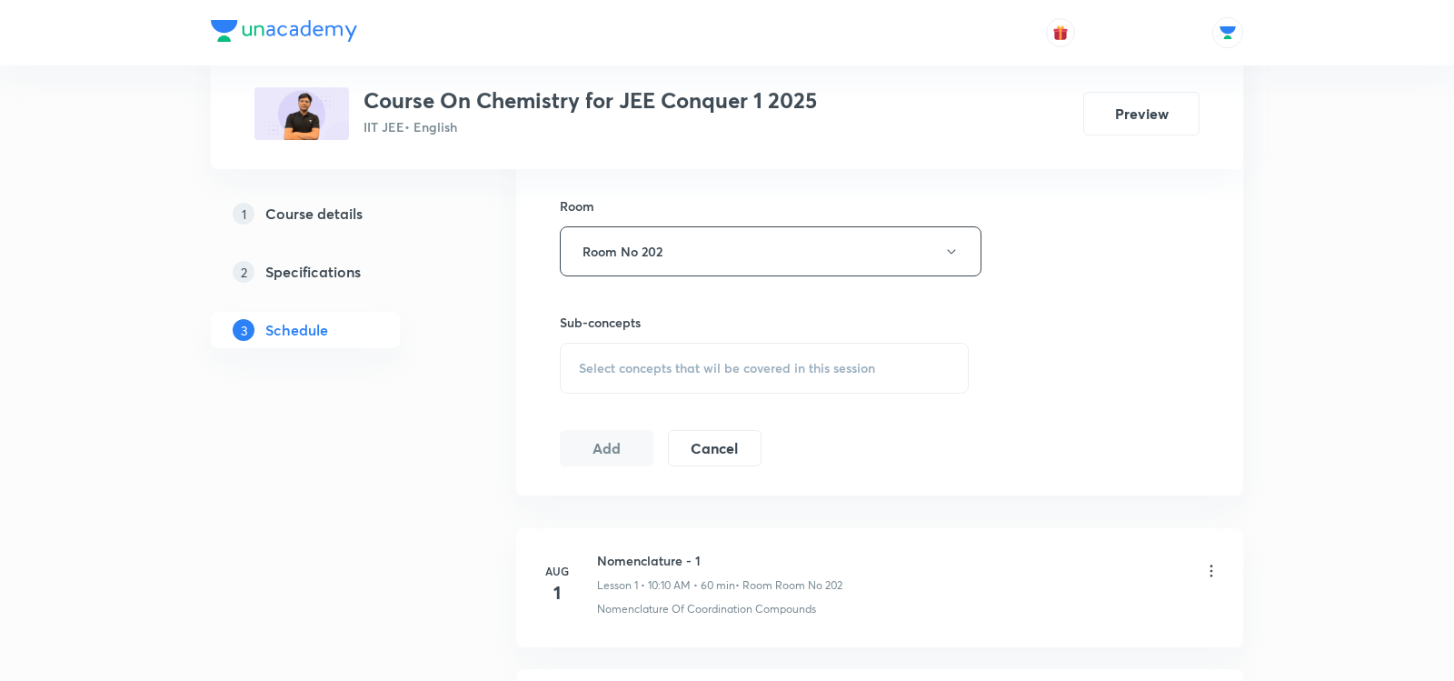
scroll to position [782, 0]
click at [607, 359] on span "Select concepts that wil be covered in this session" at bounding box center [727, 366] width 296 height 15
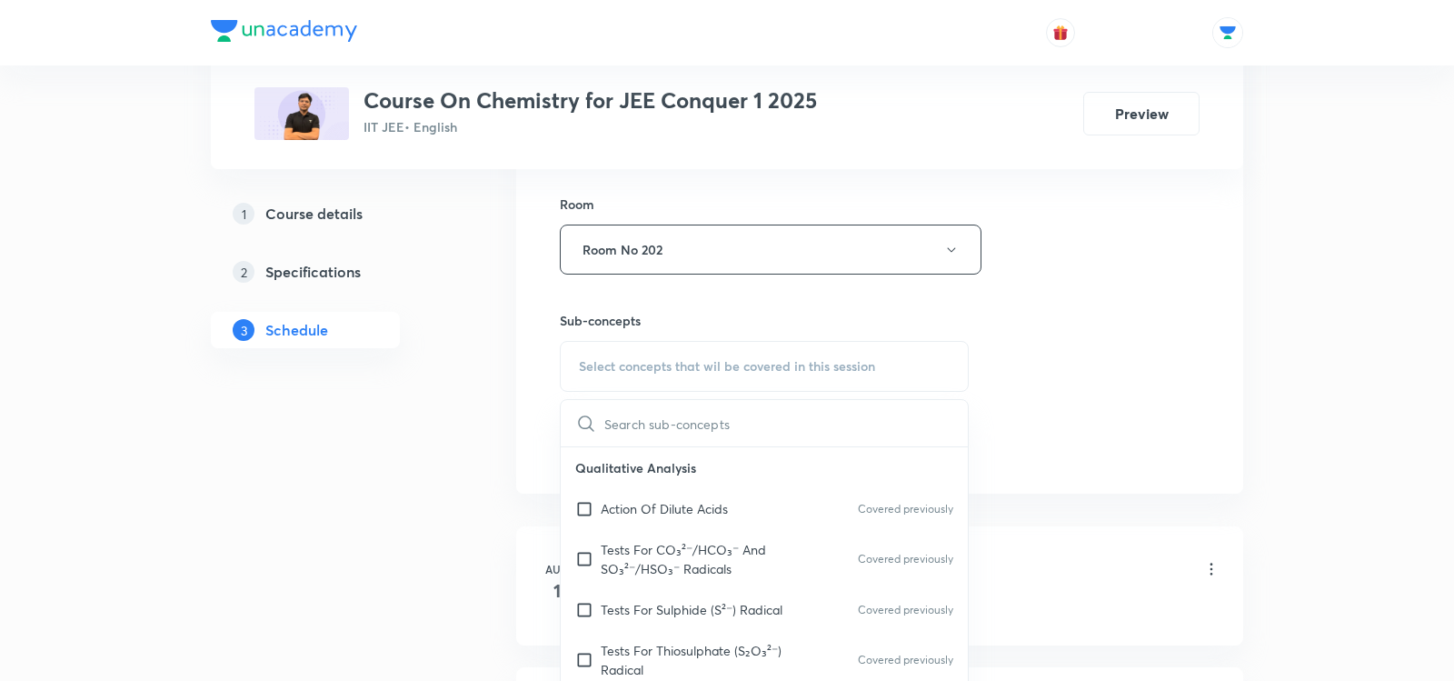
type input "Conic Section - 05"
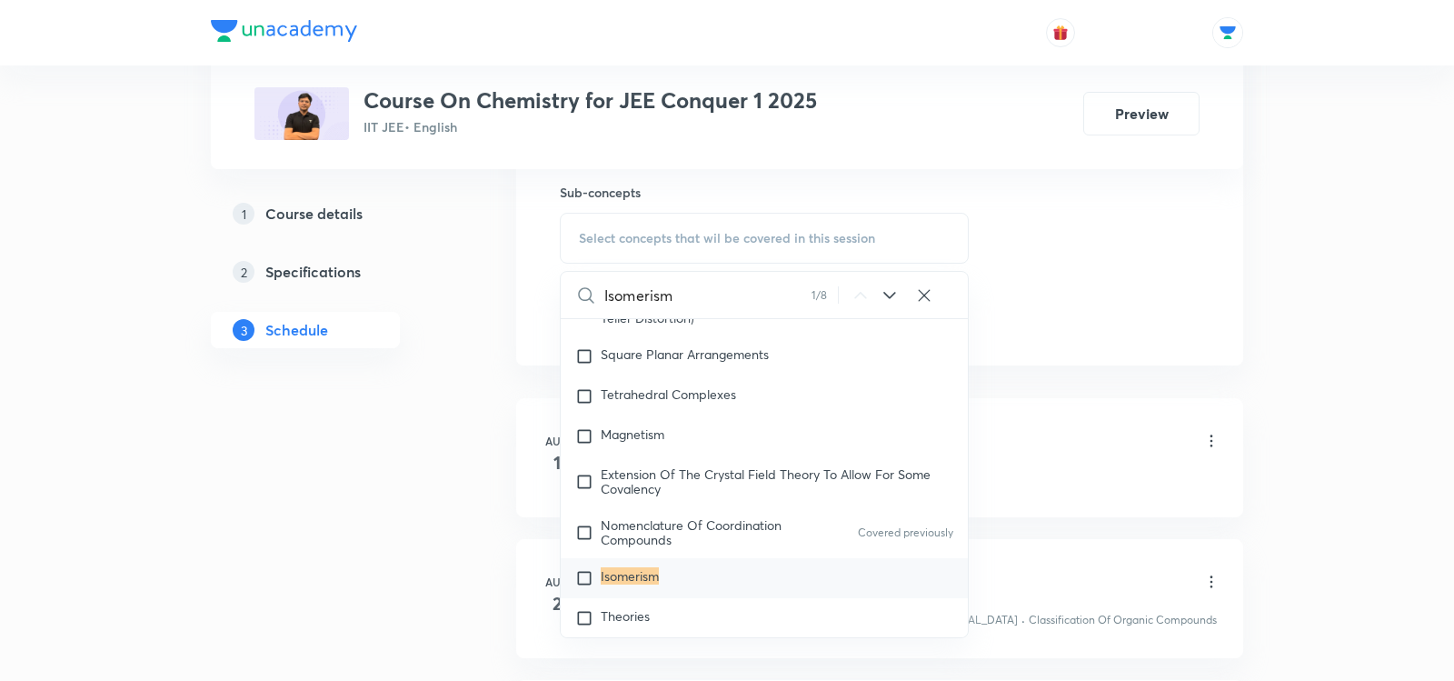
scroll to position [920, 0]
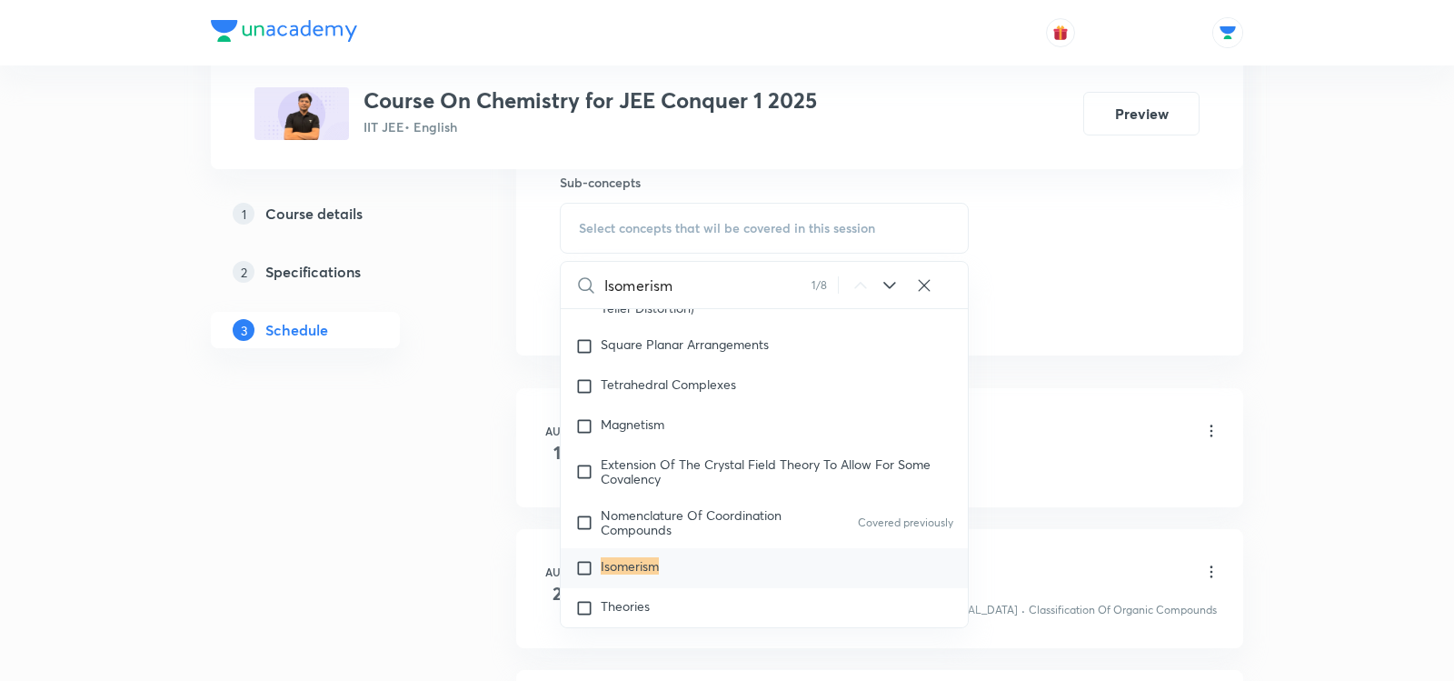
type input "Isomerism"
click at [582, 559] on input "checkbox" at bounding box center [587, 568] width 25 height 18
checkbox input "true"
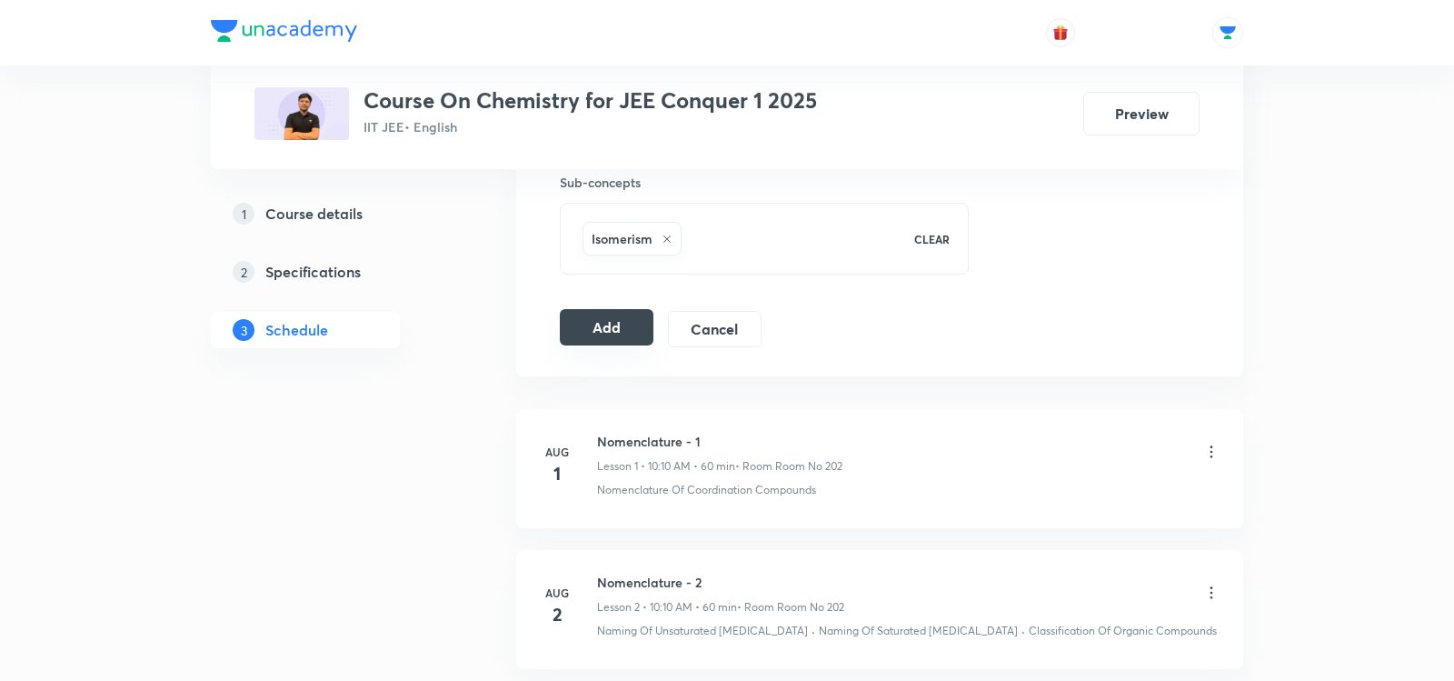
click at [603, 315] on button "Add" at bounding box center [607, 327] width 94 height 36
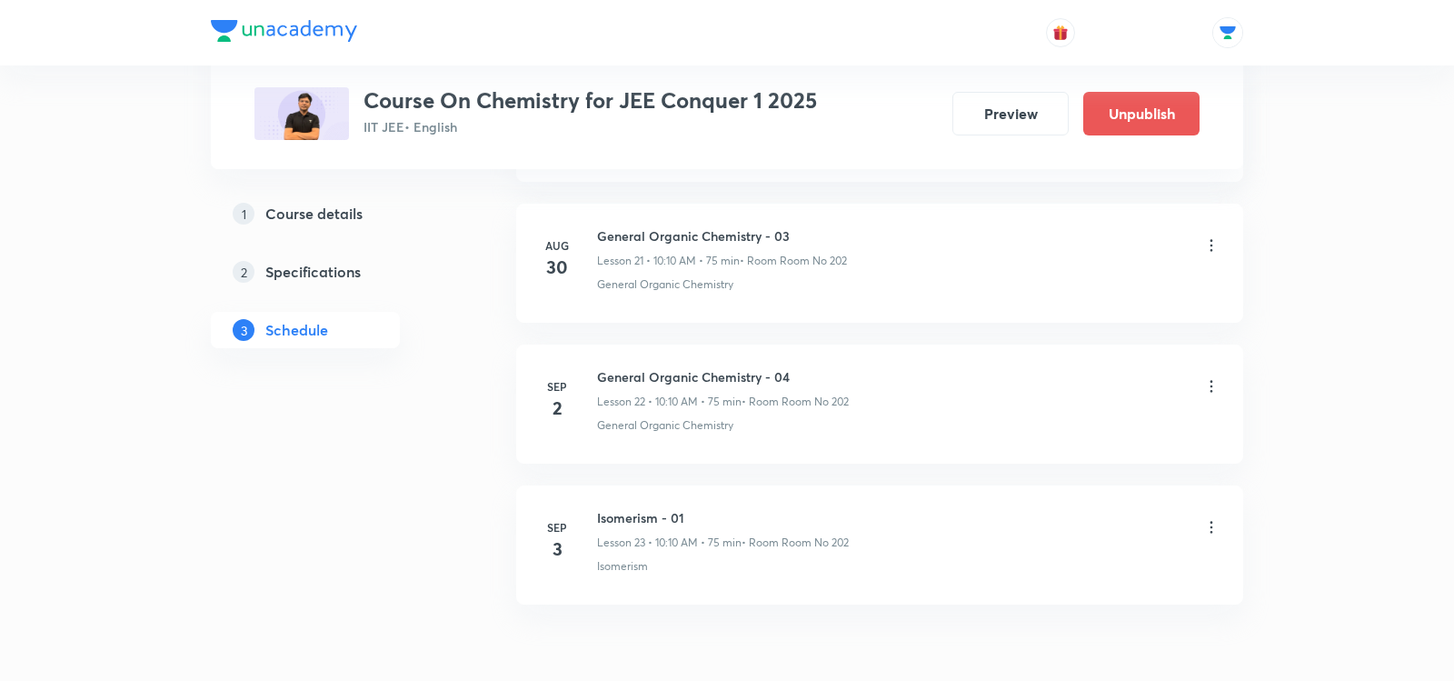
scroll to position [3163, 0]
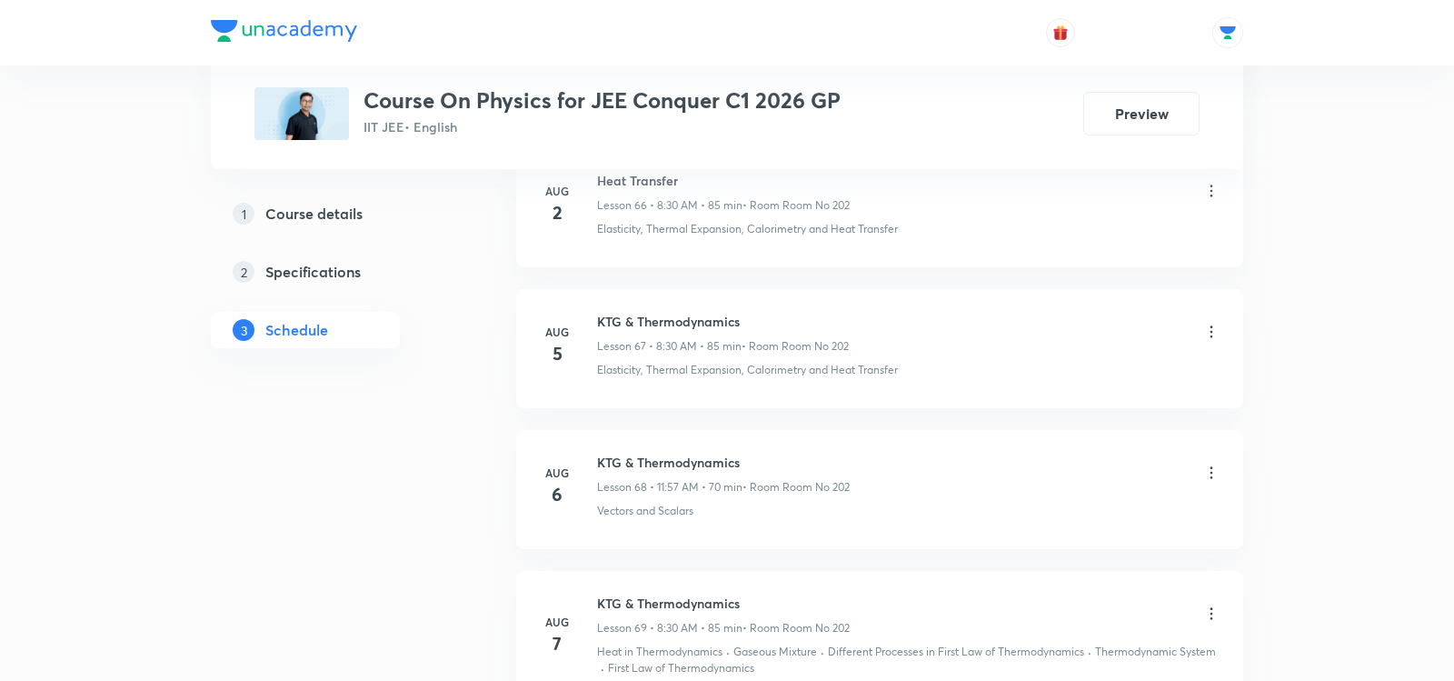
scroll to position [13130, 0]
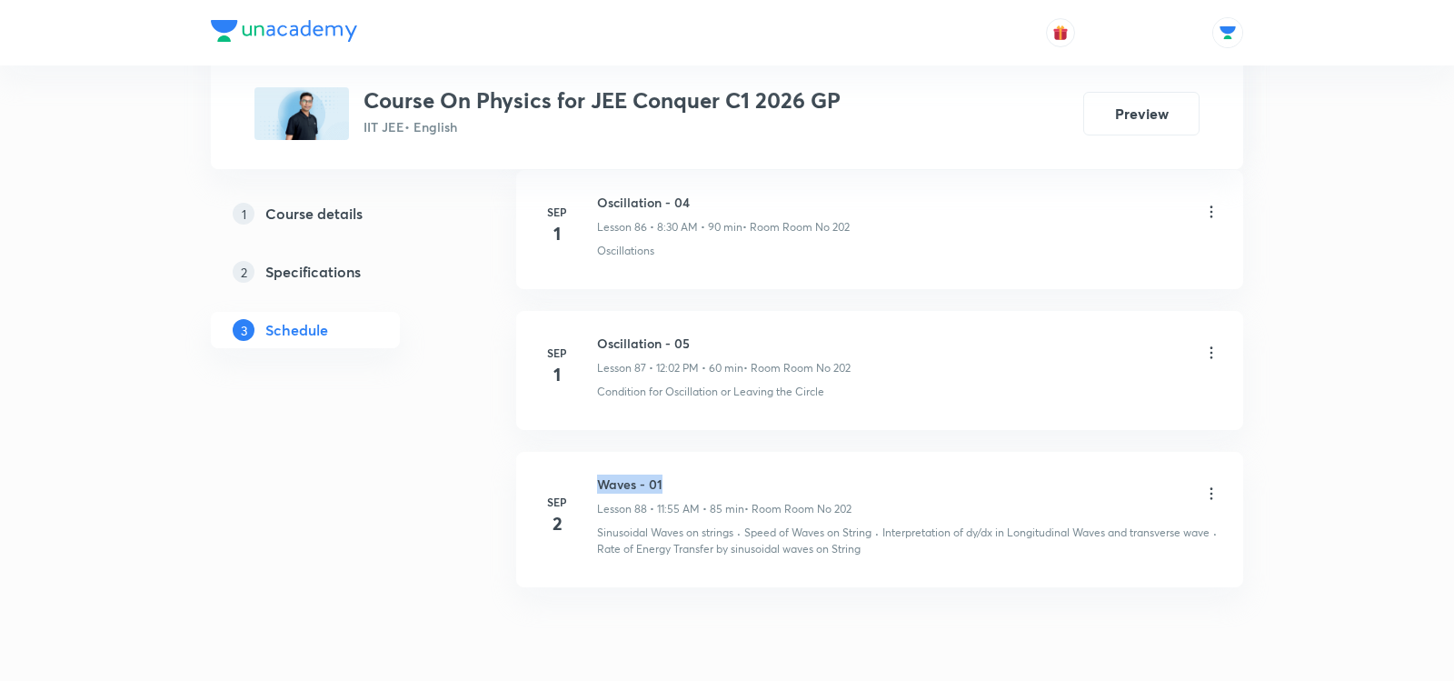
drag, startPoint x: 599, startPoint y: 408, endPoint x: 698, endPoint y: 404, distance: 99.1
click at [698, 474] on h6 "Waves - 01" at bounding box center [724, 483] width 254 height 19
copy h6 "Waves - 01"
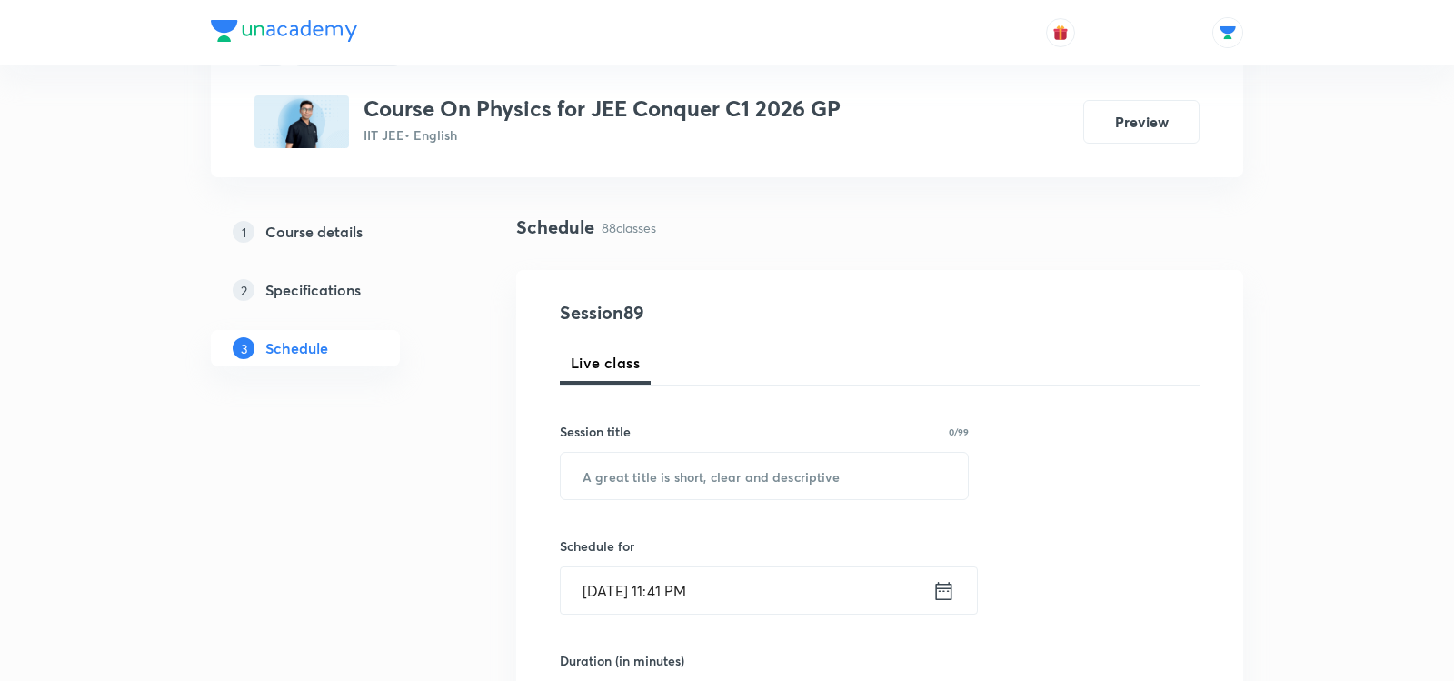
scroll to position [119, 0]
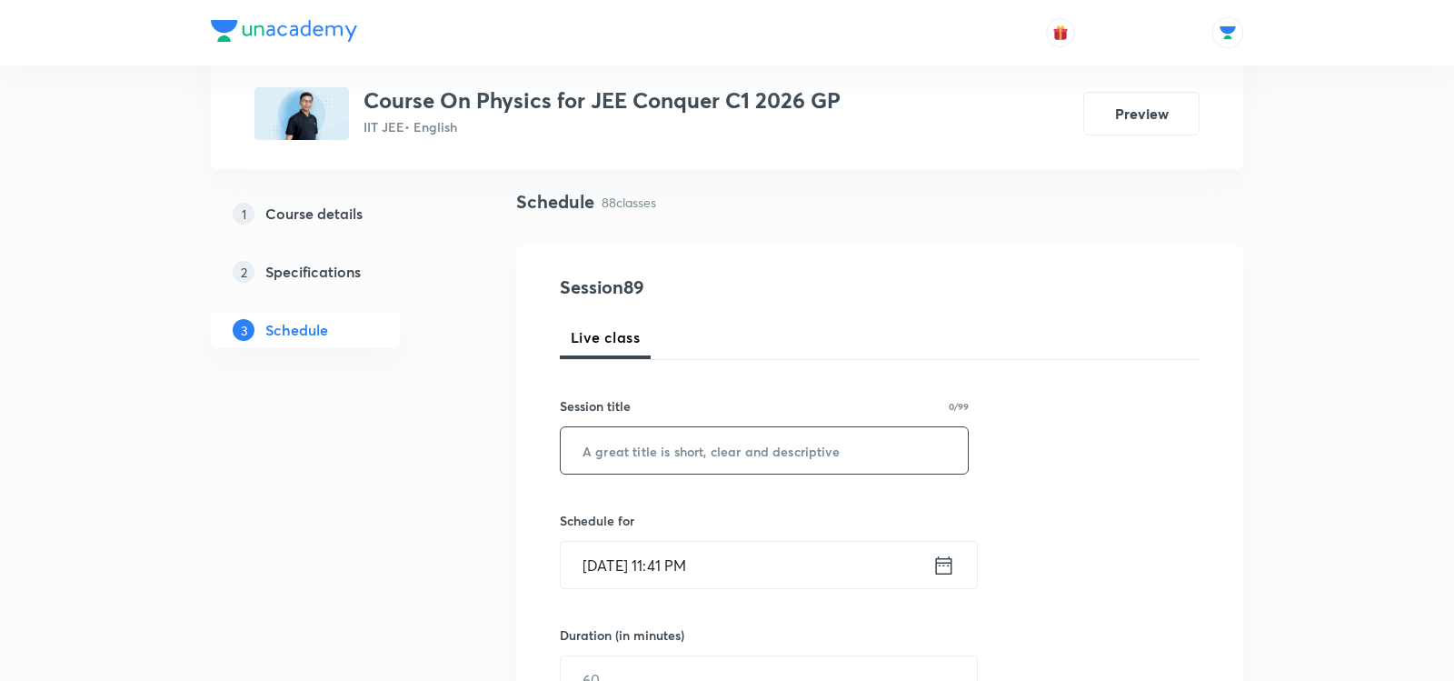
click at [614, 440] on input "text" at bounding box center [764, 450] width 407 height 46
paste input "Waves - 01"
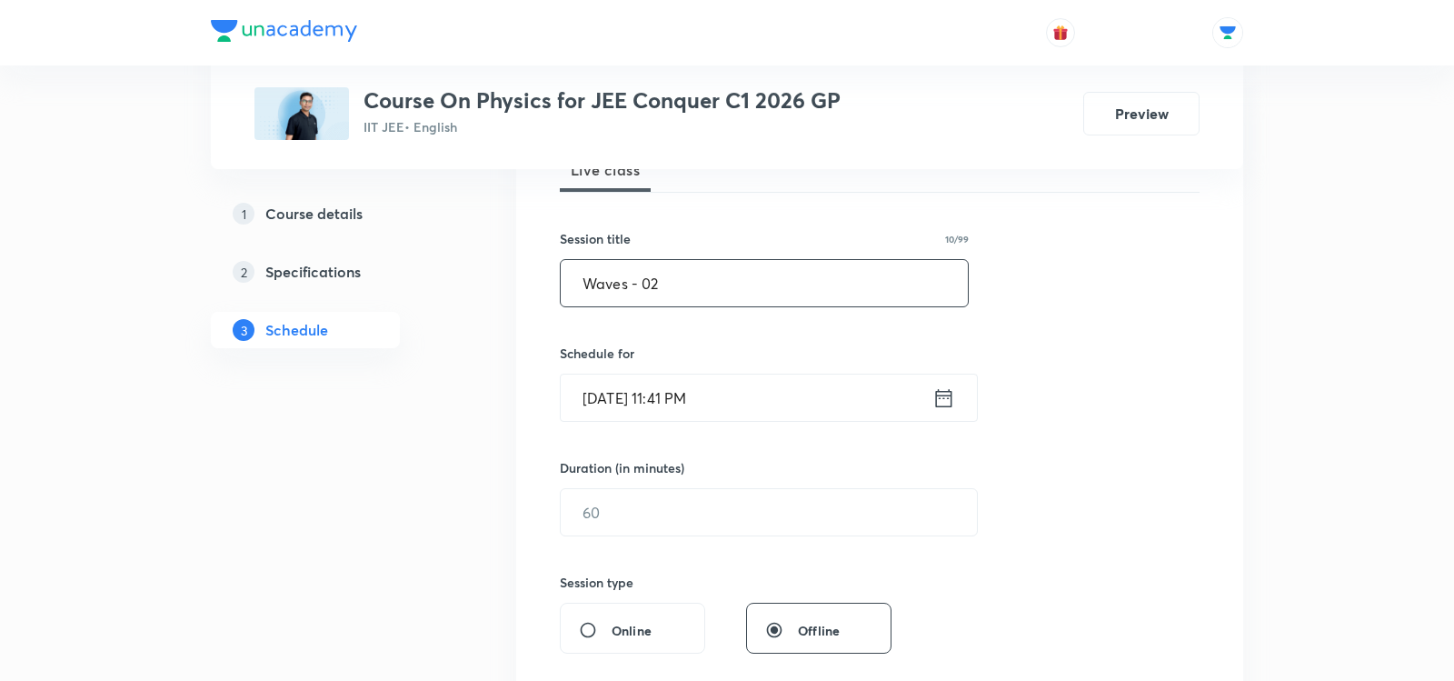
scroll to position [301, 0]
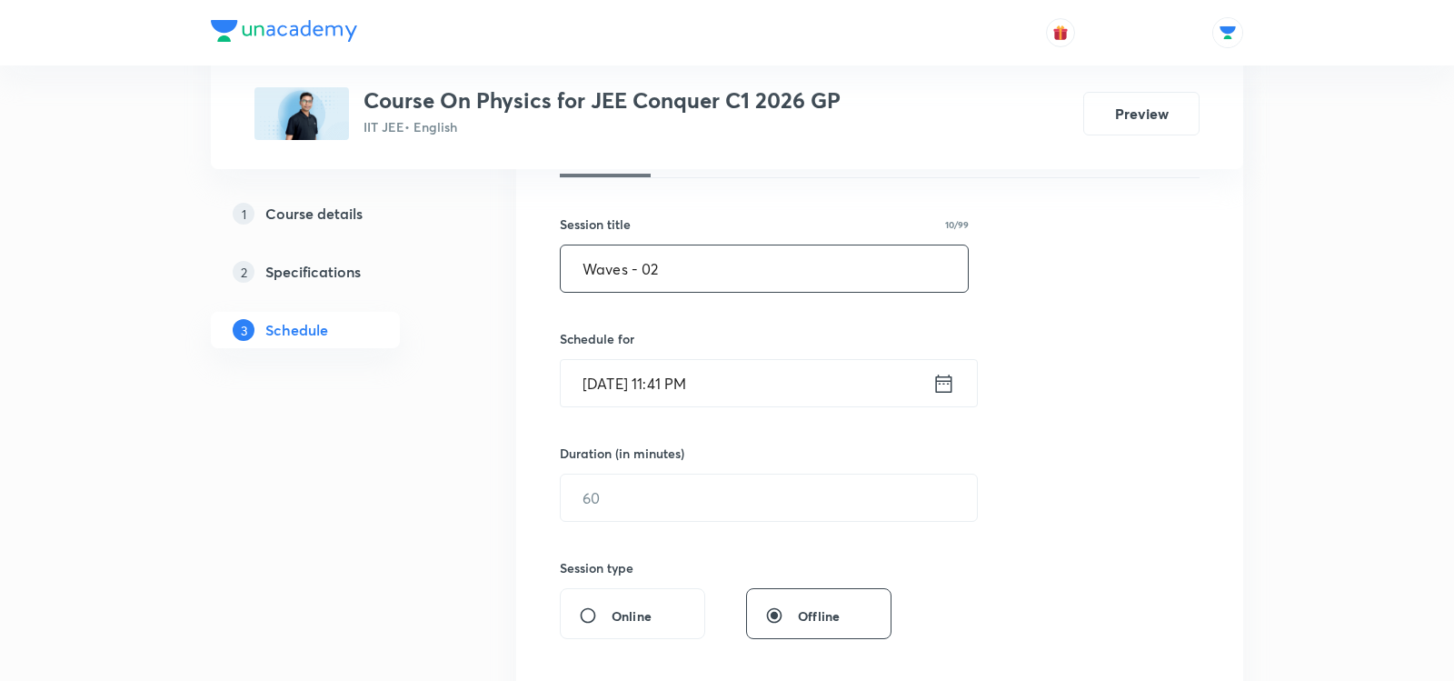
type input "Waves - 02"
click at [947, 383] on icon at bounding box center [943, 383] width 23 height 25
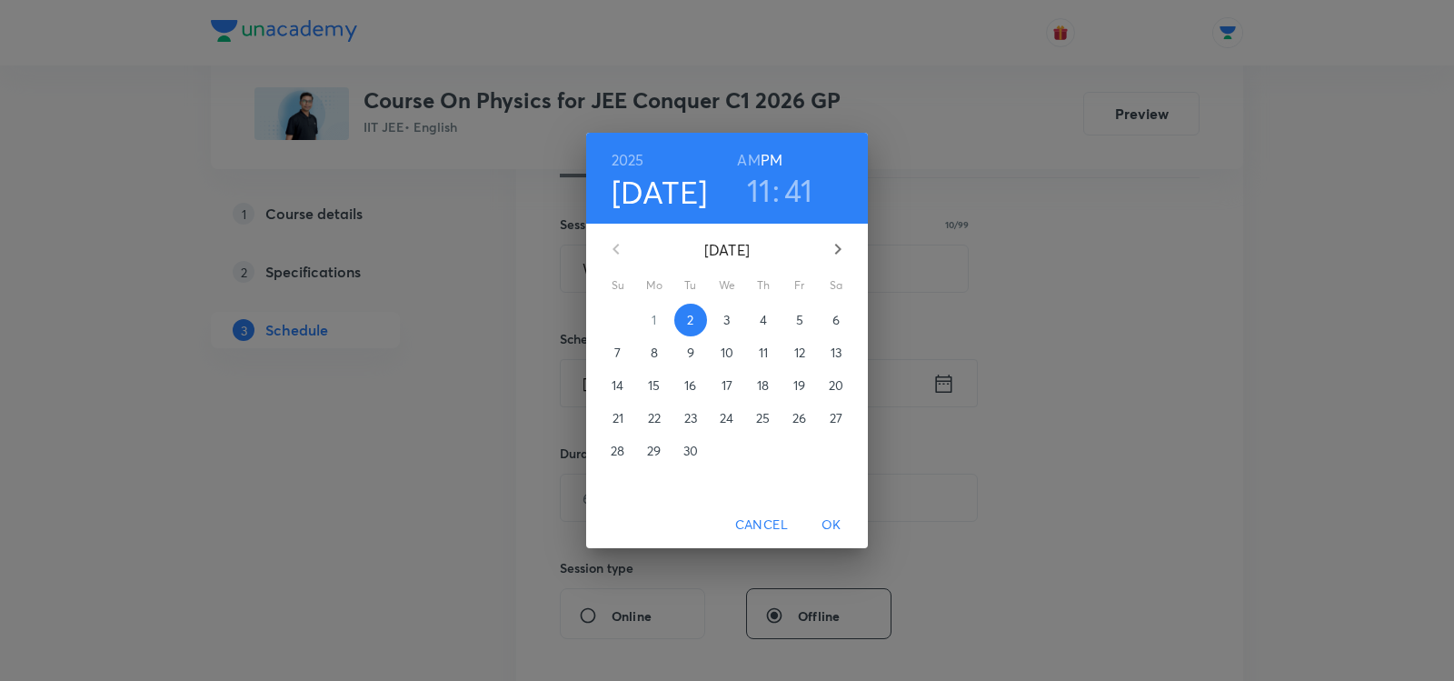
click at [728, 314] on p "3" at bounding box center [726, 320] width 6 height 18
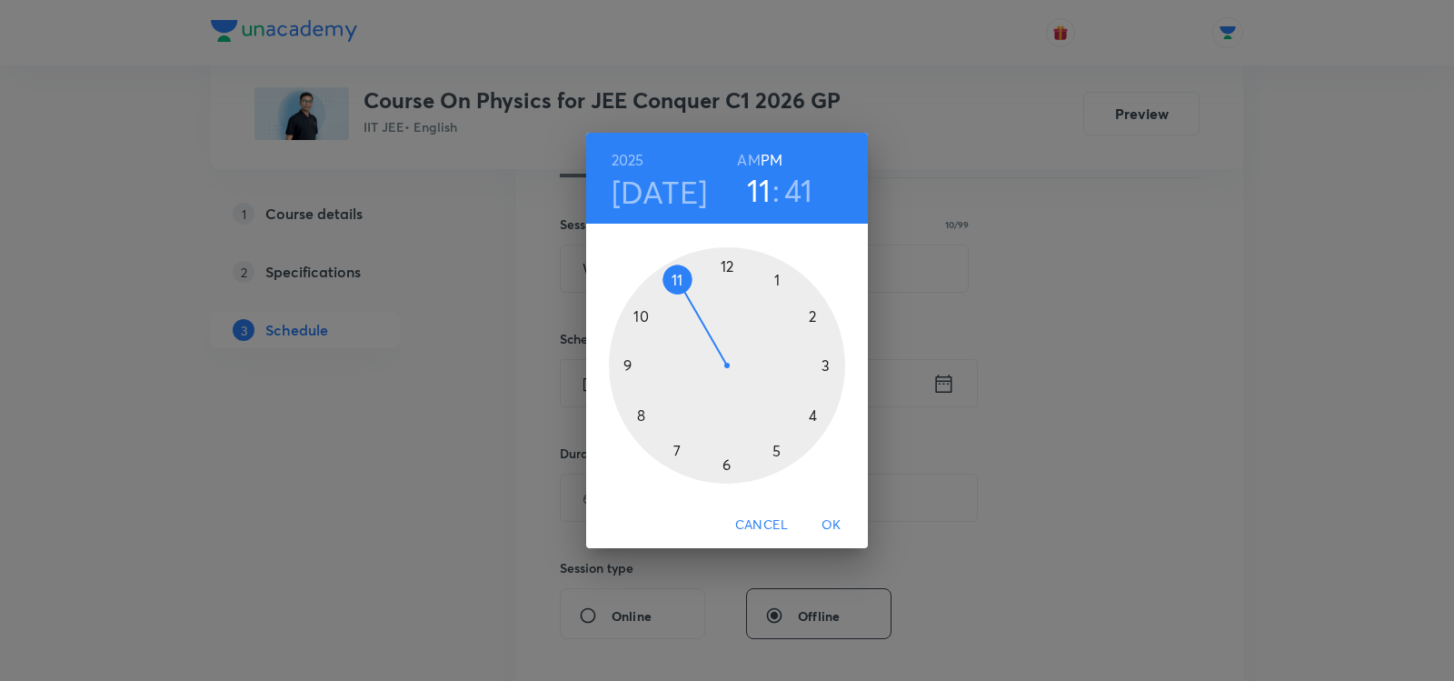
click at [747, 160] on h6 "AM" at bounding box center [748, 159] width 23 height 25
click at [672, 274] on div at bounding box center [727, 365] width 236 height 236
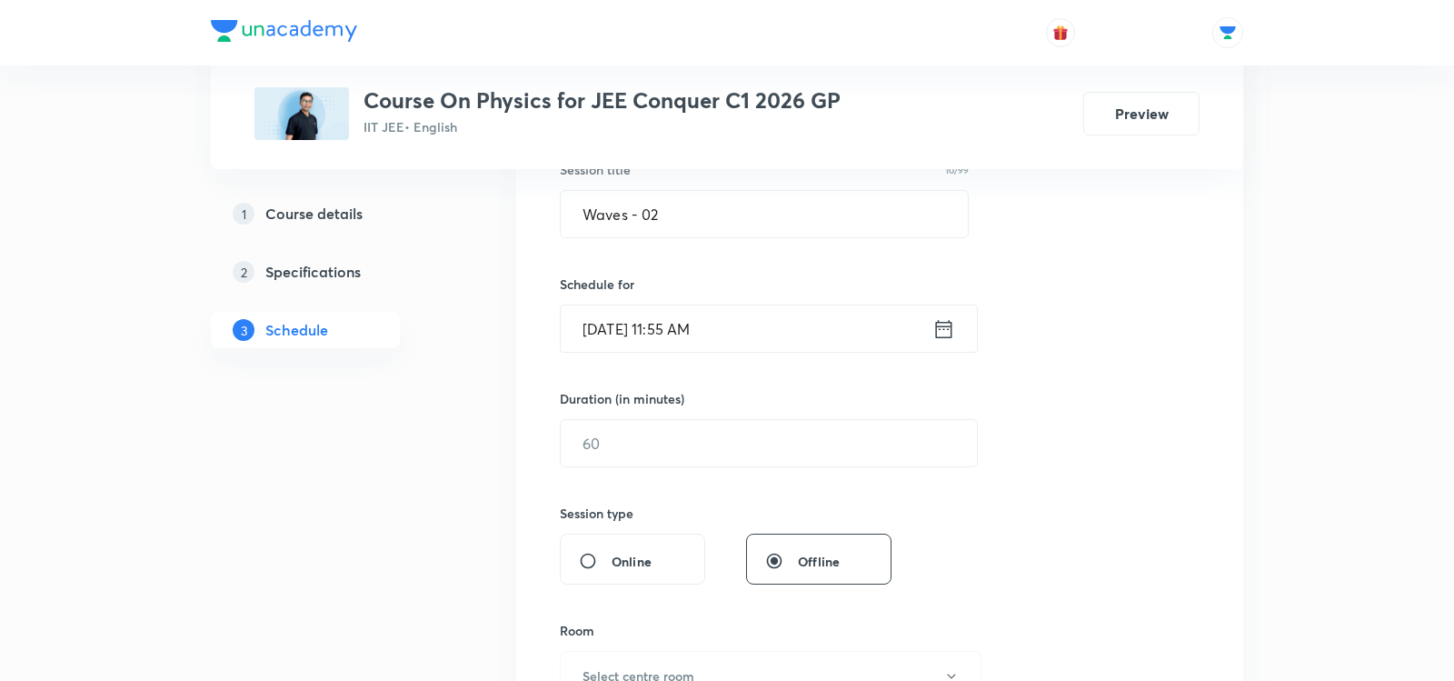
scroll to position [368, 0]
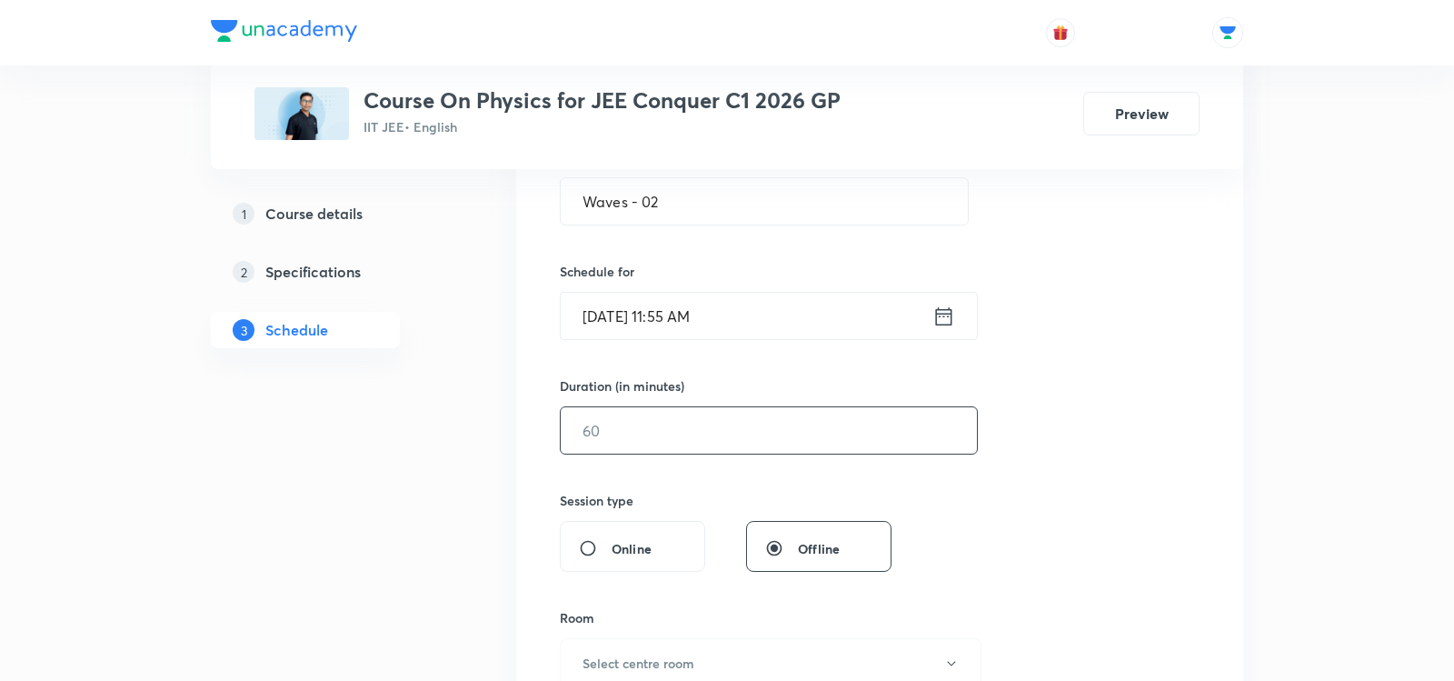
click at [586, 426] on input "text" at bounding box center [769, 430] width 416 height 46
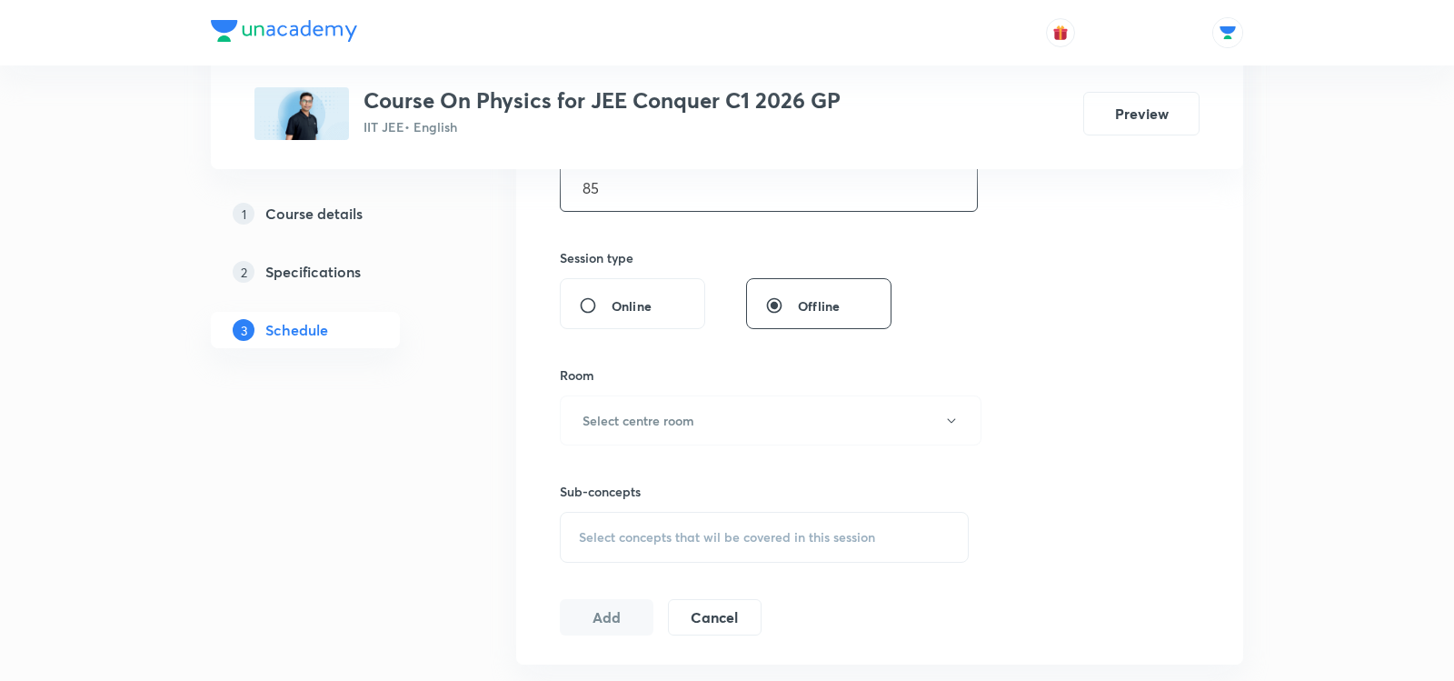
scroll to position [624, 0]
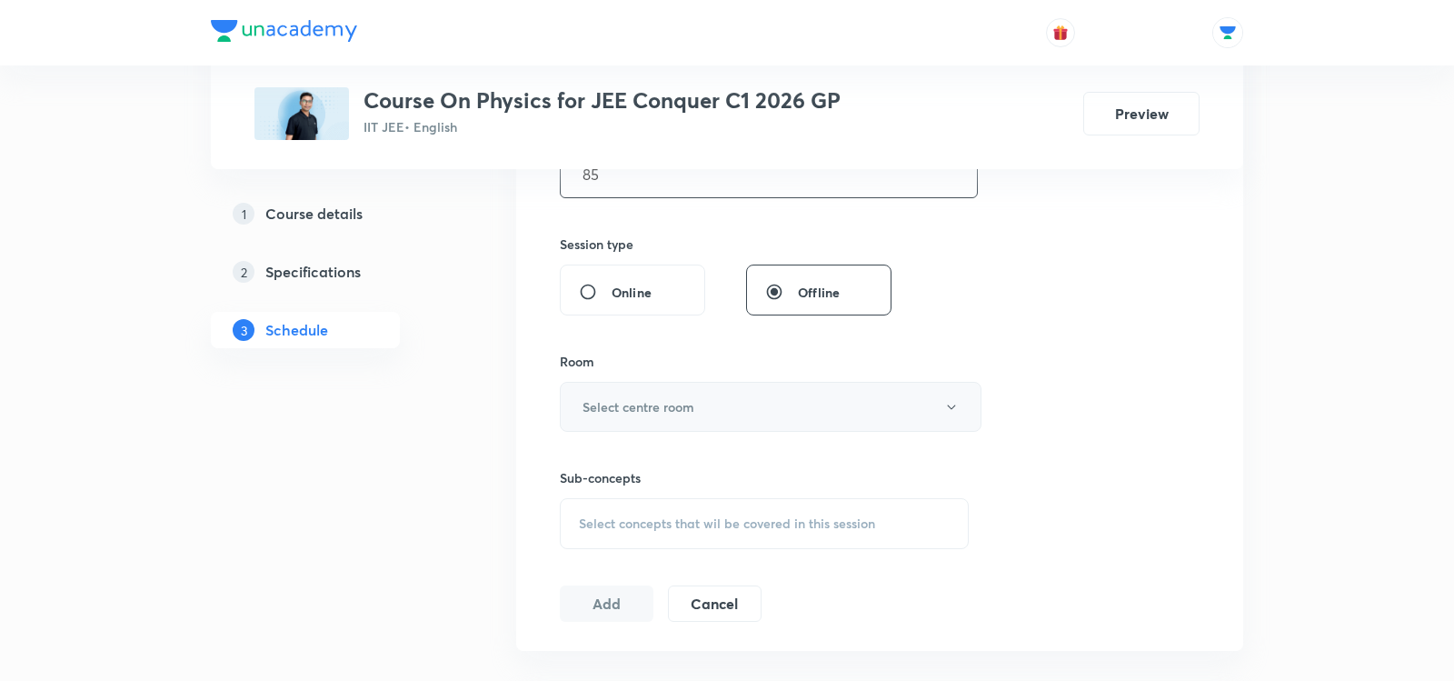
type input "85"
click at [630, 399] on h6 "Select centre room" at bounding box center [639, 406] width 112 height 19
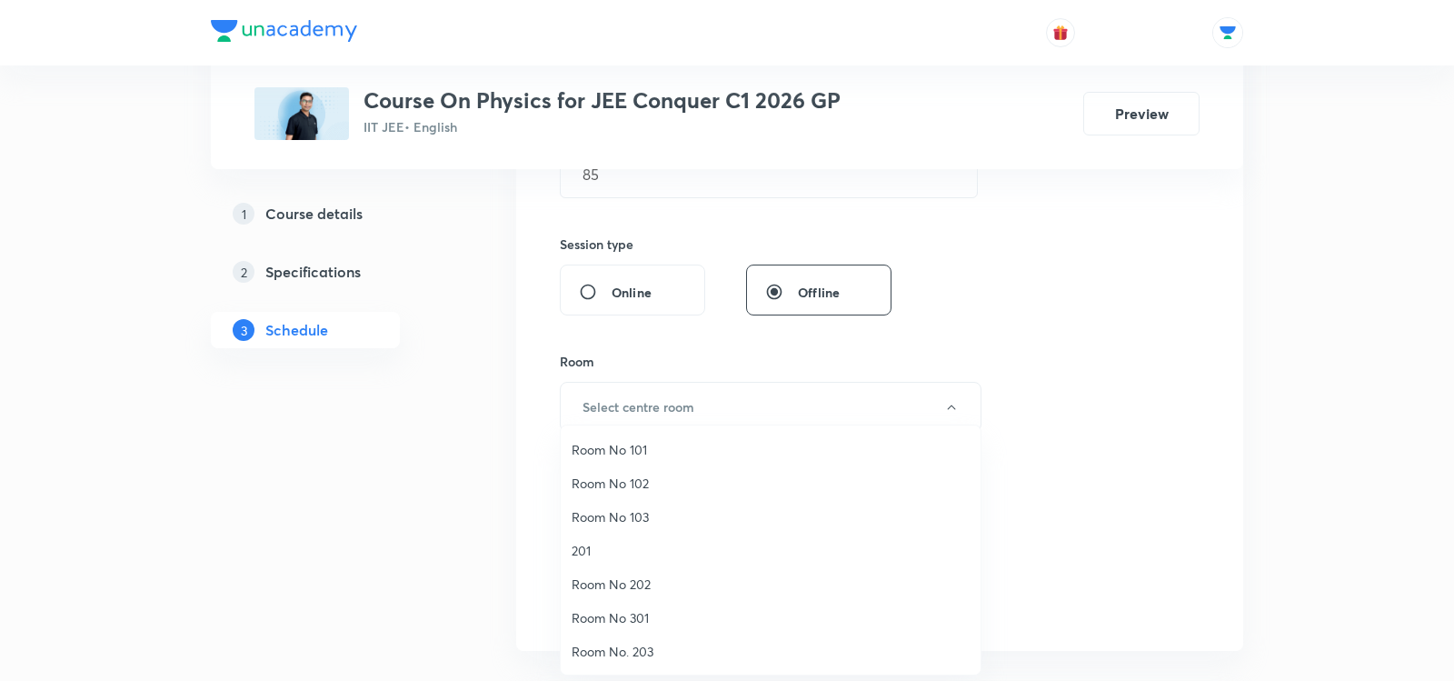
click at [600, 584] on span "Room No 202" at bounding box center [771, 583] width 398 height 19
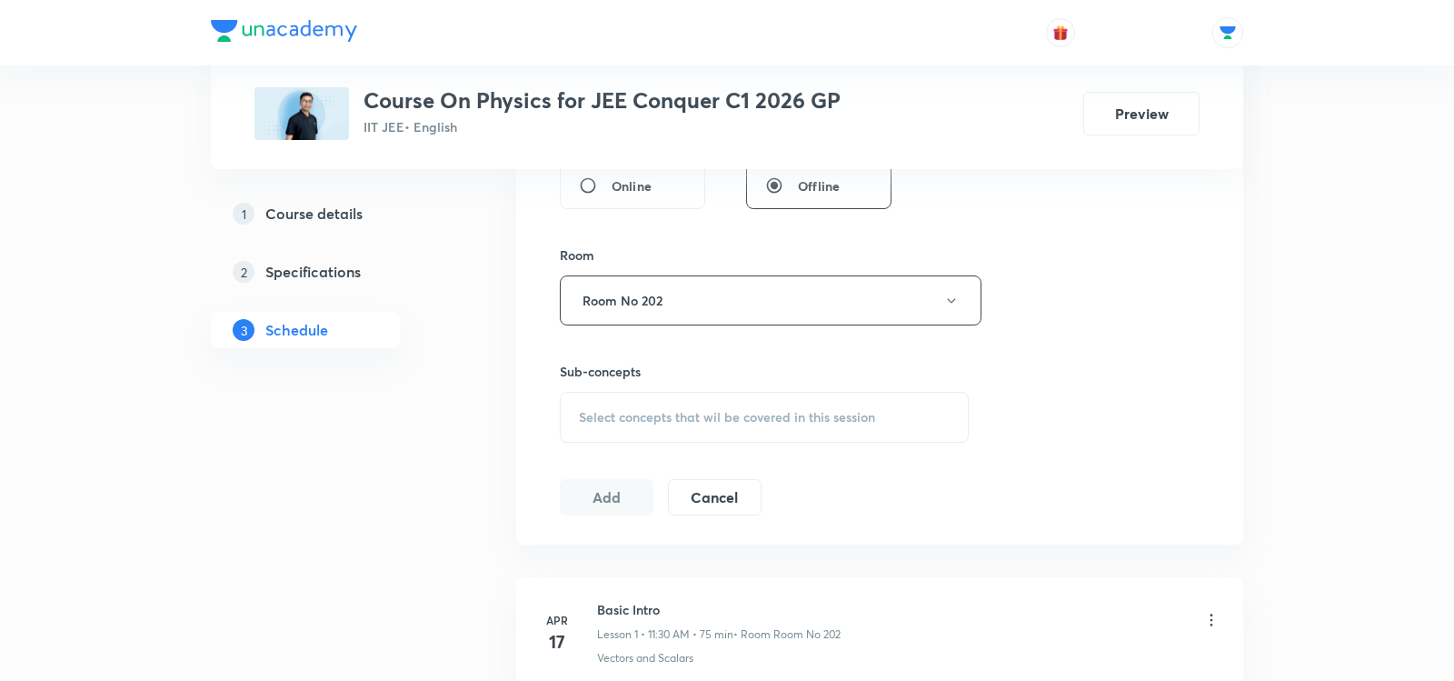
click at [604, 396] on div "Select concepts that wil be covered in this session" at bounding box center [764, 417] width 409 height 51
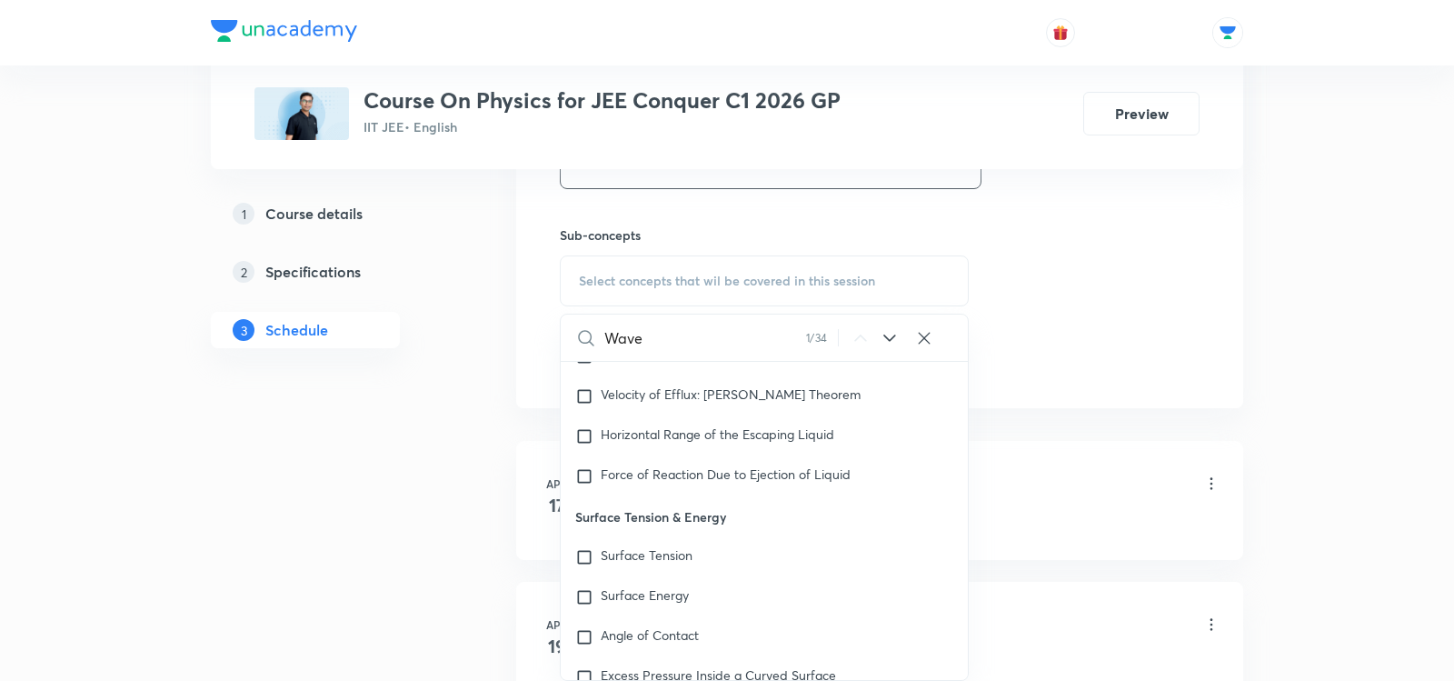
scroll to position [9889, 0]
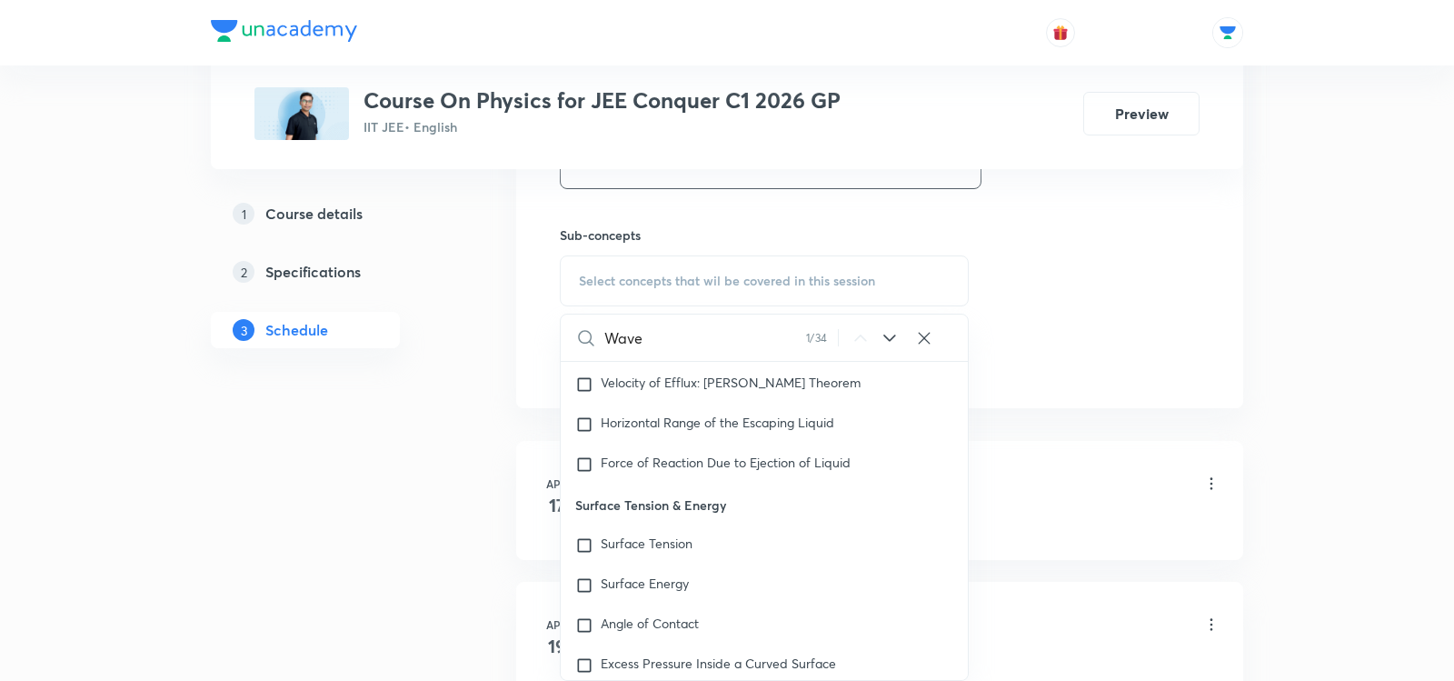
type input "Wave"
click at [892, 329] on icon at bounding box center [890, 338] width 22 height 22
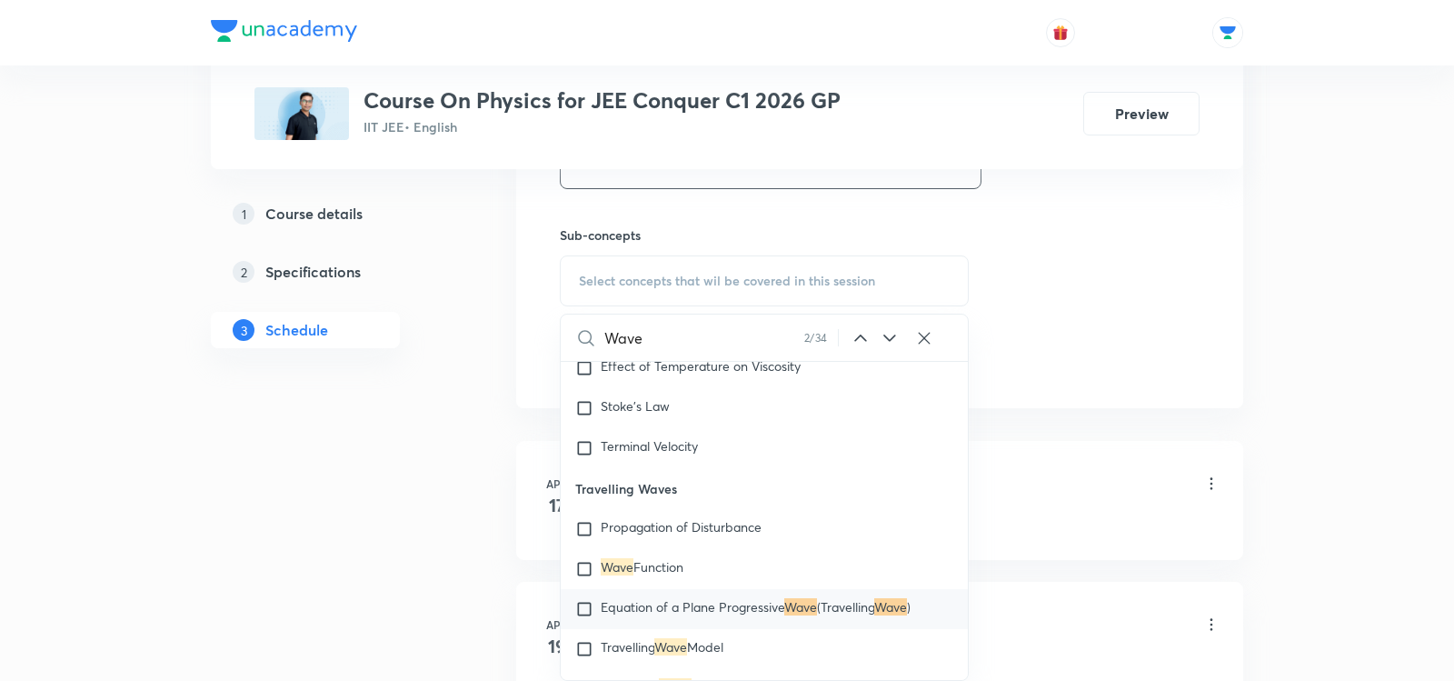
click at [892, 329] on icon at bounding box center [890, 338] width 22 height 22
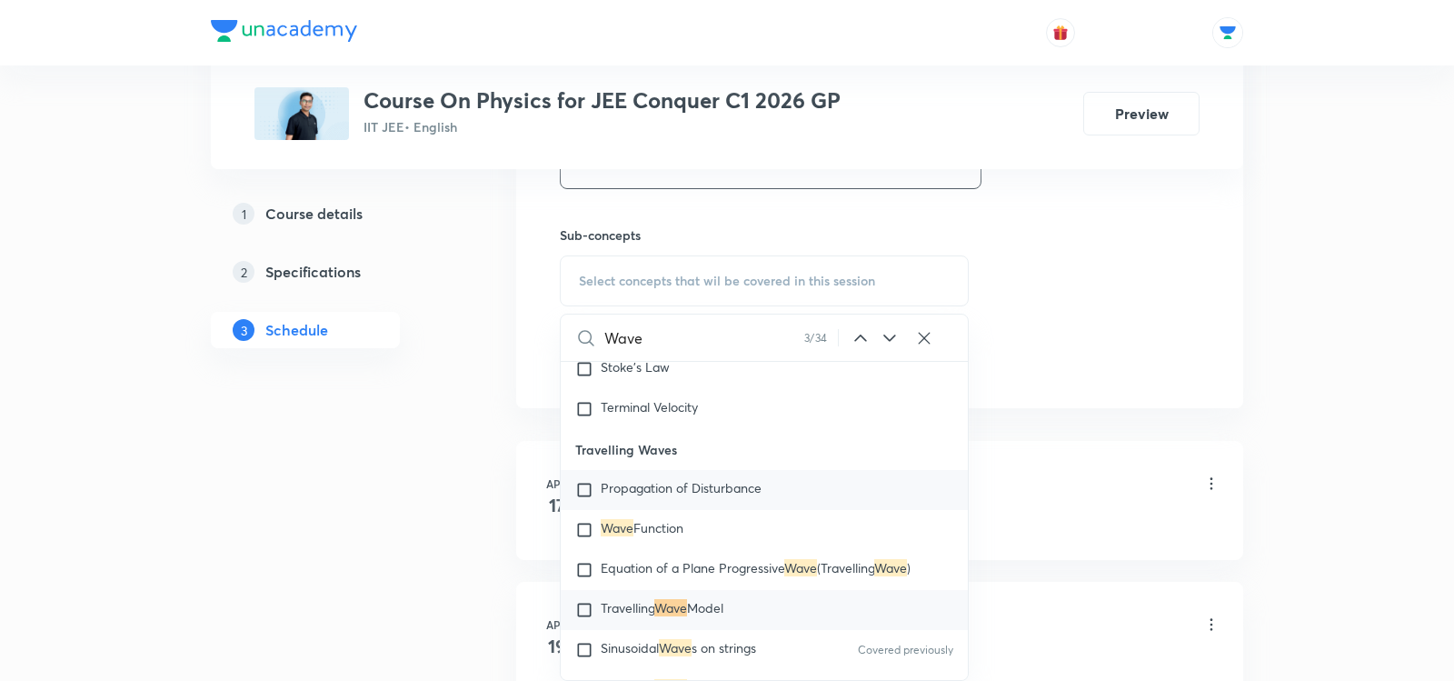
click at [708, 479] on span "Propagation of Disturbance" at bounding box center [681, 487] width 161 height 17
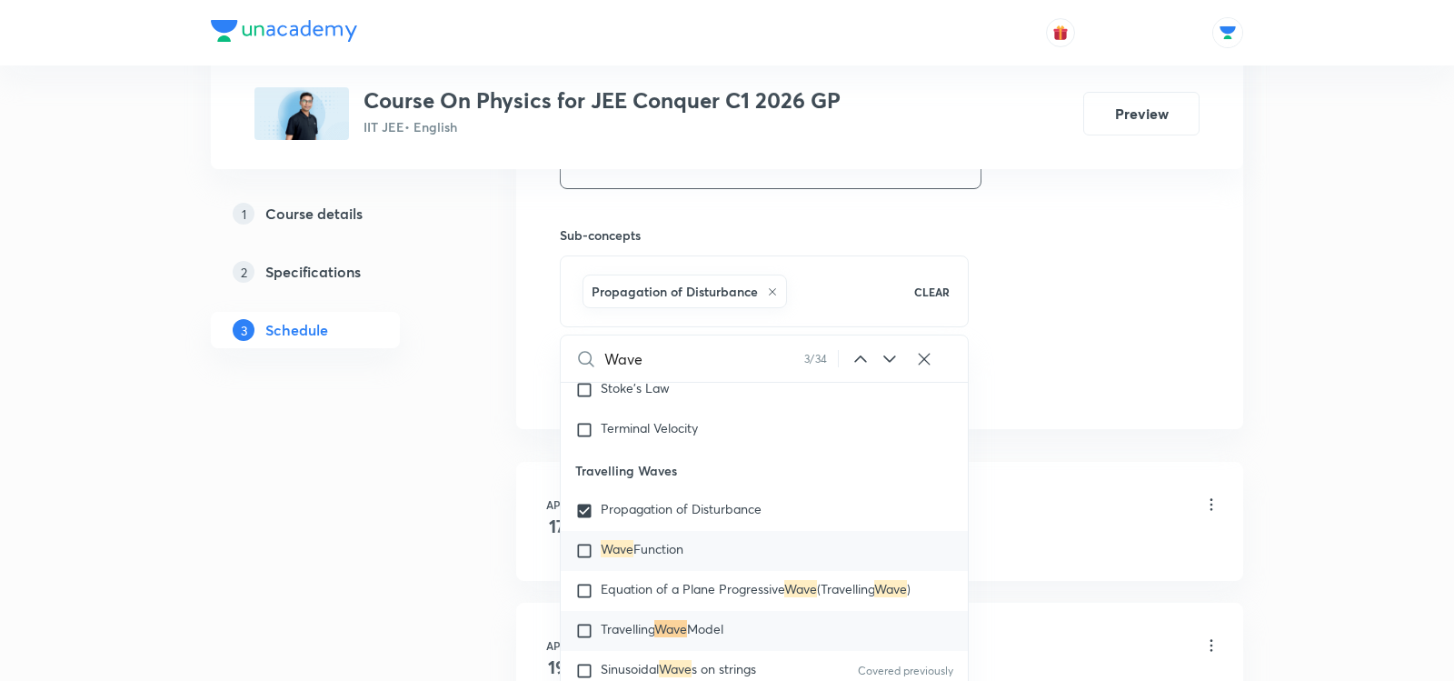
click at [679, 544] on div "Wave Function" at bounding box center [764, 551] width 407 height 40
checkbox input "true"
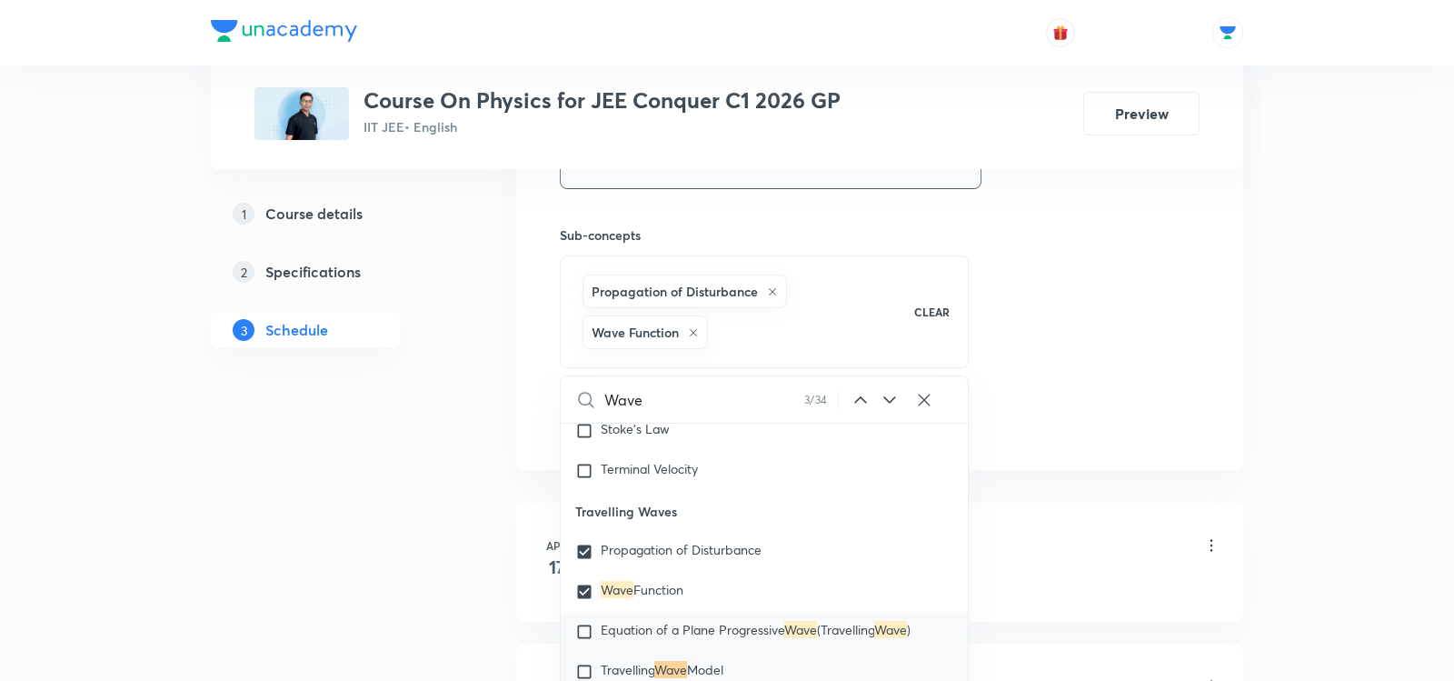
click at [664, 623] on p "Equation of a Plane Progressive Wave (Travelling Wave )" at bounding box center [756, 632] width 310 height 18
checkbox input "true"
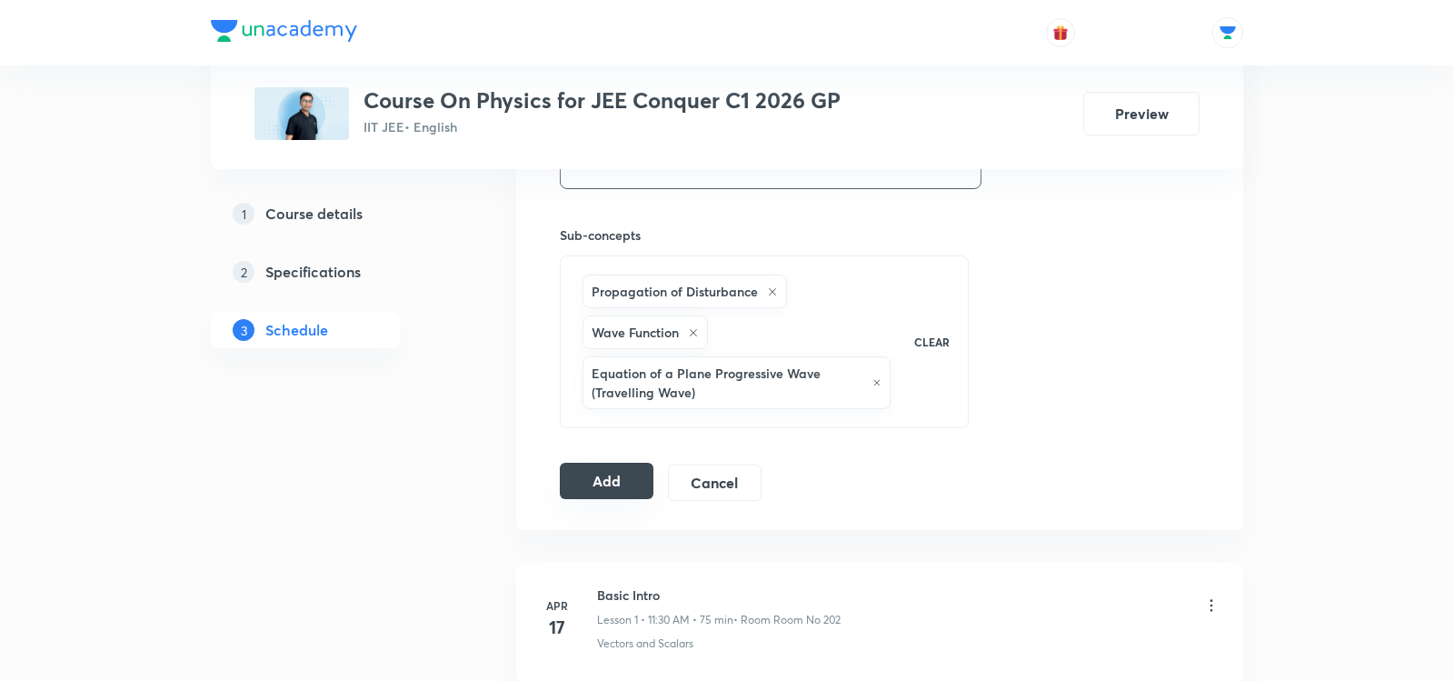
click at [580, 468] on button "Add" at bounding box center [607, 481] width 94 height 36
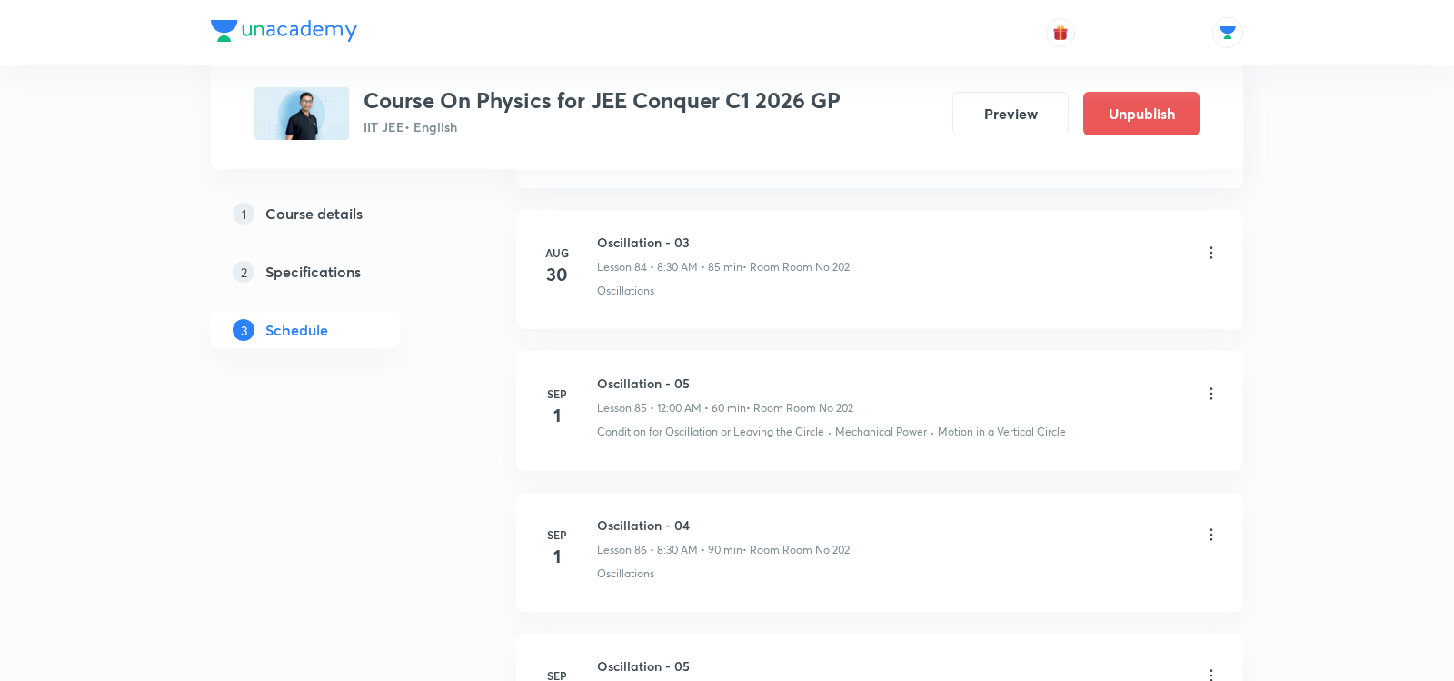
scroll to position [12439, 0]
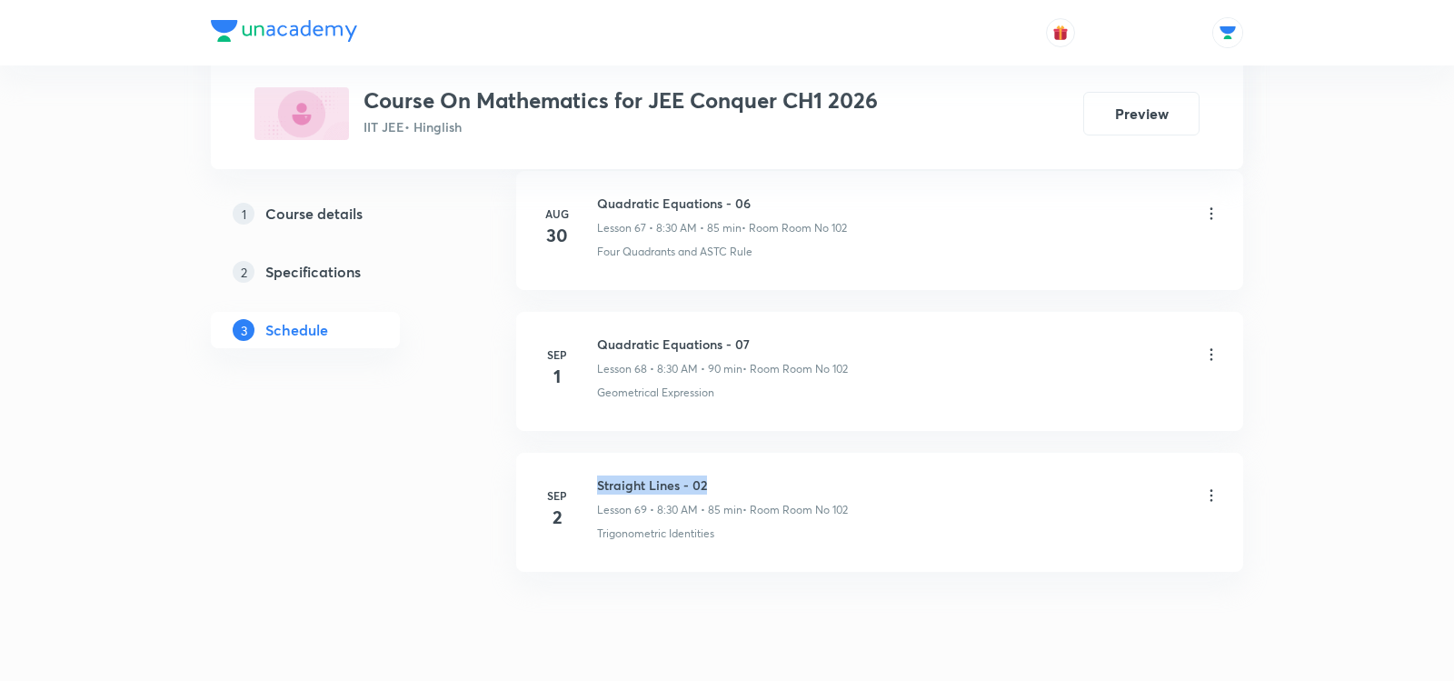
drag, startPoint x: 597, startPoint y: 421, endPoint x: 704, endPoint y: 417, distance: 107.3
click at [704, 475] on h6 "Straight Lines - 02" at bounding box center [722, 484] width 251 height 19
copy h6 "Straight Lines - 02"
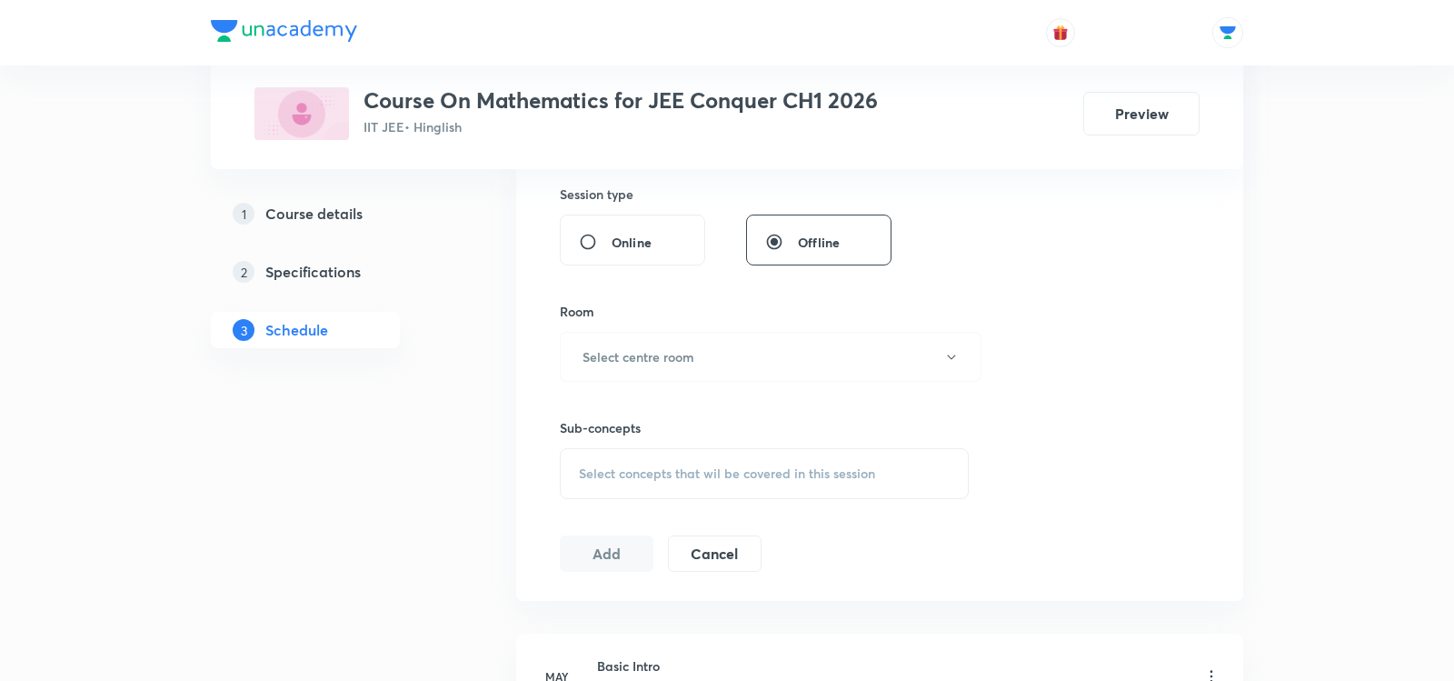
scroll to position [0, 0]
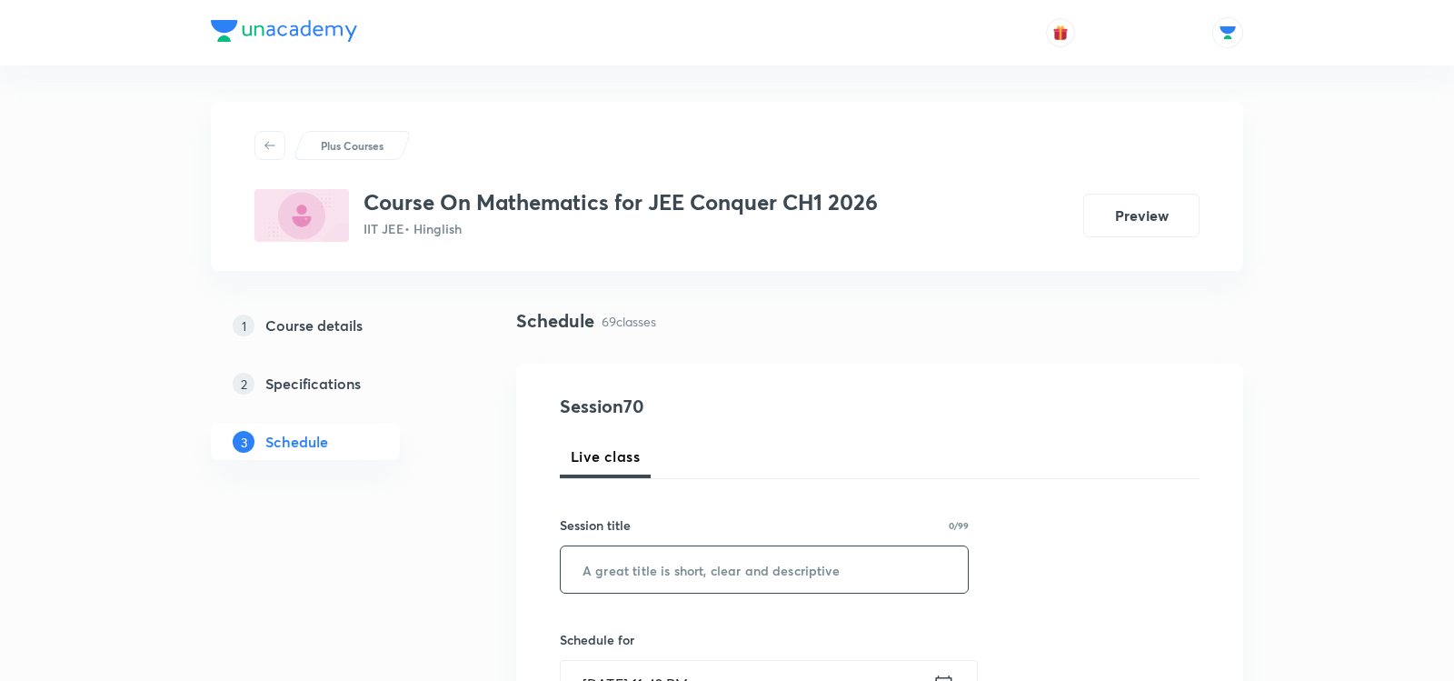
click at [663, 562] on input "text" at bounding box center [764, 569] width 407 height 46
paste input "Straight Lines - 02"
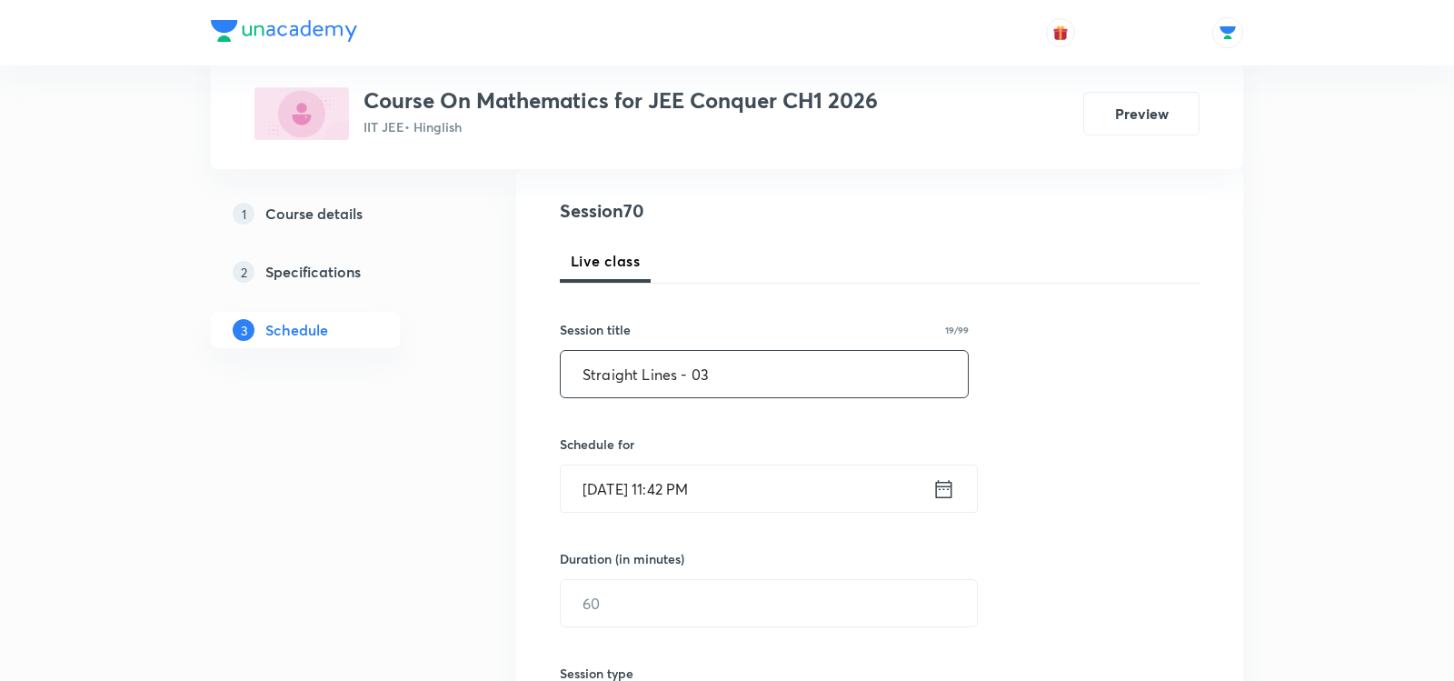
scroll to position [213, 0]
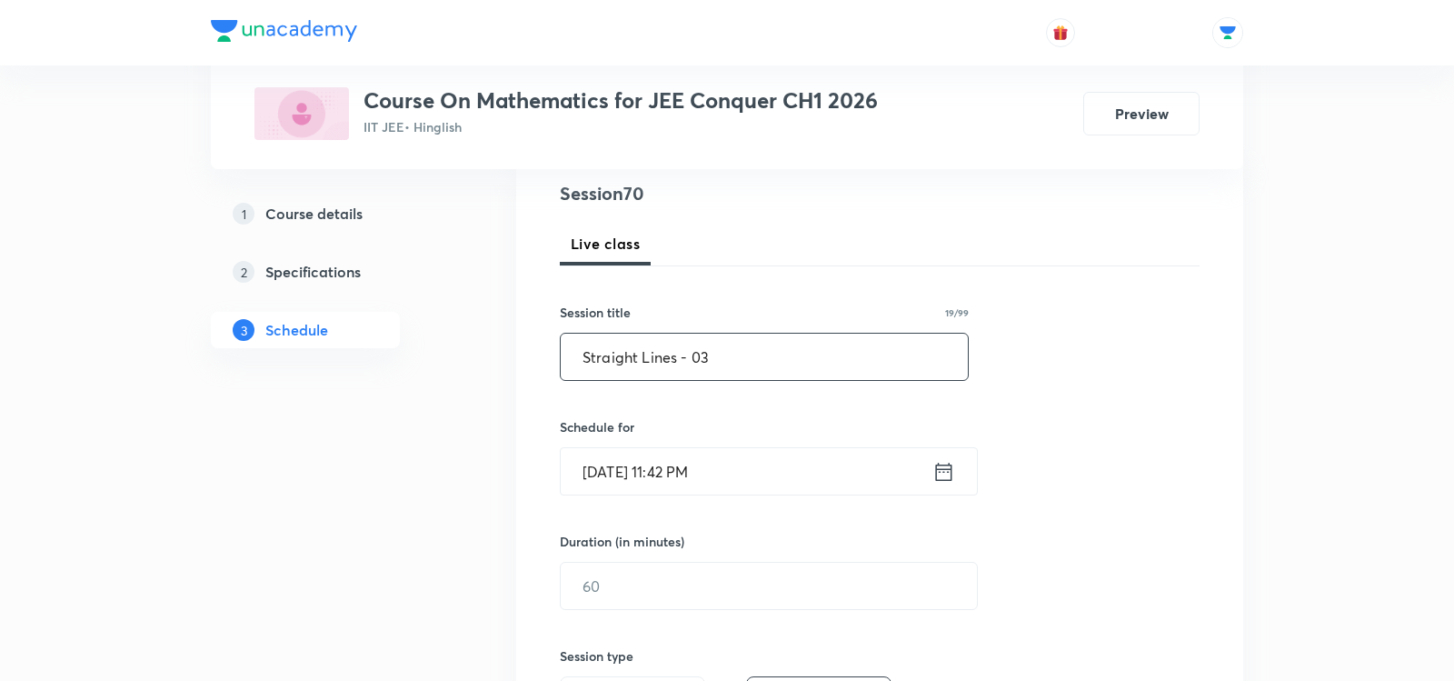
type input "Straight Lines - 03"
click at [940, 476] on icon at bounding box center [944, 471] width 16 height 18
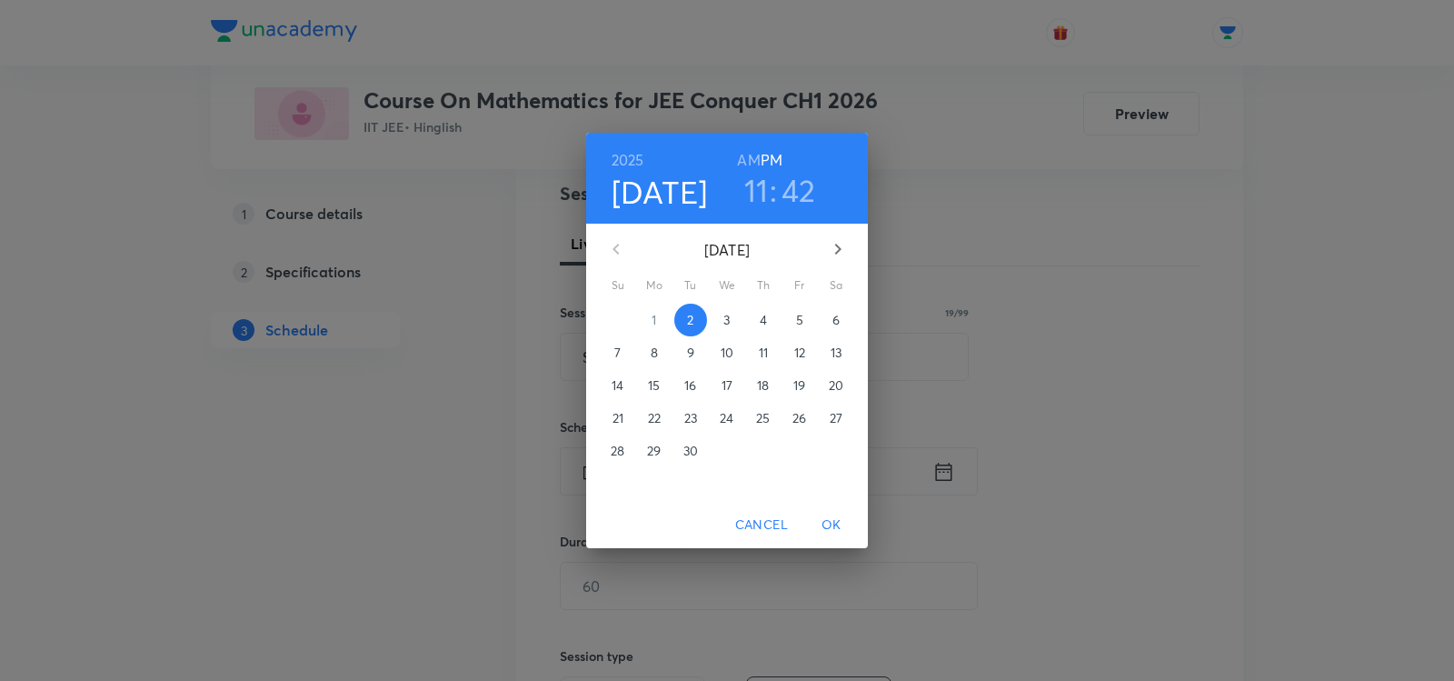
click at [716, 315] on span "3" at bounding box center [727, 320] width 33 height 18
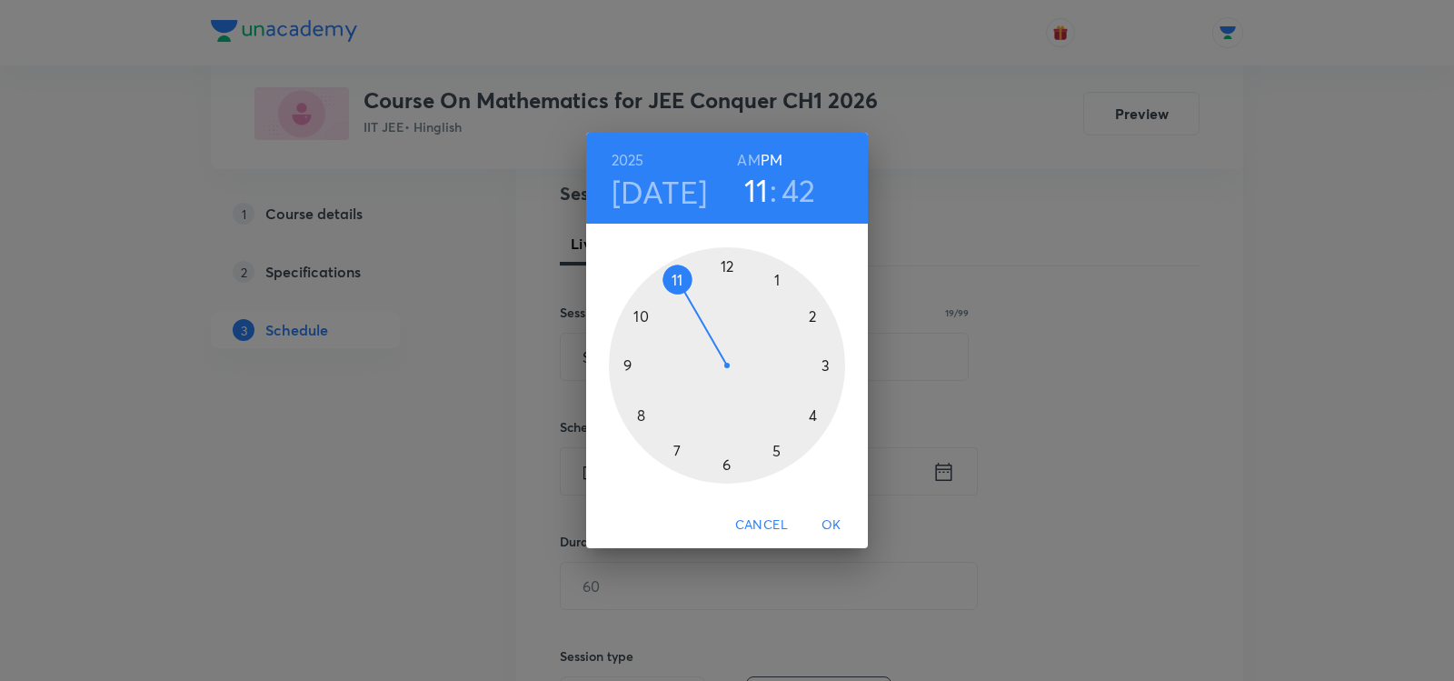
click at [747, 157] on h6 "AM" at bounding box center [748, 159] width 23 height 25
click at [639, 414] on div at bounding box center [727, 365] width 236 height 236
click at [727, 466] on div at bounding box center [727, 365] width 236 height 236
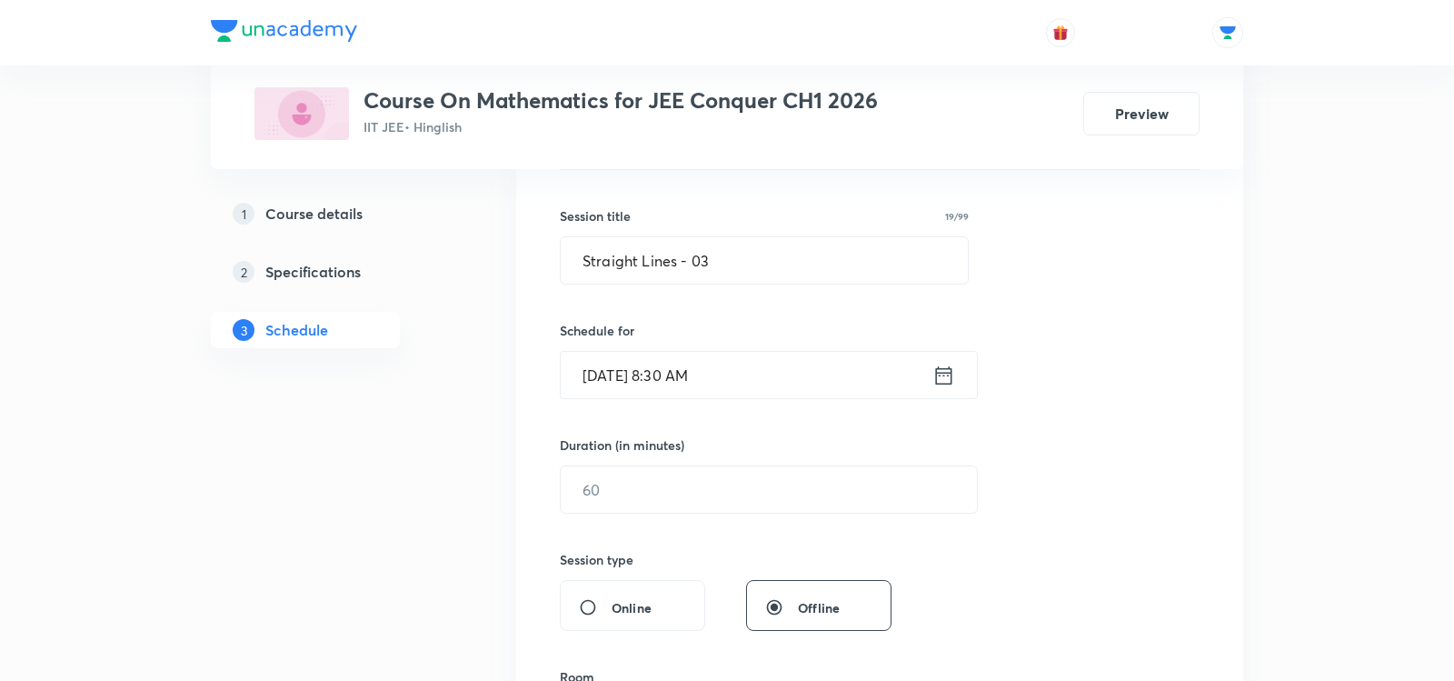
scroll to position [312, 0]
click at [669, 488] on input "text" at bounding box center [769, 487] width 416 height 46
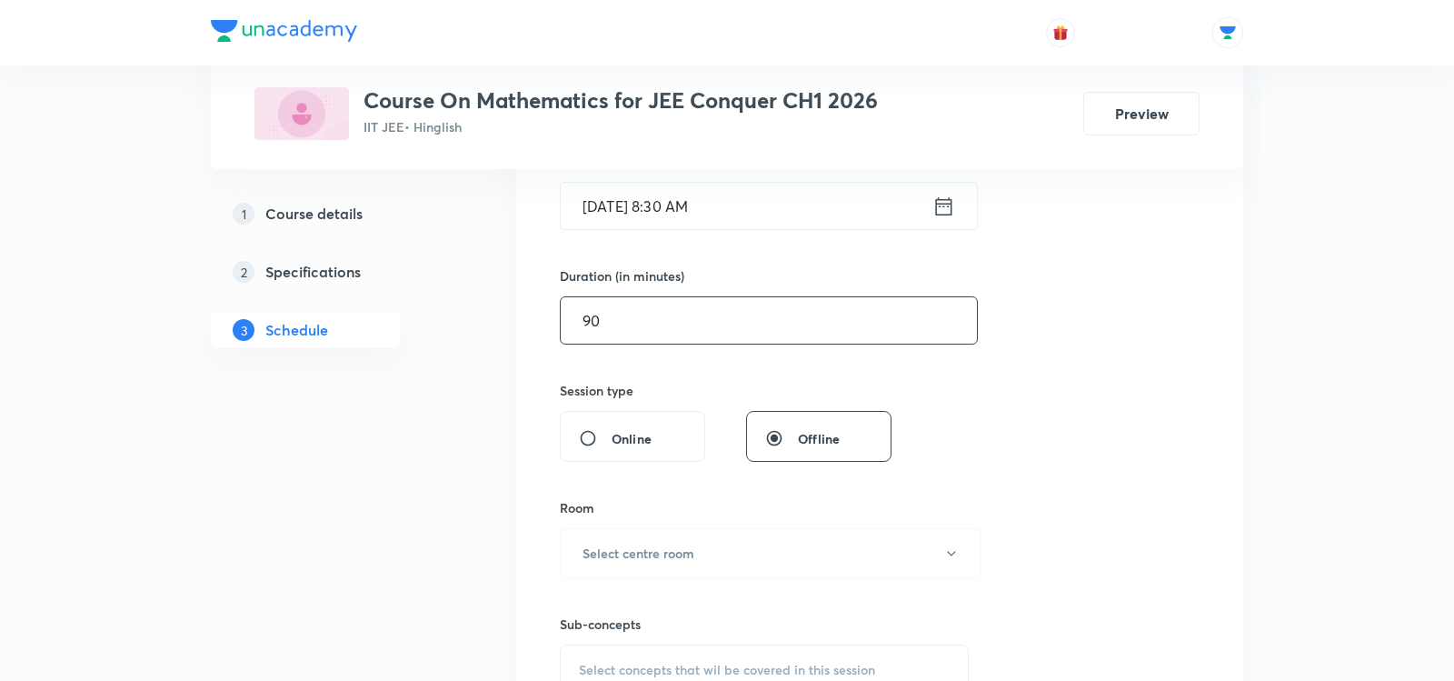
scroll to position [479, 0]
type input "9"
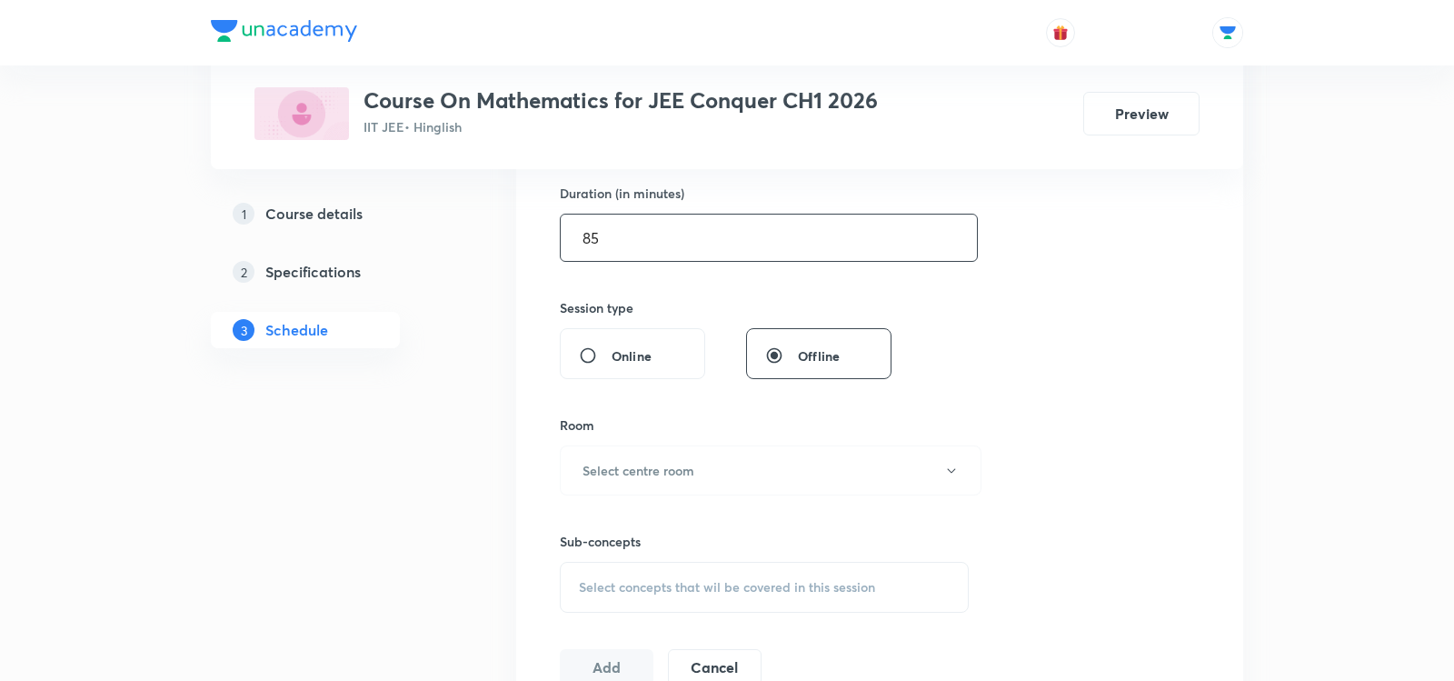
scroll to position [594, 0]
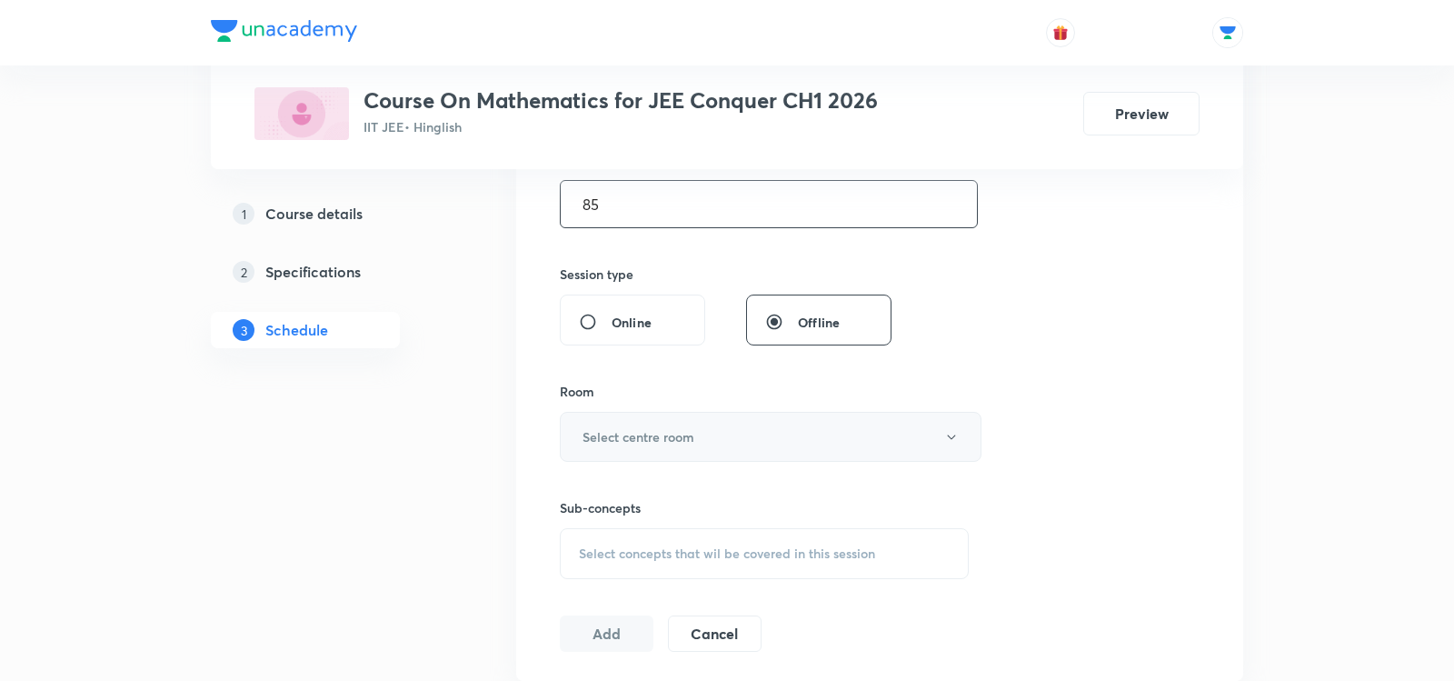
type input "85"
click at [665, 430] on h6 "Select centre room" at bounding box center [639, 436] width 112 height 19
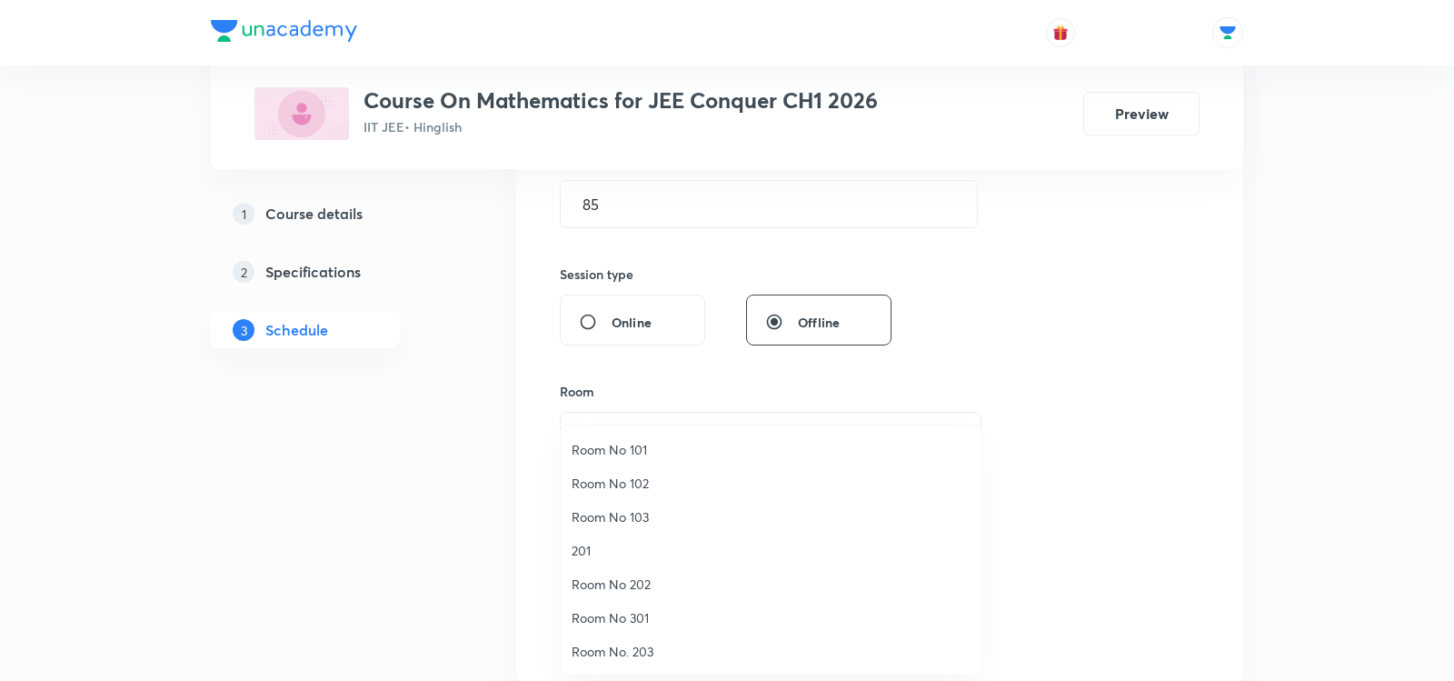
click at [621, 484] on span "Room No 102" at bounding box center [771, 483] width 398 height 19
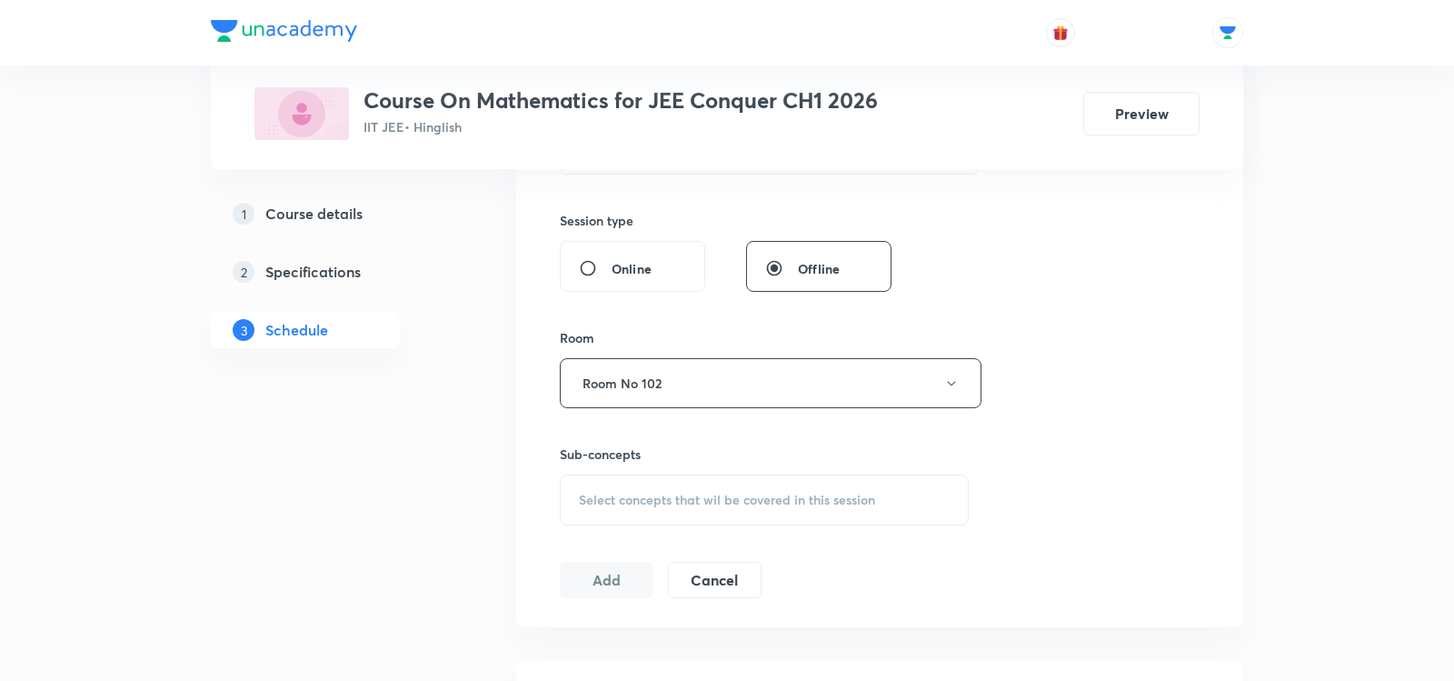
scroll to position [658, 0]
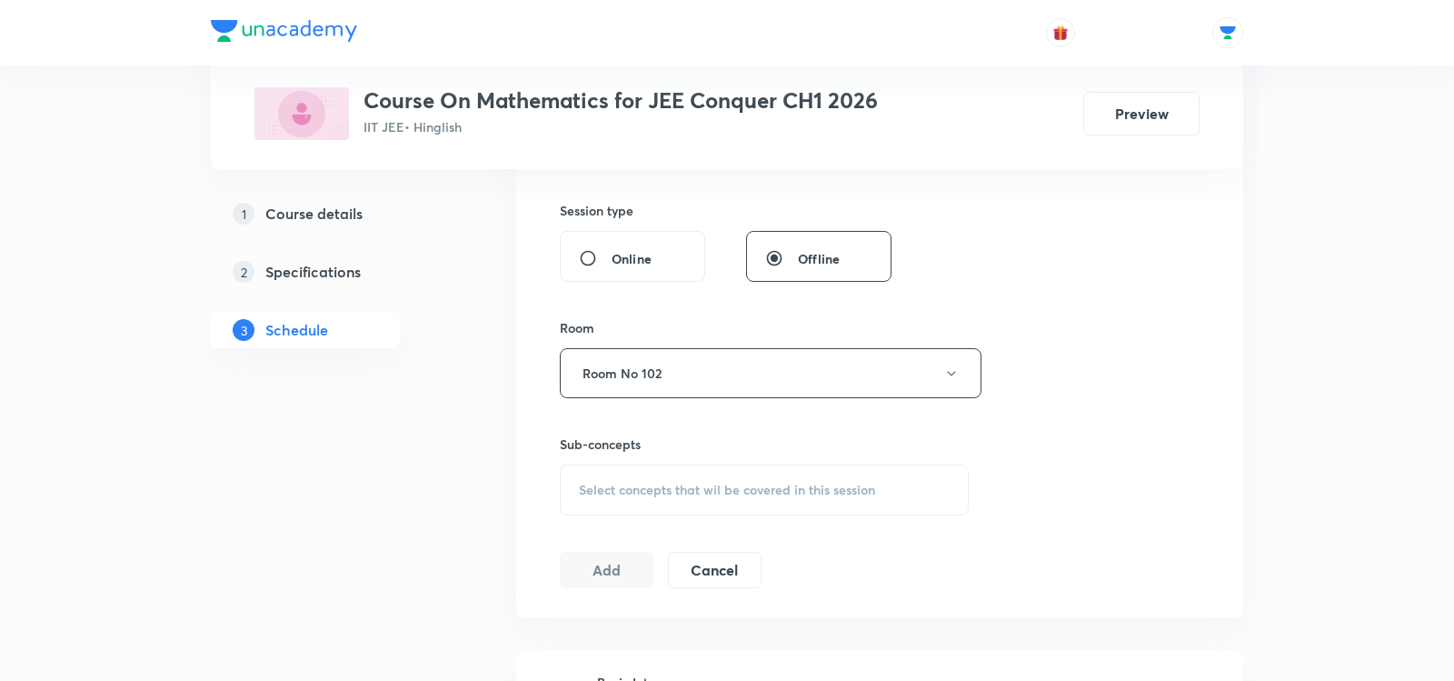
click at [587, 484] on span "Select concepts that wil be covered in this session" at bounding box center [727, 490] width 296 height 15
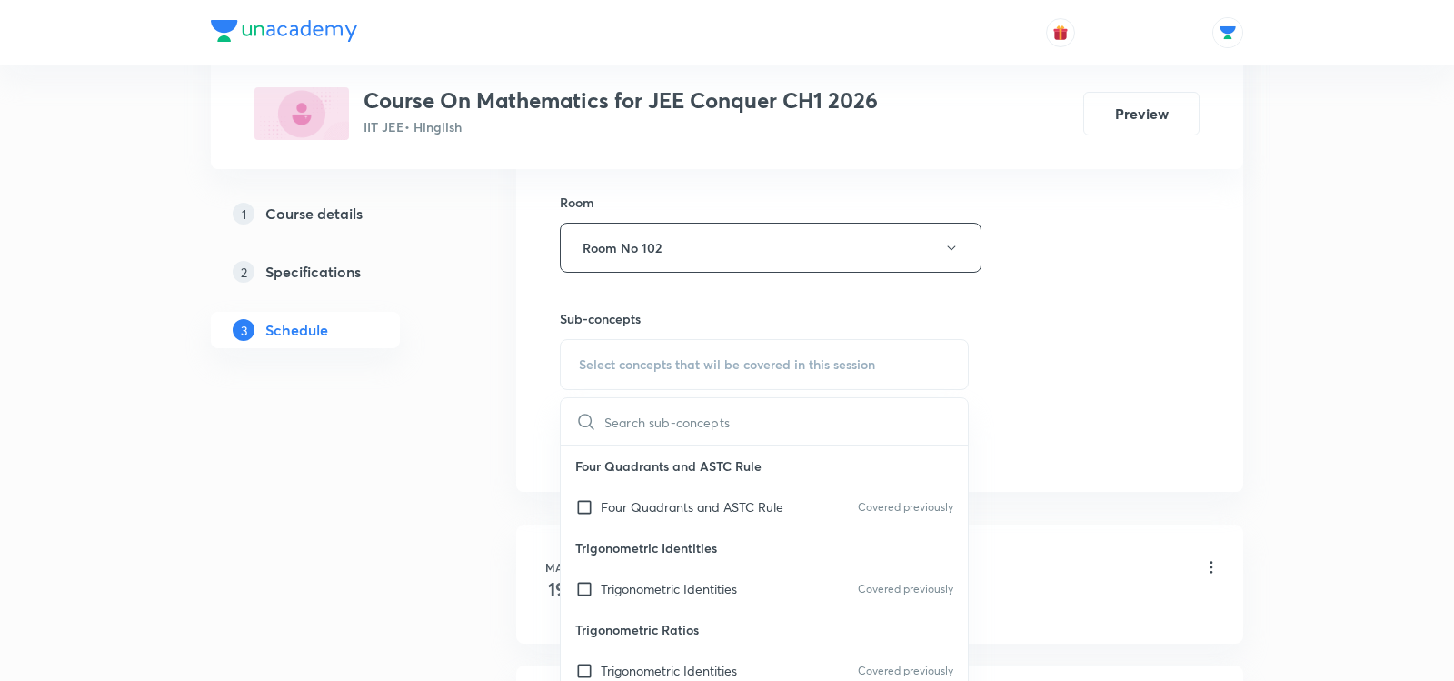
scroll to position [784, 0]
click at [628, 507] on p "Four Quadrants and ASTC Rule" at bounding box center [692, 505] width 183 height 19
checkbox input "true"
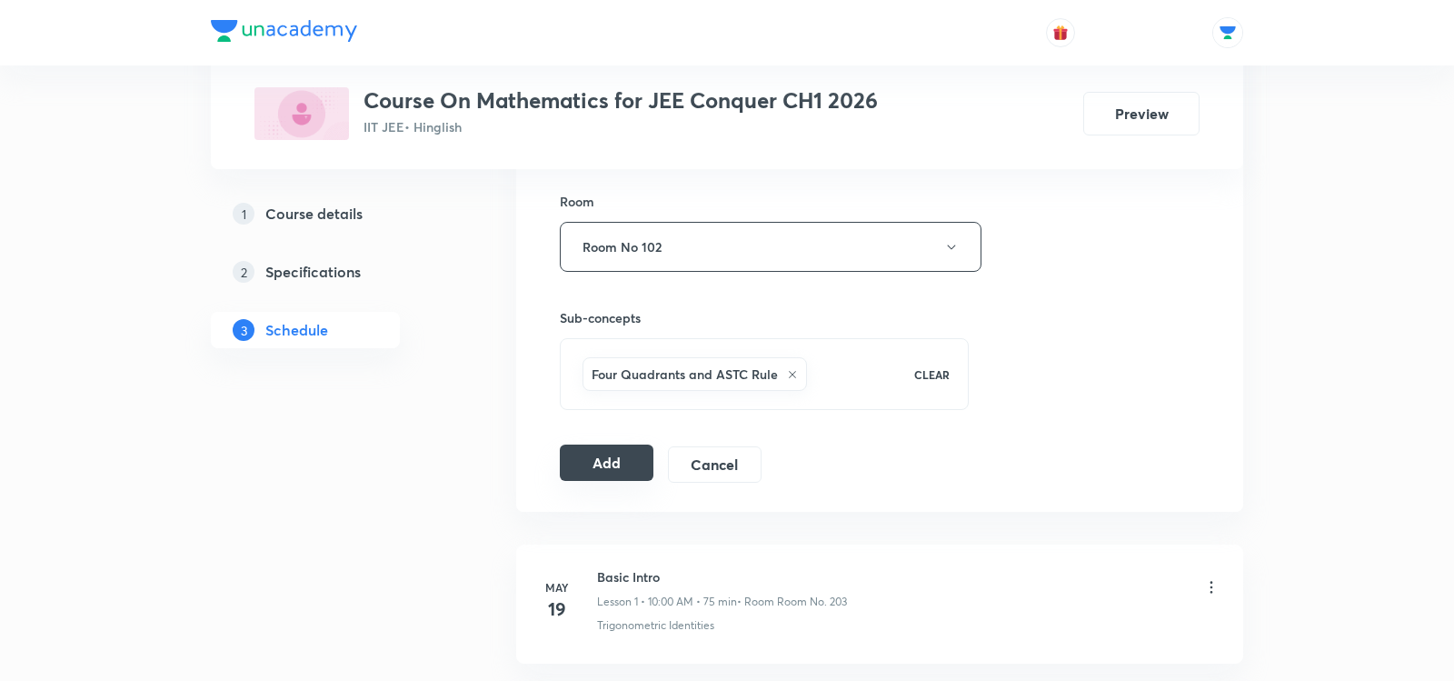
click at [595, 458] on button "Add" at bounding box center [607, 462] width 94 height 36
click at [572, 456] on button "Add" at bounding box center [607, 462] width 94 height 36
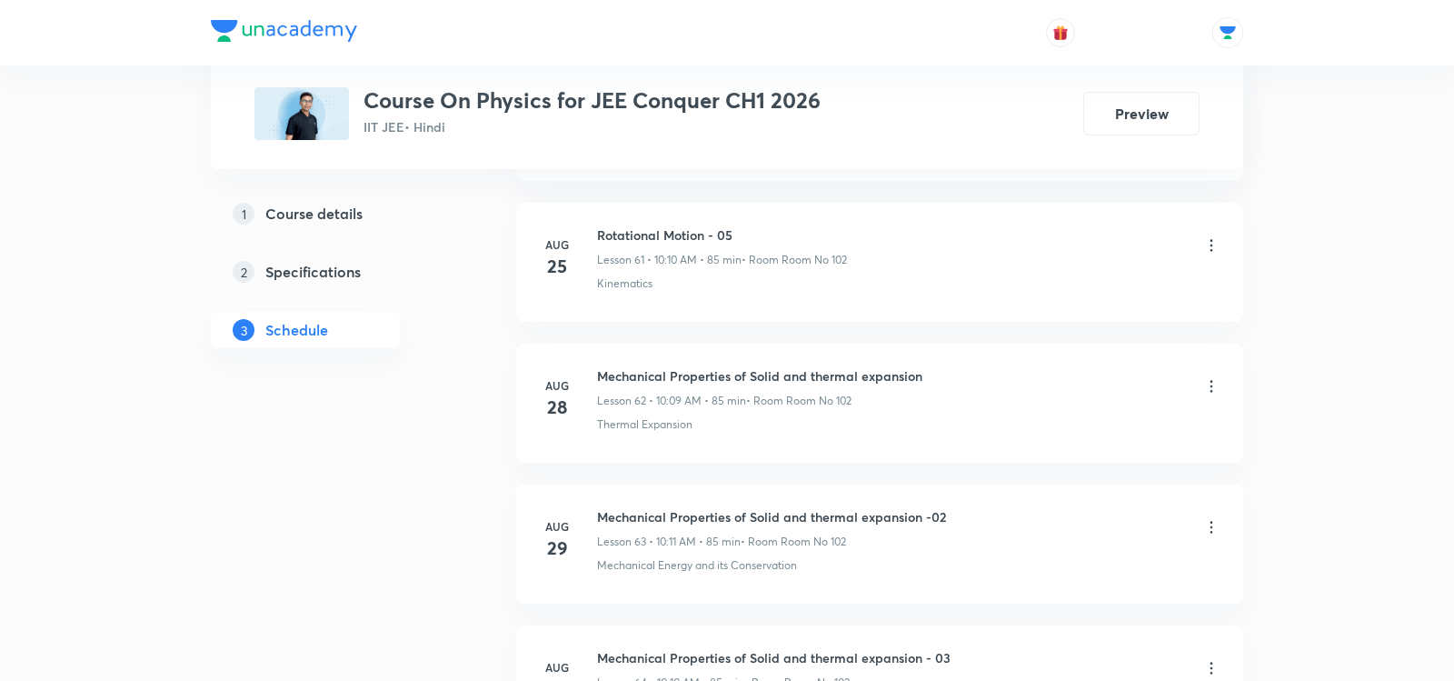
scroll to position [10034, 0]
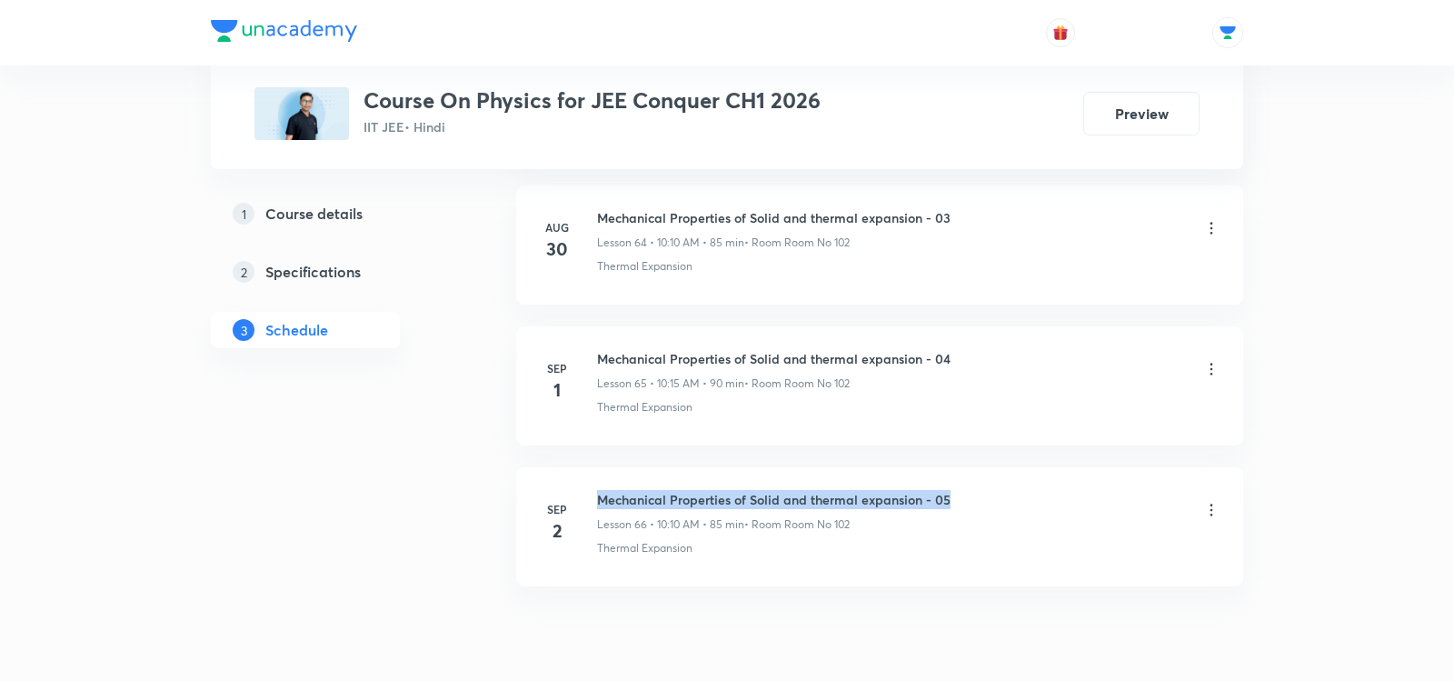
drag, startPoint x: 597, startPoint y: 423, endPoint x: 950, endPoint y: 418, distance: 352.7
click at [953, 490] on div "Mechanical Properties of Solid and thermal expansion - 05 Lesson 66 • 10:10 AM …" at bounding box center [908, 511] width 623 height 43
copy h6 "Mechanical Properties of Solid and thermal expansion - 05"
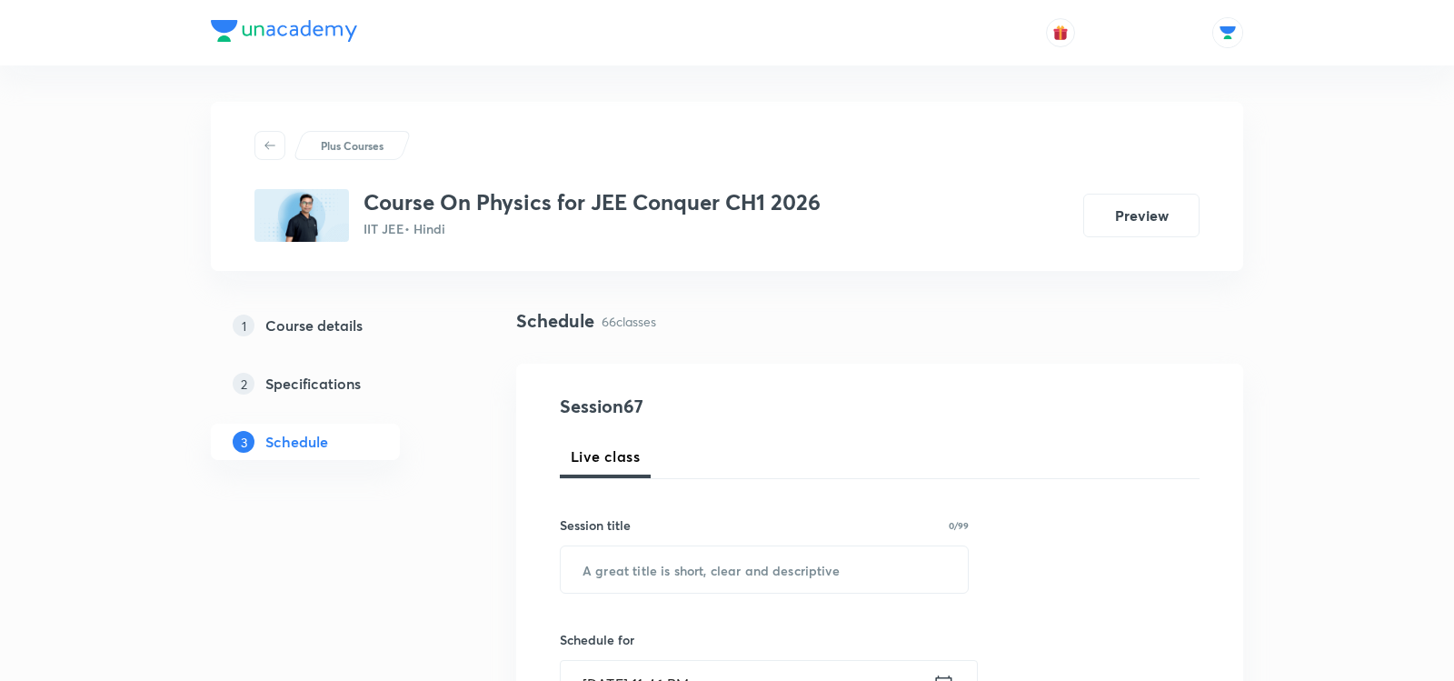
scroll to position [70, 0]
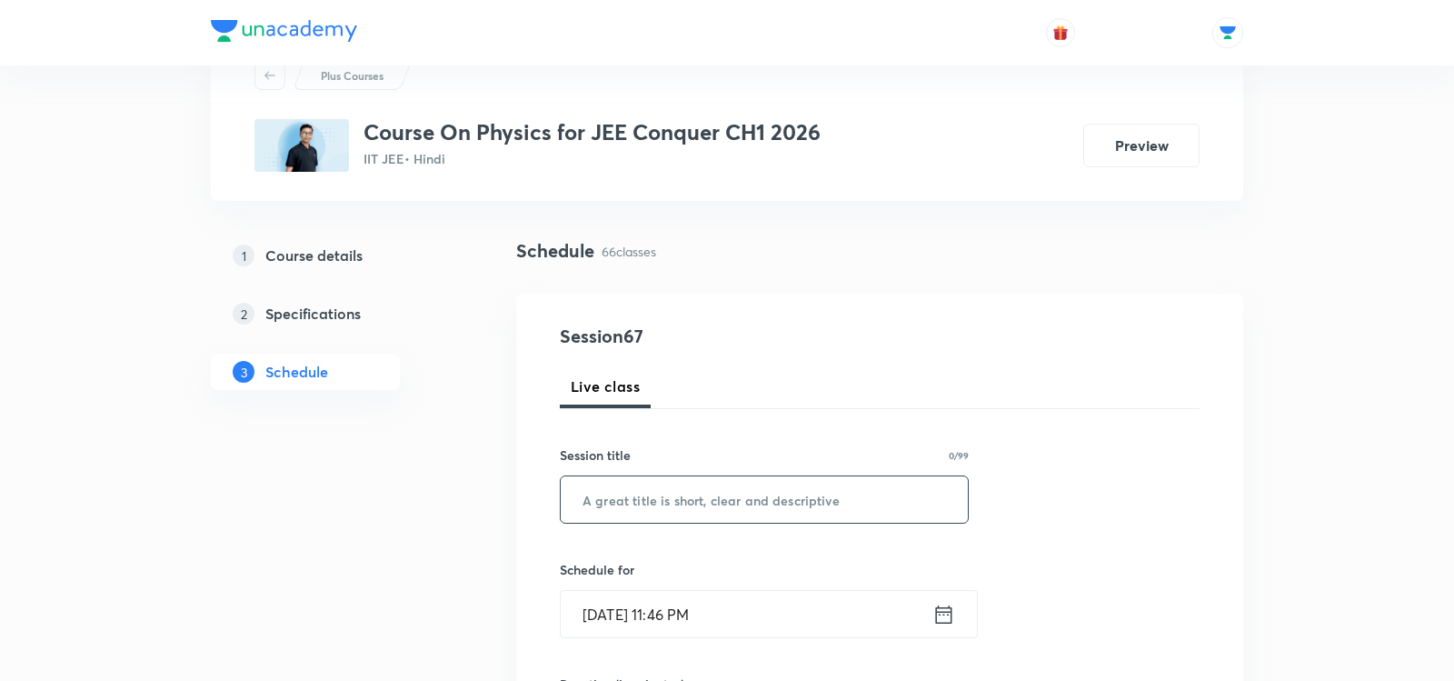
click at [787, 503] on input "text" at bounding box center [764, 499] width 407 height 46
paste input "Mechanical Properties of Solid and thermal expansion - 05"
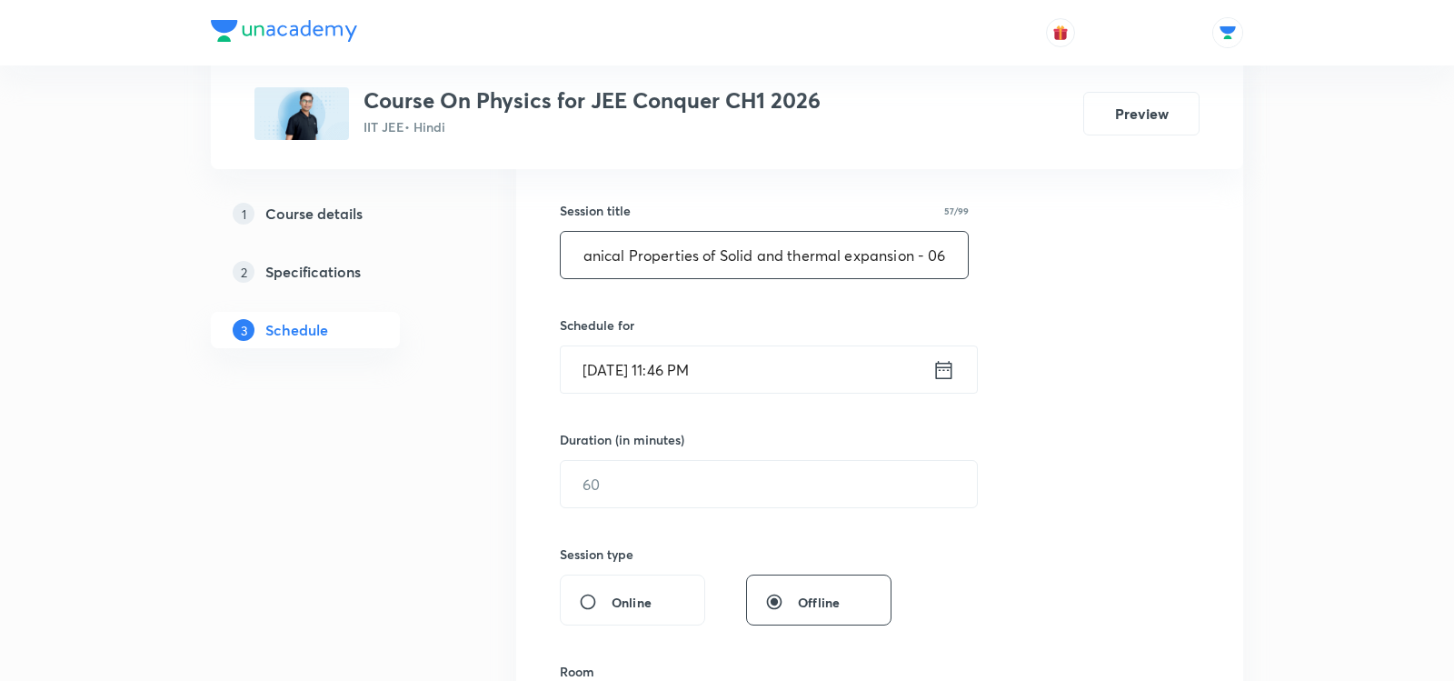
scroll to position [345, 0]
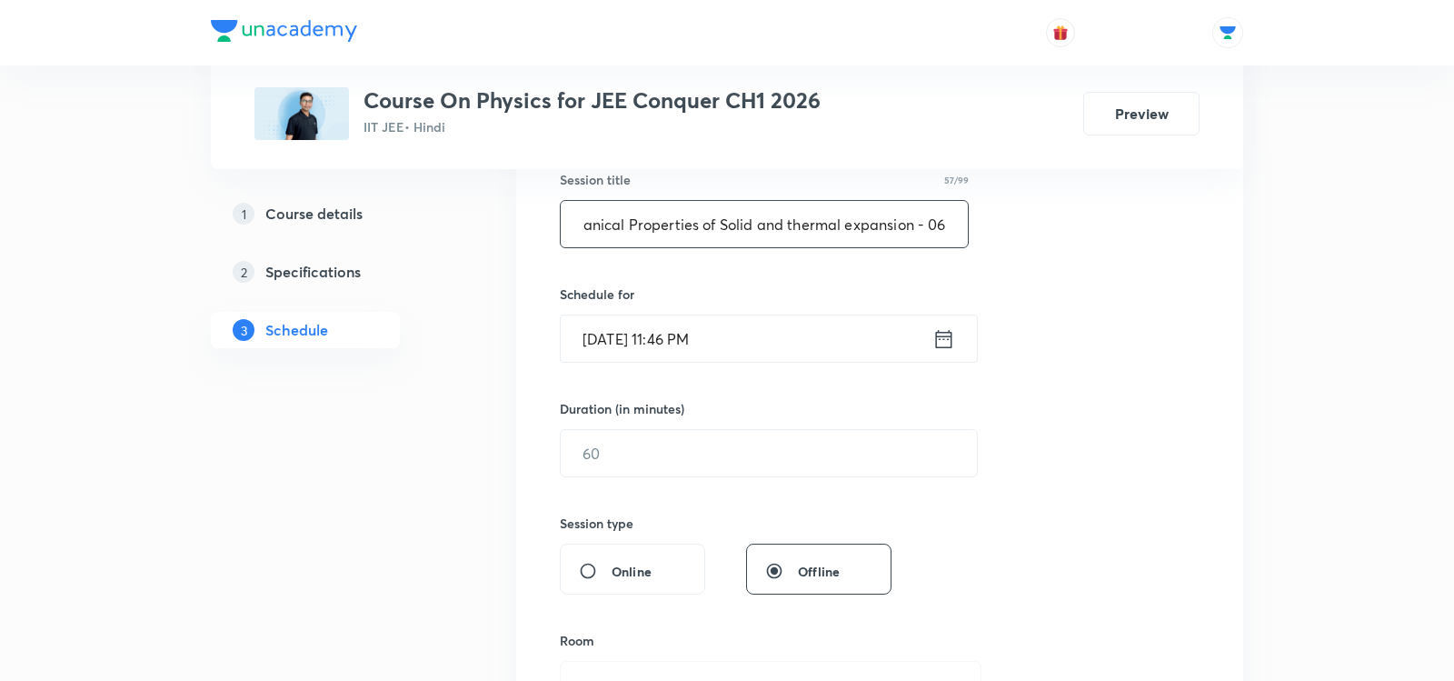
type input "Mechanical Properties of Solid and thermal expansion - 06"
click at [943, 333] on icon at bounding box center [943, 338] width 23 height 25
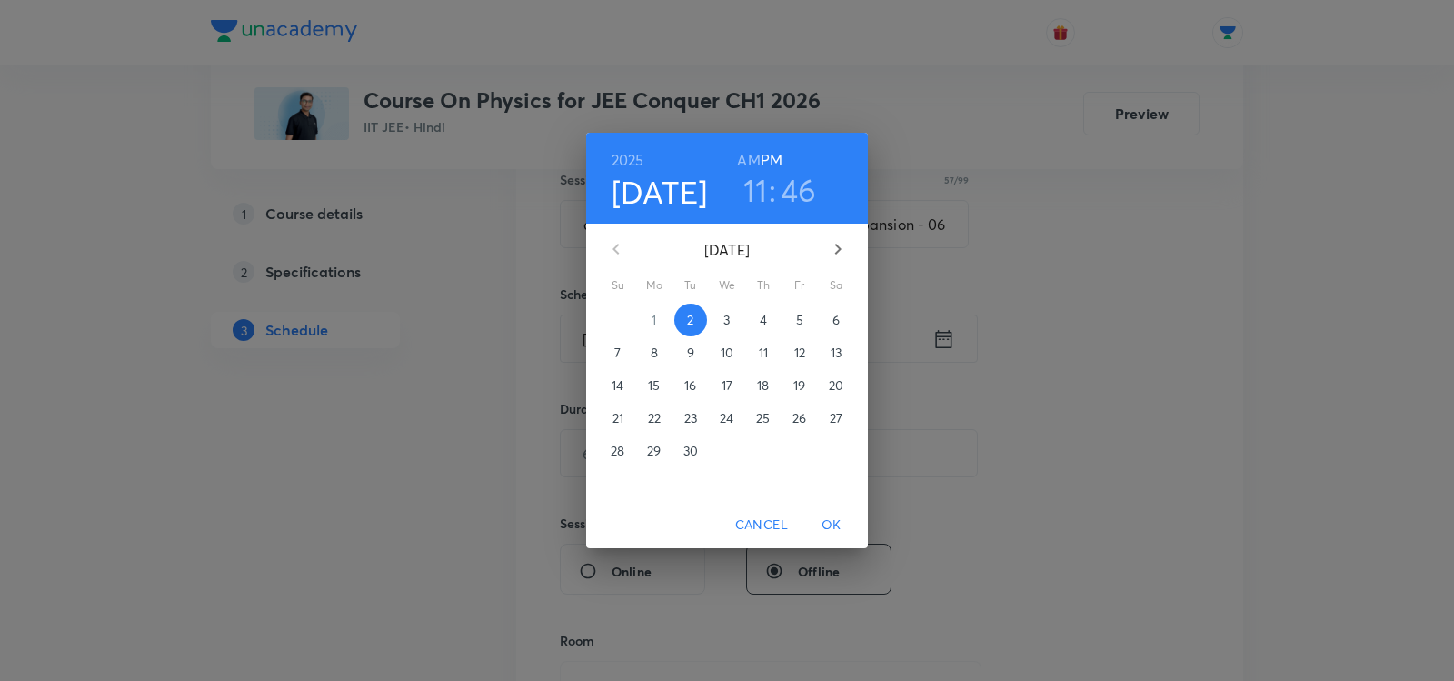
scroll to position [0, 0]
click at [724, 325] on p "3" at bounding box center [726, 320] width 6 height 18
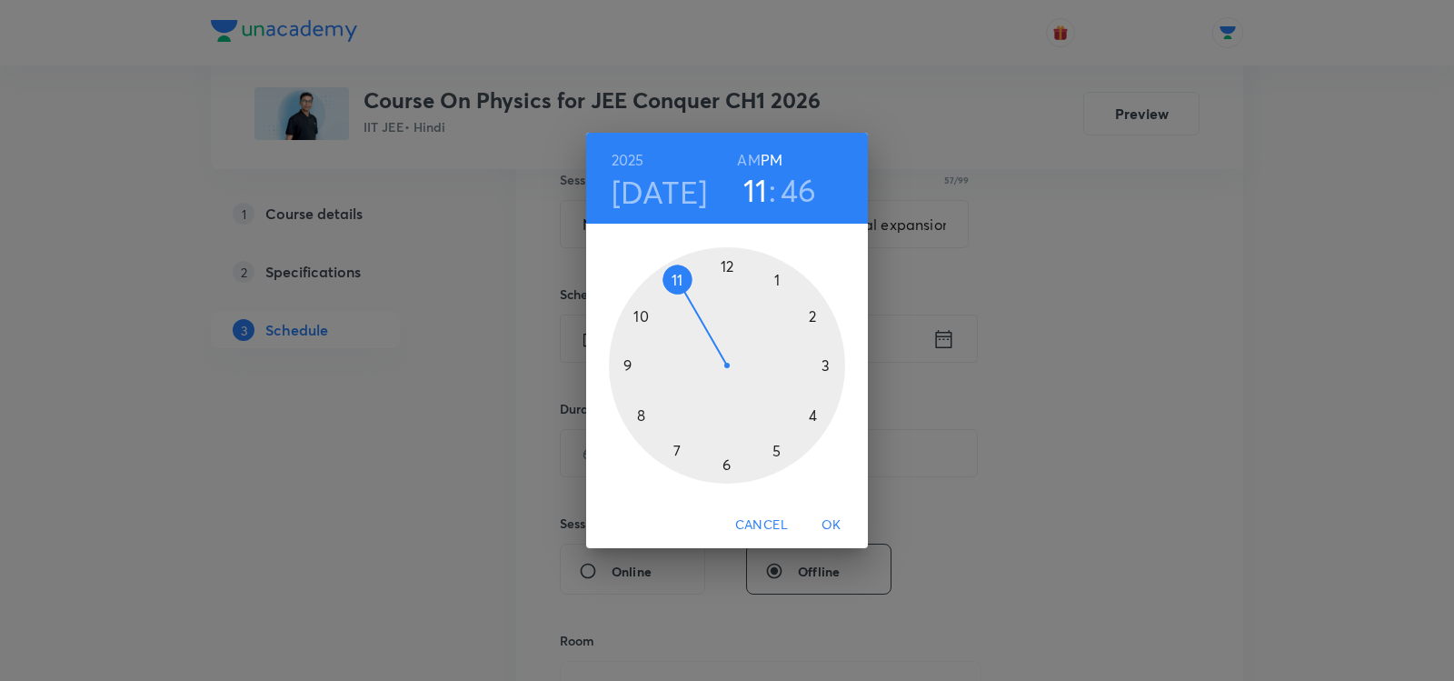
click at [751, 163] on h6 "AM" at bounding box center [748, 159] width 23 height 25
click at [646, 321] on div at bounding box center [727, 365] width 236 height 236
click at [816, 313] on div at bounding box center [727, 365] width 236 height 236
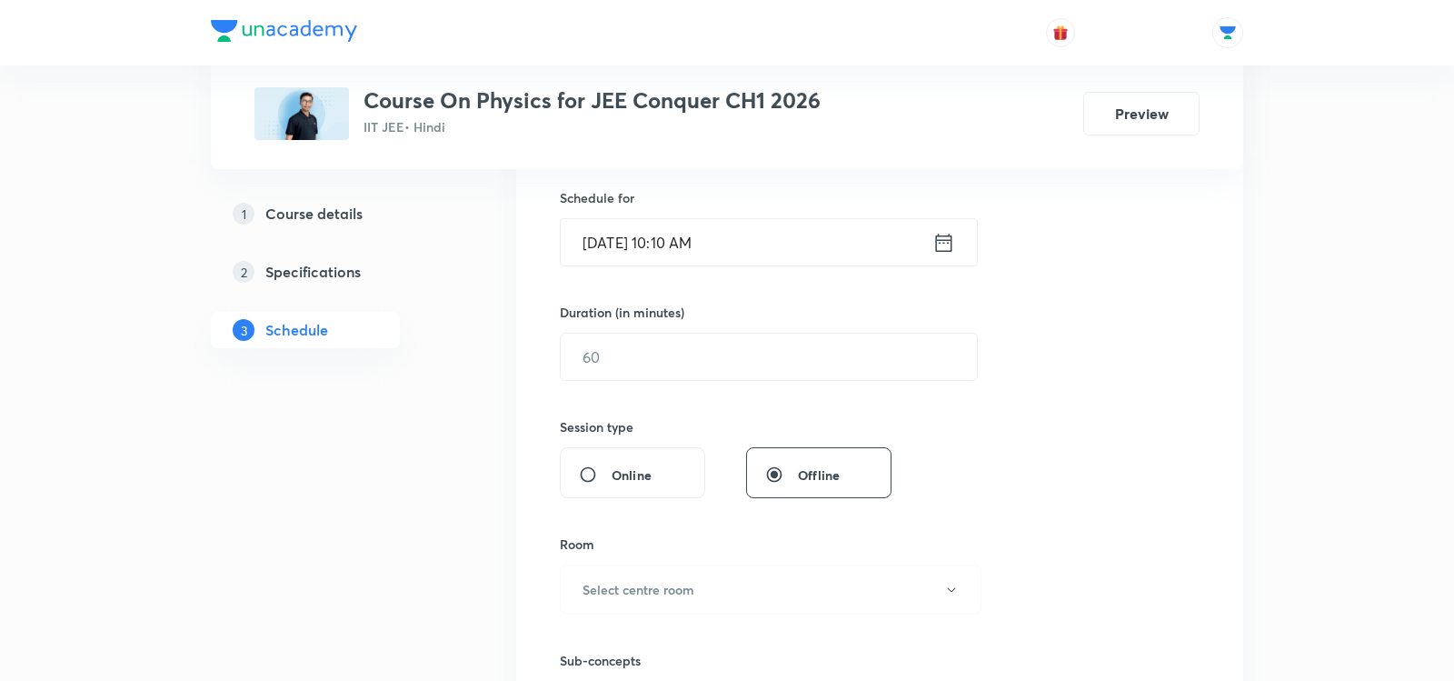
scroll to position [494, 0]
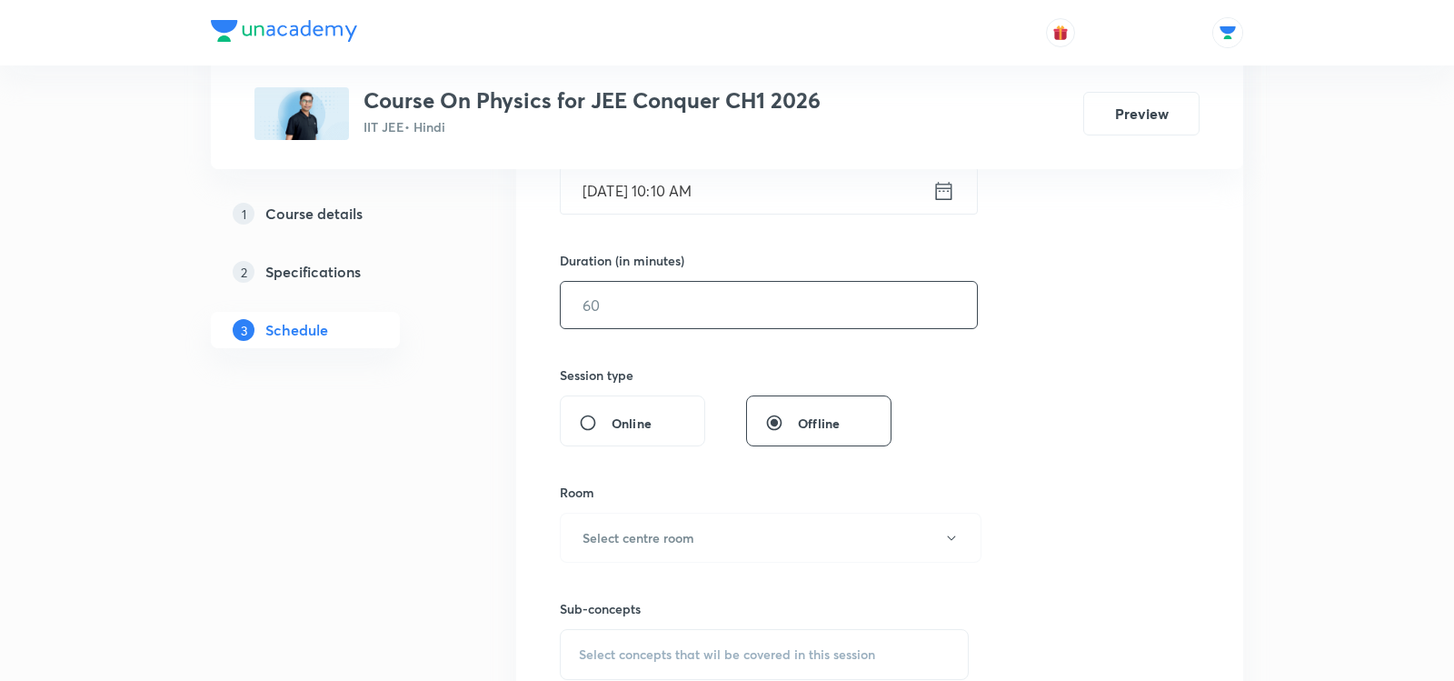
click at [734, 308] on input "text" at bounding box center [769, 305] width 416 height 46
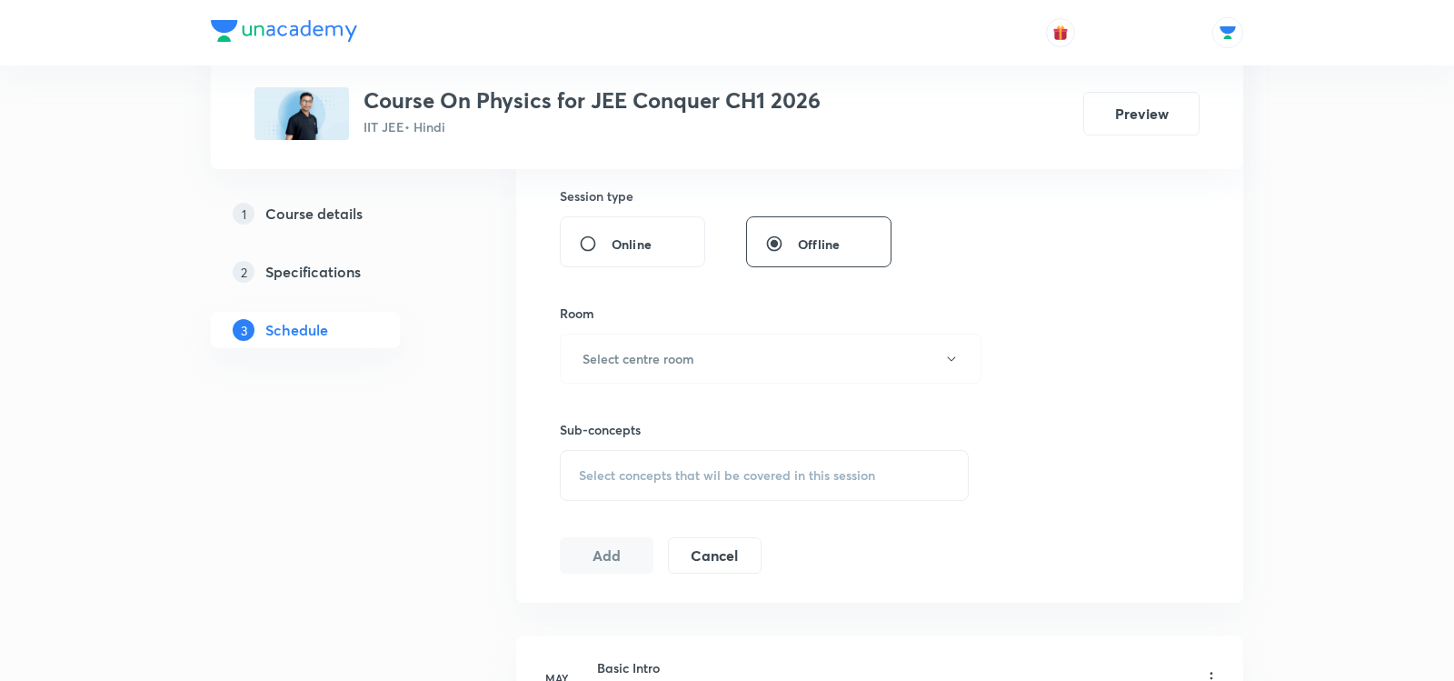
scroll to position [762, 0]
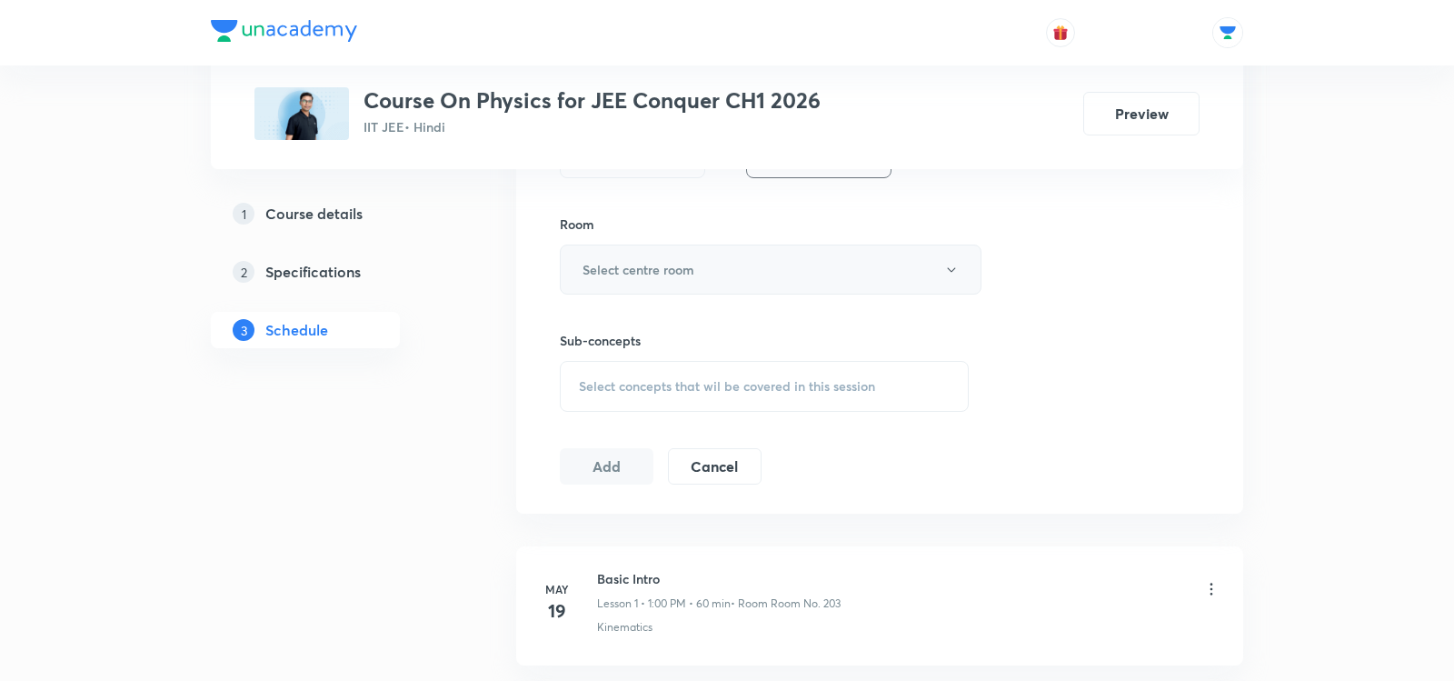
type input "85"
click at [681, 262] on h6 "Select centre room" at bounding box center [639, 269] width 112 height 19
click at [591, 366] on span "Room No 102" at bounding box center [771, 357] width 398 height 19
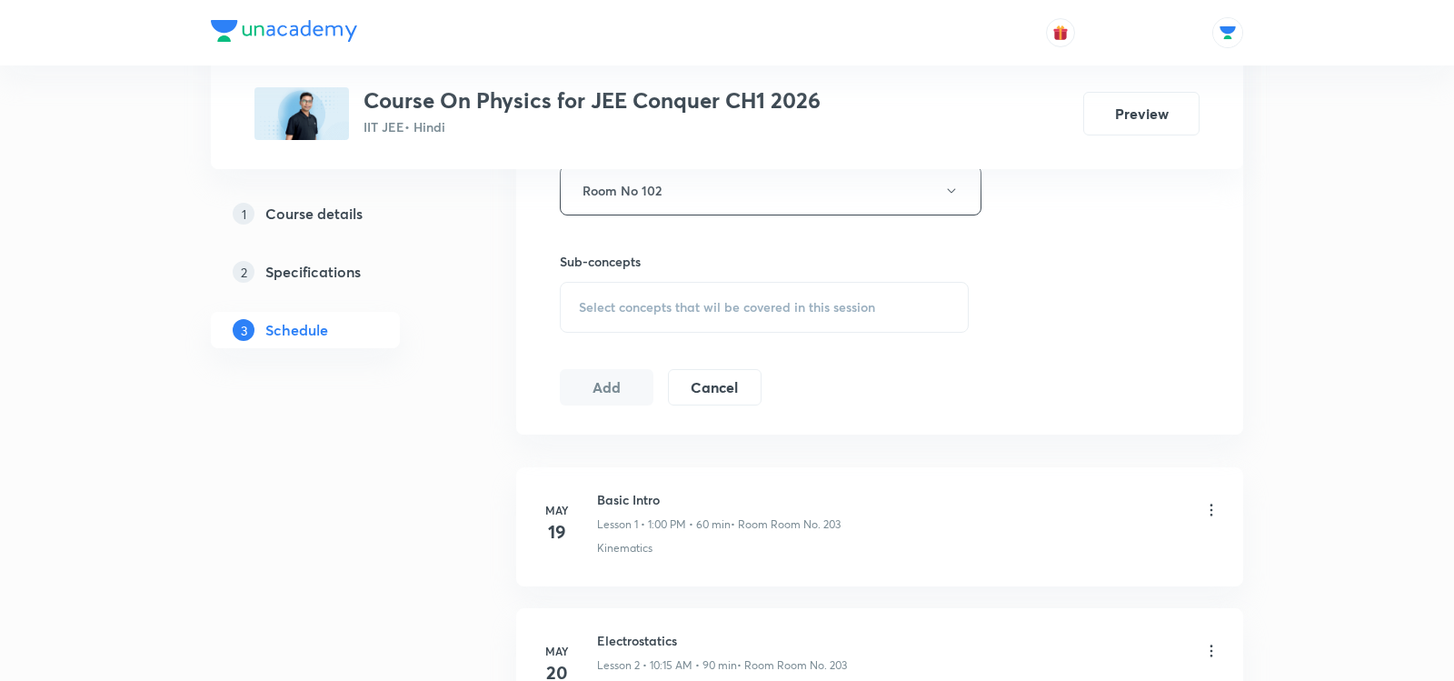
click at [588, 302] on span "Select concepts that wil be covered in this session" at bounding box center [727, 307] width 296 height 15
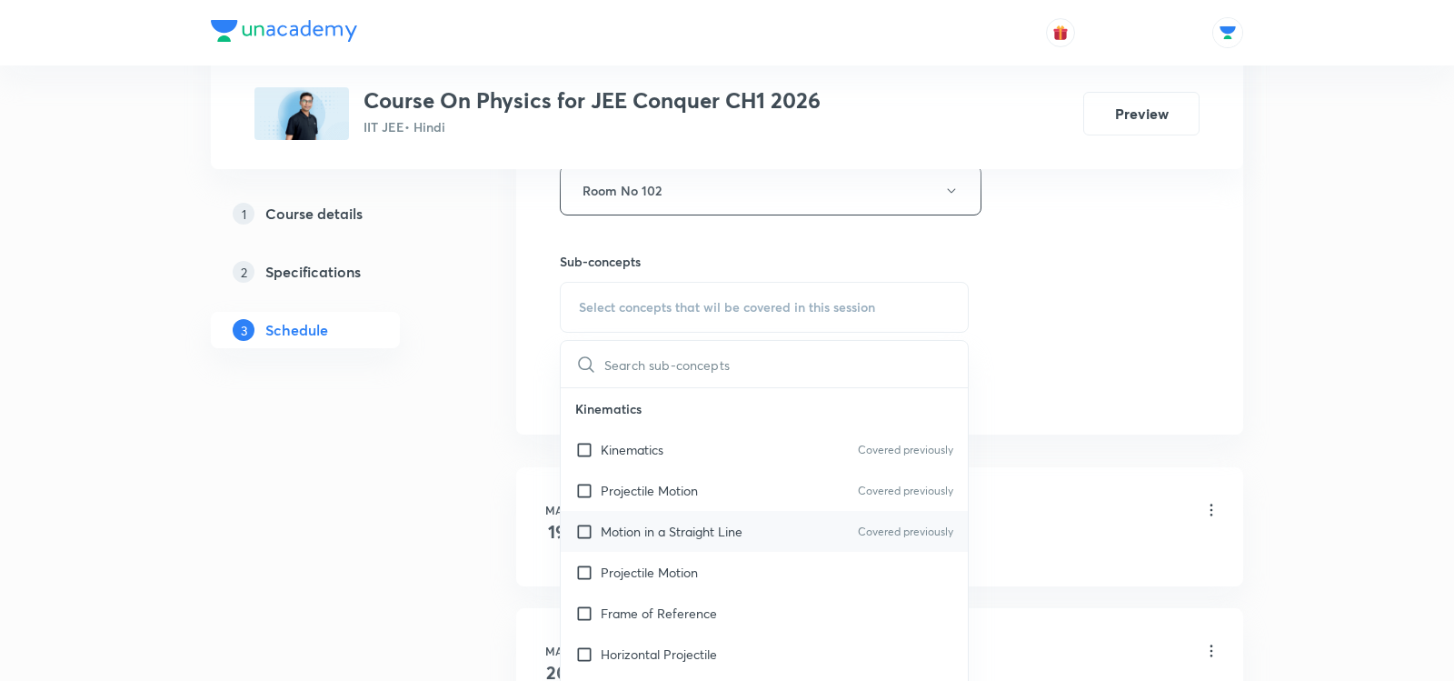
click at [636, 531] on p "Motion in a Straight Line" at bounding box center [672, 531] width 142 height 19
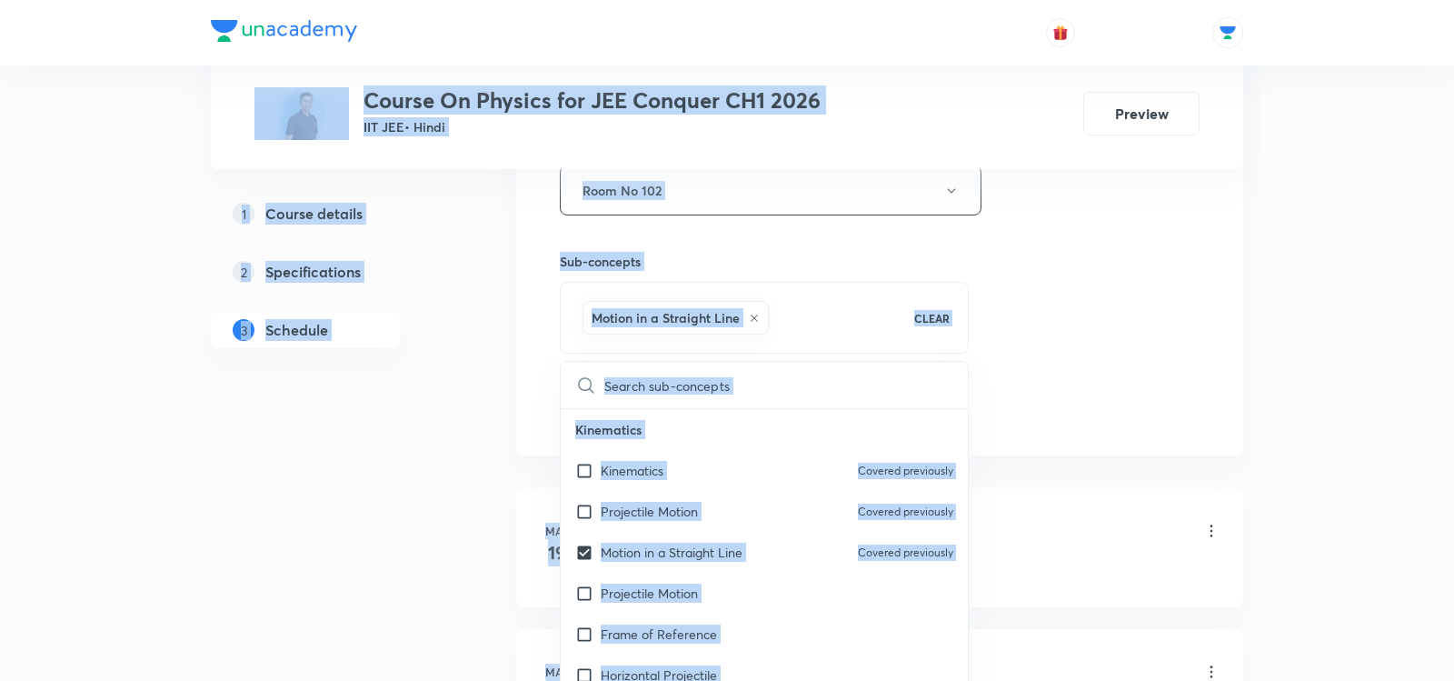
click at [753, 313] on icon at bounding box center [754, 318] width 11 height 11
checkbox input "false"
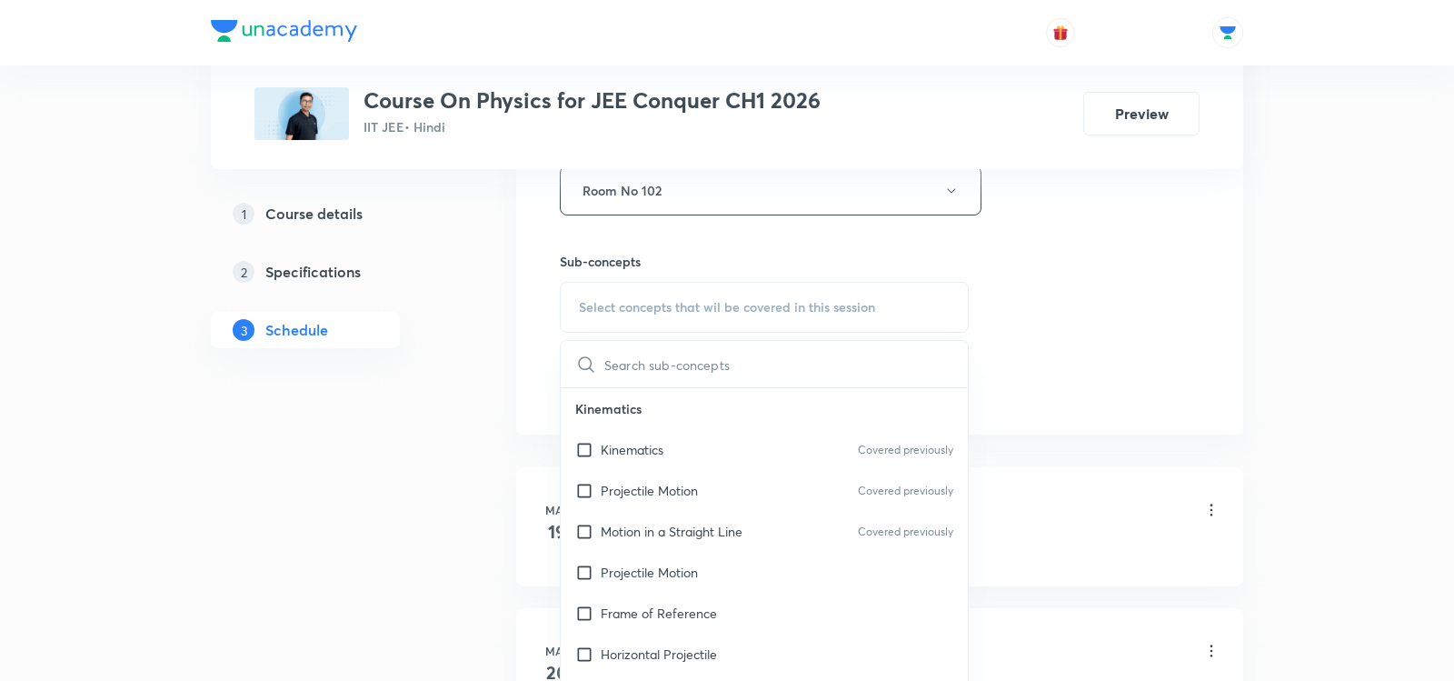
click at [741, 356] on input "text" at bounding box center [786, 364] width 364 height 46
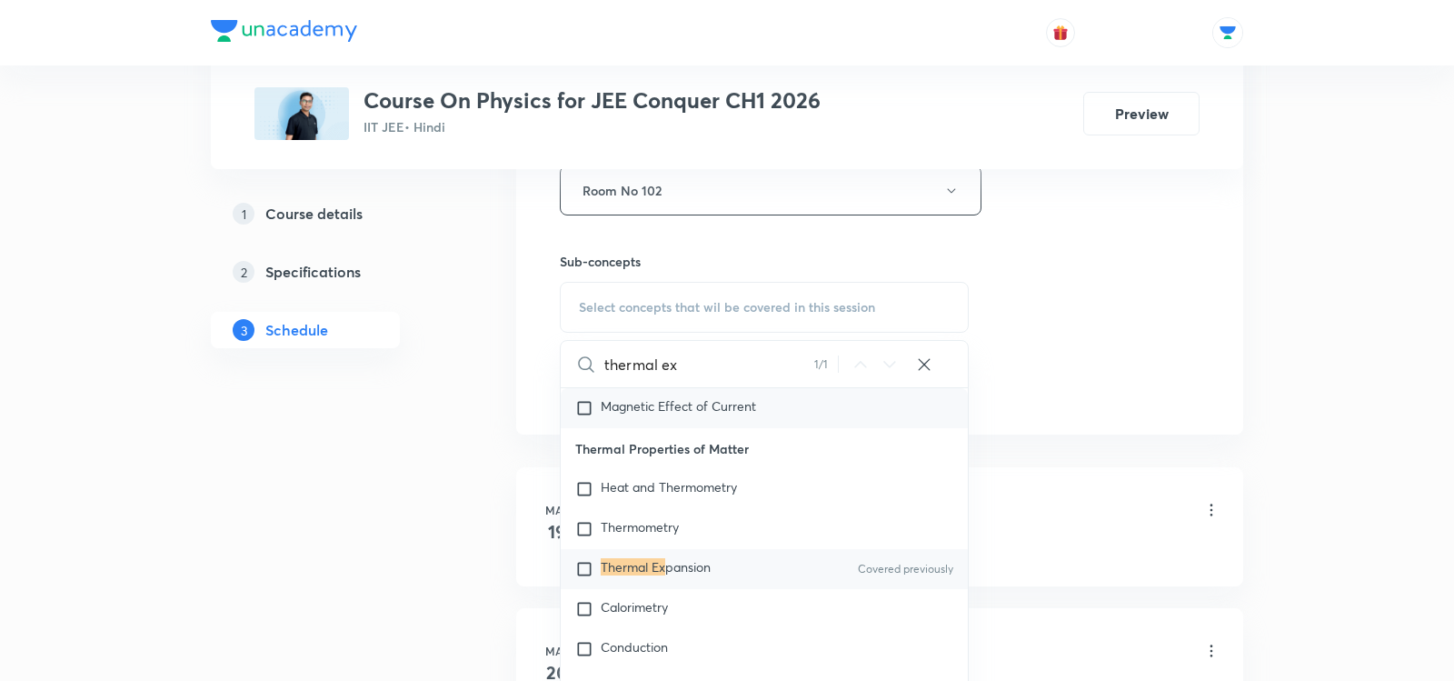
scroll to position [22226, 0]
type input "thermal ex"
click at [703, 556] on span "pansion" at bounding box center [687, 564] width 45 height 17
checkbox input "true"
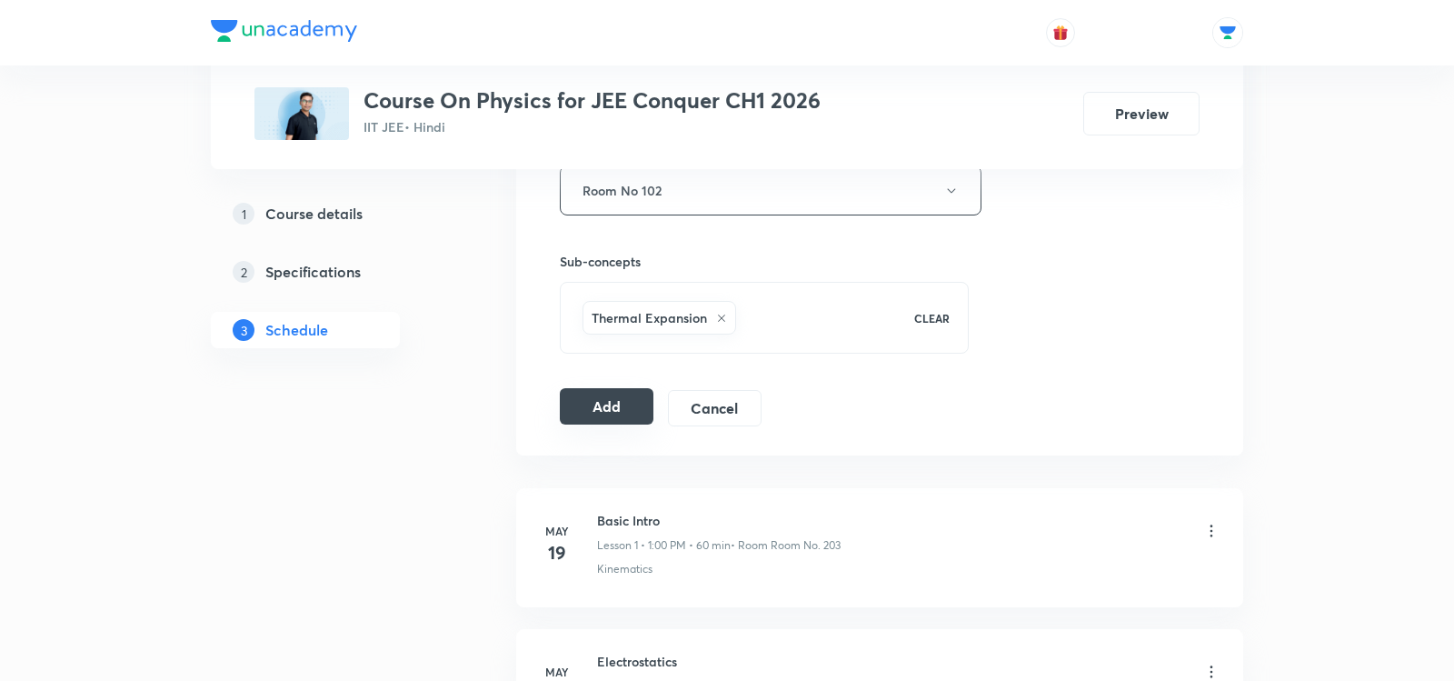
click at [599, 405] on button "Add" at bounding box center [607, 406] width 94 height 36
click at [576, 409] on button "Add" at bounding box center [607, 406] width 94 height 36
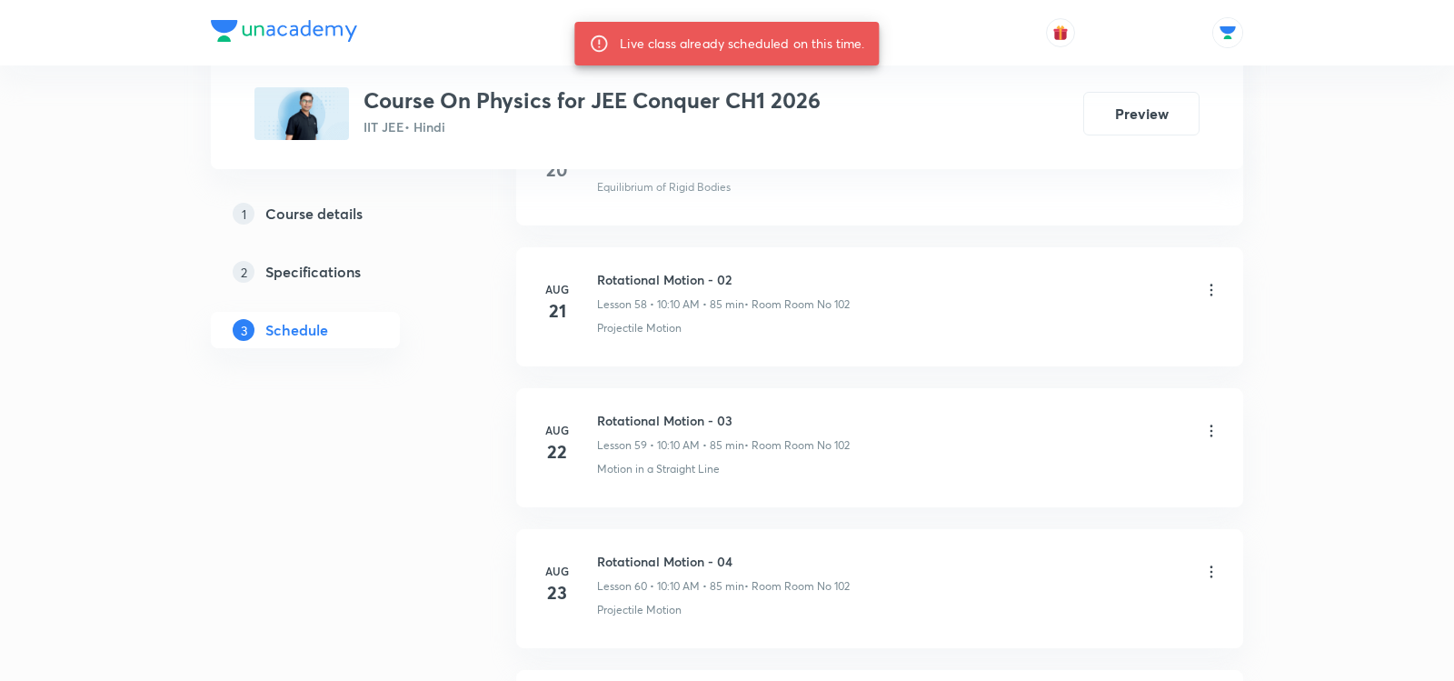
scroll to position [10054, 0]
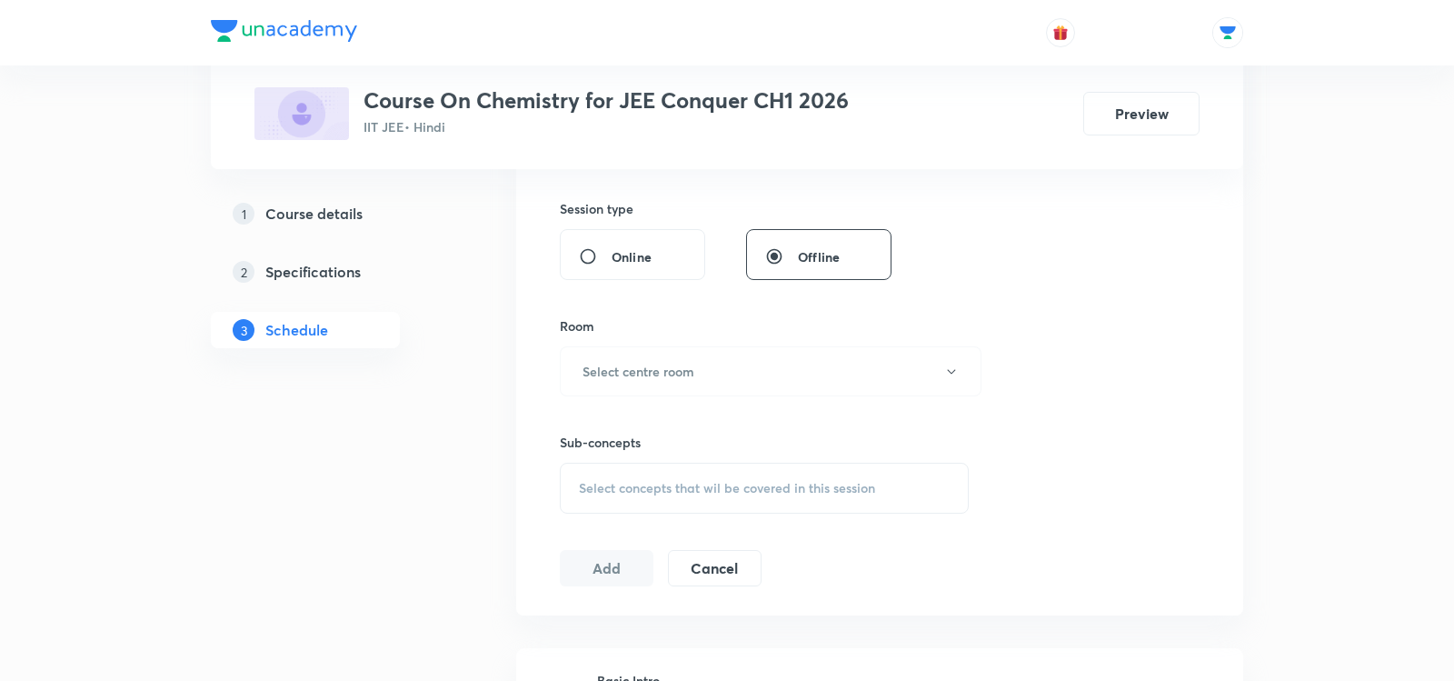
scroll to position [10875, 0]
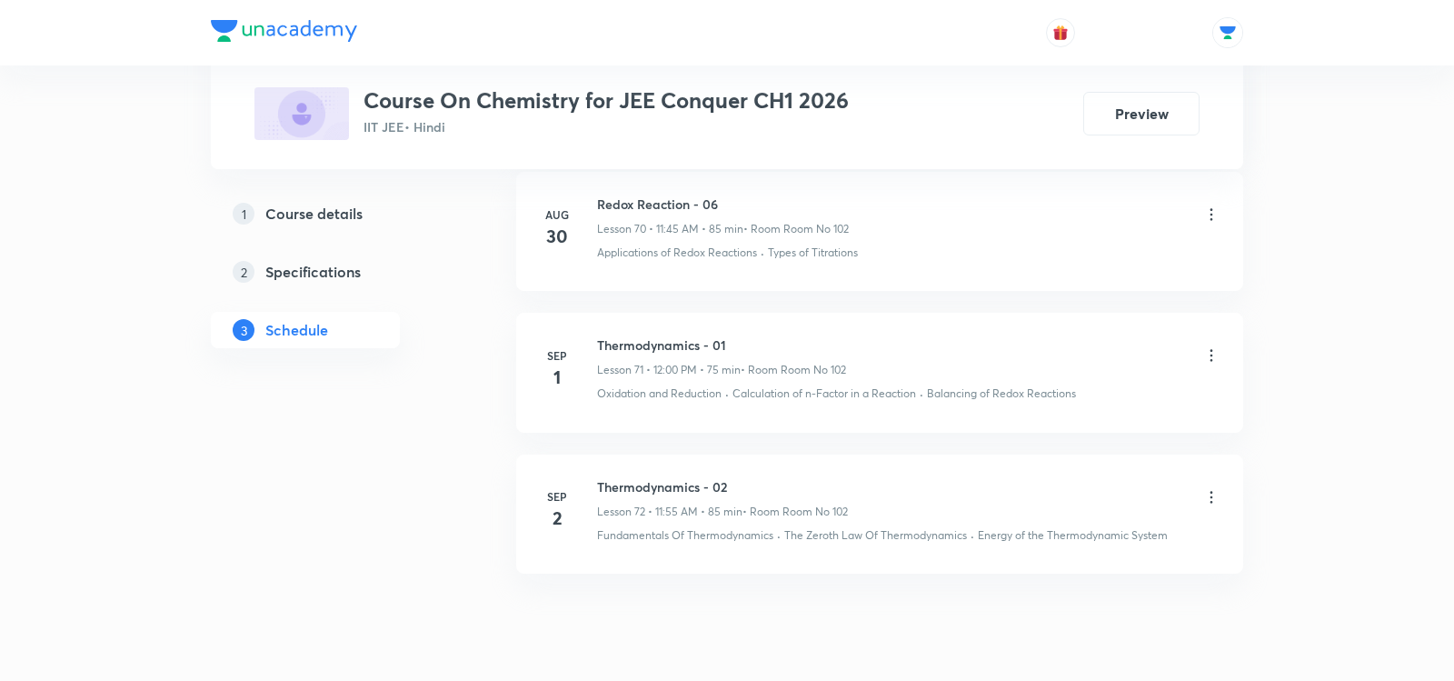
drag, startPoint x: 596, startPoint y: 421, endPoint x: 735, endPoint y: 423, distance: 139.1
click at [593, 488] on div "[DATE]" at bounding box center [568, 510] width 58 height 44
drag, startPoint x: 600, startPoint y: 424, endPoint x: 795, endPoint y: 414, distance: 195.7
click at [795, 477] on h6 "Thermodynamics - 02" at bounding box center [722, 486] width 251 height 19
copy h6 "Thermodynamics - 02"
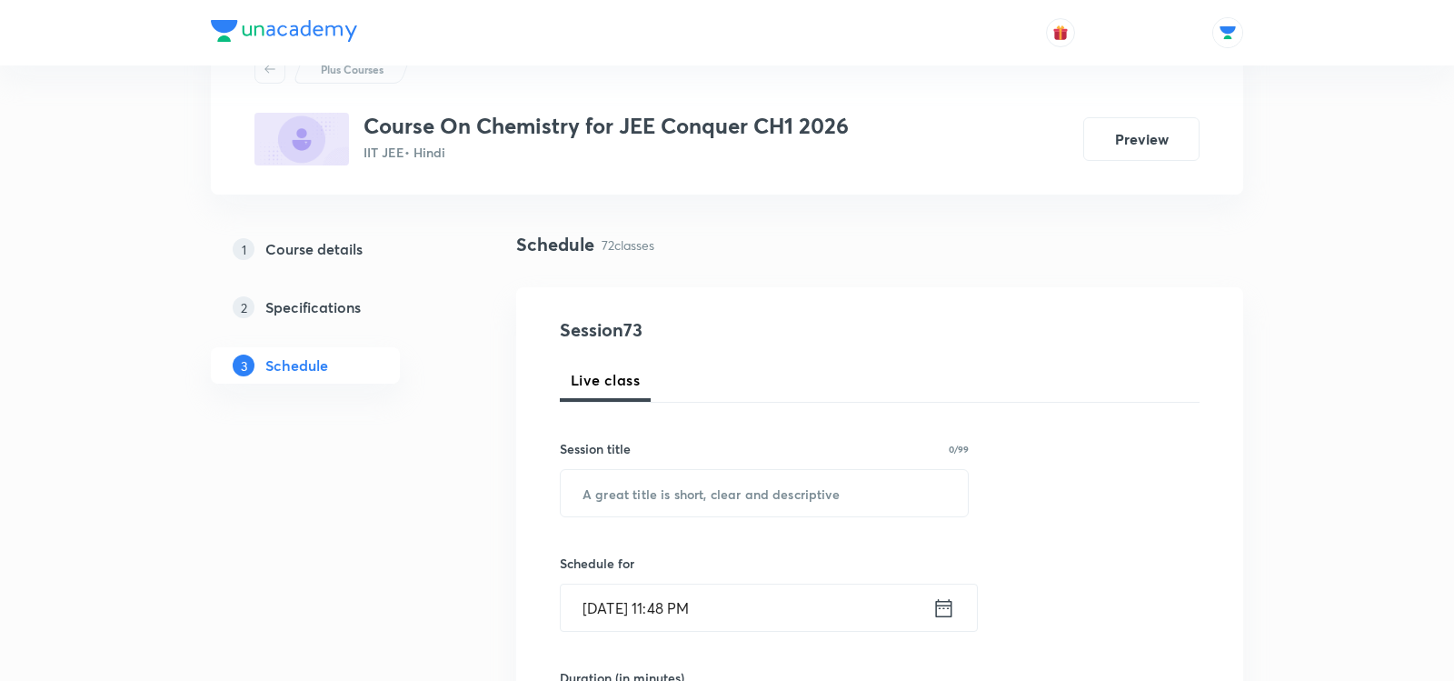
scroll to position [93, 0]
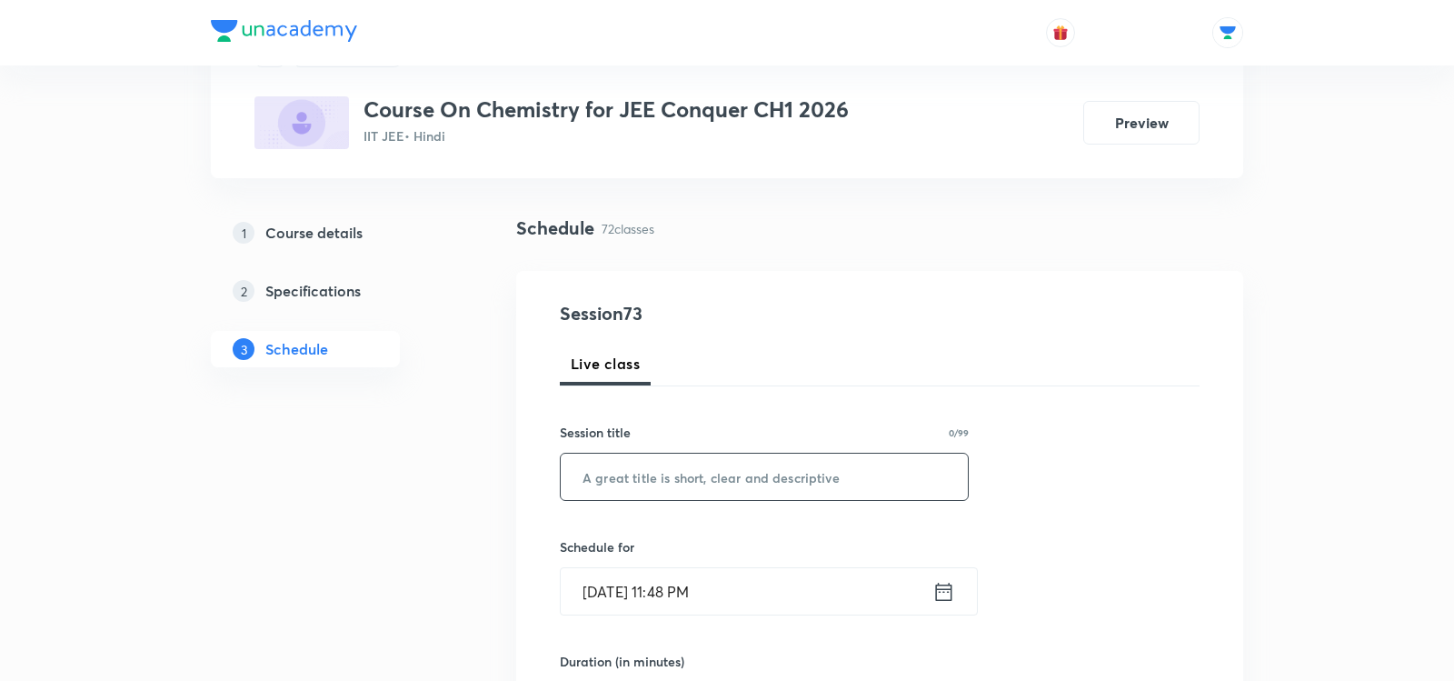
click at [713, 491] on input "text" at bounding box center [764, 477] width 407 height 46
paste input "Thermodynamics - 02"
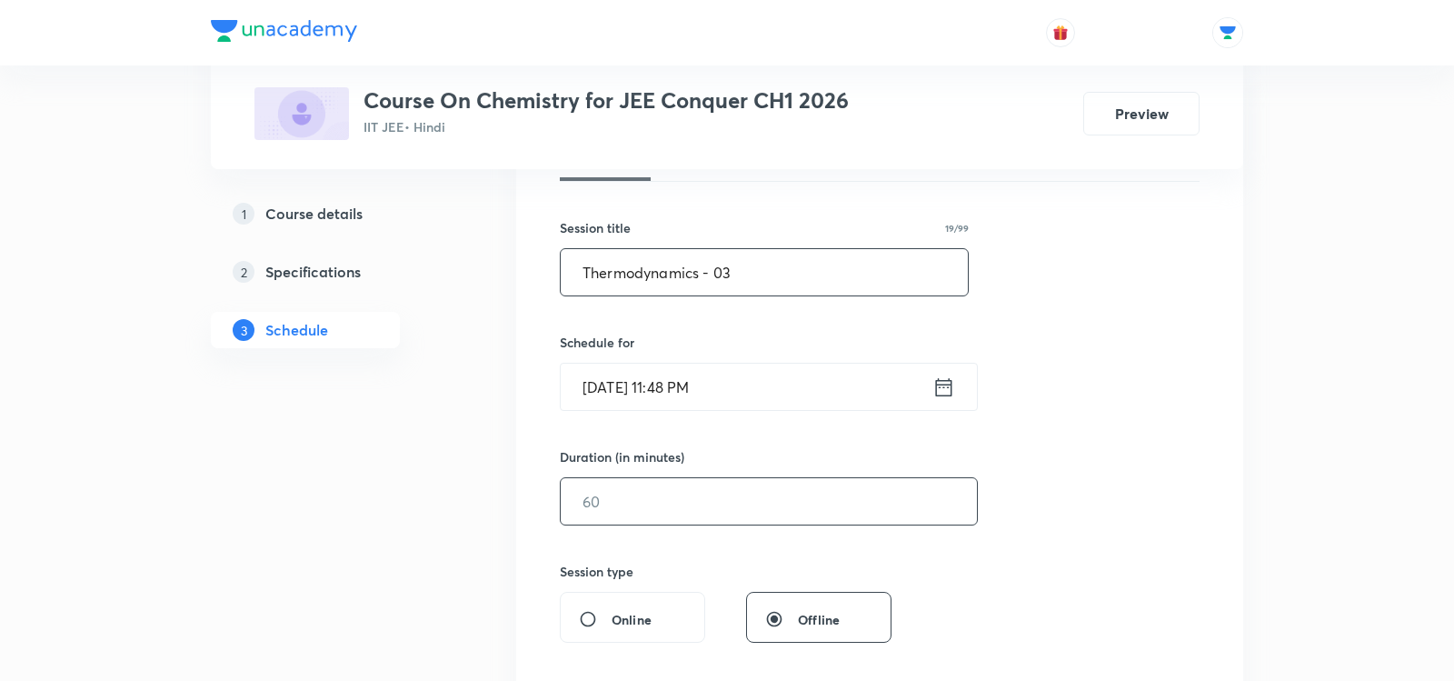
scroll to position [339, 0]
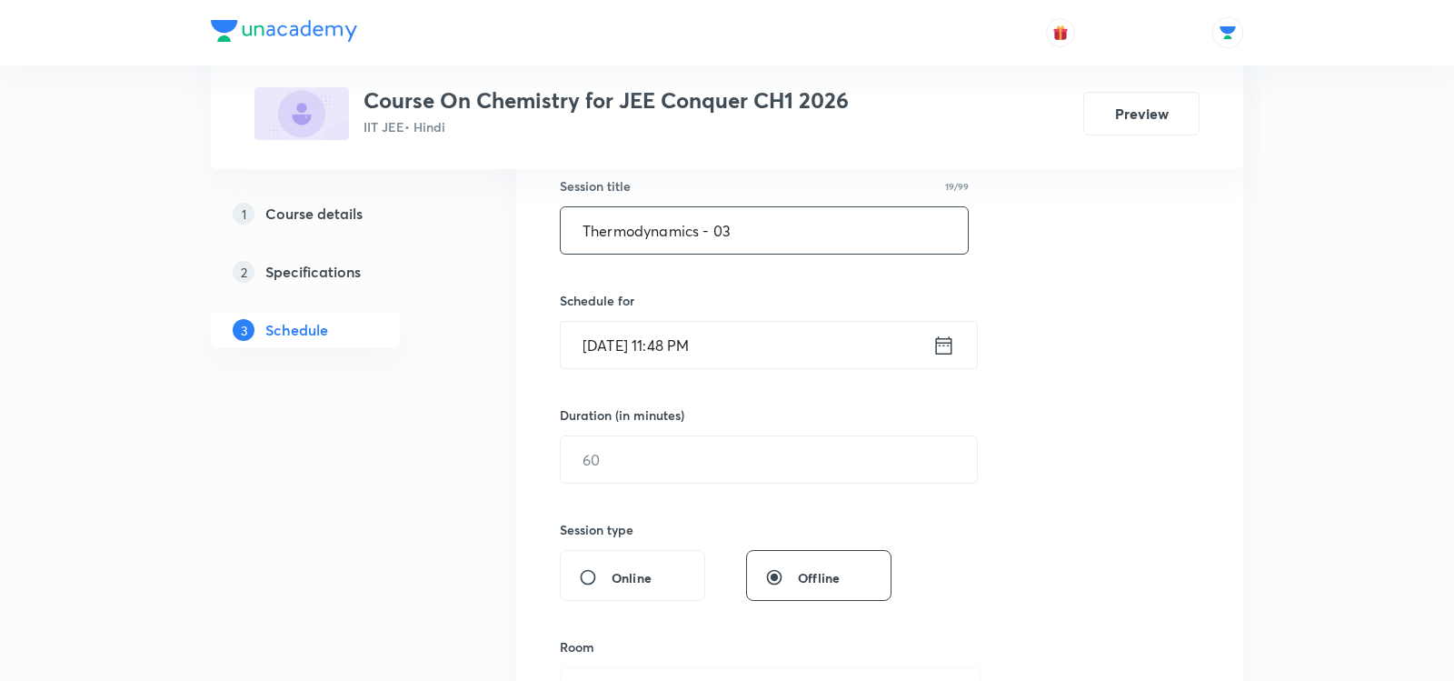
type input "Thermodynamics - 03"
click at [947, 343] on icon at bounding box center [943, 345] width 23 height 25
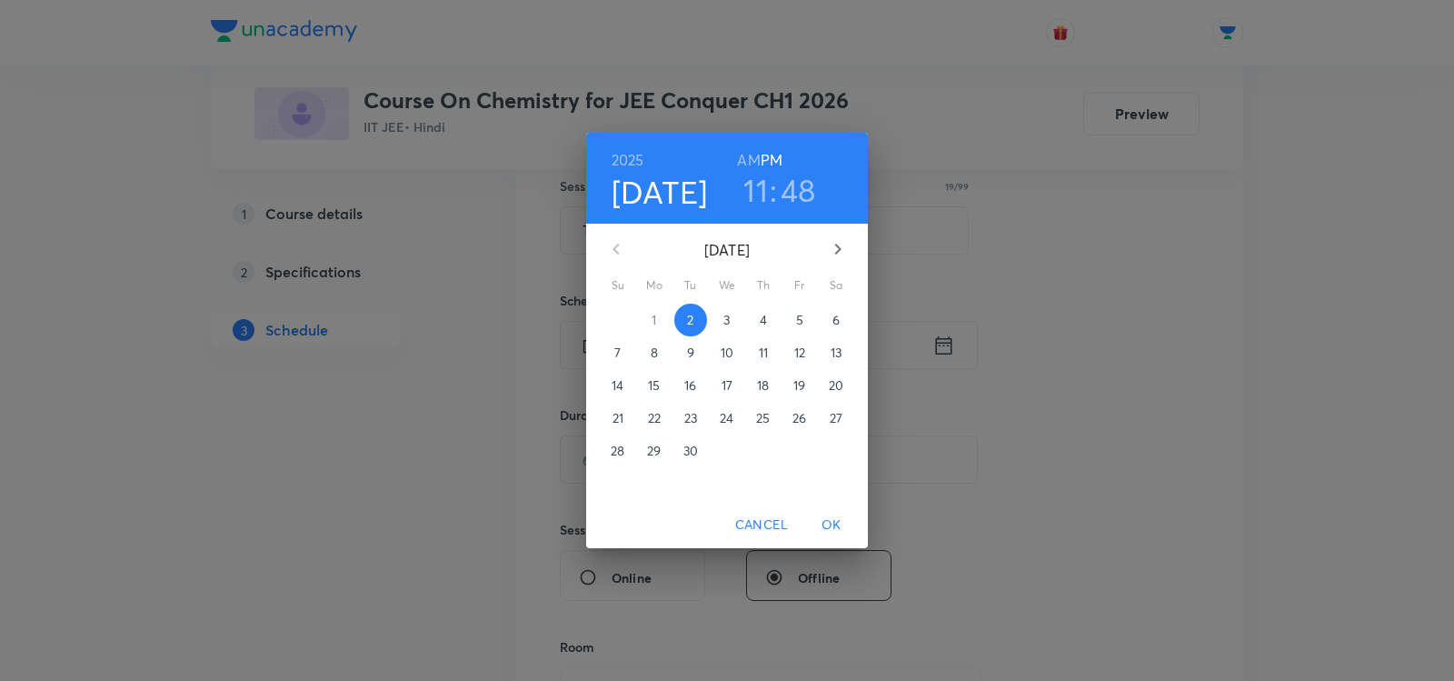
click at [733, 320] on span "3" at bounding box center [727, 320] width 33 height 18
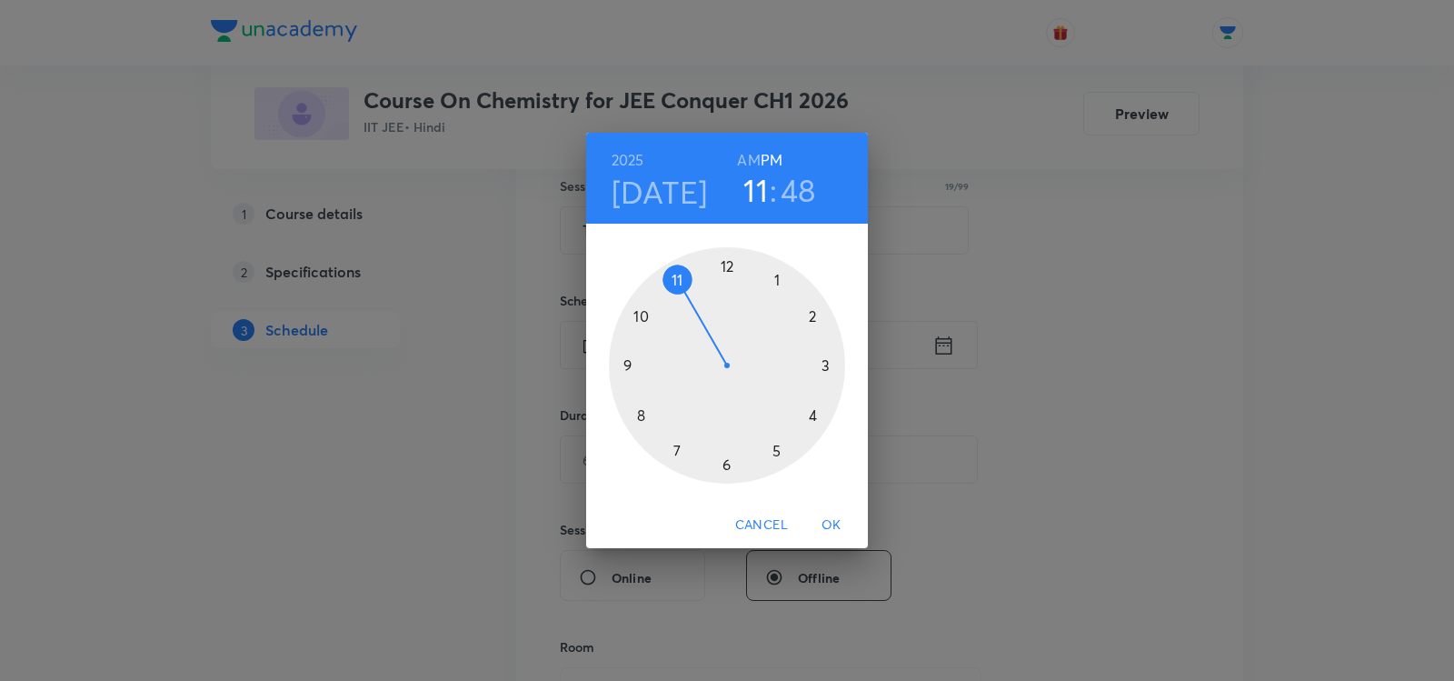
click at [672, 284] on div at bounding box center [727, 365] width 236 height 236
click at [743, 167] on h6 "AM" at bounding box center [748, 159] width 23 height 25
click at [680, 278] on div at bounding box center [727, 365] width 236 height 236
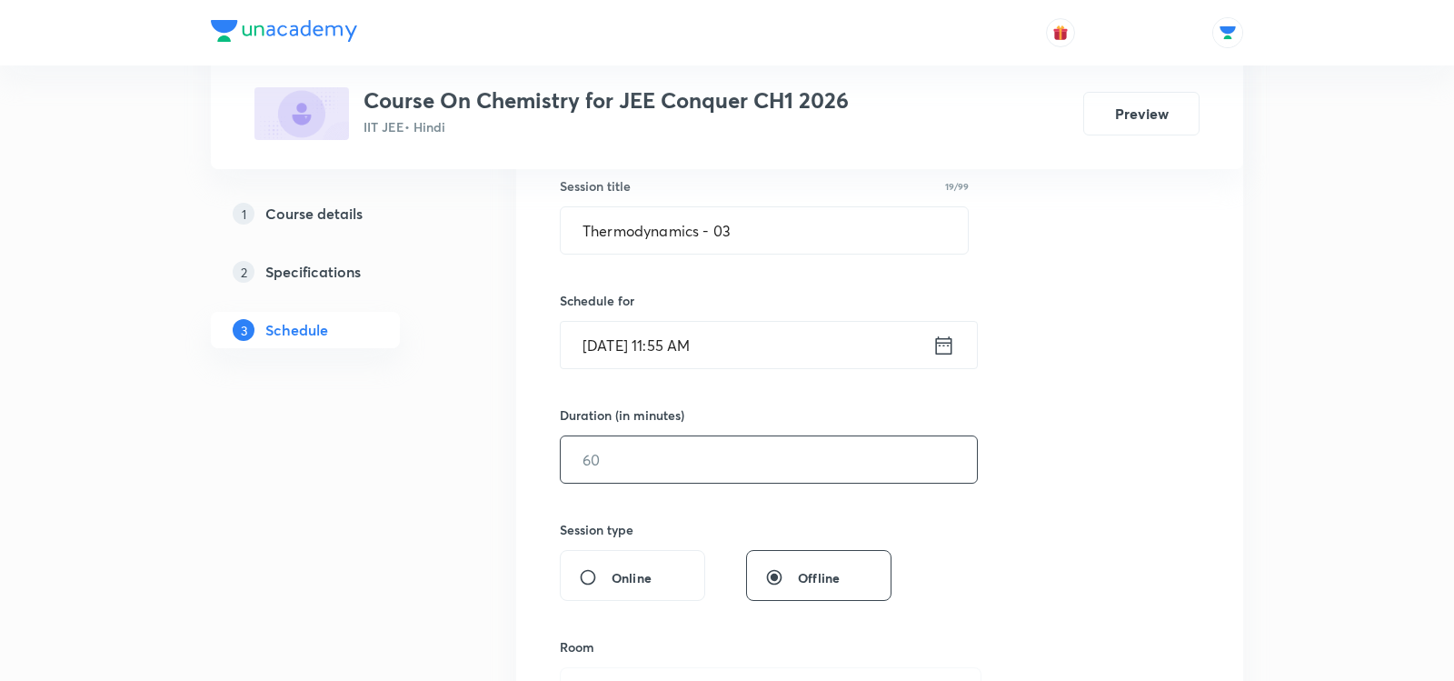
click at [586, 474] on input "text" at bounding box center [769, 459] width 416 height 46
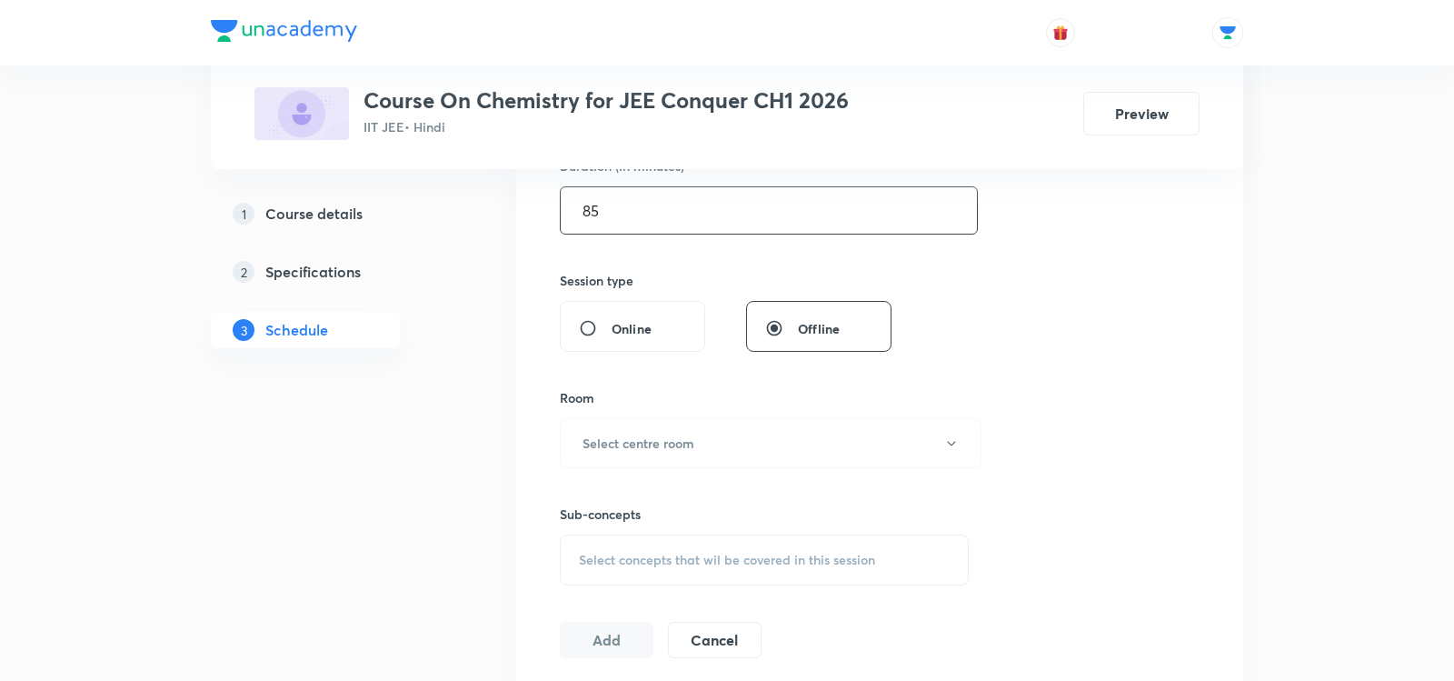
scroll to position [738, 0]
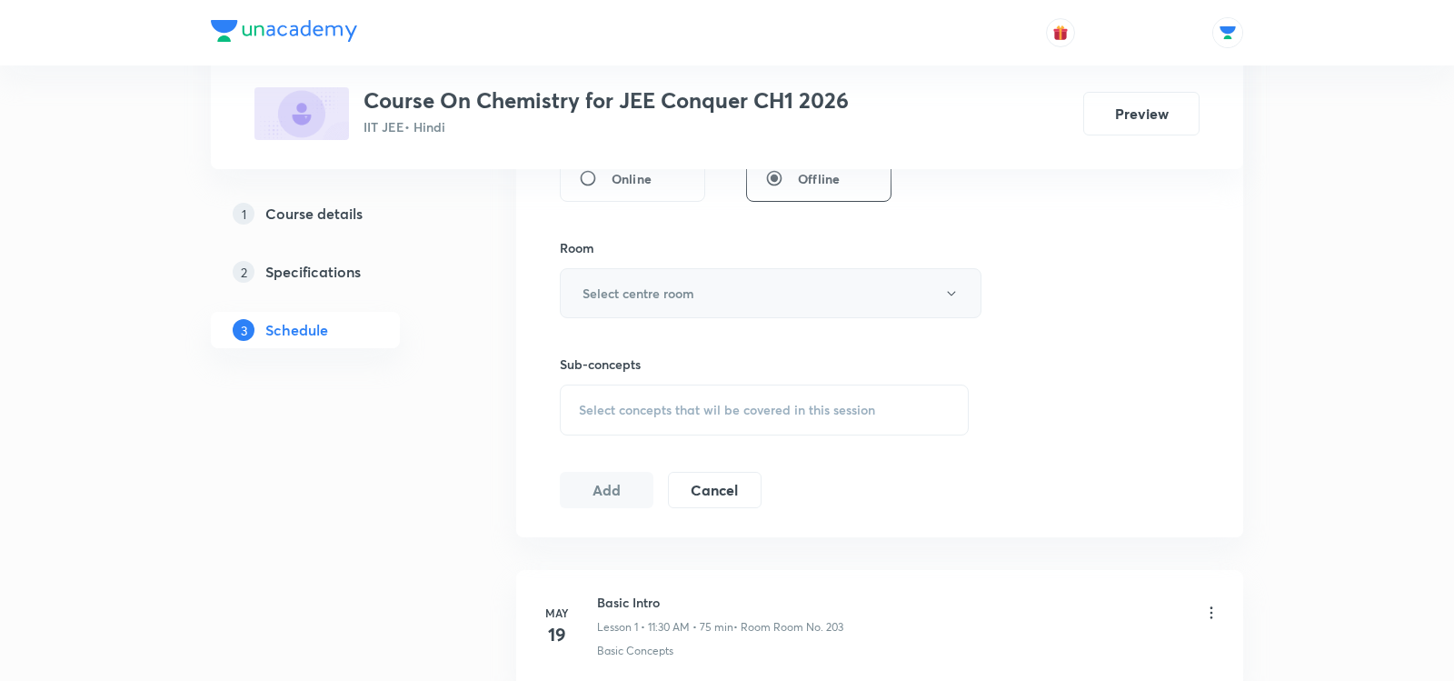
type input "85"
click at [658, 289] on h6 "Select centre room" at bounding box center [639, 293] width 112 height 19
click at [625, 389] on span "Room No 102" at bounding box center [771, 382] width 398 height 19
click at [593, 403] on span "Select concepts that wil be covered in this session" at bounding box center [727, 410] width 296 height 15
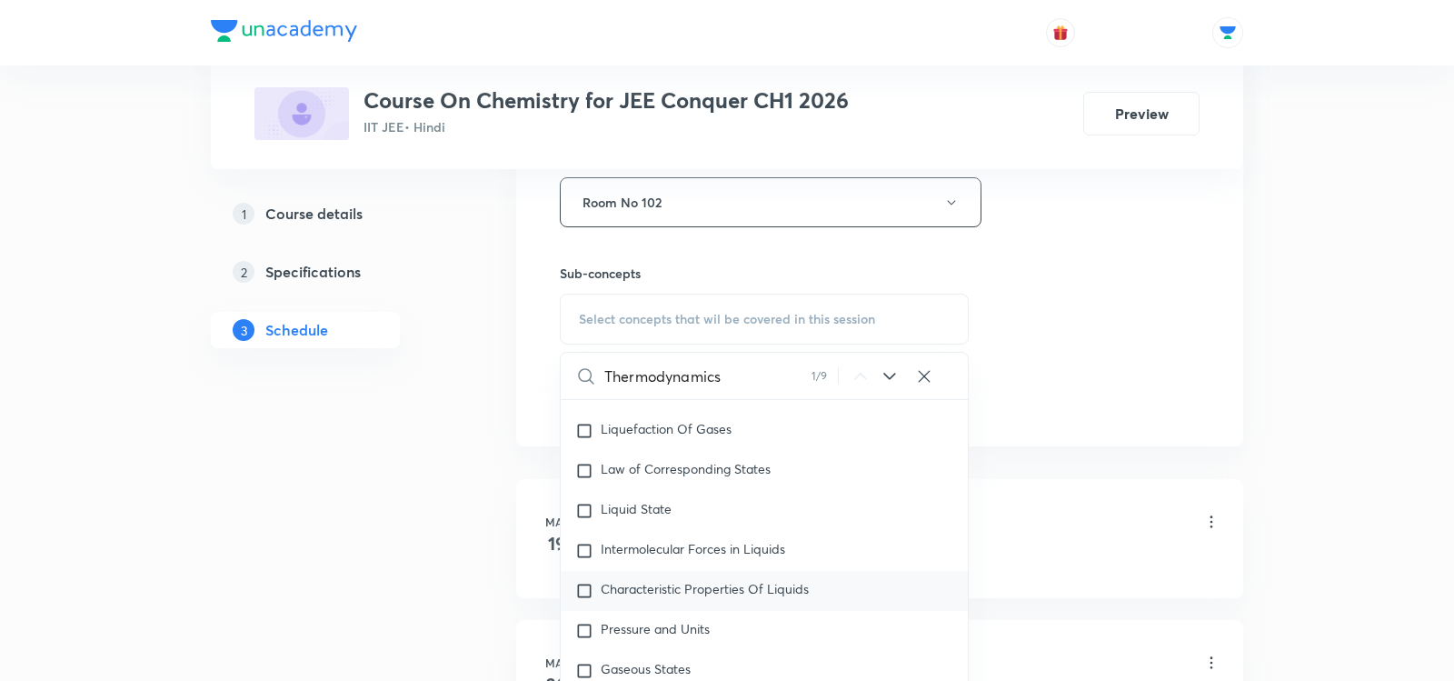
scroll to position [2729, 0]
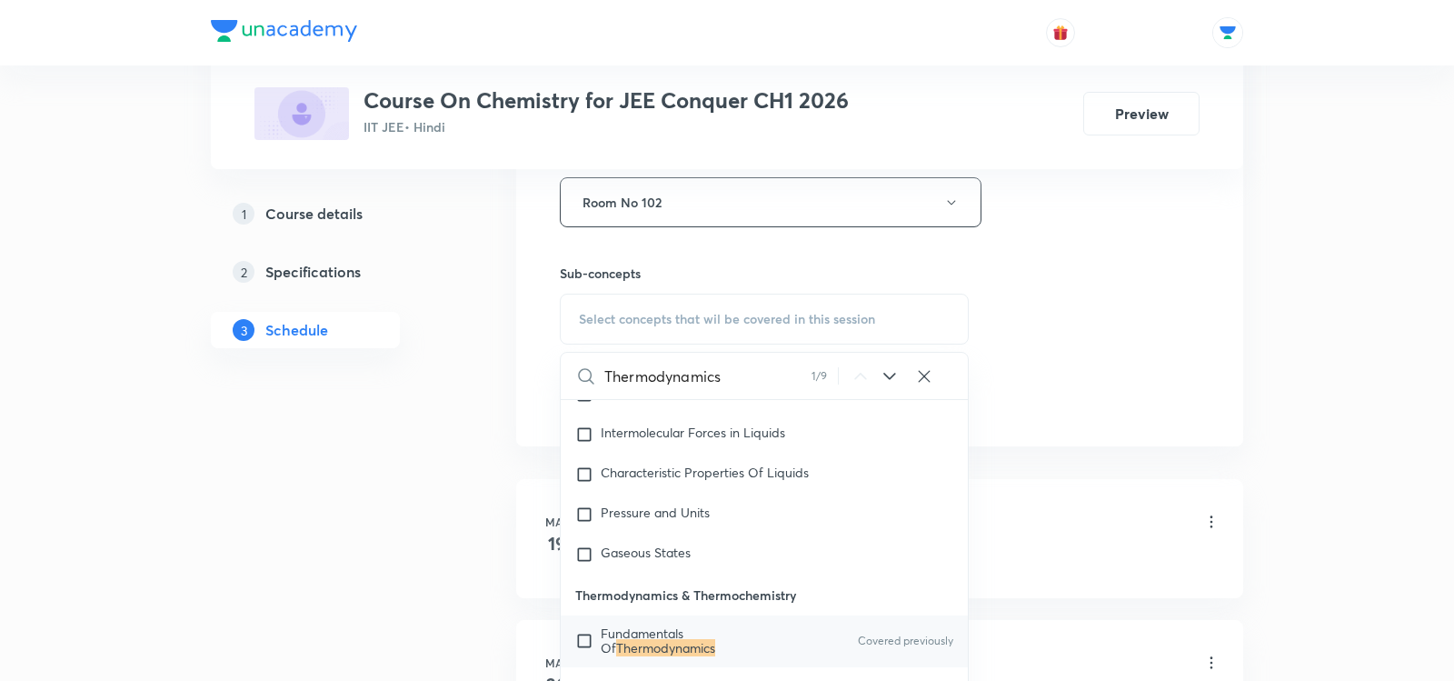
type input "Thermodynamics"
click at [673, 641] on mark "Thermodynamics" at bounding box center [665, 647] width 99 height 17
checkbox input "true"
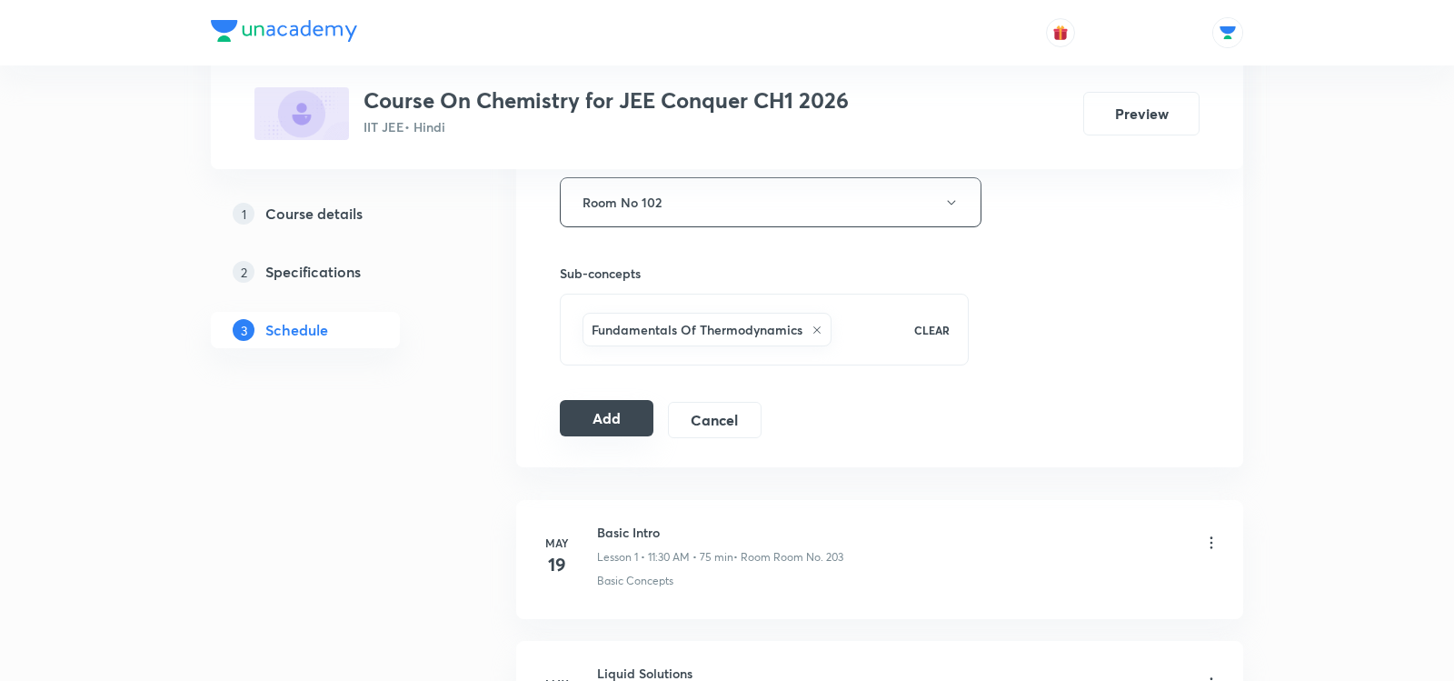
click at [602, 410] on button "Add" at bounding box center [607, 418] width 94 height 36
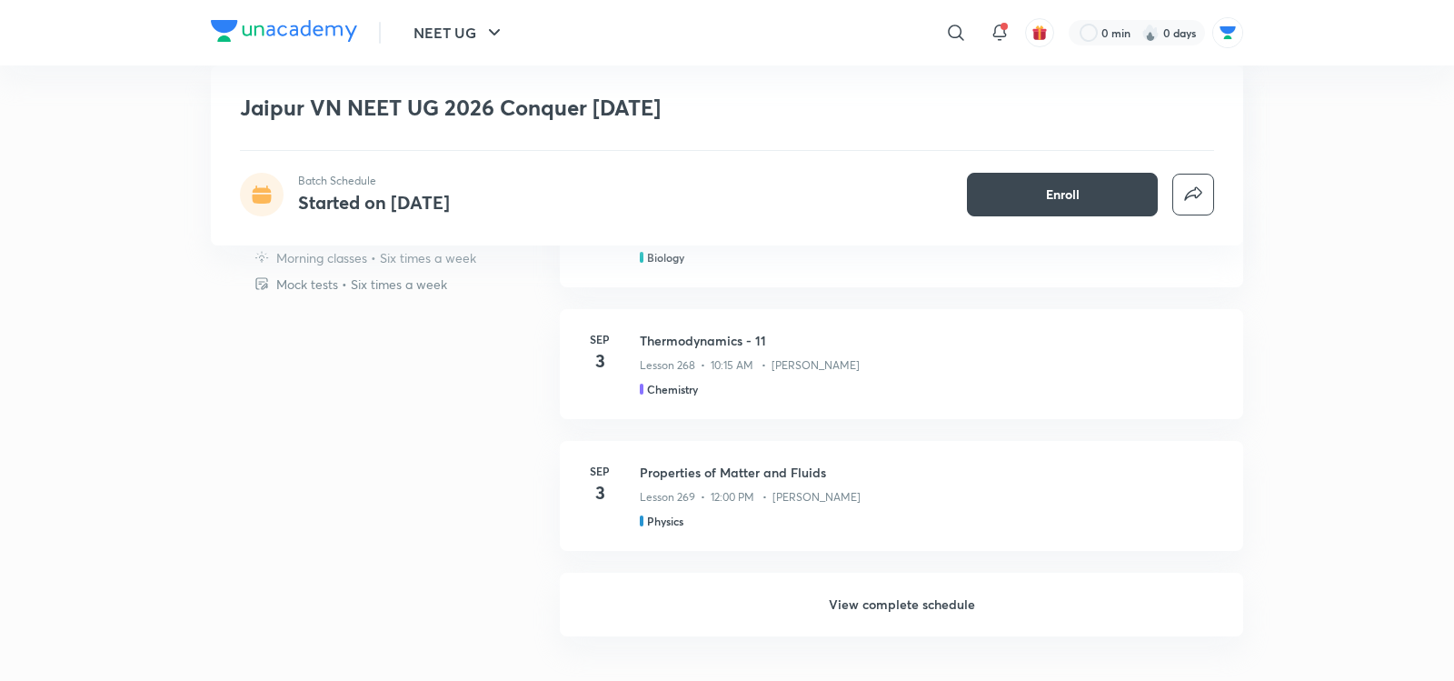
scroll to position [953, 0]
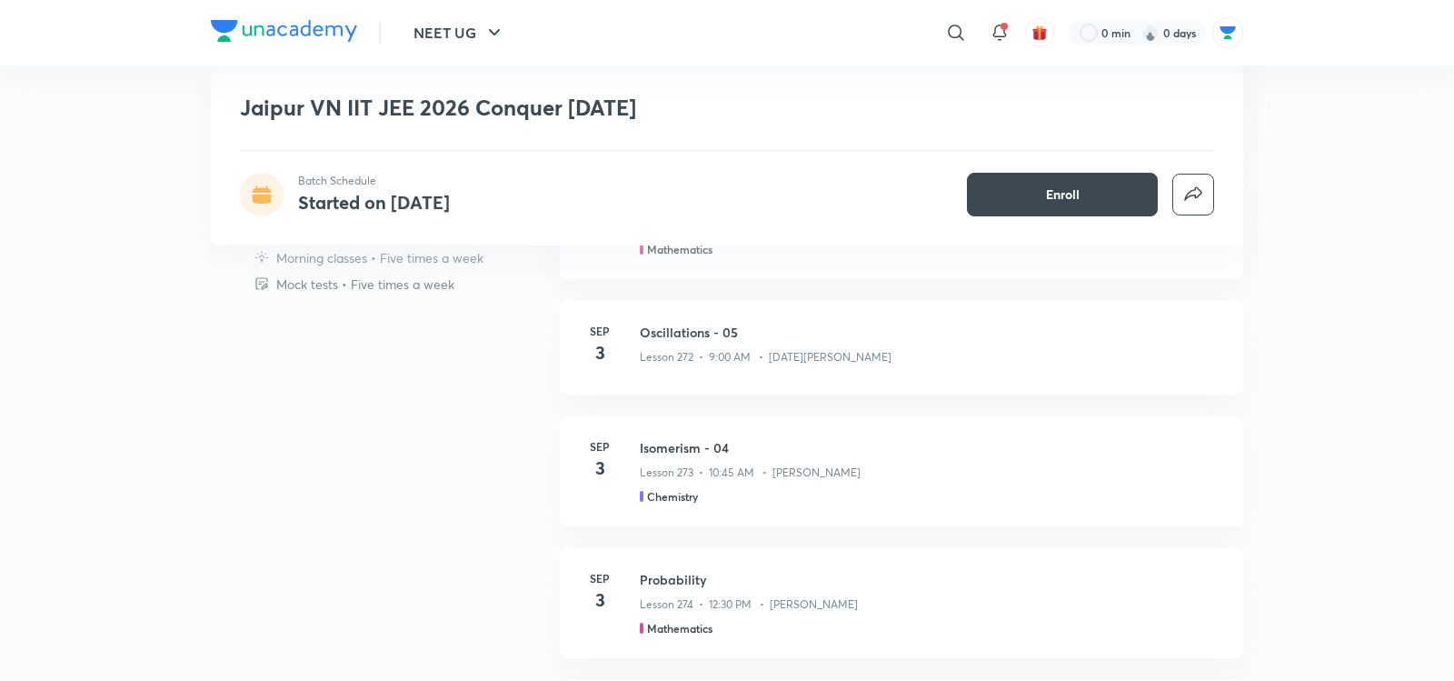
scroll to position [891, 0]
